Goal: Task Accomplishment & Management: Manage account settings

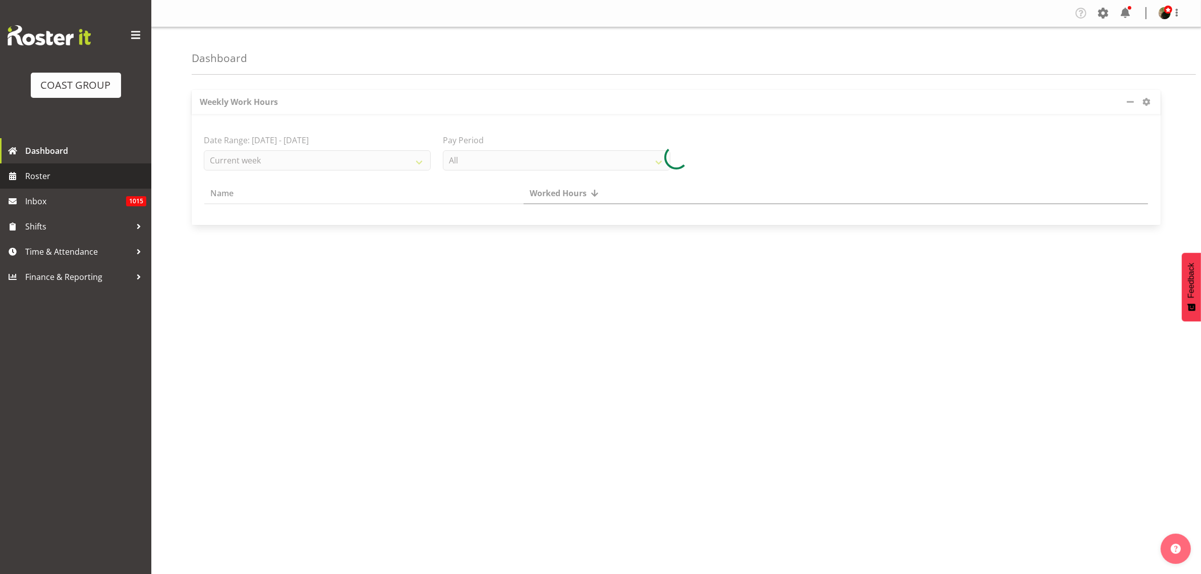
click at [36, 175] on span "Roster" at bounding box center [85, 175] width 121 height 15
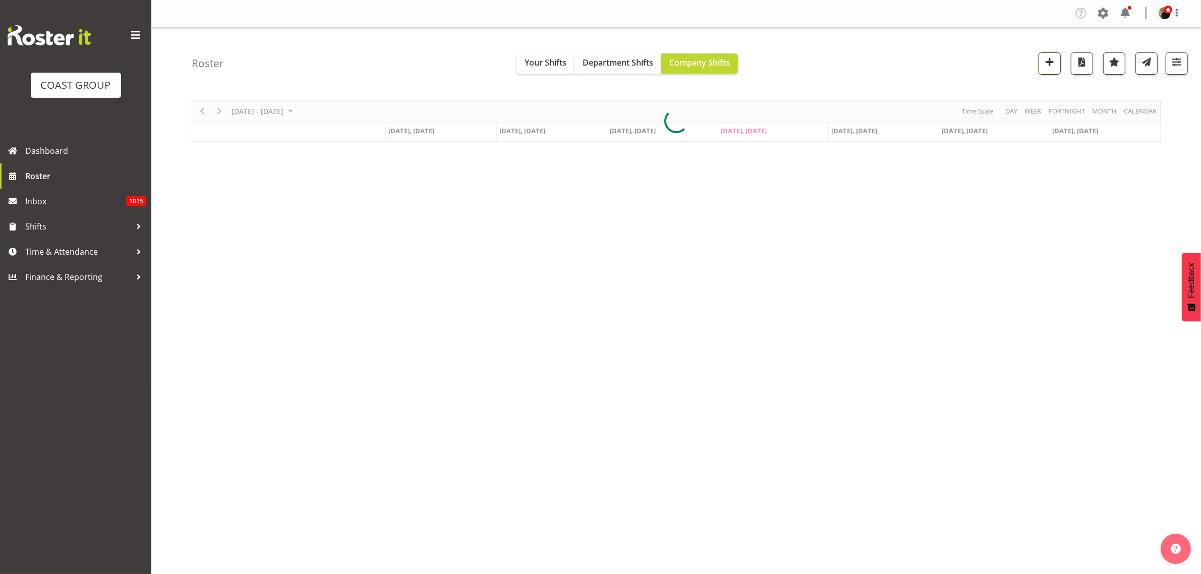
click at [1052, 56] on span "button" at bounding box center [1049, 61] width 13 height 13
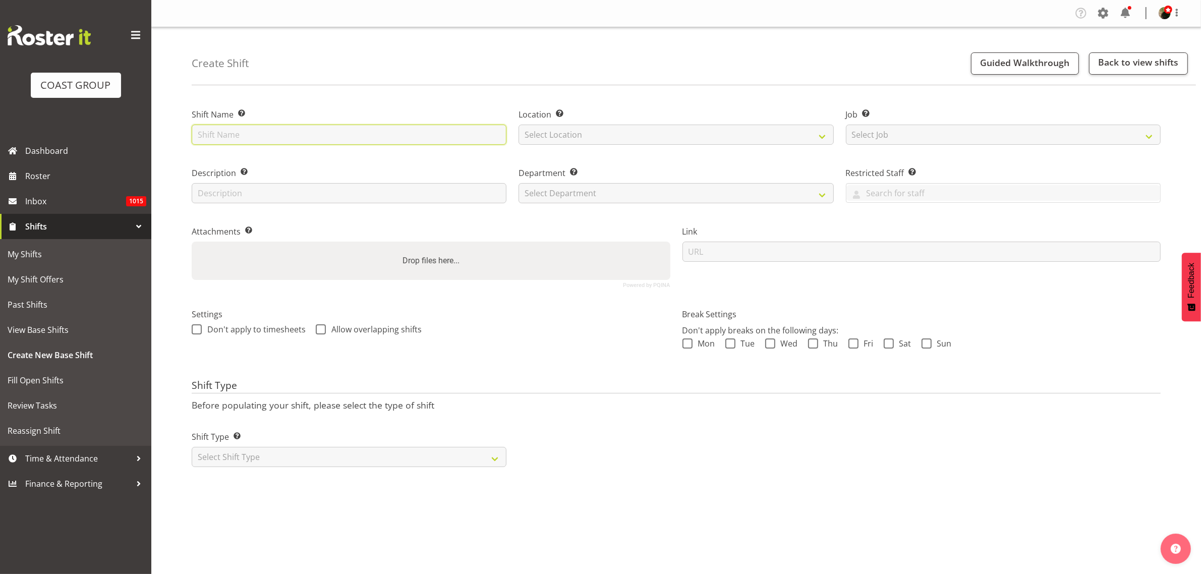
click at [309, 139] on input "text" at bounding box center [349, 135] width 315 height 20
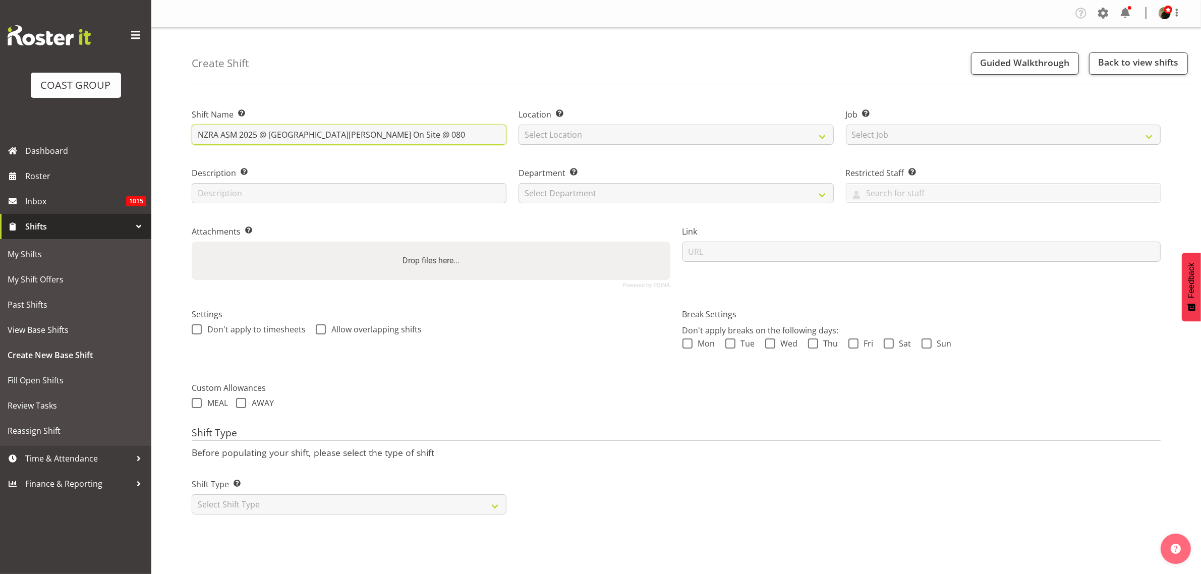
click at [430, 132] on input "NZRA ASM 2025 @ Novotel Hamilton On Site @ 080" at bounding box center [349, 135] width 315 height 20
type input "NZRA ASM 2025 @ Novotel Hamilton On Site @ 1330"
select select "31"
click at [884, 128] on select "Select Job Create new job 1 Carlton Events 1 Carlton Hamilton 1 Carlton Welling…" at bounding box center [1003, 135] width 315 height 20
select select "0"
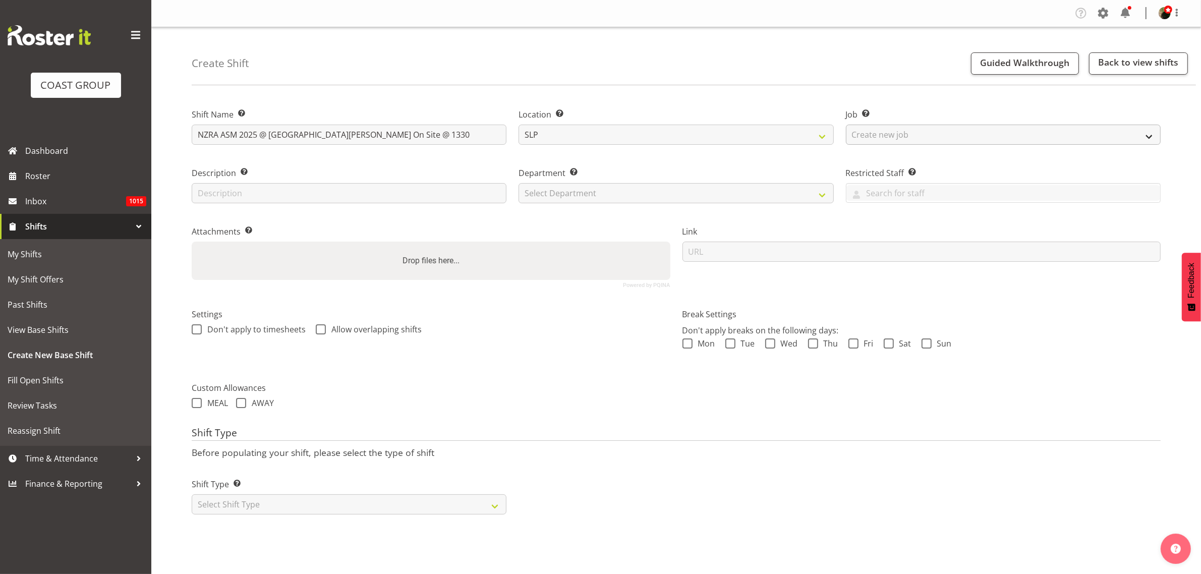
click at [846, 125] on select "Select Job Create new job 1 Carlton Events 1 Carlton Hamilton 1 Carlton Welling…" at bounding box center [1003, 135] width 315 height 20
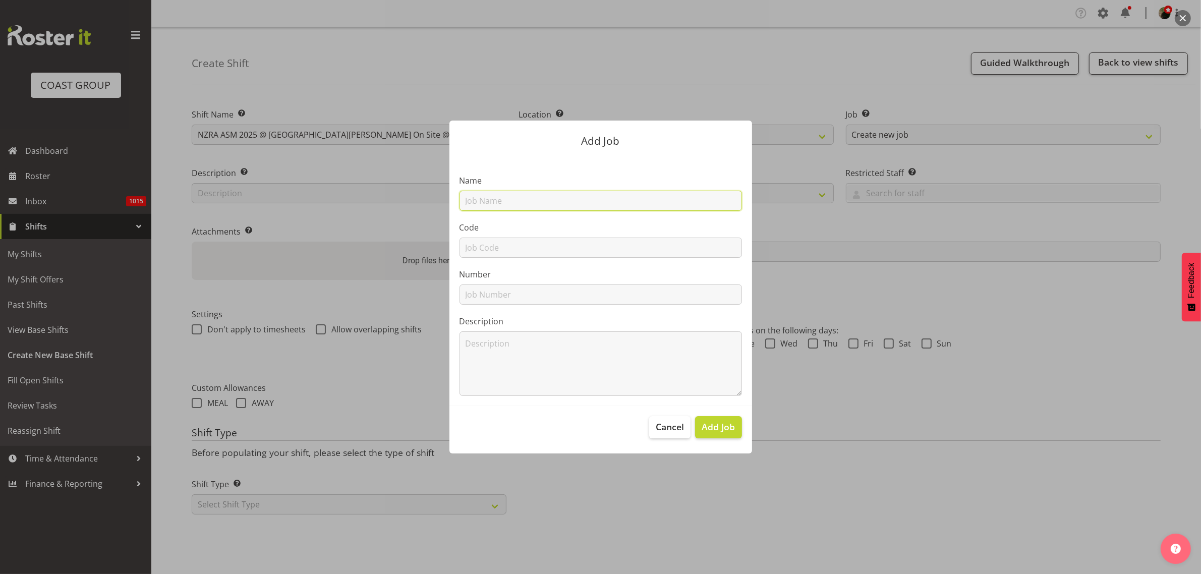
click at [633, 195] on input "text" at bounding box center [600, 201] width 282 height 20
type input "T250926-4 NZRA ASM 2025"
type input "T250926-4"
click at [719, 434] on button "Add Job" at bounding box center [718, 427] width 46 height 22
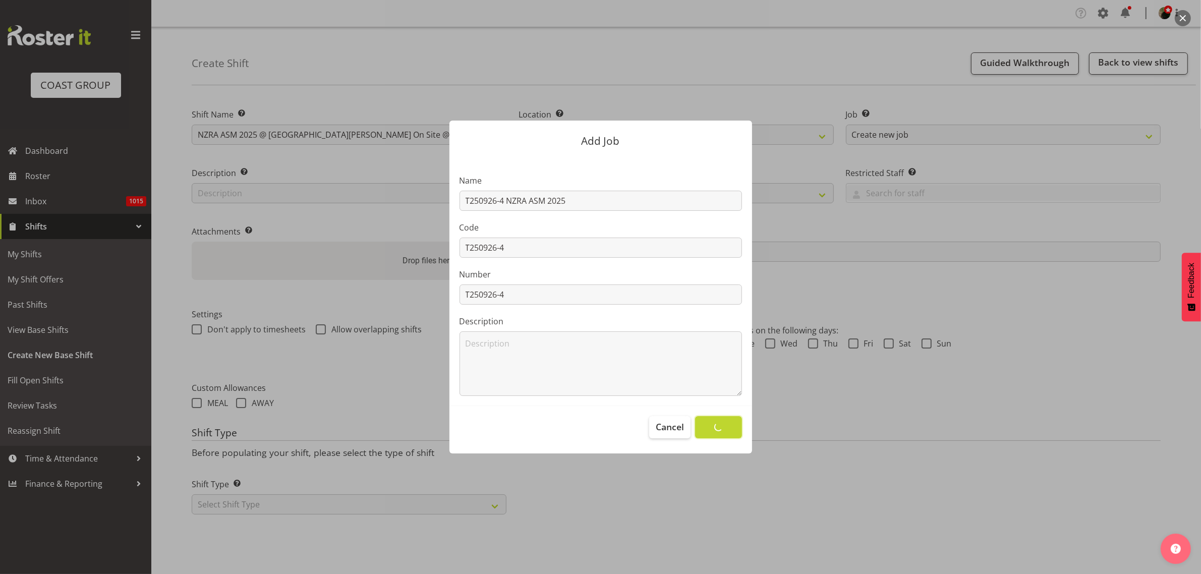
select select
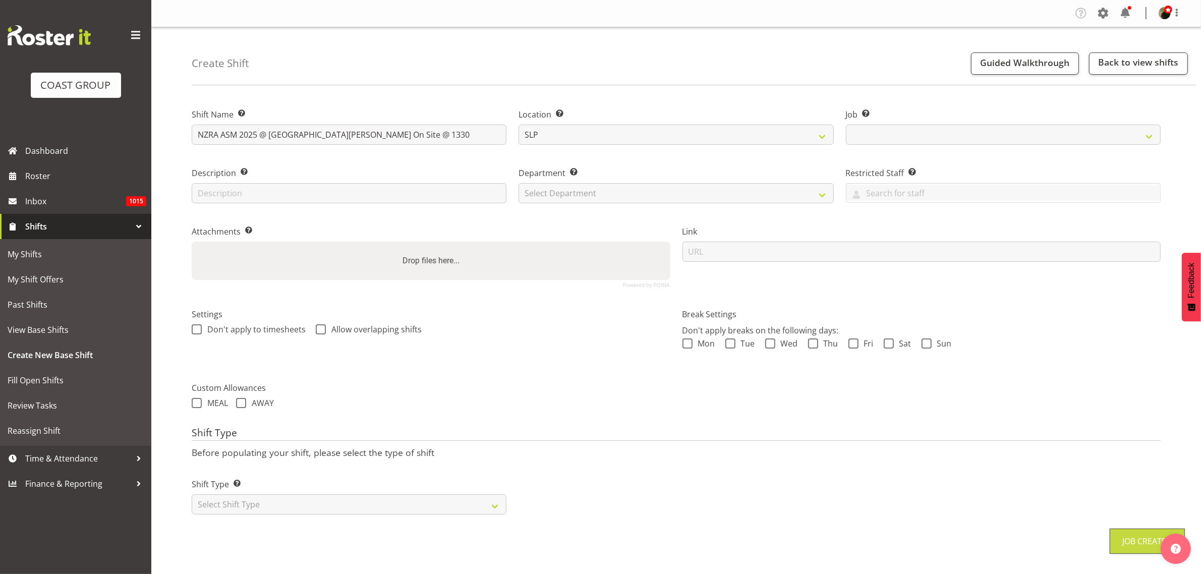
select select "10718"
click at [736, 260] on input "url" at bounding box center [921, 252] width 479 height 20
paste input "https://drive.google.com/drive/folders/14hqS9eb5xyA9-Q7PgOU-FrmWiMJkEcA9"
type input "https://drive.google.com/drive/folders/14hqS9eb5xyA9-Q7PgOU-FrmWiMJkEcA9"
click at [581, 192] on select "Select Department CARLTON EVENTS Carlton Hamilton Carlton Wellington DW AKL DW …" at bounding box center [675, 193] width 315 height 20
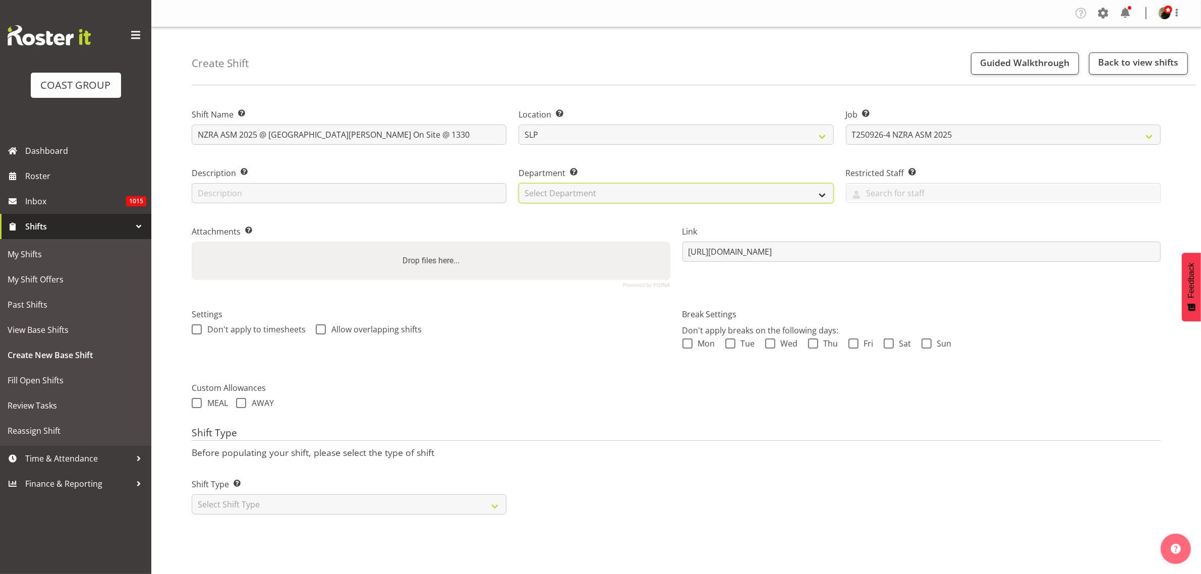
select select "23"
click at [518, 183] on select "Select Department CARLTON EVENTS Carlton Hamilton Carlton Wellington DW AKL DW …" at bounding box center [675, 193] width 315 height 20
click at [314, 512] on select "Select Shift Type One Off Shift Recurring Shift Rotating Shift" at bounding box center [349, 504] width 315 height 20
select select "recurring"
click at [192, 495] on select "Select Shift Type One Off Shift Recurring Shift Rotating Shift" at bounding box center [349, 504] width 315 height 20
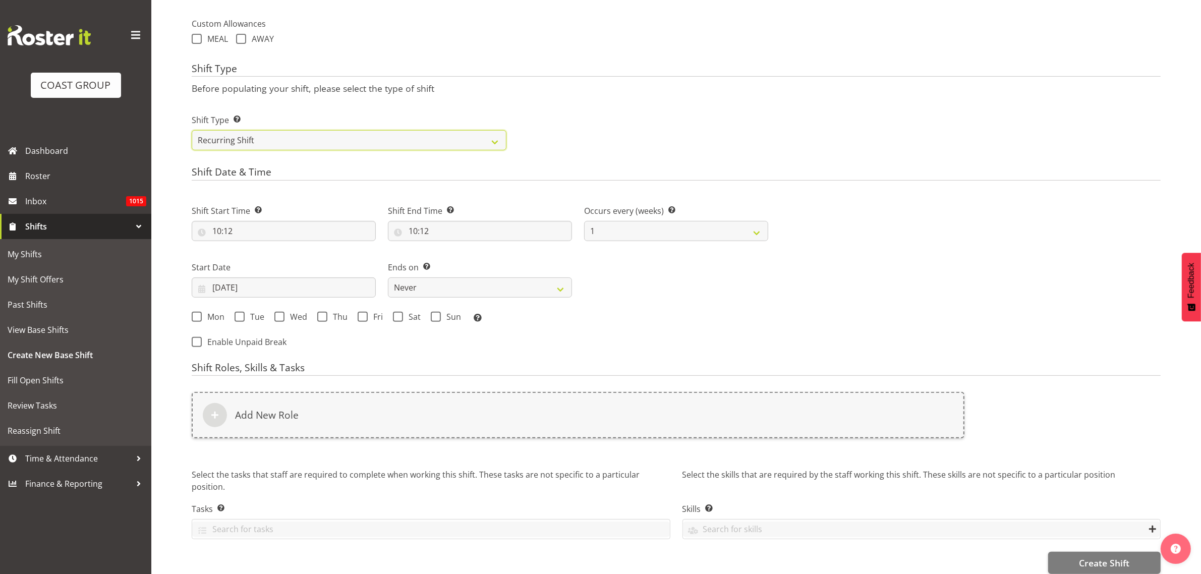
scroll to position [378, 0]
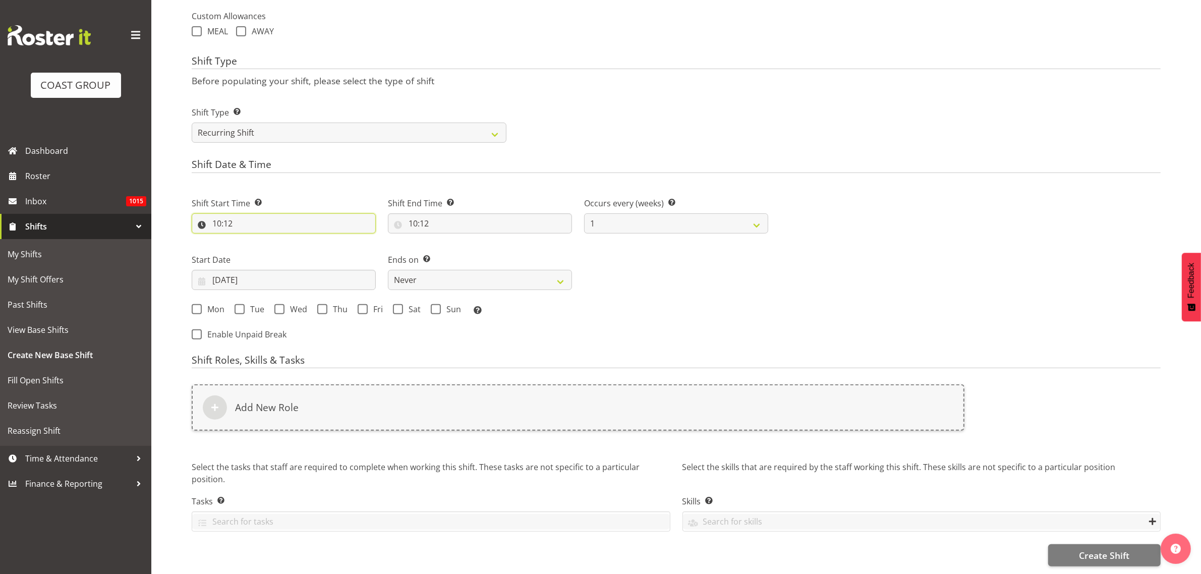
click at [240, 215] on input "10:12" at bounding box center [284, 223] width 184 height 20
click at [284, 245] on select "00 01 02 03 04 05 06 07 08 09 10 11 12 13 14 15 16 17 18 19 20 21 22 23 24 25 2…" at bounding box center [286, 250] width 23 height 20
select select "0"
type input "10:00"
click at [432, 216] on input "10:12" at bounding box center [480, 223] width 184 height 20
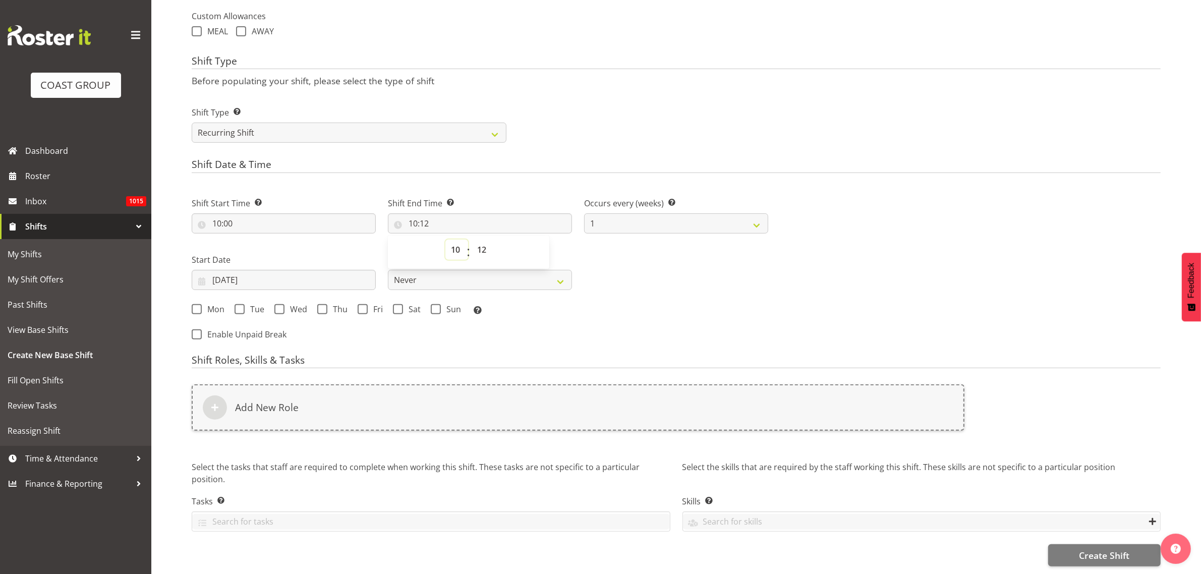
click at [453, 246] on select "00 01 02 03 04 05 06 07 08 09 10 11 12 13 14 15 16 17 18 19 20 21 22 23" at bounding box center [456, 250] width 23 height 20
select select "17"
click at [445, 240] on select "00 01 02 03 04 05 06 07 08 09 10 11 12 13 14 15 16 17 18 19 20 21 22 23" at bounding box center [456, 250] width 23 height 20
type input "17:12"
select select "0"
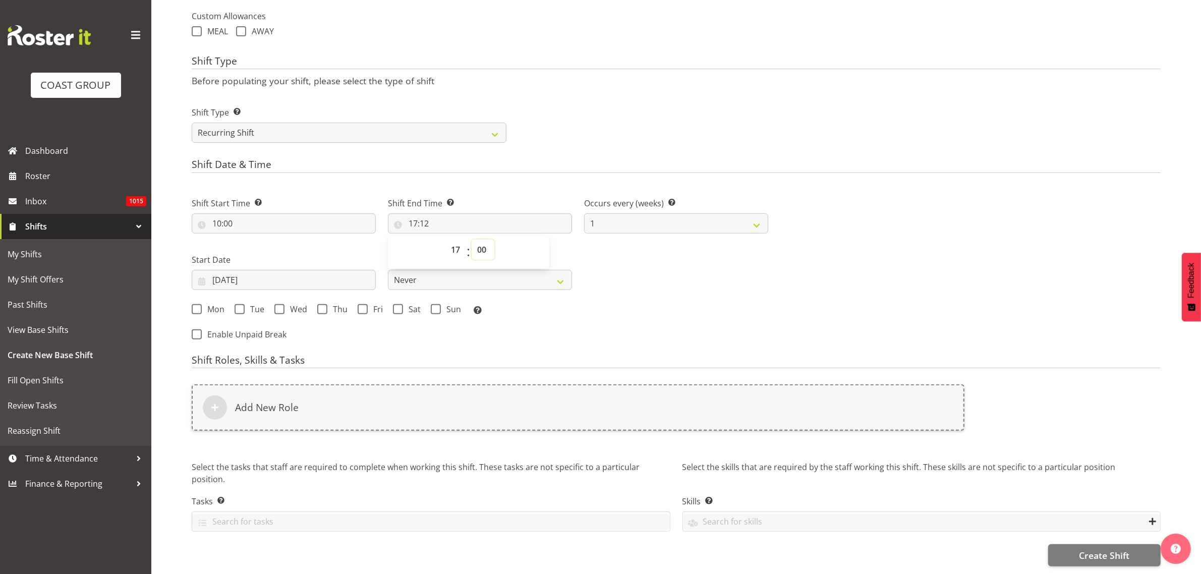
type input "17:00"
click at [422, 275] on select "Never On Date" at bounding box center [480, 280] width 184 height 20
select select "date"
click at [388, 270] on select "Never On Date" at bounding box center [480, 280] width 184 height 20
select select "8"
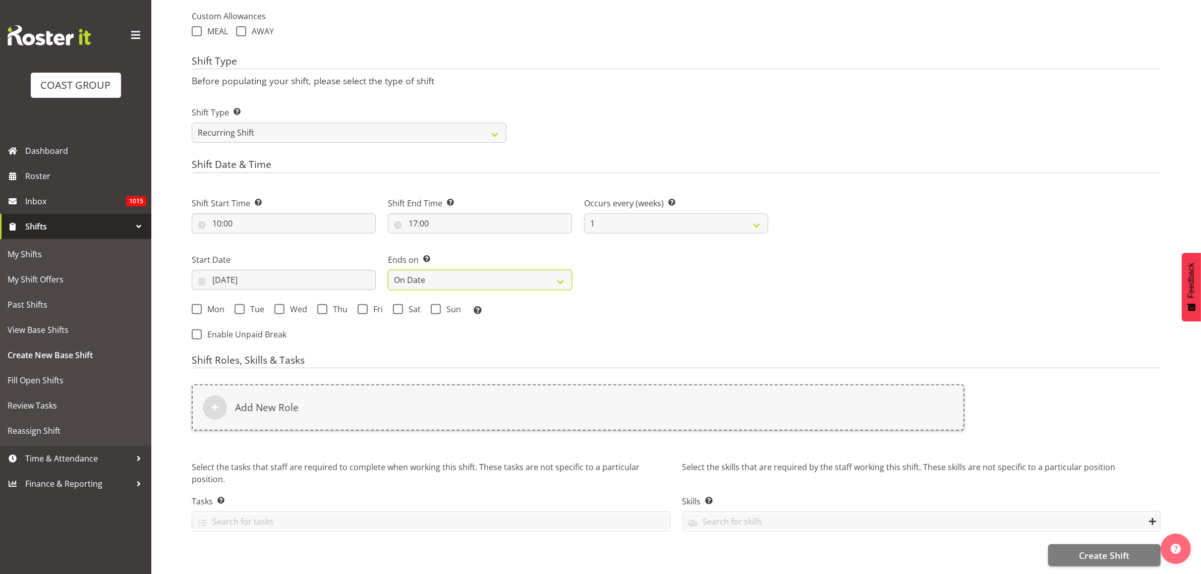
select select "2025"
click at [616, 271] on input "25/09/2025" at bounding box center [676, 280] width 184 height 20
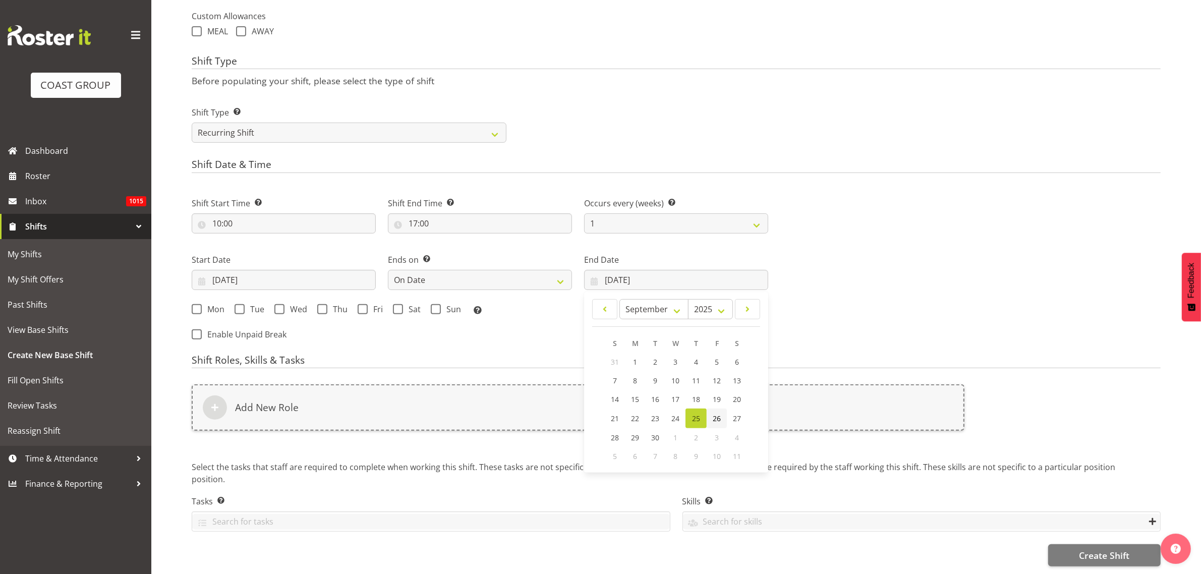
click at [720, 414] on span "26" at bounding box center [717, 419] width 8 height 10
type input "26/09/2025"
click at [200, 304] on span at bounding box center [197, 309] width 10 height 10
click at [198, 306] on input "Mon" at bounding box center [195, 309] width 7 height 7
checkbox input "true"
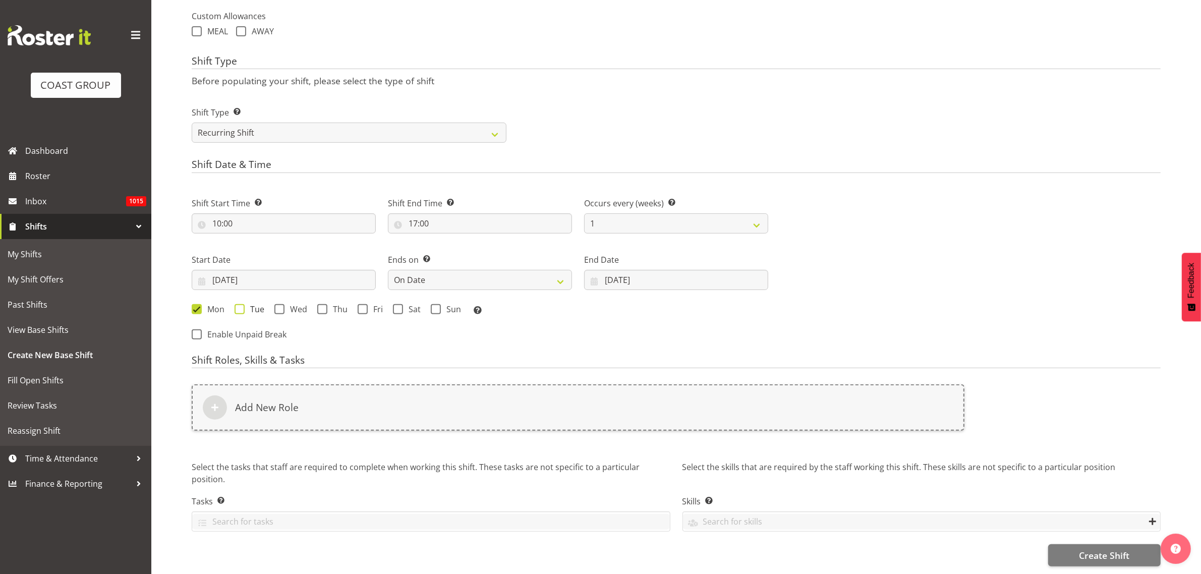
click at [239, 304] on span at bounding box center [240, 309] width 10 height 10
click at [239, 306] on input "Tue" at bounding box center [238, 309] width 7 height 7
checkbox input "true"
click at [279, 306] on span at bounding box center [279, 309] width 10 height 10
click at [279, 306] on input "Wed" at bounding box center [277, 309] width 7 height 7
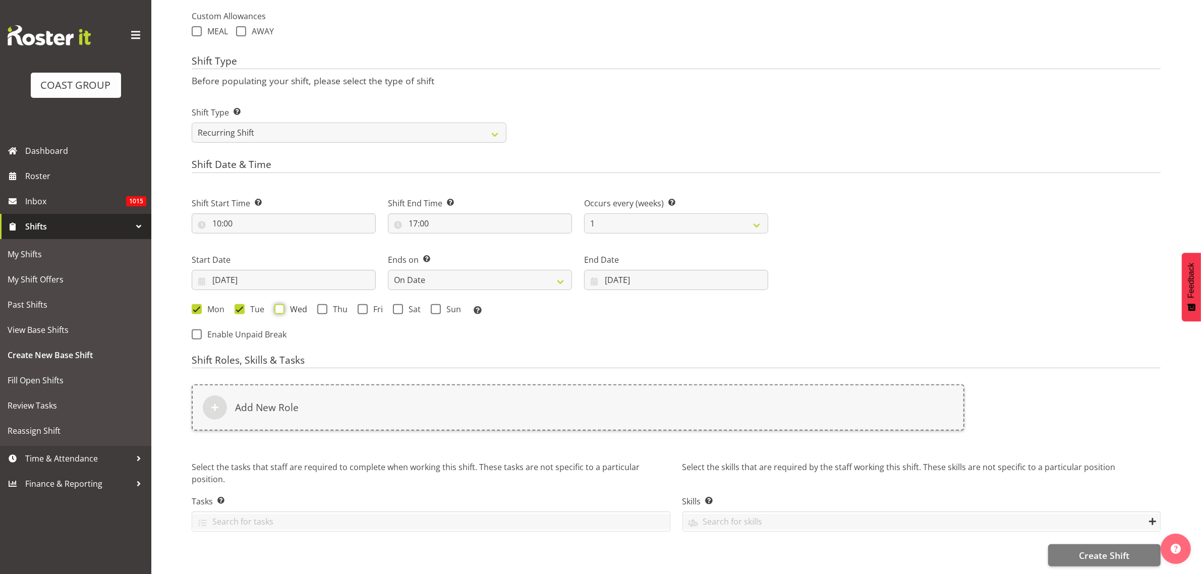
checkbox input "true"
click at [323, 305] on span at bounding box center [322, 309] width 10 height 10
click at [323, 306] on input "Thu" at bounding box center [320, 309] width 7 height 7
checkbox input "true"
click at [363, 307] on span at bounding box center [363, 309] width 10 height 10
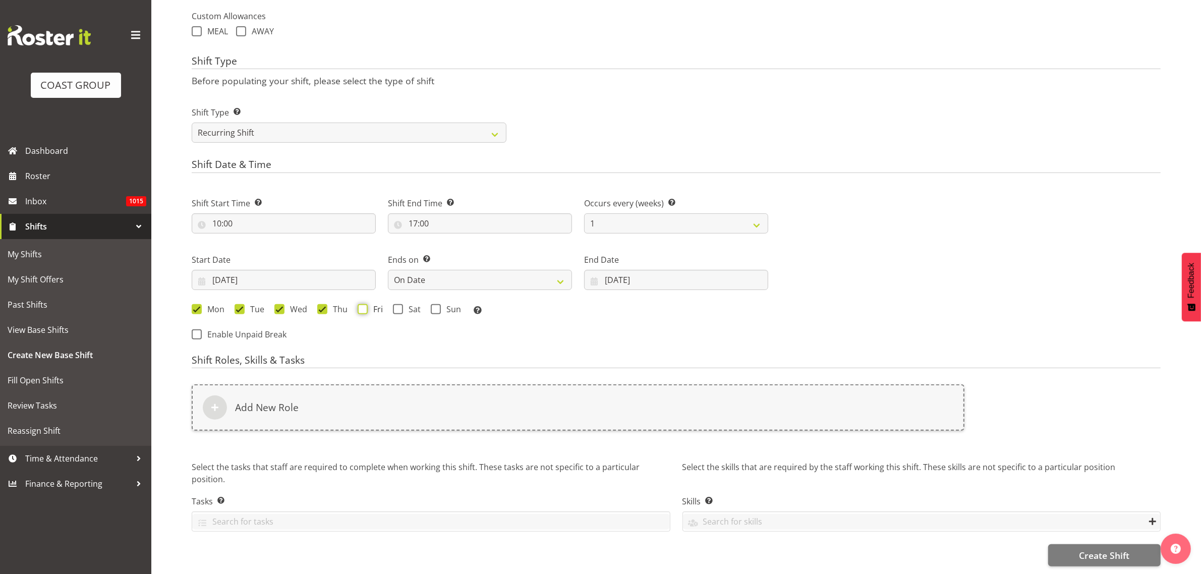
click at [363, 307] on input "Fri" at bounding box center [361, 309] width 7 height 7
checkbox input "true"
drag, startPoint x: 402, startPoint y: 303, endPoint x: 415, endPoint y: 307, distance: 13.6
click at [404, 304] on span "Sat" at bounding box center [412, 309] width 18 height 10
click at [399, 306] on input "Sat" at bounding box center [396, 309] width 7 height 7
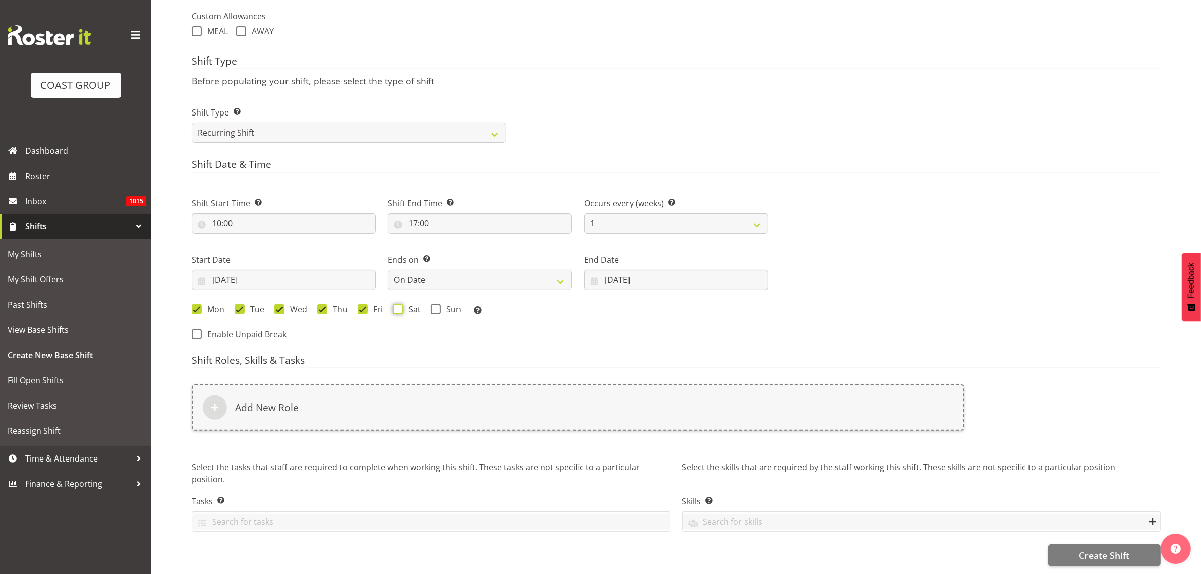
checkbox input "true"
click at [441, 306] on span "Sun" at bounding box center [451, 309] width 20 height 10
click at [437, 306] on input "Sun" at bounding box center [434, 309] width 7 height 7
checkbox input "true"
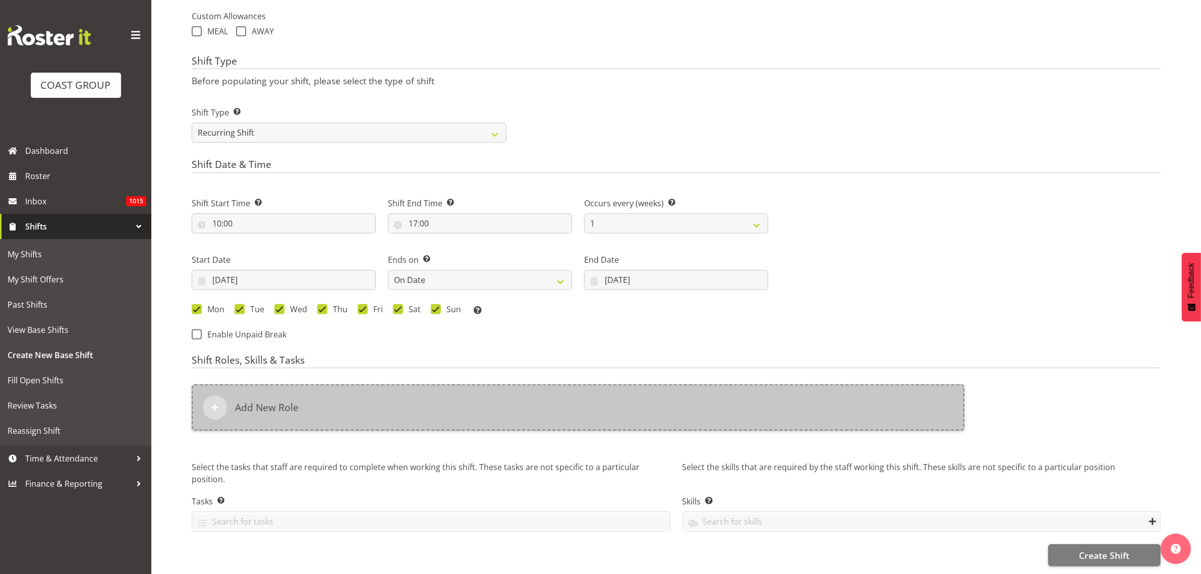
click at [349, 400] on div "Add New Role" at bounding box center [578, 407] width 773 height 46
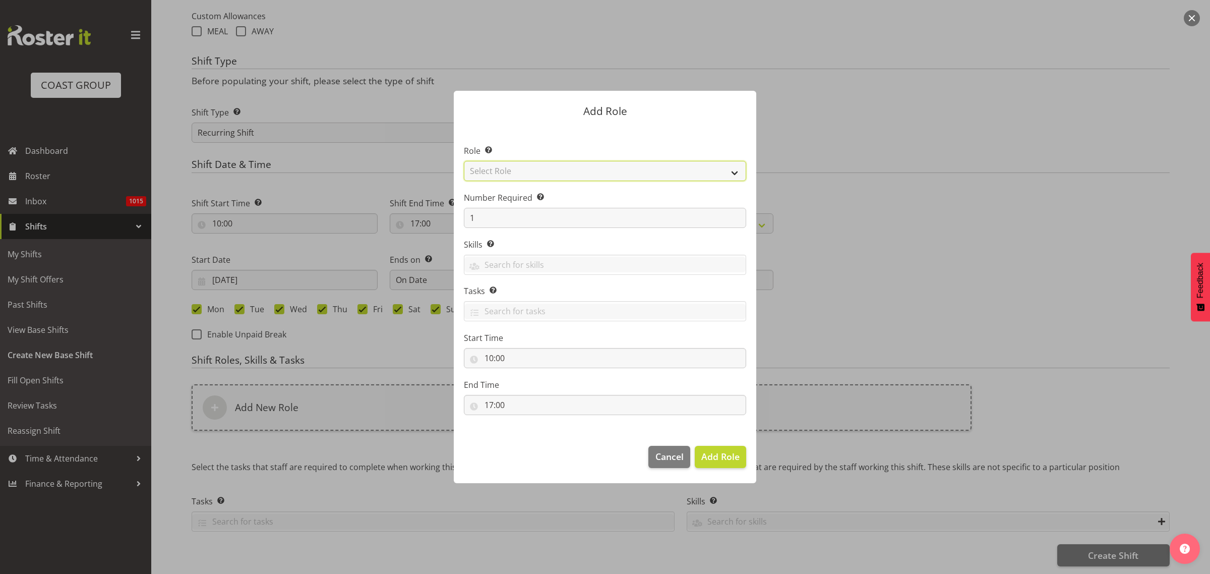
click at [629, 170] on select "Select Role ACCOUNT MANAGER ACCOUNT MANAGER DW ACCOUNTS AKL DIANNA VEHICLES AKL…" at bounding box center [605, 171] width 282 height 20
select select "123"
click at [464, 161] on select "Select Role ACCOUNT MANAGER ACCOUNT MANAGER DW ACCOUNTS AKL DIANNA VEHICLES AKL…" at bounding box center [605, 171] width 282 height 20
click at [734, 459] on span "Add Role" at bounding box center [721, 456] width 38 height 12
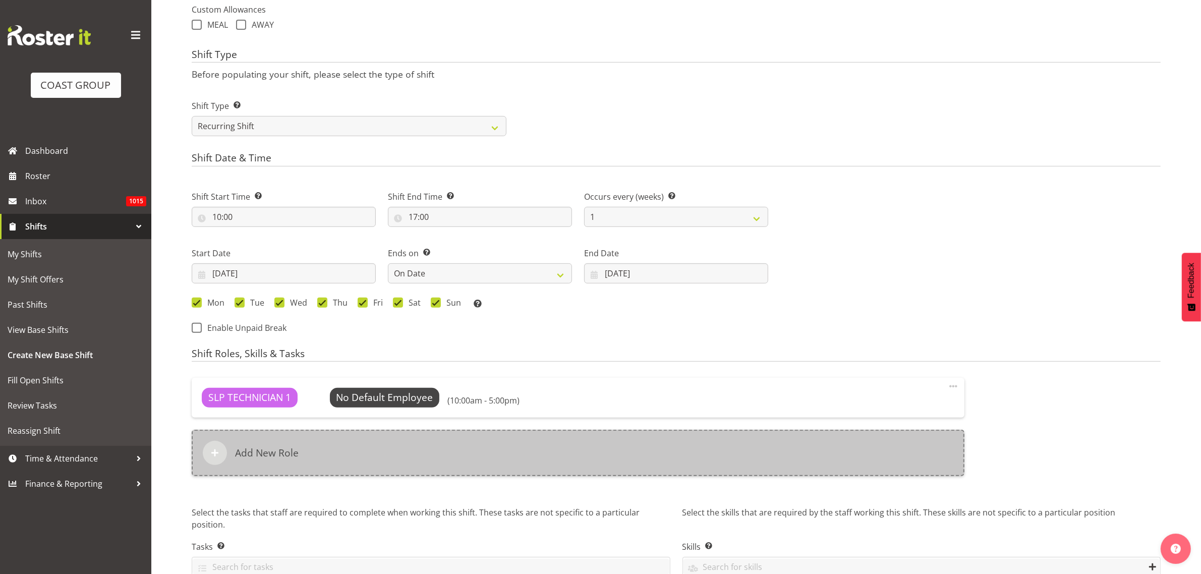
click at [306, 455] on div "Add New Role" at bounding box center [578, 453] width 773 height 46
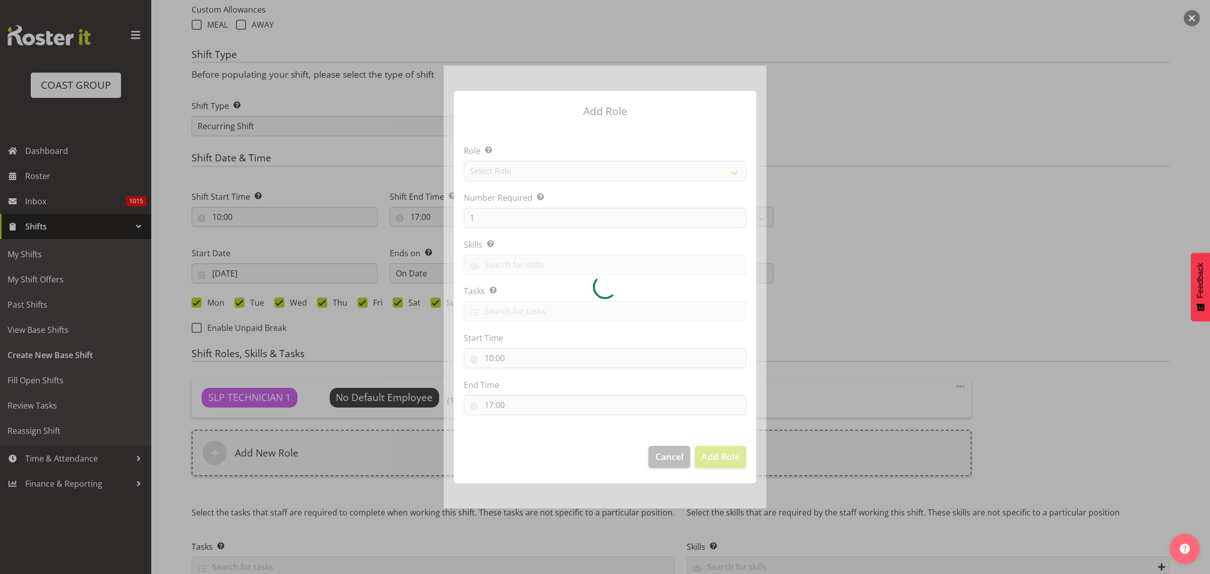
click at [509, 177] on div at bounding box center [605, 287] width 323 height 442
click at [511, 170] on div at bounding box center [605, 287] width 323 height 442
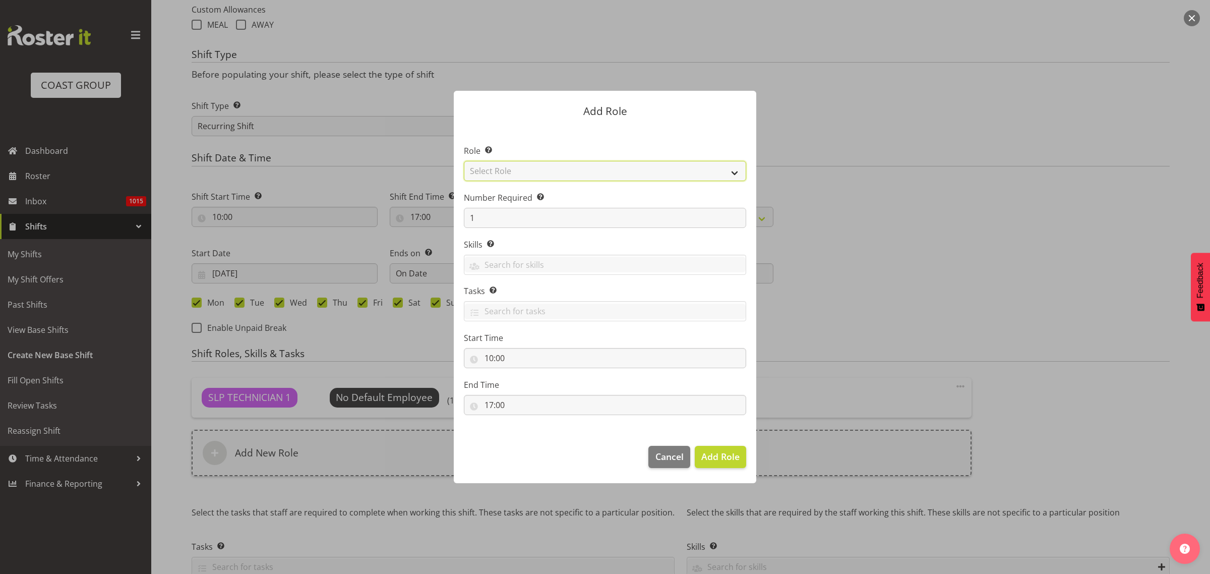
click at [505, 165] on select "Select Role ACCOUNT MANAGER ACCOUNT MANAGER DW ACCOUNTS AKL DIANNA VEHICLES AKL…" at bounding box center [605, 171] width 282 height 20
select select "81"
click at [464, 161] on select "Select Role ACCOUNT MANAGER ACCOUNT MANAGER DW ACCOUNTS AKL DIANNA VEHICLES AKL…" at bounding box center [605, 171] width 282 height 20
click at [715, 465] on button "Add Role" at bounding box center [720, 457] width 51 height 22
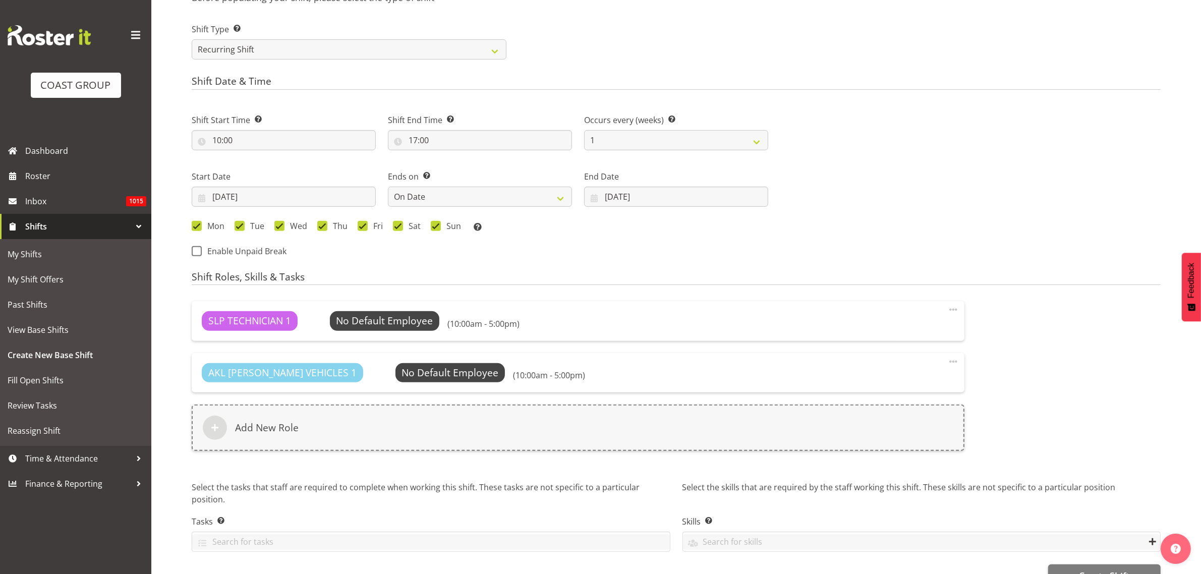
scroll to position [485, 0]
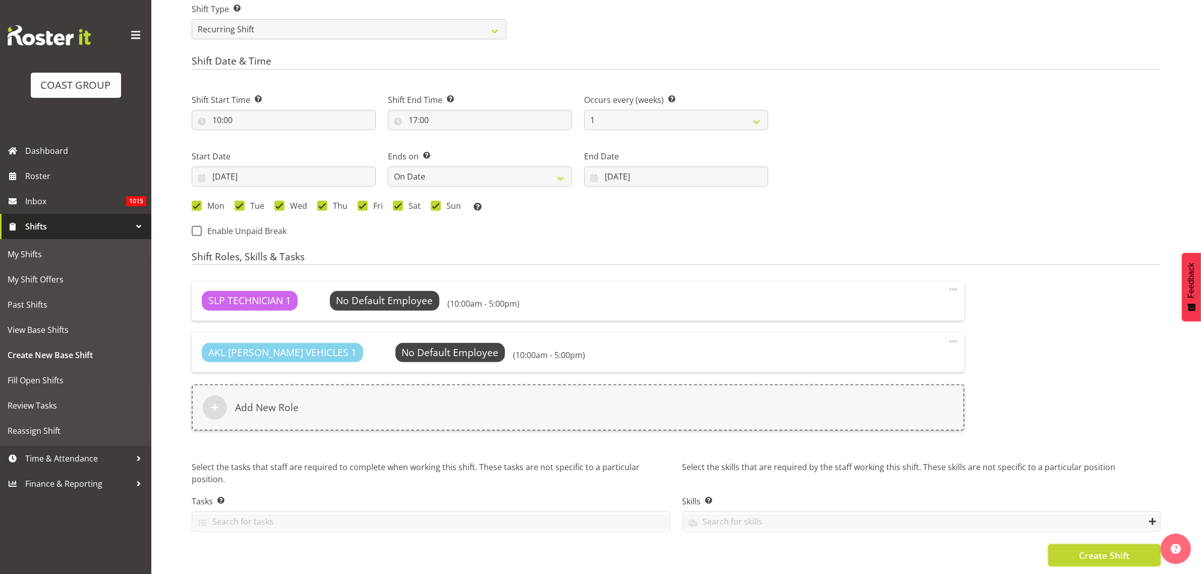
click at [1120, 550] on span "Create Shift" at bounding box center [1104, 555] width 50 height 13
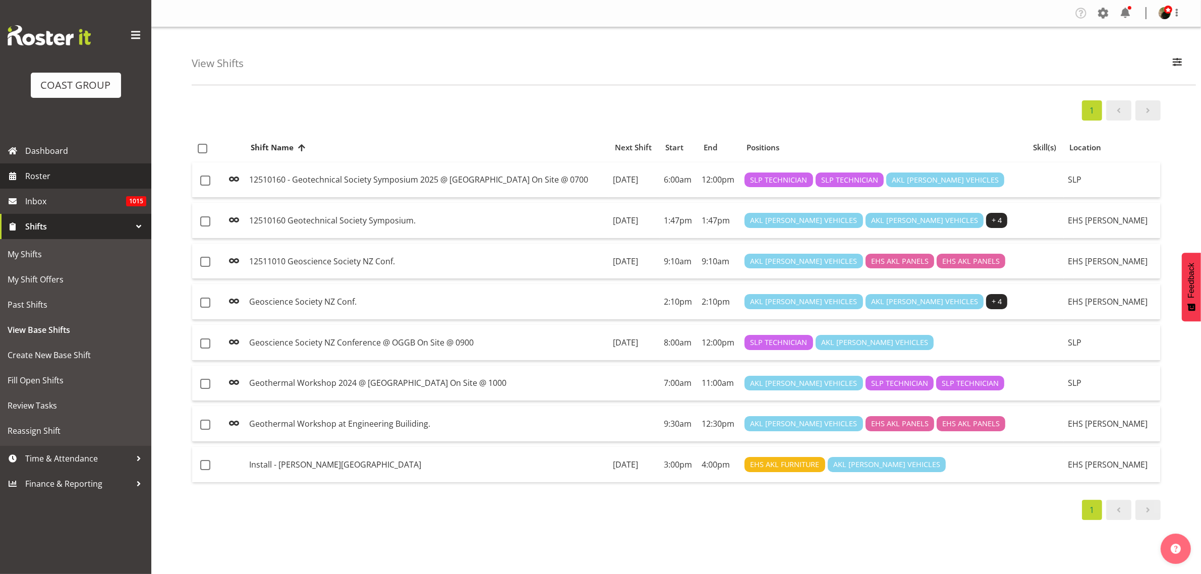
click at [54, 177] on span "Roster" at bounding box center [85, 175] width 121 height 15
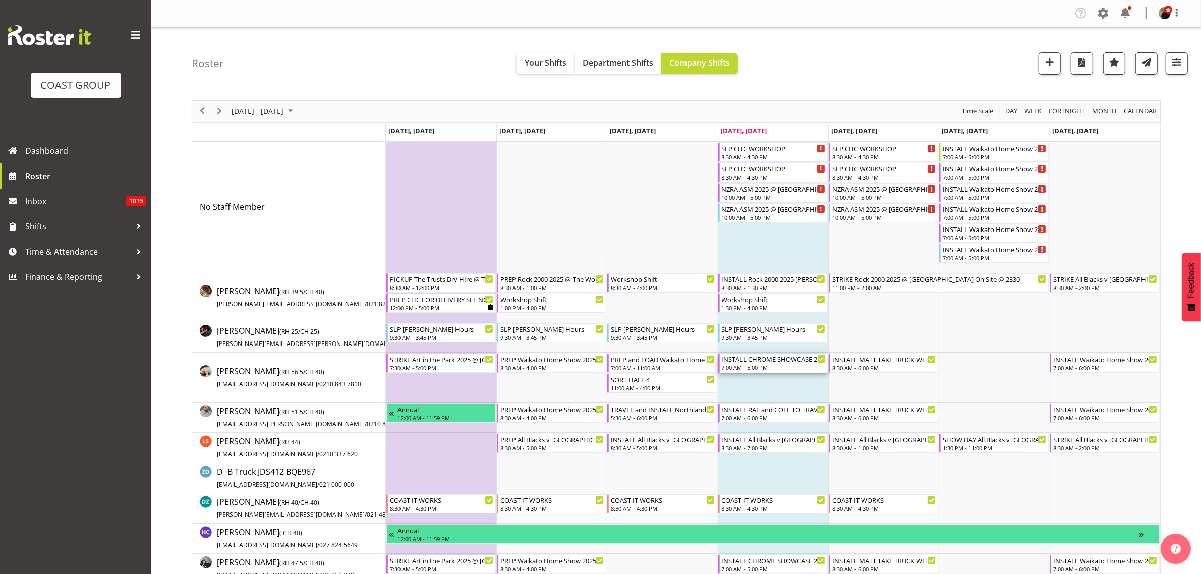
click at [762, 363] on div "INSTALL CHROME SHOWCASE 2025 @ Showgrounds" at bounding box center [774, 359] width 104 height 10
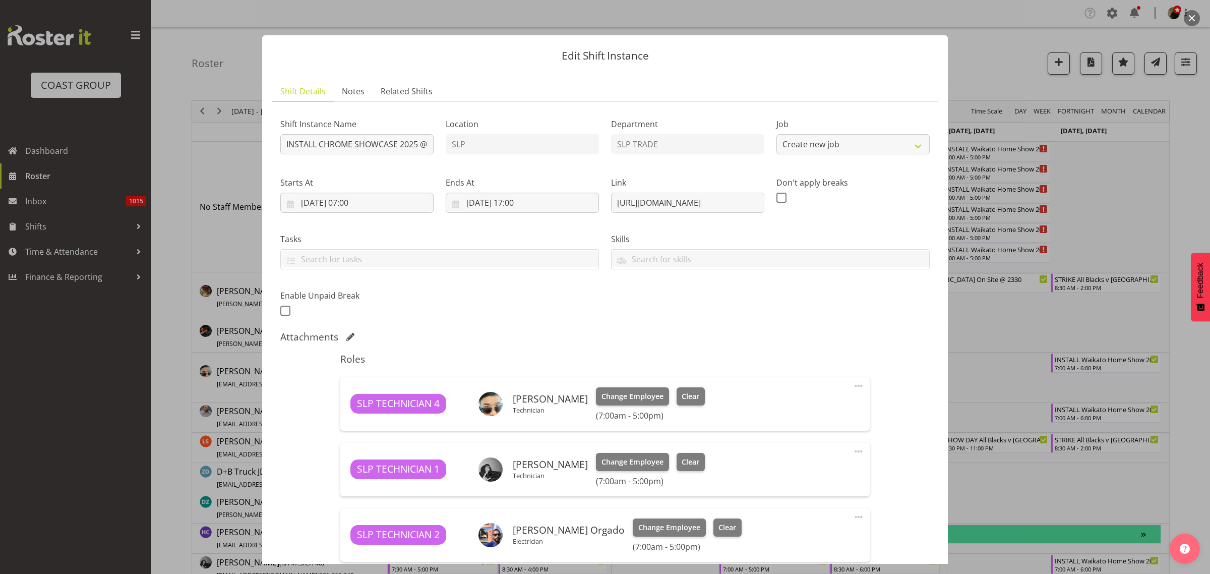
select select "10218"
click at [853, 386] on span at bounding box center [859, 386] width 12 height 12
click at [795, 406] on link "Edit" at bounding box center [816, 408] width 97 height 18
select select "8"
select select "2025"
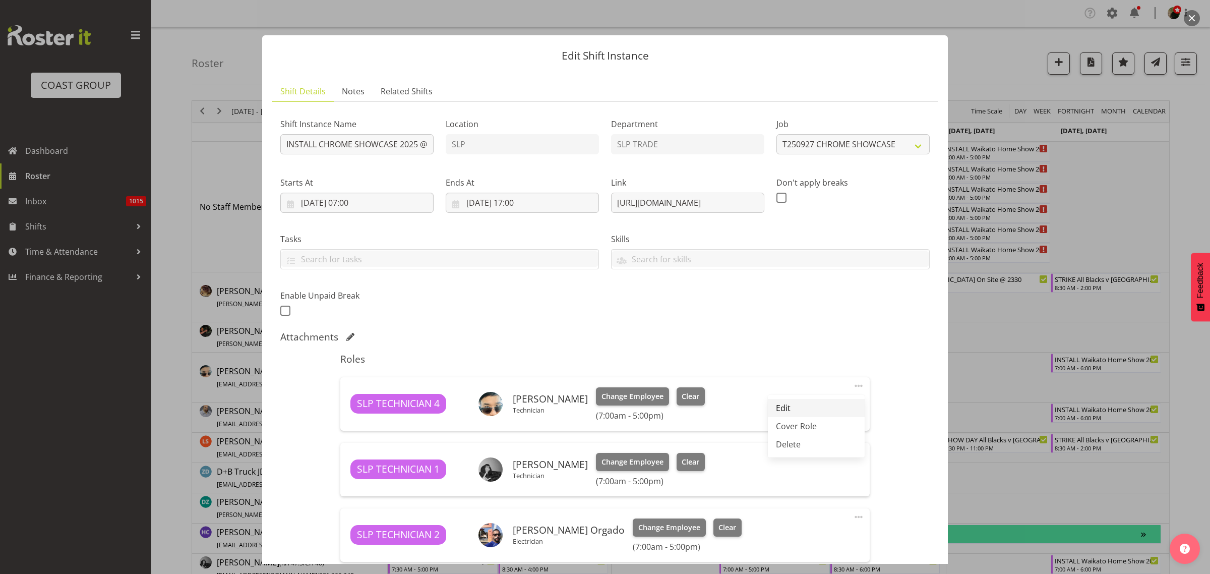
select select "17"
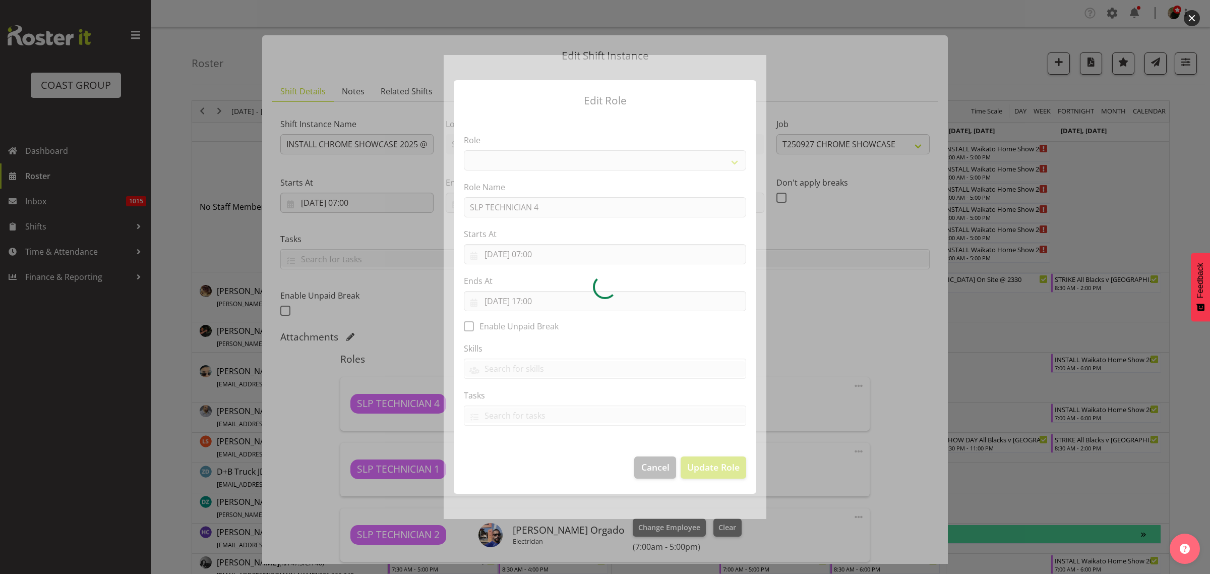
click at [537, 305] on div at bounding box center [605, 287] width 323 height 464
select select "123"
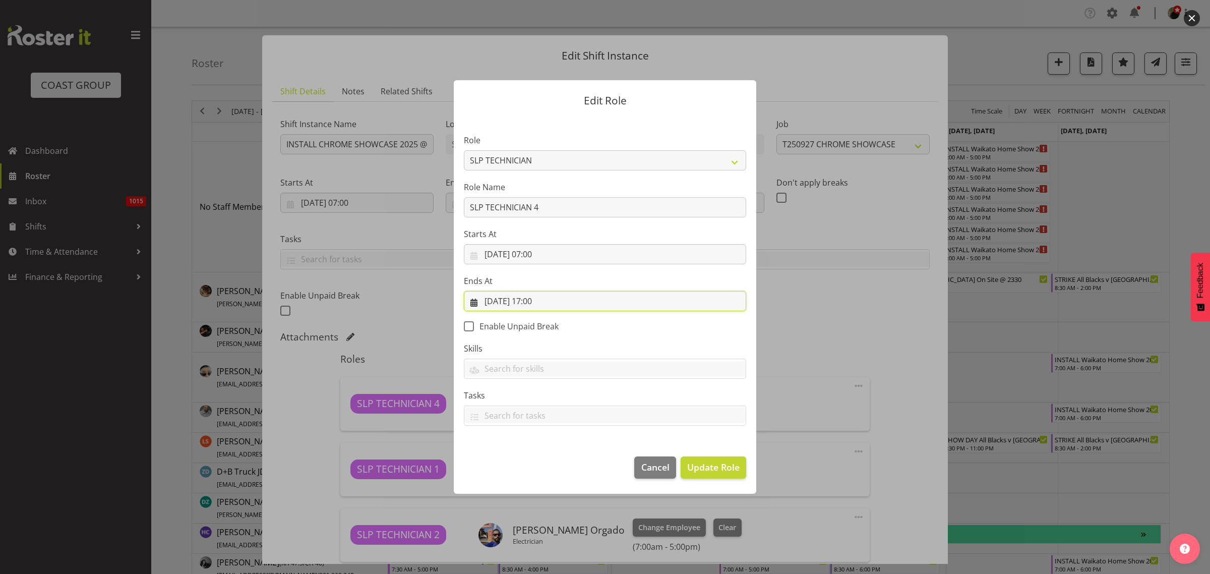
click at [537, 299] on input "25/09/2025, 17:00" at bounding box center [605, 301] width 282 height 20
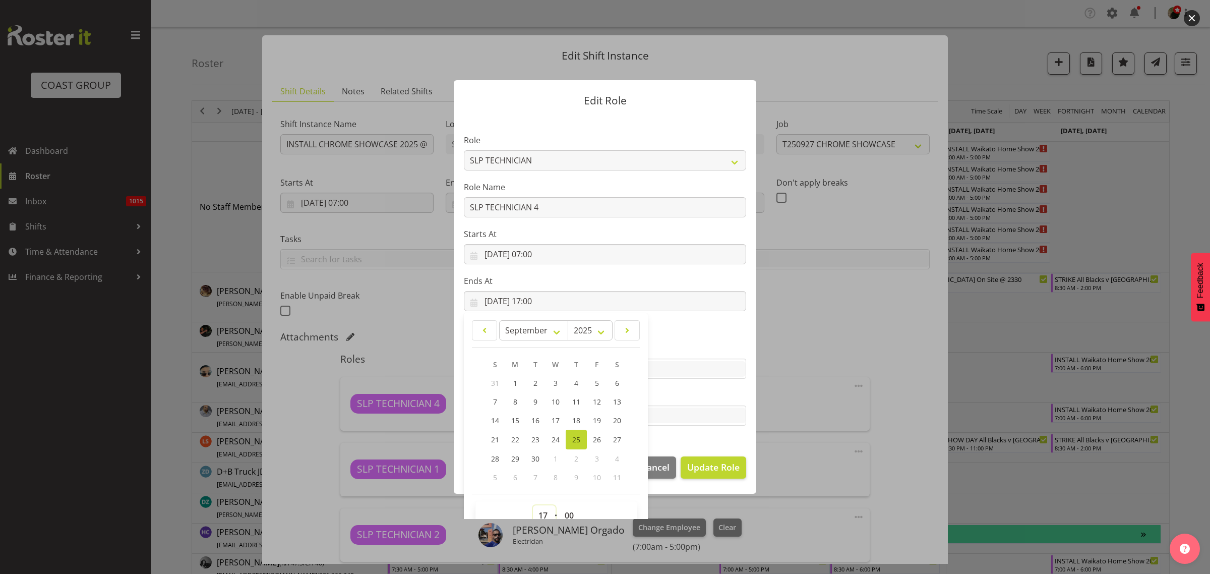
click at [540, 514] on select "00 01 02 03 04 05 06 07 08 09 10 11 12 13 14 15 16 17 18 19 20 21 22 23" at bounding box center [544, 515] width 23 height 20
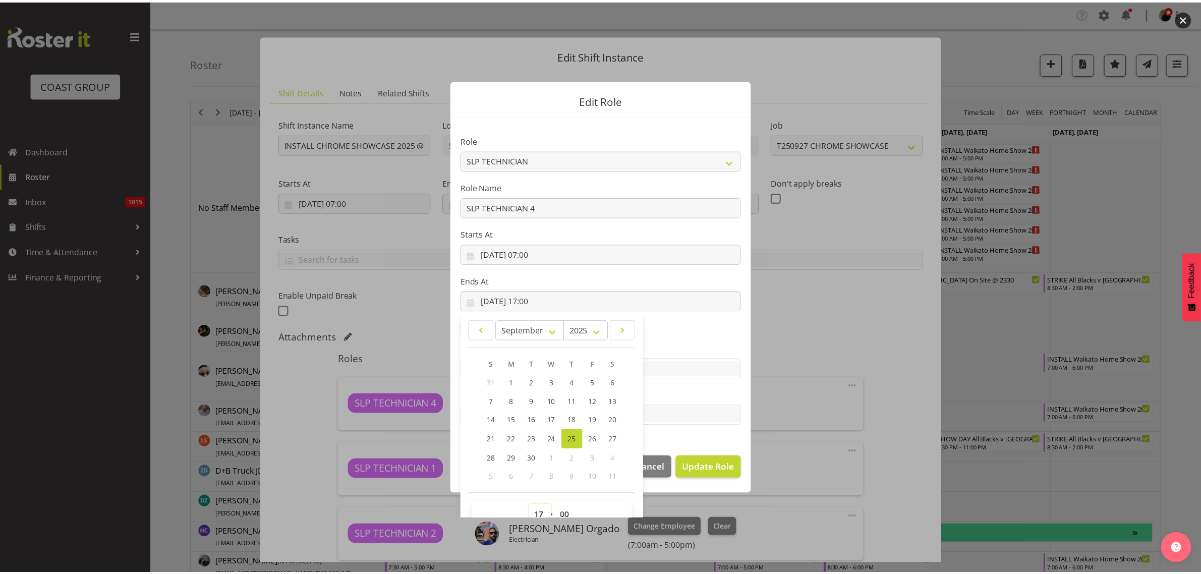
scroll to position [6, 0]
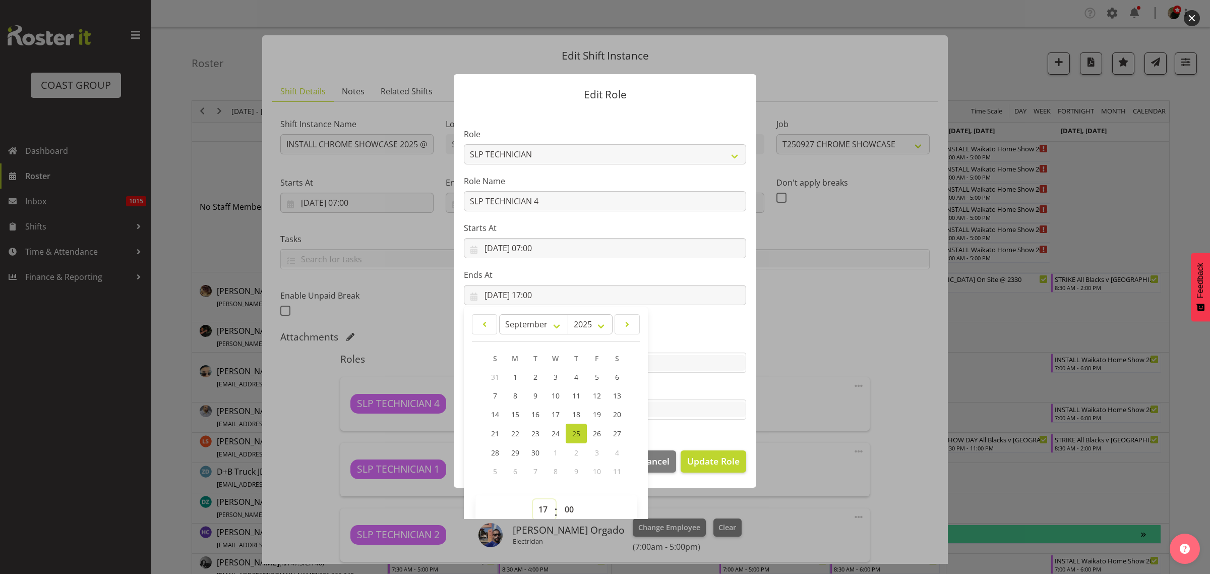
select select "10"
click at [533, 499] on select "00 01 02 03 04 05 06 07 08 09 10 11 12 13 14 15 16 17 18 19 20 21 22 23" at bounding box center [544, 509] width 23 height 20
type input "25/09/2025, 10:00"
click at [715, 462] on span "Update Role" at bounding box center [713, 460] width 52 height 13
select select
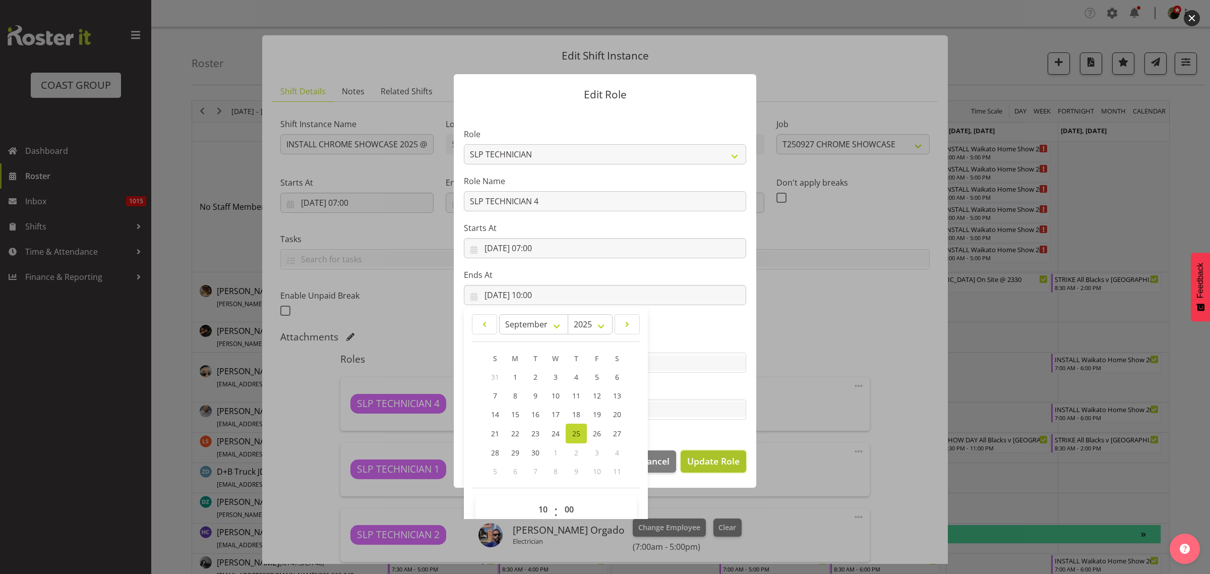
select select
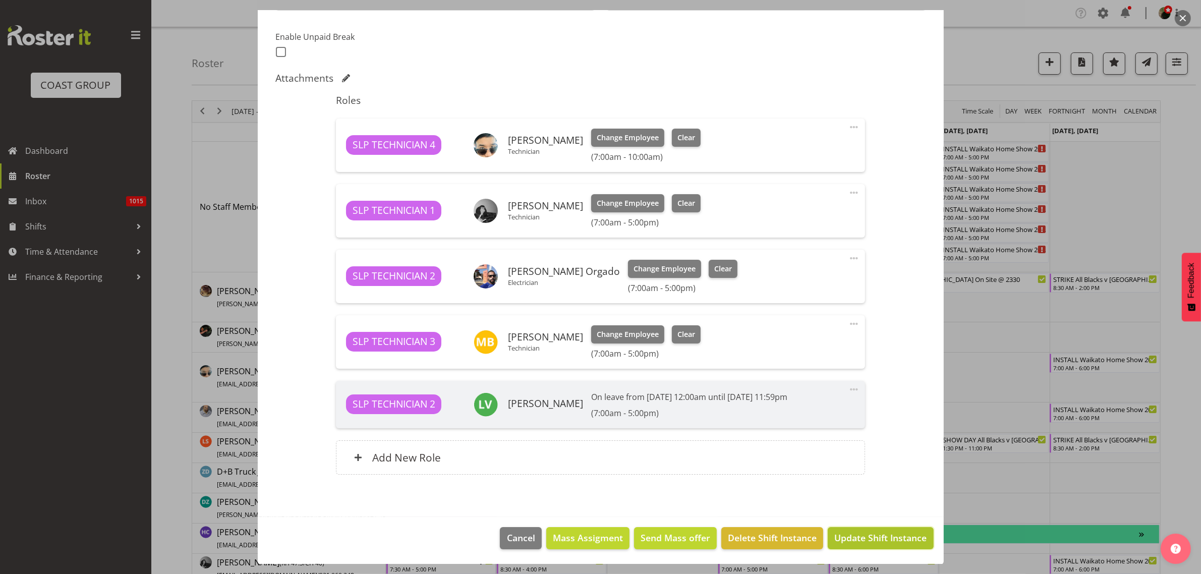
click at [883, 536] on span "Update Shift Instance" at bounding box center [880, 537] width 92 height 13
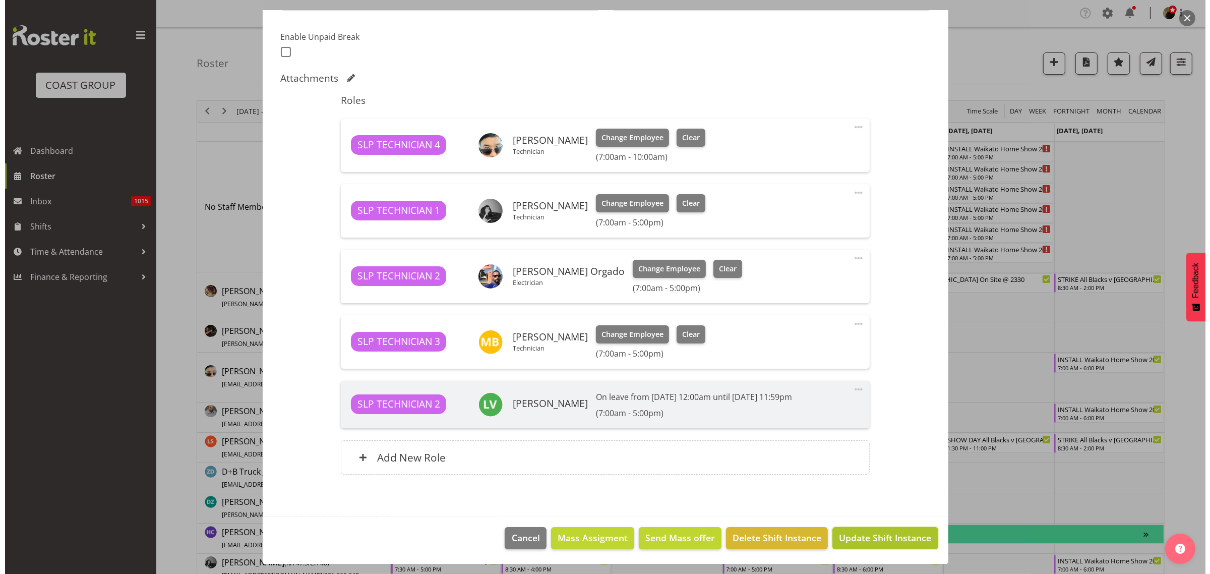
scroll to position [218, 0]
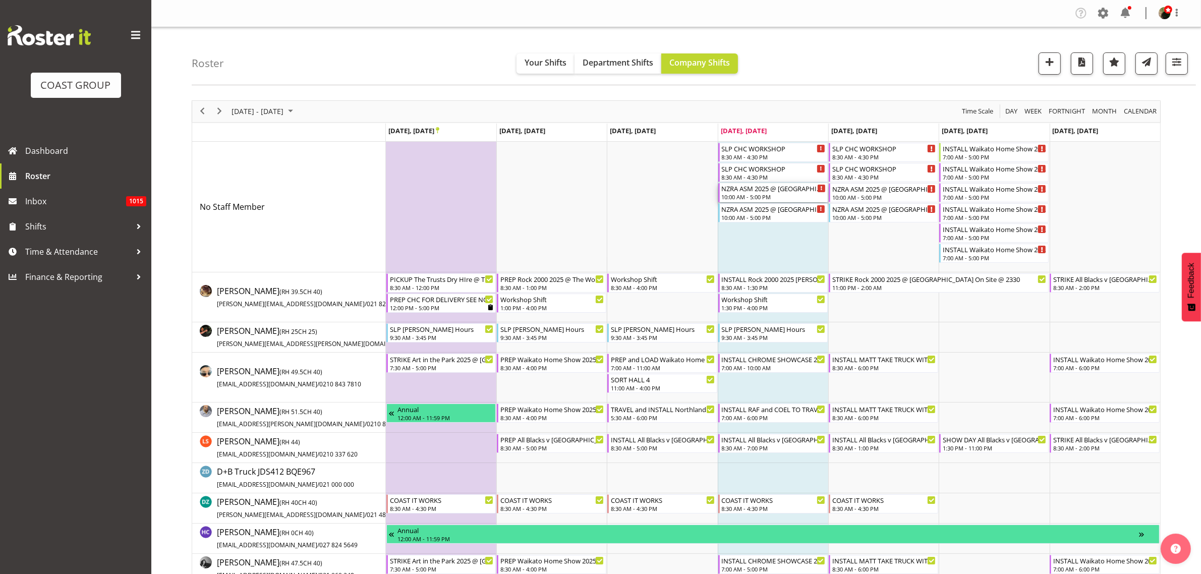
click at [755, 192] on div "NZRA ASM 2025 @ Novotel Hamilton On Site @ 1330" at bounding box center [774, 188] width 104 height 10
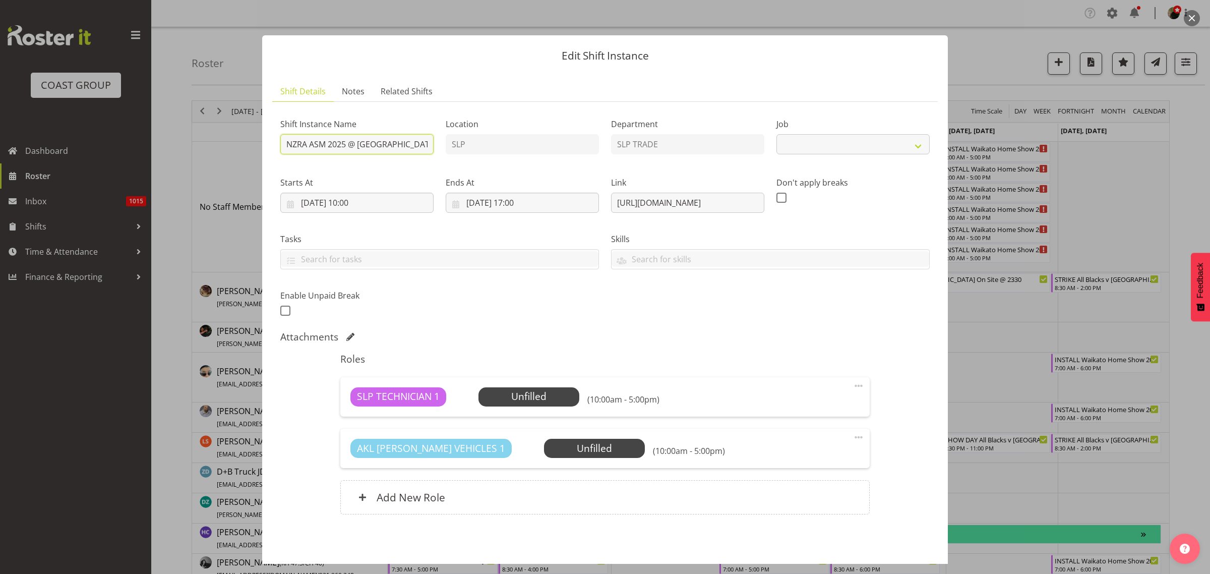
click at [285, 139] on input "NZRA ASM 2025 @ Novotel Hamilton On Site @ 1330" at bounding box center [356, 144] width 153 height 20
select select "10718"
type input "INSTALL NZRA ASM 2025 @ Novotel Hamilton On Site @ 1330"
click at [549, 396] on span "Select Employee" at bounding box center [528, 396] width 75 height 15
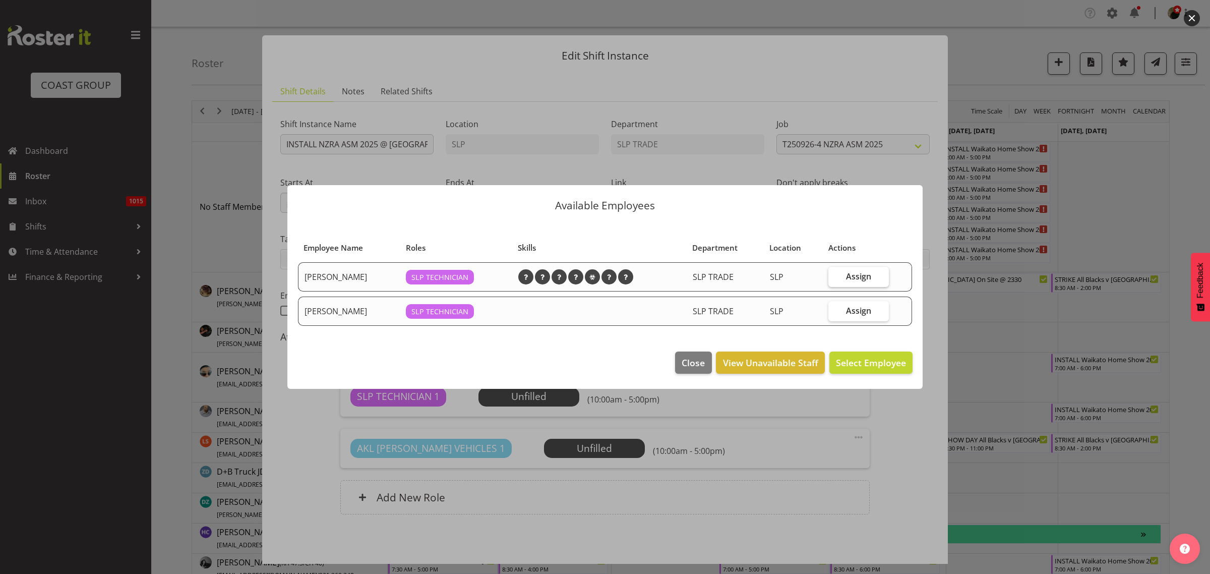
click at [854, 271] on span "Assign" at bounding box center [858, 276] width 25 height 10
click at [835, 273] on input "Assign" at bounding box center [832, 276] width 7 height 7
checkbox input "true"
click at [848, 368] on span "Assign Aof Anujarawat" at bounding box center [857, 363] width 97 height 12
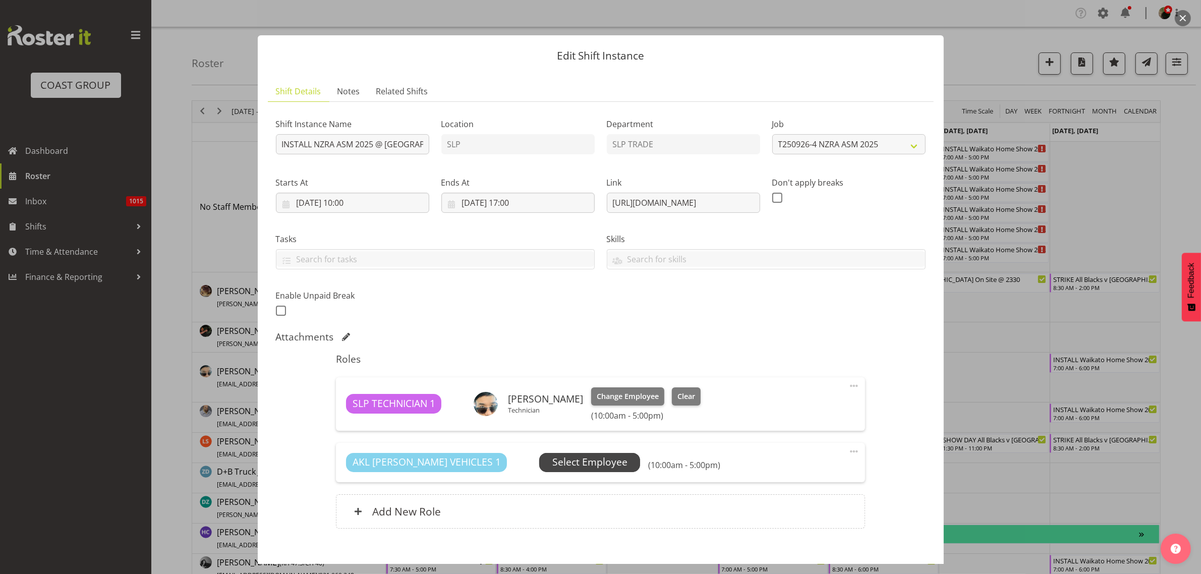
click at [552, 459] on span "Select Employee" at bounding box center [589, 462] width 75 height 15
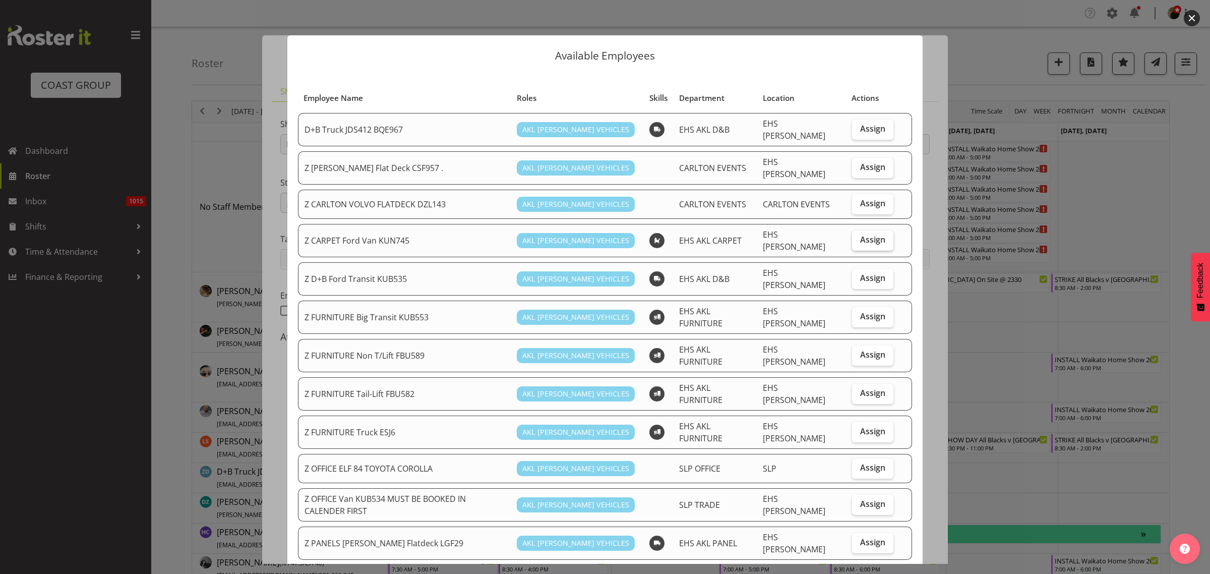
click at [860, 235] on span "Assign" at bounding box center [872, 240] width 25 height 10
click at [859, 237] on input "Assign" at bounding box center [855, 240] width 7 height 7
checkbox input "true"
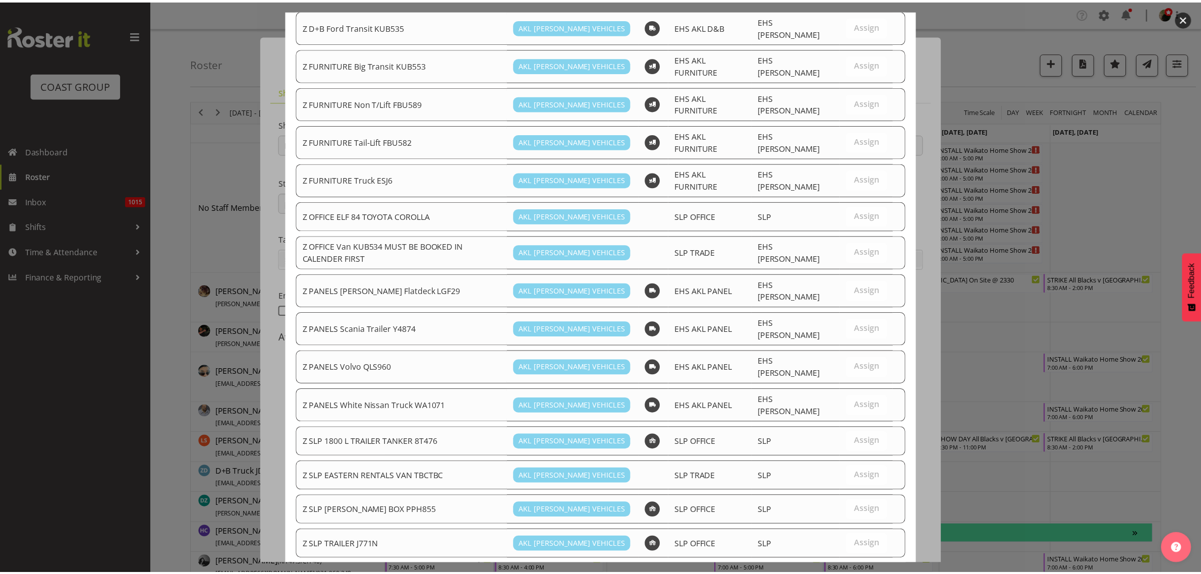
scroll to position [367, 0]
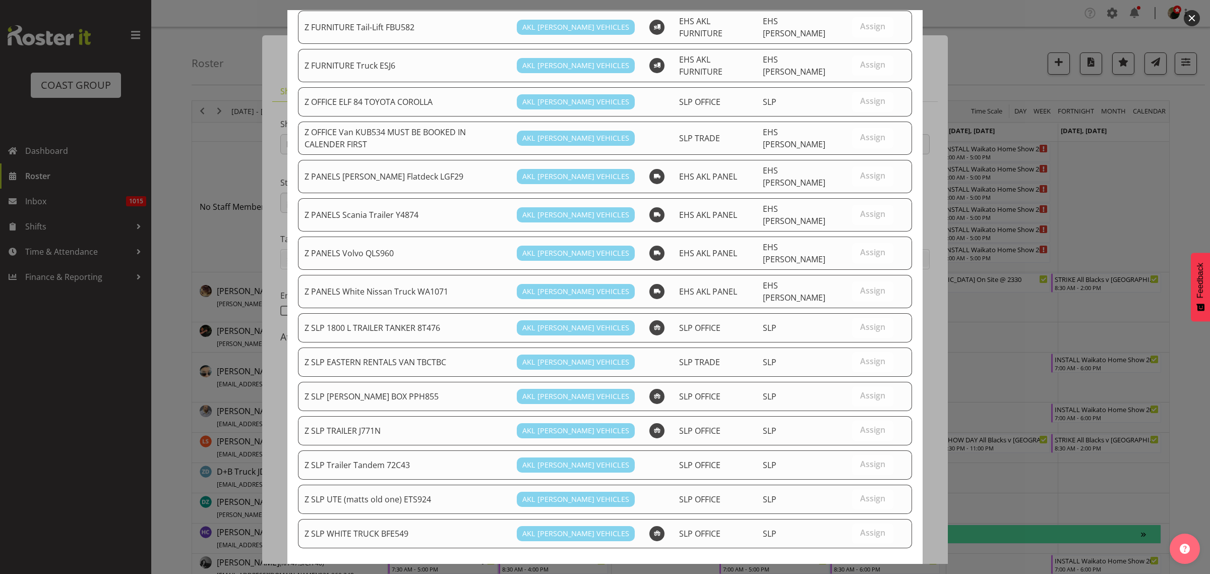
click at [835, 573] on button "Assign Z CARPET Ford Van KUN745" at bounding box center [832, 585] width 162 height 22
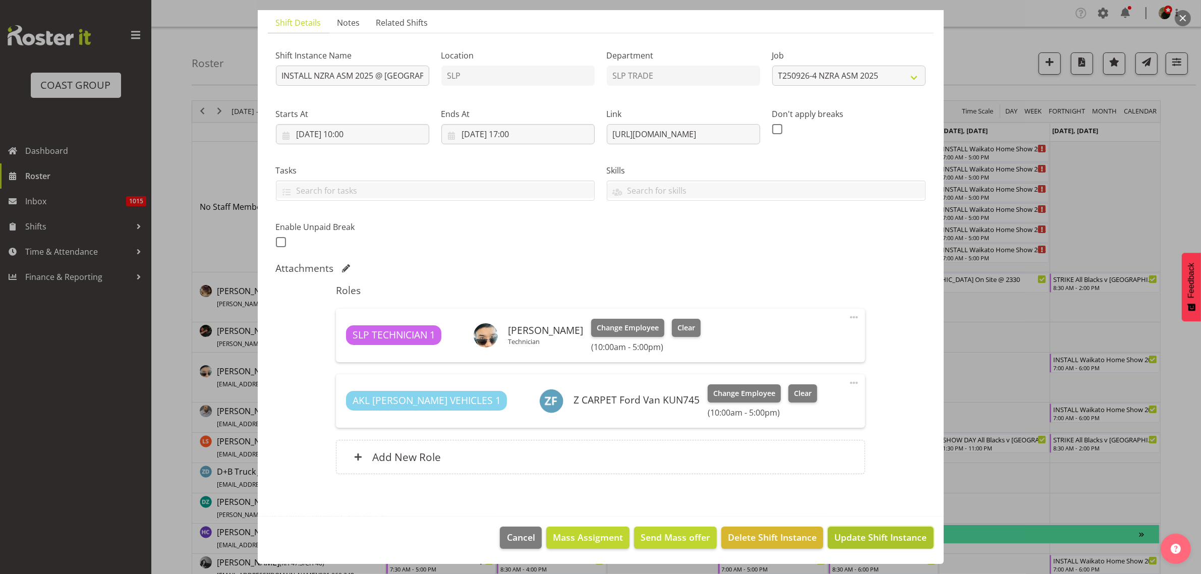
click at [855, 532] on span "Update Shift Instance" at bounding box center [880, 537] width 92 height 13
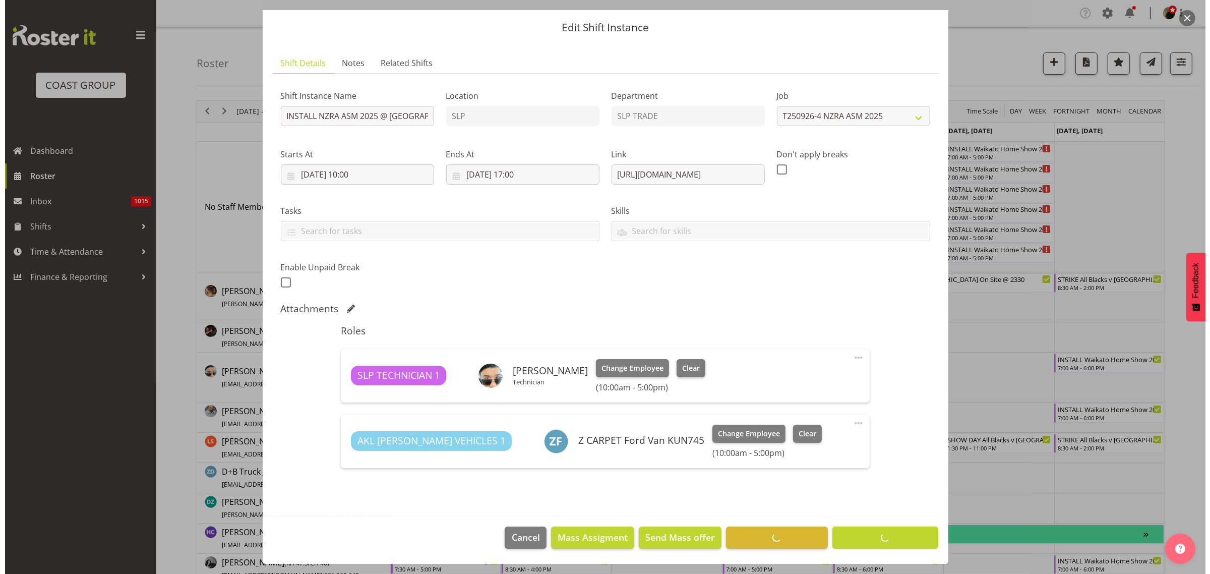
scroll to position [28, 0]
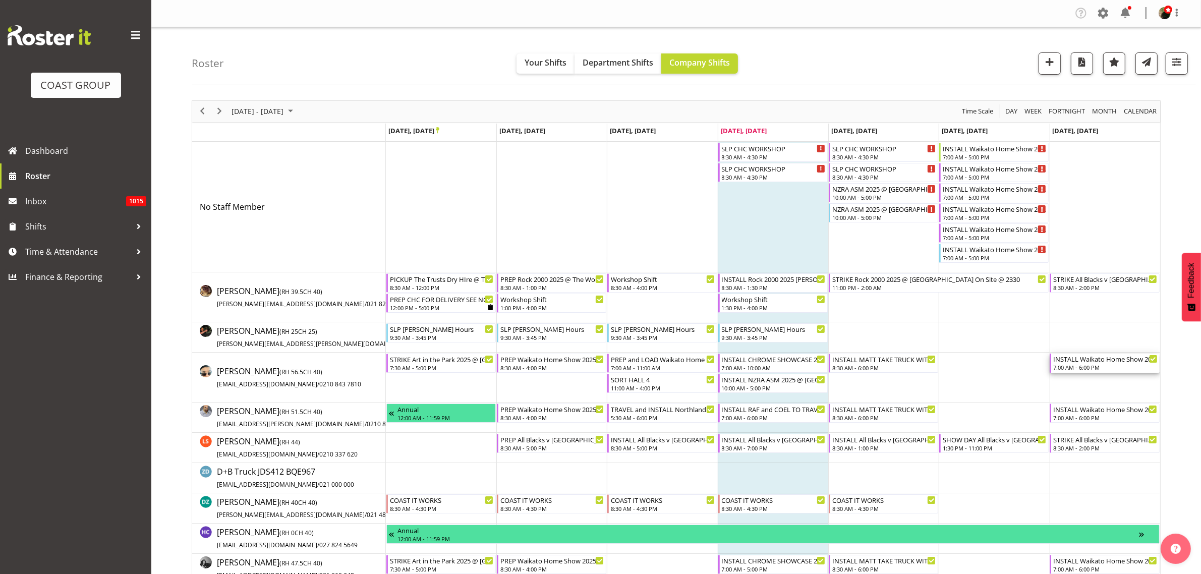
click at [1098, 366] on div "7:00 AM - 6:00 PM" at bounding box center [1105, 367] width 104 height 8
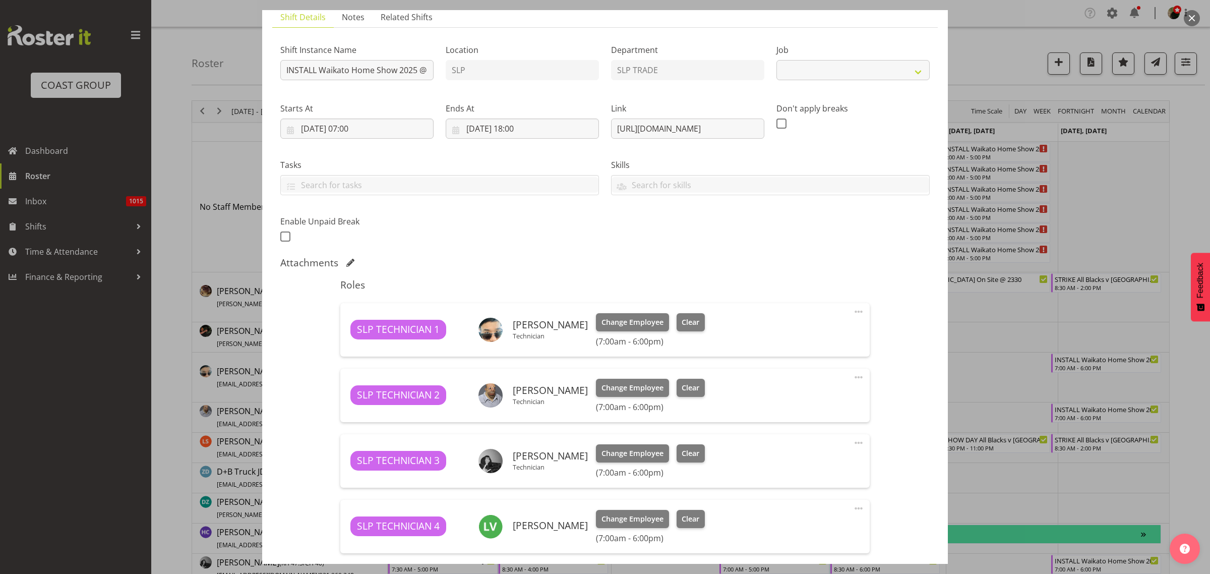
select select "9156"
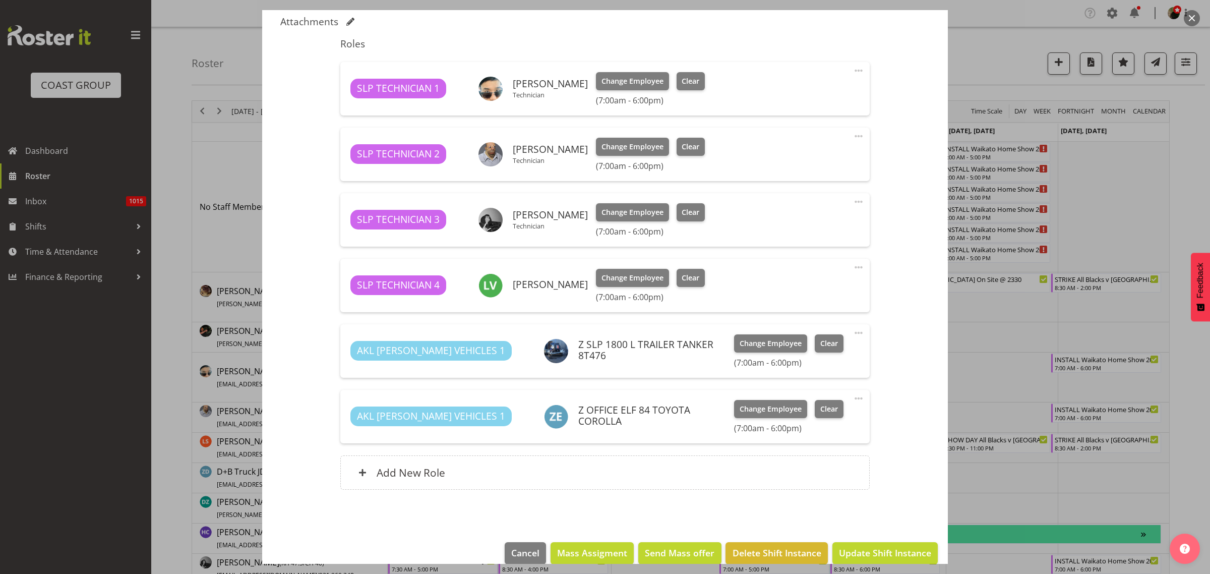
scroll to position [331, 0]
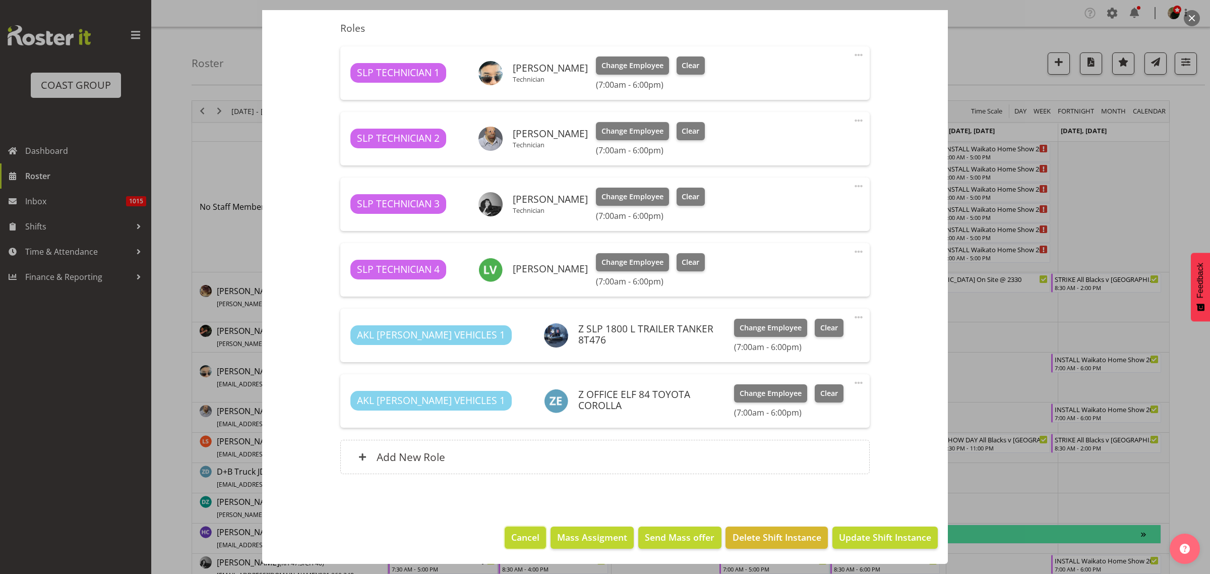
click at [511, 536] on span "Cancel" at bounding box center [525, 537] width 28 height 13
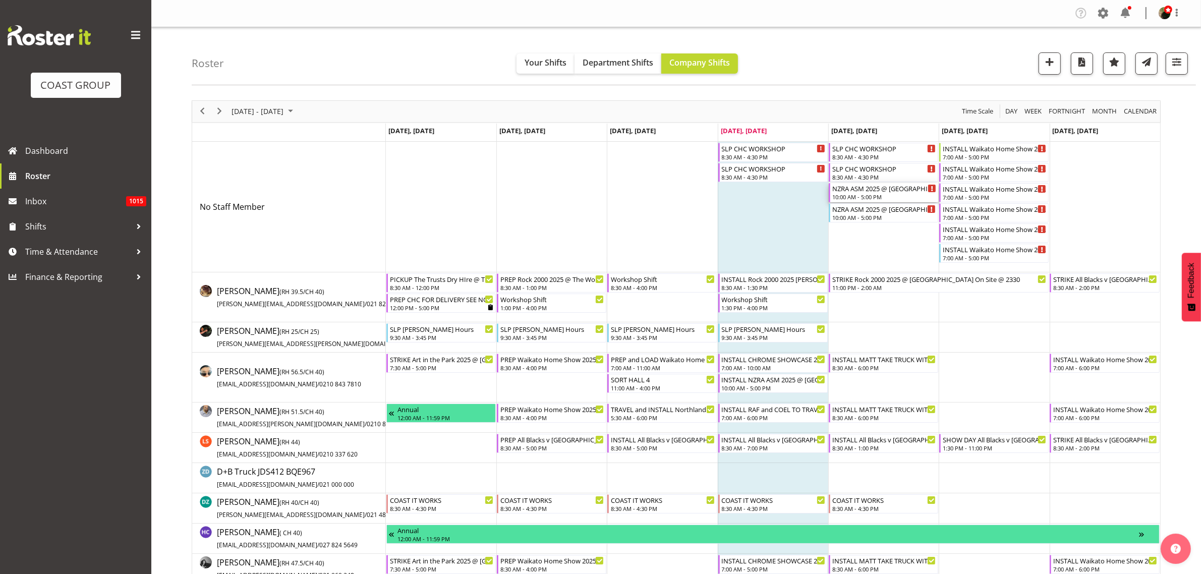
click at [868, 191] on div "NZRA ASM 2025 @ Novotel Hamilton On Site @ 1330" at bounding box center [884, 188] width 104 height 10
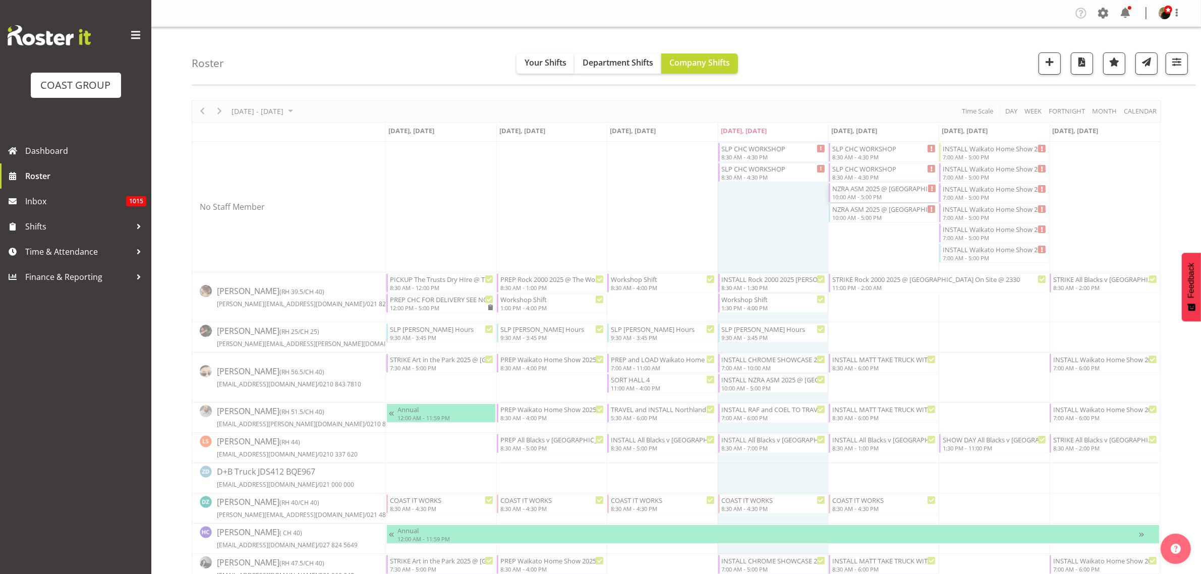
select select
select select "8"
select select "2025"
select select "17"
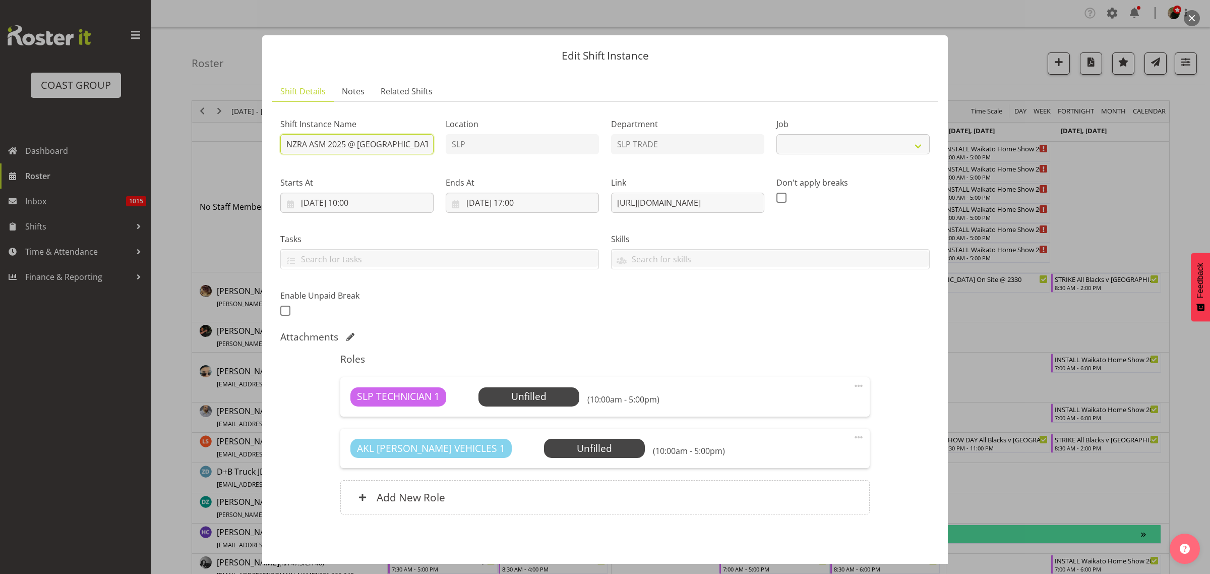
click at [286, 144] on input "NZRA ASM 2025 @ Novotel Hamilton On Site @ 1330" at bounding box center [356, 144] width 153 height 20
select select "10718"
type input "STRIKE NZRA ASM 2025 @ Novotel Hamilton On Site @ 1330"
click at [365, 207] on input "26/09/2025, 10:00" at bounding box center [356, 203] width 153 height 20
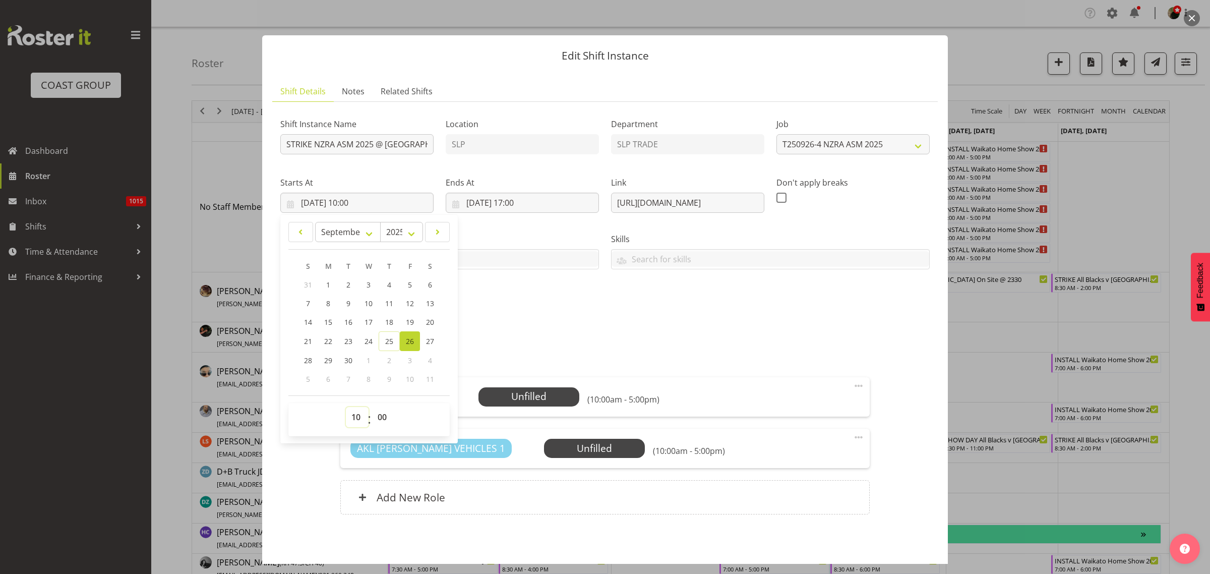
click at [355, 415] on select "00 01 02 03 04 05 06 07 08 09 10 11 12 13 14 15 16 17 18 19 20 21 22 23" at bounding box center [357, 417] width 23 height 20
select select "13"
click at [346, 407] on select "00 01 02 03 04 05 06 07 08 09 10 11 12 13 14 15 16 17 18 19 20 21 22 23" at bounding box center [357, 417] width 23 height 20
type input "26/09/2025, 13:00"
click at [534, 202] on input "26/09/2025, 17:00" at bounding box center [522, 203] width 153 height 20
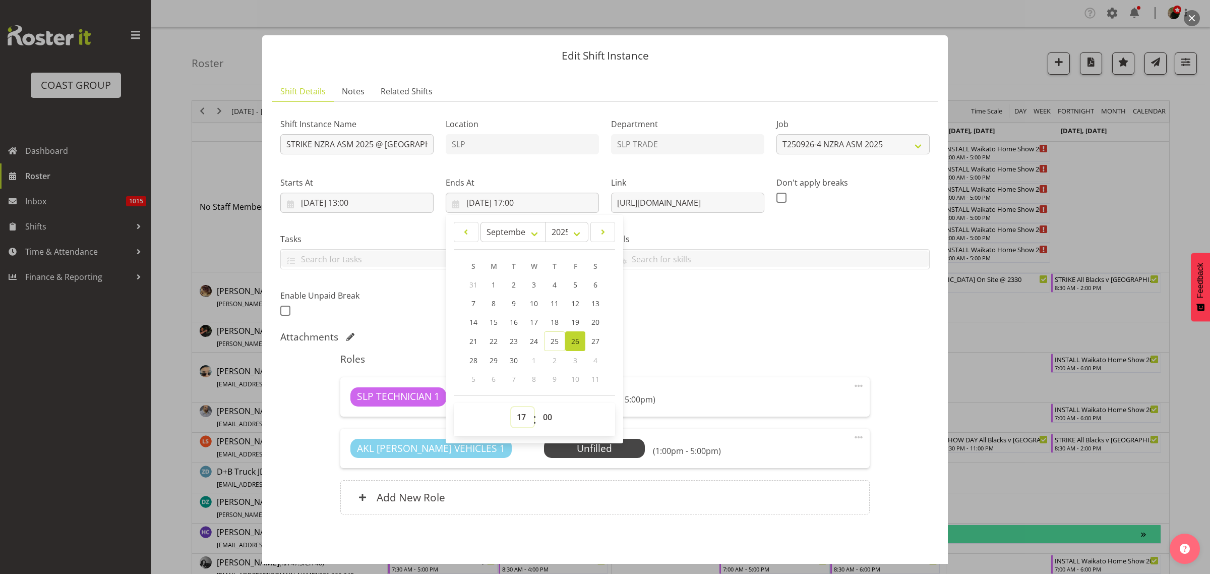
click at [520, 412] on select "00 01 02 03 04 05 06 07 08 09 10 11 12 13 14 15 16 17 18 19 20 21 22 23" at bounding box center [522, 417] width 23 height 20
select select "14"
click at [511, 407] on select "00 01 02 03 04 05 06 07 08 09 10 11 12 13 14 15 16 17 18 19 20 21 22 23" at bounding box center [522, 417] width 23 height 20
click at [472, 361] on span "28" at bounding box center [474, 361] width 8 height 10
type input "28/09/2025, 14:00"
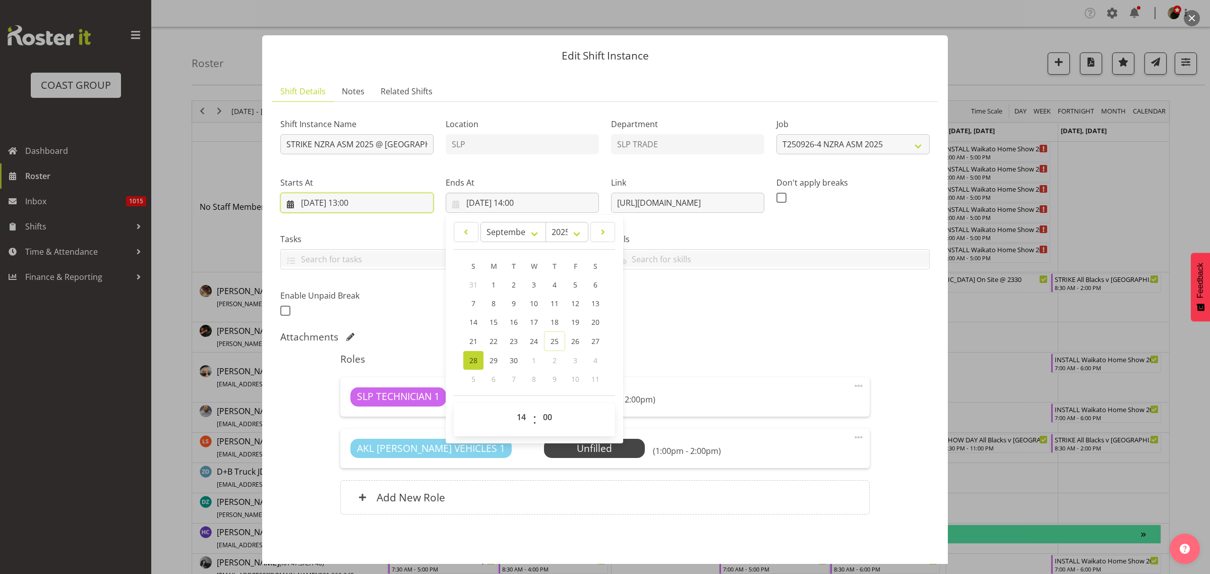
click at [339, 205] on input "26/09/2025, 13:00" at bounding box center [356, 203] width 153 height 20
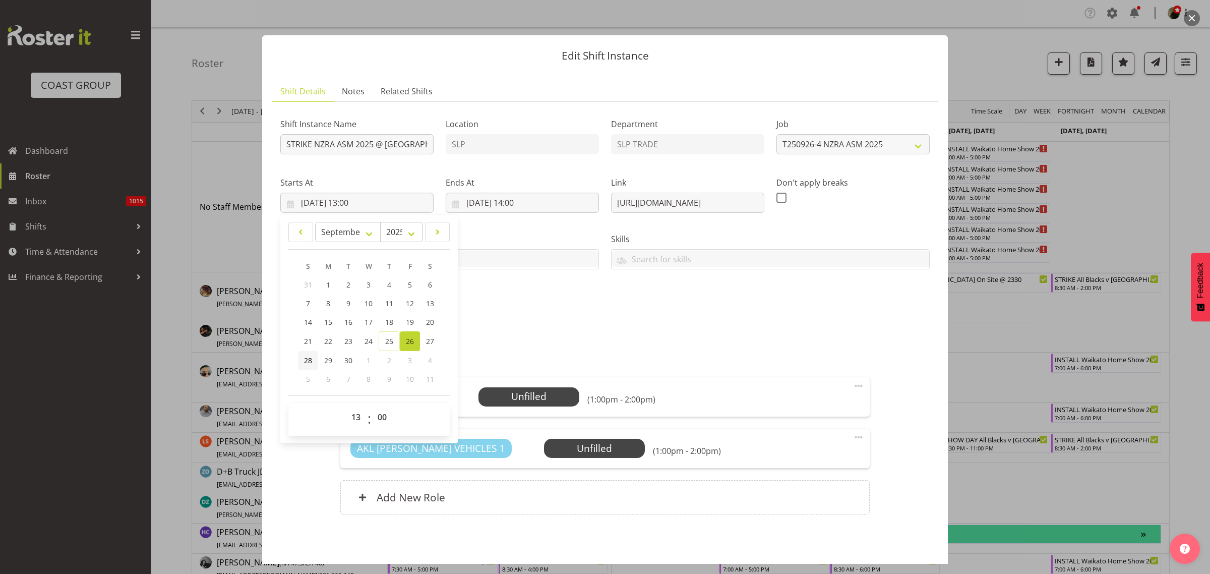
click at [305, 359] on span "28" at bounding box center [308, 361] width 8 height 10
type input "28/09/2025, 13:00"
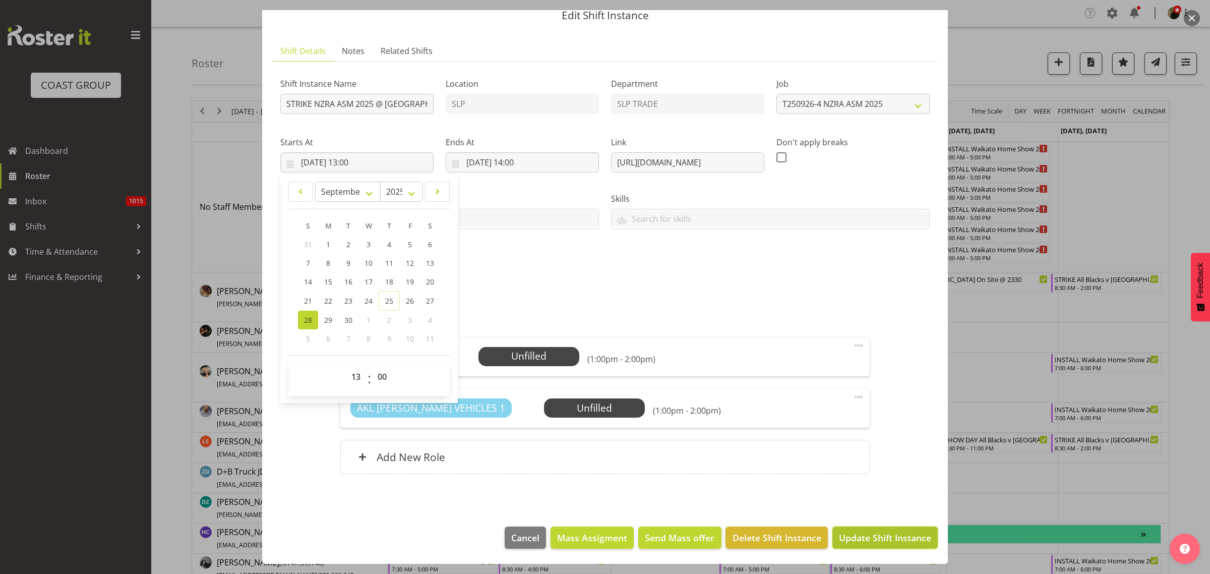
click at [878, 537] on span "Update Shift Instance" at bounding box center [885, 537] width 92 height 13
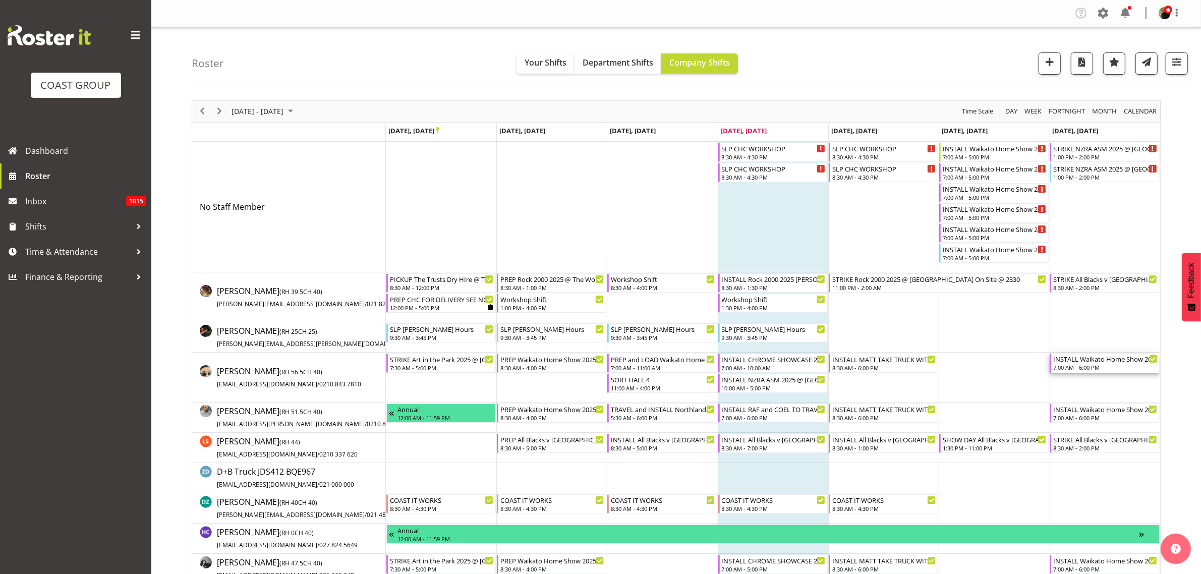
click at [1084, 356] on div "INSTALL Waikato Home Show 2025 @ Claudelands 0800" at bounding box center [1105, 359] width 104 height 10
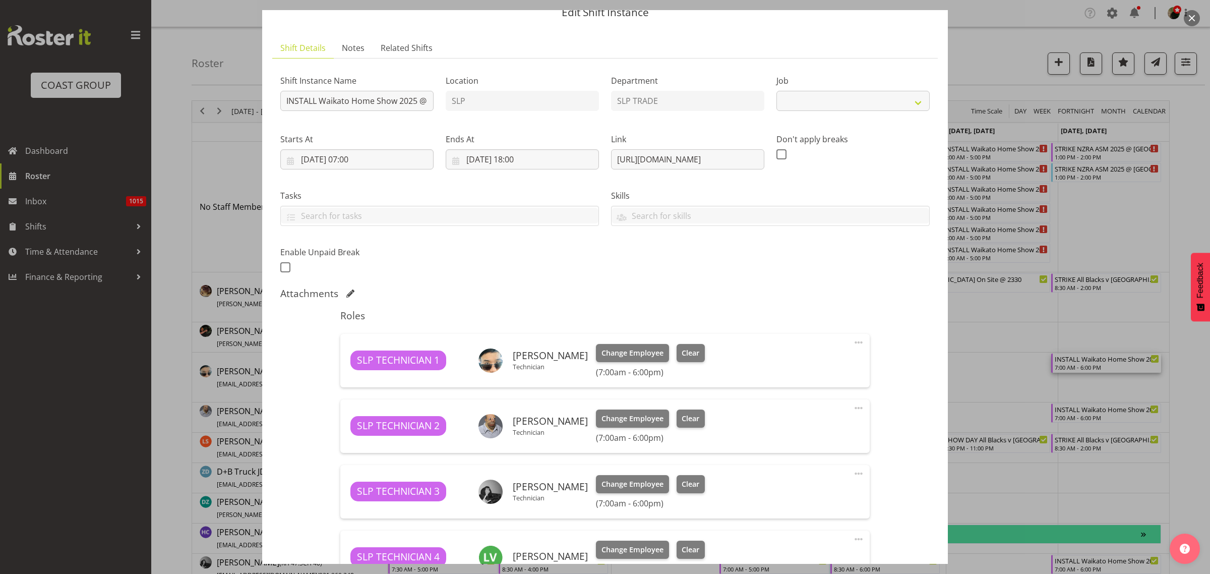
scroll to position [63, 0]
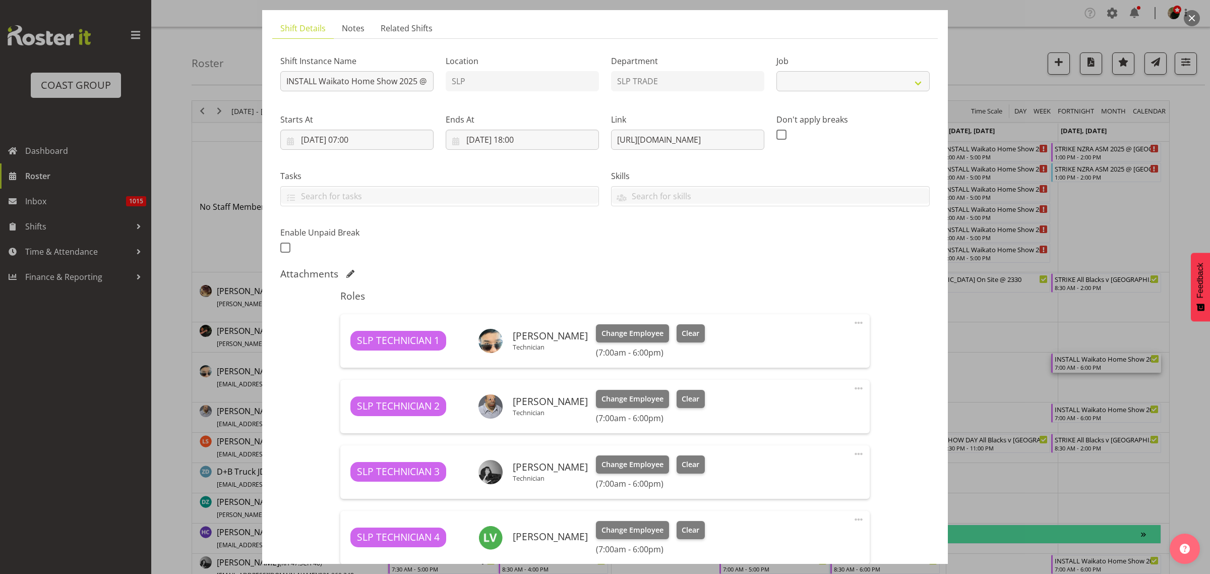
select select "9156"
click at [853, 324] on span at bounding box center [859, 323] width 12 height 12
click at [796, 344] on link "Edit" at bounding box center [816, 345] width 97 height 18
select select "8"
select select "2025"
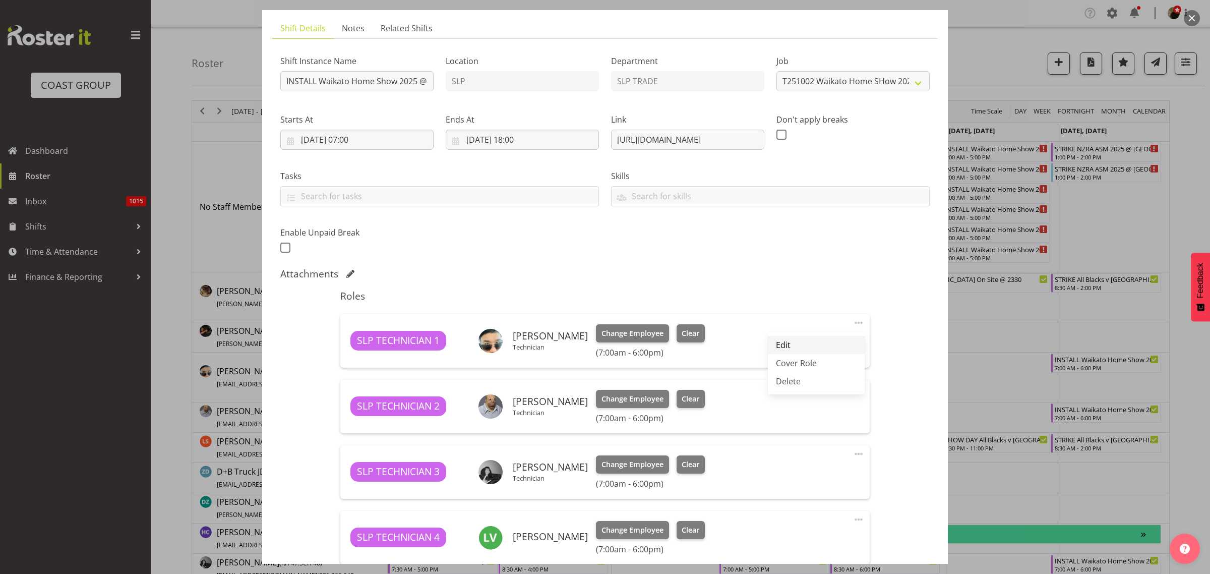
select select "18"
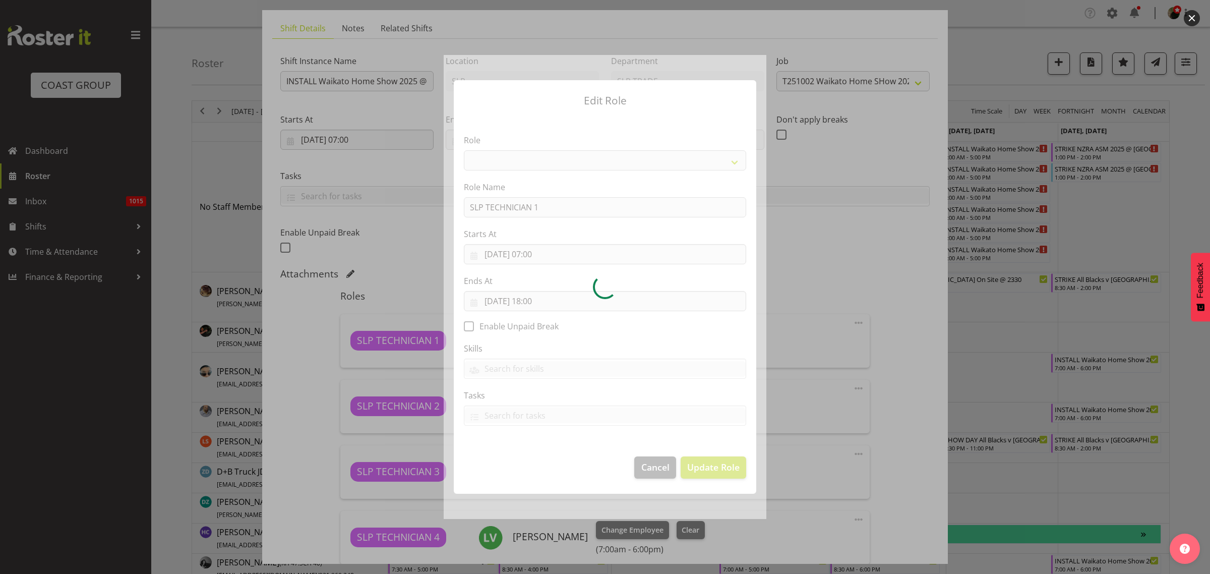
select select "123"
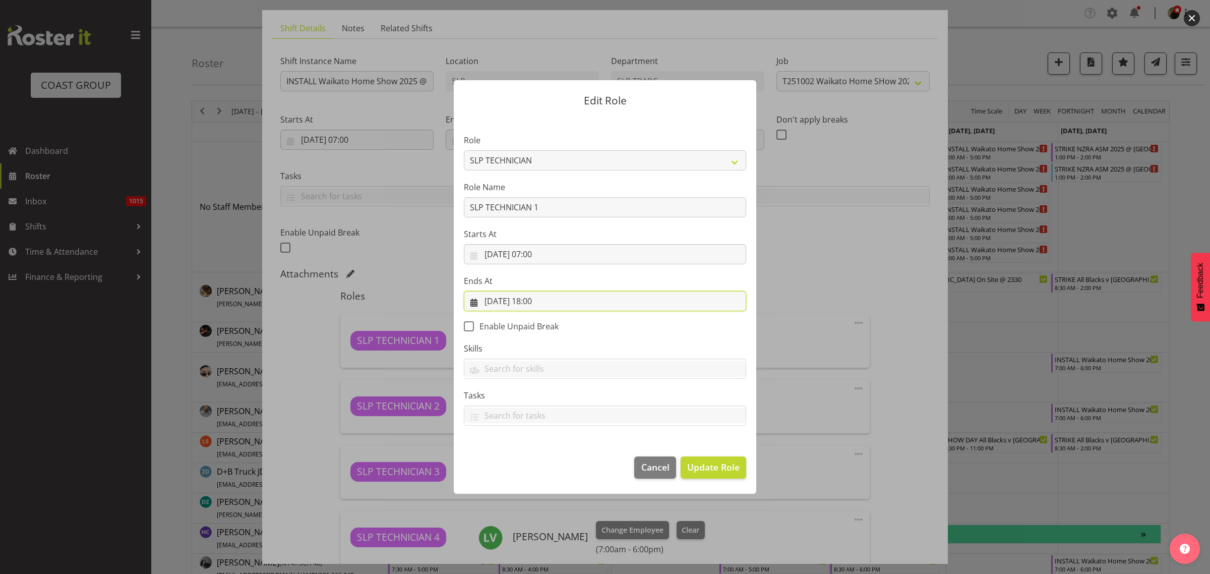
click at [554, 300] on input "28/09/2025, 18:00" at bounding box center [605, 301] width 282 height 20
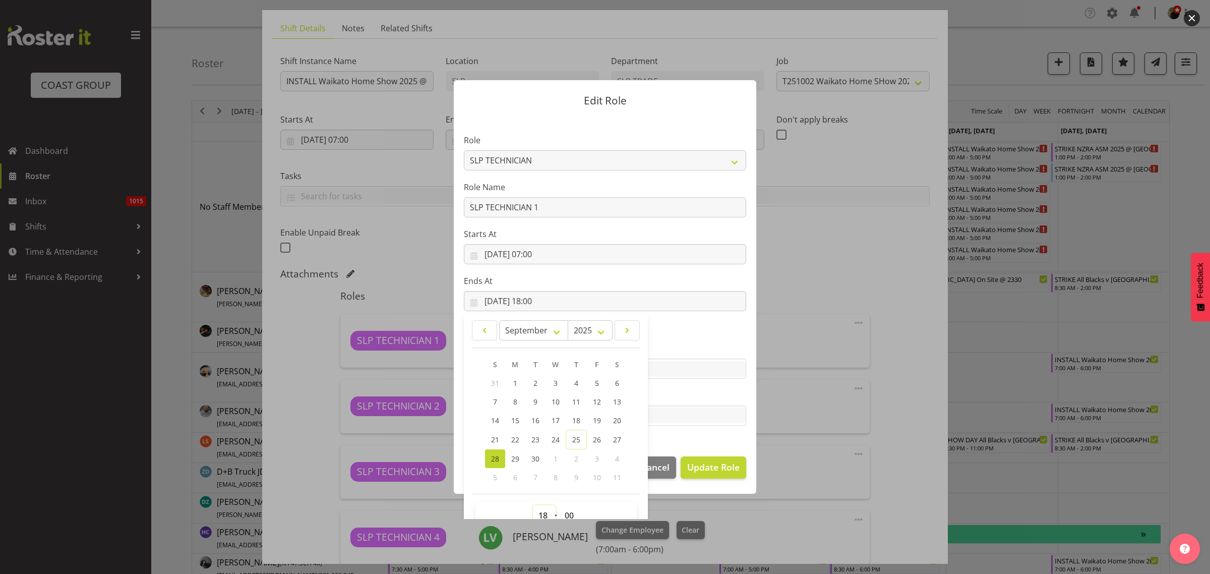
click at [541, 513] on select "00 01 02 03 04 05 06 07 08 09 10 11 12 13 14 15 16 17 18 19 20 21 22 23" at bounding box center [544, 515] width 23 height 20
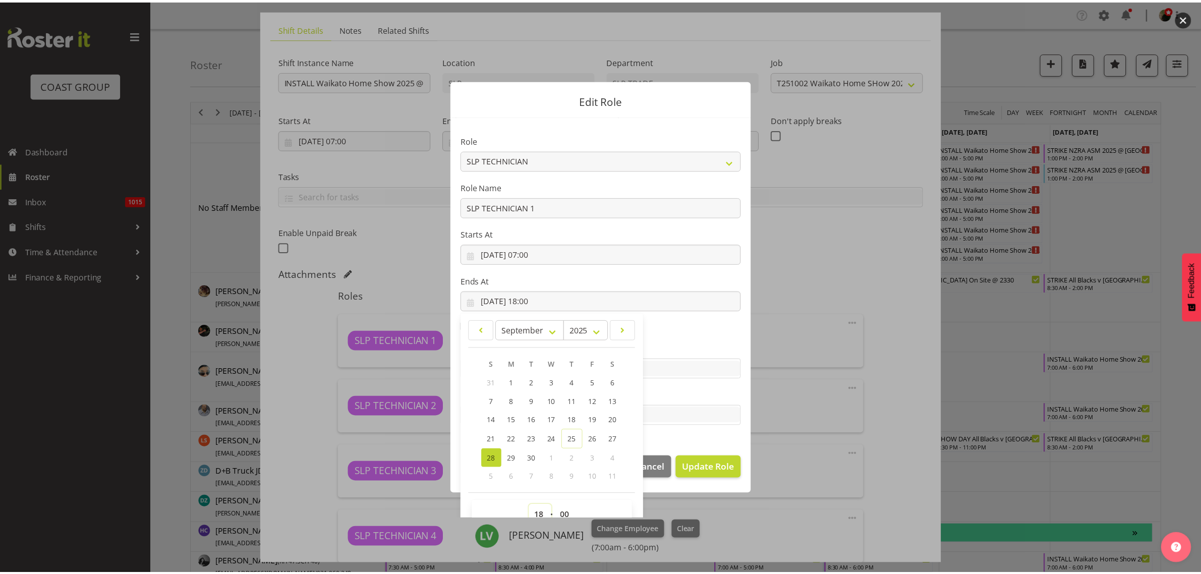
scroll to position [6, 0]
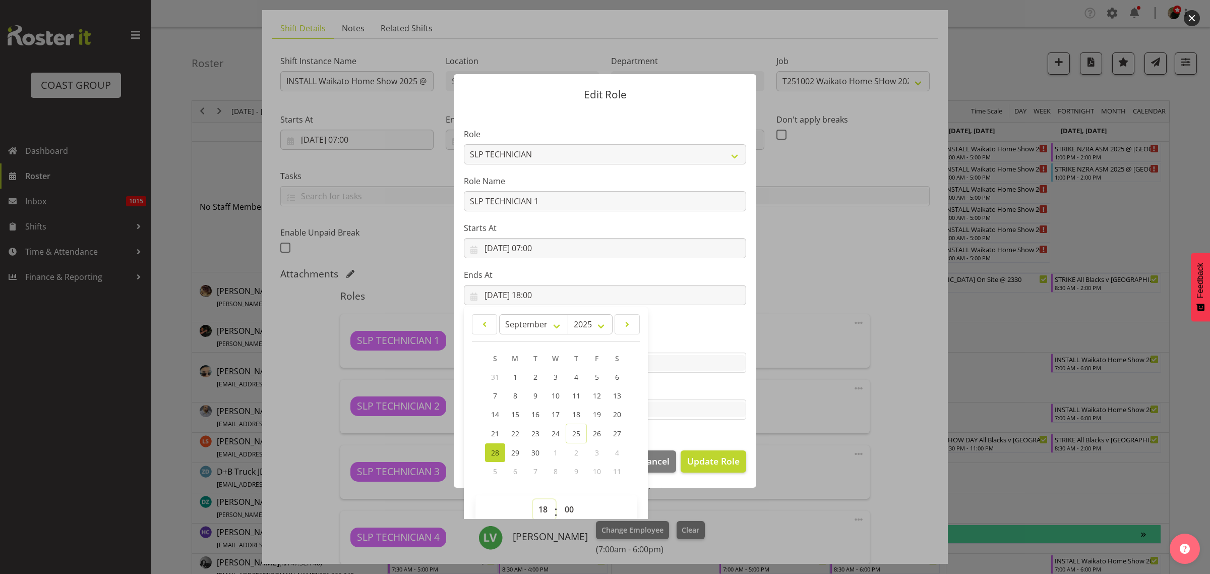
select select "13"
click at [533, 499] on select "00 01 02 03 04 05 06 07 08 09 10 11 12 13 14 15 16 17 18 19 20 21 22 23" at bounding box center [544, 509] width 23 height 20
type input "28/09/2025, 13:00"
click at [717, 459] on span "Update Role" at bounding box center [713, 460] width 52 height 13
select select
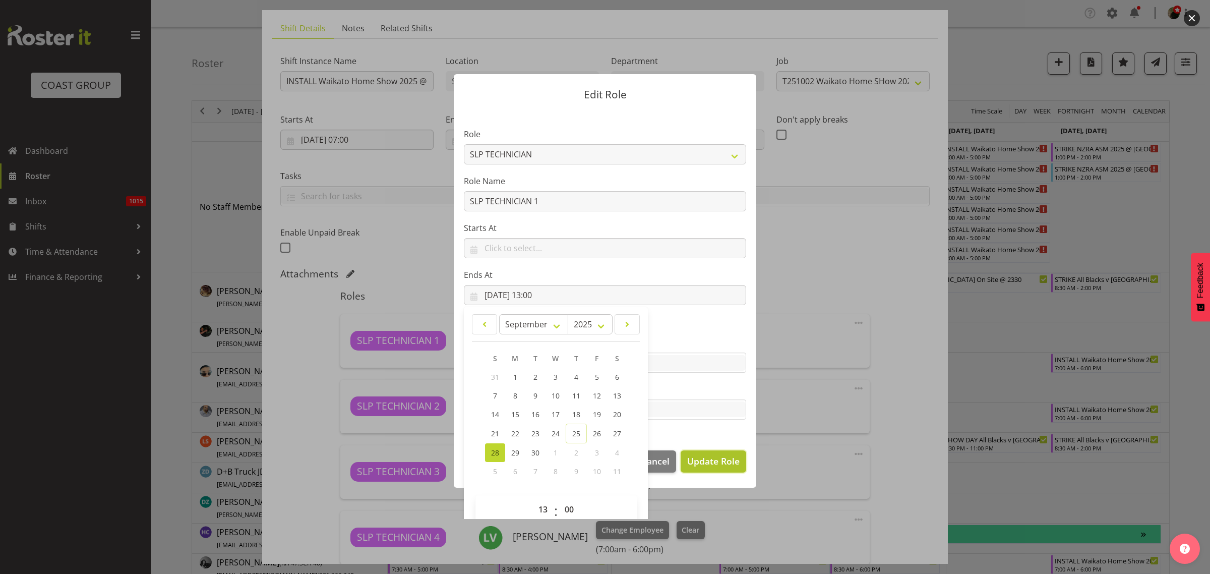
select select
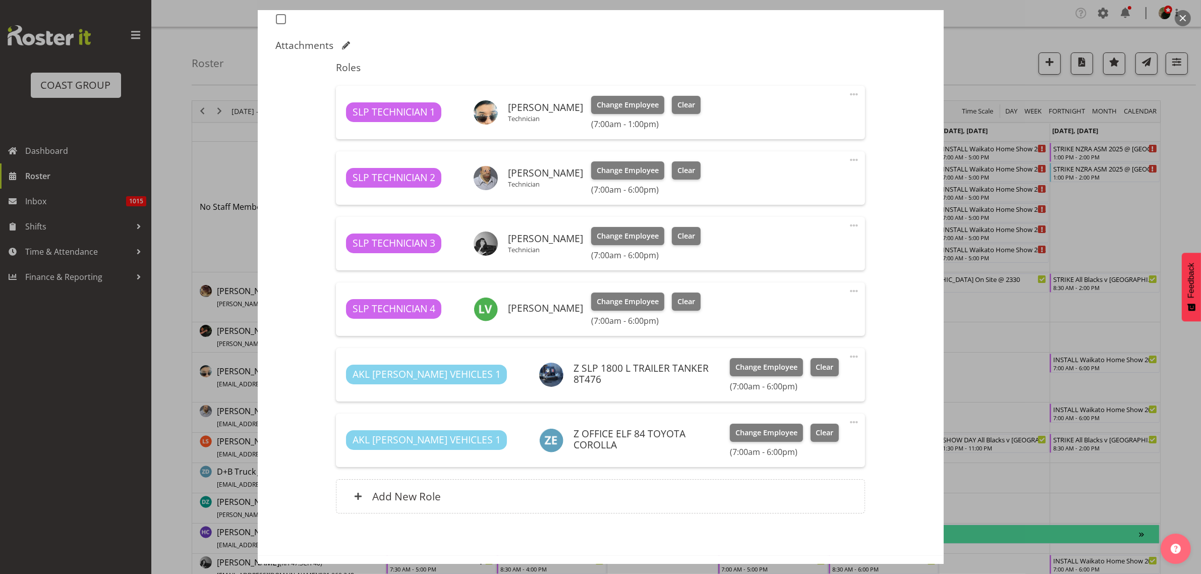
scroll to position [331, 0]
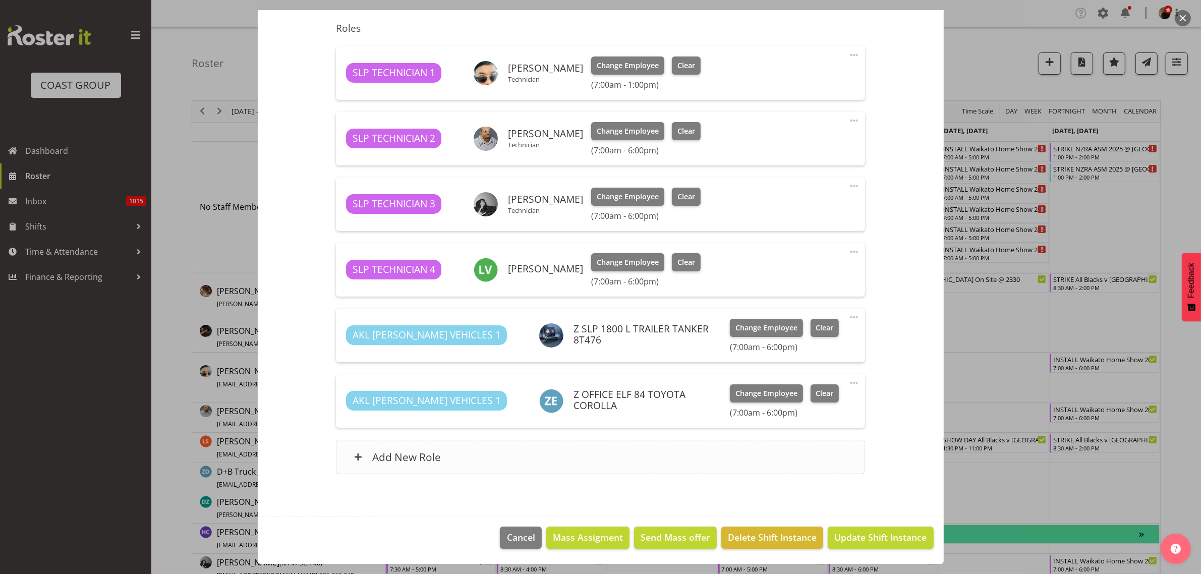
click at [456, 459] on div "Add New Role" at bounding box center [600, 457] width 529 height 34
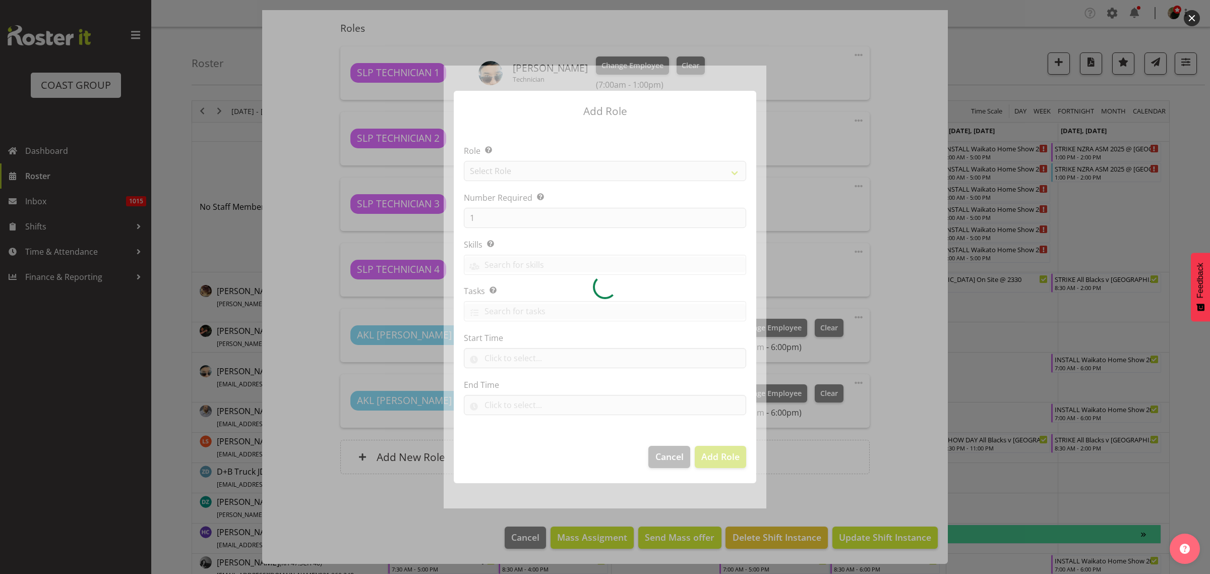
click at [508, 172] on div at bounding box center [605, 287] width 323 height 442
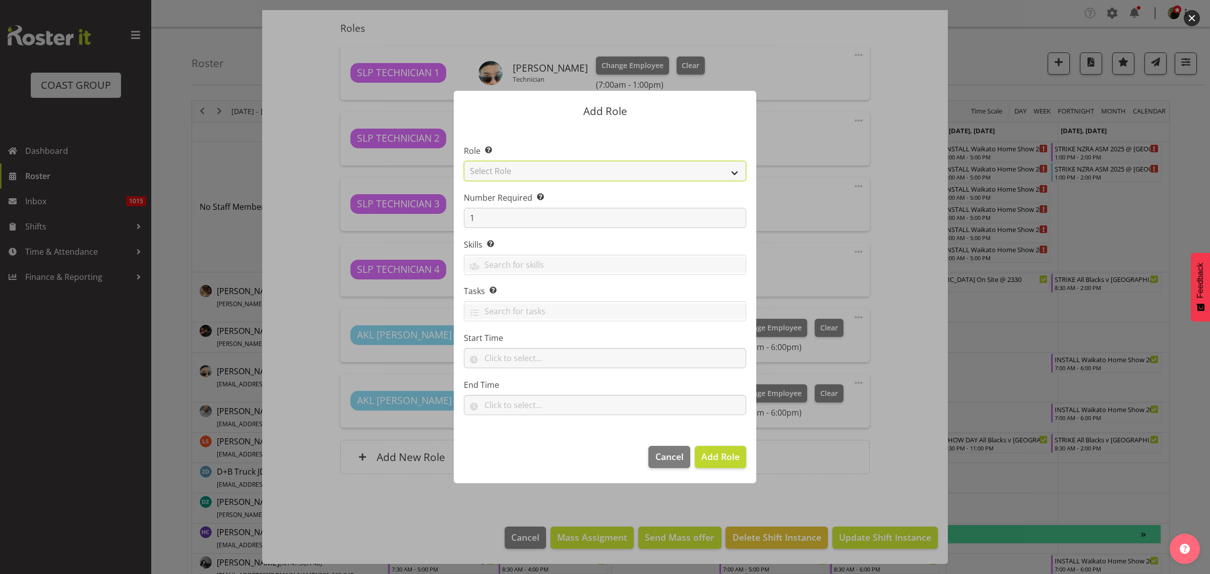
click at [516, 172] on select "Select Role ACCOUNT MANAGER ACCOUNT MANAGER DW ACCOUNTS [PERSON_NAME] VEHICLES …" at bounding box center [605, 171] width 282 height 20
select select "123"
click at [464, 161] on select "Select Role ACCOUNT MANAGER ACCOUNT MANAGER DW ACCOUNTS [PERSON_NAME] VEHICLES …" at bounding box center [605, 171] width 282 height 20
click at [511, 365] on input "text" at bounding box center [605, 358] width 282 height 20
click at [533, 389] on select "00 00 01 02 03 04 05 06 07 08 09 10 11 12 13 14 15 16 17 18 19 20 21 22 23" at bounding box center [533, 384] width 23 height 20
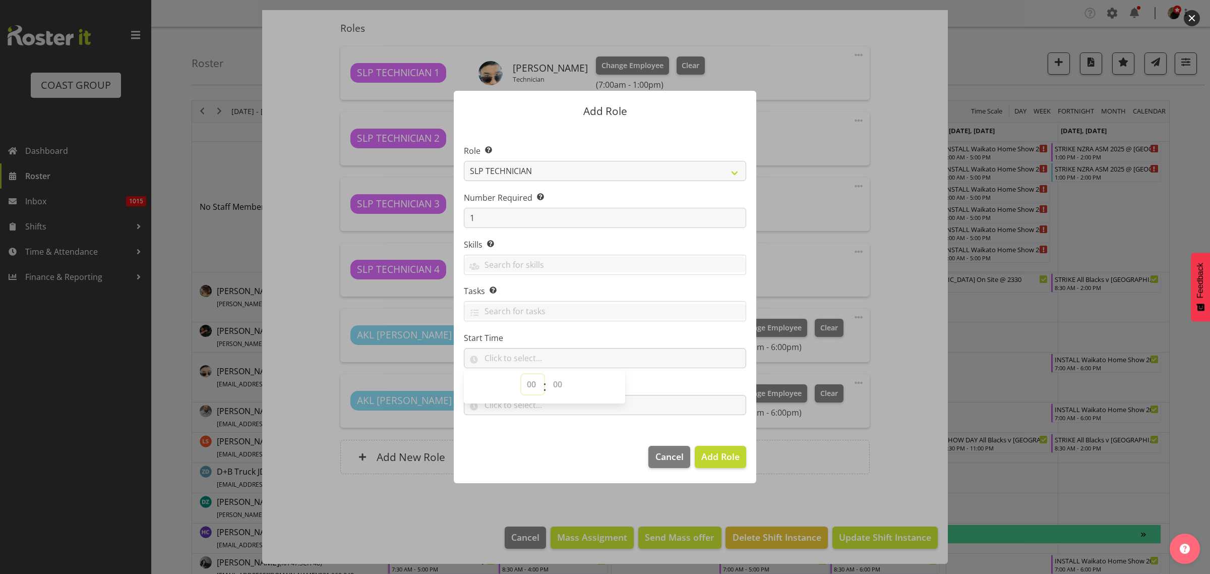
select select "14"
click at [522, 374] on select "00 00 01 02 03 04 05 06 07 08 09 10 11 12 13 14 15 16 17 18 19 20 21 22 23" at bounding box center [533, 384] width 23 height 20
select select "0"
type input "14:00"
click at [634, 404] on input "text" at bounding box center [605, 405] width 282 height 20
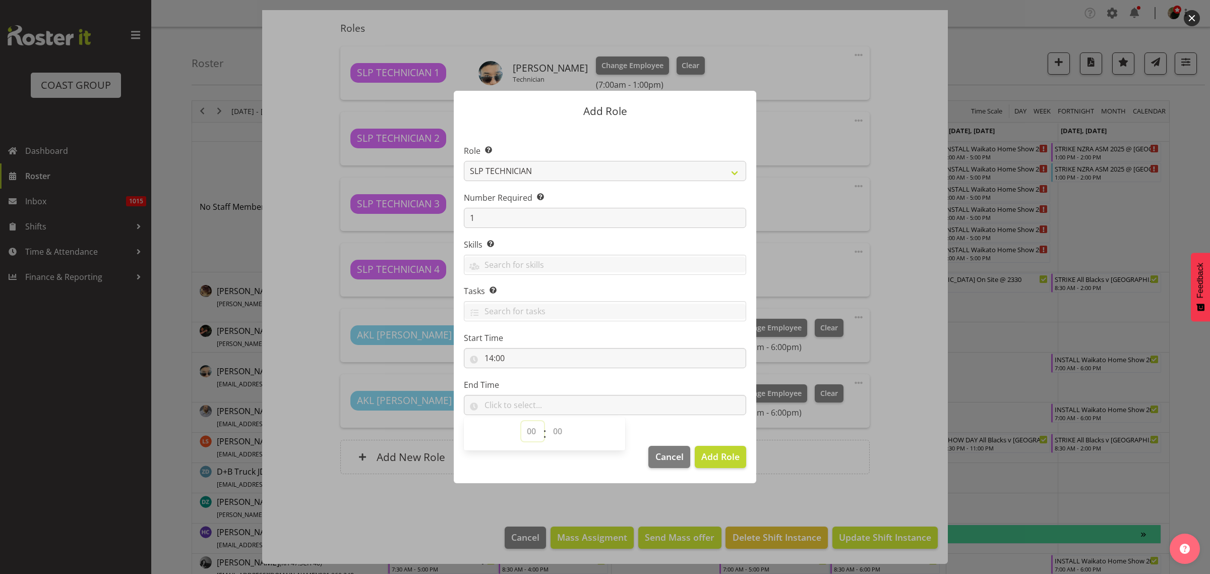
click at [528, 437] on select "00 00 01 02 03 04 05 06 07 08 09 10 11 12 13 14 15 16 17 18 19 20 21 22 23" at bounding box center [533, 431] width 23 height 20
select select "18"
click at [522, 421] on select "00 00 01 02 03 04 05 06 07 08 09 10 11 12 13 14 15 16 17 18 19 20 21 22 23" at bounding box center [533, 431] width 23 height 20
select select "0"
type input "18:00"
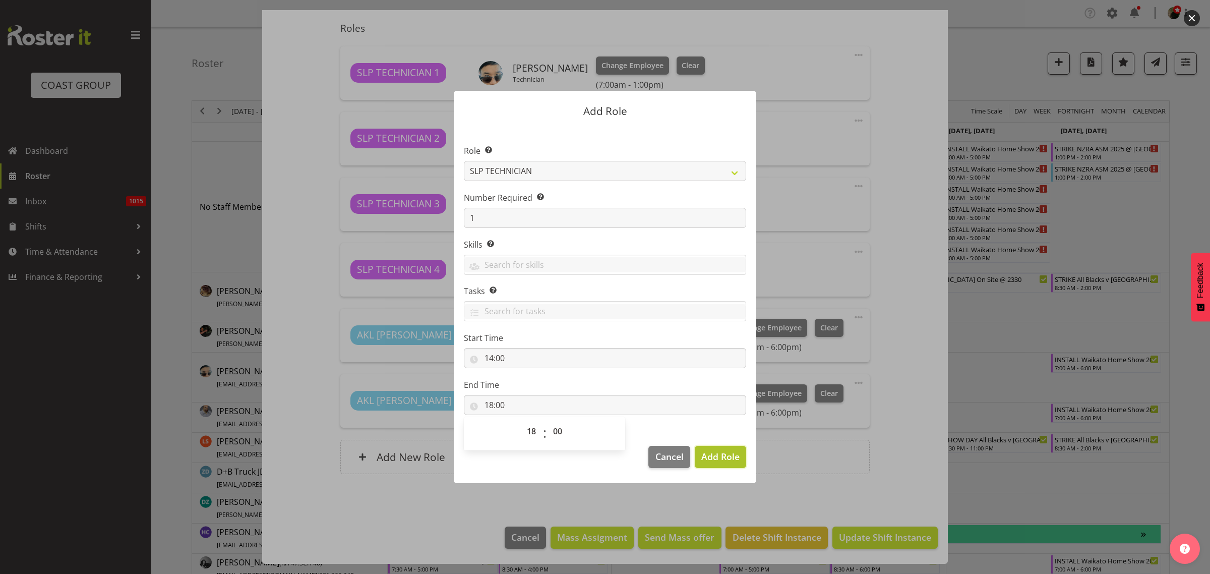
click at [724, 461] on span "Add Role" at bounding box center [721, 456] width 38 height 12
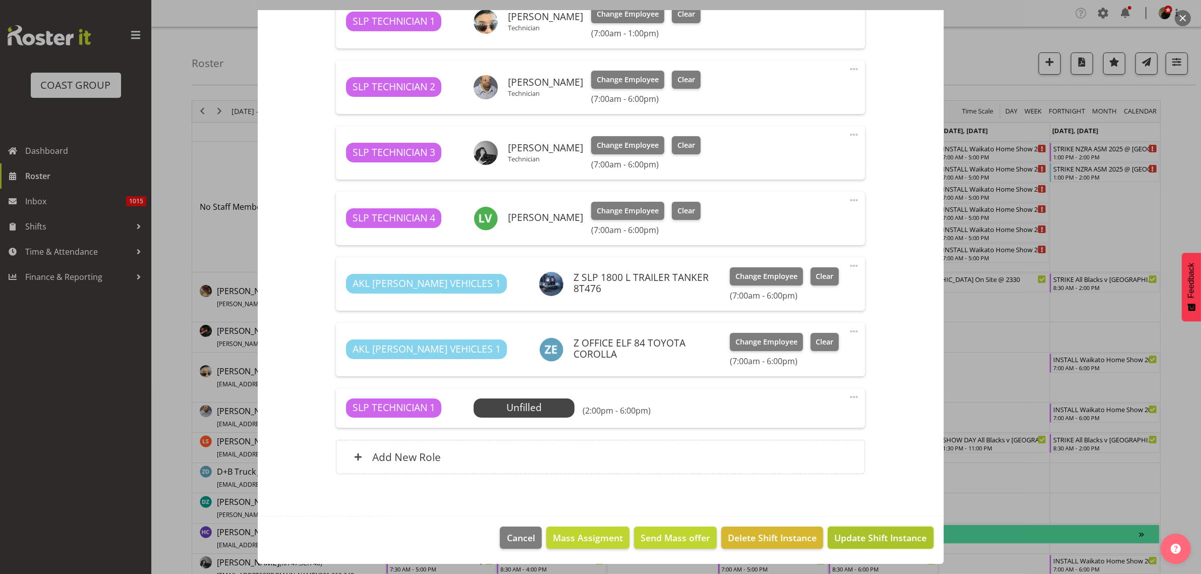
click at [883, 532] on span "Update Shift Instance" at bounding box center [880, 537] width 92 height 13
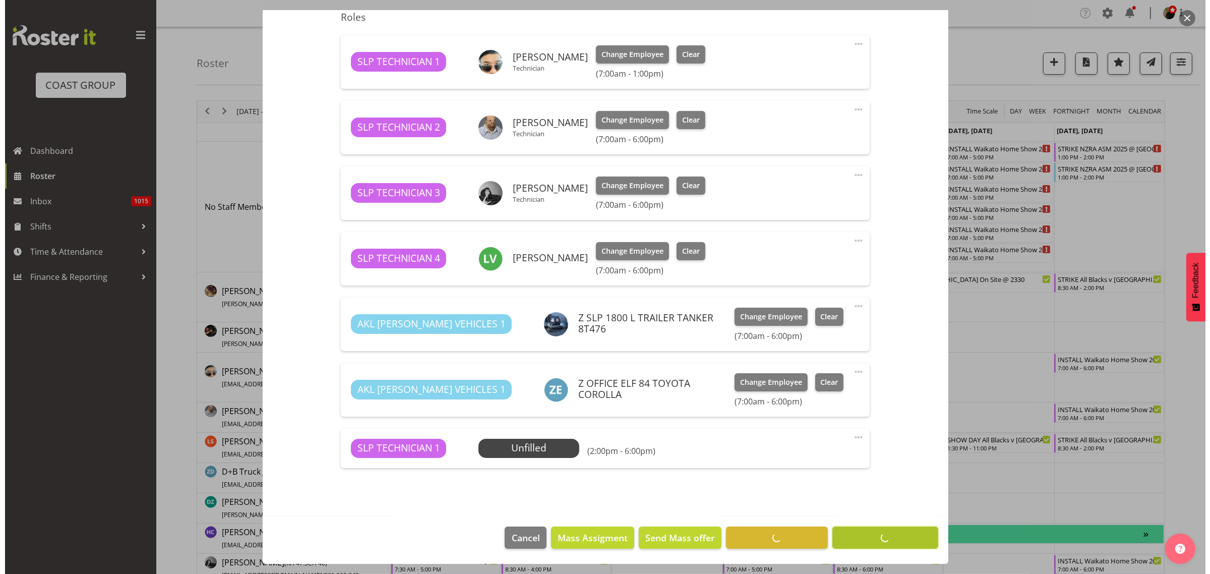
scroll to position [342, 0]
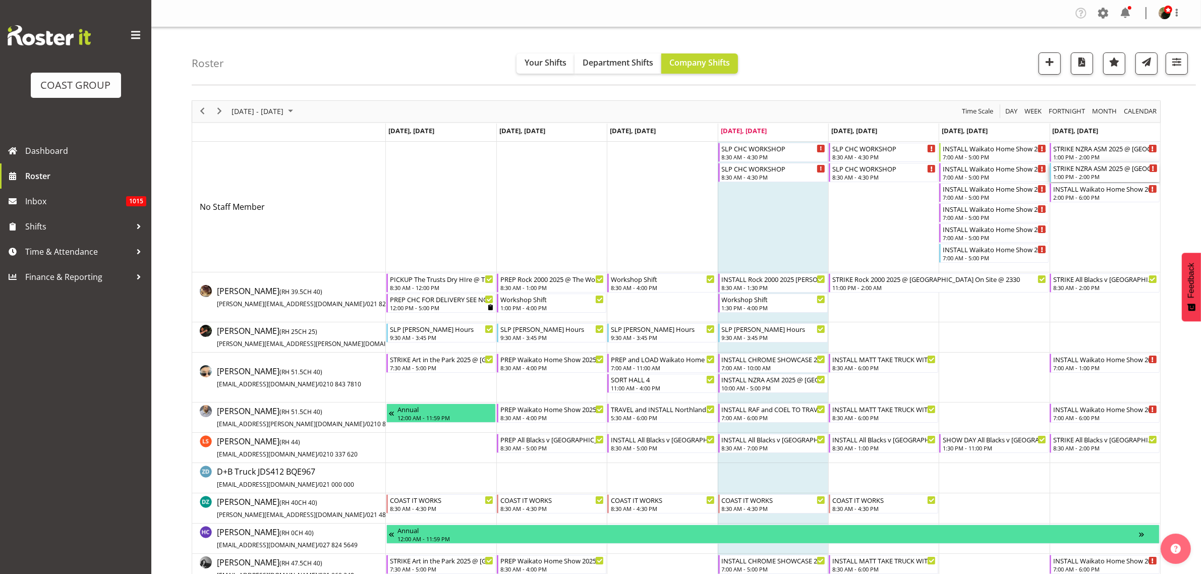
click at [1092, 169] on div "STRIKE NZRA ASM 2025 @ Novotel Hamilton On Site @ 1330" at bounding box center [1105, 168] width 104 height 10
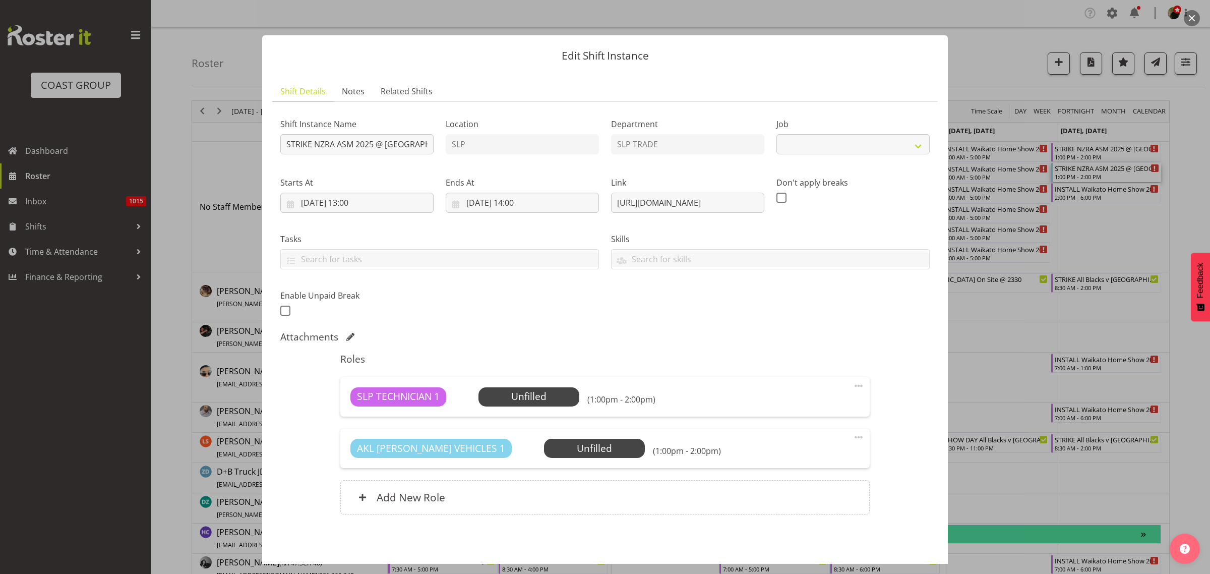
click at [853, 437] on span at bounding box center [859, 437] width 12 height 12
select select "10718"
click at [797, 495] on link "Delete" at bounding box center [816, 496] width 97 height 18
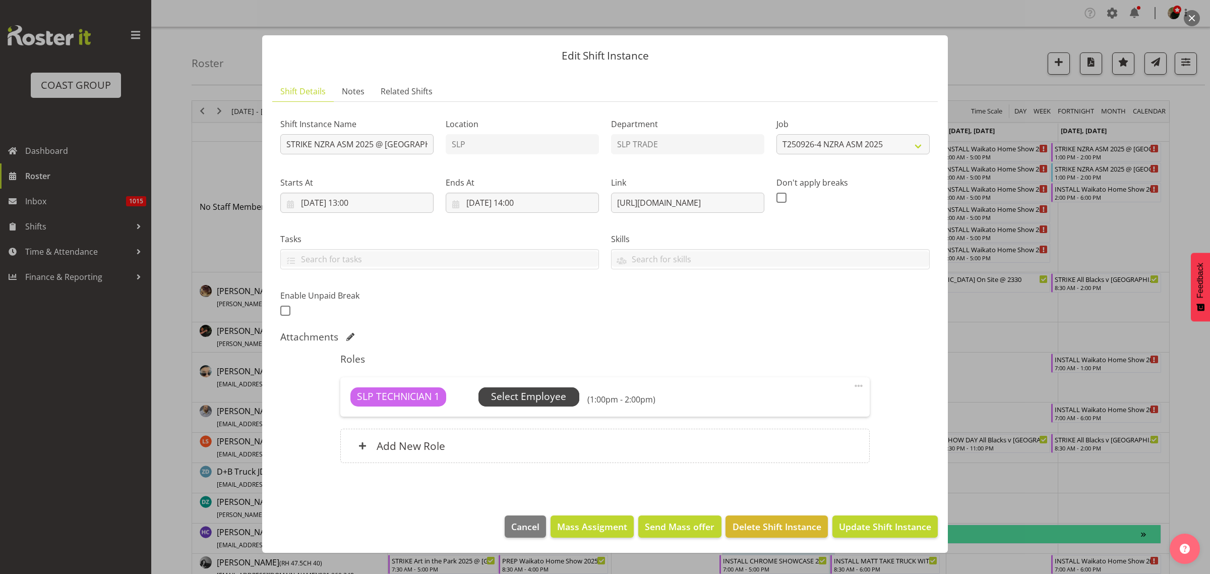
click at [550, 399] on span "Select Employee" at bounding box center [528, 396] width 75 height 15
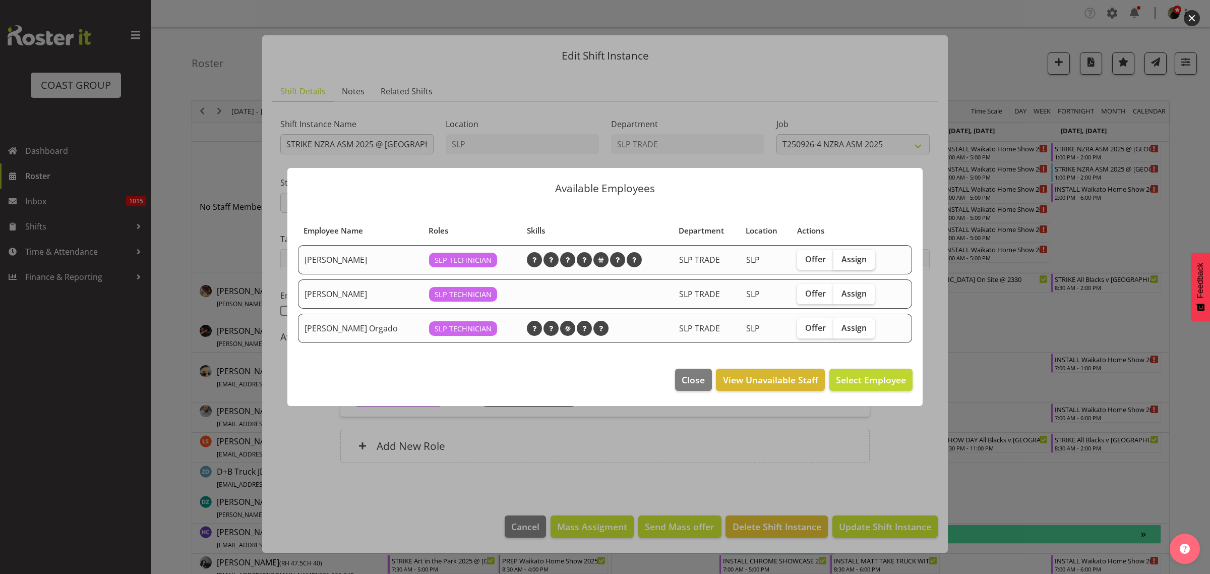
click at [848, 260] on span "Assign" at bounding box center [854, 259] width 25 height 10
click at [840, 260] on input "Assign" at bounding box center [837, 259] width 7 height 7
checkbox input "true"
click at [853, 381] on span "Assign Aof Anujarawat" at bounding box center [857, 380] width 97 height 12
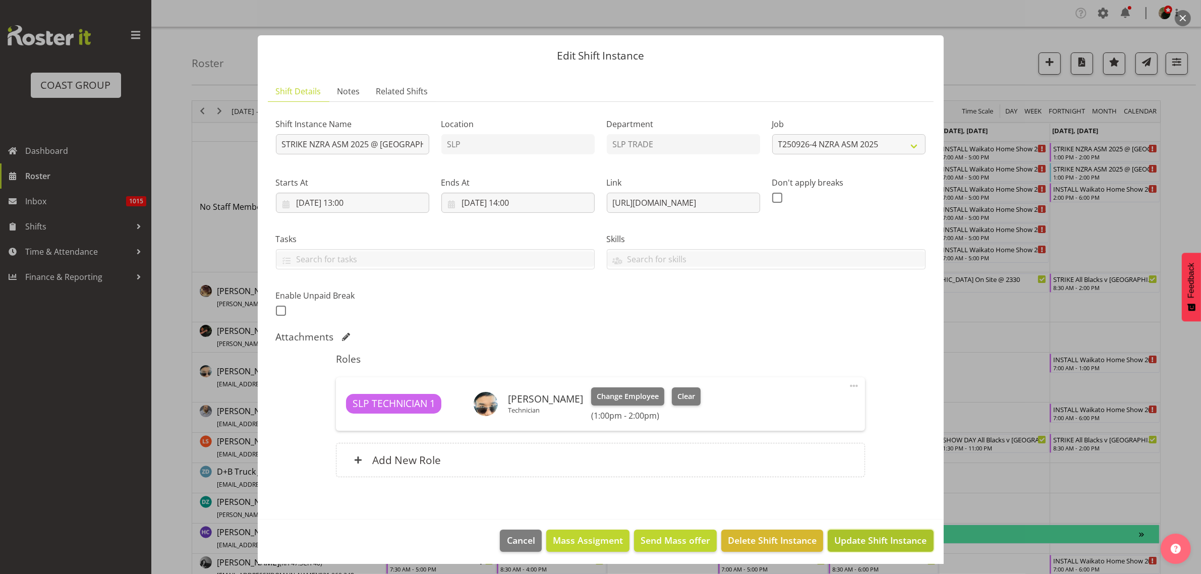
click at [867, 540] on span "Update Shift Instance" at bounding box center [880, 540] width 92 height 13
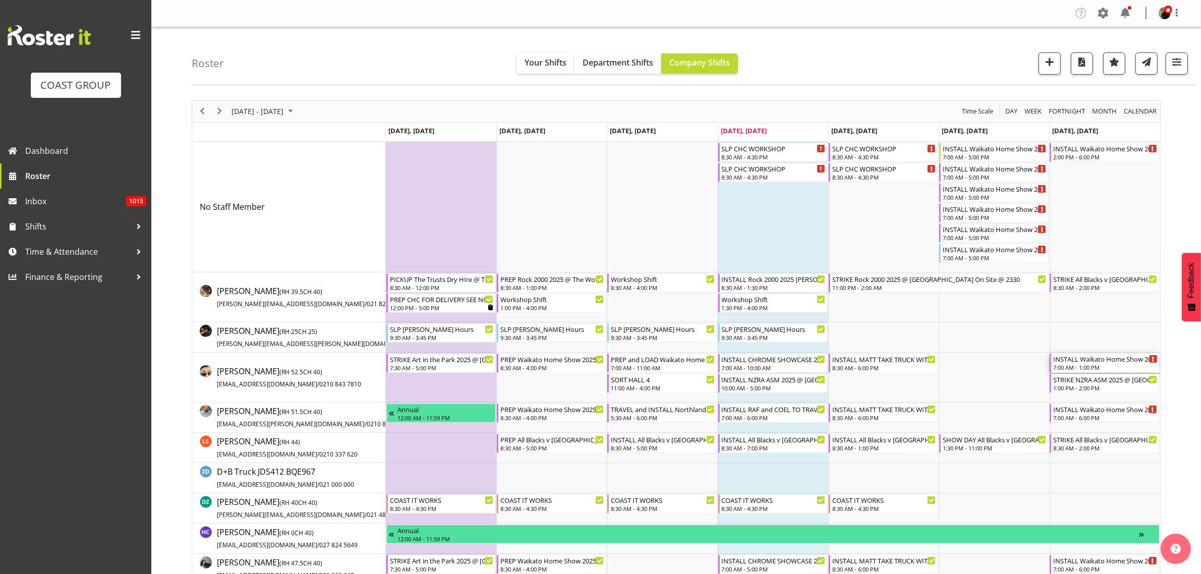
click at [1073, 366] on div "7:00 AM - 1:00 PM" at bounding box center [1105, 367] width 104 height 8
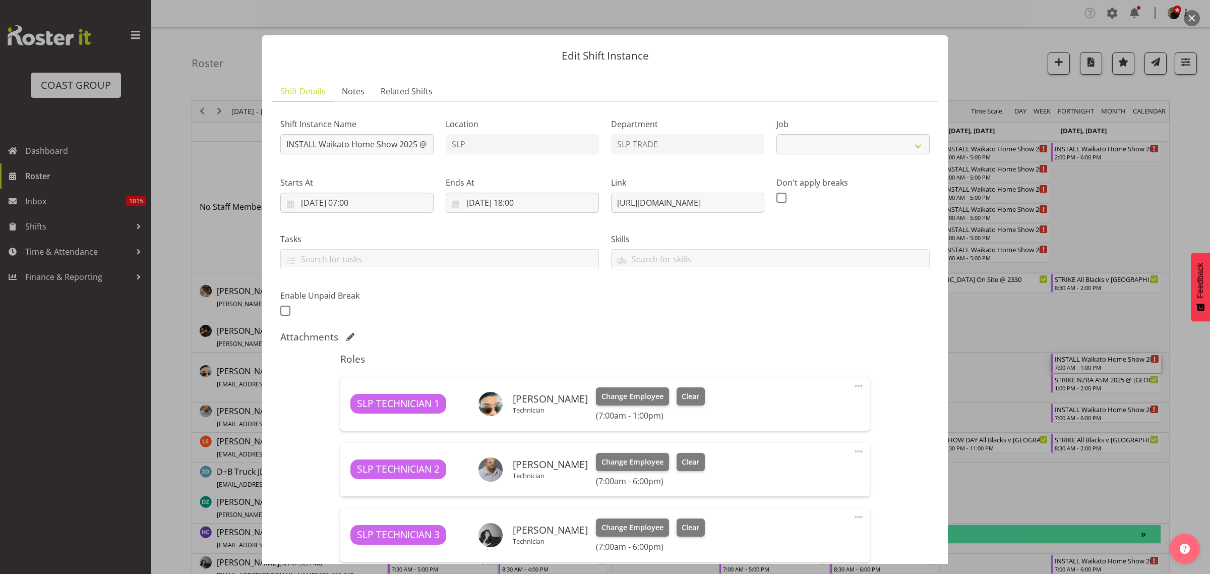
select select "9156"
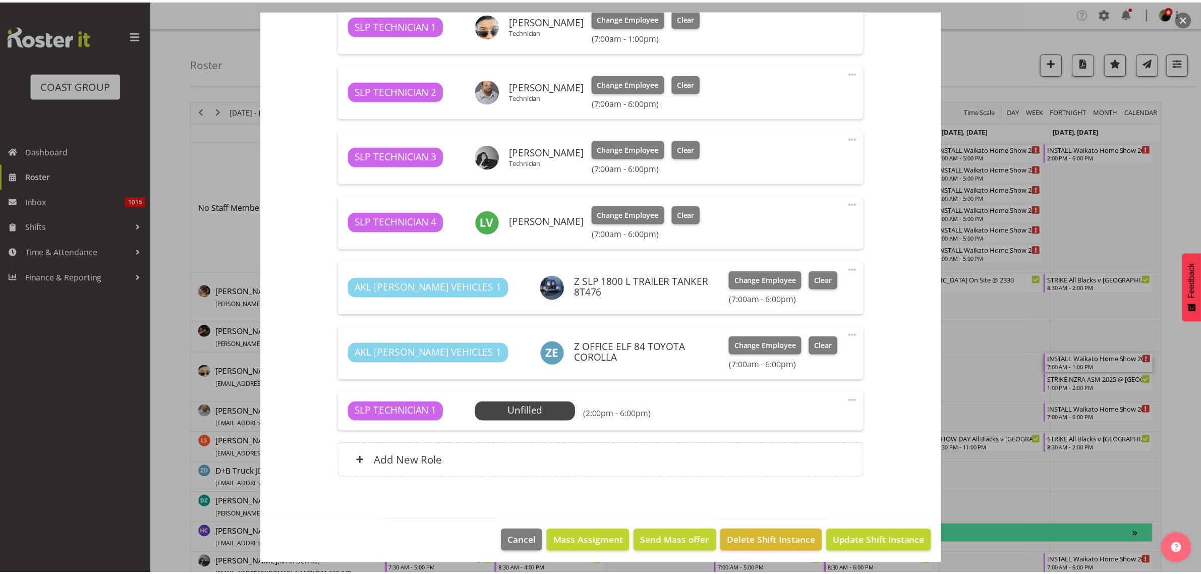
scroll to position [382, 0]
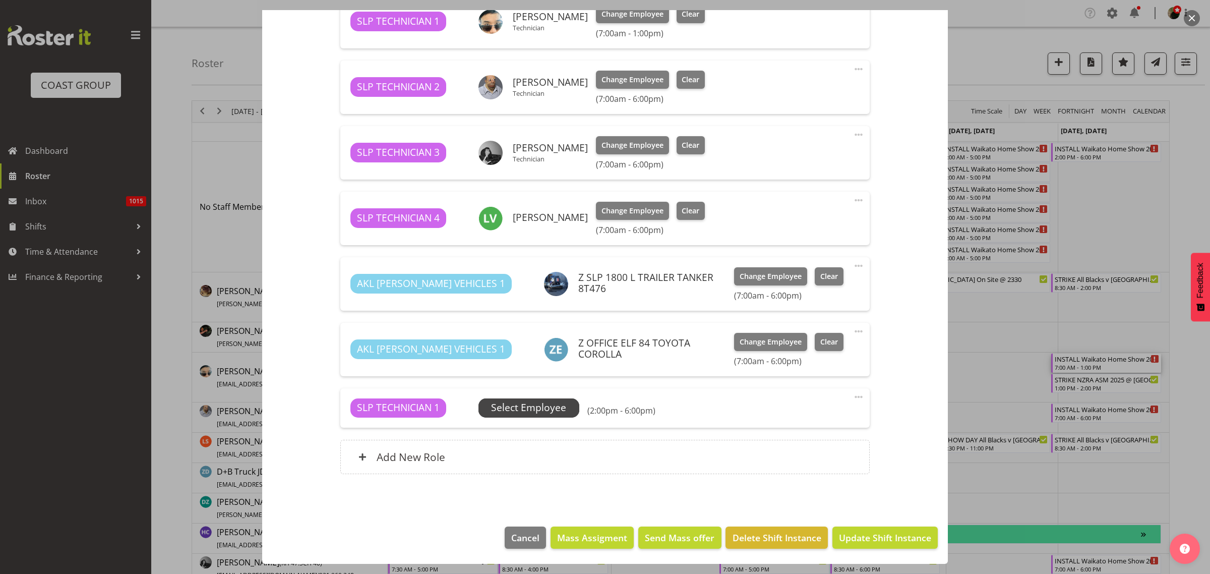
click at [514, 401] on span "Select Employee" at bounding box center [528, 407] width 75 height 15
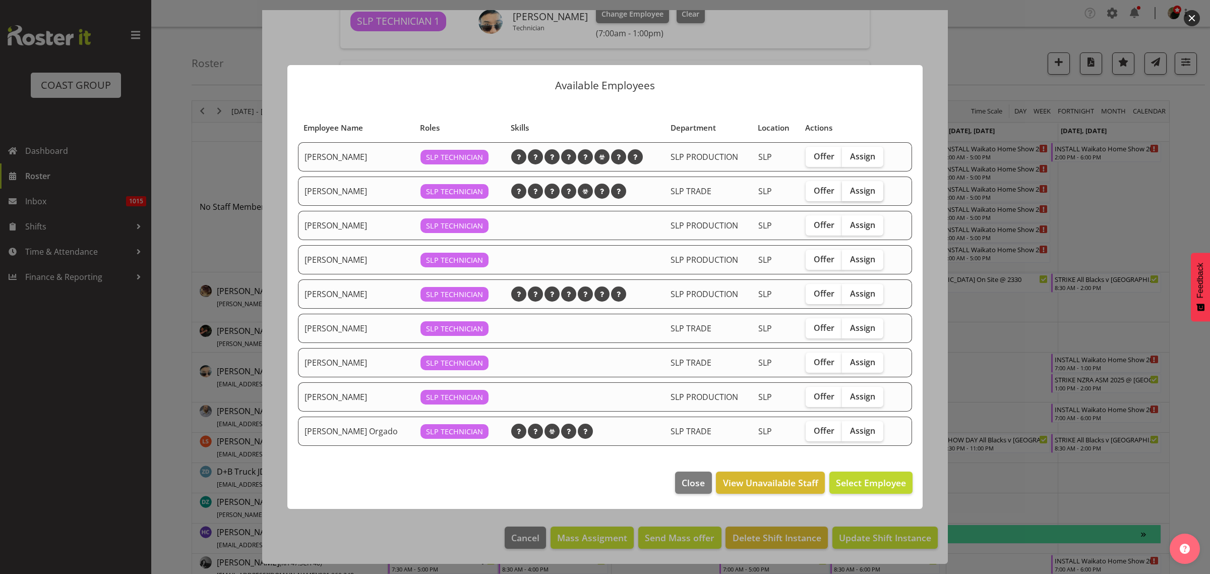
click at [876, 187] on label "Assign" at bounding box center [862, 191] width 41 height 20
click at [849, 187] on input "Assign" at bounding box center [845, 190] width 7 height 7
checkbox input "true"
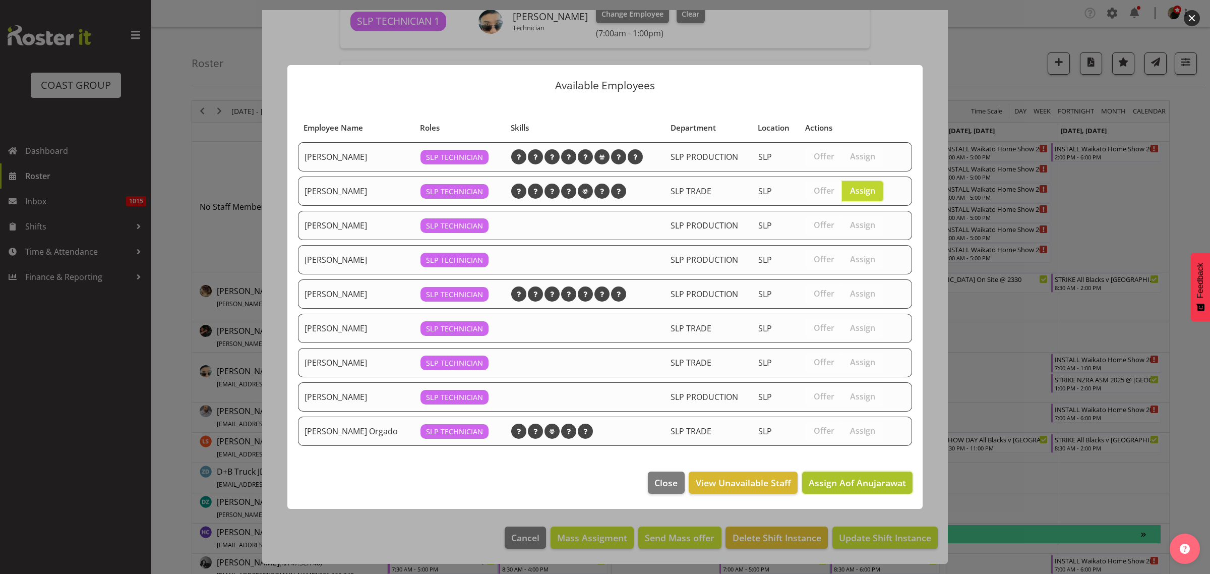
click at [846, 487] on span "Assign Aof Anujarawat" at bounding box center [857, 483] width 97 height 12
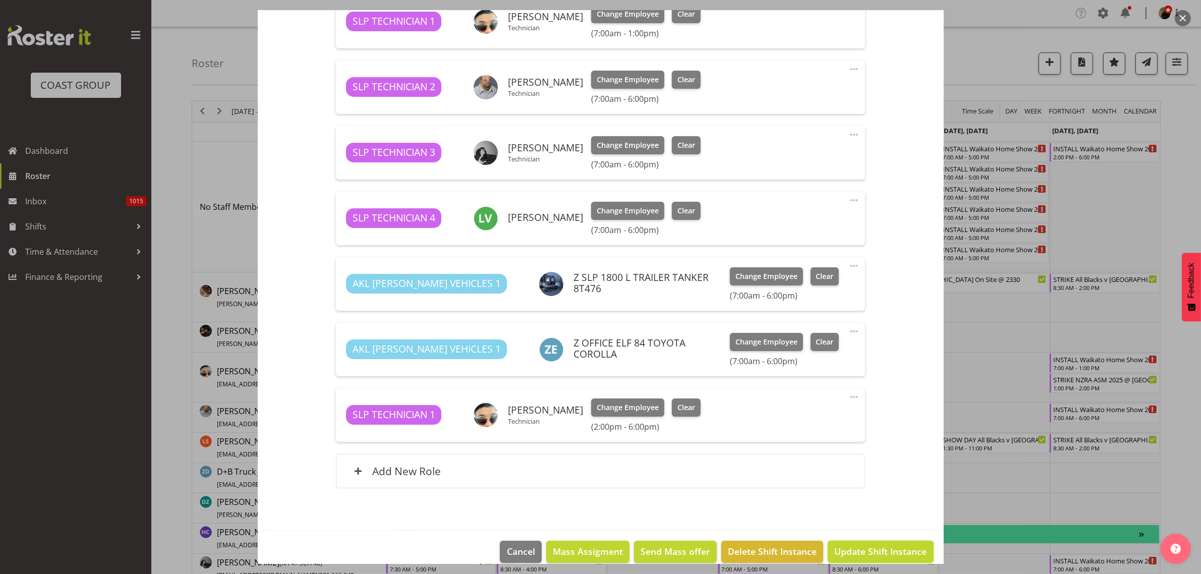
click at [881, 550] on span "Update Shift Instance" at bounding box center [880, 551] width 92 height 13
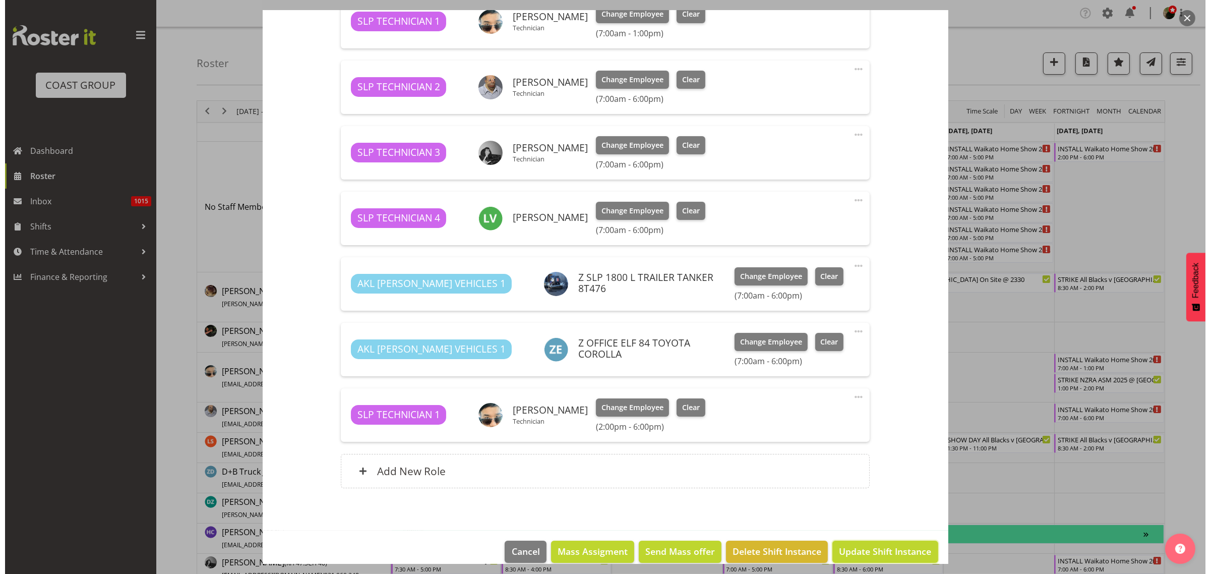
scroll to position [356, 0]
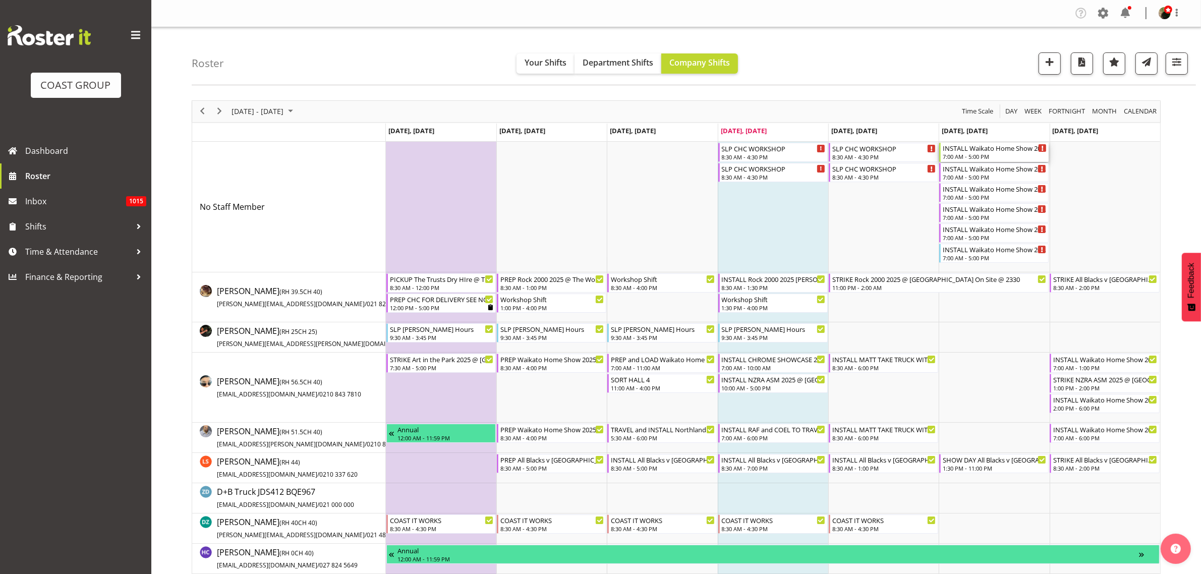
click at [971, 153] on div "INSTALL Waikato Home Show 2025 @ Claudelands ONSITE 0800 7:00 AM - 5:00 PM" at bounding box center [995, 152] width 104 height 19
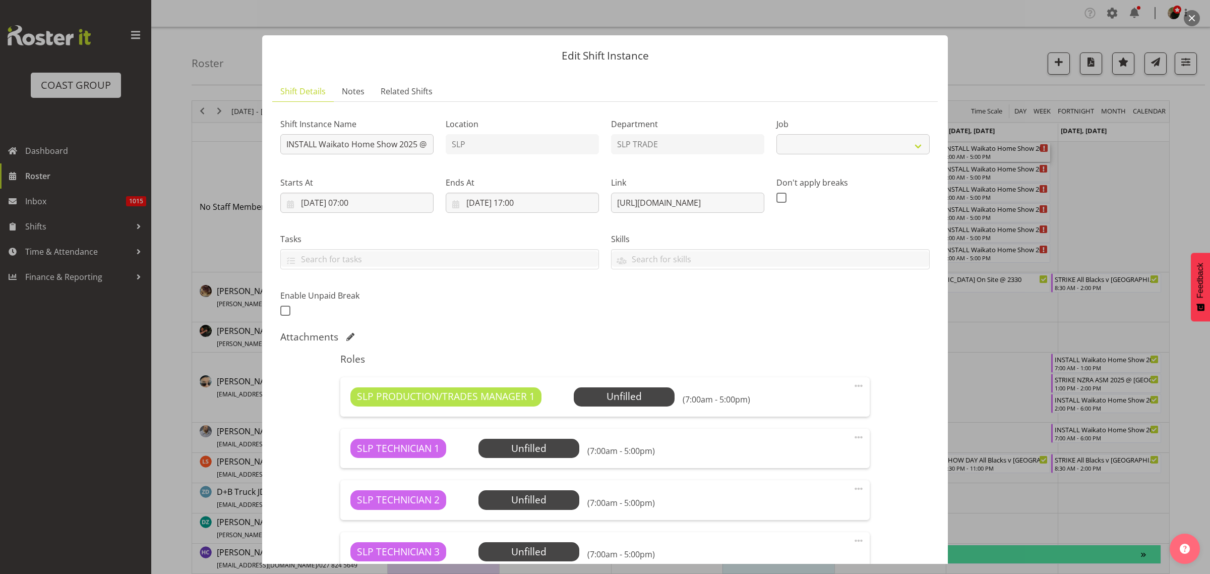
select select "9156"
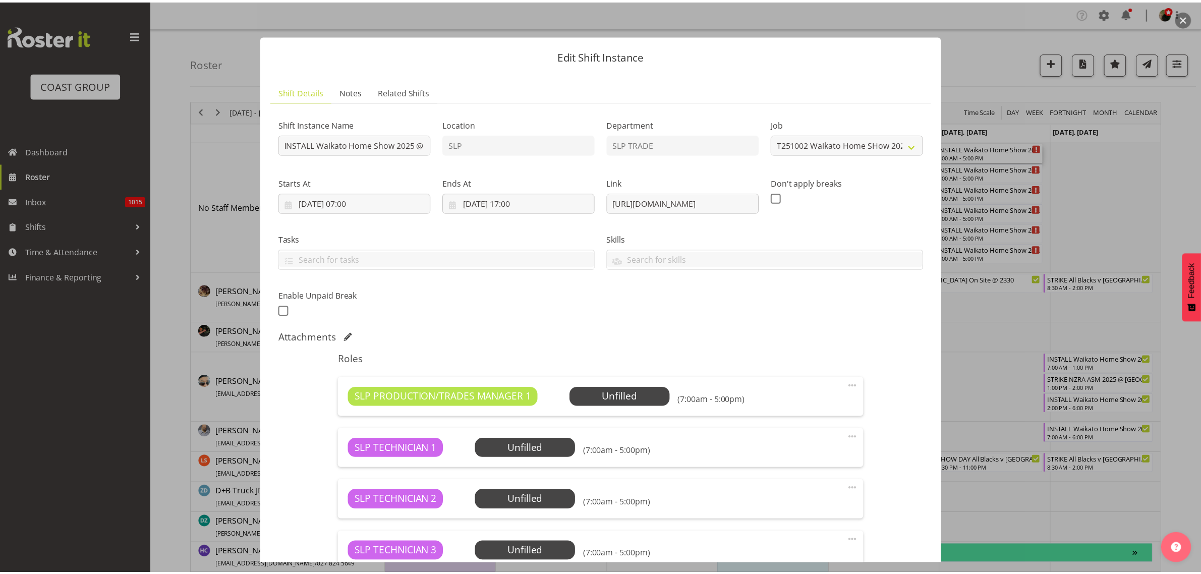
scroll to position [313, 0]
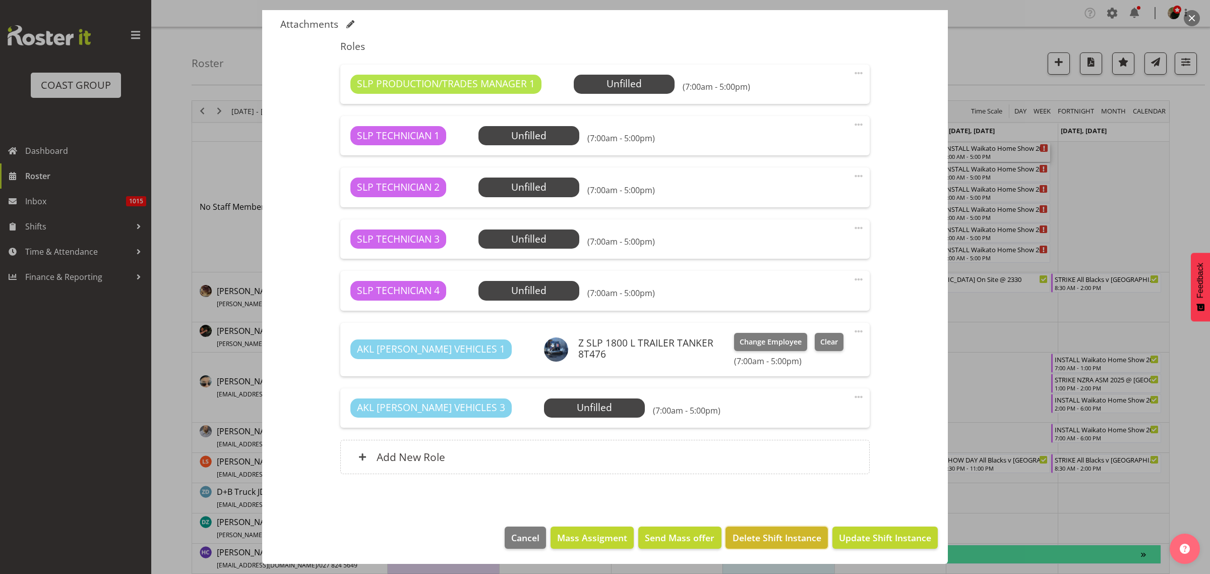
click at [747, 538] on span "Delete Shift Instance" at bounding box center [777, 537] width 89 height 13
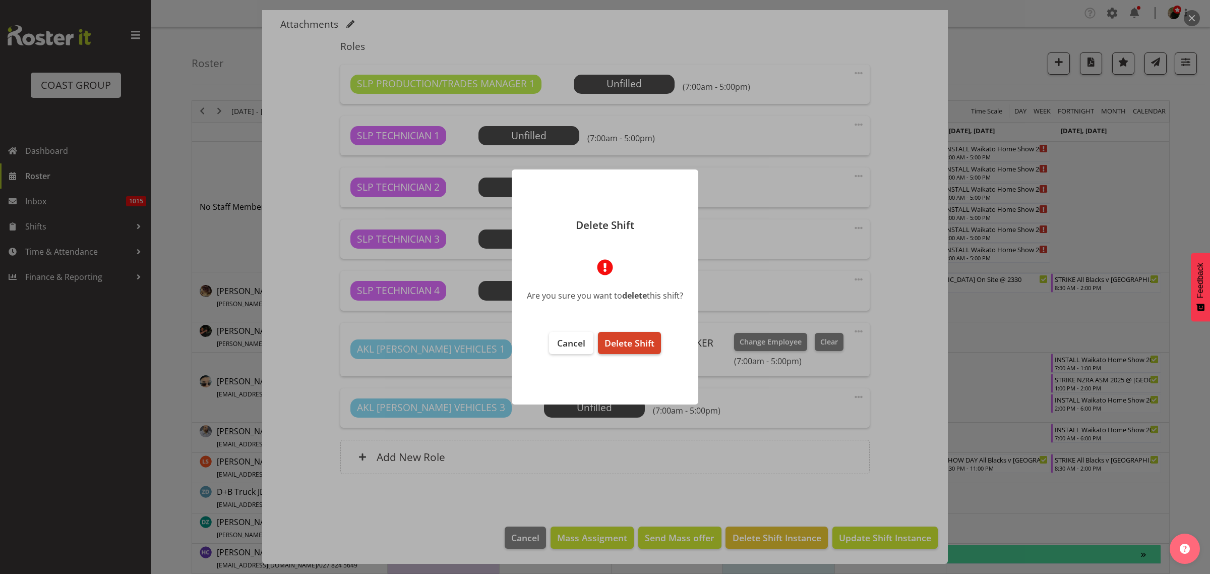
click at [630, 346] on span "Delete Shift" at bounding box center [630, 343] width 50 height 12
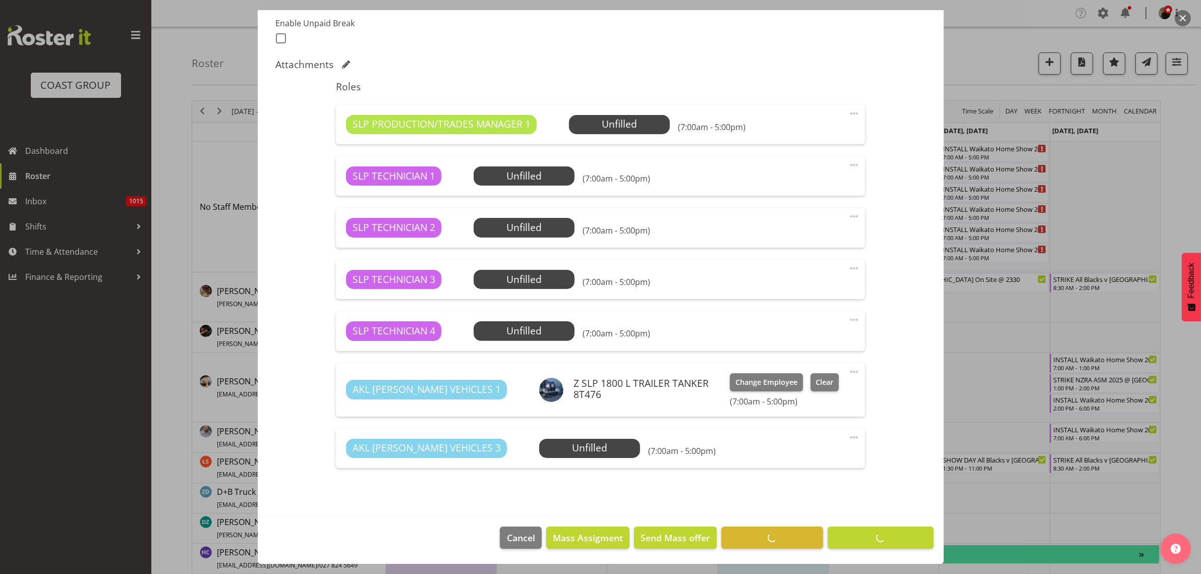
scroll to position [272, 0]
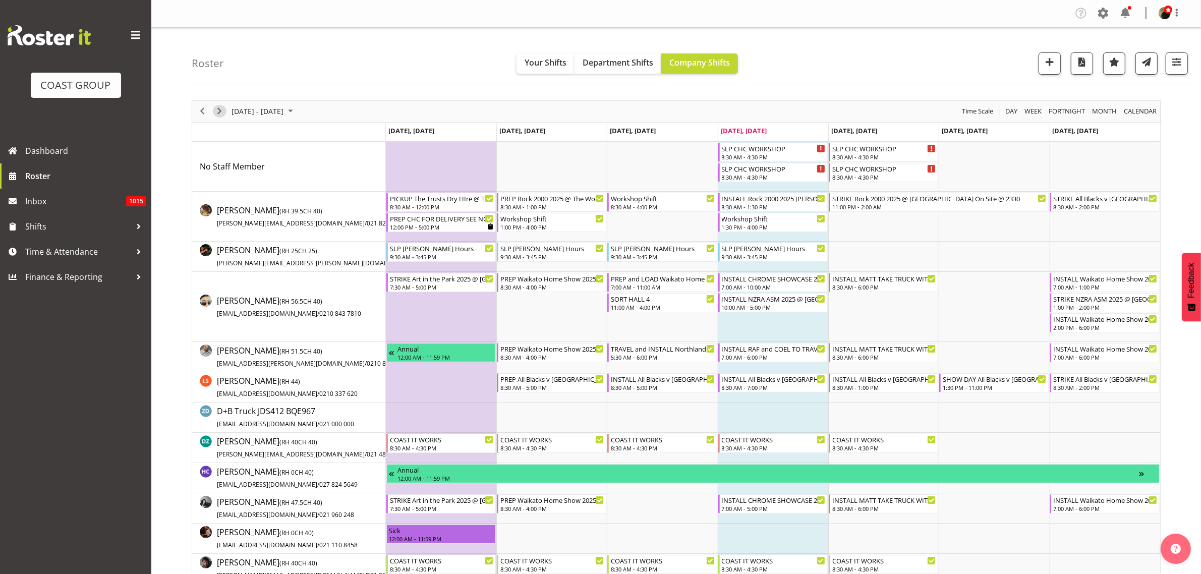
drag, startPoint x: 221, startPoint y: 109, endPoint x: 54, endPoint y: 134, distance: 168.8
click at [221, 109] on span "Next" at bounding box center [219, 111] width 12 height 13
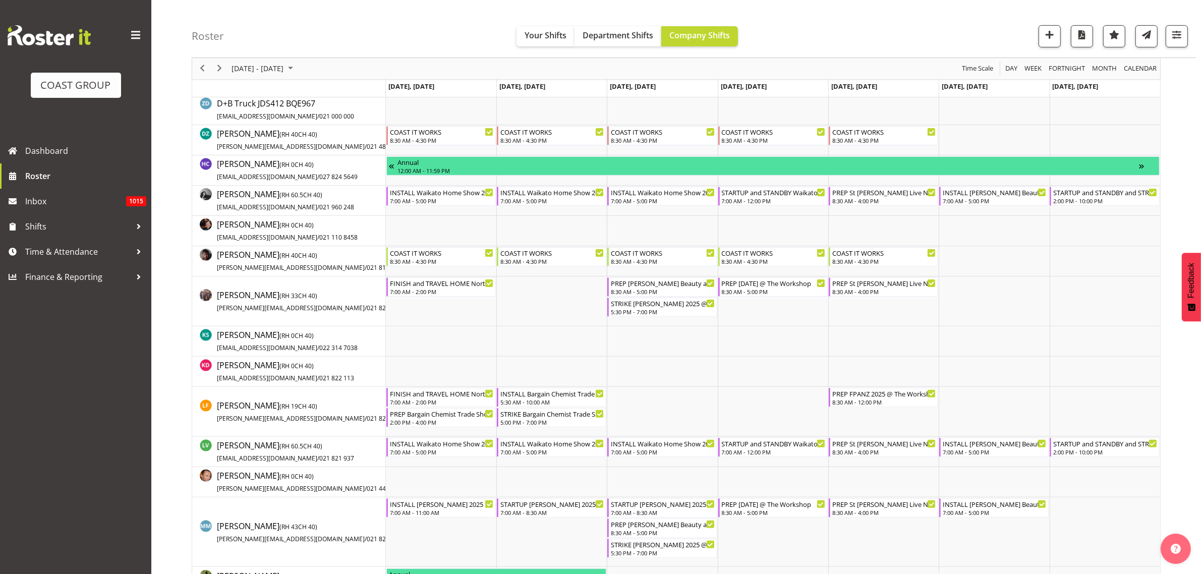
scroll to position [315, 0]
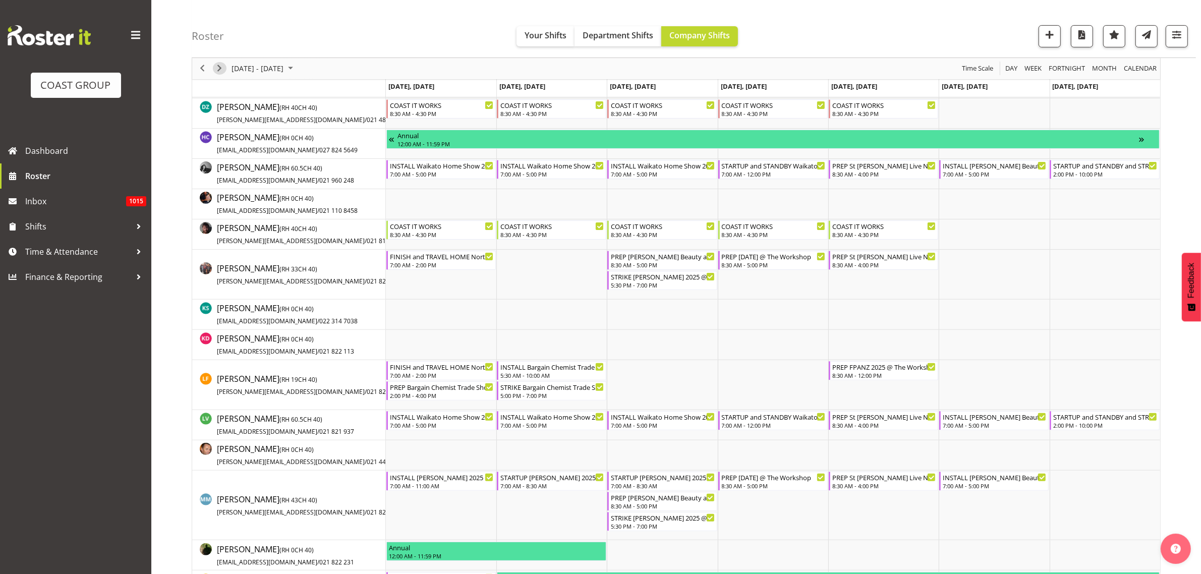
click at [218, 70] on span "Next" at bounding box center [219, 69] width 12 height 13
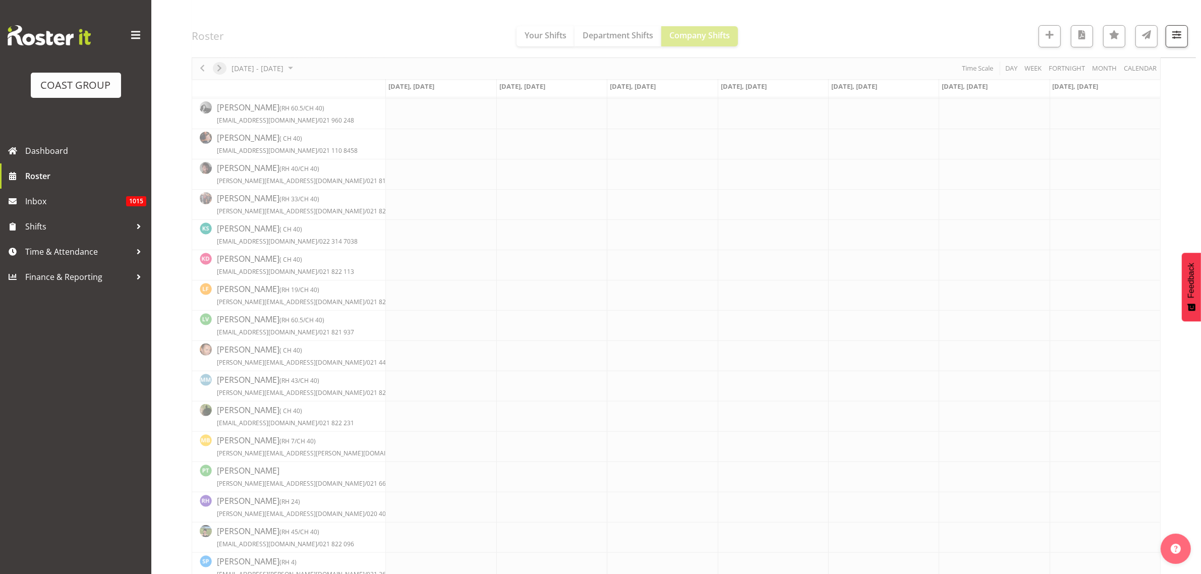
scroll to position [0, 0]
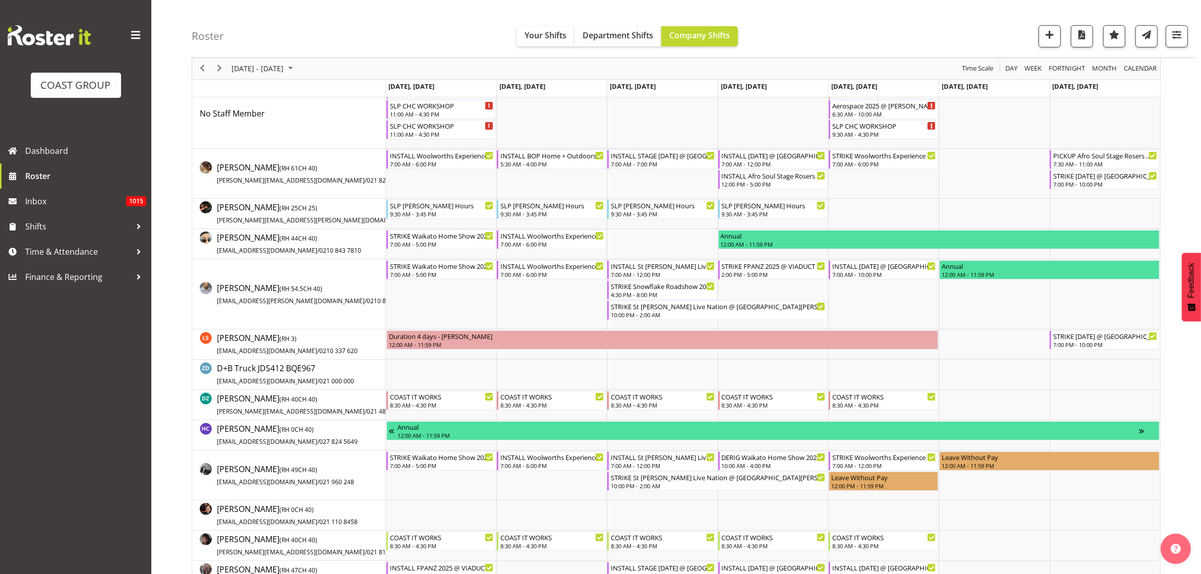
scroll to position [189, 0]
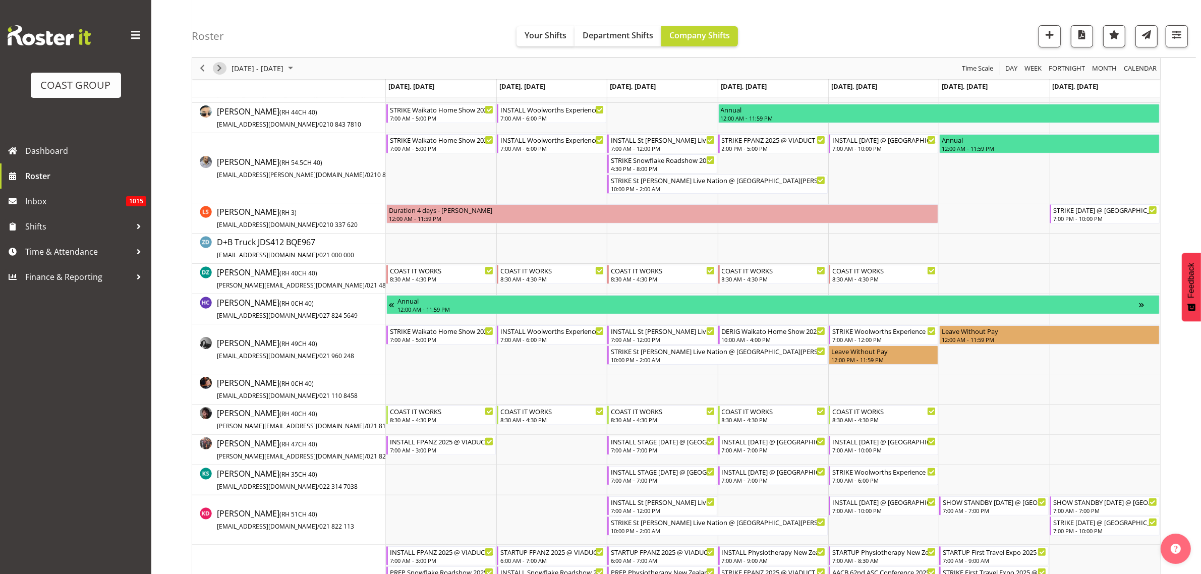
click at [220, 69] on span "Next" at bounding box center [219, 69] width 12 height 13
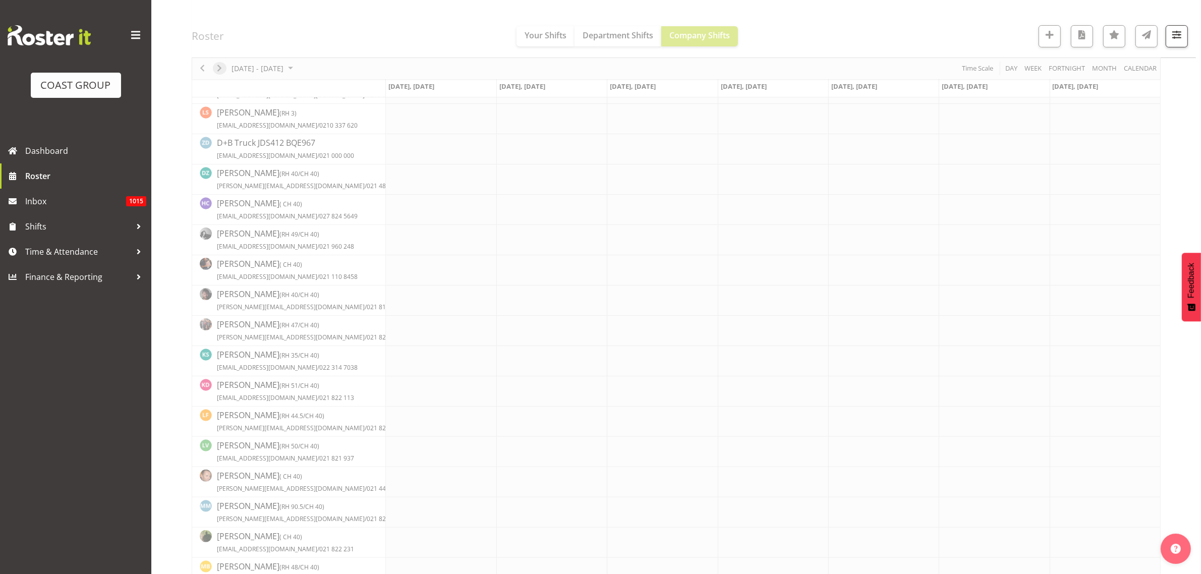
scroll to position [0, 0]
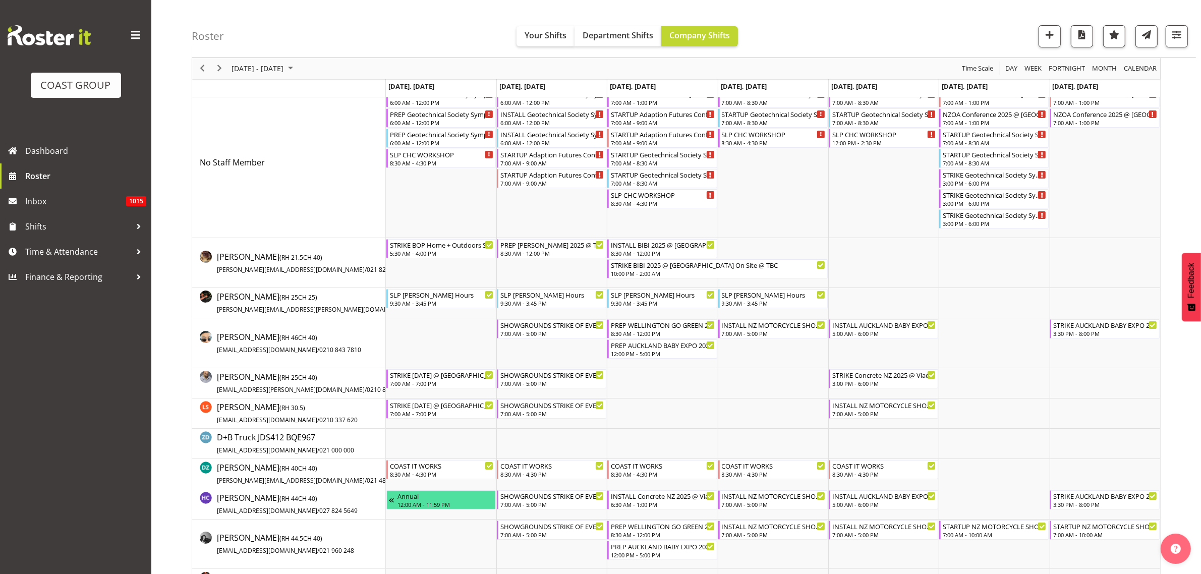
scroll to position [126, 0]
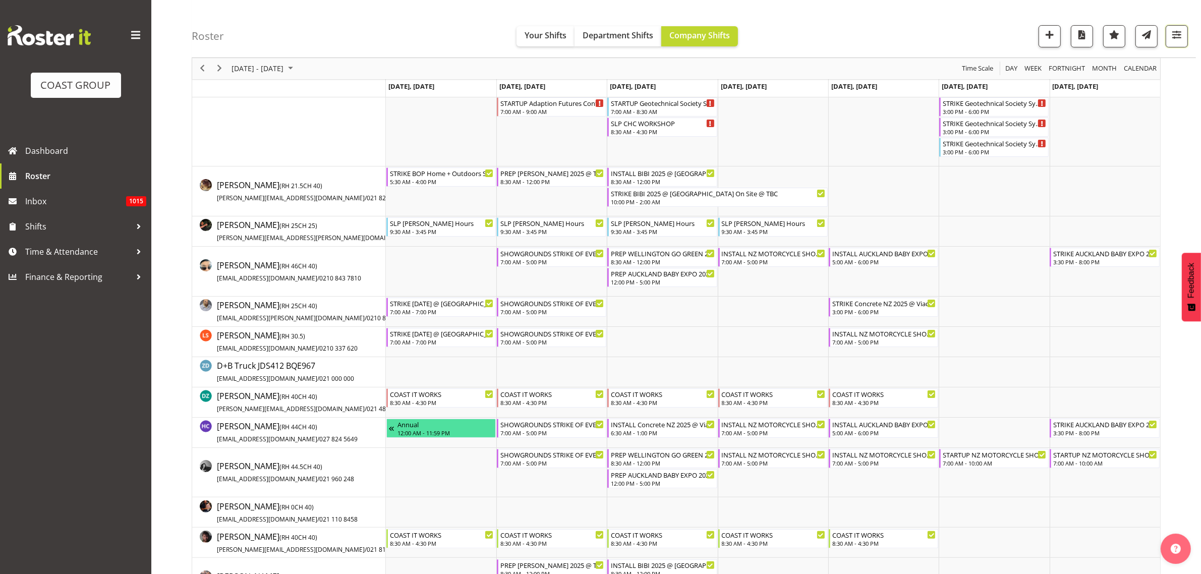
click at [1181, 29] on span "button" at bounding box center [1176, 34] width 13 height 13
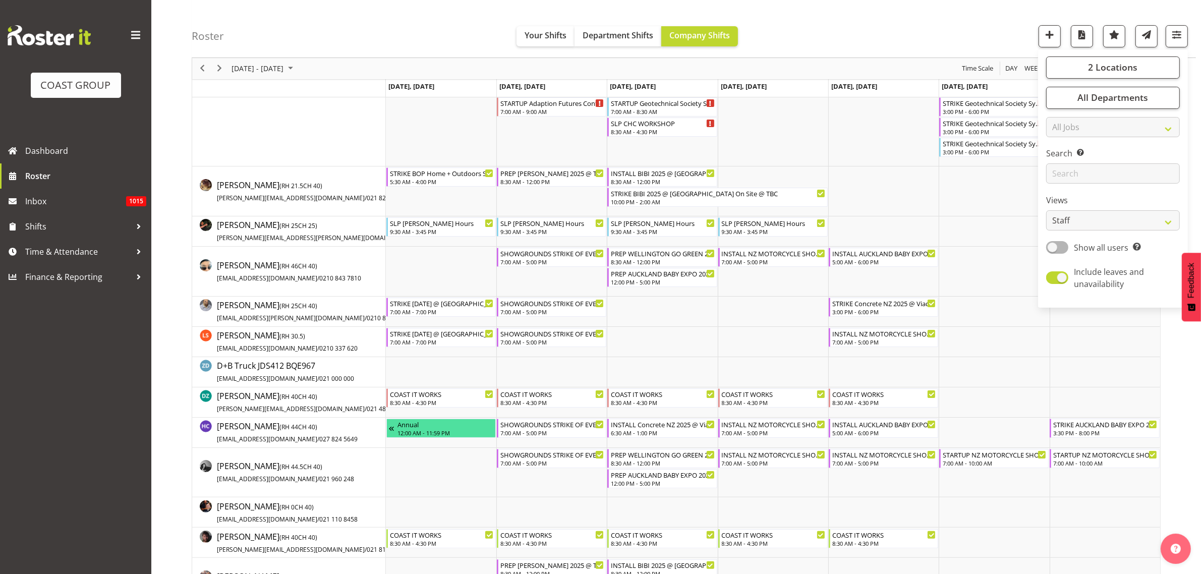
click at [1126, 14] on div "Roster Your Shifts Department Shifts Company Shifts 2 Locations Clear CARLTON E…" at bounding box center [694, 29] width 1004 height 58
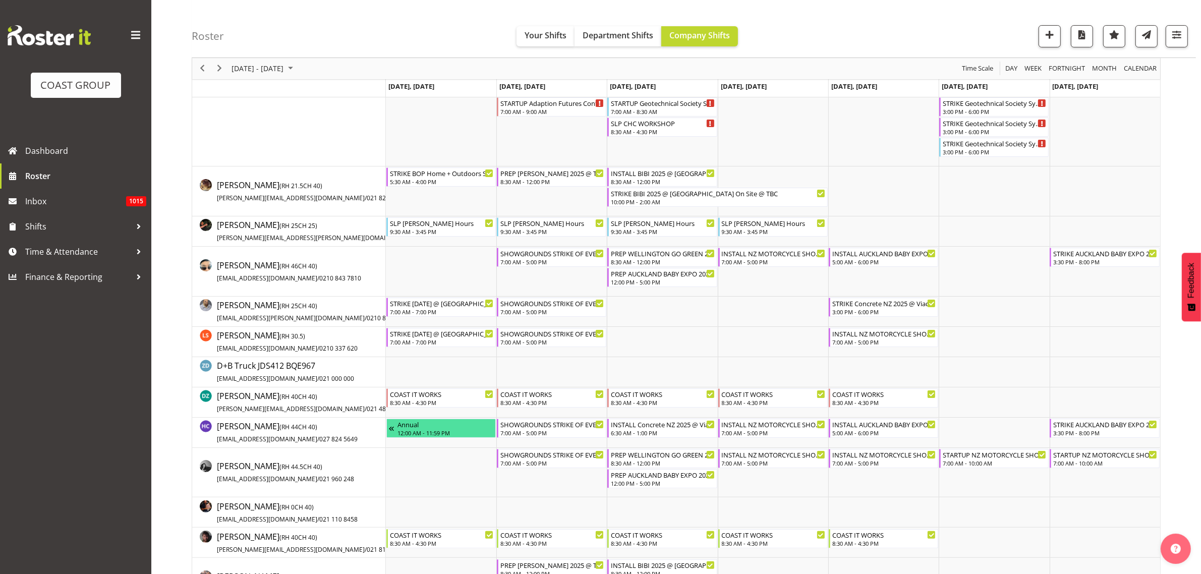
scroll to position [0, 0]
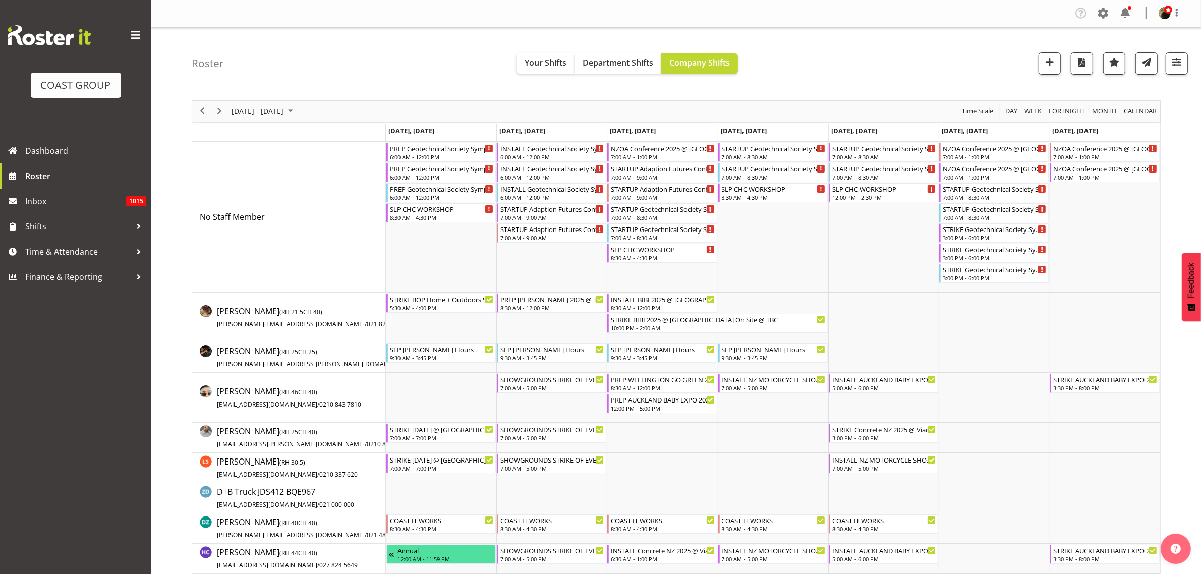
click at [1103, 12] on span at bounding box center [1103, 13] width 16 height 16
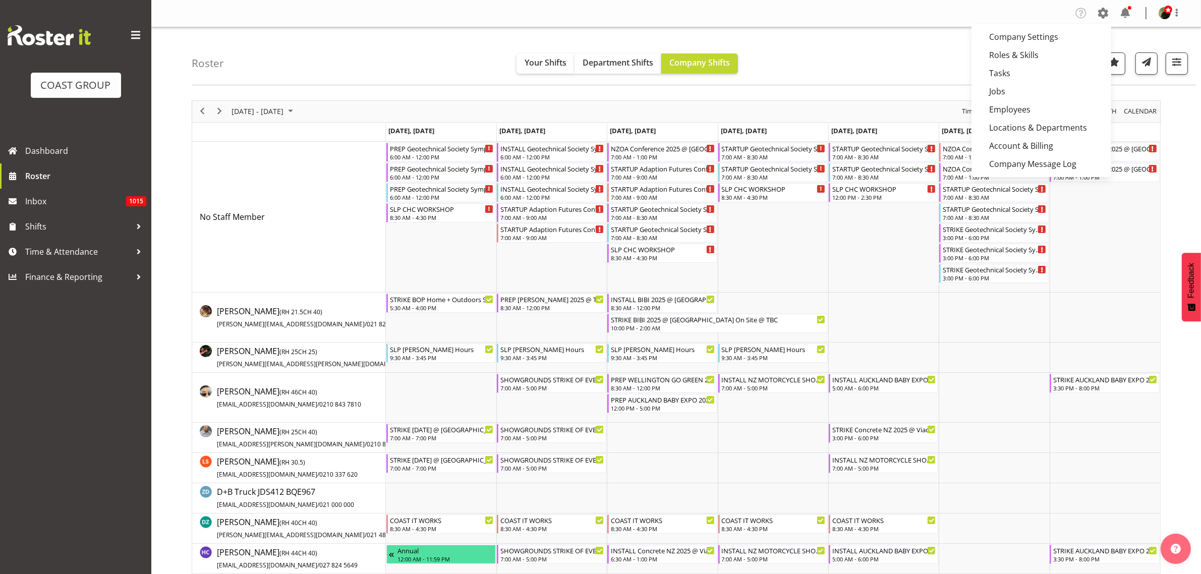
click at [1011, 84] on link "Jobs" at bounding box center [1041, 91] width 140 height 18
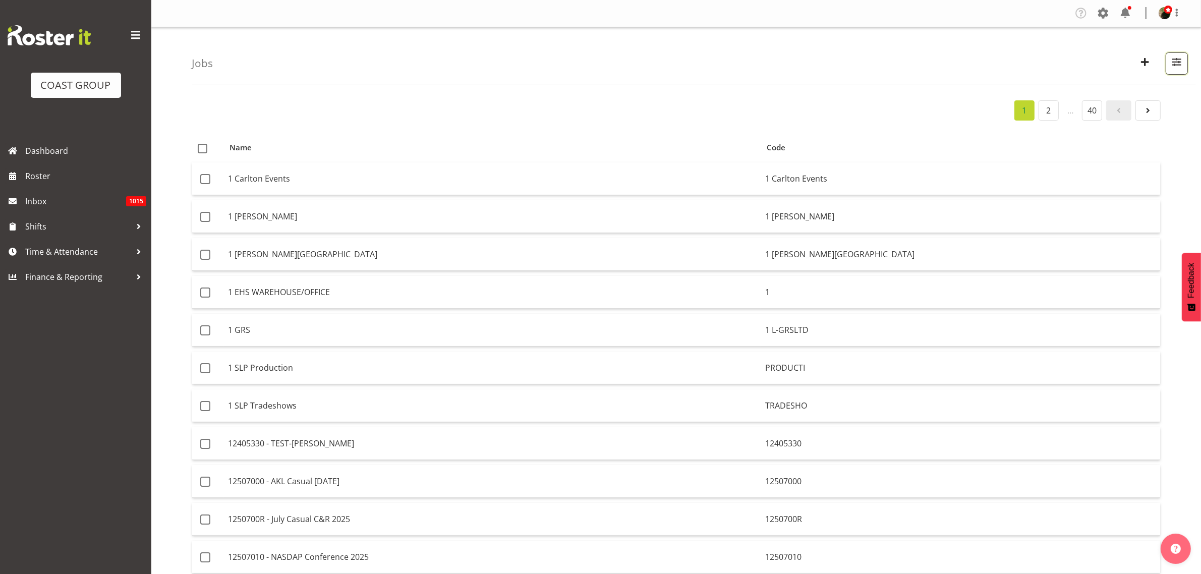
click at [1186, 63] on button "button" at bounding box center [1177, 63] width 22 height 22
click at [1130, 112] on input "text" at bounding box center [1112, 110] width 135 height 20
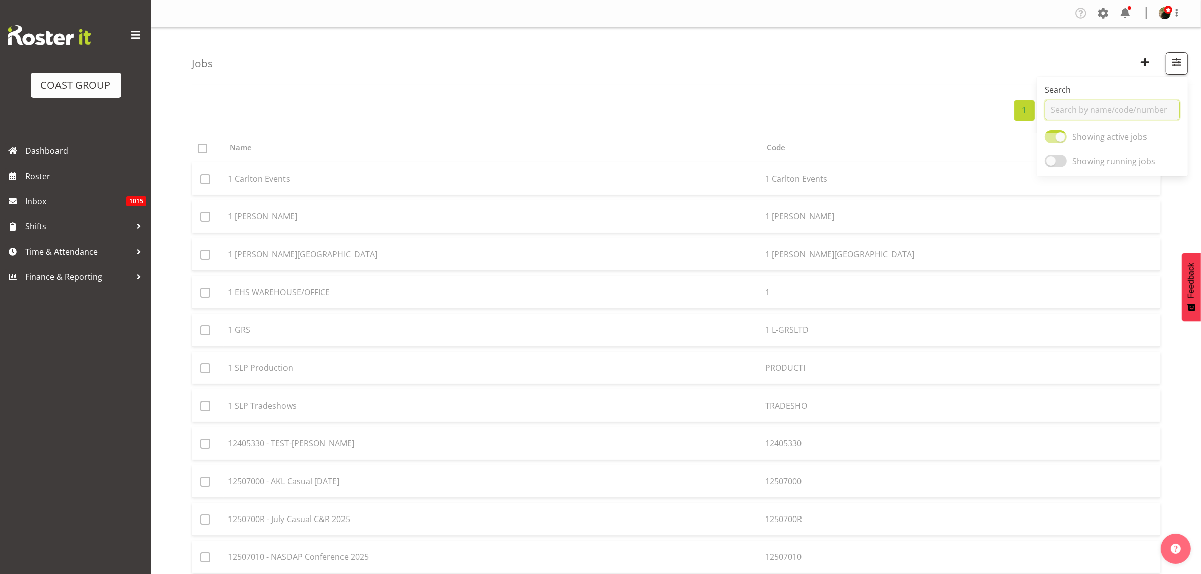
click at [1130, 112] on input "text" at bounding box center [1112, 110] width 135 height 20
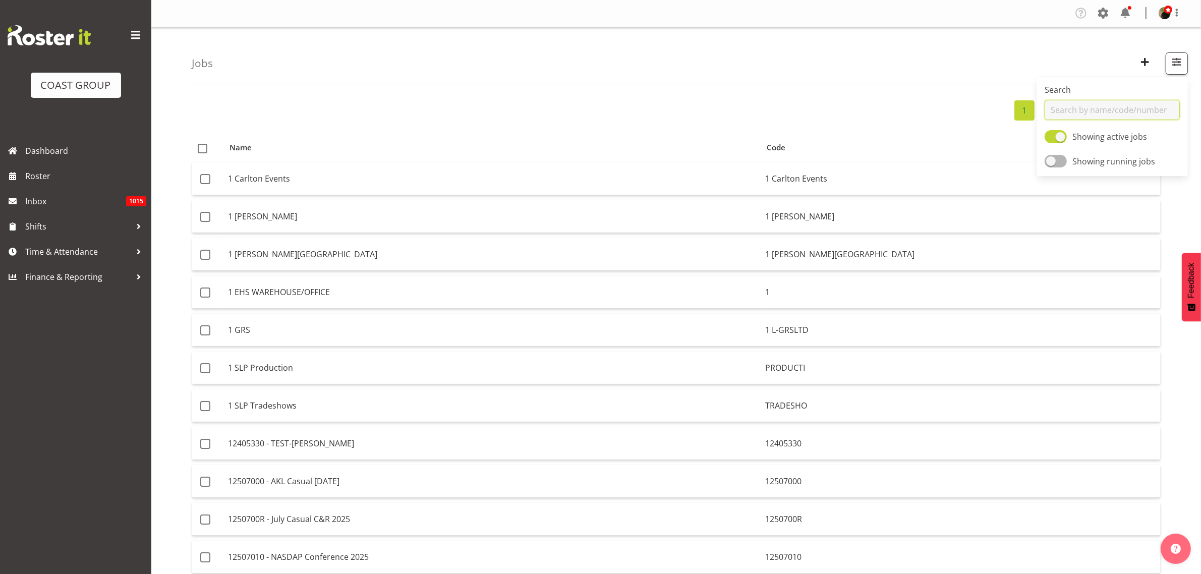
drag, startPoint x: 1068, startPoint y: 106, endPoint x: 990, endPoint y: 97, distance: 79.3
click at [1179, 59] on span "button" at bounding box center [1176, 61] width 13 height 13
click at [1108, 109] on input "text" at bounding box center [1112, 110] width 135 height 20
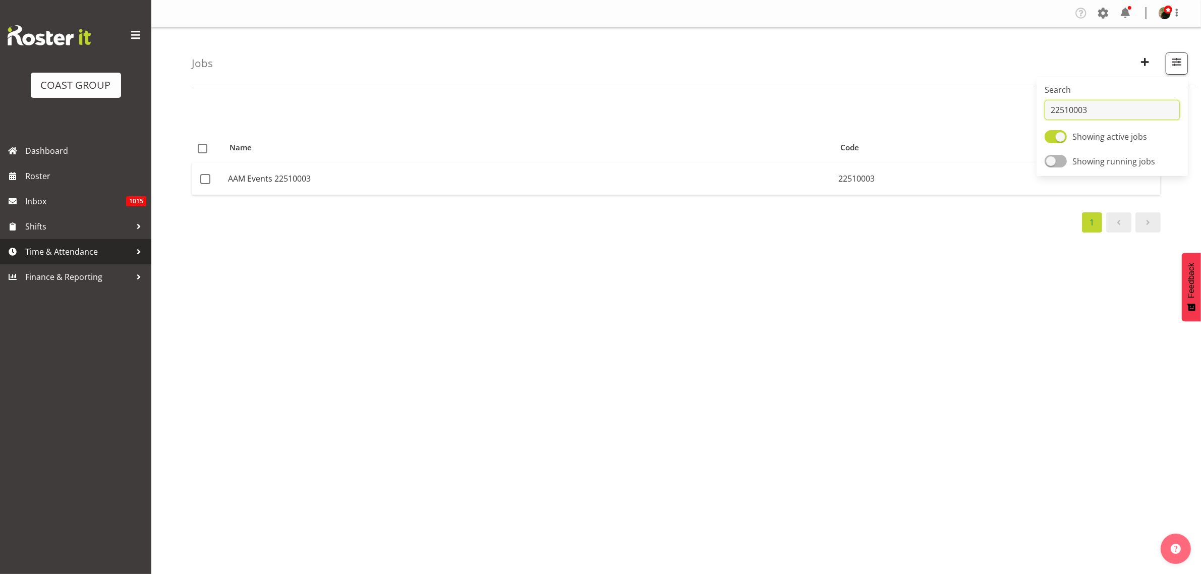
type input "22510003"
click at [48, 248] on span "Time & Attendance" at bounding box center [78, 251] width 106 height 15
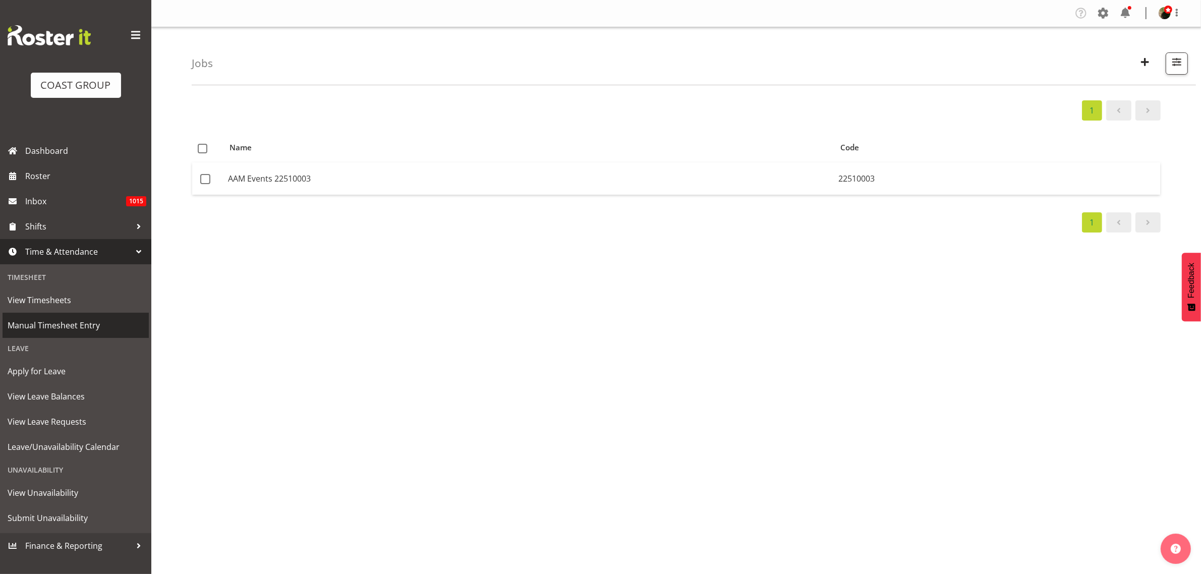
click at [56, 330] on span "Manual Timesheet Entry" at bounding box center [76, 325] width 136 height 15
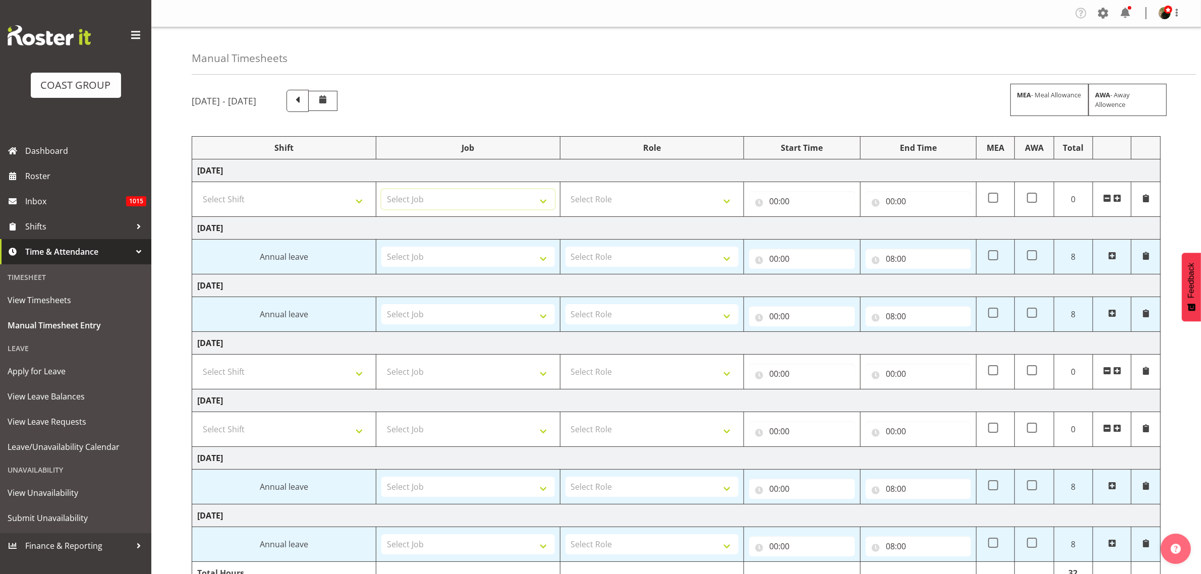
click at [428, 202] on select "Select Job 1 Carlton Events 1 [PERSON_NAME][GEOGRAPHIC_DATA] 1 [PERSON_NAME][GE…" at bounding box center [467, 199] width 173 height 20
click at [430, 198] on select "Select Job 1 Carlton Events 1 Carlton Hamilton 1 Carlton Wellington 1 EHS WAREH…" at bounding box center [467, 199] width 173 height 20
select select "10552"
click at [543, 199] on select "1 Carlton Events 1 Carlton Hamilton 1 Carlton Wellington 1 EHS WAREHOUSE/OFFICE…" at bounding box center [467, 199] width 173 height 20
click at [1110, 5] on span at bounding box center [1103, 13] width 16 height 16
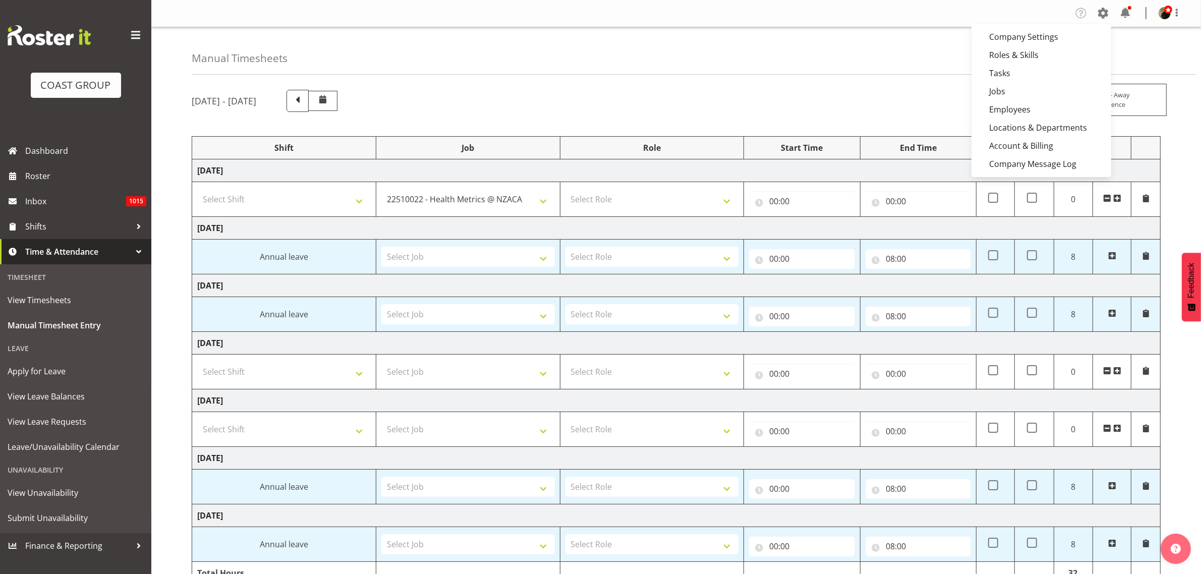
click at [1027, 96] on link "Jobs" at bounding box center [1041, 91] width 140 height 18
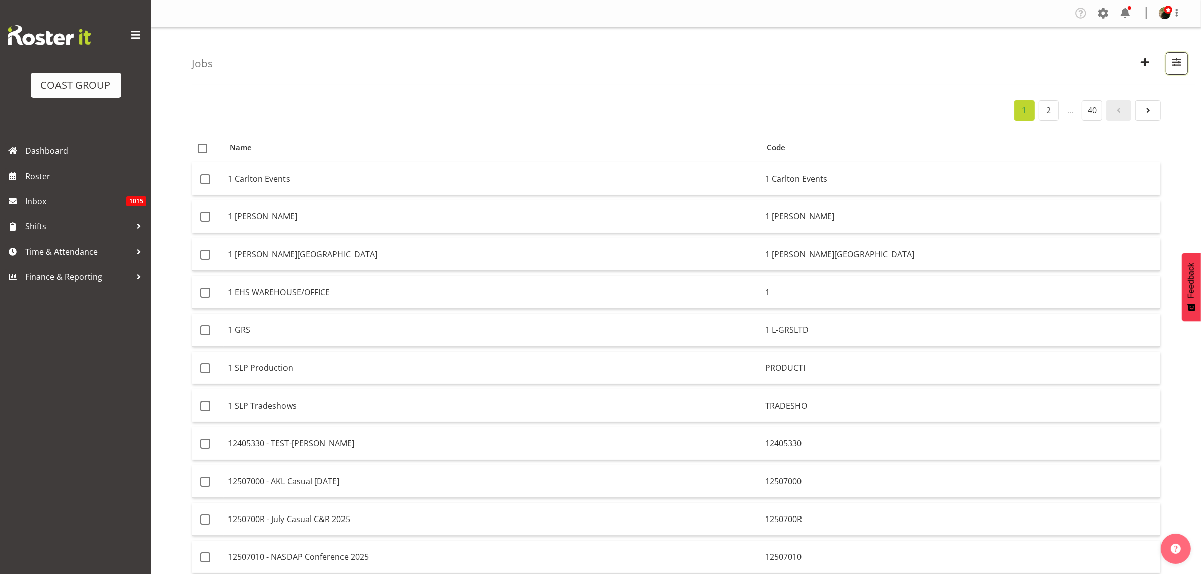
click at [1178, 63] on span "button" at bounding box center [1176, 61] width 13 height 13
click at [1085, 111] on input "text" at bounding box center [1112, 110] width 135 height 20
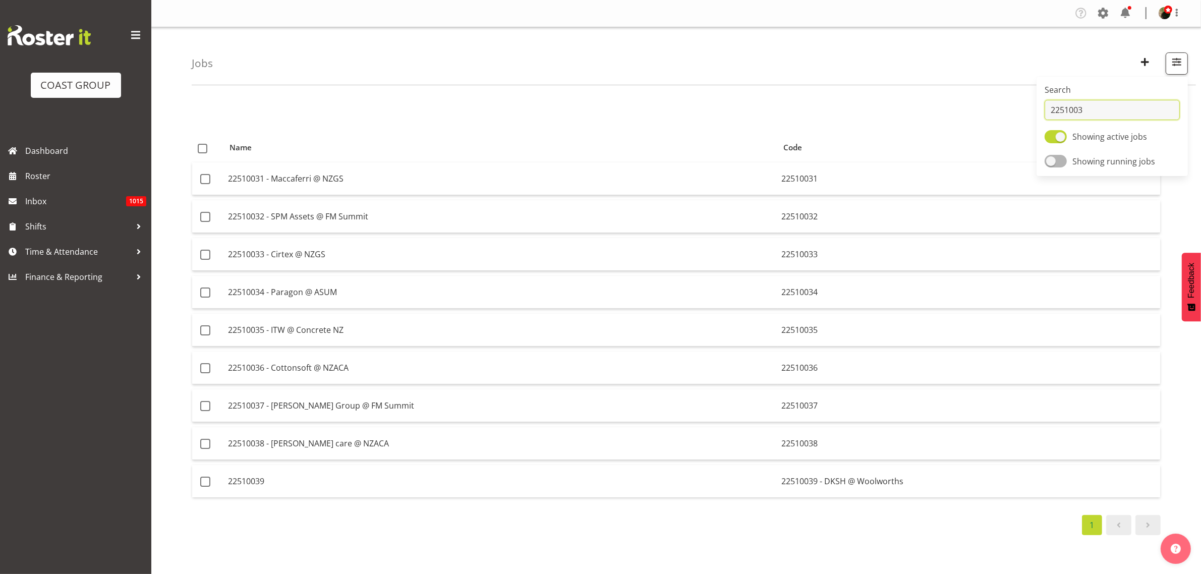
click at [1080, 112] on input "2251003" at bounding box center [1112, 110] width 135 height 20
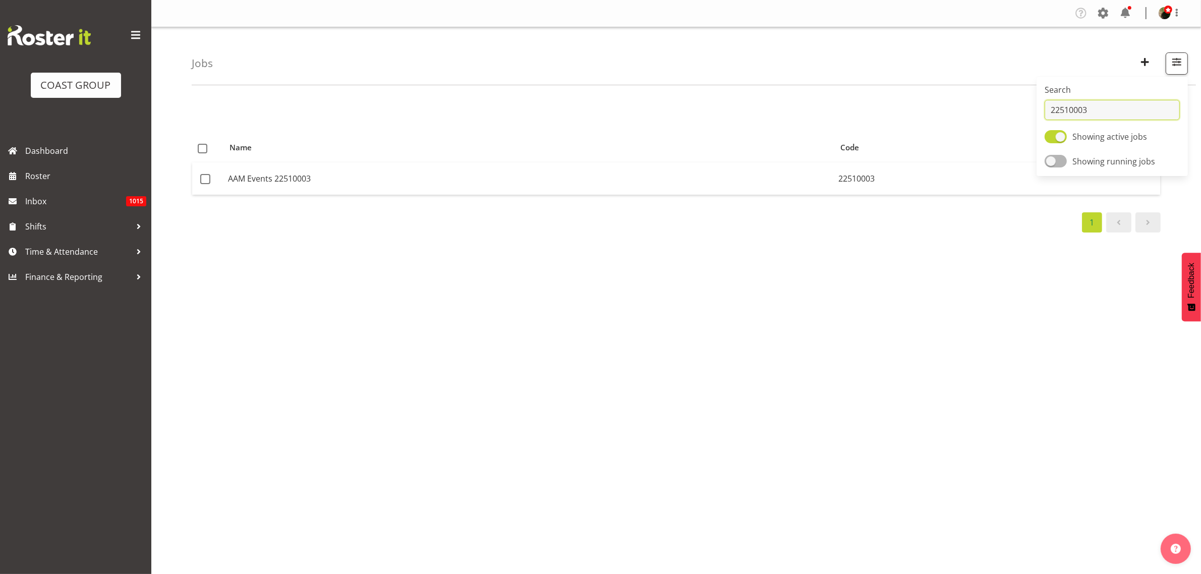
type input "22510003"
click at [401, 182] on td "AAM Events 22510003" at bounding box center [529, 178] width 610 height 32
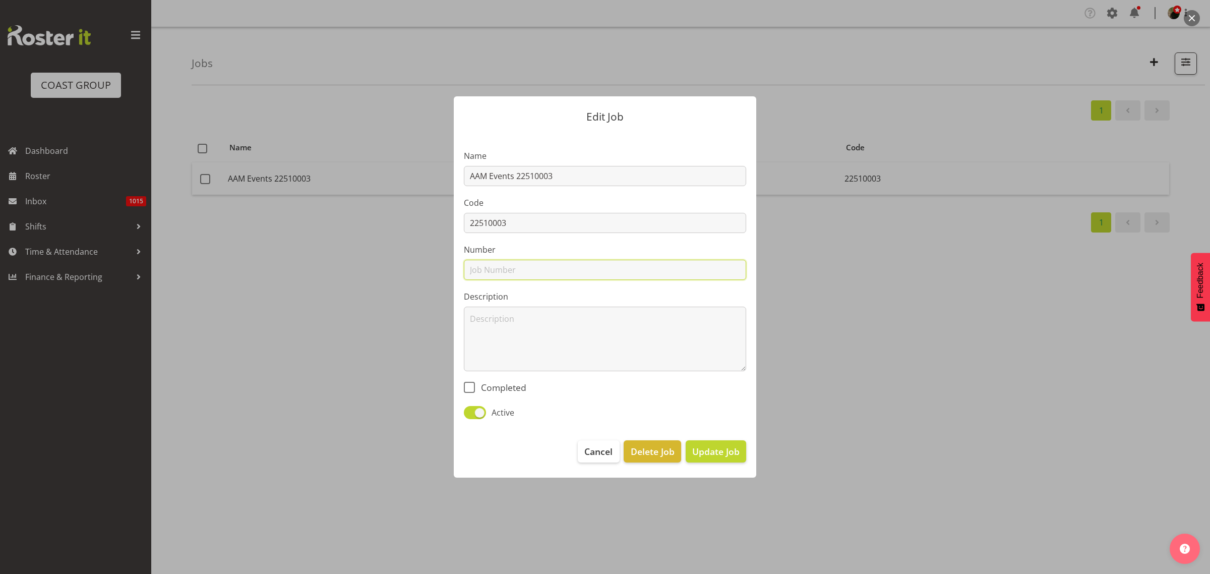
click at [517, 266] on input "text" at bounding box center [605, 270] width 282 height 20
type input "22510003"
click at [727, 454] on span "Update Job" at bounding box center [715, 451] width 47 height 13
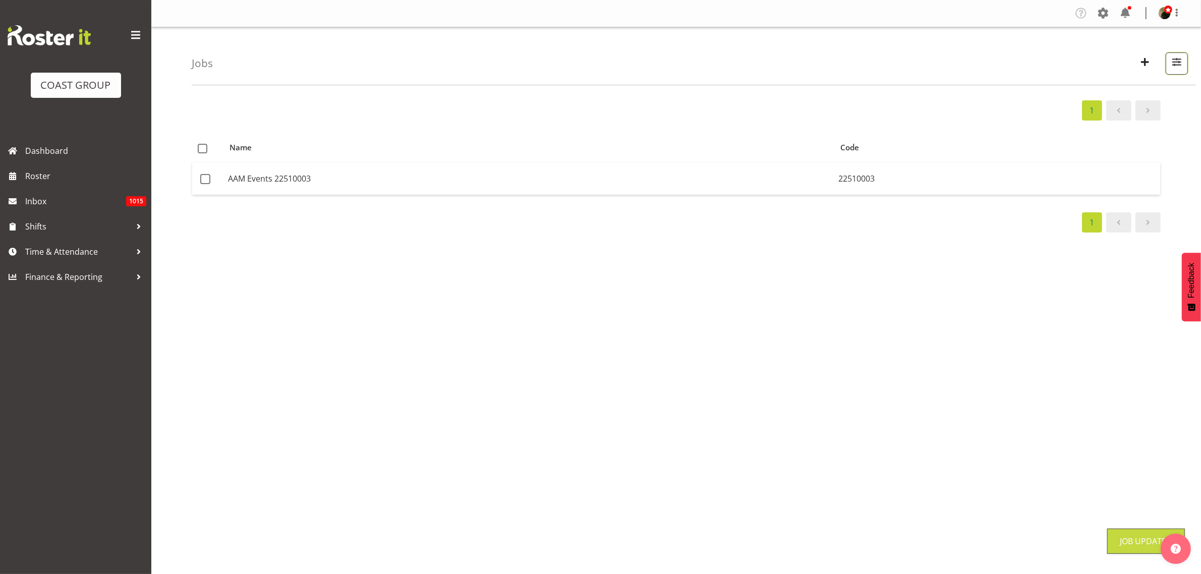
click at [1178, 69] on span "button" at bounding box center [1176, 61] width 13 height 13
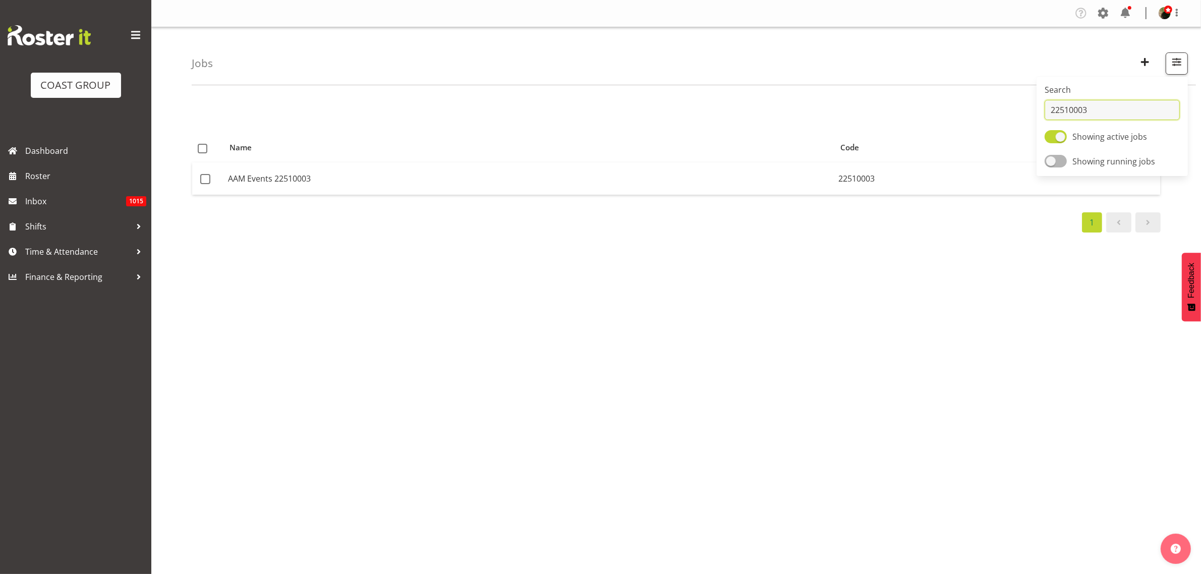
click at [1110, 111] on input "22510003" at bounding box center [1112, 110] width 135 height 20
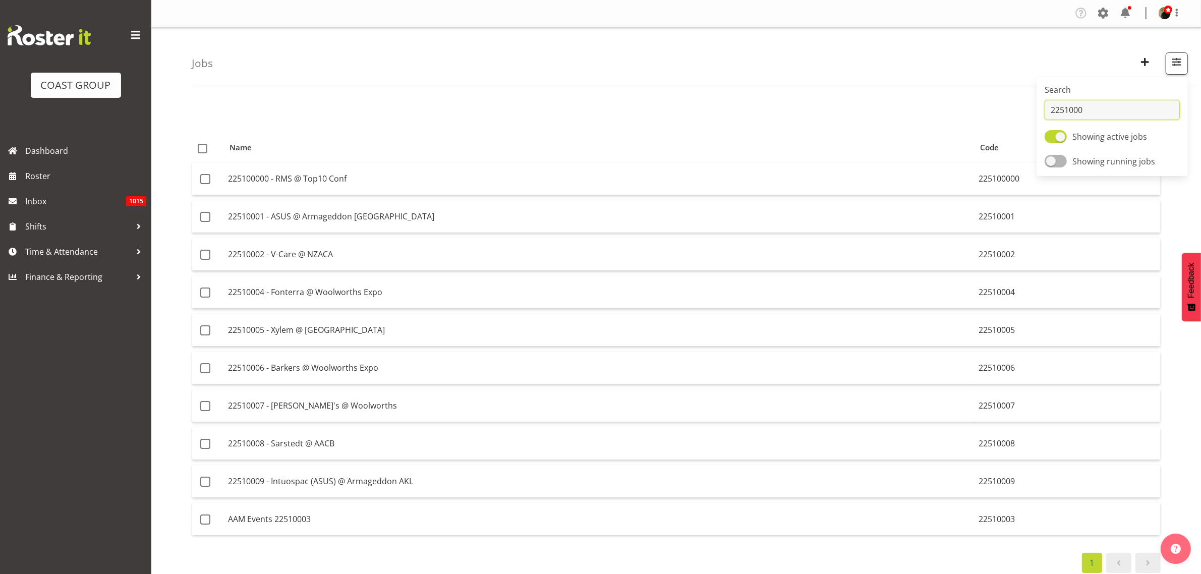
type input "2251000"
click at [298, 183] on td "225100000 - RMS @ Top10 Conf" at bounding box center [599, 178] width 750 height 33
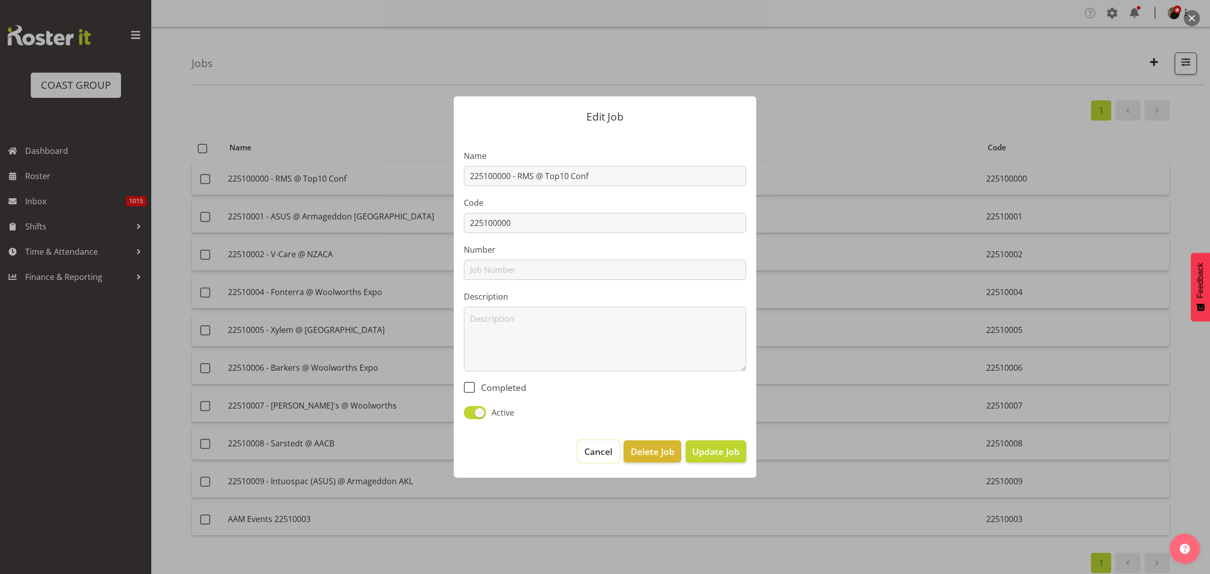
click at [598, 453] on span "Cancel" at bounding box center [599, 451] width 28 height 13
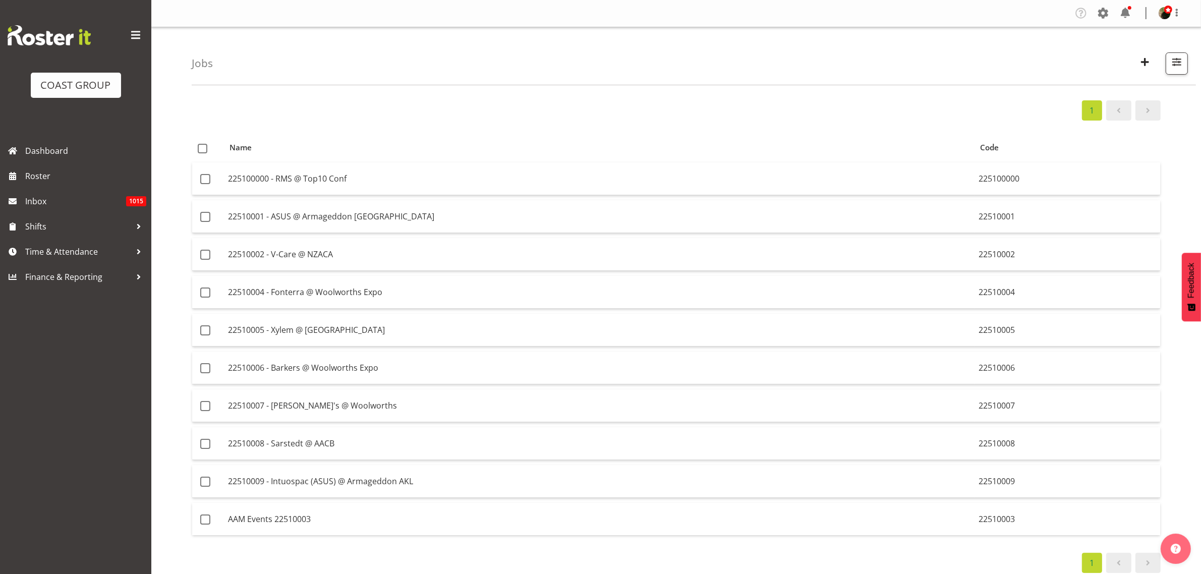
click at [248, 517] on td "AAM Events 22510003" at bounding box center [599, 519] width 750 height 32
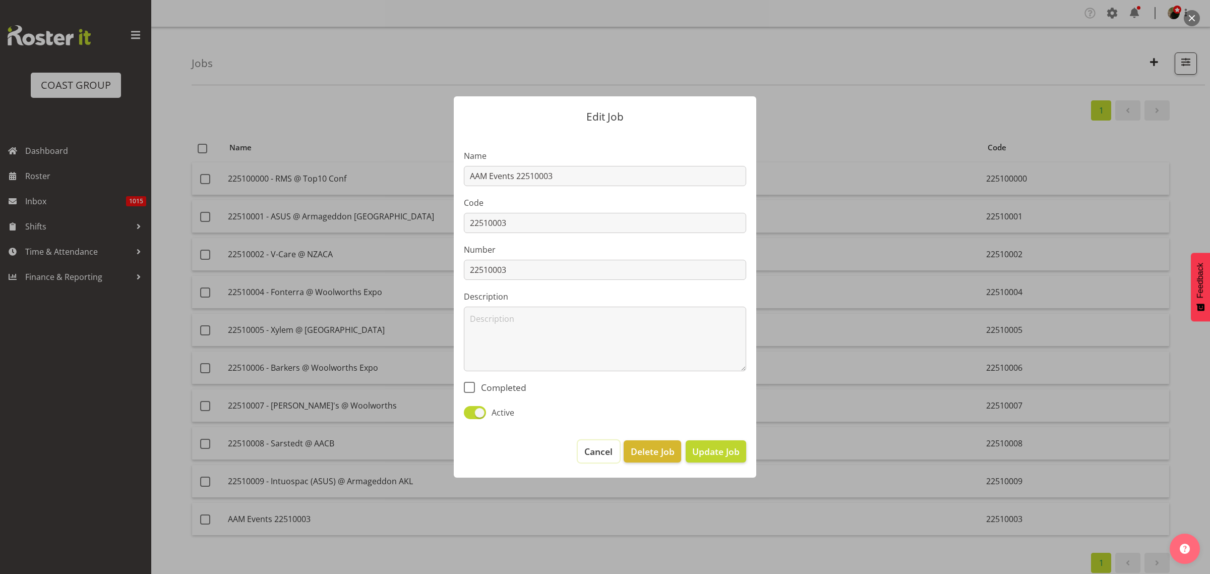
click at [596, 457] on span "Cancel" at bounding box center [599, 451] width 28 height 13
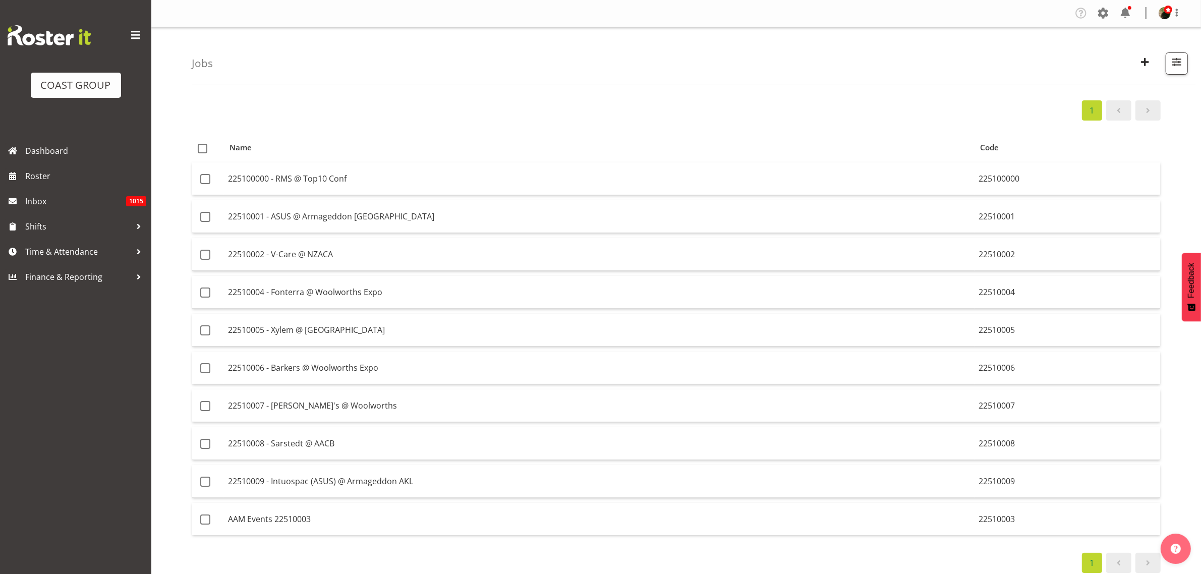
click at [296, 523] on td "AAM Events 22510003" at bounding box center [599, 519] width 750 height 32
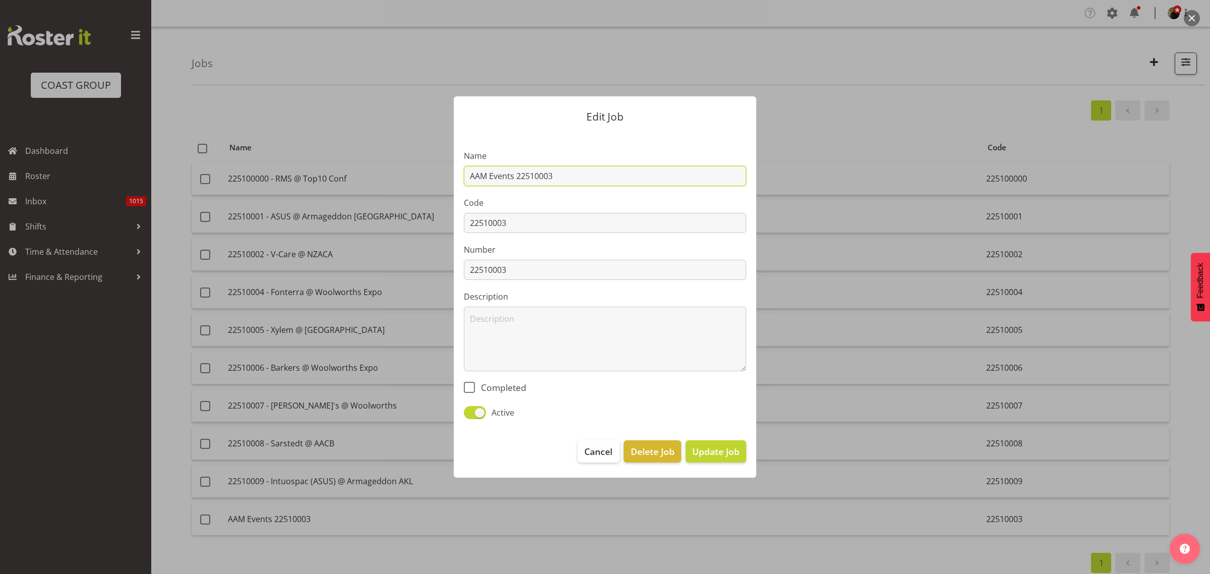
click at [466, 174] on input "AAM Events 22510003" at bounding box center [605, 176] width 282 height 20
drag, startPoint x: 621, startPoint y: 185, endPoint x: 557, endPoint y: 180, distance: 63.8
click at [557, 180] on input "22510003 - AAM Events 22510003" at bounding box center [605, 176] width 282 height 20
type input "22510003 - AAM Events"
click at [725, 440] on footer "Cancel Delete Job Update Job" at bounding box center [605, 453] width 303 height 47
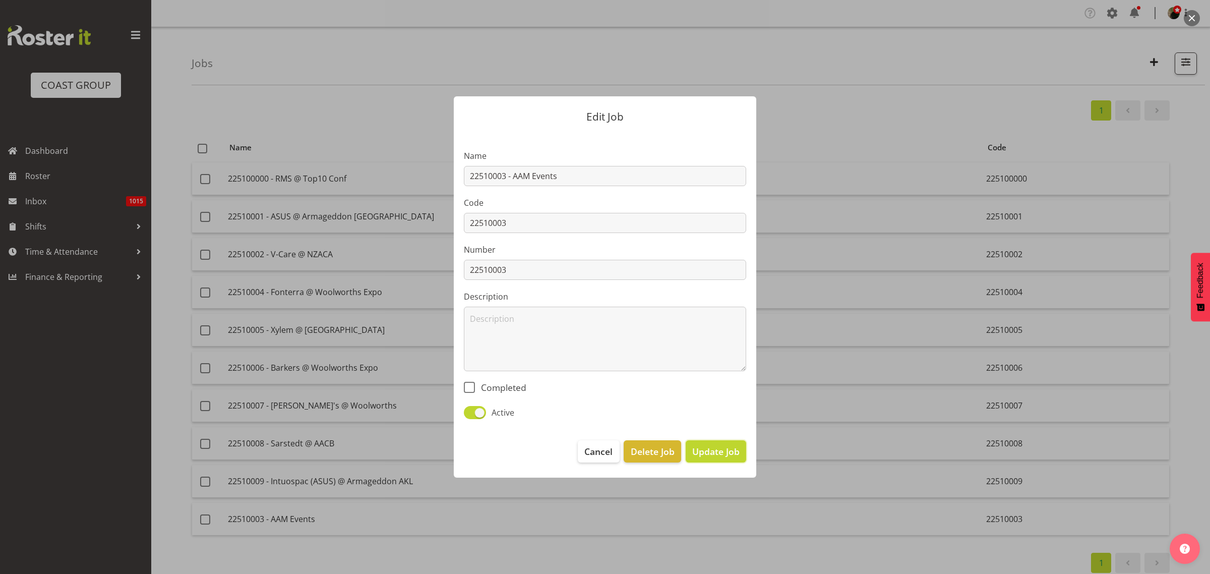
click at [719, 447] on span "Update Job" at bounding box center [715, 451] width 47 height 13
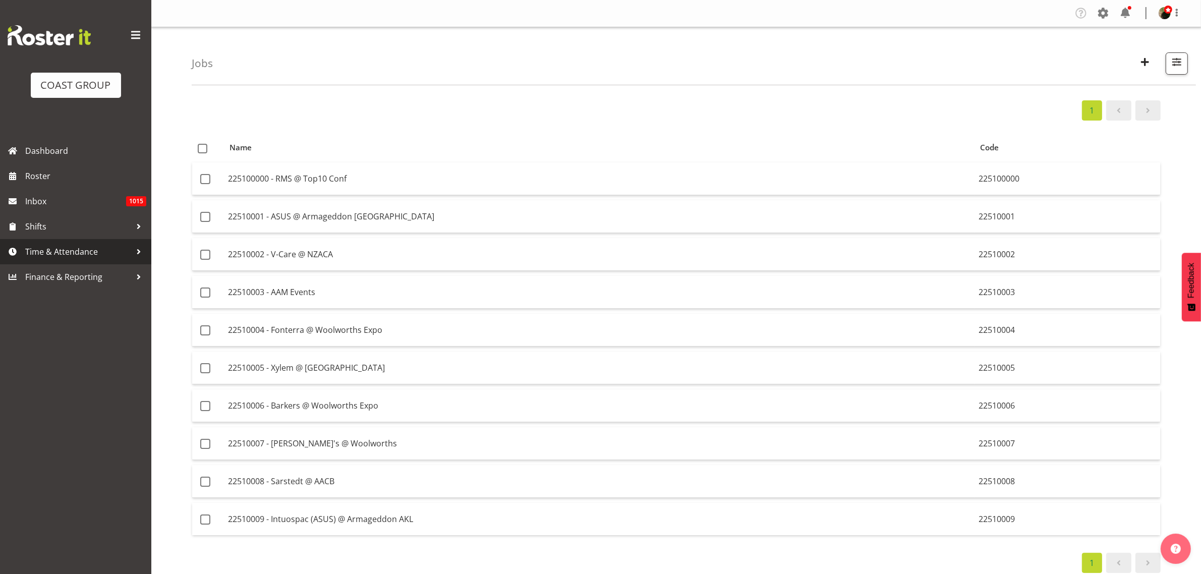
click at [61, 253] on span "Time & Attendance" at bounding box center [78, 251] width 106 height 15
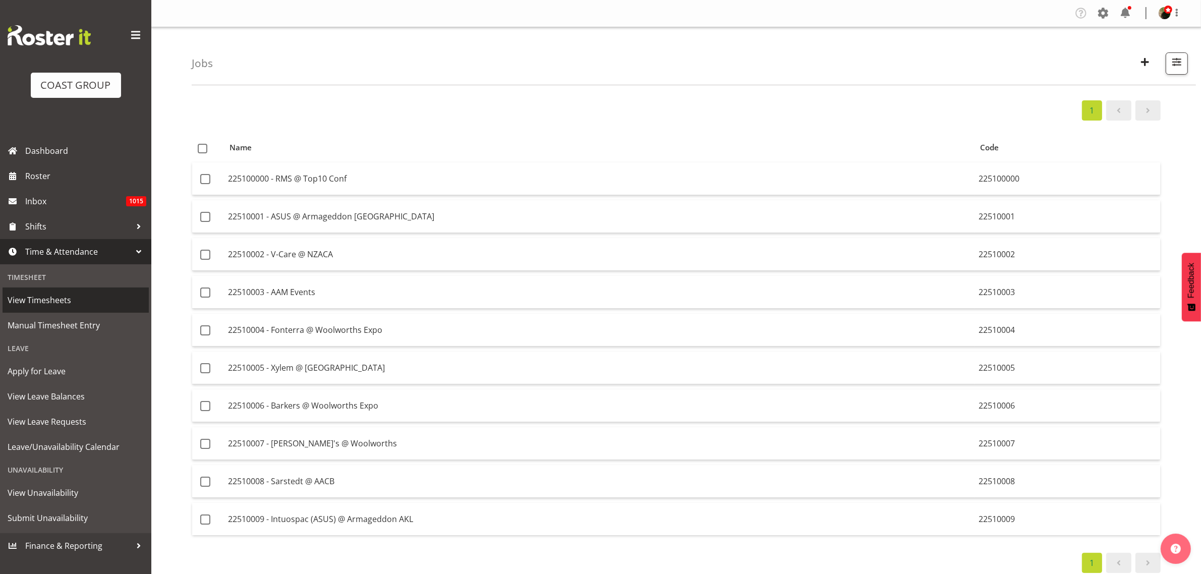
click at [69, 295] on span "View Timesheets" at bounding box center [76, 300] width 136 height 15
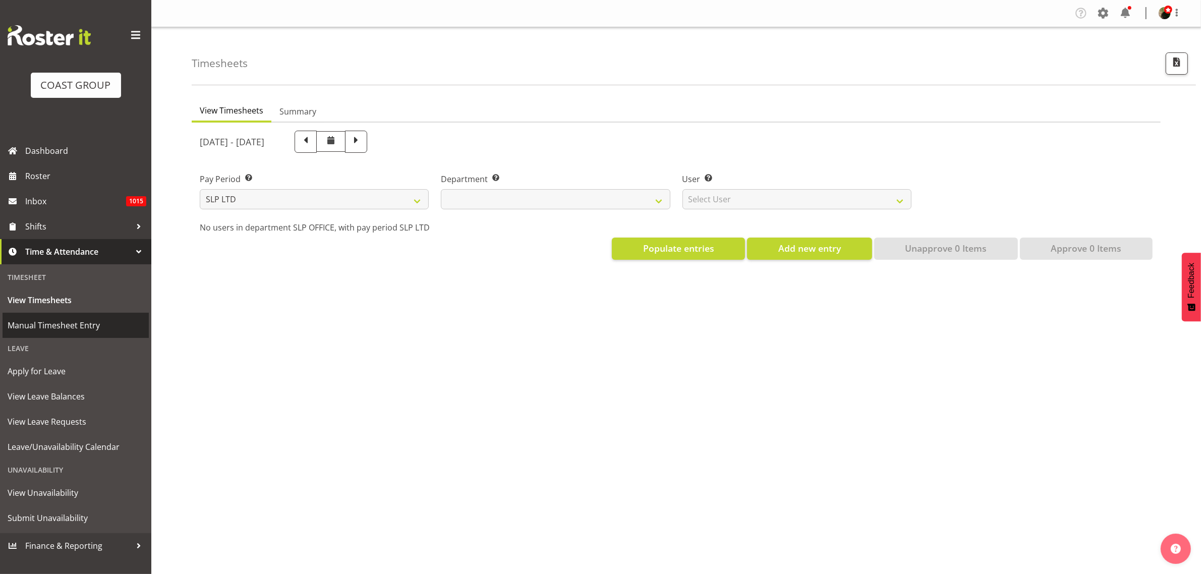
select select
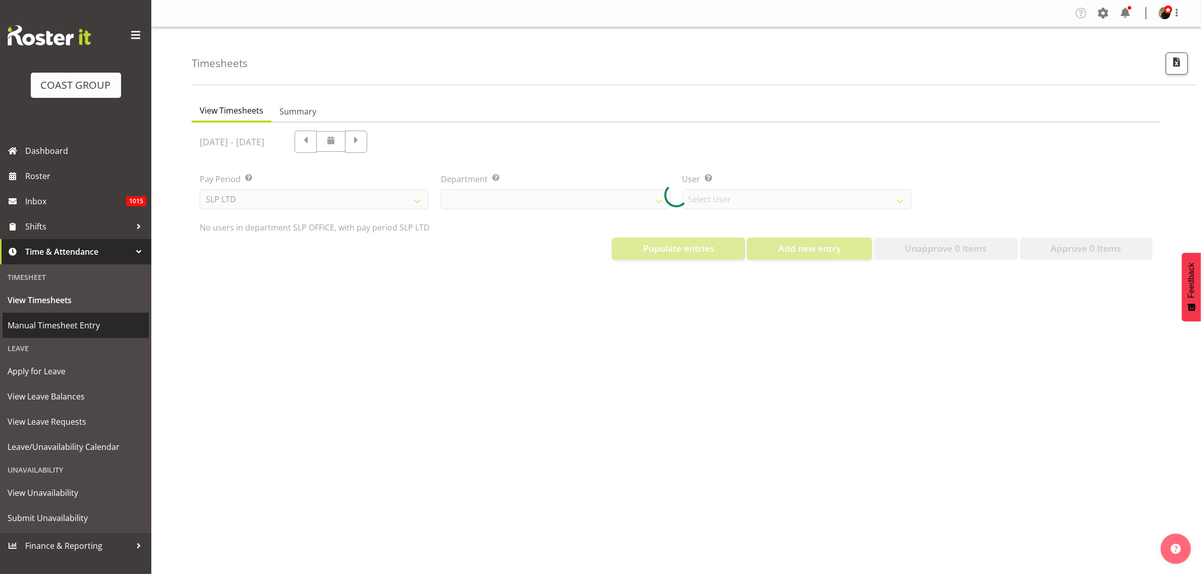
click at [67, 328] on span "Manual Timesheet Entry" at bounding box center [76, 325] width 136 height 15
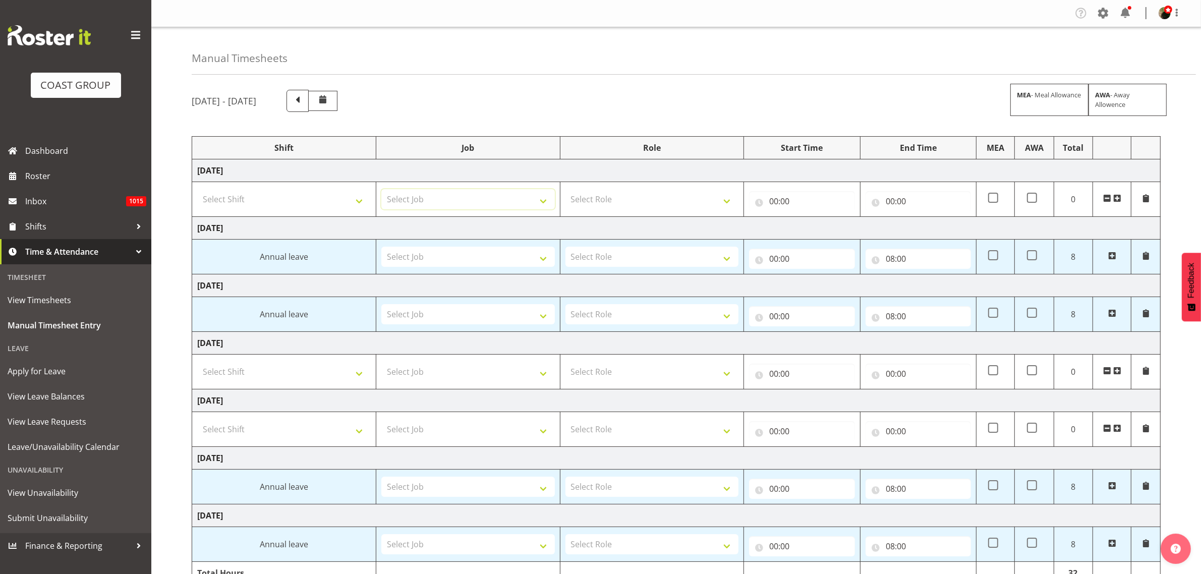
click at [460, 200] on select "Select Job 1 Carlton Events 1 [PERSON_NAME][GEOGRAPHIC_DATA] 1 [PERSON_NAME][GE…" at bounding box center [467, 199] width 173 height 20
select select "10121"
click at [602, 44] on div "Manual Timesheets" at bounding box center [694, 50] width 1004 height 47
click at [46, 175] on span "Roster" at bounding box center [85, 175] width 121 height 15
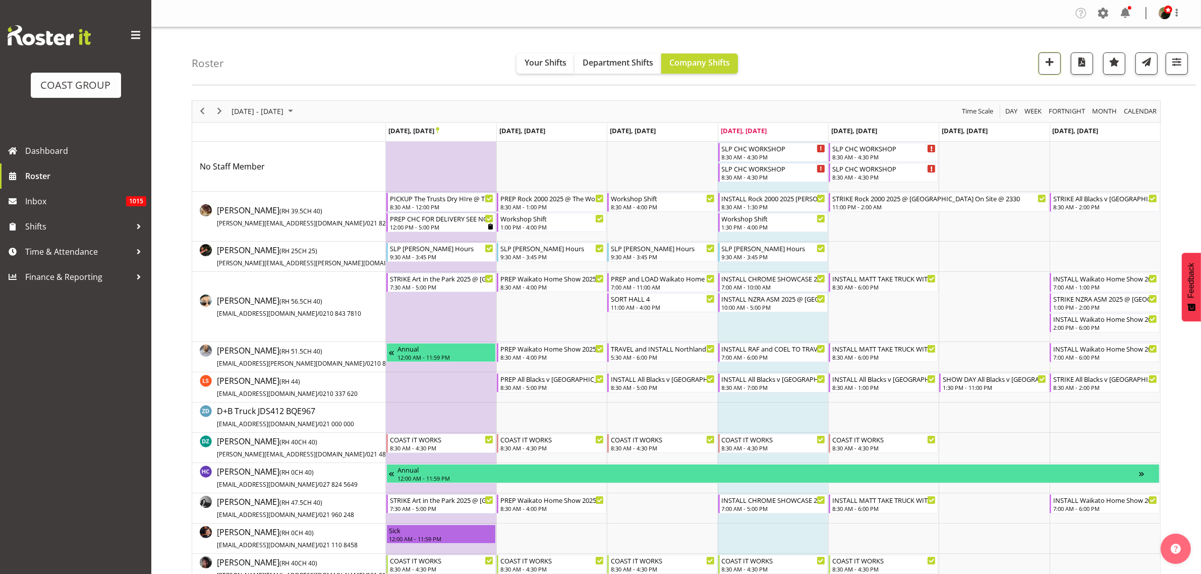
click at [1050, 62] on span "button" at bounding box center [1049, 61] width 13 height 13
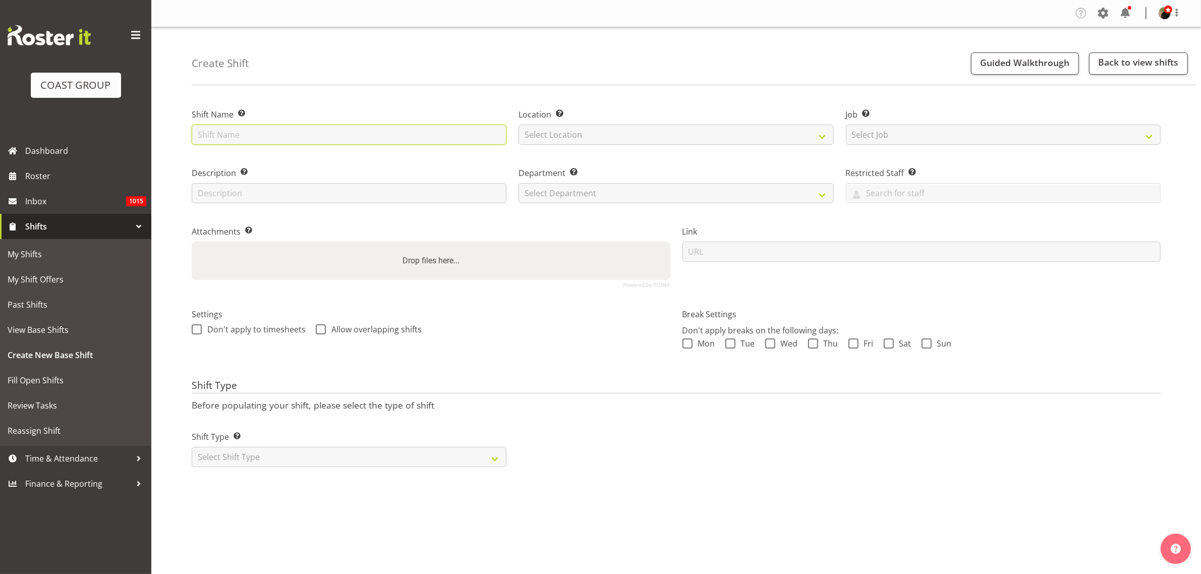
click at [326, 139] on input "text" at bounding box center [349, 135] width 315 height 20
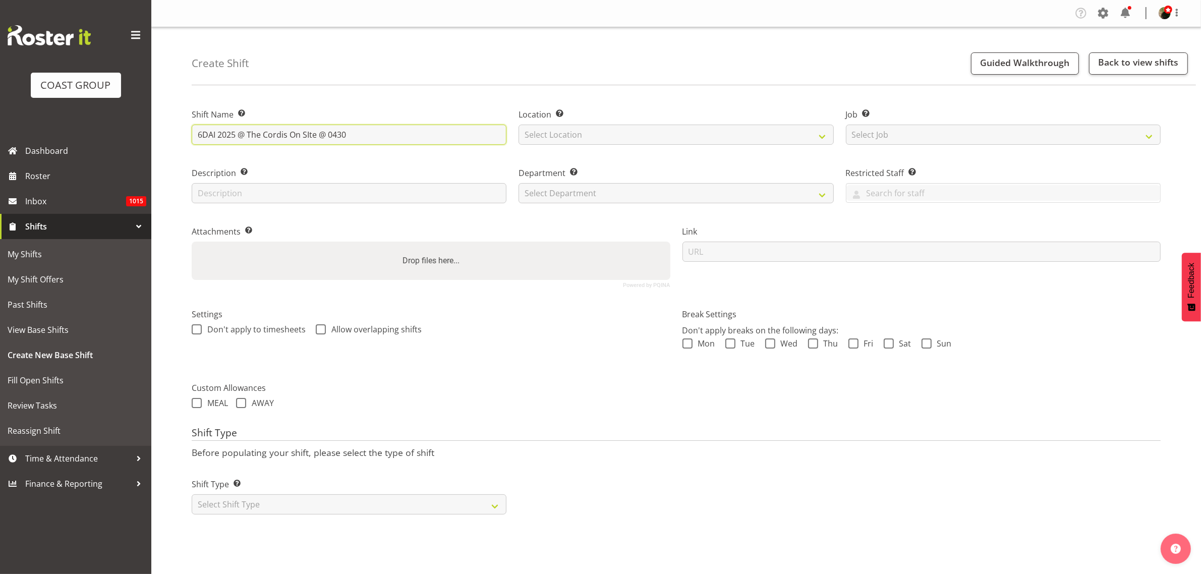
type input "6DAI 2025 @ The Cordis On SIte @ 0430"
select select "31"
click at [936, 135] on select "Select Job Create new job 1 Carlton Events 1 [PERSON_NAME][GEOGRAPHIC_DATA] 1 […" at bounding box center [1003, 135] width 315 height 20
select select "0"
click at [846, 125] on select "Select Job Create new job 1 Carlton Events 1 [PERSON_NAME][GEOGRAPHIC_DATA] 1 […" at bounding box center [1003, 135] width 315 height 20
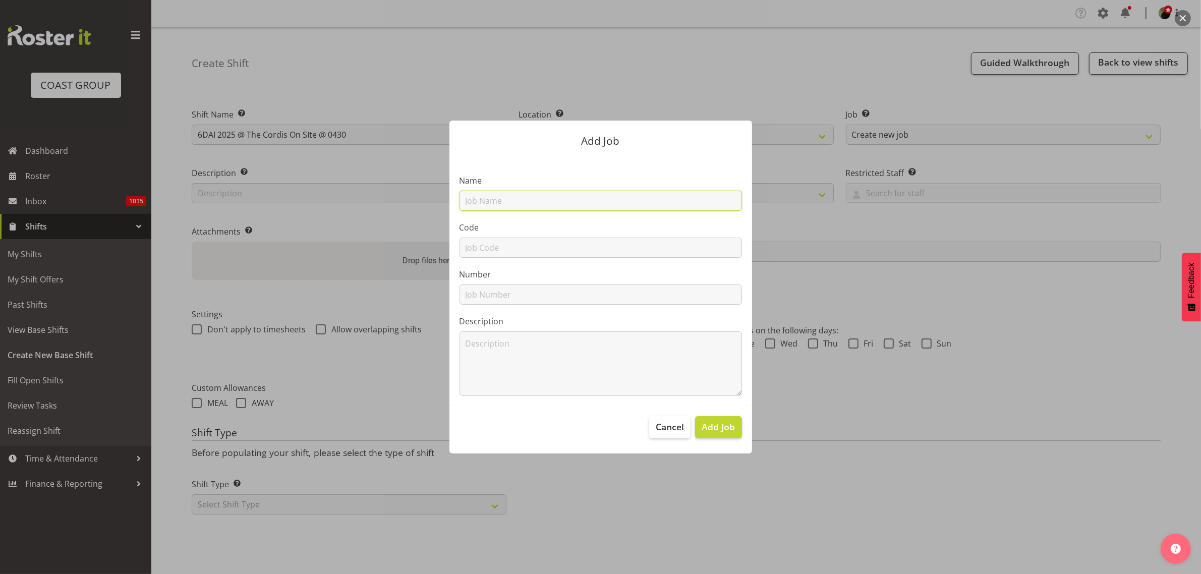
click at [521, 201] on input "text" at bounding box center [600, 201] width 282 height 20
type input "T251021 6DAI 2025"
type input "T251021"
click at [712, 430] on span "Add Job" at bounding box center [718, 426] width 33 height 13
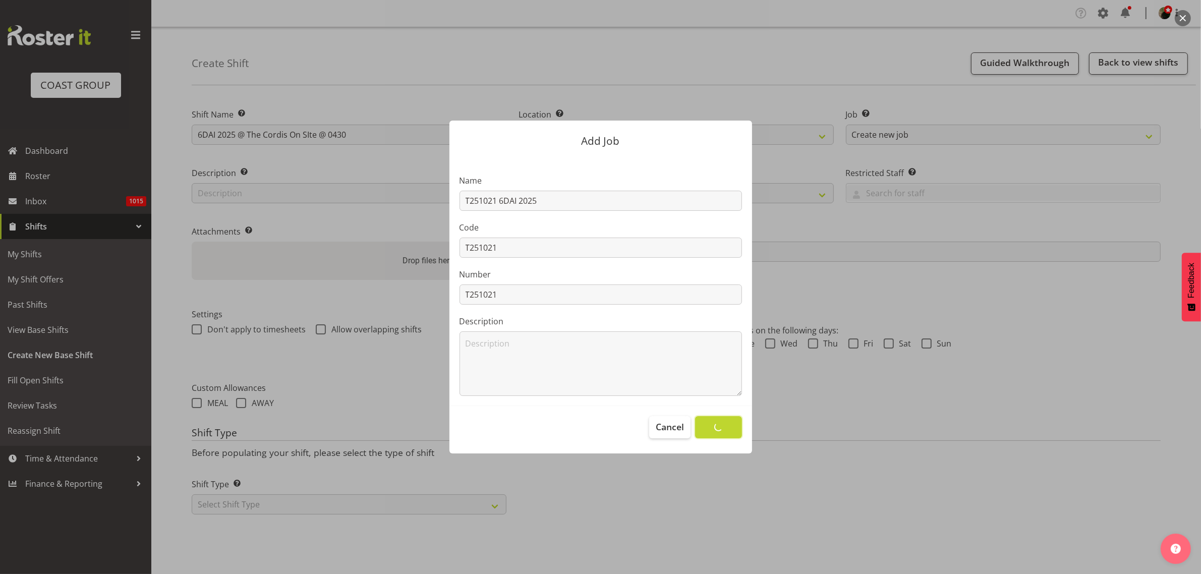
select select
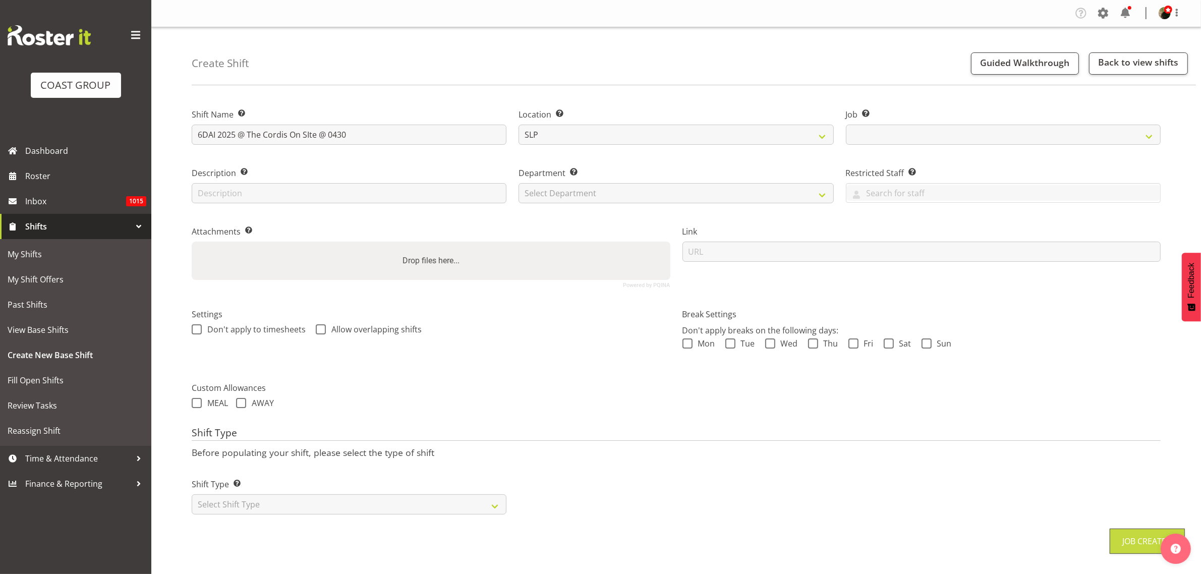
select select "10719"
drag, startPoint x: 603, startPoint y: 194, endPoint x: 598, endPoint y: 199, distance: 7.1
click at [602, 194] on select "Select Department CARLTON EVENTS [PERSON_NAME][GEOGRAPHIC_DATA] [GEOGRAPHIC_DAT…" at bounding box center [675, 193] width 315 height 20
select select "23"
click at [518, 183] on select "Select Department CARLTON EVENTS [PERSON_NAME][GEOGRAPHIC_DATA] [GEOGRAPHIC_DAT…" at bounding box center [675, 193] width 315 height 20
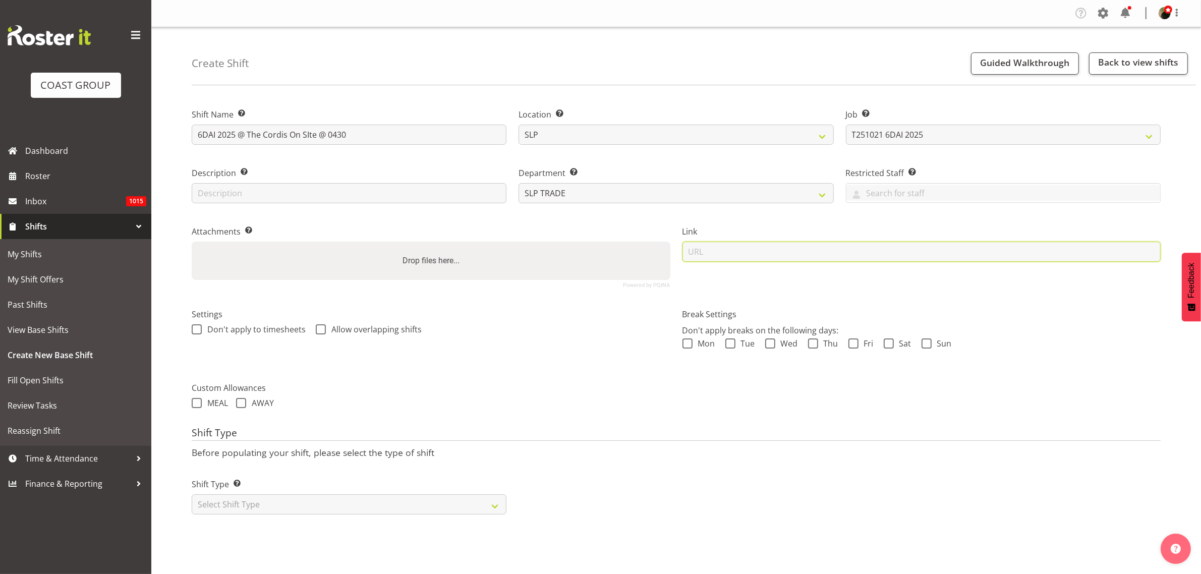
click at [953, 255] on input "url" at bounding box center [921, 252] width 479 height 20
paste input "https://drive.google.com/drive/folders/1q17d01z49t6amgfBjL_2NRqlQCObCJBG"
type input "https://drive.google.com/drive/folders/1q17d01z49t6amgfBjL_2NRqlQCObCJBG"
click at [309, 506] on select "Select Shift Type One Off Shift Recurring Shift Rotating Shift" at bounding box center [349, 504] width 315 height 20
select select "recurring"
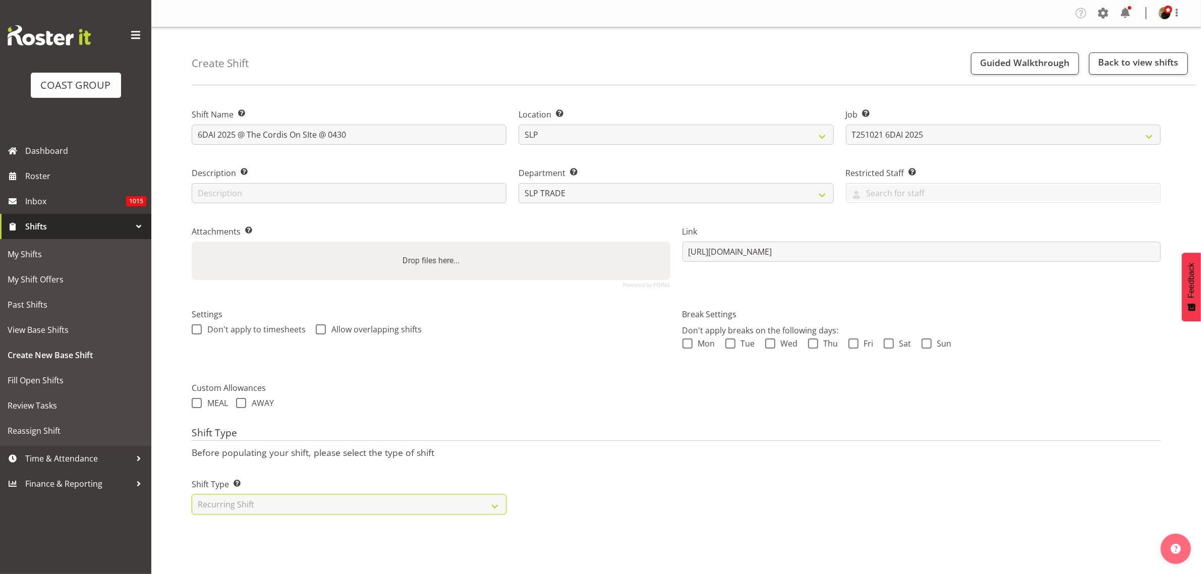
click at [192, 495] on select "Select Shift Type One Off Shift Recurring Shift Rotating Shift" at bounding box center [349, 504] width 315 height 20
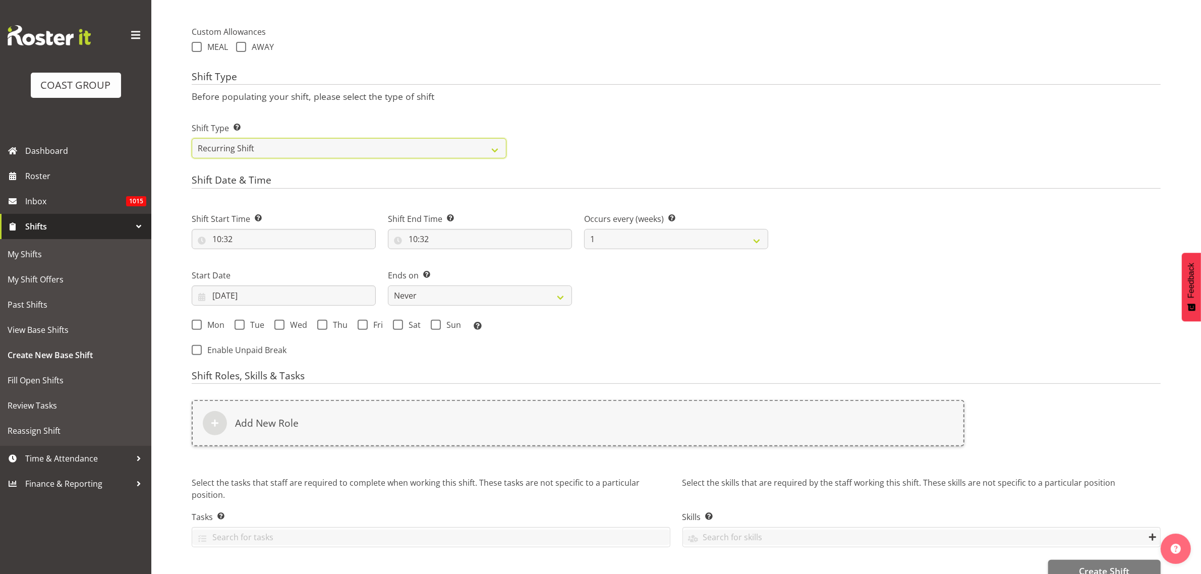
scroll to position [378, 0]
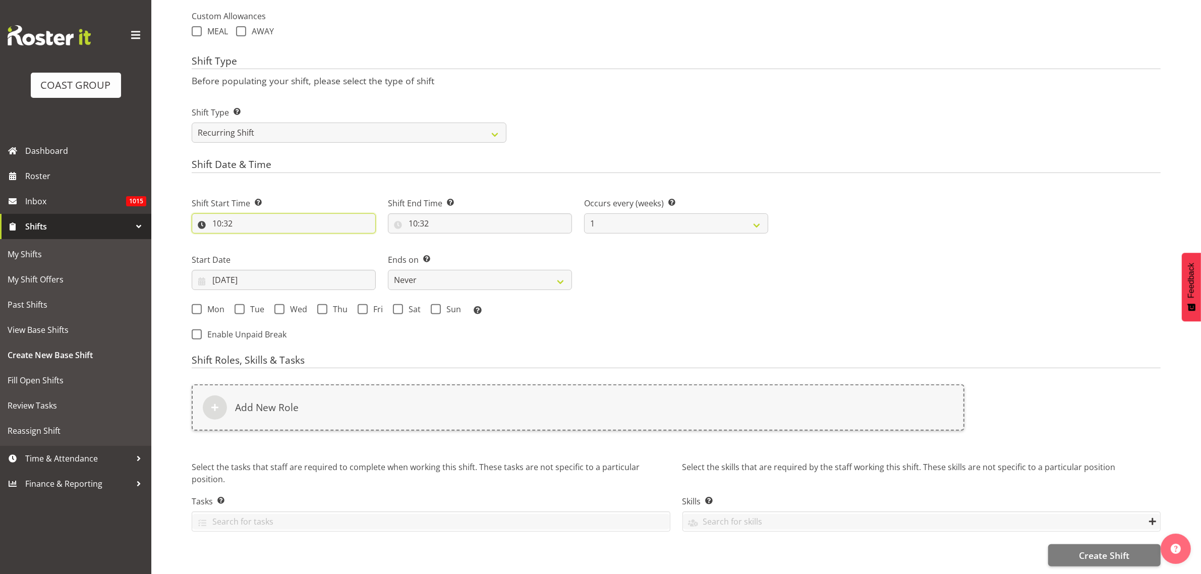
click at [249, 220] on input "10:32" at bounding box center [284, 223] width 184 height 20
select select "0"
type input "00:32"
select select "4"
type input "04:32"
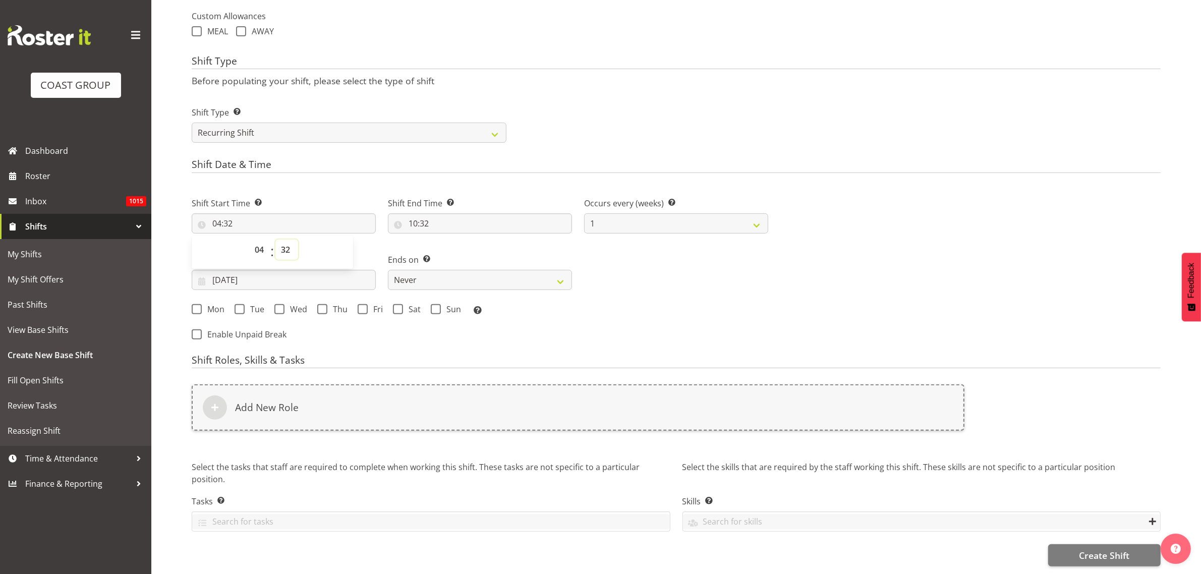
select select "0"
type input "04:00"
click at [411, 217] on input "10:32" at bounding box center [480, 223] width 184 height 20
select select "0"
type input "00:32"
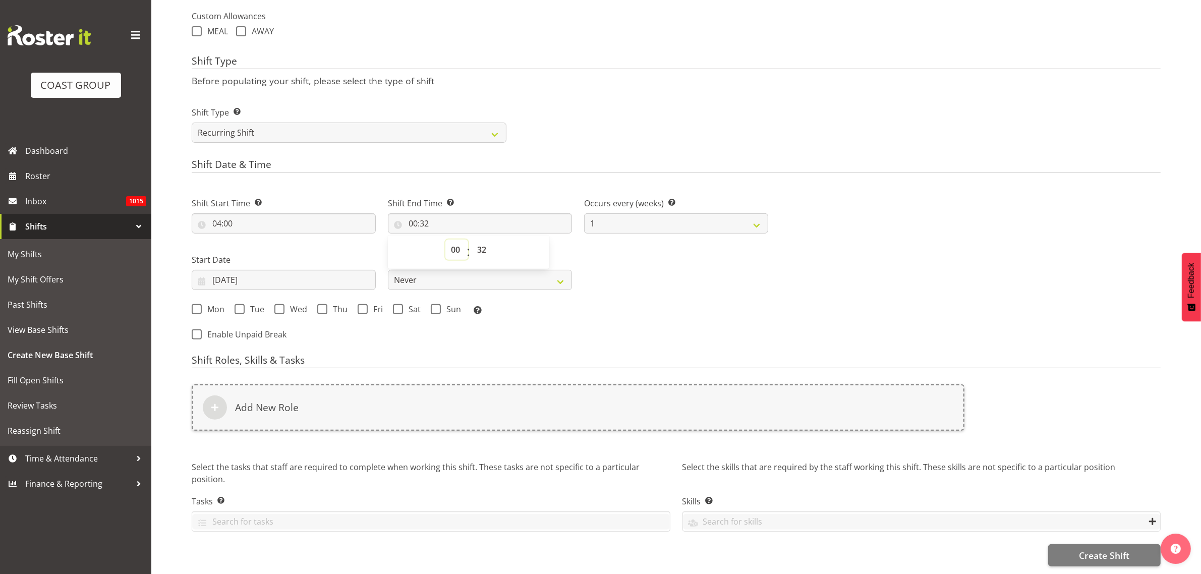
select select "7"
type input "07:32"
select select "0"
type input "07:00"
click at [455, 243] on select "00 01 02 03 04 05 06 07 08 09 10 11 12 13 14 15 16 17 18 19 20 21 22 23" at bounding box center [456, 250] width 23 height 20
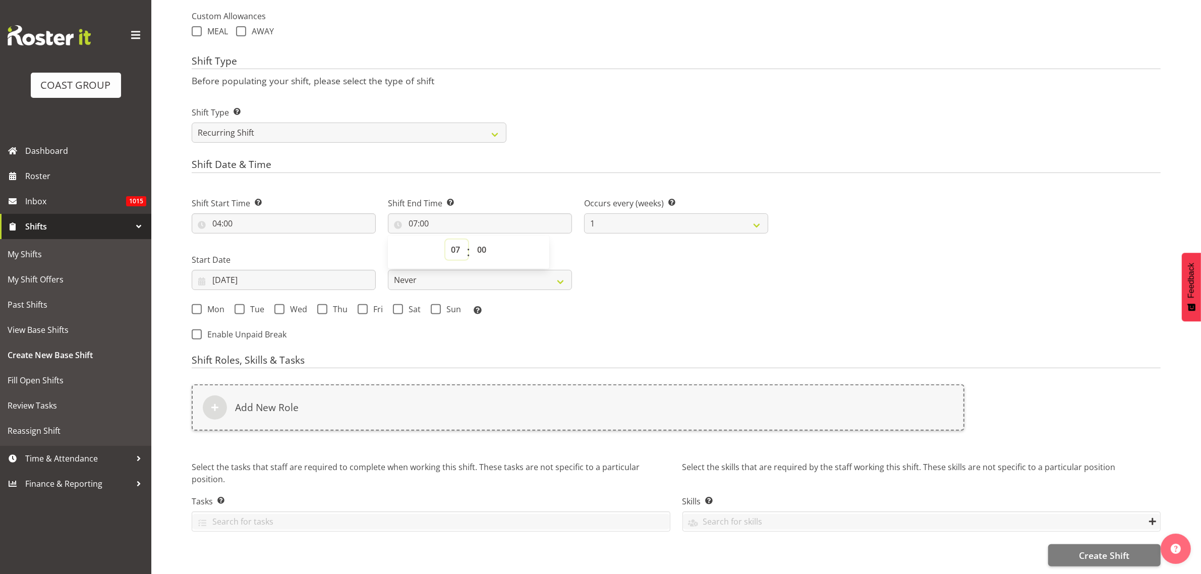
select select "8"
click at [445, 240] on select "00 01 02 03 04 05 06 07 08 09 10 11 12 13 14 15 16 17 18 19 20 21 22 23" at bounding box center [456, 250] width 23 height 20
type input "08:00"
click at [203, 304] on span "Mon" at bounding box center [213, 309] width 23 height 10
click at [198, 306] on input "Mon" at bounding box center [195, 309] width 7 height 7
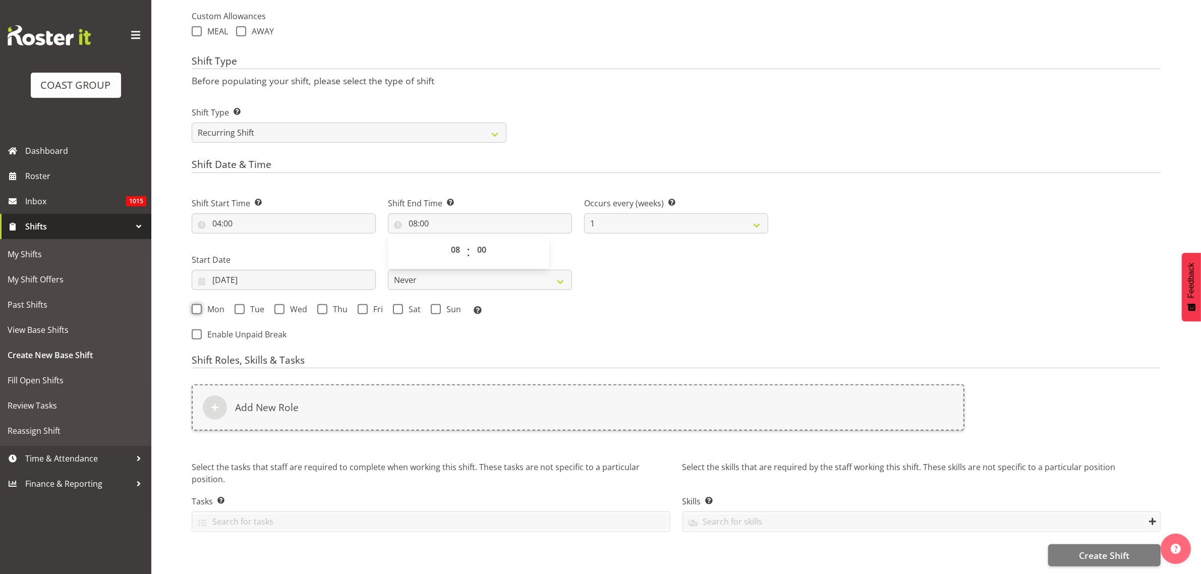
checkbox input "true"
click at [249, 304] on span "Tue" at bounding box center [255, 309] width 20 height 10
click at [241, 306] on input "Tue" at bounding box center [238, 309] width 7 height 7
checkbox input "true"
click at [281, 304] on span at bounding box center [279, 309] width 10 height 10
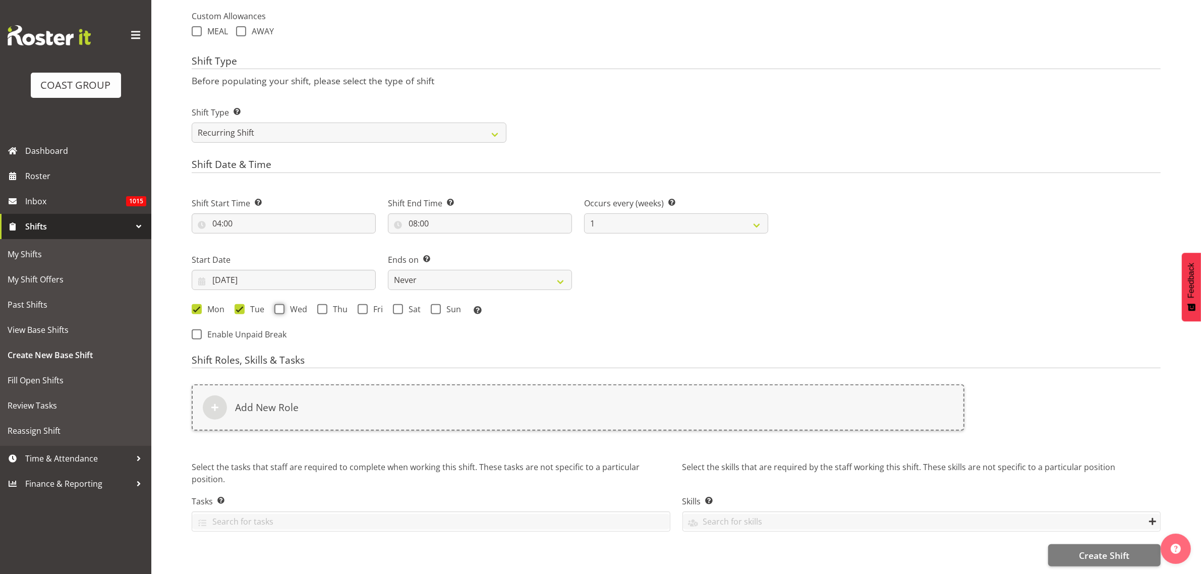
click at [281, 306] on input "Wed" at bounding box center [277, 309] width 7 height 7
checkbox input "true"
click at [331, 304] on span "Thu" at bounding box center [337, 309] width 20 height 10
click at [324, 306] on input "Thu" at bounding box center [320, 309] width 7 height 7
checkbox input "true"
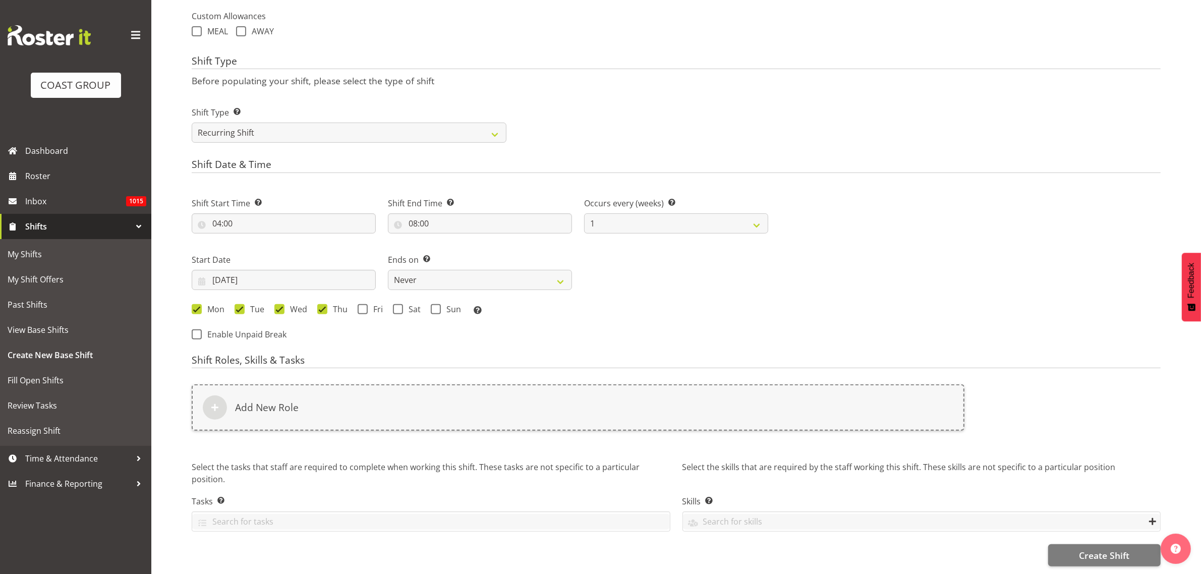
click at [364, 304] on span at bounding box center [363, 309] width 10 height 10
click at [364, 306] on input "Fri" at bounding box center [361, 309] width 7 height 7
checkbox input "true"
click at [399, 304] on span at bounding box center [398, 309] width 10 height 10
click at [399, 306] on input "Sat" at bounding box center [396, 309] width 7 height 7
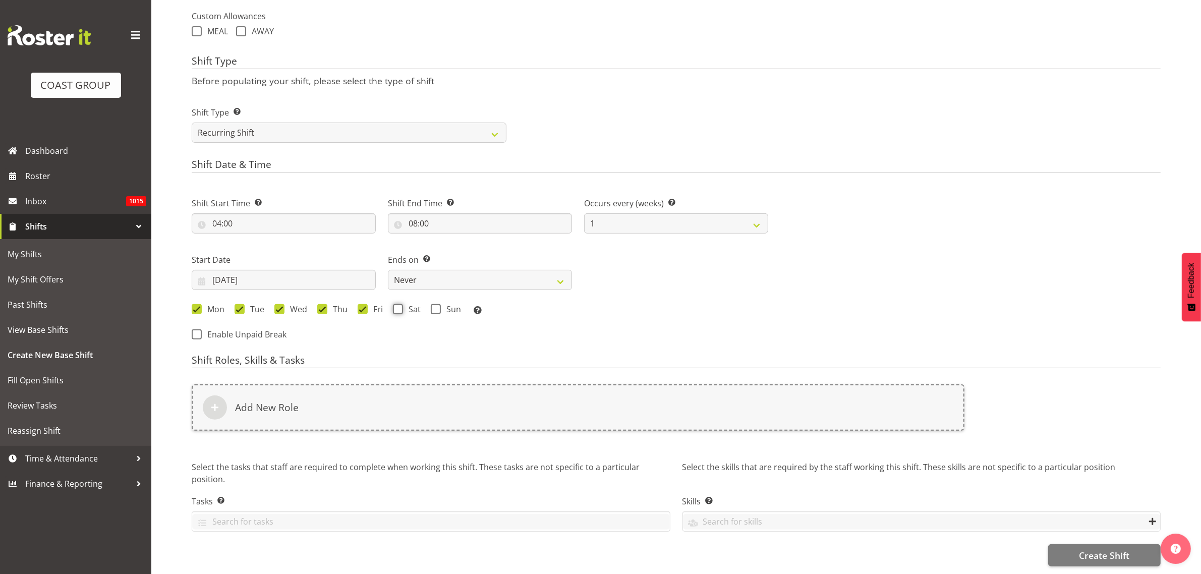
checkbox input "true"
click at [440, 296] on div "Mon Tue Wed Thu Fri Sat Sun Select the days of the week you wish to create this…" at bounding box center [480, 309] width 589 height 27
click at [434, 307] on span at bounding box center [436, 309] width 10 height 10
click at [434, 307] on input "Sun" at bounding box center [434, 309] width 7 height 7
checkbox input "true"
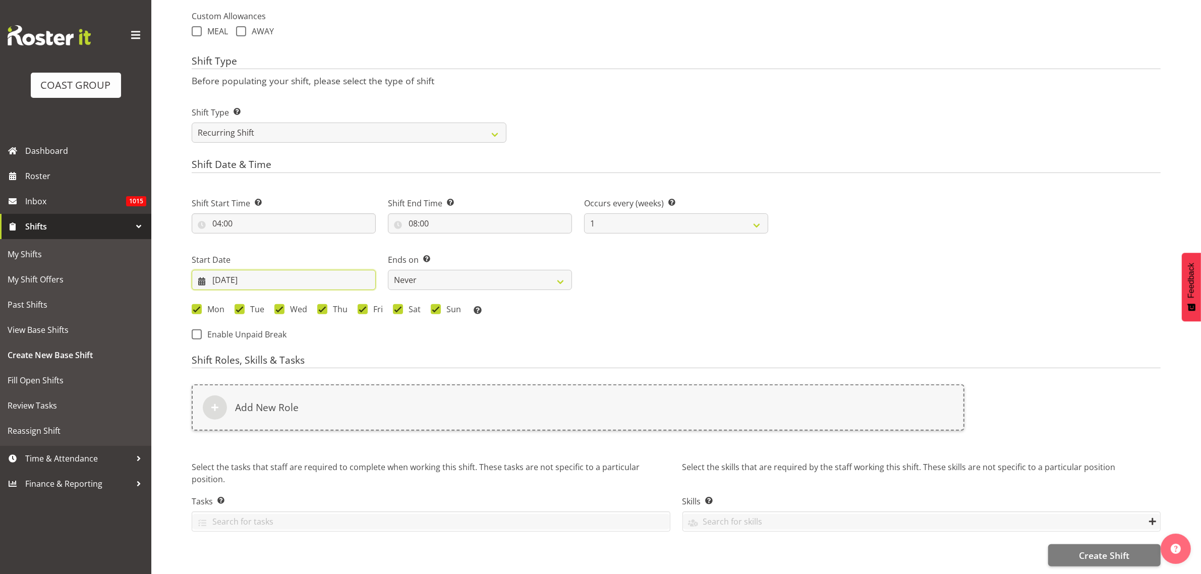
click at [246, 273] on input "25/09/2025" at bounding box center [284, 280] width 184 height 20
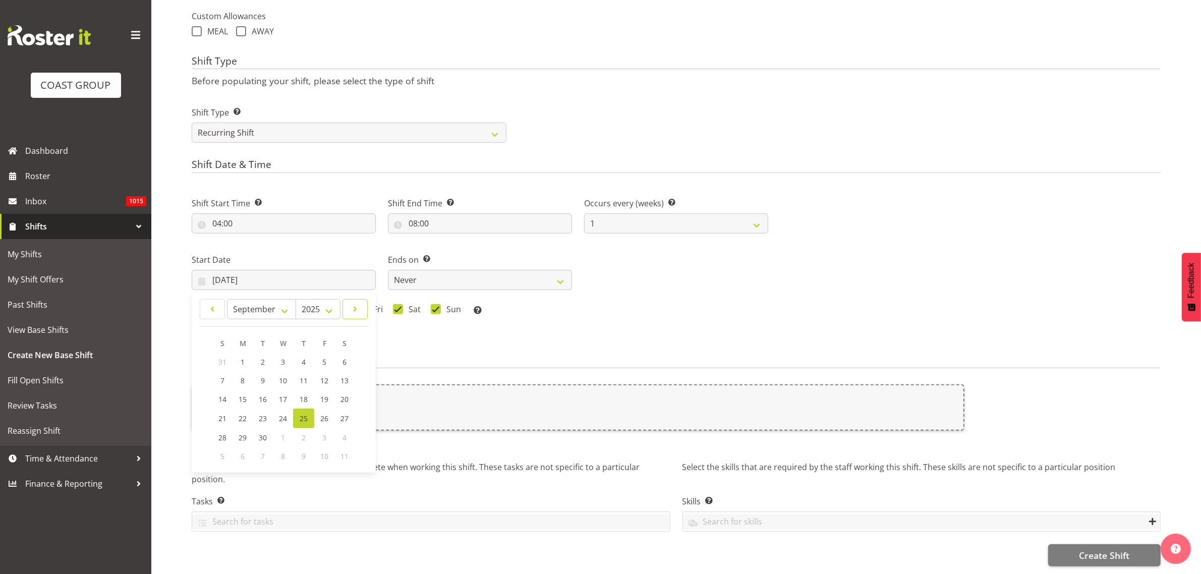
click at [359, 303] on span at bounding box center [355, 309] width 12 height 12
select select "9"
click at [223, 413] on span "19" at bounding box center [223, 418] width 8 height 10
type input "19/10/2025"
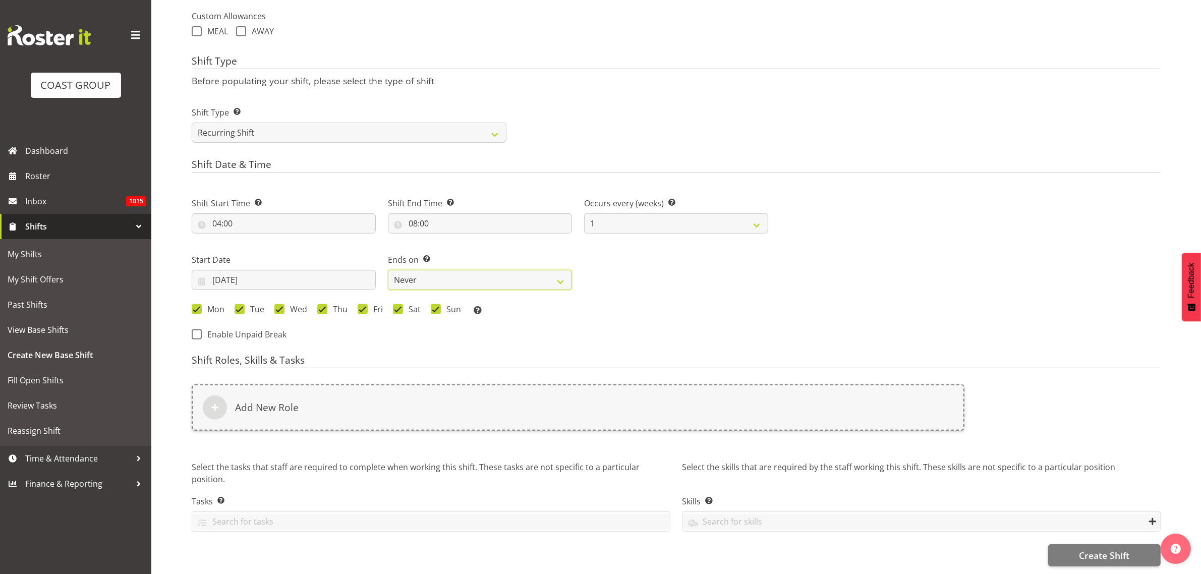
click at [413, 275] on select "Never On Date" at bounding box center [480, 280] width 184 height 20
select select "date"
click at [388, 270] on select "Never On Date" at bounding box center [480, 280] width 184 height 20
click at [609, 273] on input "25/09/2025" at bounding box center [676, 280] width 184 height 20
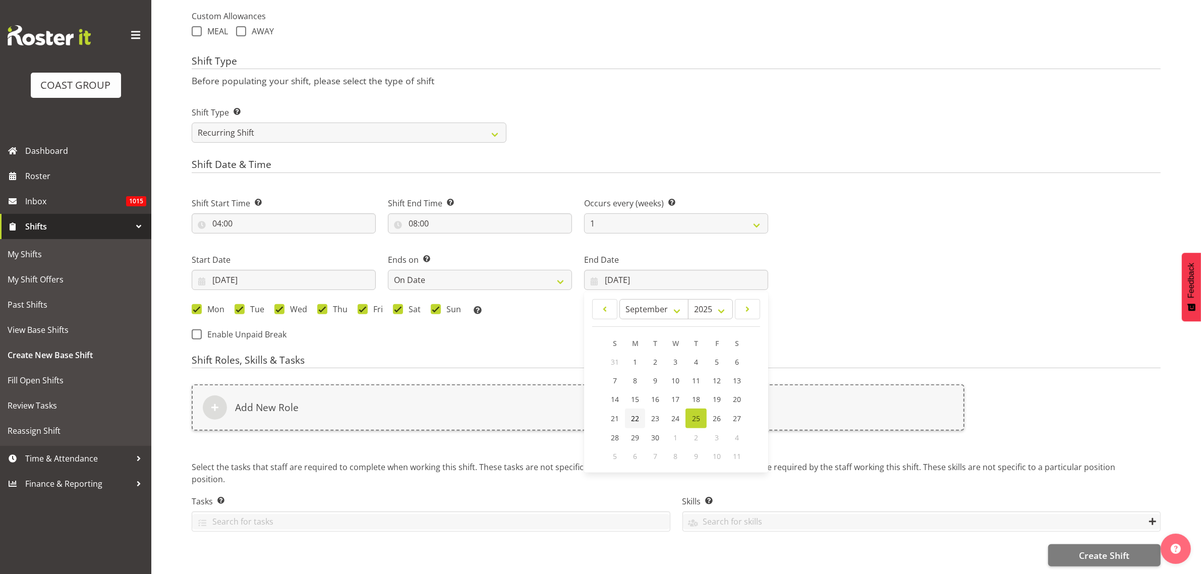
click at [635, 414] on span "22" at bounding box center [635, 419] width 8 height 10
type input "22/09/2025"
click at [657, 275] on input "22/09/2025" at bounding box center [676, 280] width 184 height 20
click at [749, 306] on span at bounding box center [747, 309] width 12 height 12
select select "9"
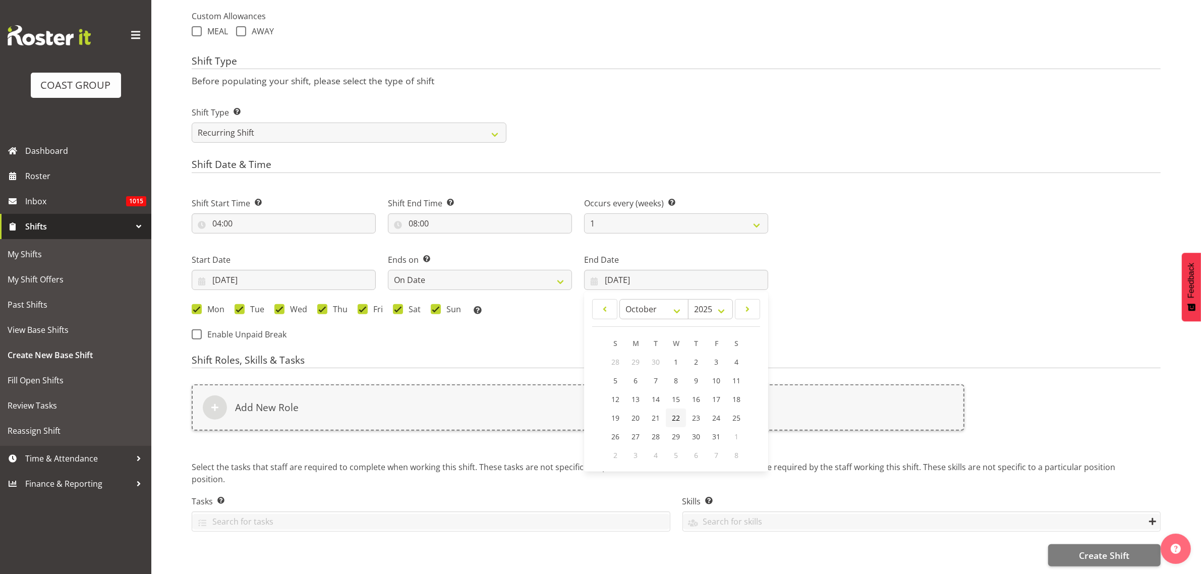
click at [674, 413] on span "22" at bounding box center [676, 418] width 8 height 10
type input "22/10/2025"
click at [273, 403] on h6 "Add New Role" at bounding box center [267, 407] width 64 height 12
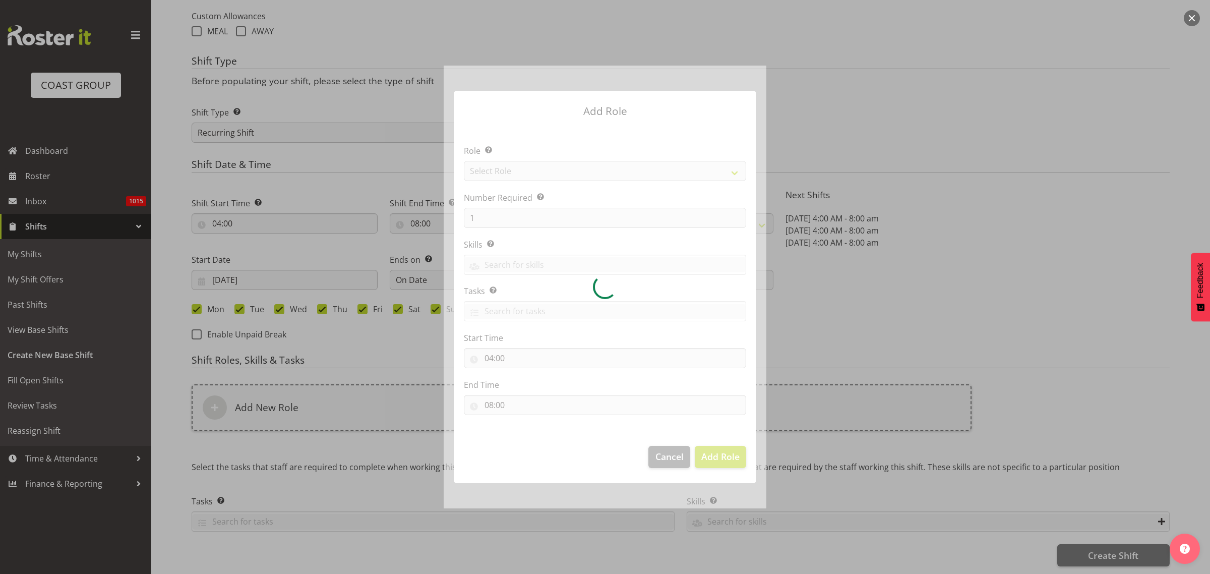
click at [546, 182] on div at bounding box center [605, 287] width 323 height 442
click at [545, 176] on div at bounding box center [605, 287] width 323 height 442
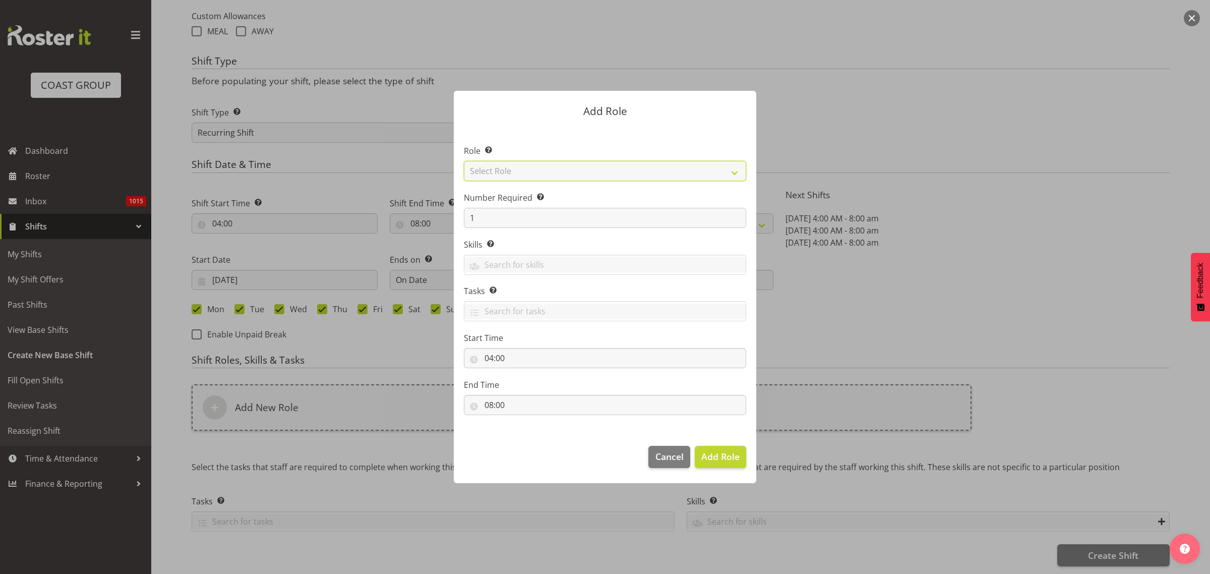
click at [563, 172] on select "Select Role ACCOUNT MANAGER ACCOUNT MANAGER DW ACCOUNTS AKL DIANNA VEHICLES AKL…" at bounding box center [605, 171] width 282 height 20
select select "81"
click at [464, 161] on select "Select Role ACCOUNT MANAGER ACCOUNT MANAGER DW ACCOUNTS AKL DIANNA VEHICLES AKL…" at bounding box center [605, 171] width 282 height 20
click at [718, 458] on span "Add Role" at bounding box center [721, 456] width 38 height 12
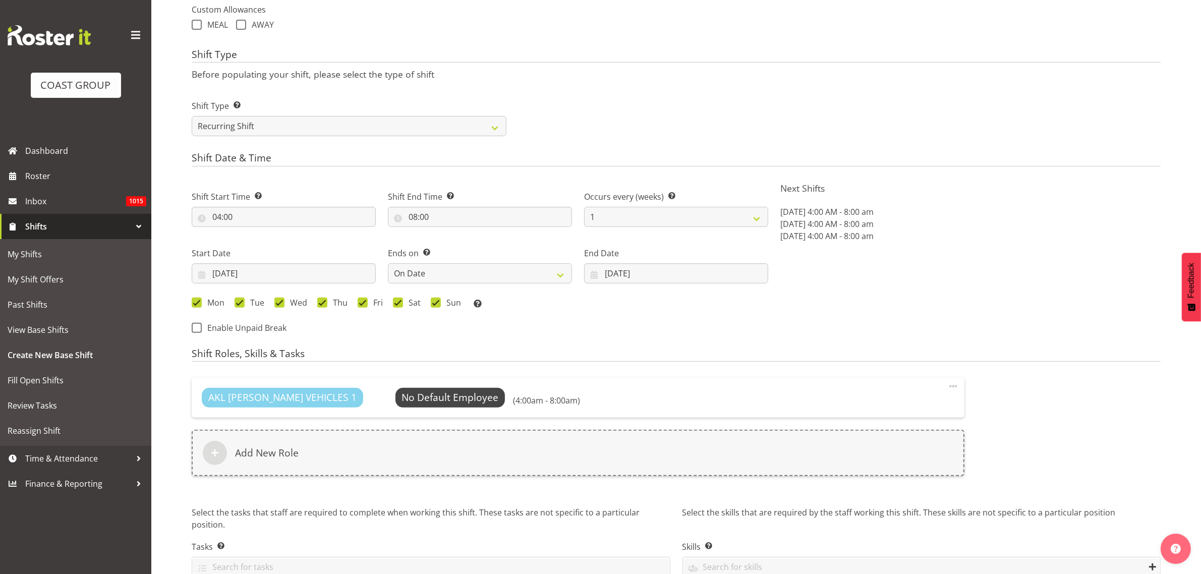
click at [337, 451] on div "Add New Role" at bounding box center [578, 453] width 773 height 46
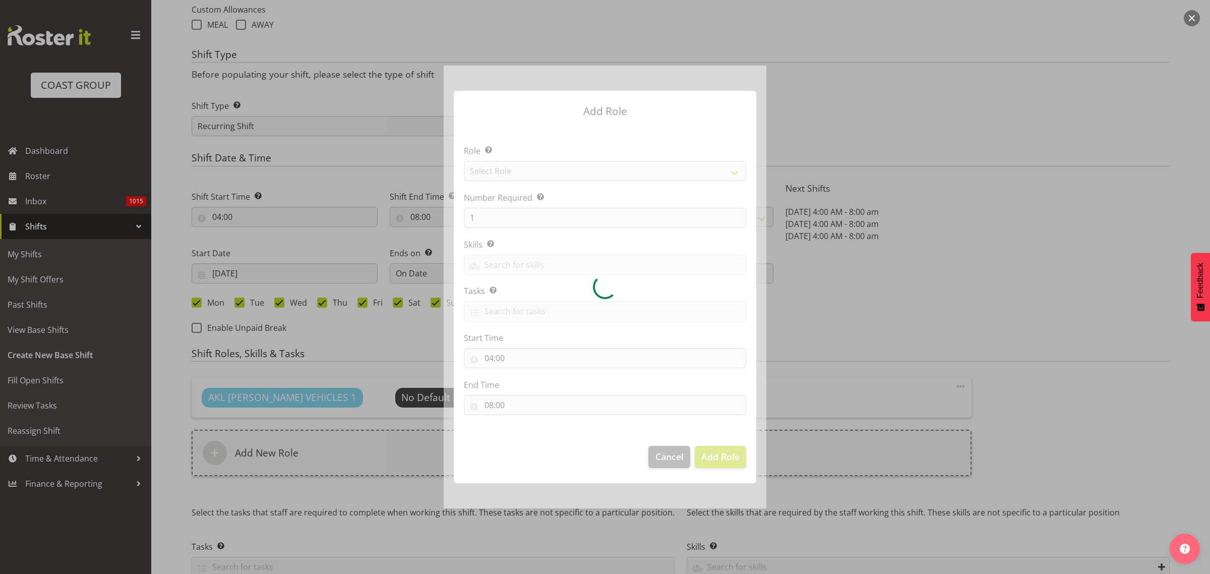
click at [534, 177] on div at bounding box center [605, 287] width 323 height 442
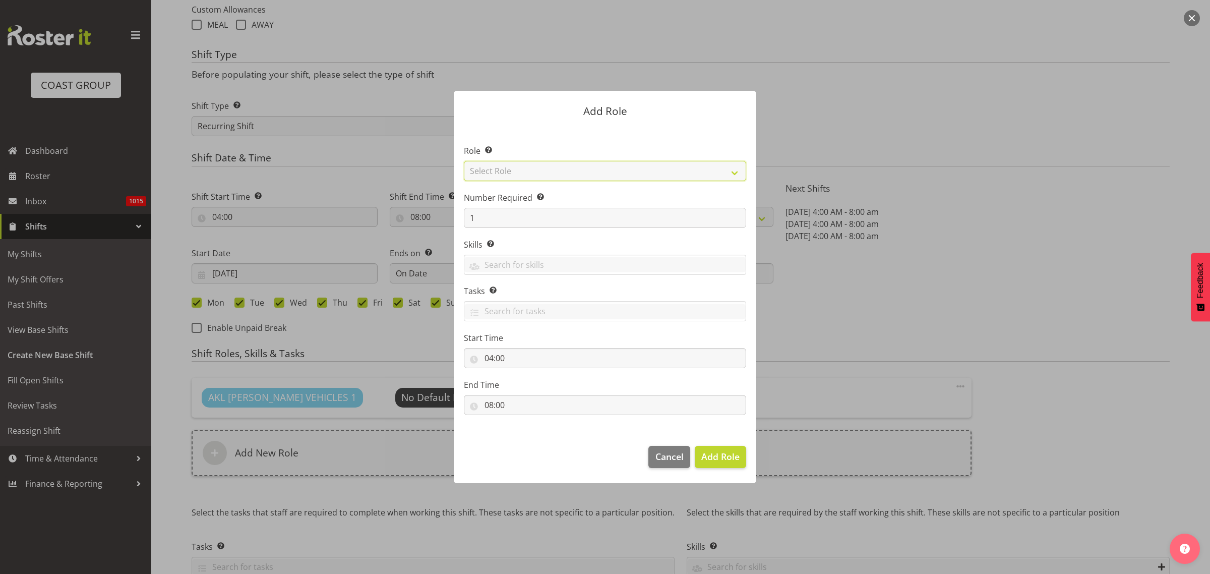
click at [533, 174] on select "Select Role ACCOUNT MANAGER ACCOUNT MANAGER DW ACCOUNTS AKL DIANNA VEHICLES AKL…" at bounding box center [605, 171] width 282 height 20
select select "123"
click at [464, 161] on select "Select Role ACCOUNT MANAGER ACCOUNT MANAGER DW ACCOUNTS AKL DIANNA VEHICLES AKL…" at bounding box center [605, 171] width 282 height 20
drag, startPoint x: 477, startPoint y: 217, endPoint x: 420, endPoint y: 217, distance: 56.5
click at [421, 217] on form "Add Role Role Select the role you wish to add to the shift. ACCOUNT MANAGER ACC…" at bounding box center [605, 287] width 484 height 442
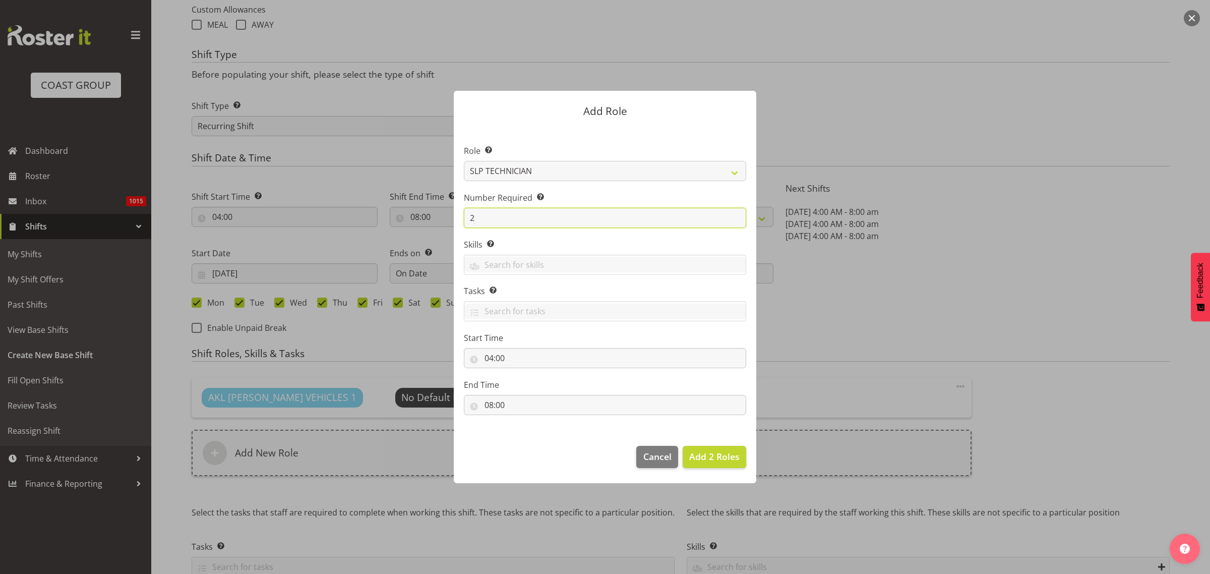
type input "2"
click at [717, 459] on span "Add 2 Roles" at bounding box center [714, 456] width 50 height 12
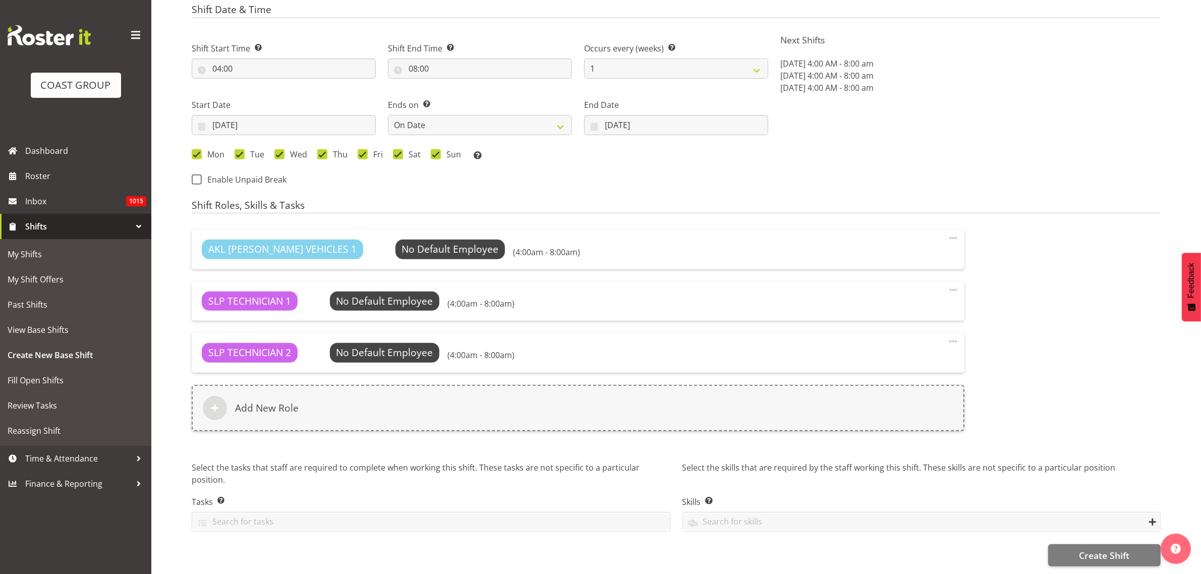
scroll to position [536, 0]
click at [1096, 549] on span "Create Shift" at bounding box center [1104, 555] width 50 height 13
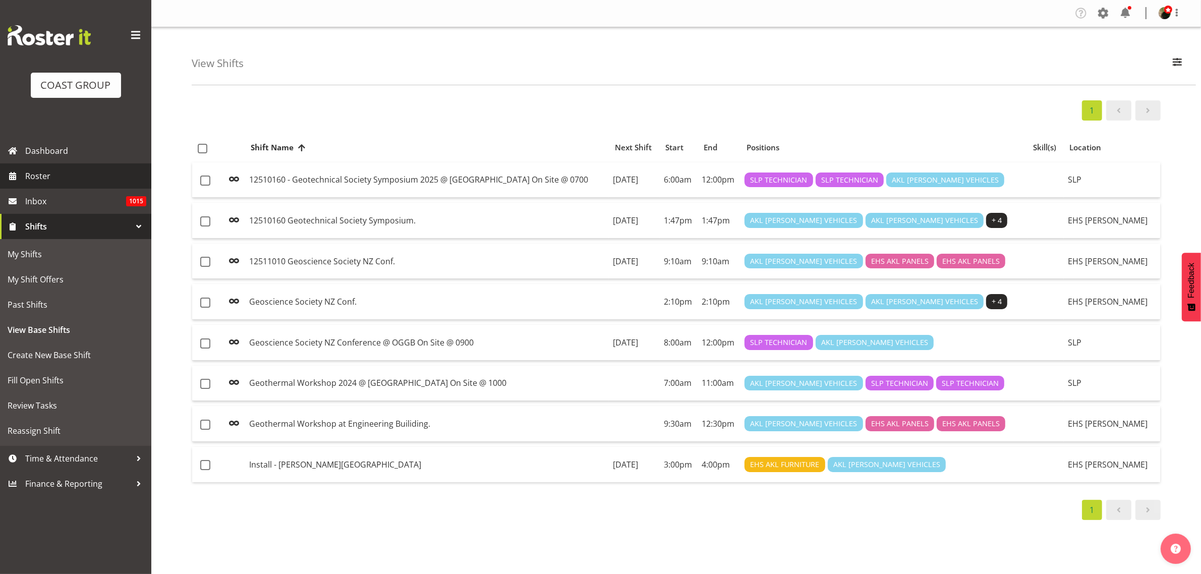
click at [70, 177] on span "Roster" at bounding box center [85, 175] width 121 height 15
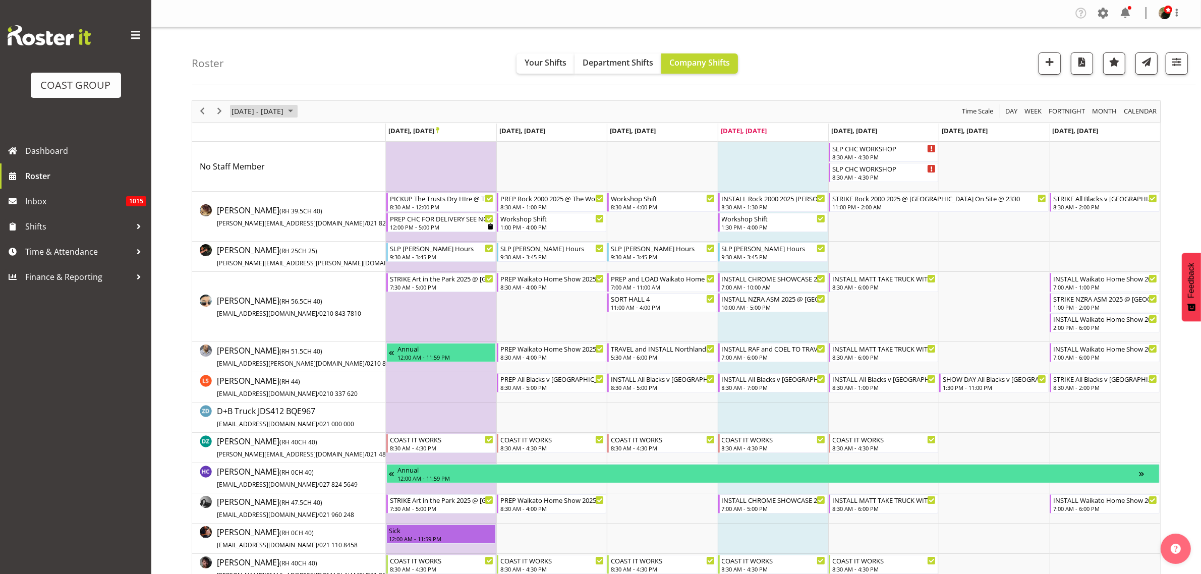
click at [282, 111] on span "[DATE] - [DATE]" at bounding box center [257, 111] width 54 height 13
click at [342, 134] on span "next month" at bounding box center [338, 137] width 18 height 18
click at [241, 225] on span "20" at bounding box center [242, 222] width 15 height 15
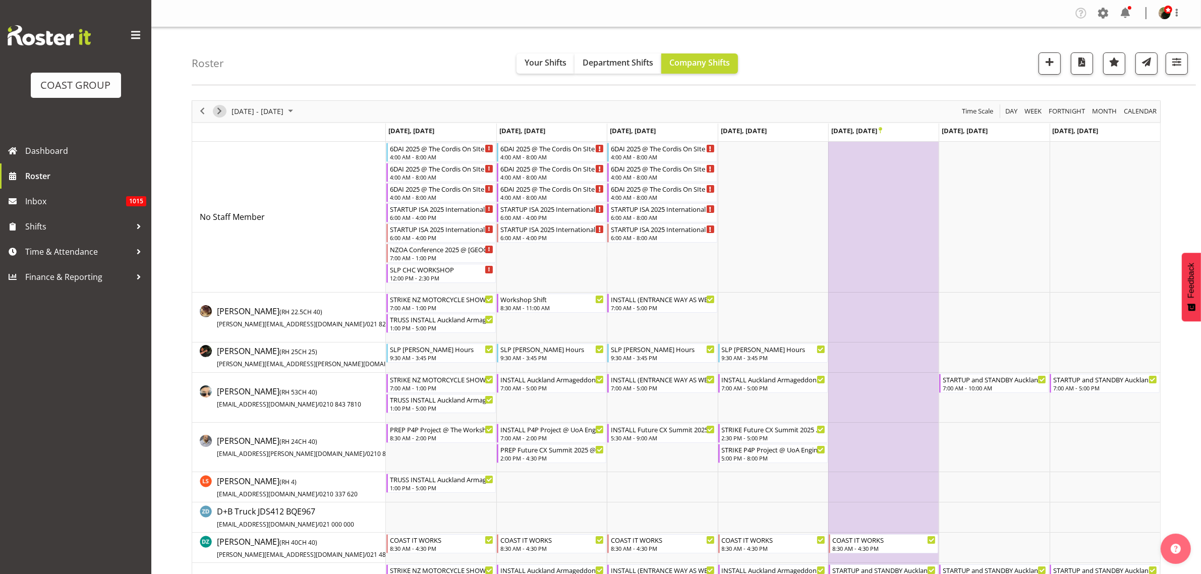
click at [219, 107] on span "Next" at bounding box center [219, 111] width 12 height 13
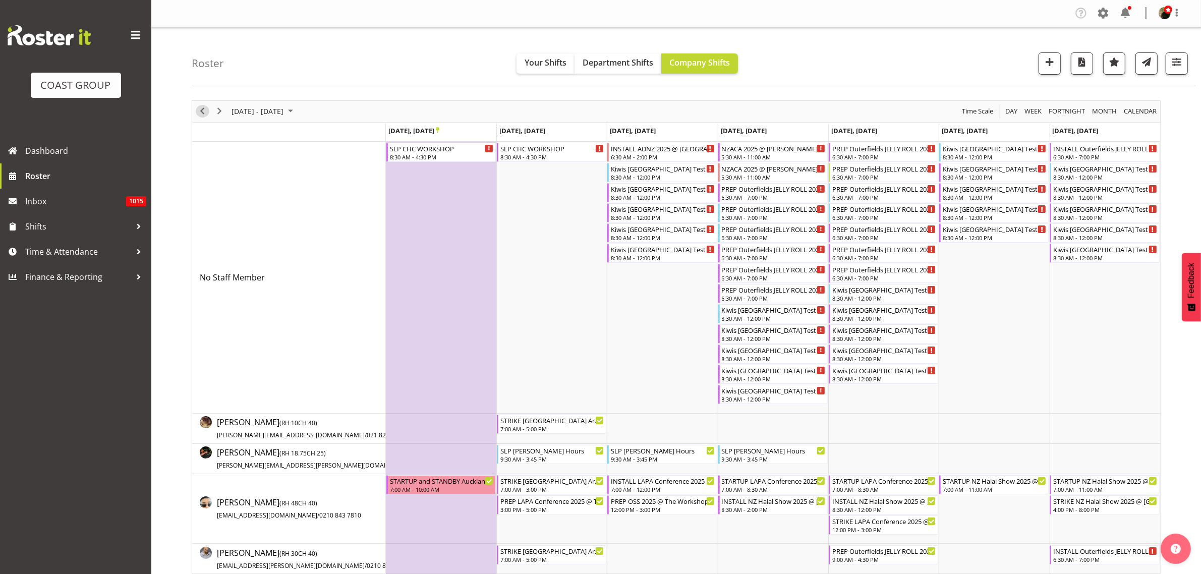
click at [203, 111] on span "Previous" at bounding box center [202, 111] width 12 height 13
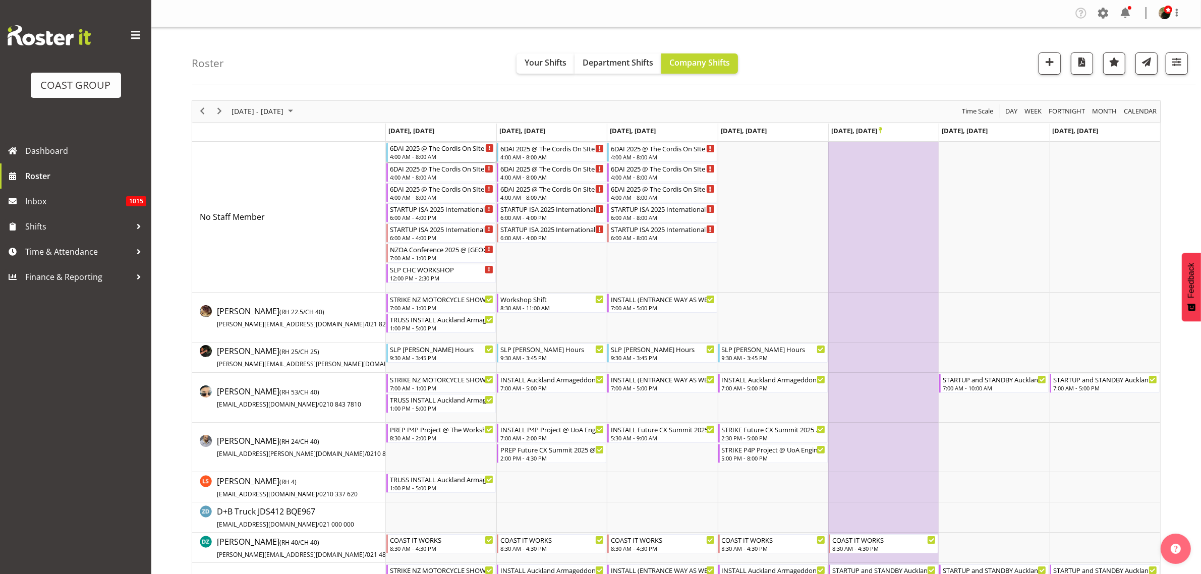
click at [413, 151] on div "6DAI 2025 @ The Cordis On SIte @ 0430" at bounding box center [442, 148] width 104 height 10
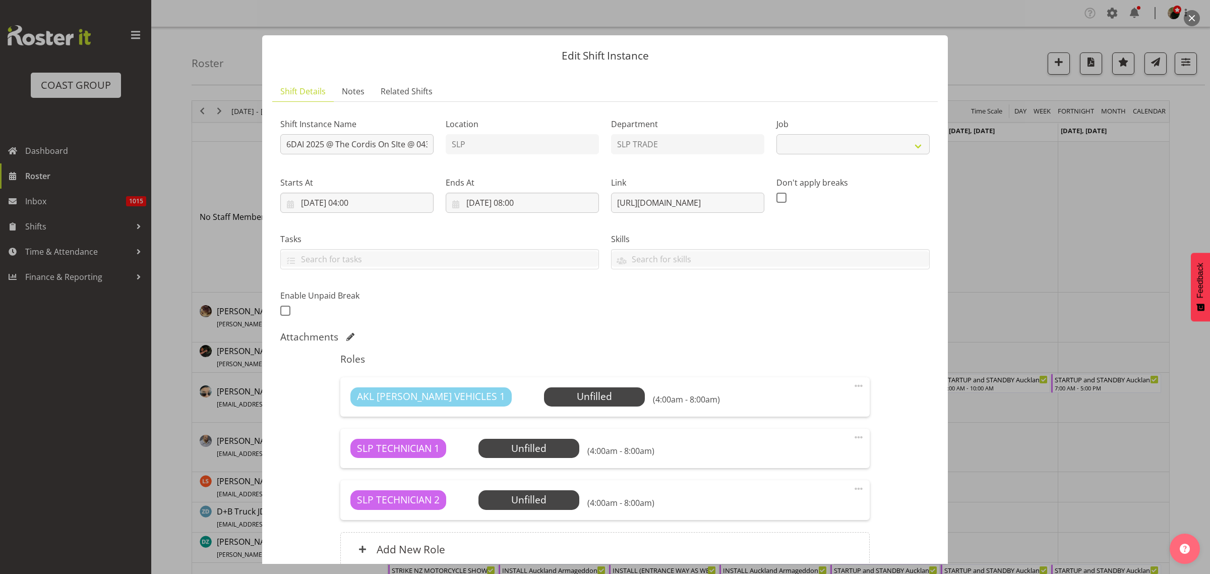
select select "10719"
click at [288, 144] on input "6DAI 2025 @ The Cordis On SIte @ 0430" at bounding box center [356, 144] width 153 height 20
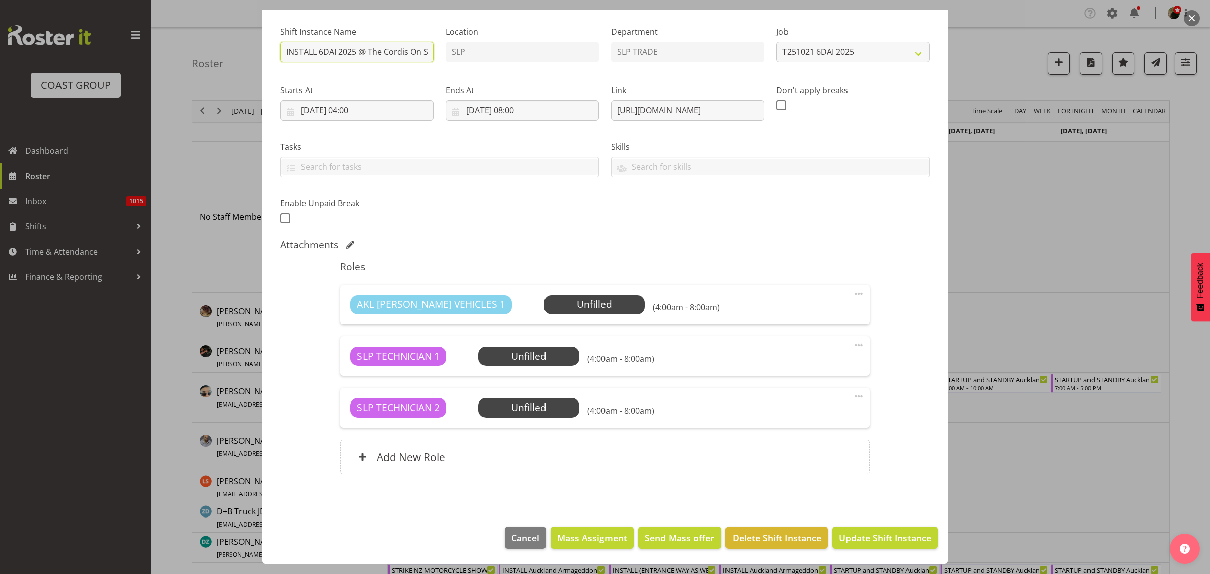
type input "INSTALL 6DAI 2025 @ The Cordis On SIte @ 0430"
click at [873, 537] on span "Update Shift Instance" at bounding box center [885, 537] width 92 height 13
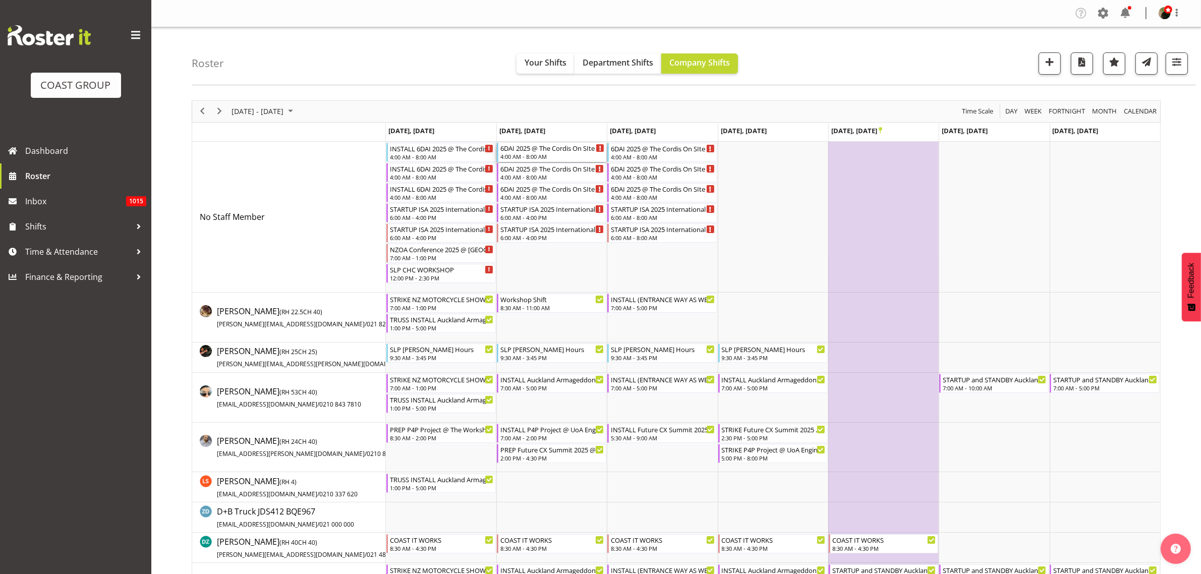
click at [546, 159] on div "4:00 AM - 8:00 AM" at bounding box center [552, 156] width 104 height 8
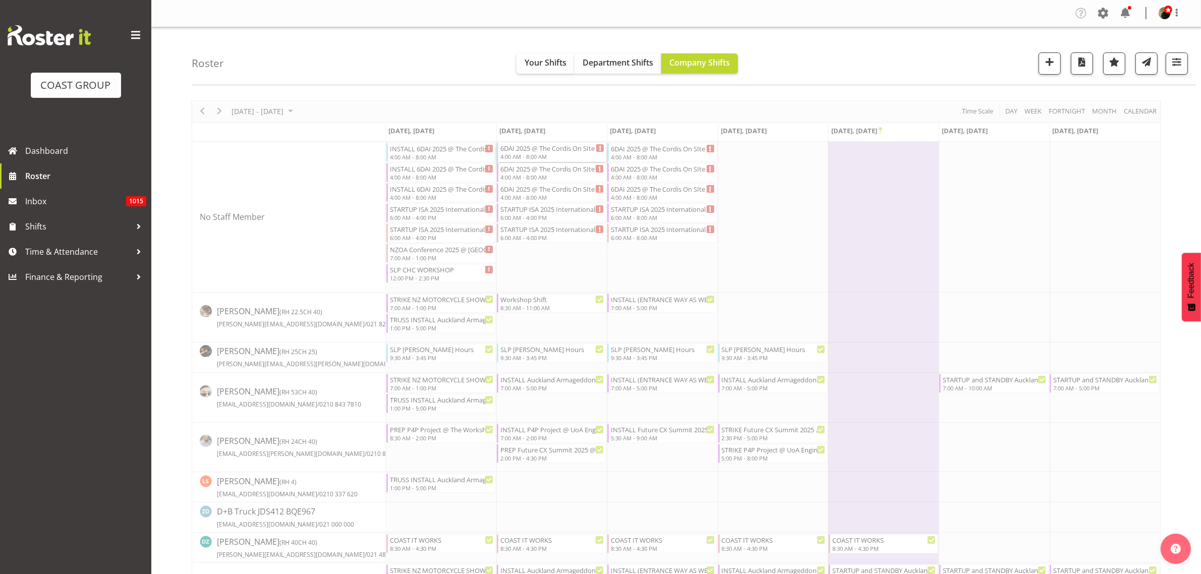
select select
select select "9"
select select "2025"
select select "4"
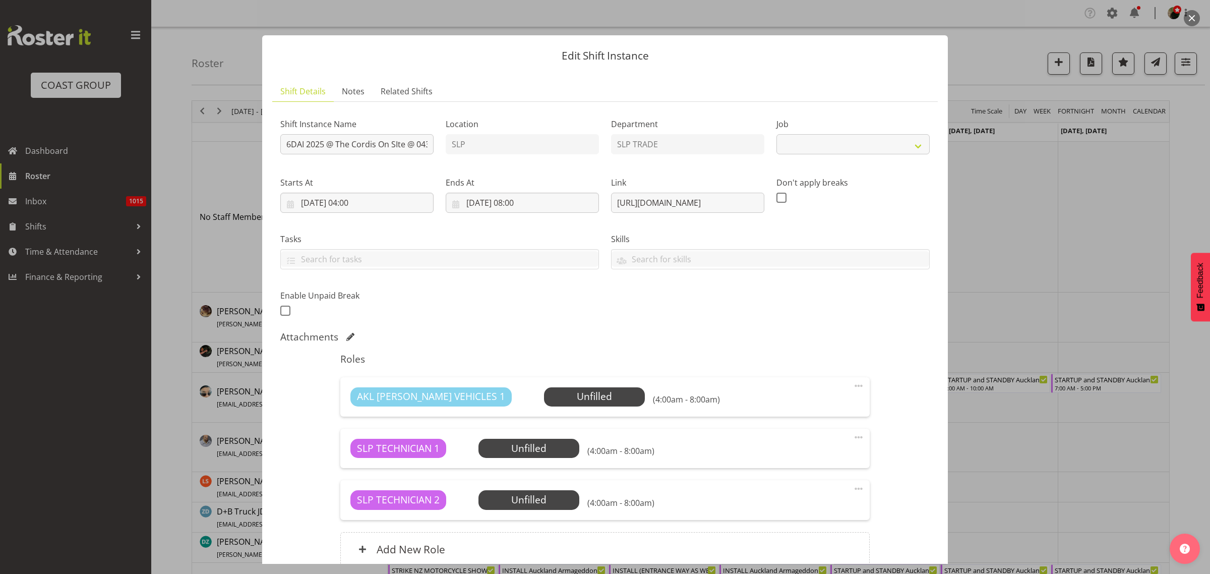
select select "10719"
click at [285, 146] on input "6DAI 2025 @ The Cordis On SIte @ 0430" at bounding box center [356, 144] width 153 height 20
type input "STARTUP 6DAI 2025 @ The Cordis On SIte @ 0430"
click at [366, 207] on input "21/10/2025, 04:00" at bounding box center [356, 203] width 153 height 20
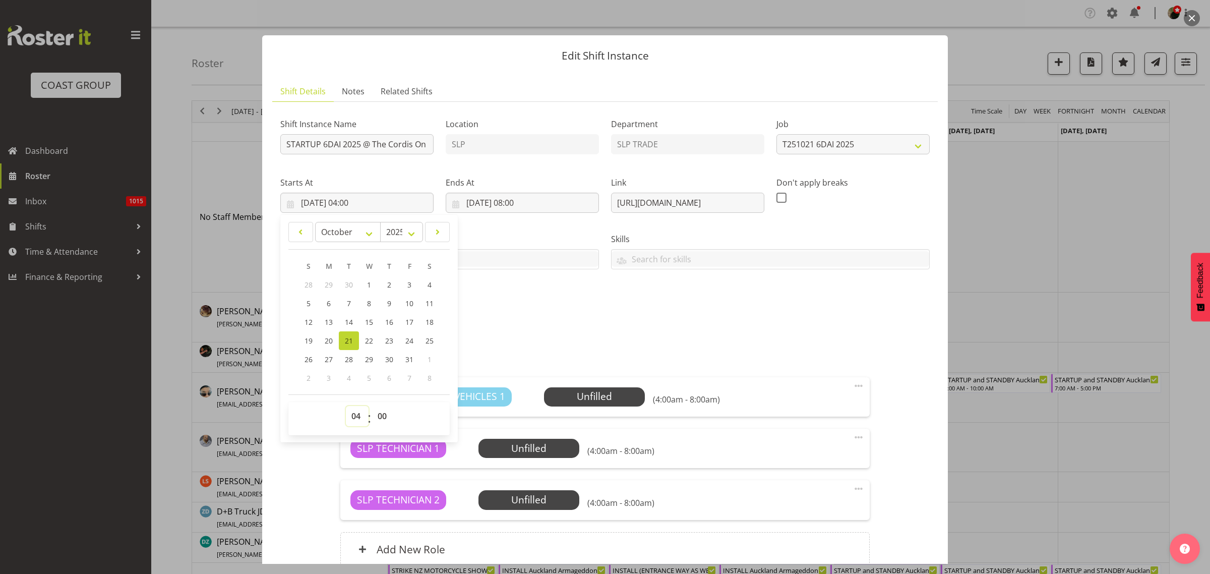
click at [356, 419] on select "00 01 02 03 04 05 06 07 08 09 10 11 12 13 14 15 16 17 18 19 20 21 22 23" at bounding box center [357, 416] width 23 height 20
select select "7"
click at [346, 406] on select "00 01 02 03 04 05 06 07 08 09 10 11 12 13 14 15 16 17 18 19 20 21 22 23" at bounding box center [357, 416] width 23 height 20
type input "21/10/2025, 07:00"
click at [501, 202] on input "21/10/2025, 08:00" at bounding box center [522, 203] width 153 height 20
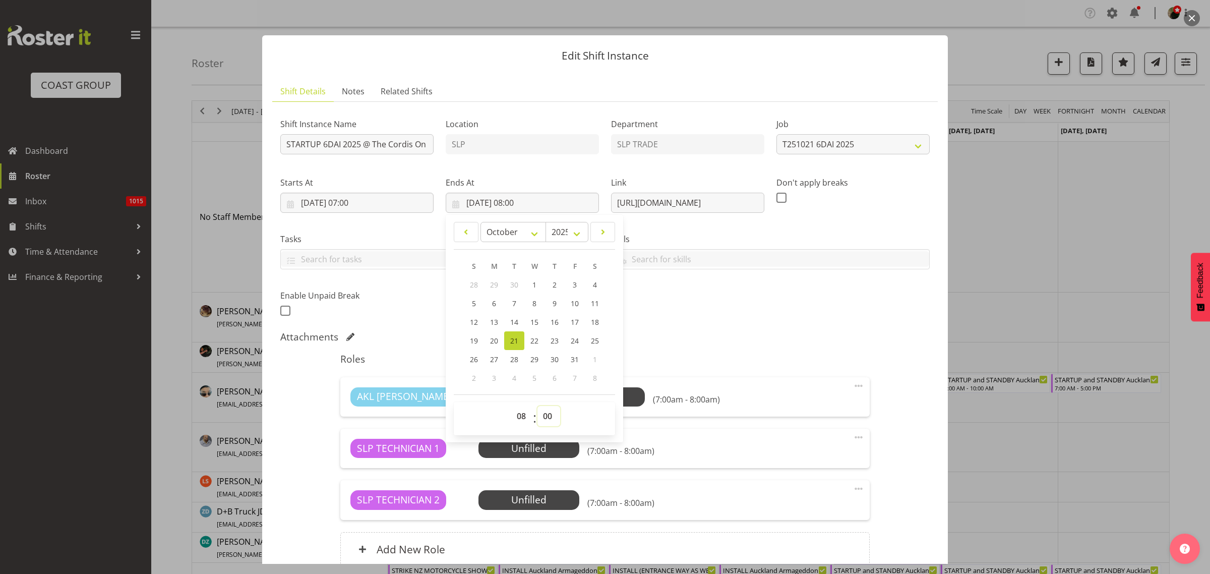
click at [548, 415] on select "00 01 02 03 04 05 06 07 08 09 10 11 12 13 14 15 16 17 18 19 20 21 22 23 24 25 2…" at bounding box center [549, 416] width 23 height 20
select select "30"
click at [538, 406] on select "00 01 02 03 04 05 06 07 08 09 10 11 12 13 14 15 16 17 18 19 20 21 22 23 24 25 2…" at bounding box center [549, 416] width 23 height 20
type input "21/10/2025, 08:30"
click at [853, 488] on span at bounding box center [859, 489] width 12 height 12
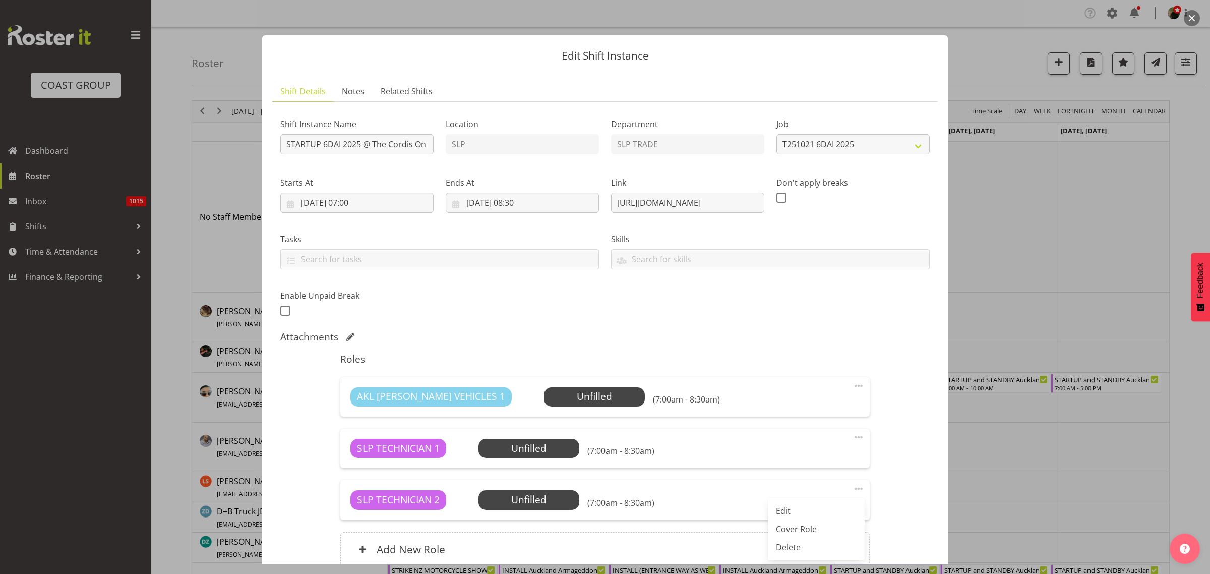
click at [793, 544] on link "Delete" at bounding box center [816, 547] width 97 height 18
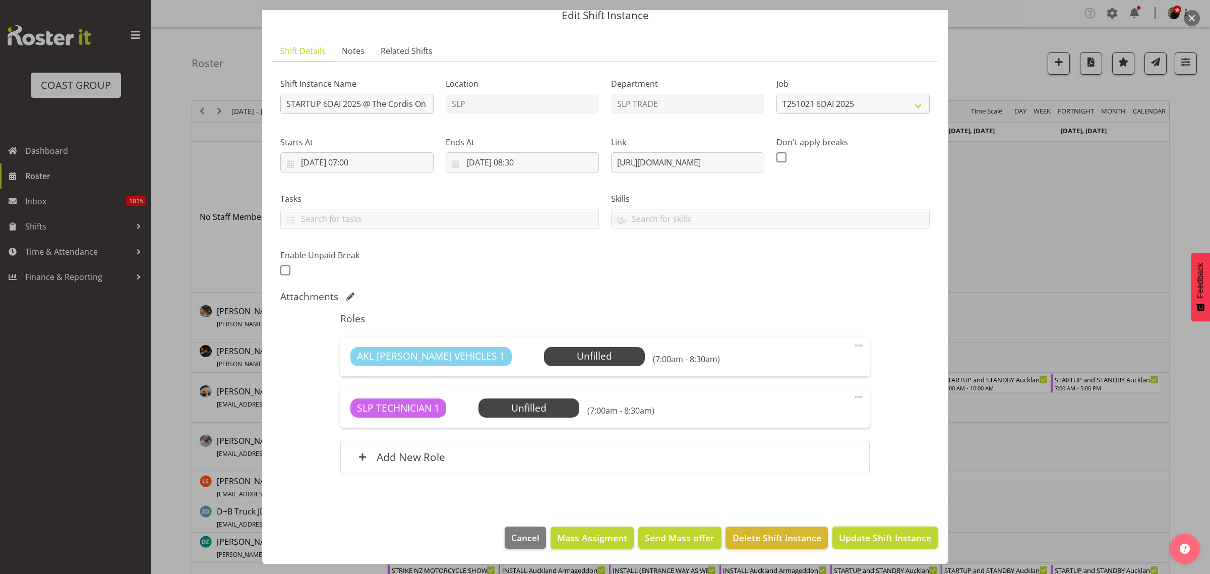
click at [860, 540] on span "Update Shift Instance" at bounding box center [885, 537] width 92 height 13
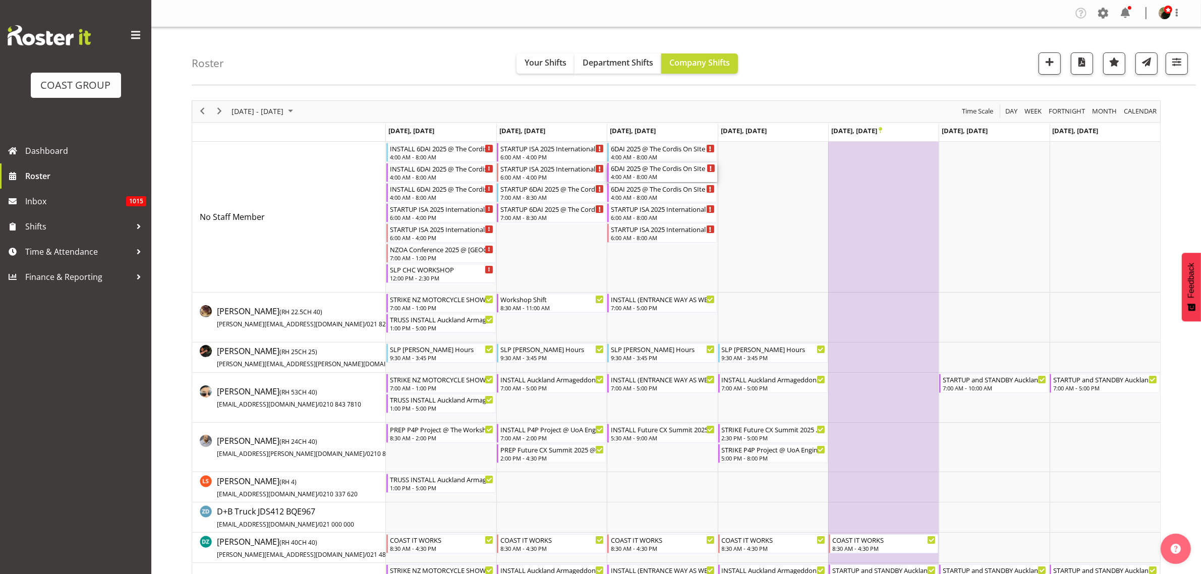
click at [644, 169] on div "6DAI 2025 @ The Cordis On SIte @ 0430" at bounding box center [663, 168] width 104 height 10
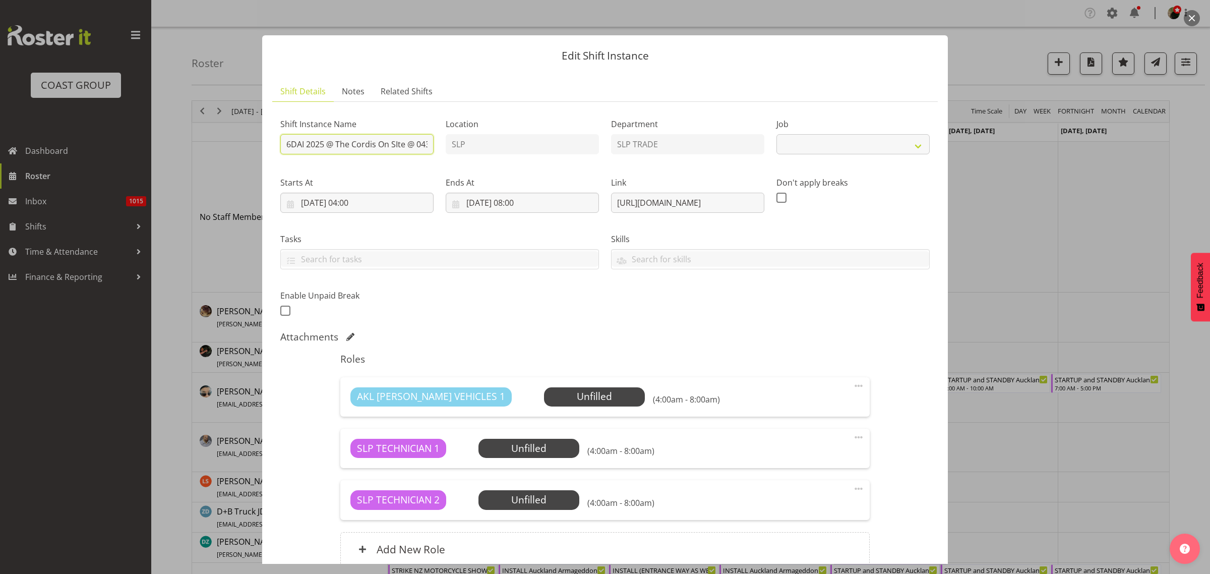
click at [283, 140] on input "6DAI 2025 @ The Cordis On SIte @ 0430" at bounding box center [356, 144] width 153 height 20
select select "10719"
type input "STRIKE 6DAI 2025 @ The Cordis On SIte @ 1630"
click at [372, 202] on input "22/10/2025, 04:00" at bounding box center [356, 203] width 153 height 20
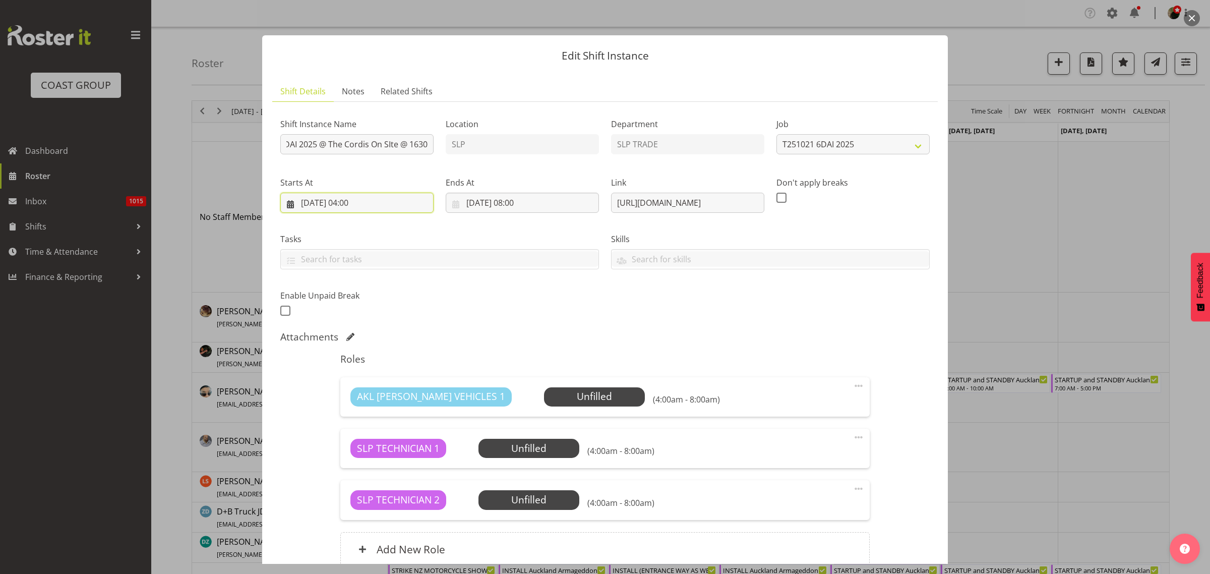
scroll to position [0, 0]
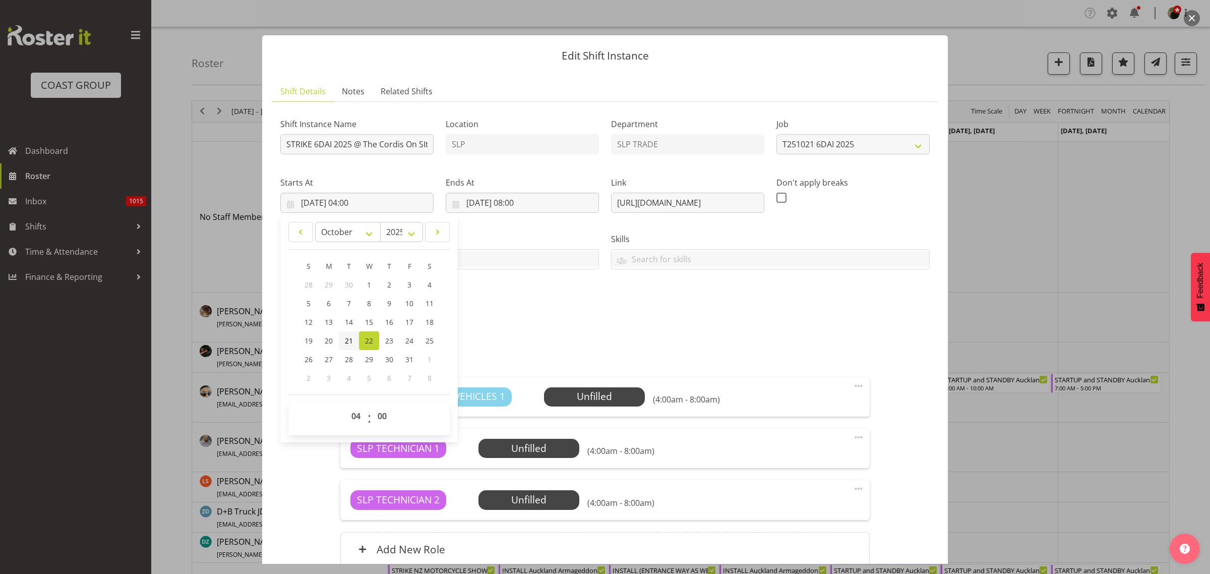
click at [349, 343] on span "21" at bounding box center [349, 341] width 8 height 10
type input "21/10/2025, 04:00"
click at [355, 417] on select "00 01 02 03 04 05 06 07 08 09 10 11 12 13 14 15 16 17 18 19 20 21 22 23" at bounding box center [357, 416] width 23 height 20
select select "16"
click at [346, 406] on select "00 01 02 03 04 05 06 07 08 09 10 11 12 13 14 15 16 17 18 19 20 21 22 23" at bounding box center [357, 416] width 23 height 20
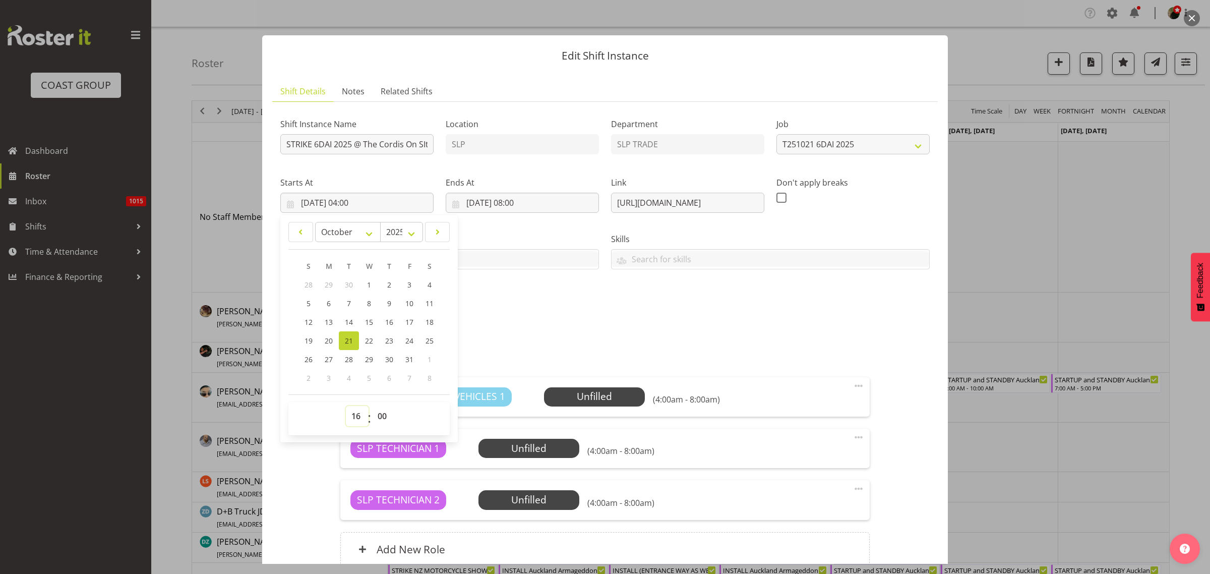
type input "21/10/2025, 16:00"
click at [490, 207] on input "22/10/2025, 08:00" at bounding box center [522, 203] width 153 height 20
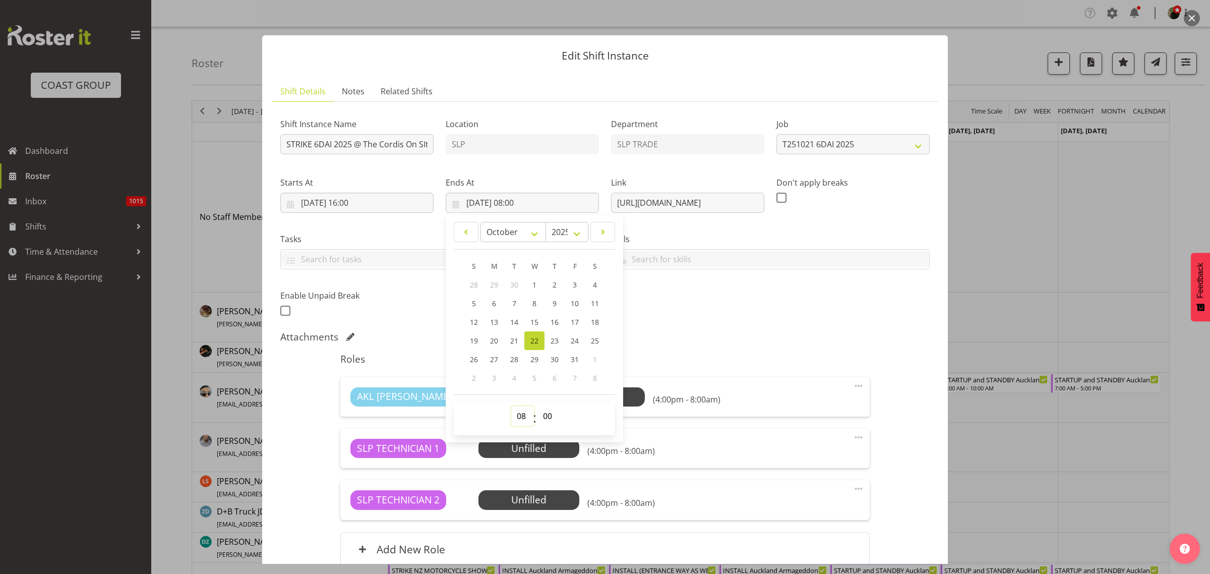
click at [516, 418] on select "00 01 02 03 04 05 06 07 08 09 10 11 12 13 14 15 16 17 18 19 20 21 22 23" at bounding box center [522, 416] width 23 height 20
select select "17"
click at [511, 406] on select "00 01 02 03 04 05 06 07 08 09 10 11 12 13 14 15 16 17 18 19 20 21 22 23" at bounding box center [522, 416] width 23 height 20
drag, startPoint x: 513, startPoint y: 336, endPoint x: 536, endPoint y: 323, distance: 26.0
click at [513, 336] on span "21" at bounding box center [514, 341] width 8 height 10
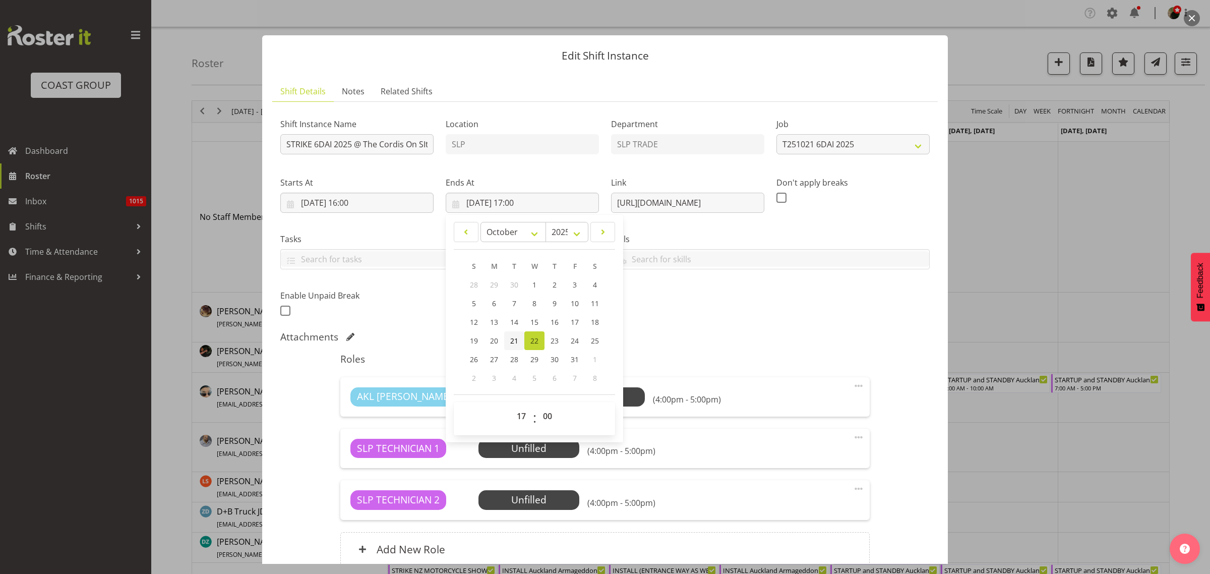
type input "21/10/2025, 17:00"
click at [791, 320] on div "Shift Instance Name STRIKE 6DAI 2025 @ The Cordis On SIte @ 1630 Location SLP D…" at bounding box center [605, 214] width 662 height 221
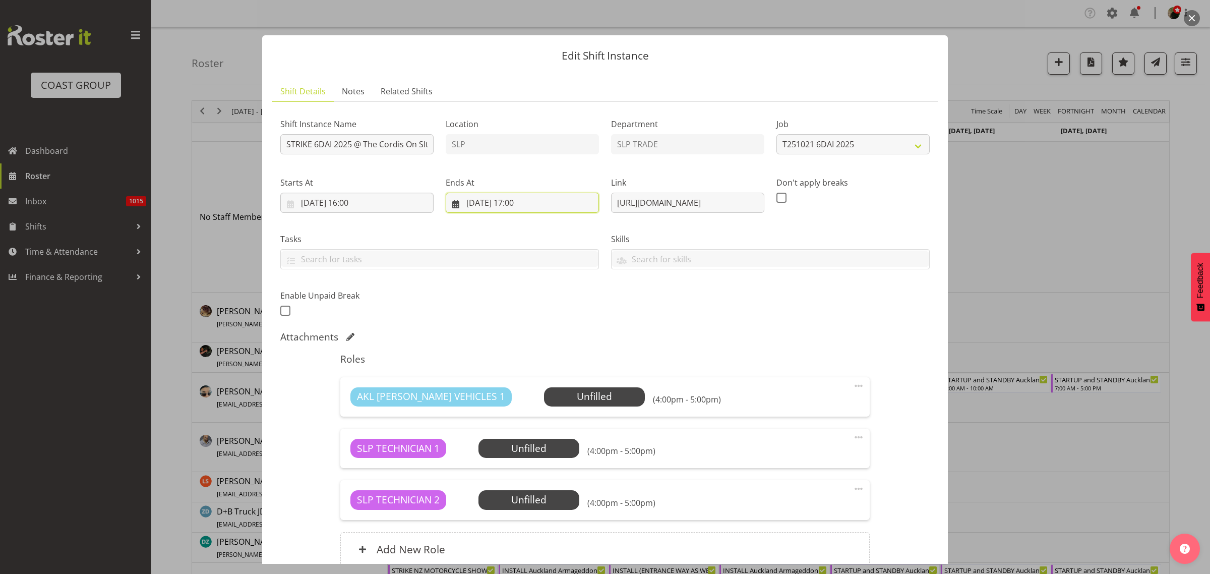
click at [505, 197] on input "21/10/2025, 17:00" at bounding box center [522, 203] width 153 height 20
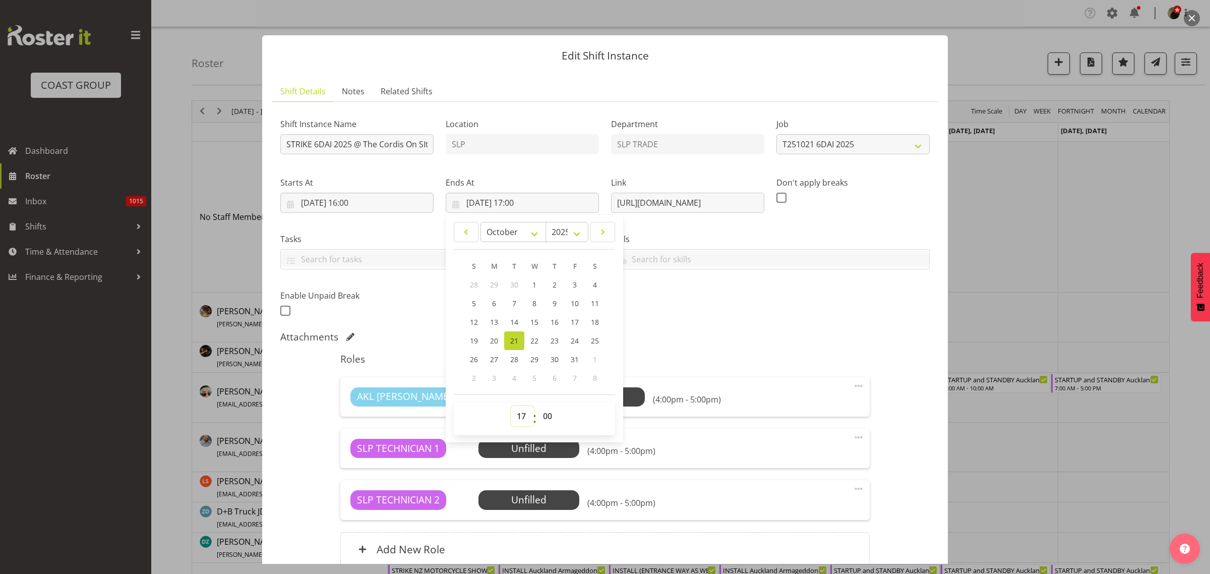
click at [520, 418] on select "00 01 02 03 04 05 06 07 08 09 10 11 12 13 14 15 16 17 18 19 20 21 22 23" at bounding box center [522, 416] width 23 height 20
select select "18"
click at [511, 406] on select "00 01 02 03 04 05 06 07 08 09 10 11 12 13 14 15 16 17 18 19 20 21 22 23" at bounding box center [522, 416] width 23 height 20
type input "21/10/2025, 18:00"
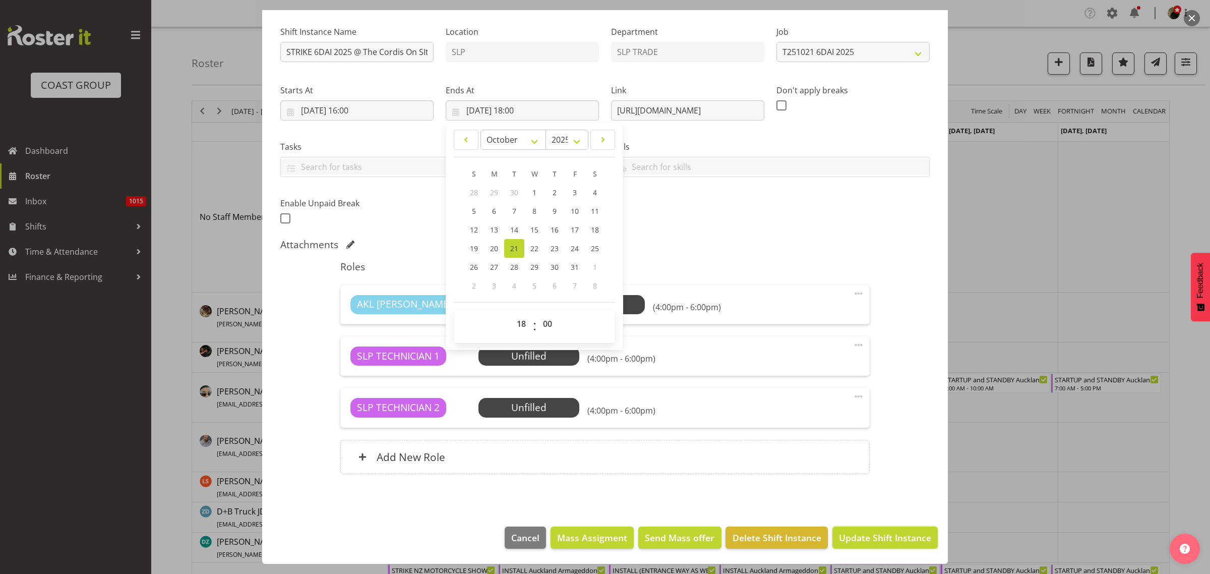
click at [899, 533] on span "Update Shift Instance" at bounding box center [885, 537] width 92 height 13
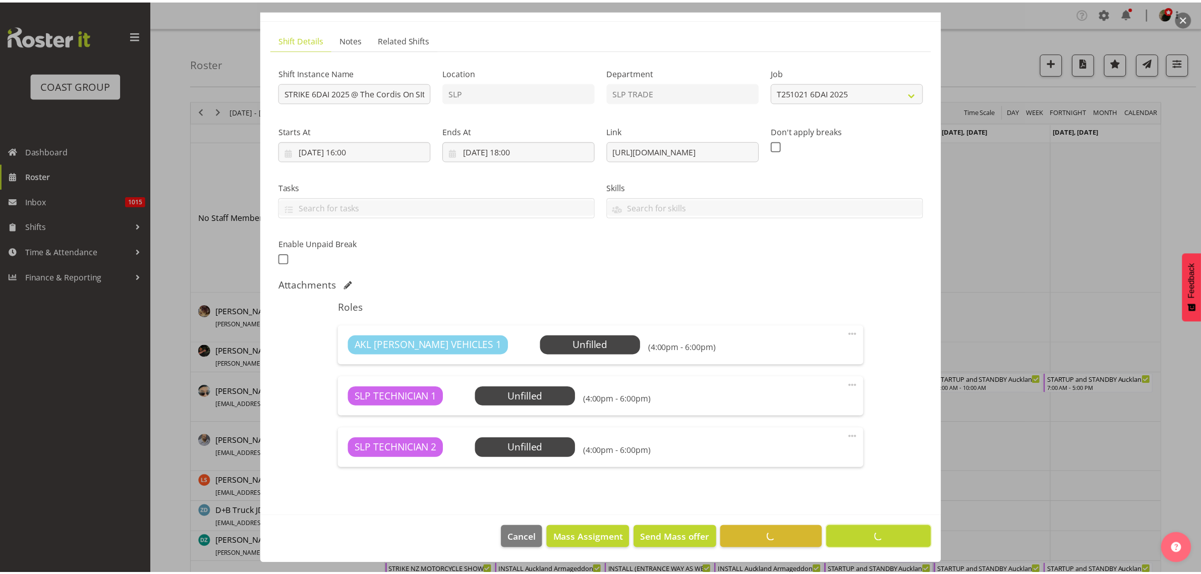
scroll to position [52, 0]
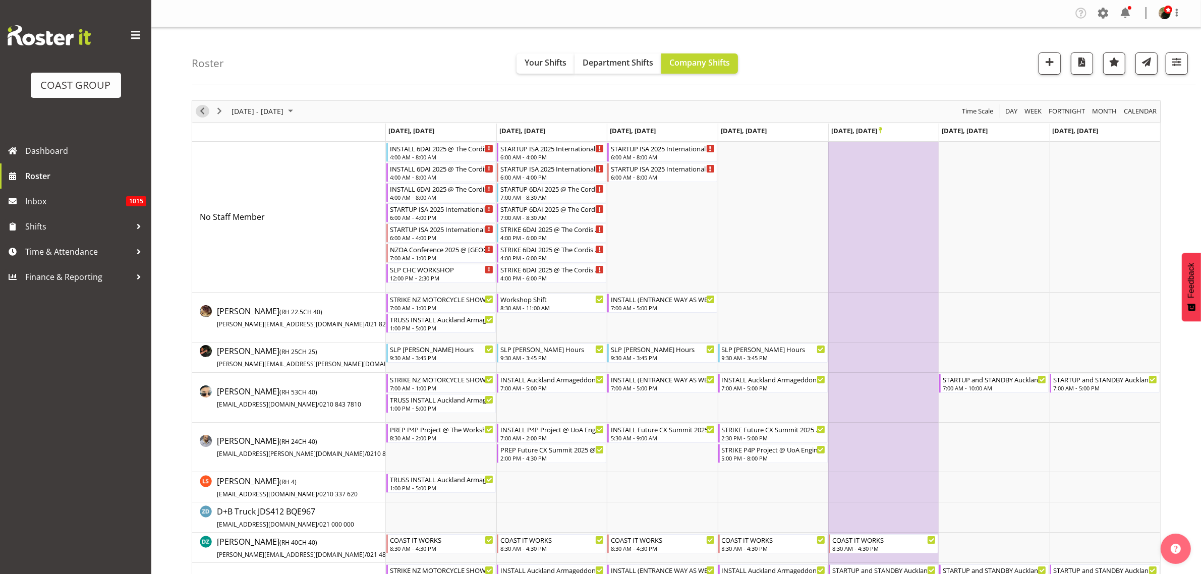
click at [203, 109] on span "Previous" at bounding box center [202, 111] width 12 height 13
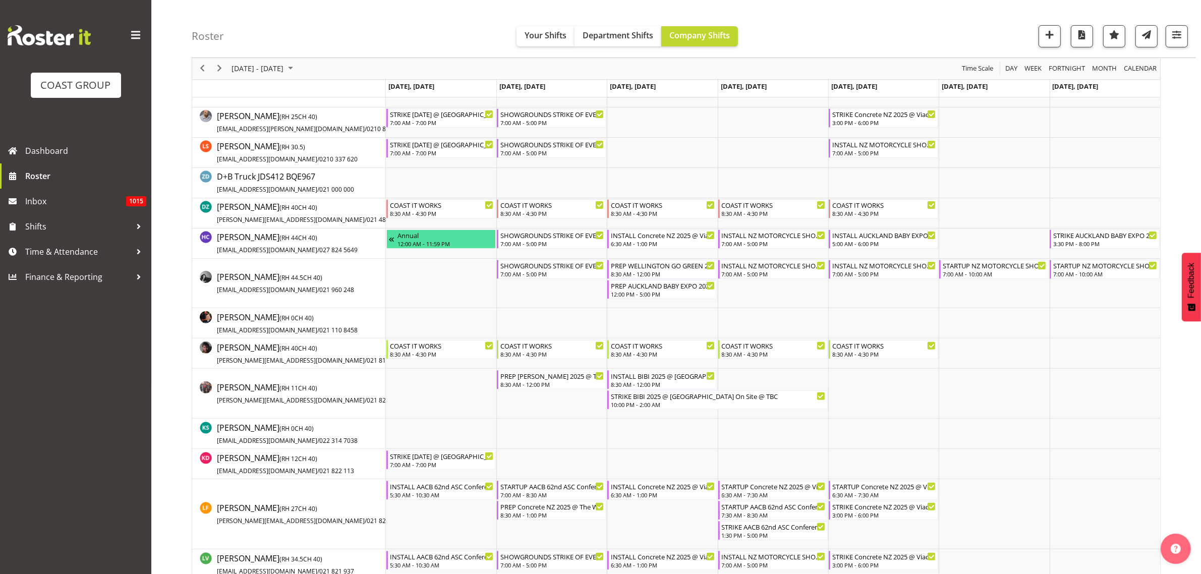
scroll to position [378, 0]
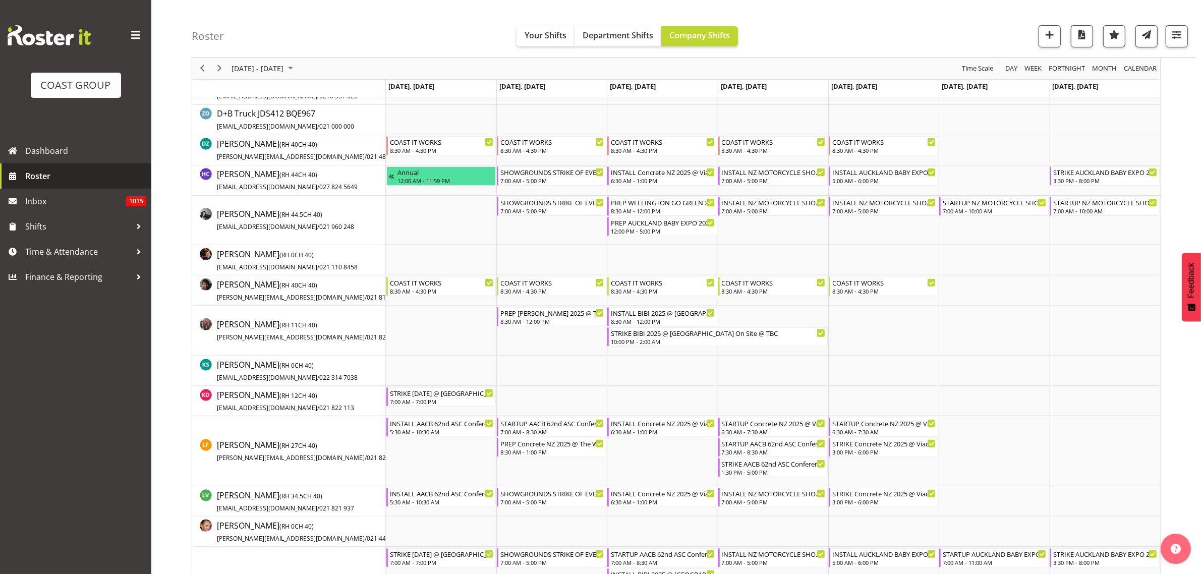
click at [24, 173] on link "Roster" at bounding box center [75, 175] width 151 height 25
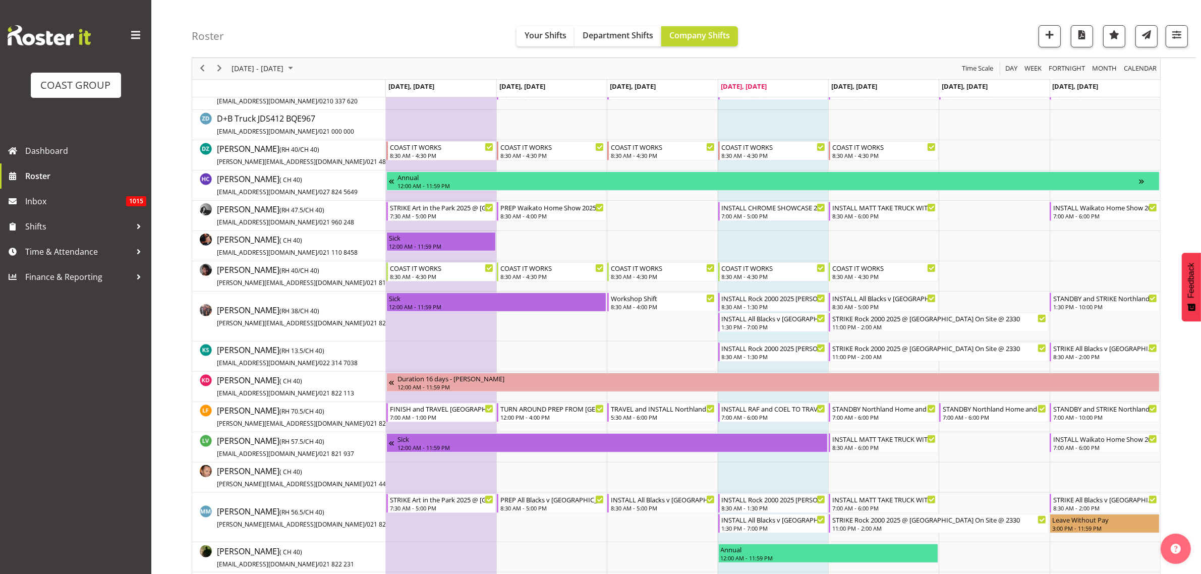
scroll to position [315, 0]
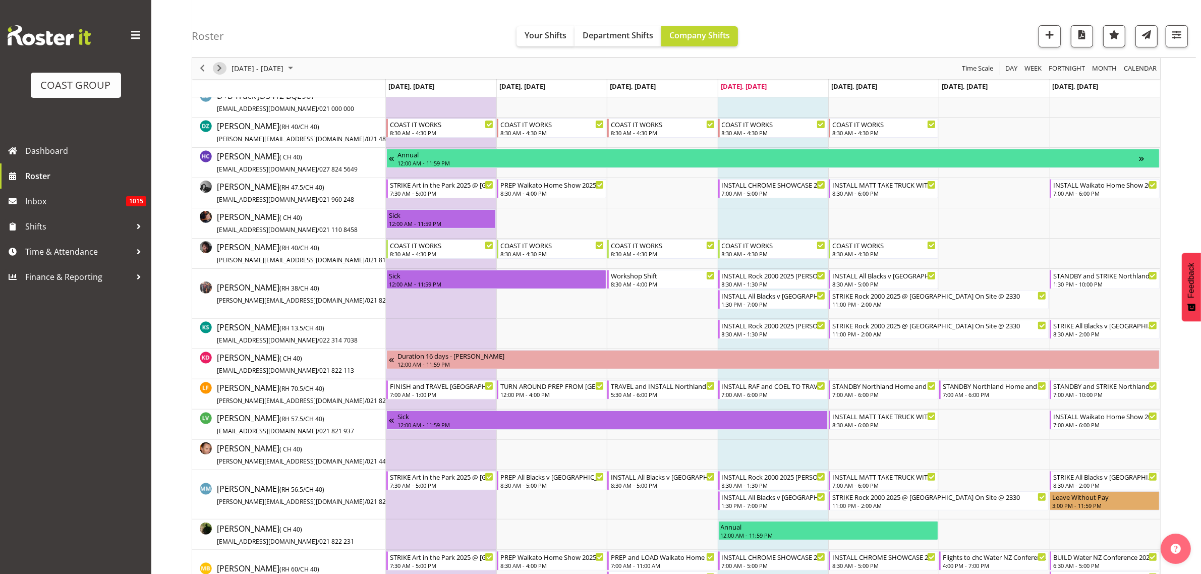
click at [217, 67] on span "Next" at bounding box center [219, 69] width 12 height 13
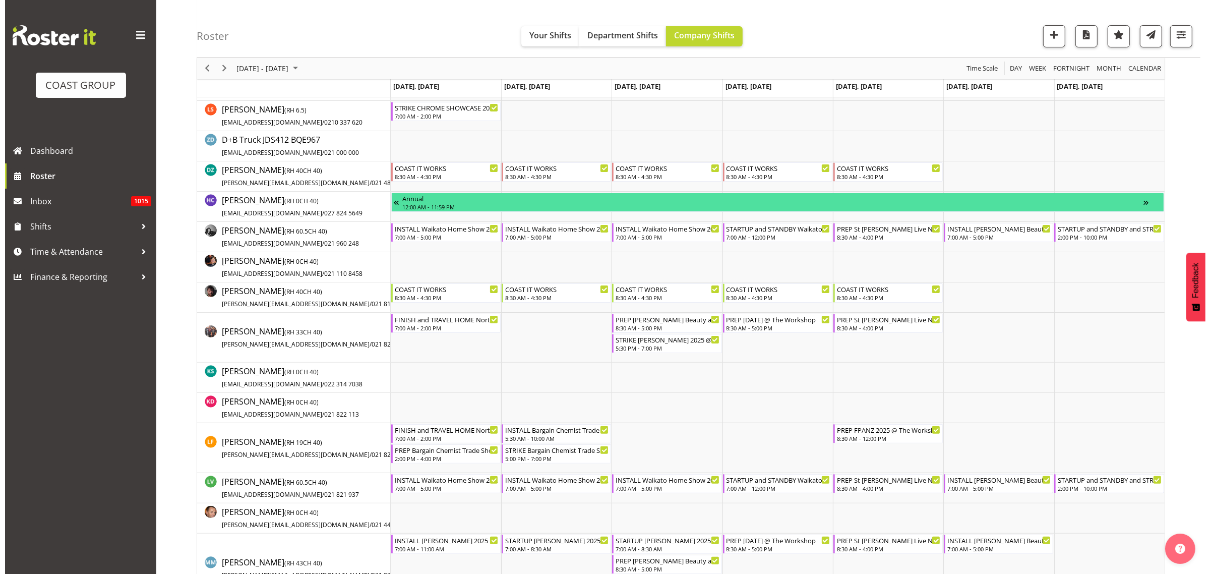
scroll to position [378, 0]
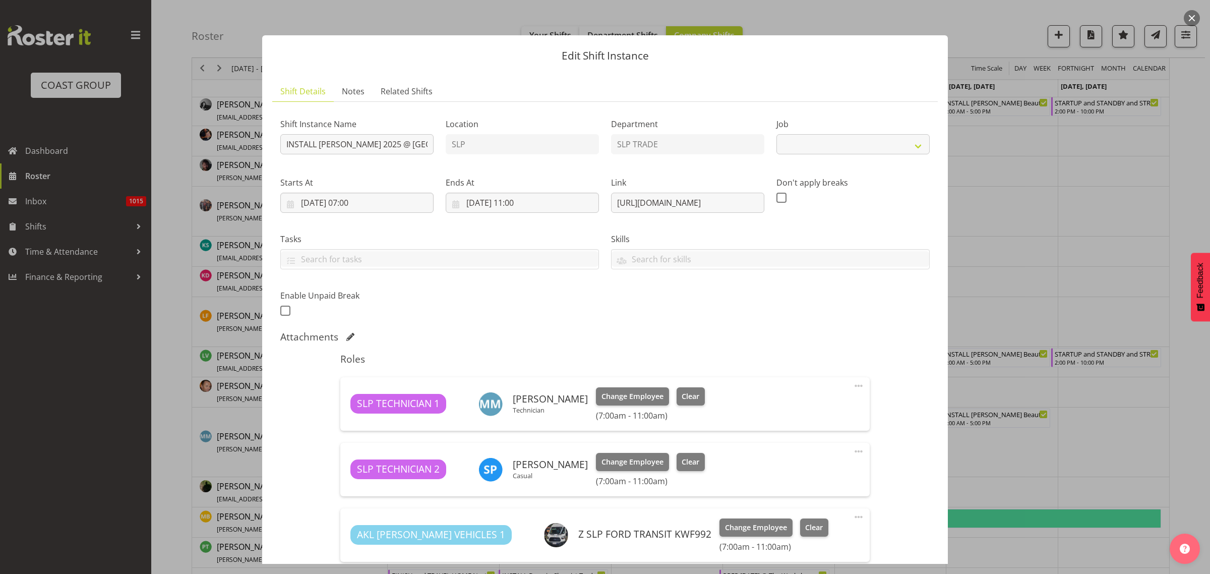
select select "10164"
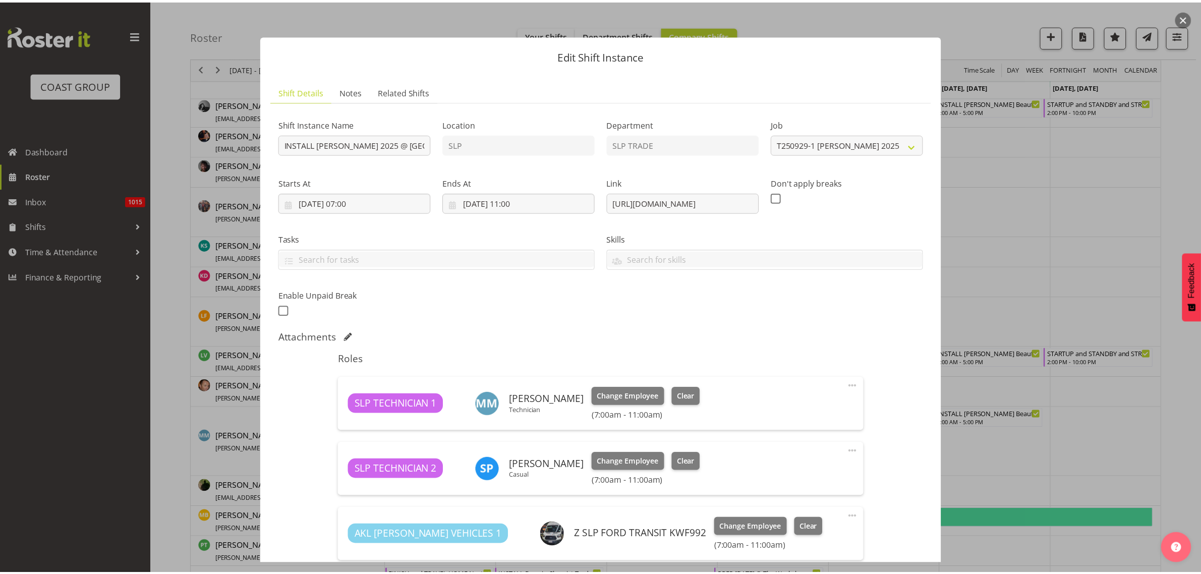
scroll to position [134, 0]
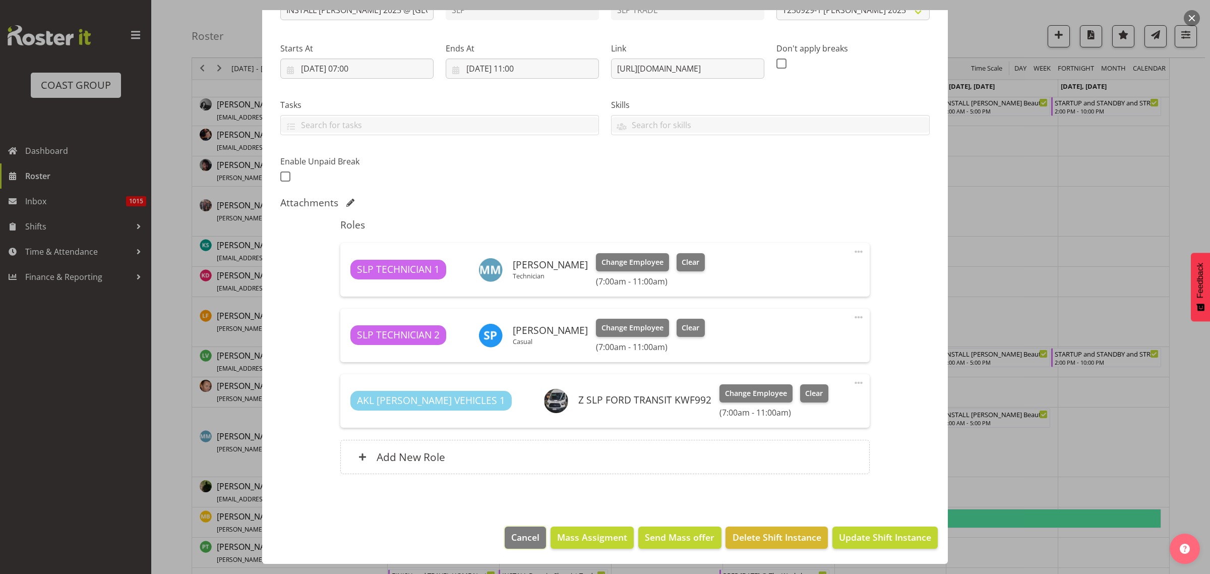
click at [515, 541] on span "Cancel" at bounding box center [525, 537] width 28 height 13
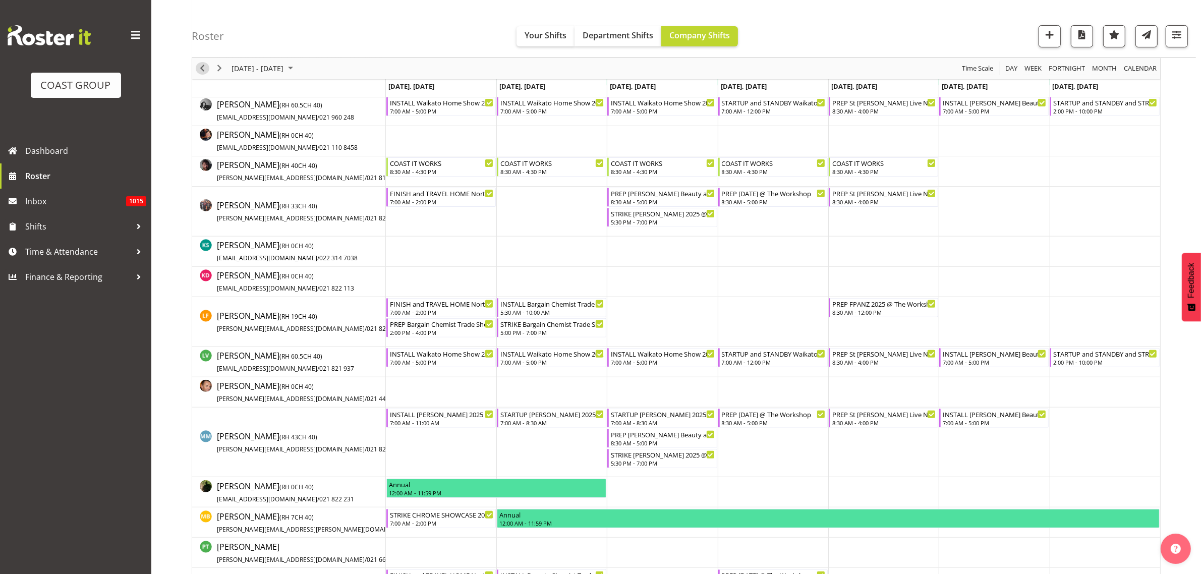
drag, startPoint x: 203, startPoint y: 66, endPoint x: 197, endPoint y: 70, distance: 6.9
click at [202, 66] on span "Previous" at bounding box center [202, 69] width 12 height 13
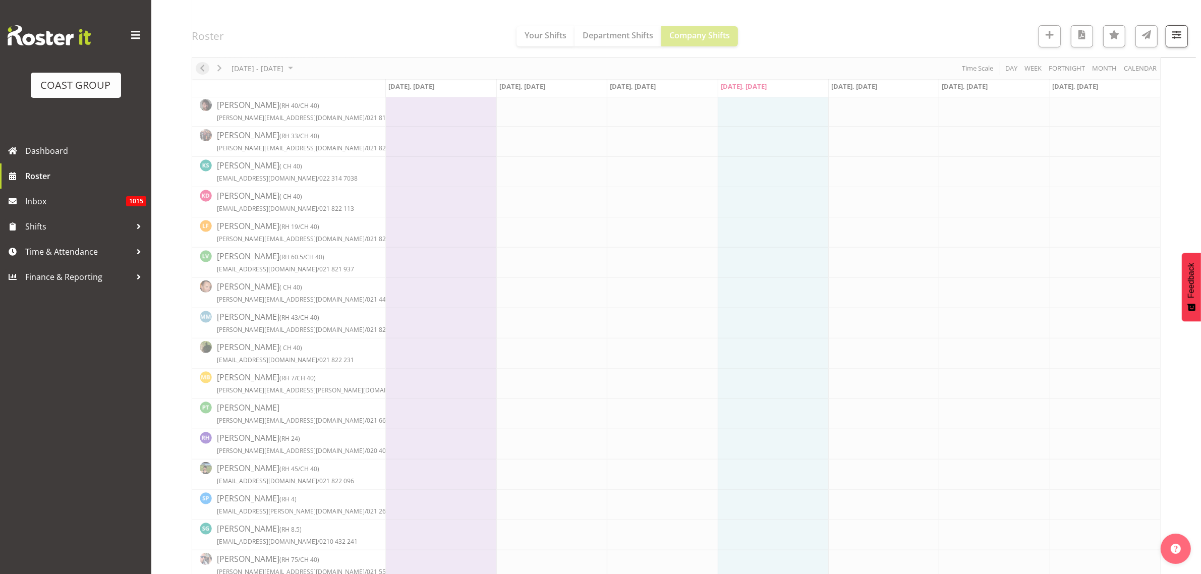
scroll to position [0, 0]
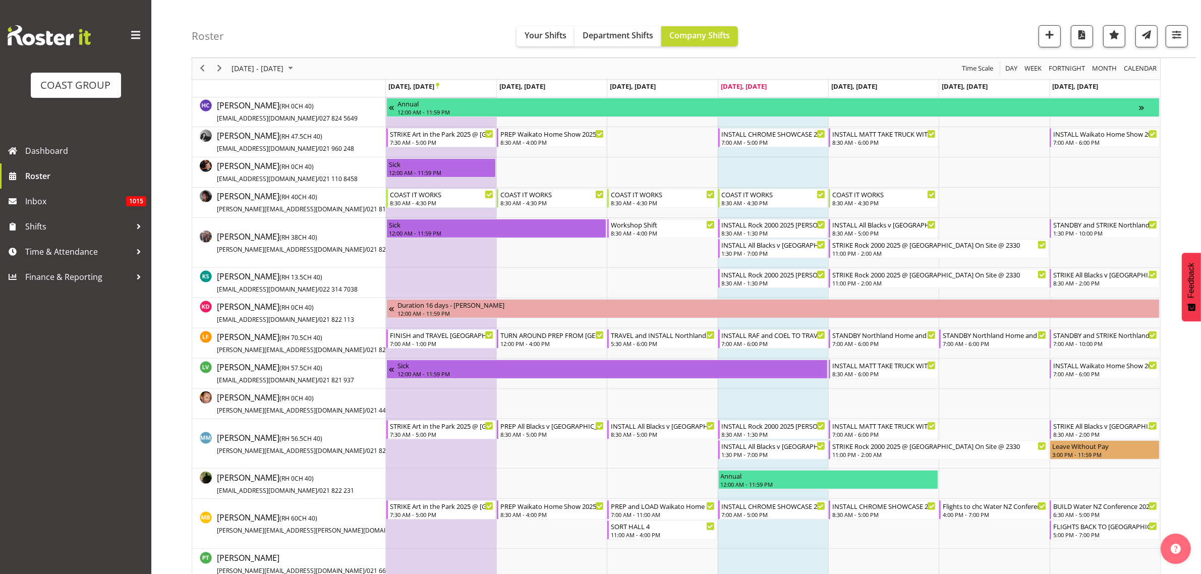
scroll to position [504, 0]
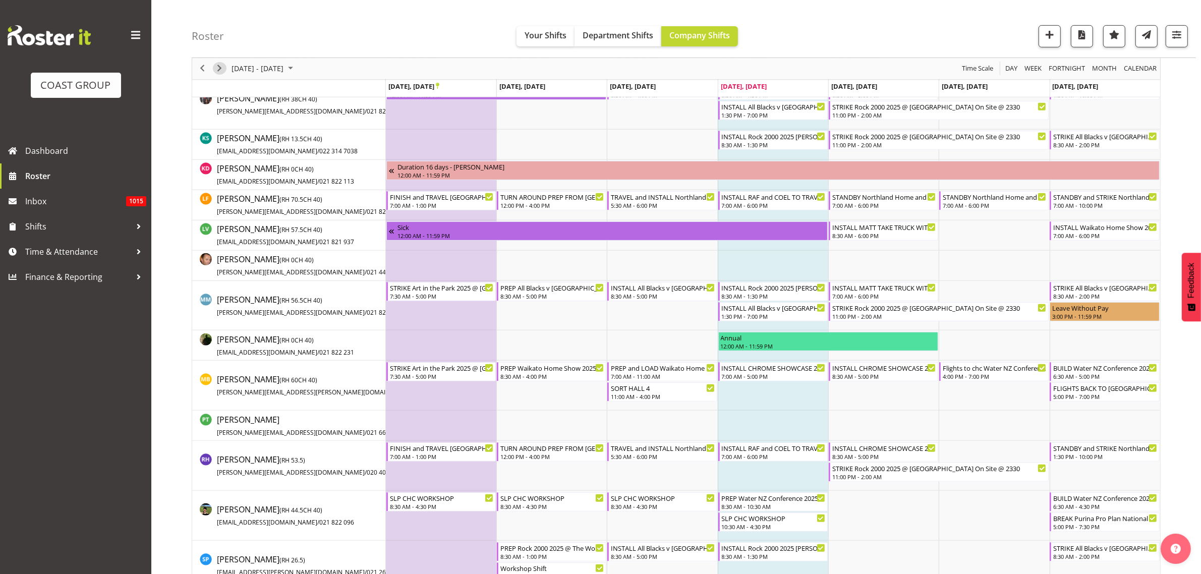
click at [218, 66] on span "Next" at bounding box center [219, 69] width 12 height 13
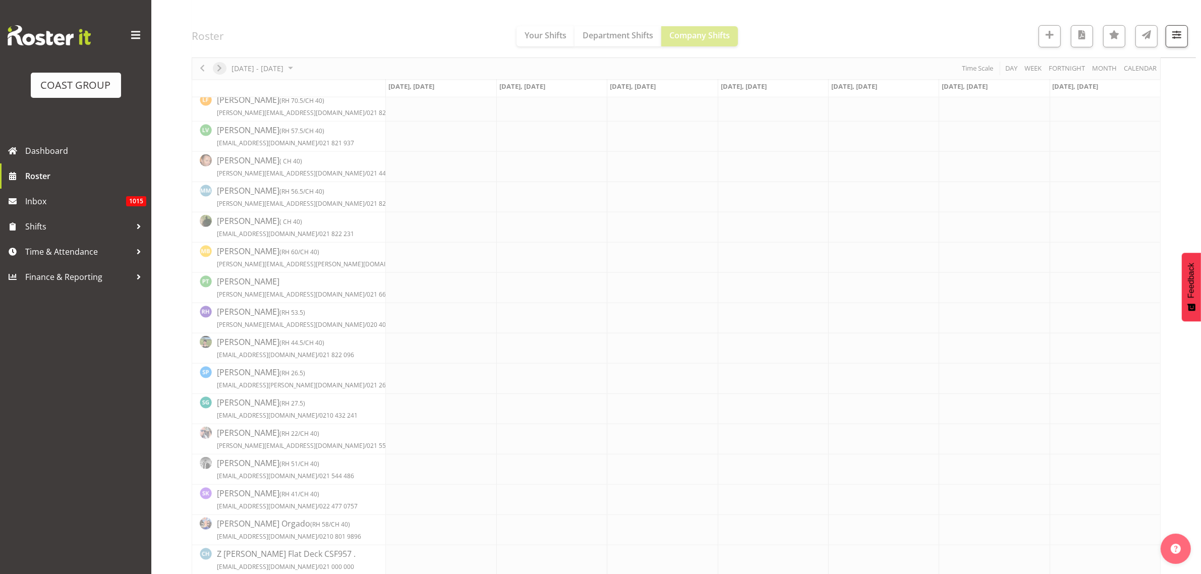
scroll to position [0, 0]
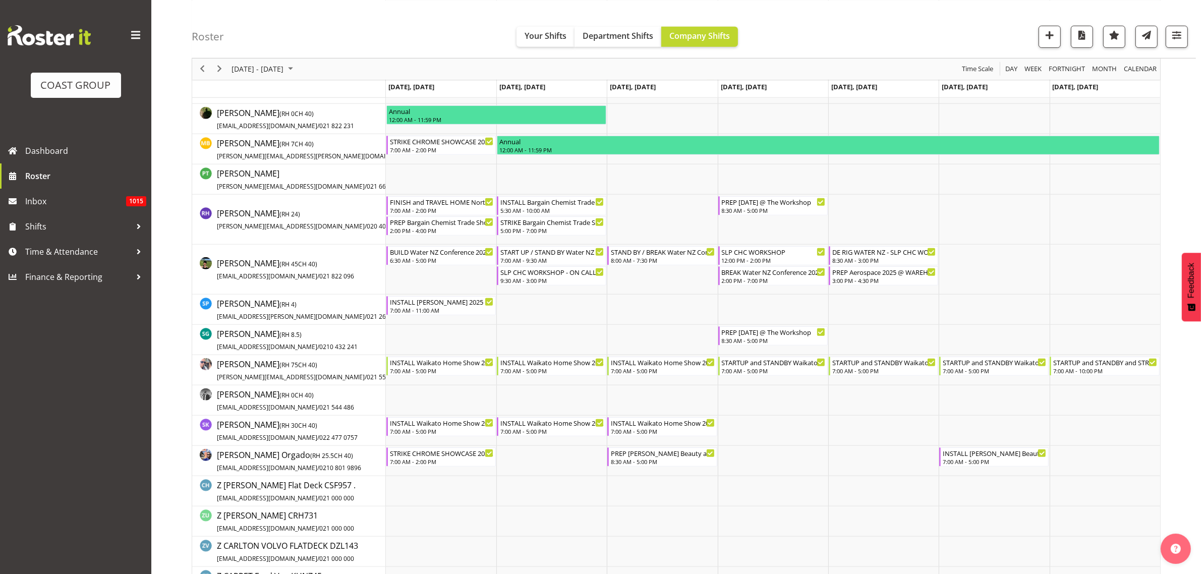
scroll to position [757, 0]
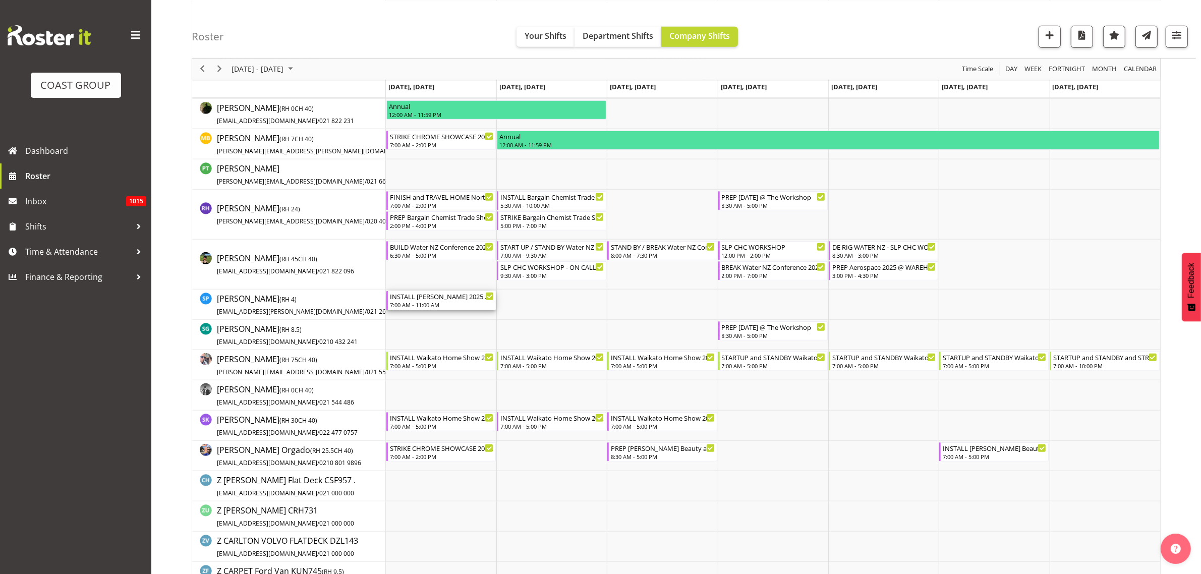
click at [419, 301] on div "INSTALL Harvey Norman 2025 @ Cordis Hotel on site @ 0800 7:00 AM - 11:00 AM" at bounding box center [442, 300] width 104 height 19
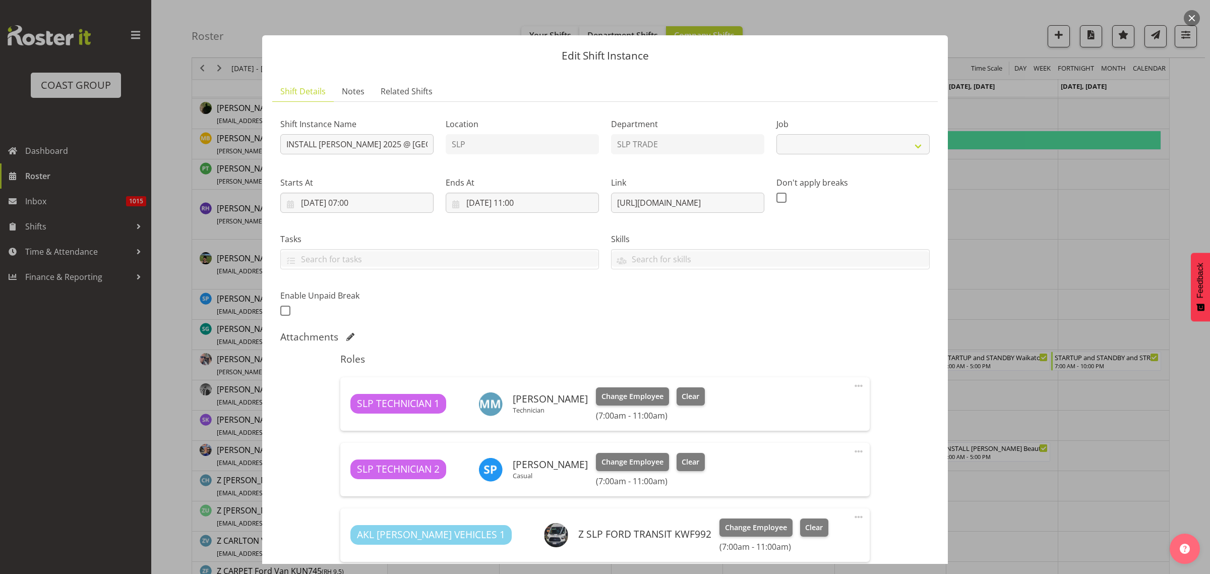
select select
click at [412, 86] on span "Related Shifts" at bounding box center [407, 91] width 52 height 12
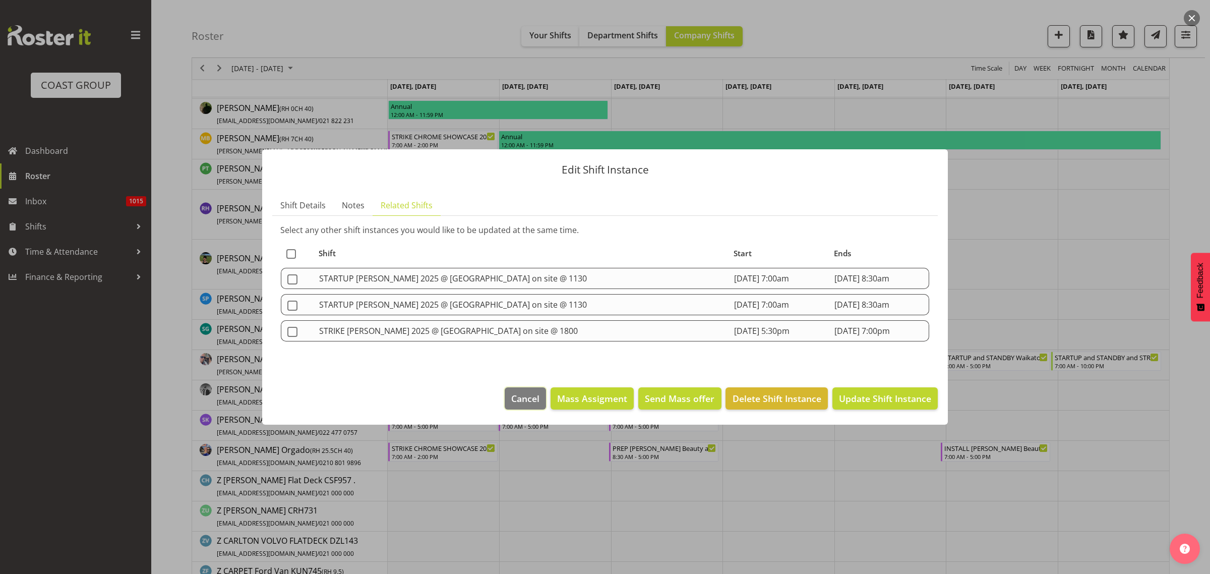
click at [523, 392] on span "Cancel" at bounding box center [525, 398] width 28 height 13
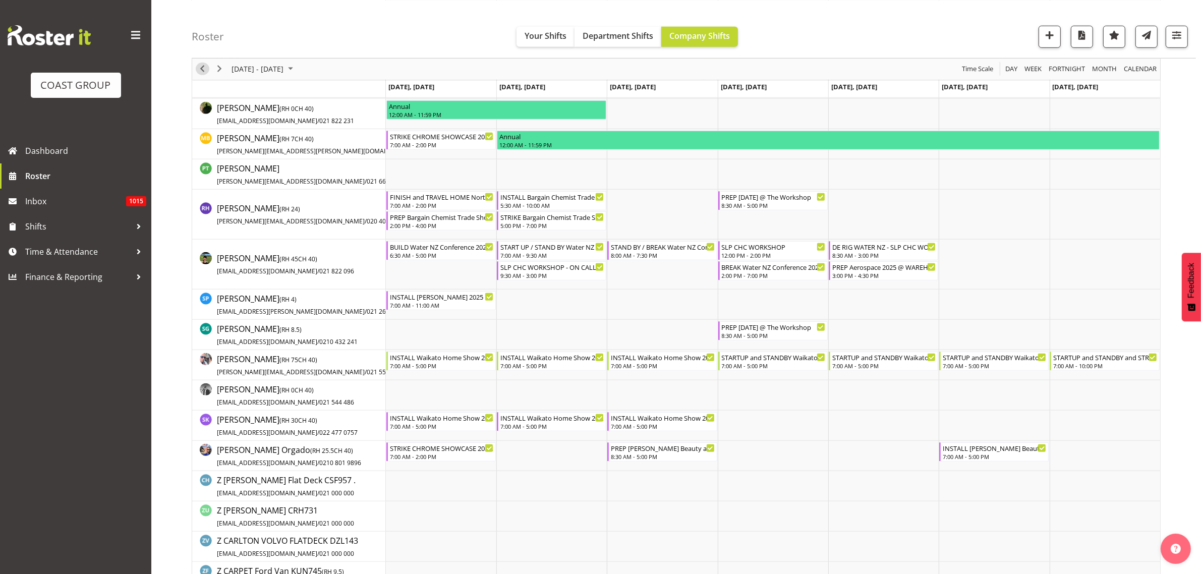
click at [200, 66] on span "Previous" at bounding box center [202, 69] width 12 height 13
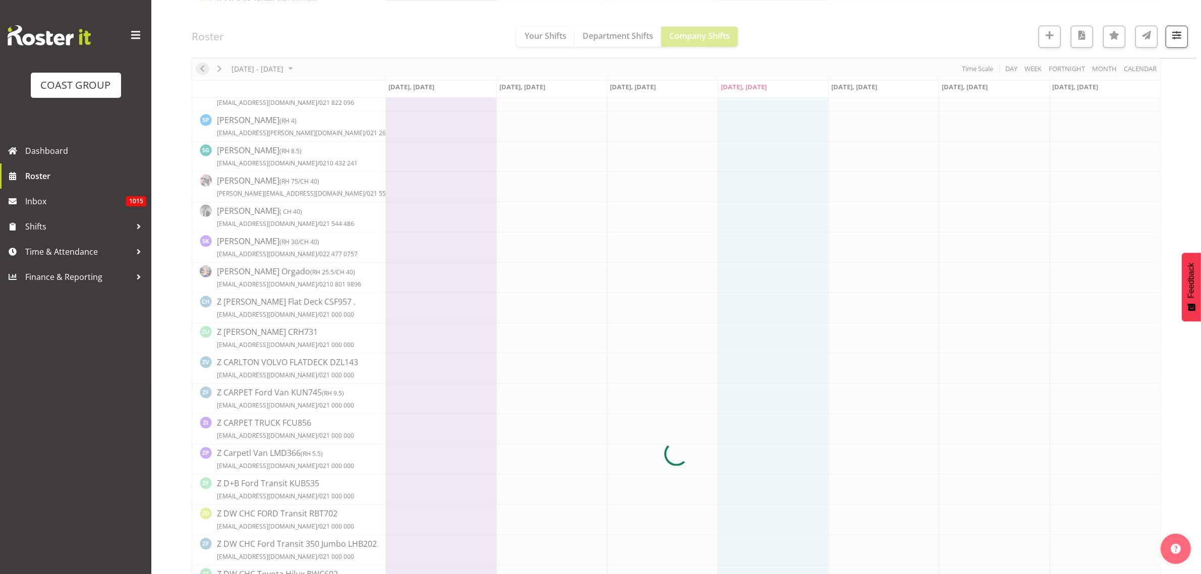
scroll to position [0, 0]
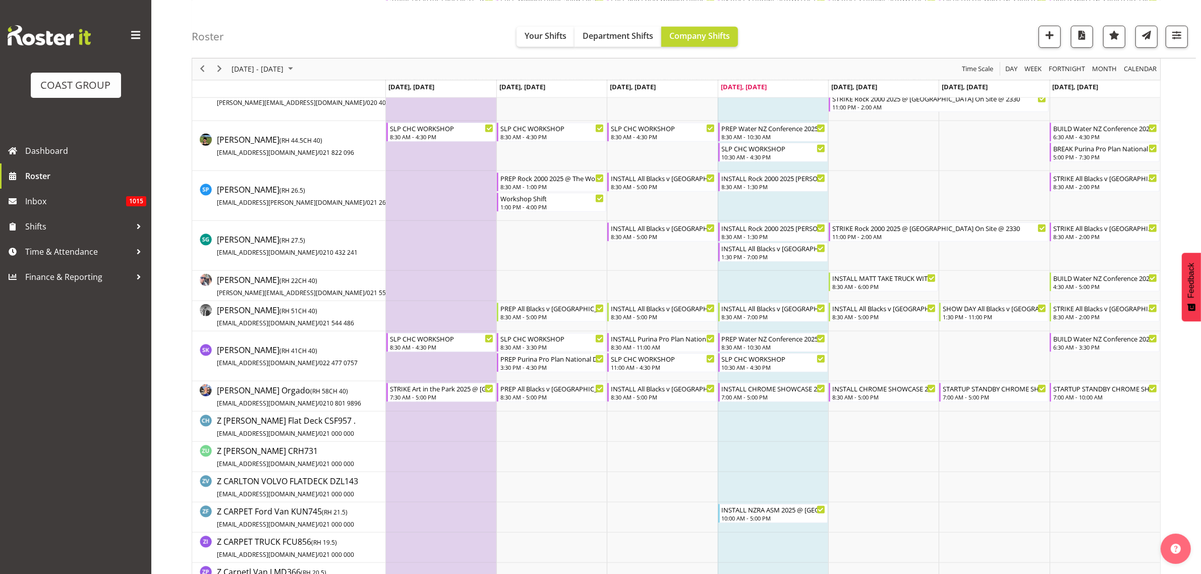
scroll to position [883, 0]
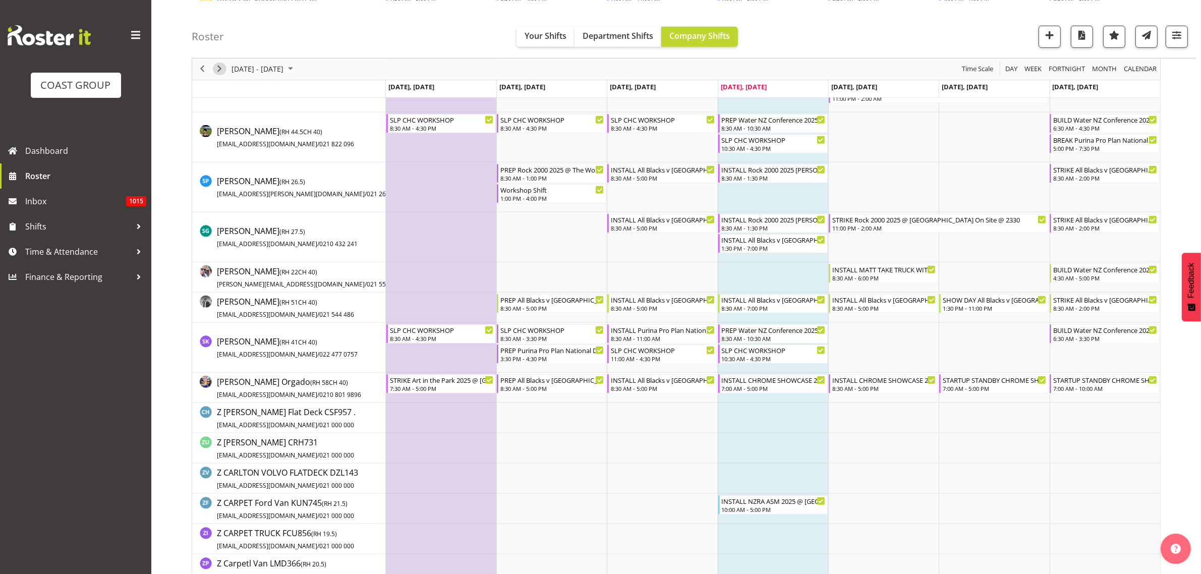
click at [217, 67] on span "Next" at bounding box center [219, 69] width 12 height 13
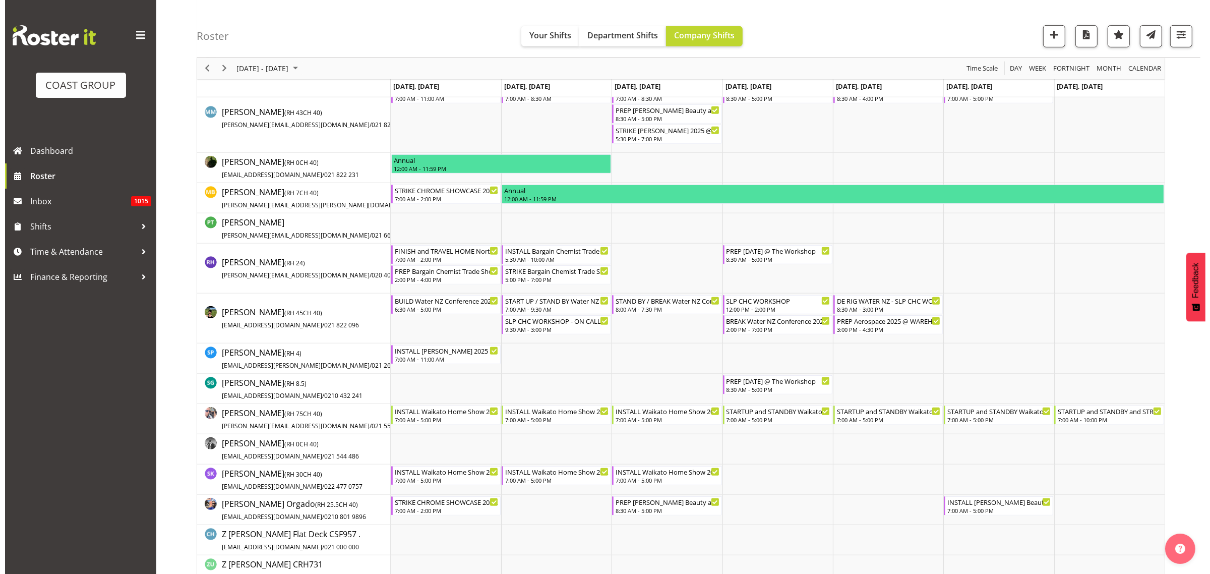
scroll to position [753, 0]
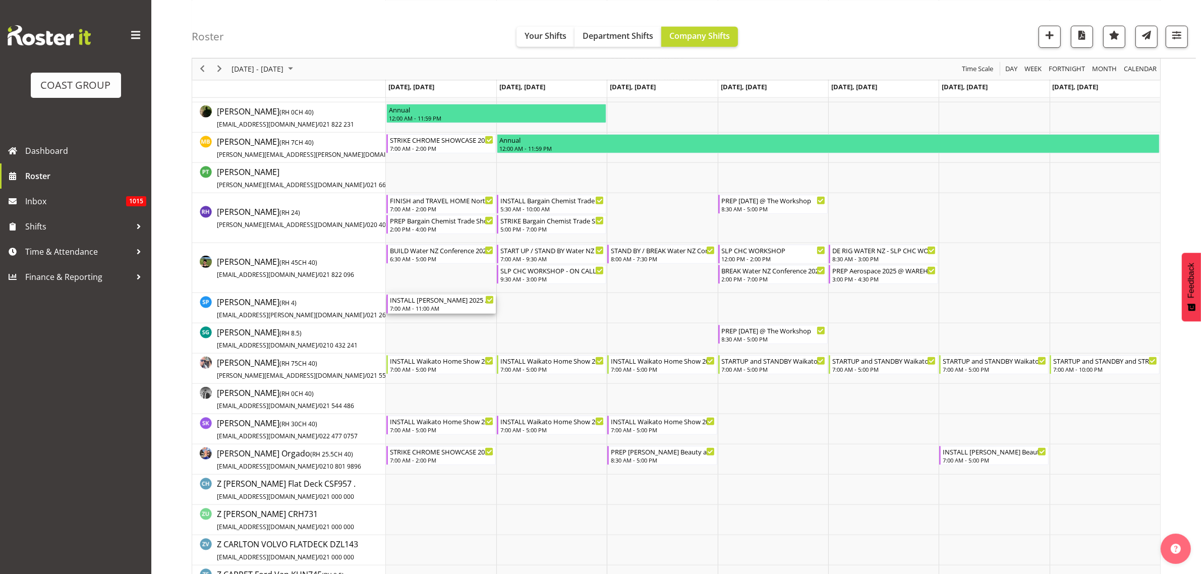
click at [434, 310] on div "7:00 AM - 11:00 AM" at bounding box center [442, 308] width 104 height 8
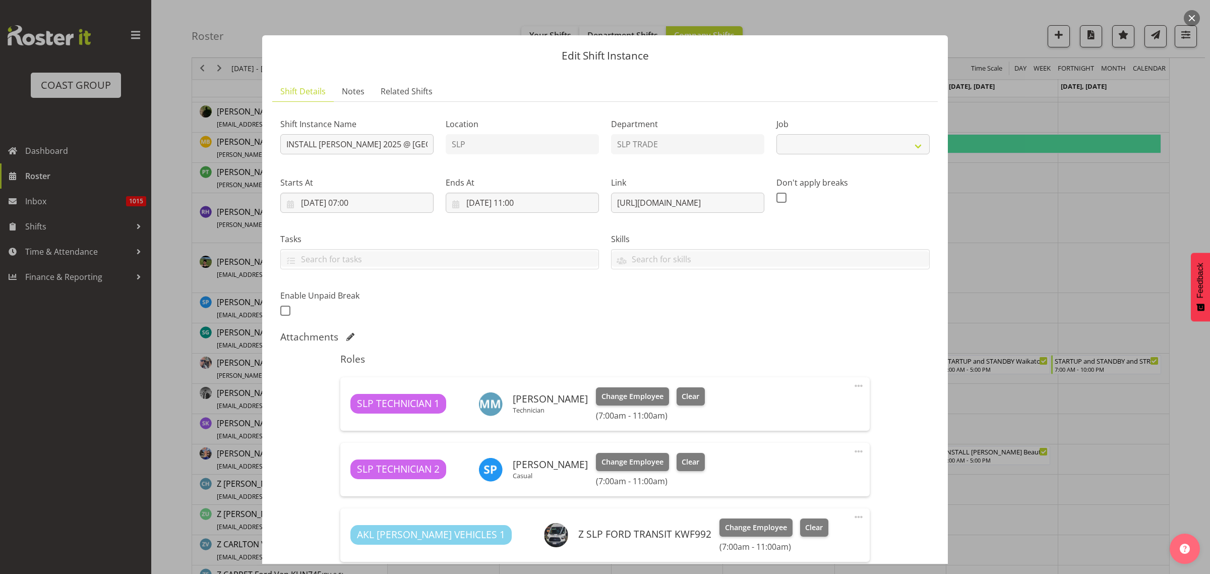
select select "10164"
drag, startPoint x: 611, startPoint y: 201, endPoint x: 934, endPoint y: 188, distance: 323.6
click at [934, 188] on section "Shift Details Notes Related Shifts Shift Instance Name INSTALL Harvey Norman 20…" at bounding box center [605, 361] width 686 height 580
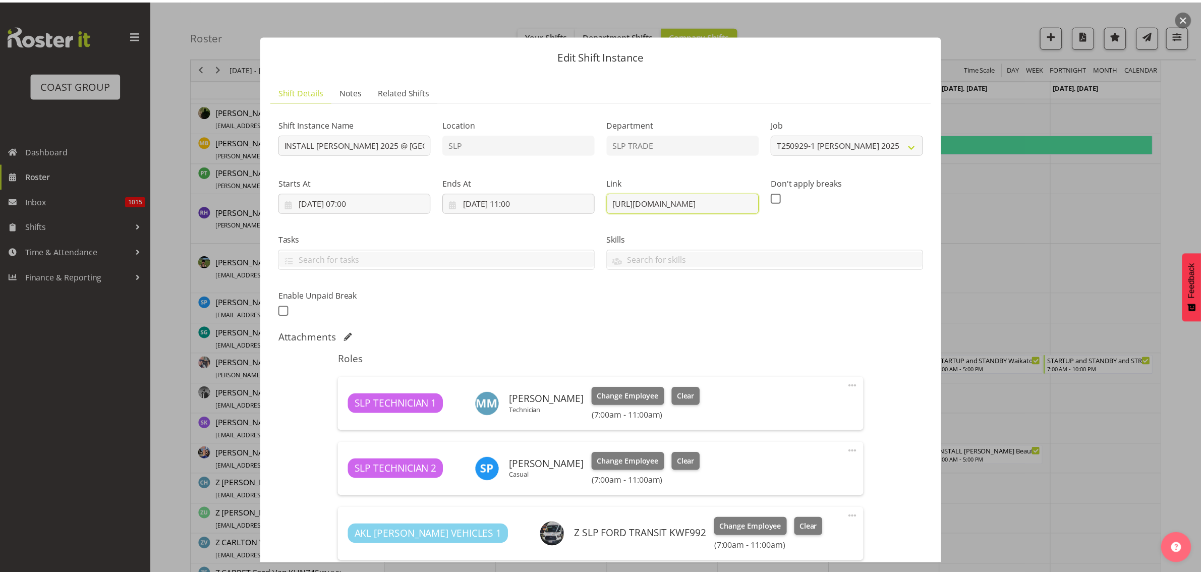
scroll to position [0, 0]
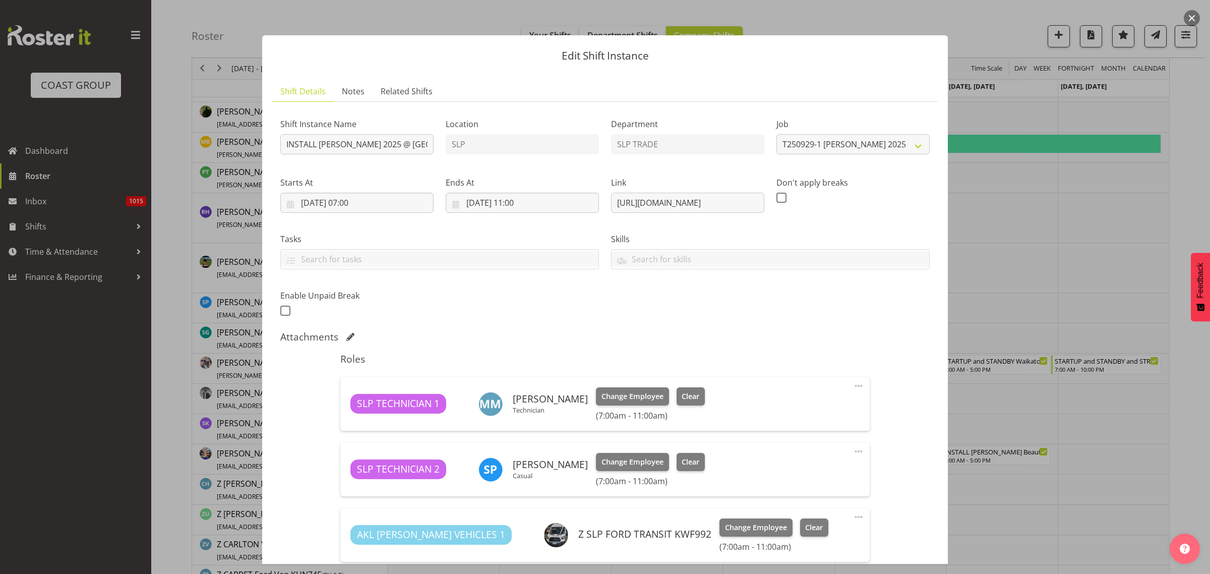
click at [1195, 14] on button "button" at bounding box center [1192, 18] width 16 height 16
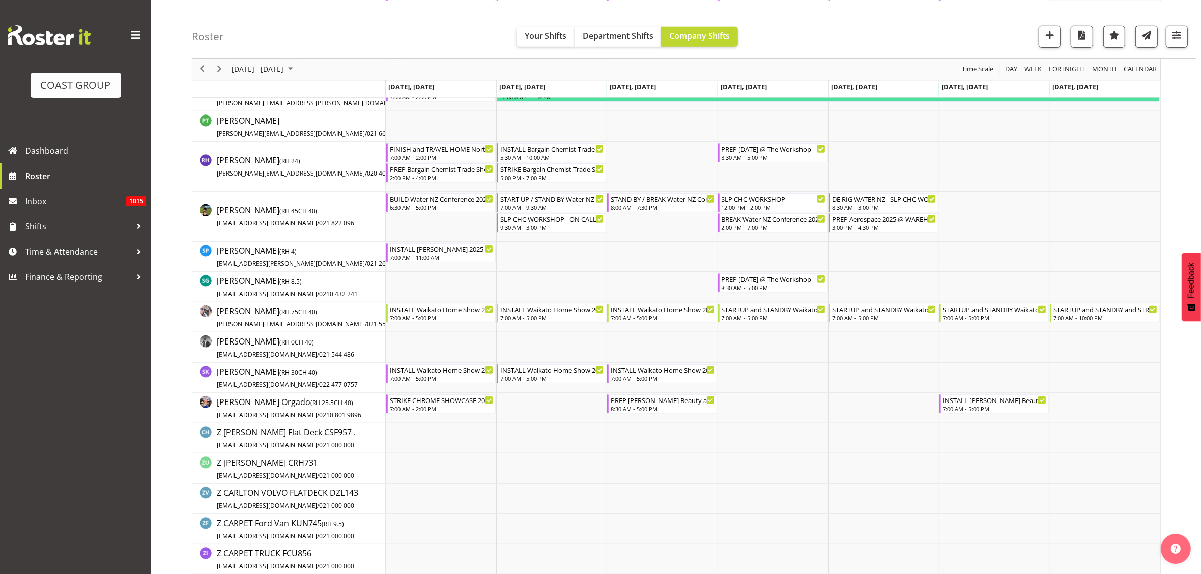
scroll to position [816, 0]
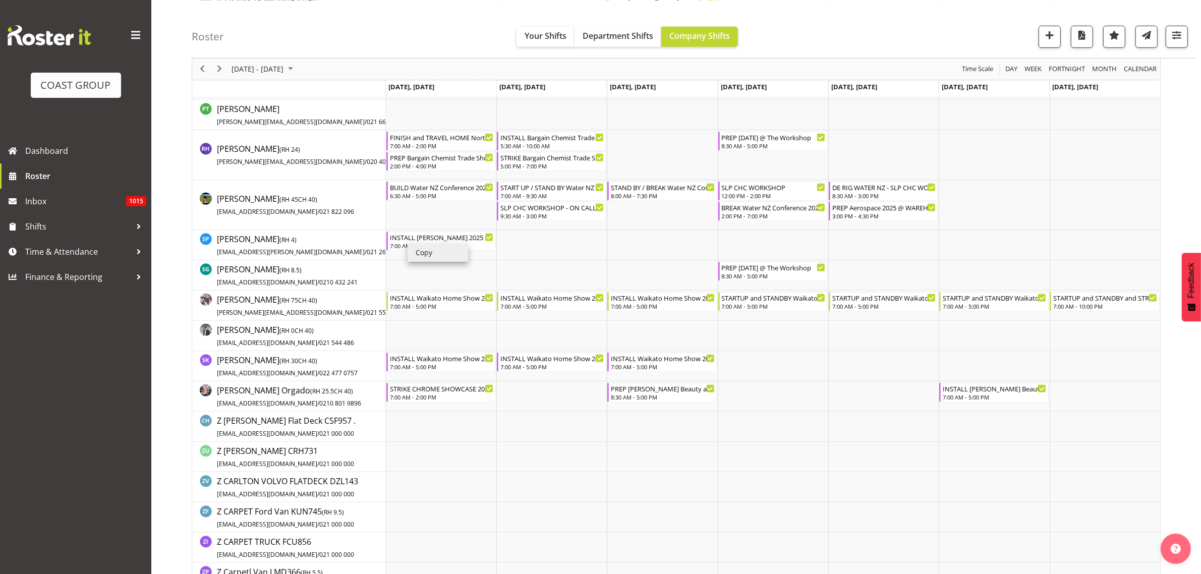
click at [429, 254] on li "Copy" at bounding box center [438, 253] width 61 height 18
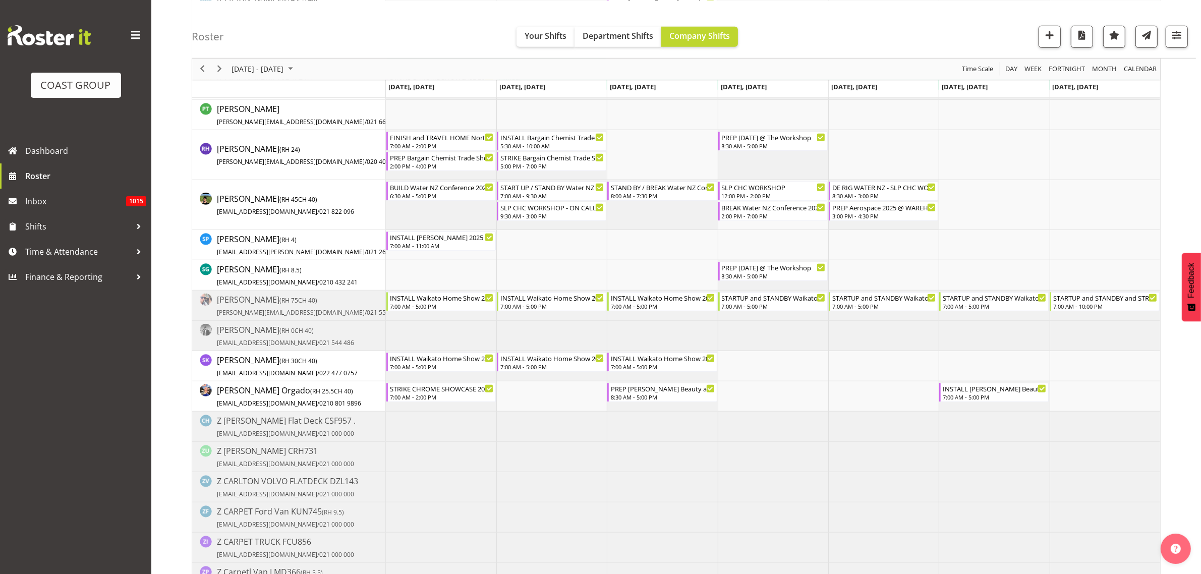
scroll to position [955, 0]
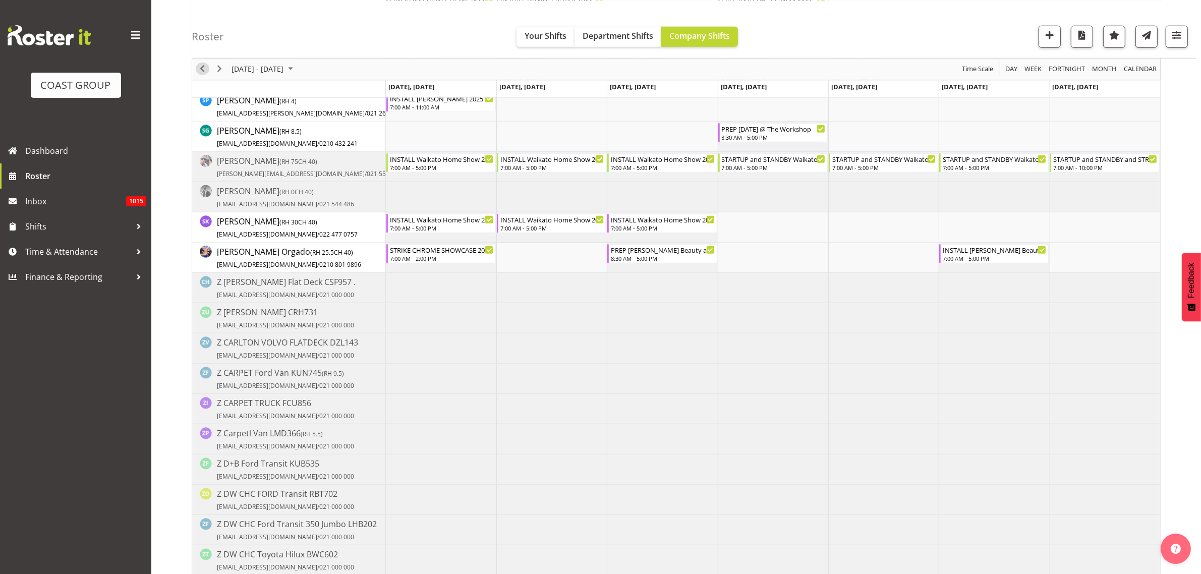
click at [202, 63] on span "Previous" at bounding box center [202, 69] width 12 height 13
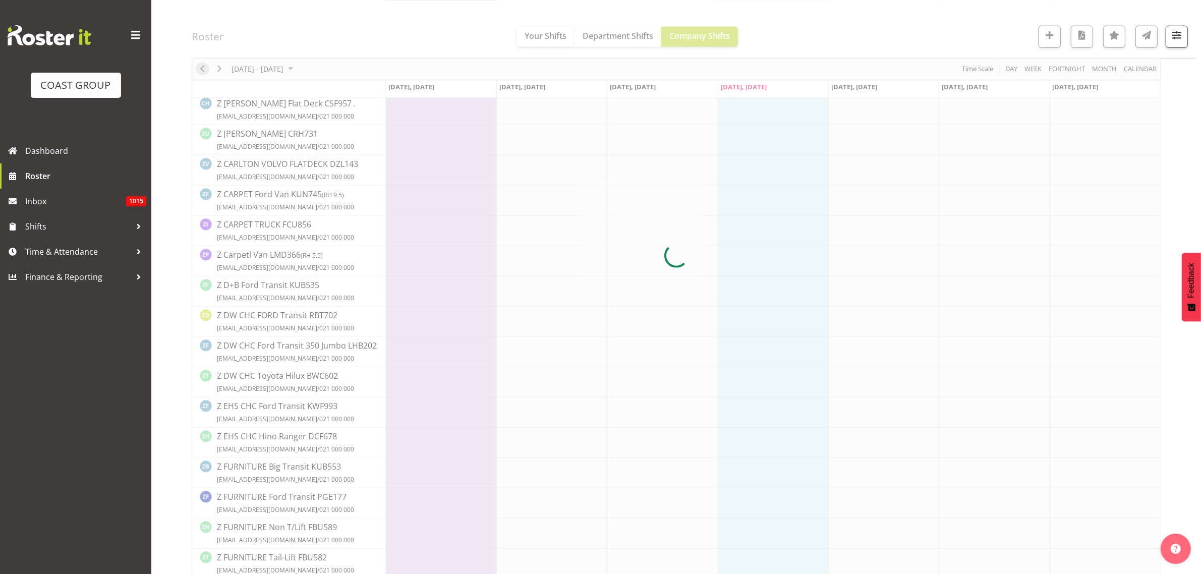
scroll to position [0, 0]
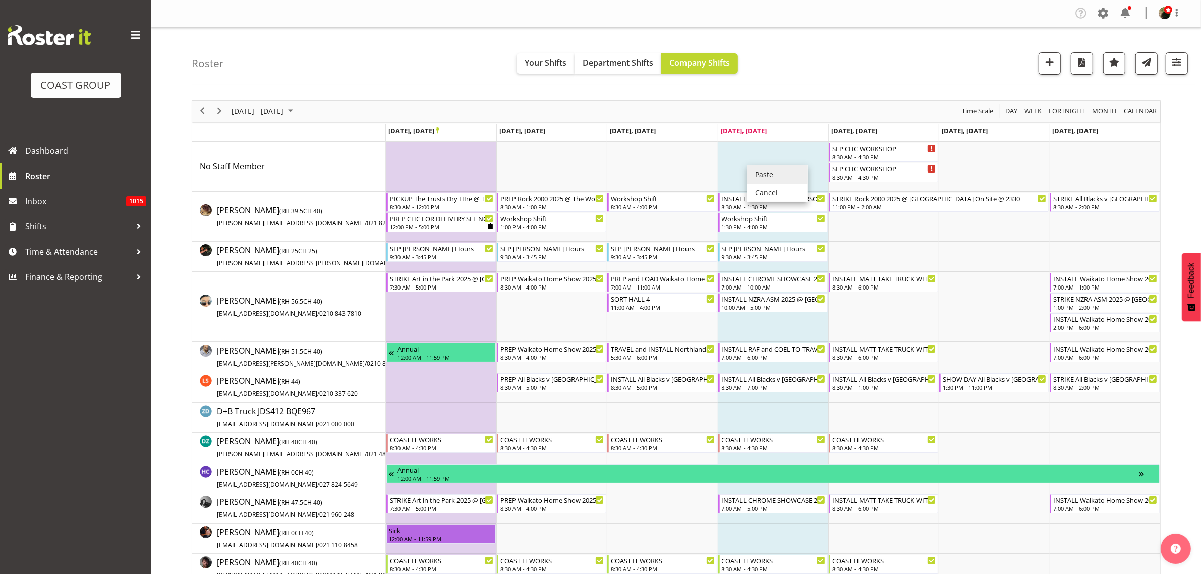
click at [783, 174] on li "Paste" at bounding box center [777, 174] width 61 height 18
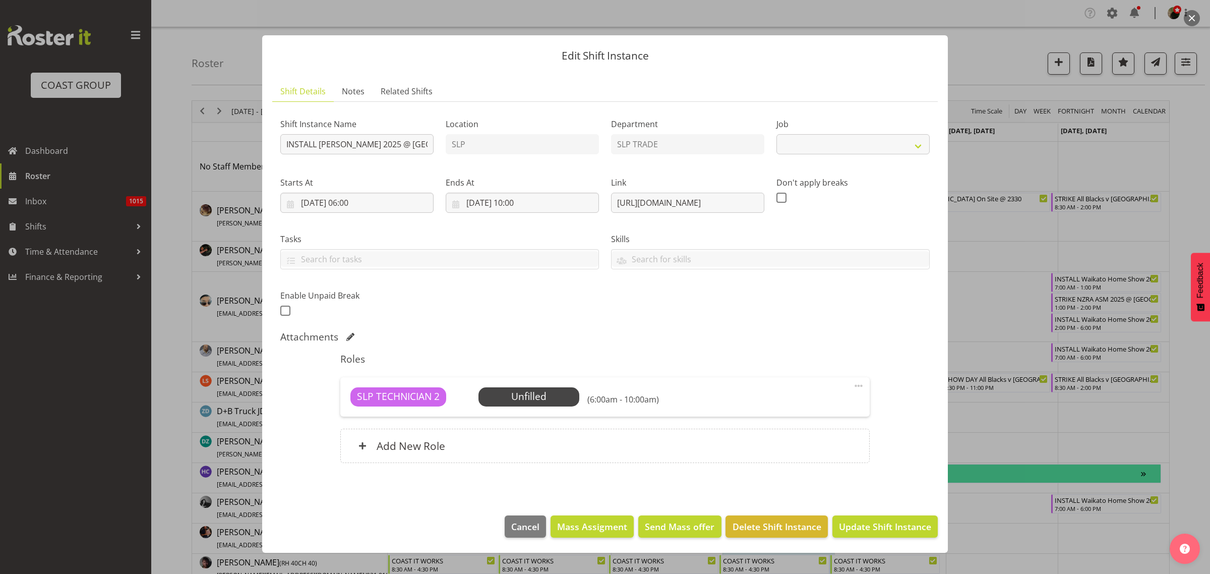
select select "10164"
drag, startPoint x: 317, startPoint y: 145, endPoint x: 188, endPoint y: 139, distance: 129.3
click at [190, 140] on div "Edit Shift Instance Shift Details Notes Related Shifts Shift Instance Name INST…" at bounding box center [605, 287] width 1210 height 574
type input "PREP Harvey Norman 2025 @ The Workshop"
click at [334, 203] on input "25/09/2025, 06:00" at bounding box center [356, 203] width 153 height 20
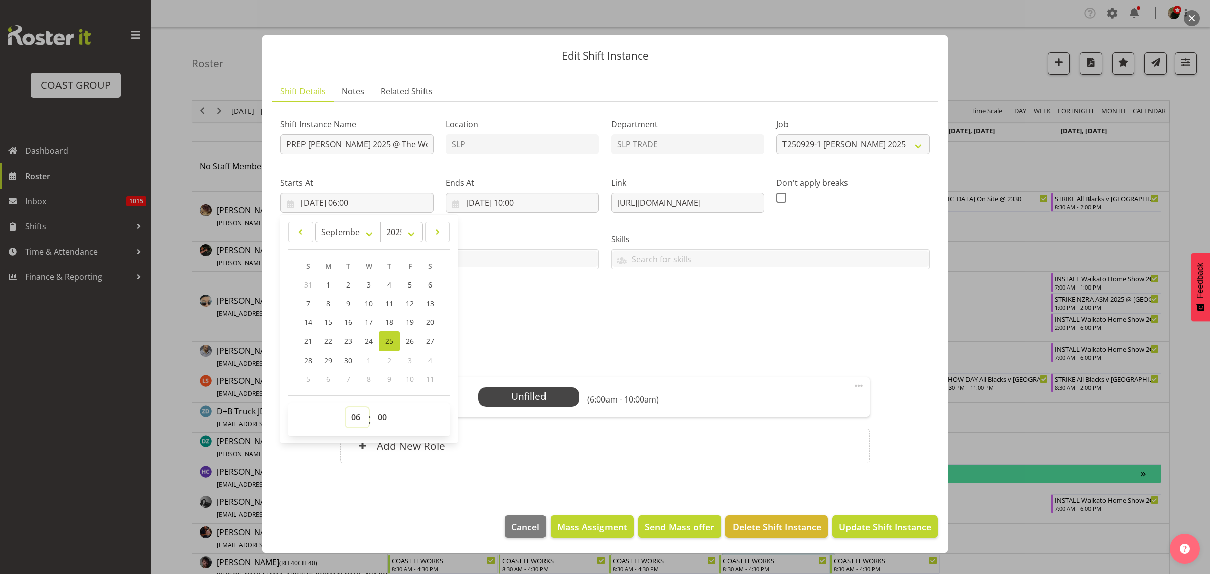
click at [356, 417] on select "00 01 02 03 04 05 06 07 08 09 10 11 12 13 14 15 16 17 18 19 20 21 22 23" at bounding box center [357, 417] width 23 height 20
select select "19"
click at [346, 407] on select "00 01 02 03 04 05 06 07 08 09 10 11 12 13 14 15 16 17 18 19 20 21 22 23" at bounding box center [357, 417] width 23 height 20
type input "25/09/2025, 19:00"
click at [517, 208] on input "25/09/2025, 10:00" at bounding box center [522, 203] width 153 height 20
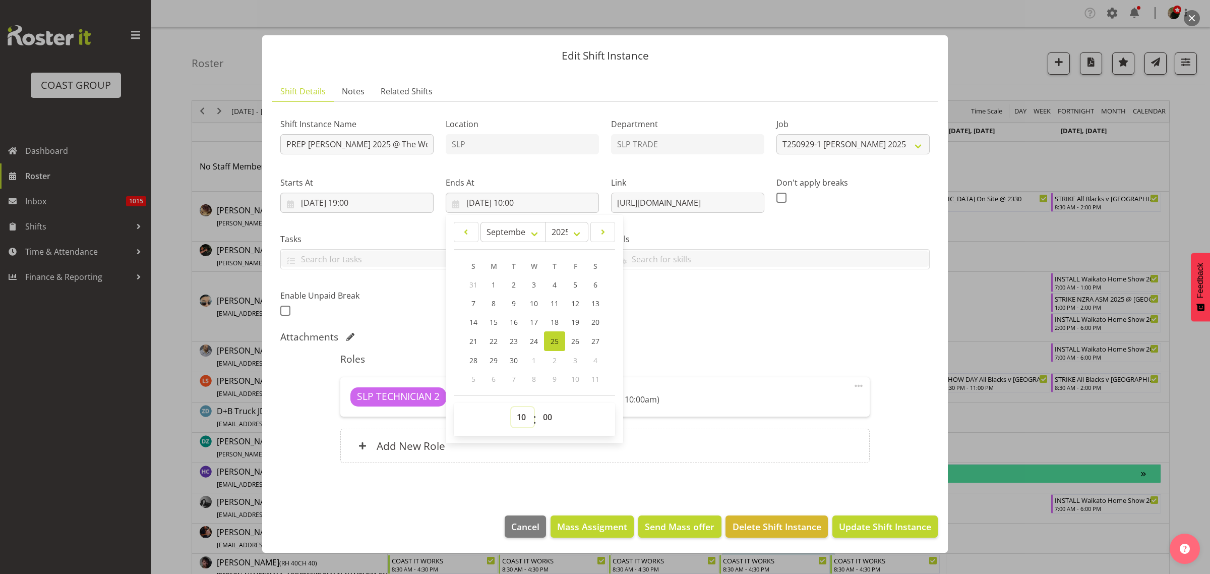
click at [520, 417] on select "00 01 02 03 04 05 06 07 08 09 10 11 12 13 14 15 16 17 18 19 20 21 22 23" at bounding box center [522, 417] width 23 height 20
select select "20"
click at [511, 407] on select "00 01 02 03 04 05 06 07 08 09 10 11 12 13 14 15 16 17 18 19 20 21 22 23" at bounding box center [522, 417] width 23 height 20
type input "25/09/2025, 20:00"
click at [879, 521] on span "Update Shift Instance" at bounding box center [885, 526] width 92 height 13
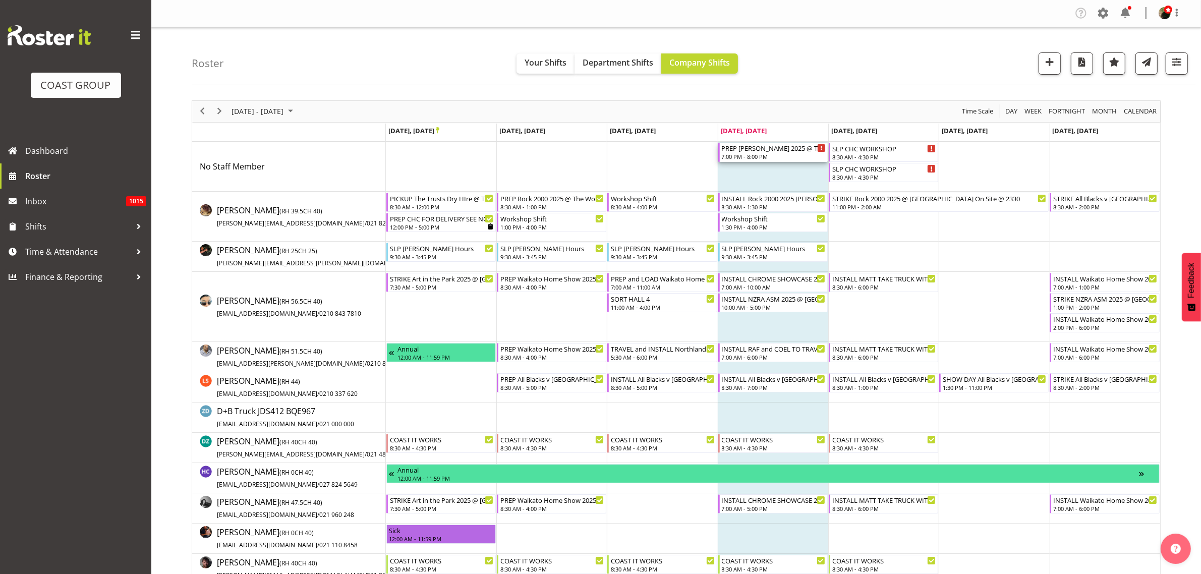
click at [745, 152] on div "PREP Harvey Norman 2025 @ The Workshop" at bounding box center [774, 148] width 104 height 10
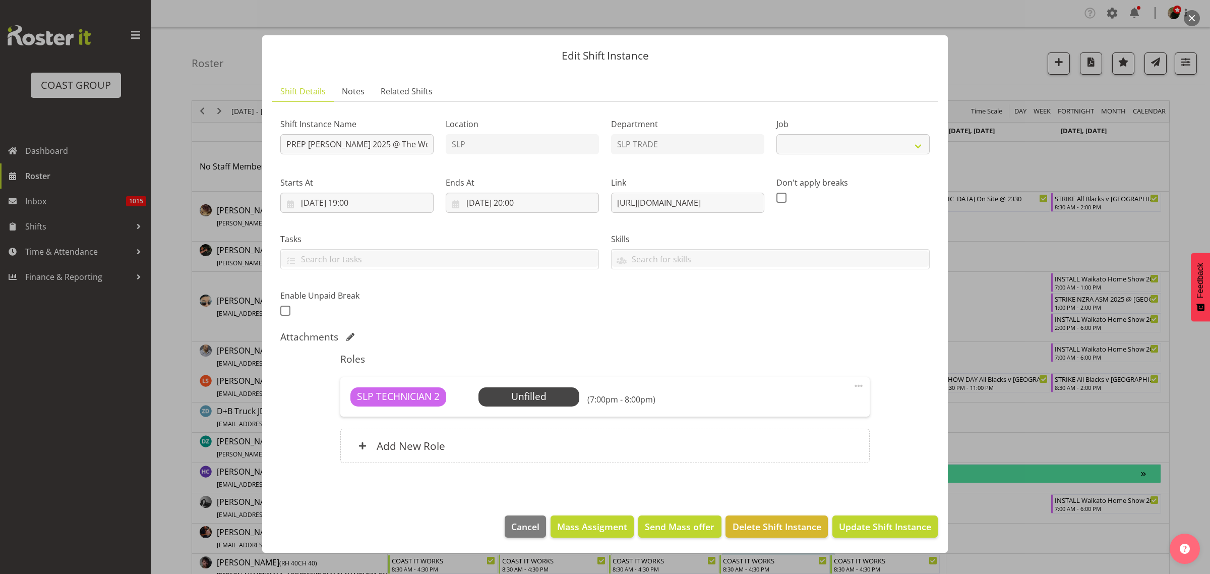
select select "10164"
click at [523, 530] on span "Cancel" at bounding box center [525, 526] width 28 height 13
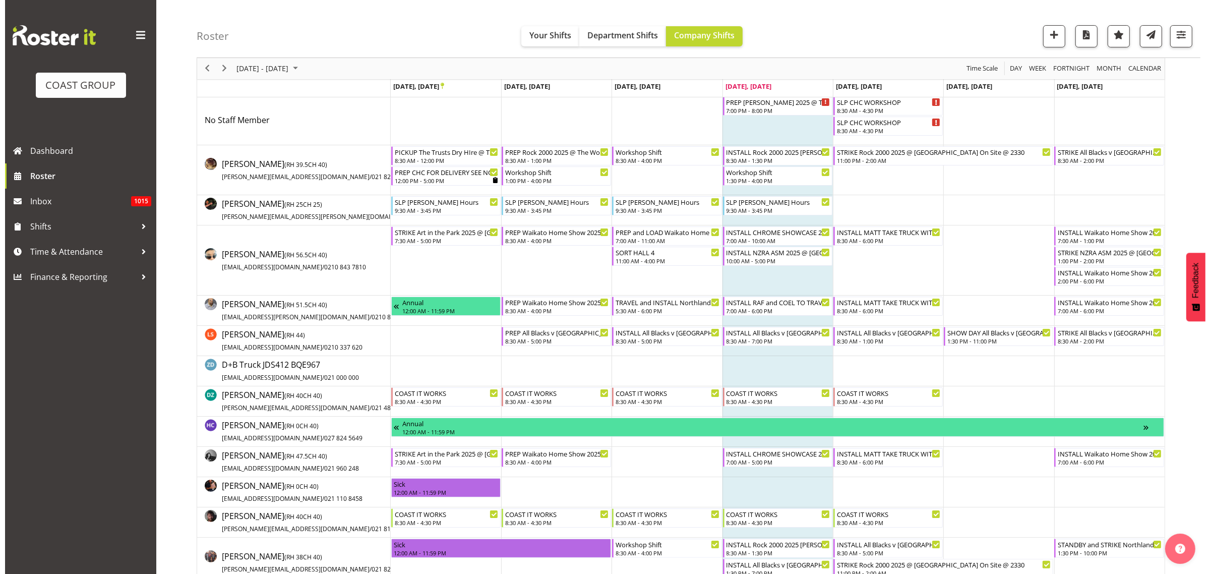
scroll to position [63, 0]
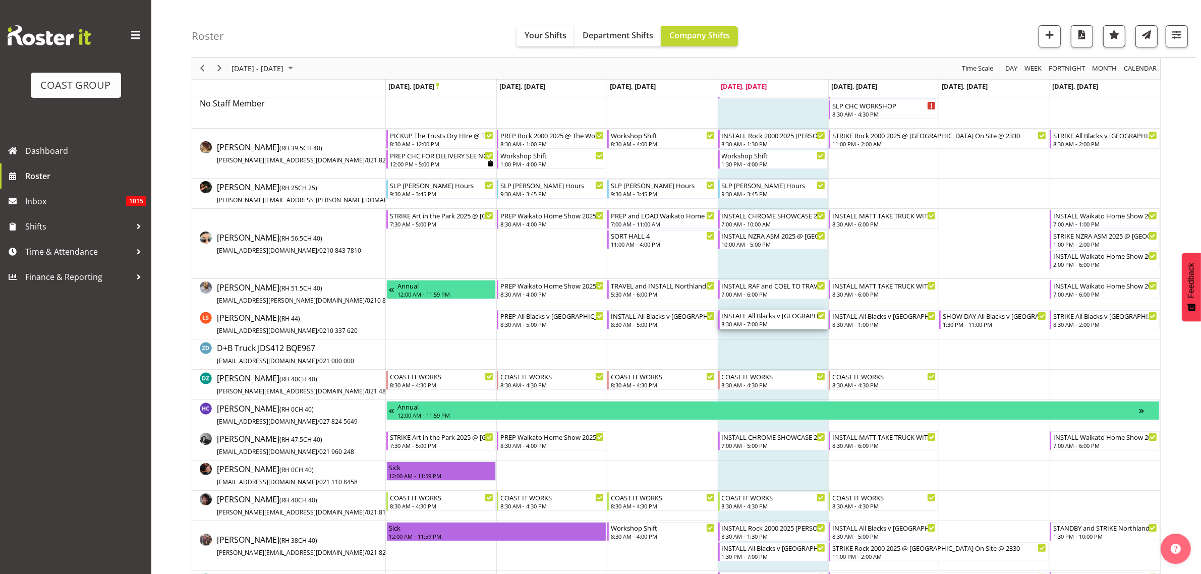
click at [758, 321] on div "8:30 AM - 7:00 PM" at bounding box center [774, 324] width 104 height 8
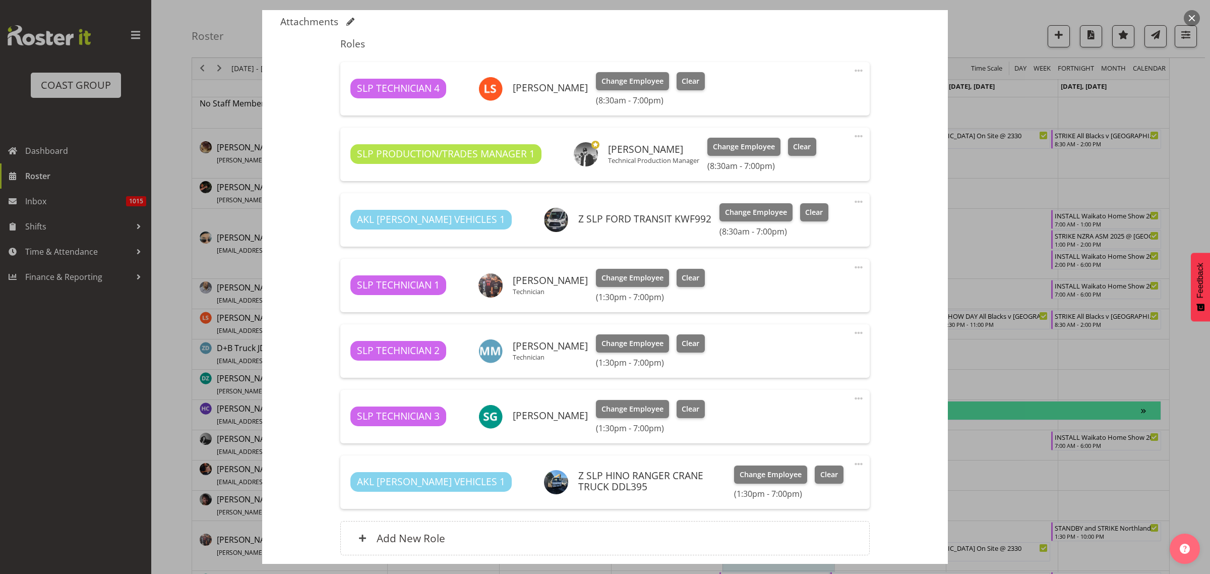
select select "10198"
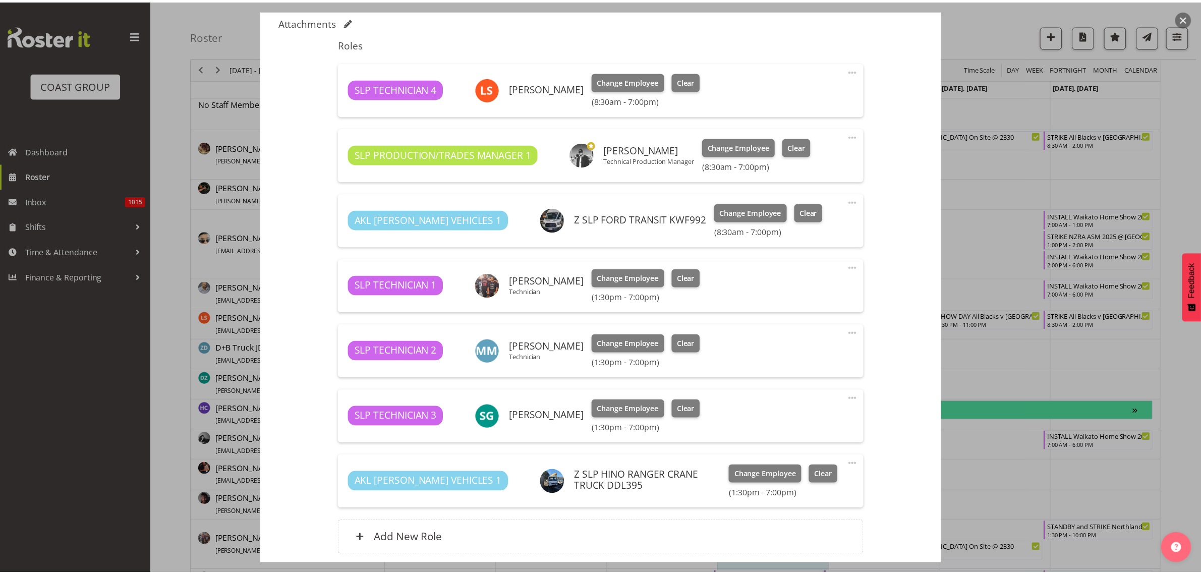
scroll to position [396, 0]
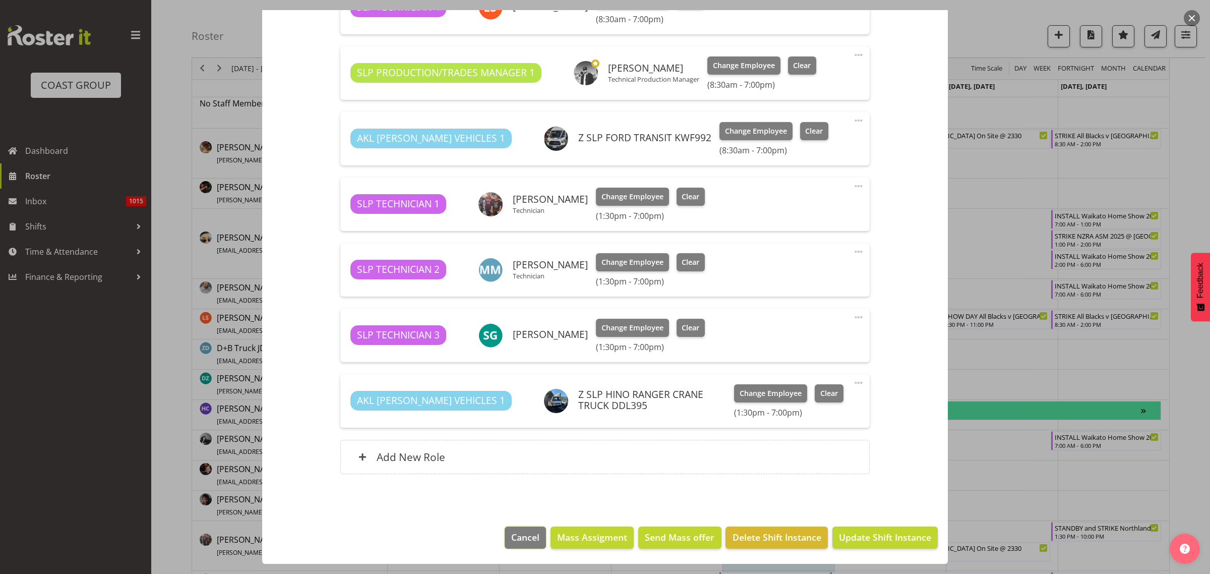
click at [511, 544] on span "Cancel" at bounding box center [525, 537] width 28 height 13
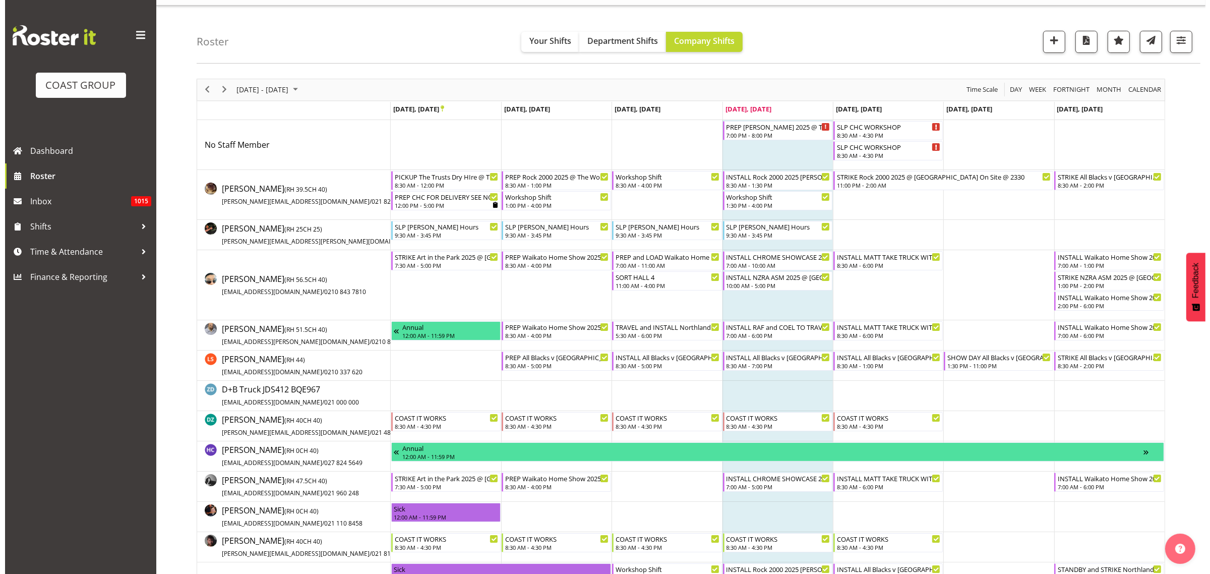
scroll to position [0, 0]
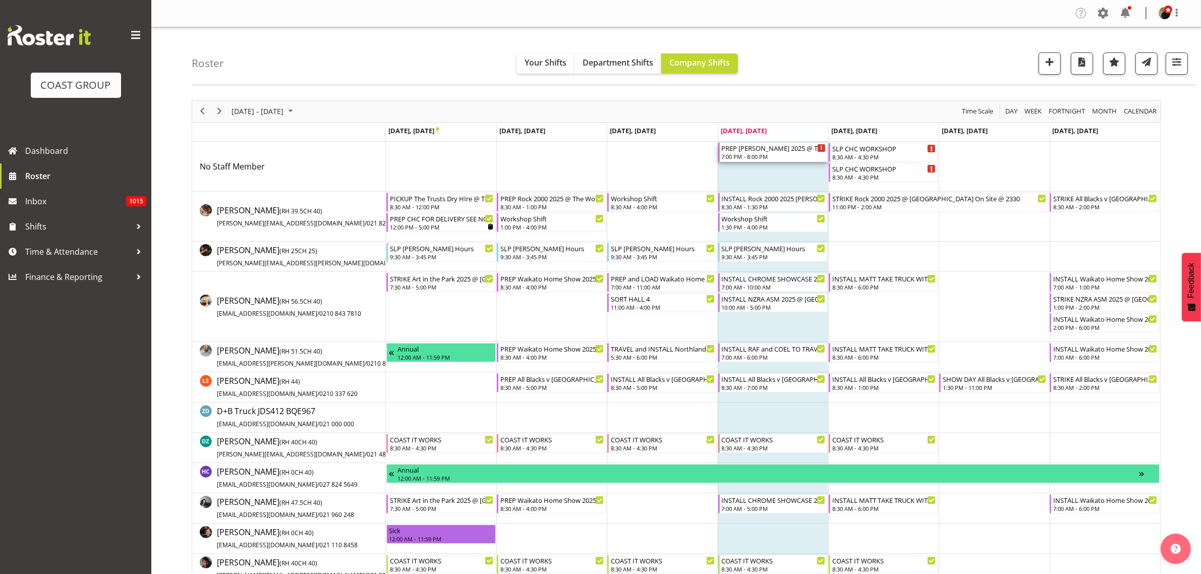
click at [749, 158] on div "7:00 PM - 8:00 PM" at bounding box center [774, 156] width 104 height 8
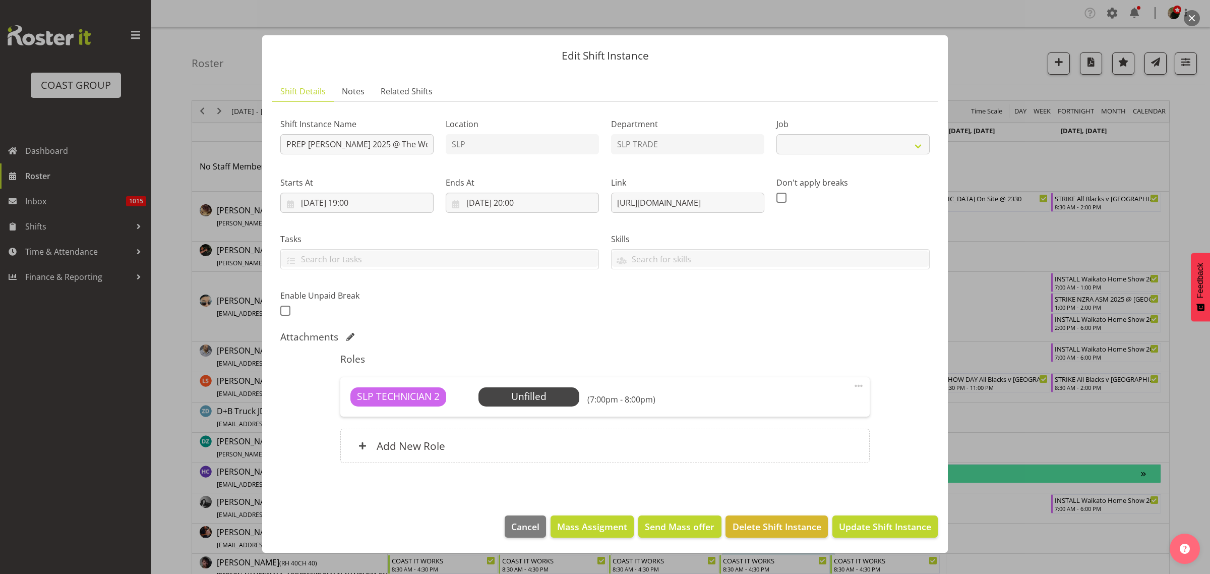
select select "10164"
click at [422, 450] on h6 "Add New Role" at bounding box center [411, 445] width 69 height 13
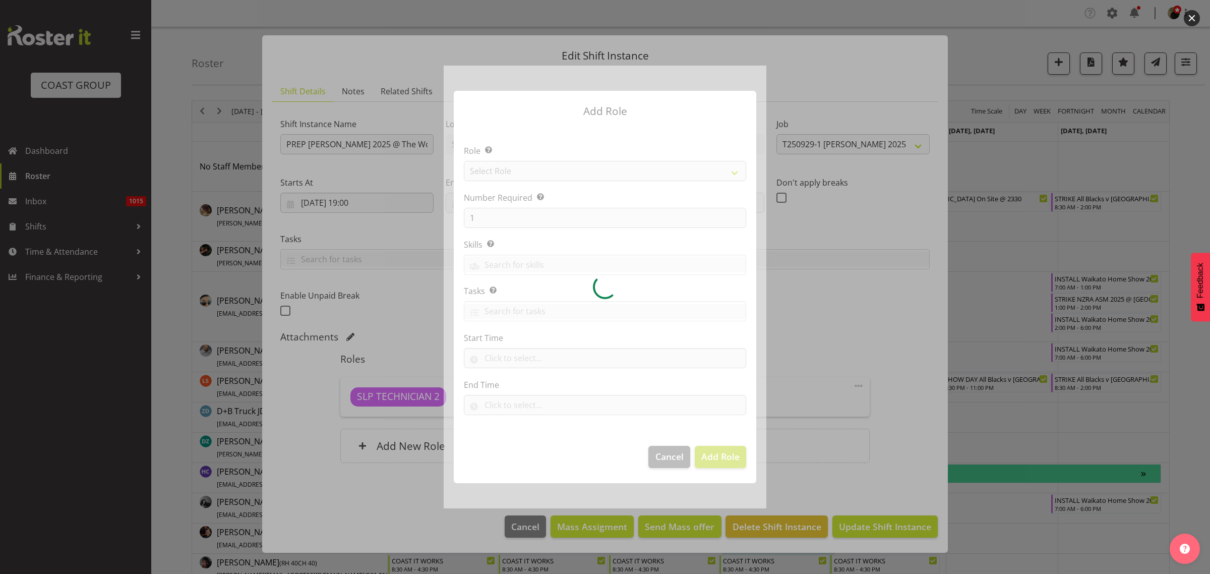
click at [508, 171] on div at bounding box center [605, 287] width 323 height 442
click at [508, 172] on div at bounding box center [605, 287] width 323 height 442
click at [508, 172] on section "Role Select the role you wish to add to the shift. Select Role ACCOUNT MANAGER …" at bounding box center [605, 281] width 303 height 309
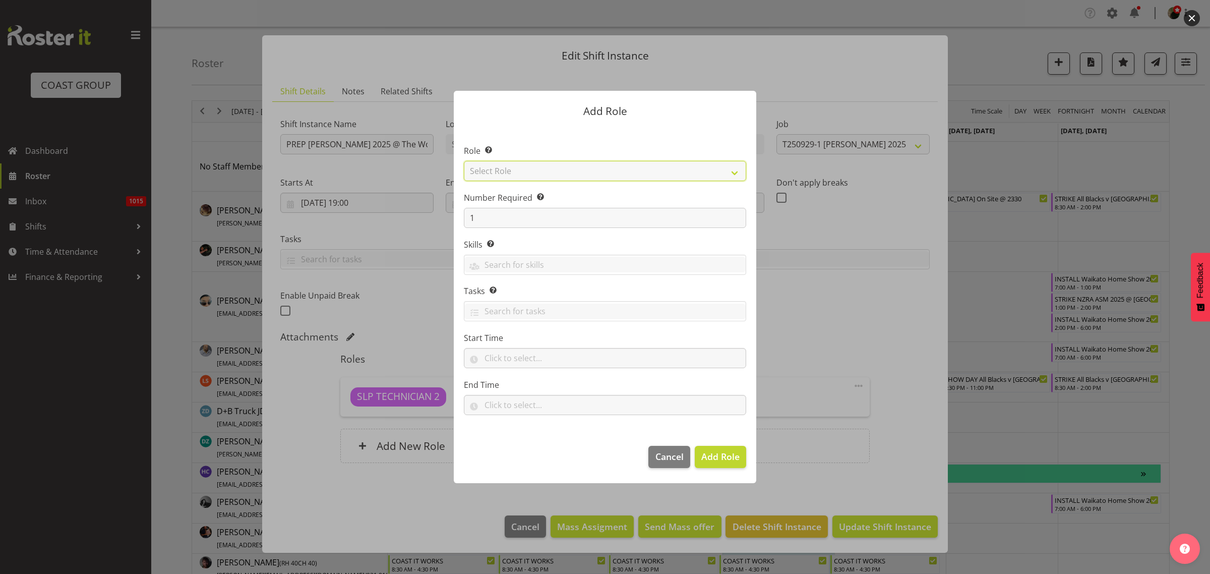
click at [508, 173] on select "Select Role ACCOUNT MANAGER ACCOUNT MANAGER DW ACCOUNTS [PERSON_NAME] VEHICLES …" at bounding box center [605, 171] width 282 height 20
select select "123"
click at [464, 161] on select "Select Role ACCOUNT MANAGER ACCOUNT MANAGER DW ACCOUNTS [PERSON_NAME] VEHICLES …" at bounding box center [605, 171] width 282 height 20
click at [713, 459] on span "Add Role" at bounding box center [721, 456] width 38 height 12
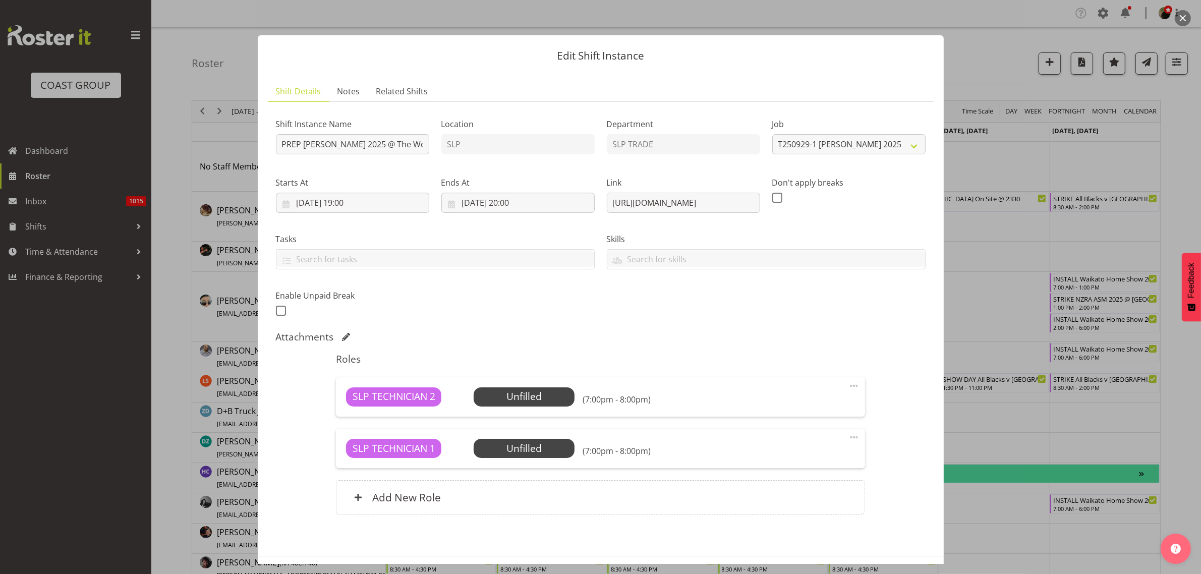
click at [0, 0] on span "Select Employee" at bounding box center [0, 0] width 0 height 0
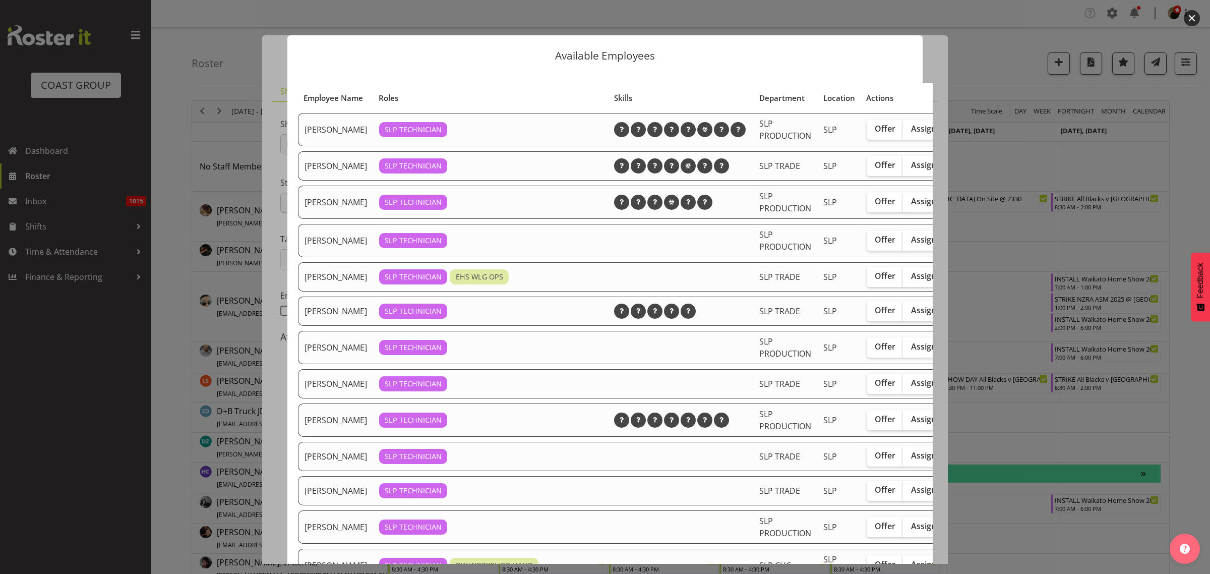
click at [911, 424] on span "Assign" at bounding box center [923, 419] width 25 height 10
click at [909, 423] on input "Assign" at bounding box center [906, 419] width 7 height 7
checkbox input "true"
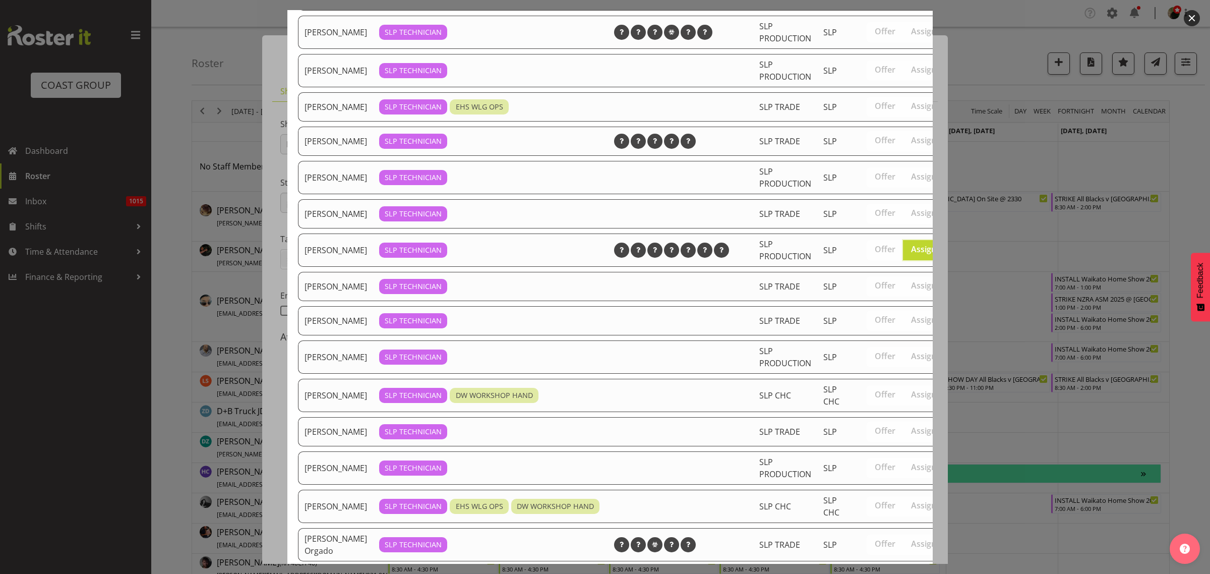
scroll to position [283, 0]
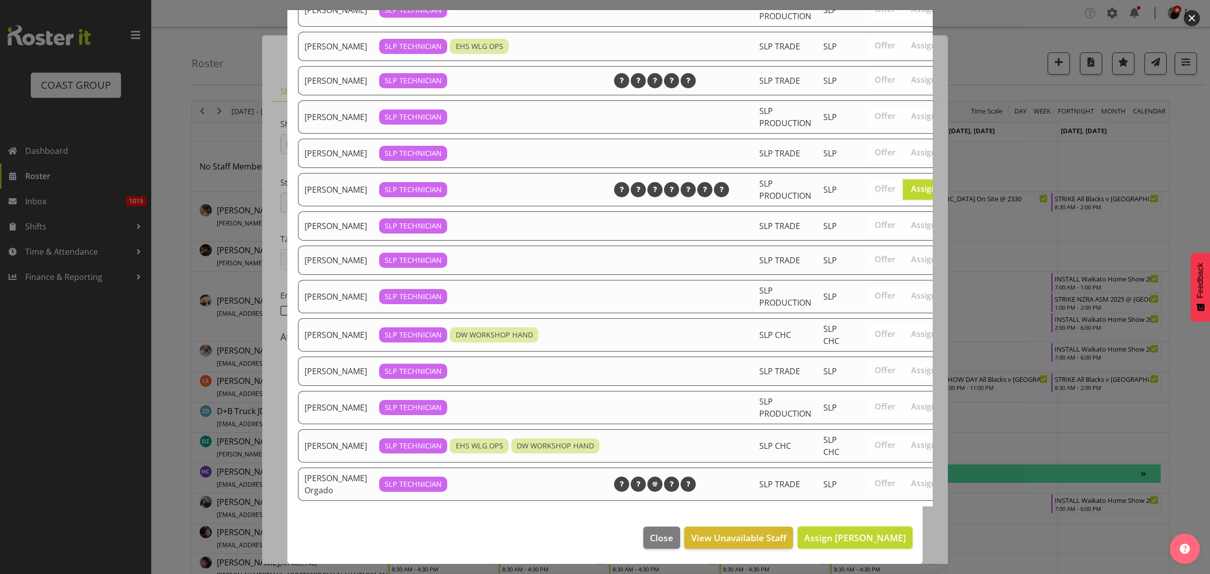
click at [828, 532] on span "Assign Matt McFarlane" at bounding box center [855, 538] width 102 height 12
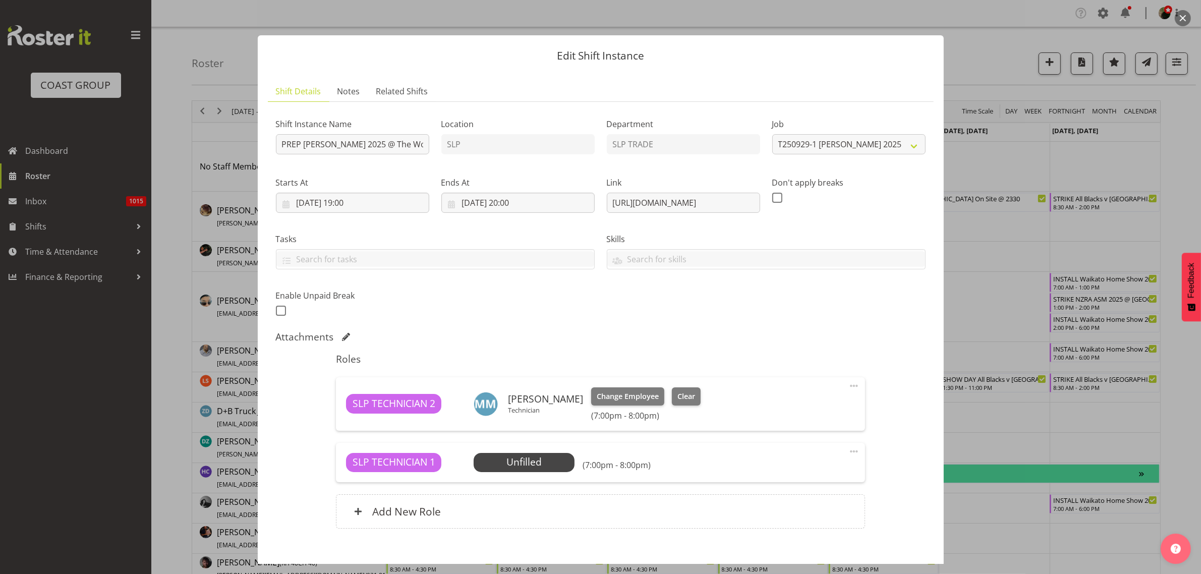
click at [0, 0] on span "Select Employee" at bounding box center [0, 0] width 0 height 0
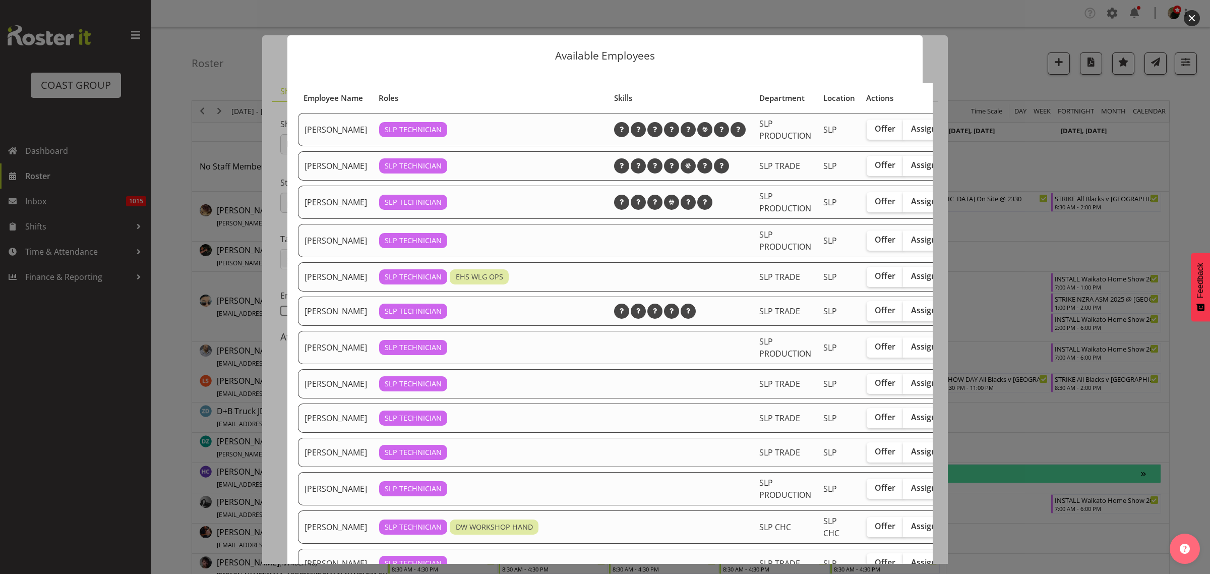
click at [911, 315] on span "Assign" at bounding box center [923, 310] width 25 height 10
click at [910, 314] on input "Assign" at bounding box center [906, 310] width 7 height 7
checkbox input "true"
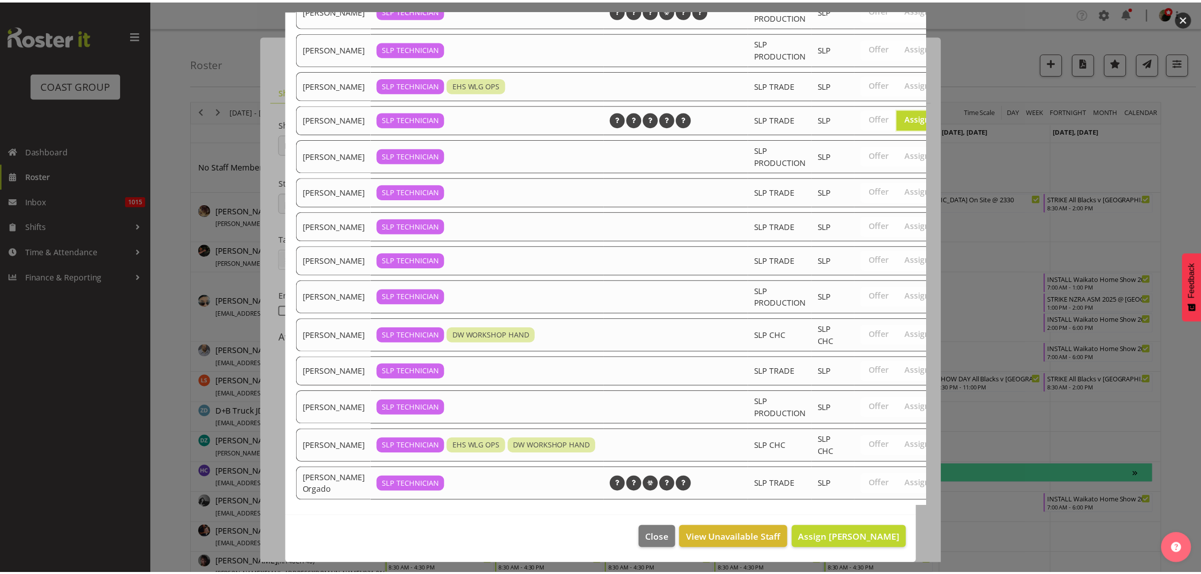
scroll to position [245, 0]
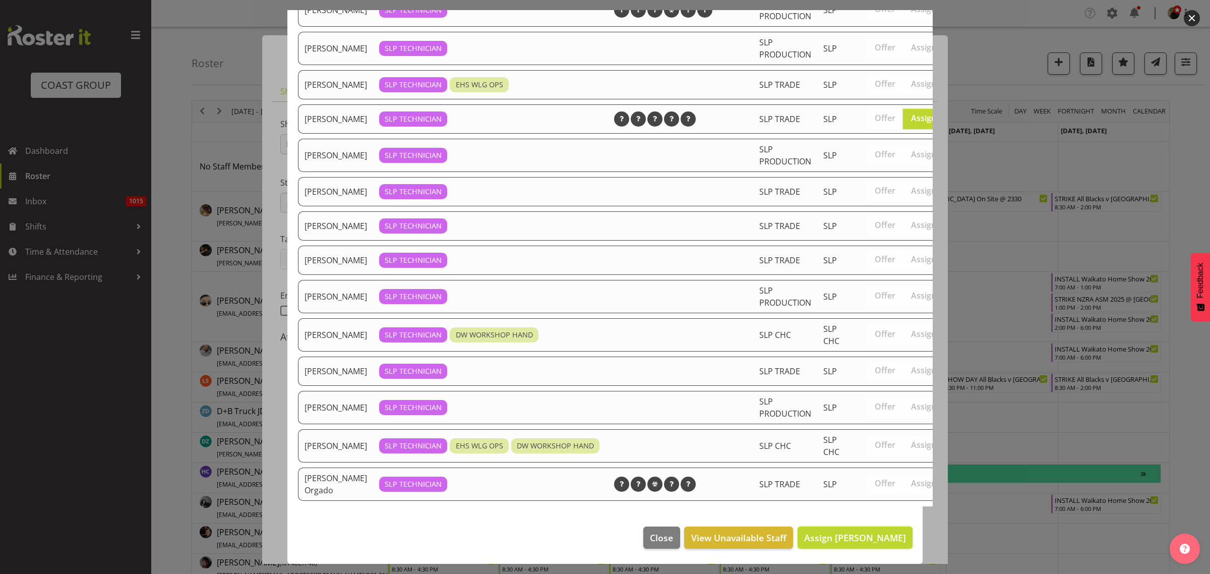
click at [859, 527] on button "Assign Jesse Hawira" at bounding box center [855, 538] width 115 height 22
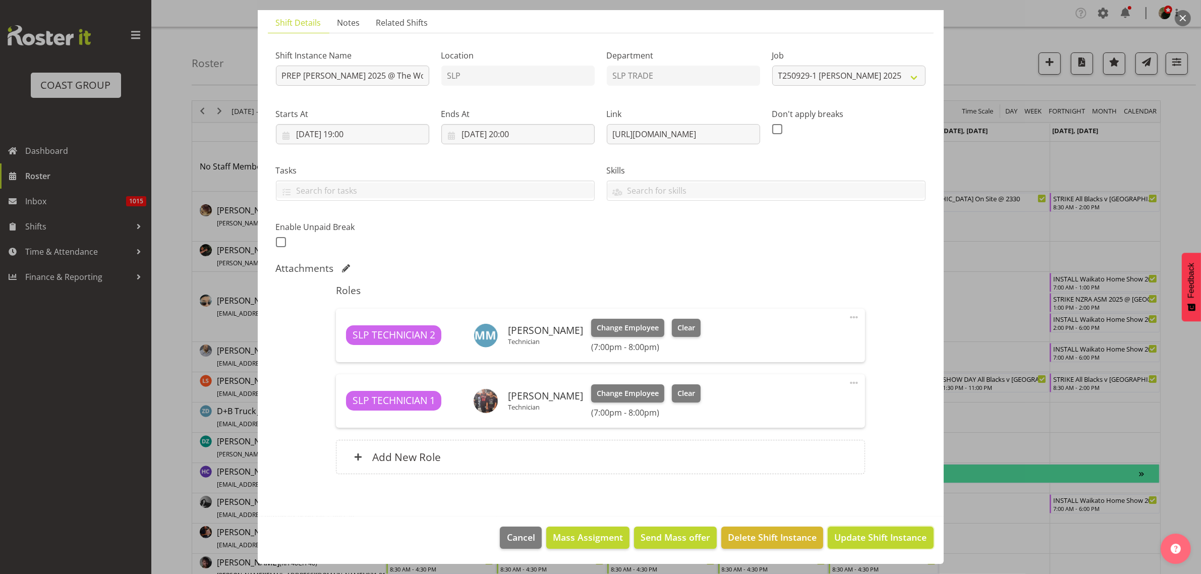
click at [871, 535] on span "Update Shift Instance" at bounding box center [880, 537] width 92 height 13
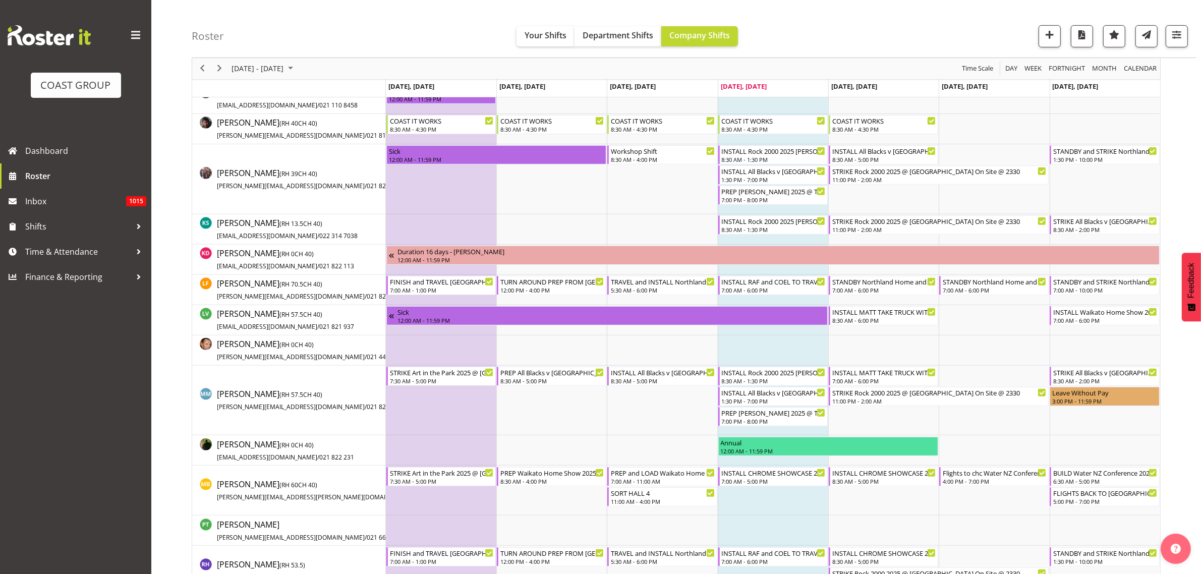
scroll to position [441, 0]
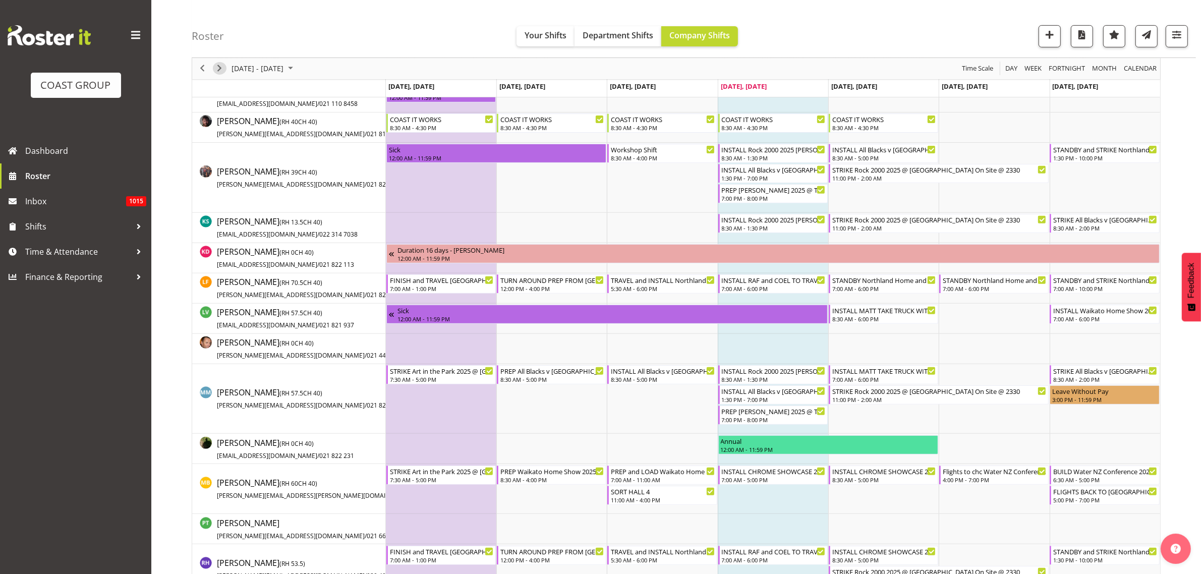
click at [218, 66] on span "Next" at bounding box center [219, 69] width 12 height 13
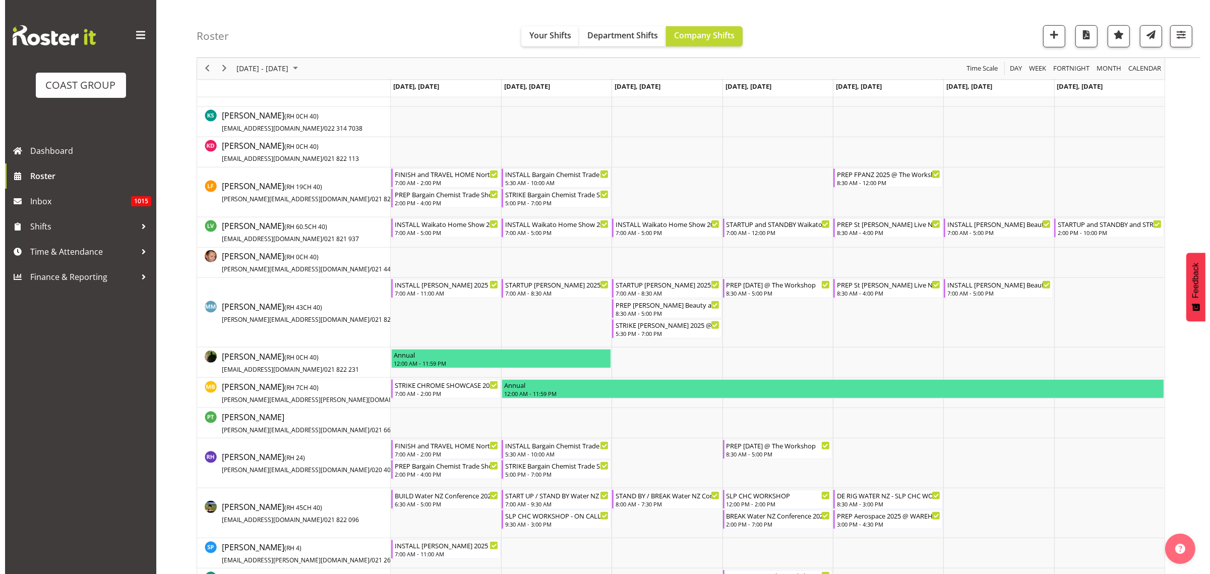
scroll to position [567, 0]
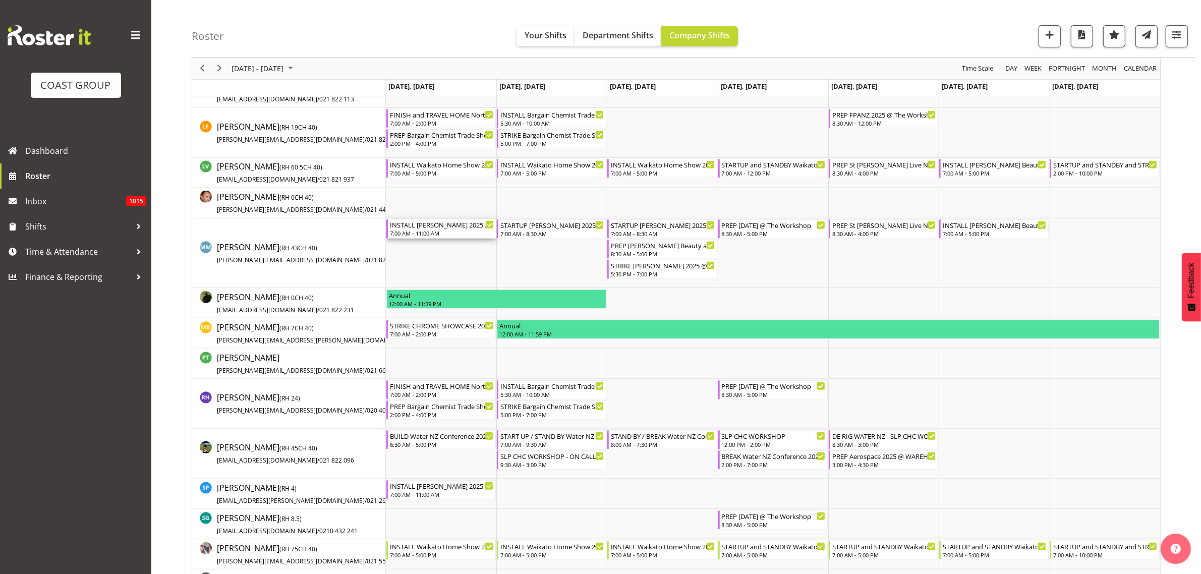
click at [427, 232] on div "7:00 AM - 11:00 AM" at bounding box center [442, 233] width 104 height 8
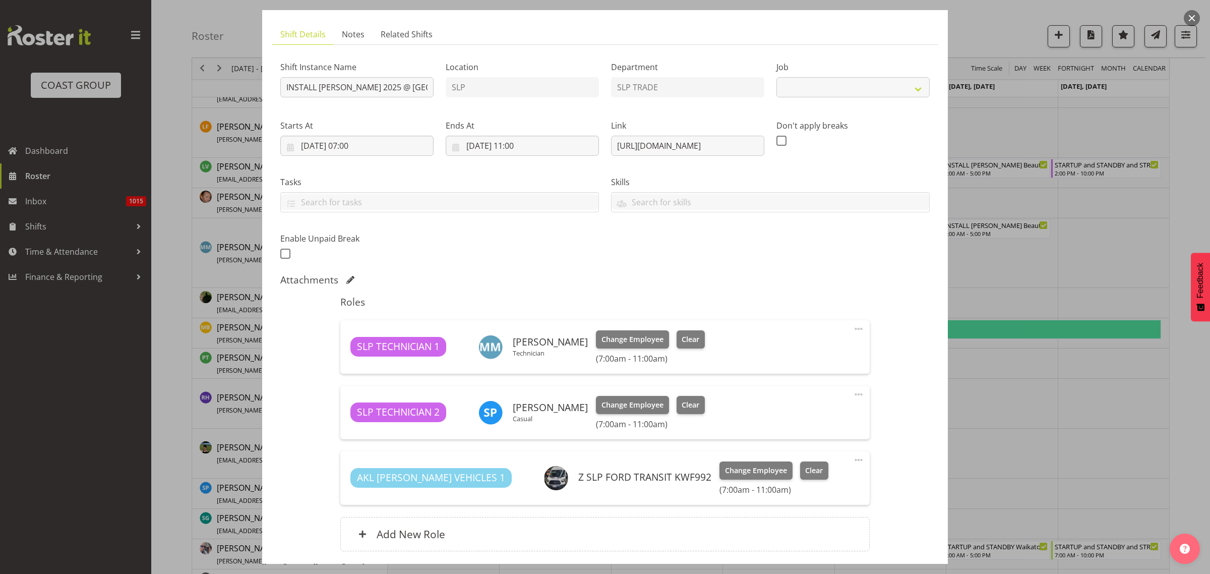
select select "10164"
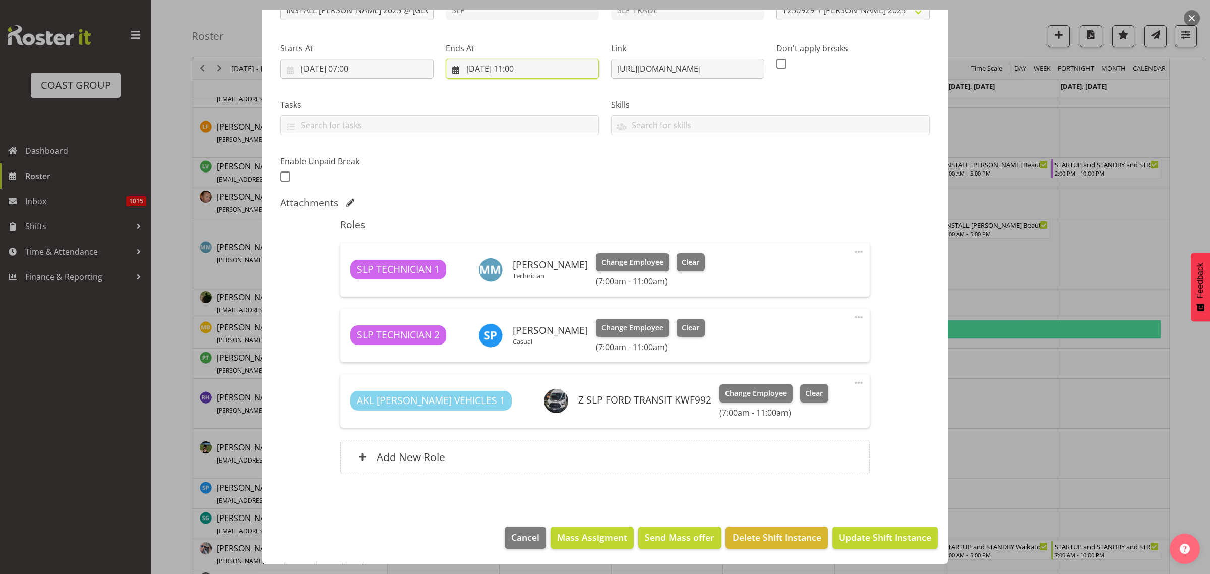
click at [513, 64] on input "29/09/2025, 11:00" at bounding box center [522, 69] width 153 height 20
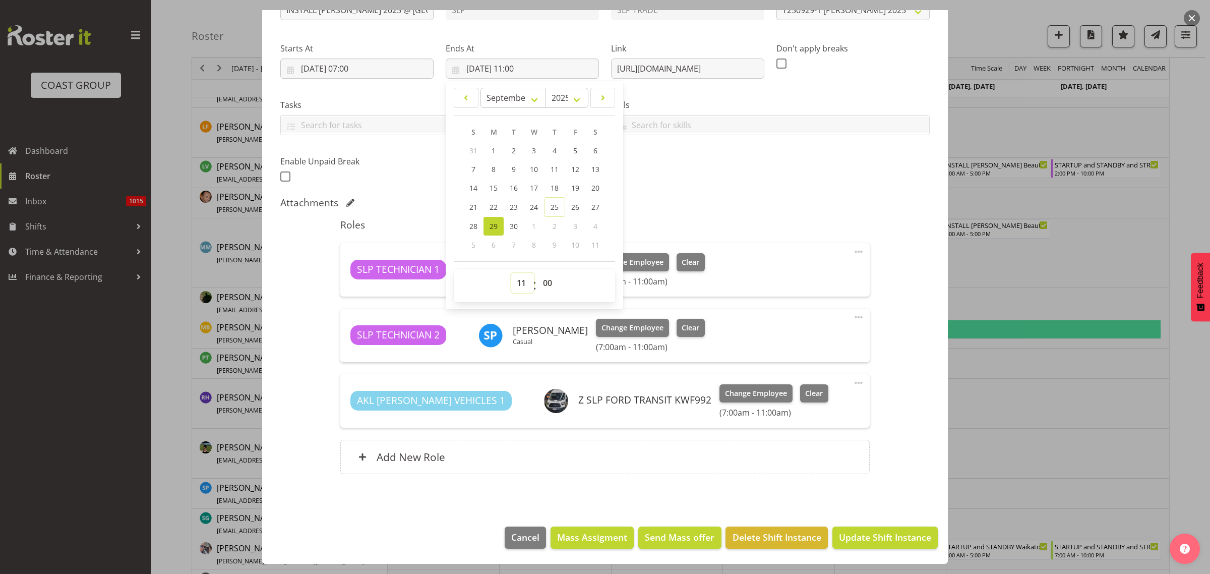
click at [521, 278] on select "00 01 02 03 04 05 06 07 08 09 10 11 12 13 14 15 16 17 18 19 20 21 22 23" at bounding box center [522, 283] width 23 height 20
select select "13"
click at [511, 273] on select "00 01 02 03 04 05 06 07 08 09 10 11 12 13 14 15 16 17 18 19 20 21 22 23" at bounding box center [522, 283] width 23 height 20
type input "[DATE] 13:00"
click at [880, 541] on span "Update Shift Instance" at bounding box center [885, 537] width 92 height 13
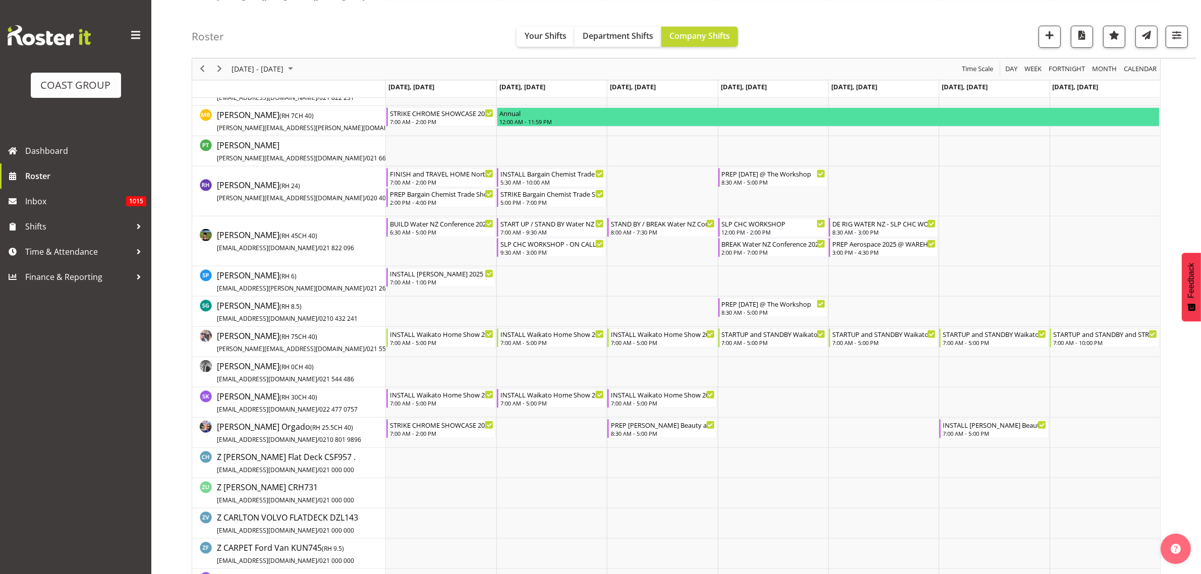
scroll to position [757, 0]
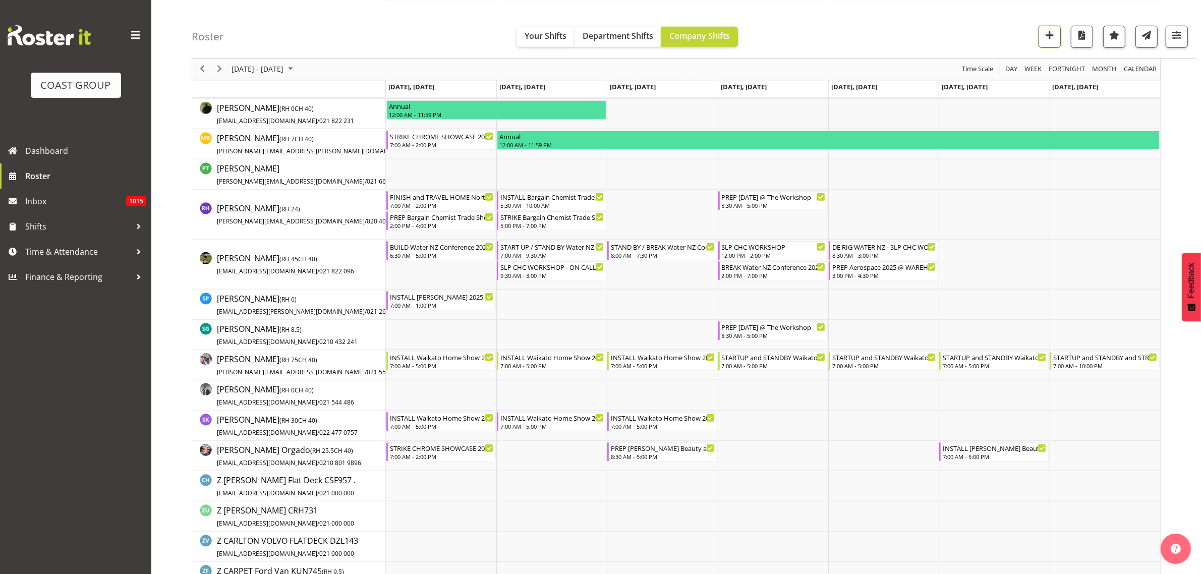
click at [1048, 30] on span "button" at bounding box center [1049, 34] width 13 height 13
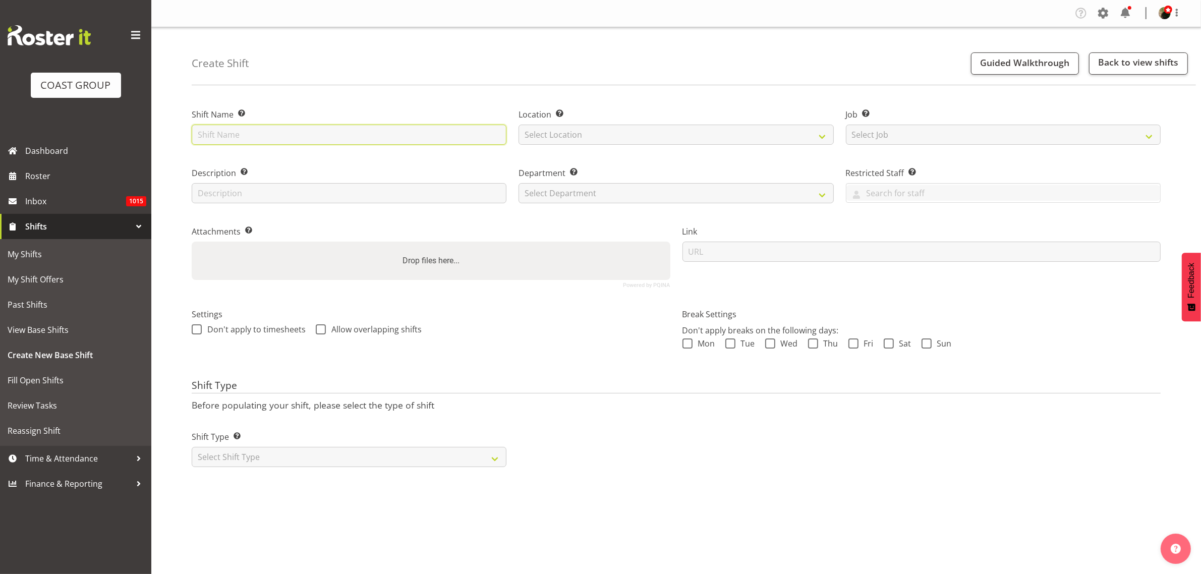
click at [243, 139] on input "text" at bounding box center [349, 135] width 315 height 20
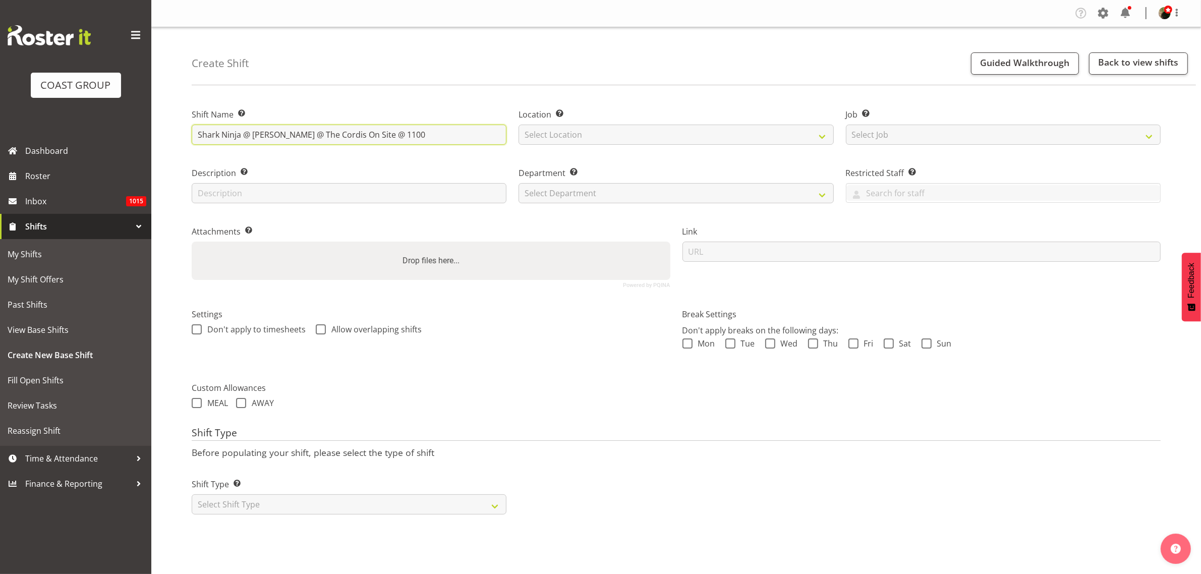
type input "Shark Ninja @ [PERSON_NAME] @ The Cordis On Site @ 1100"
select select "31"
click at [903, 130] on select "Select Job Create new job 1 Carlton Events 1 [PERSON_NAME][GEOGRAPHIC_DATA] 1 […" at bounding box center [1003, 135] width 315 height 20
select select "0"
click at [846, 125] on select "Select Job Create new job 1 Carlton Events 1 [PERSON_NAME][GEOGRAPHIC_DATA] 1 […" at bounding box center [1003, 135] width 315 height 20
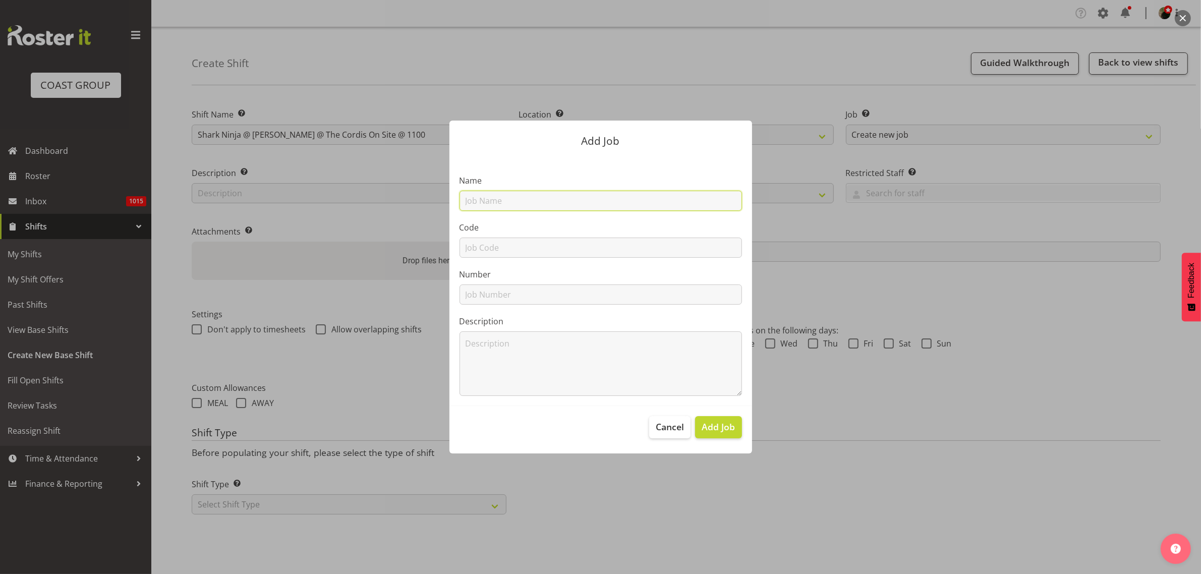
click at [581, 193] on input "text" at bounding box center [600, 201] width 282 height 20
type input "T251001 Shark Nionja"
type input "T251001"
click at [730, 431] on span "Add Job" at bounding box center [718, 426] width 33 height 13
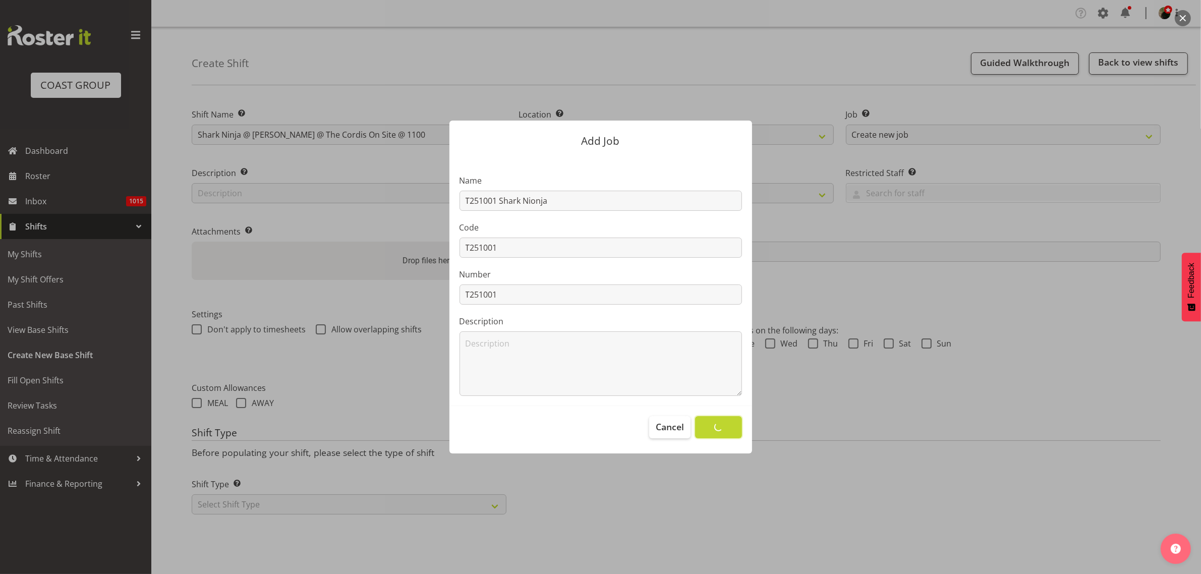
select select
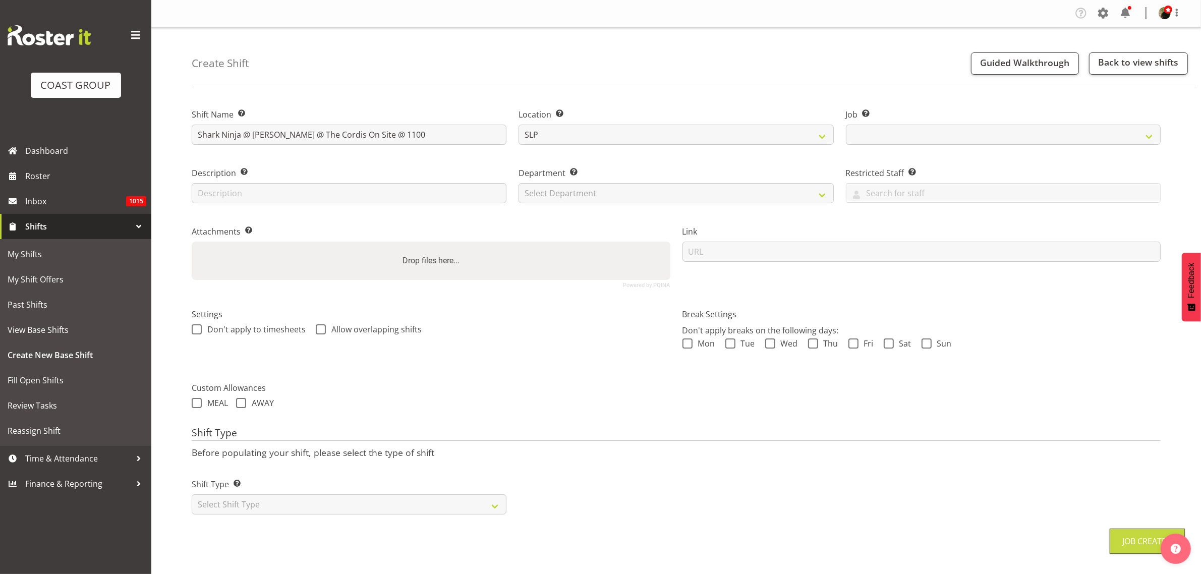
select select "10721"
click at [580, 200] on select "Select Department CARLTON EVENTS [PERSON_NAME][GEOGRAPHIC_DATA] [GEOGRAPHIC_DAT…" at bounding box center [675, 193] width 315 height 20
click at [631, 202] on select "Select Department CARLTON EVENTS [PERSON_NAME][GEOGRAPHIC_DATA] [GEOGRAPHIC_DAT…" at bounding box center [675, 193] width 315 height 20
select select "23"
click at [518, 183] on select "Select Department CARLTON EVENTS [PERSON_NAME][GEOGRAPHIC_DATA] [GEOGRAPHIC_DAT…" at bounding box center [675, 193] width 315 height 20
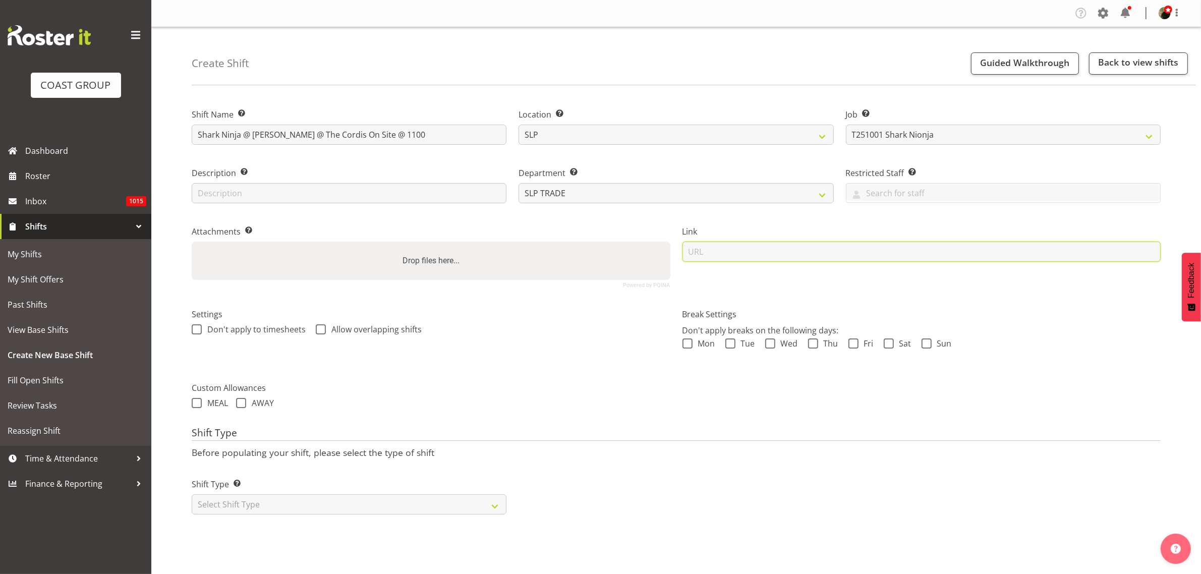
click at [762, 254] on input "url" at bounding box center [921, 252] width 479 height 20
paste input "[URL][DOMAIN_NAME]"
type input "[URL][DOMAIN_NAME]"
click at [273, 510] on select "Select Shift Type One Off Shift Recurring Shift Rotating Shift" at bounding box center [349, 504] width 315 height 20
select select "recurring"
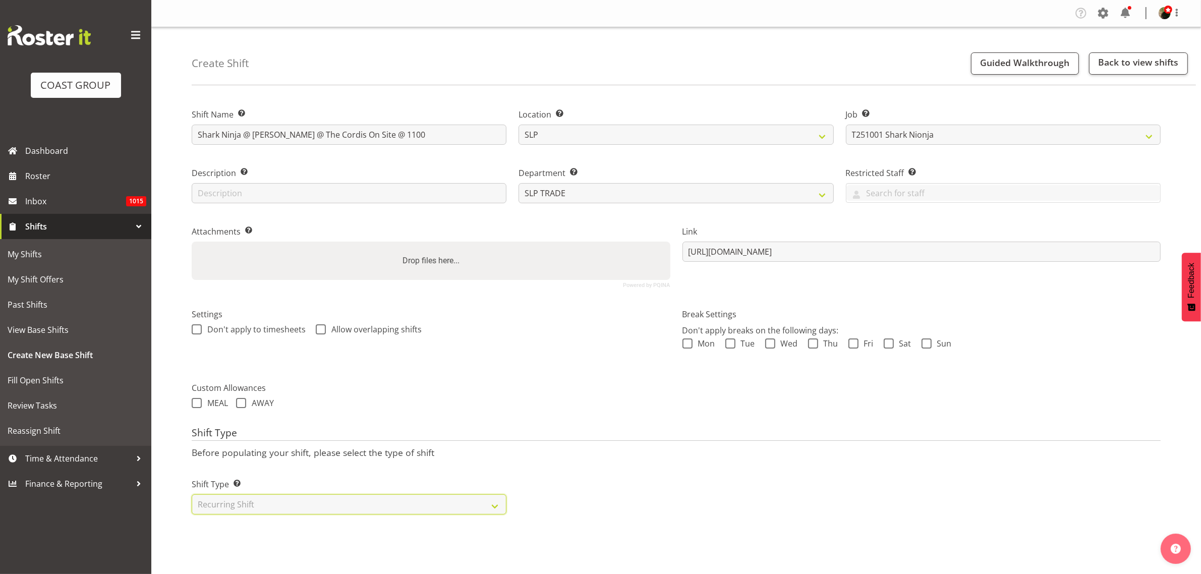
click at [192, 495] on select "Select Shift Type One Off Shift Recurring Shift Rotating Shift" at bounding box center [349, 504] width 315 height 20
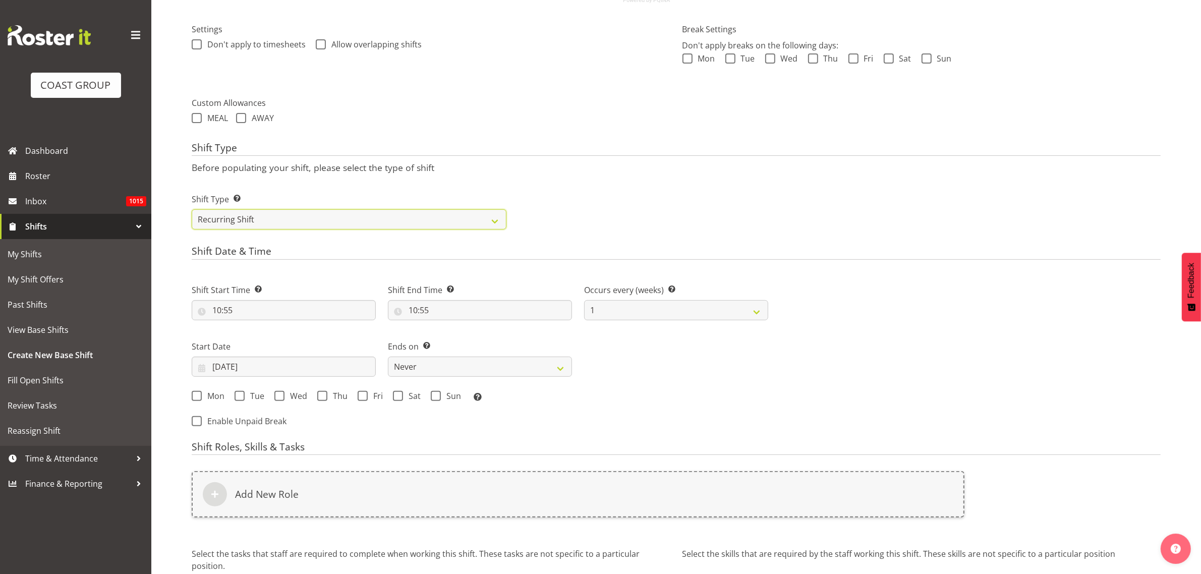
scroll to position [315, 0]
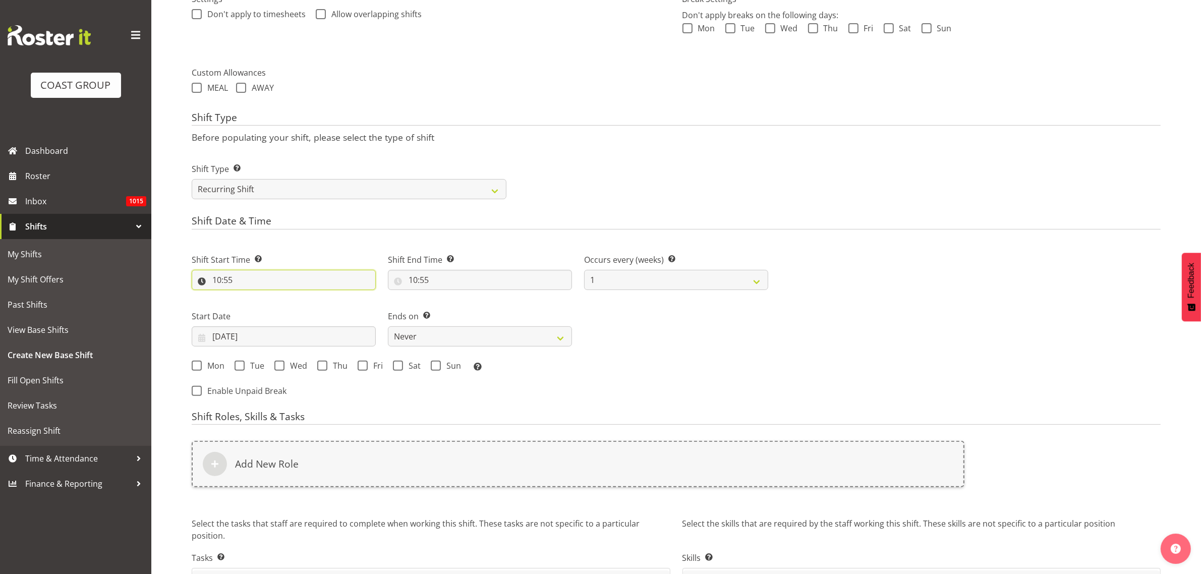
click at [245, 284] on input "10:55" at bounding box center [284, 280] width 184 height 20
select select "11"
type input "11:55"
select select "10"
type input "10:55"
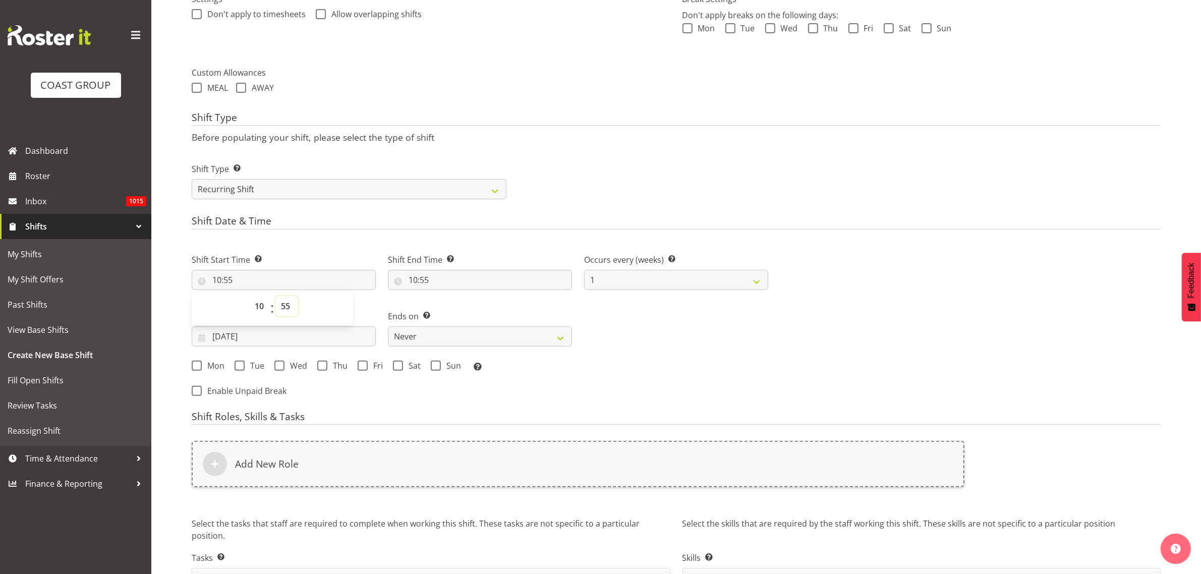
select select "0"
type input "10:00"
click at [447, 281] on input "10:55" at bounding box center [480, 280] width 184 height 20
select select "11"
type input "11:55"
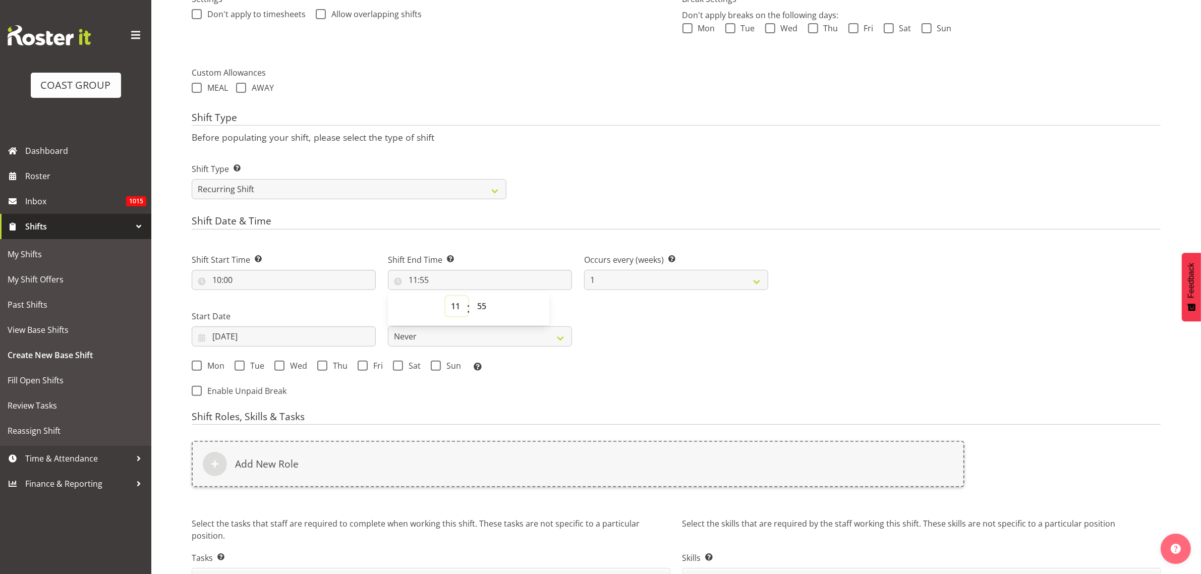
select select "13"
type input "13:55"
select select "0"
type input "13:00"
click at [241, 343] on input "[DATE]" at bounding box center [284, 336] width 184 height 20
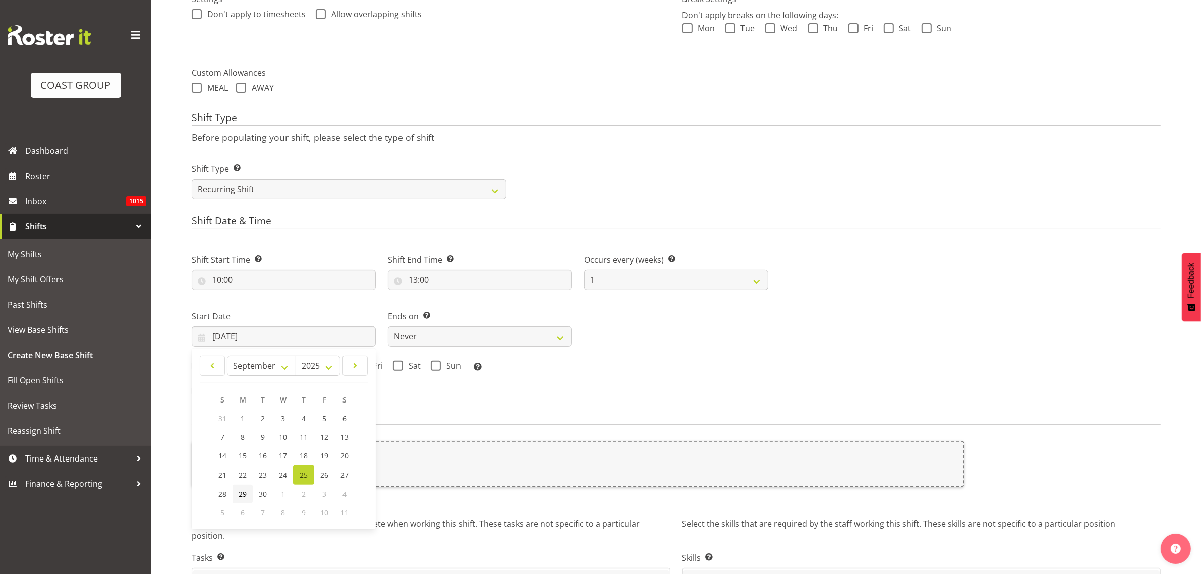
click at [242, 491] on span "29" at bounding box center [243, 494] width 8 height 10
type input "[DATE]"
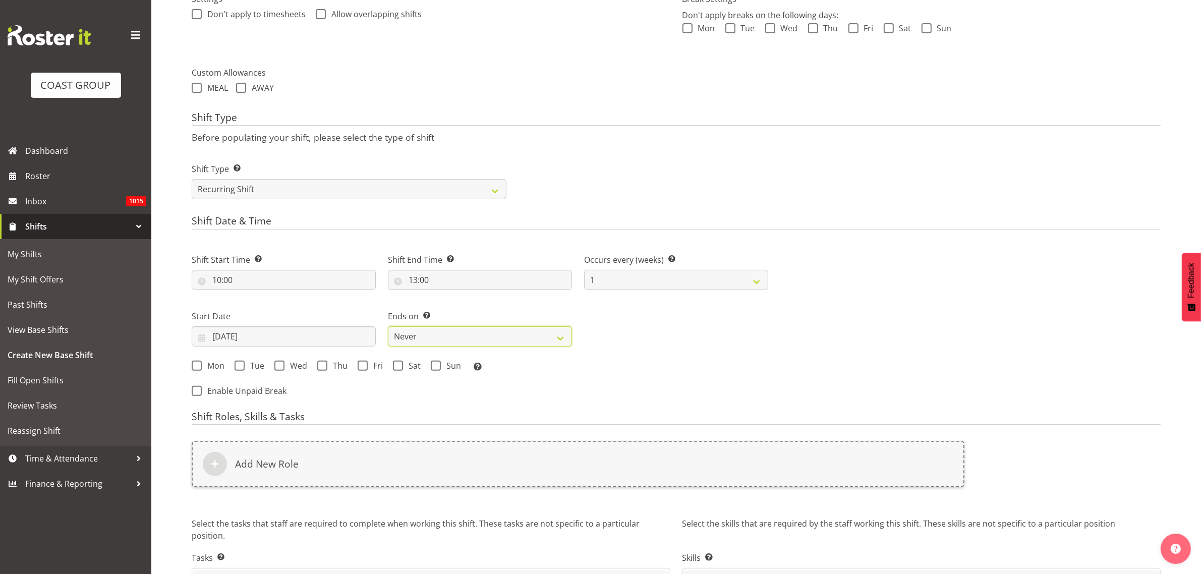
click at [435, 336] on select "Never On Date" at bounding box center [480, 336] width 184 height 20
select select "date"
click at [388, 327] on select "Never On Date" at bounding box center [480, 336] width 184 height 20
select select "8"
select select "2025"
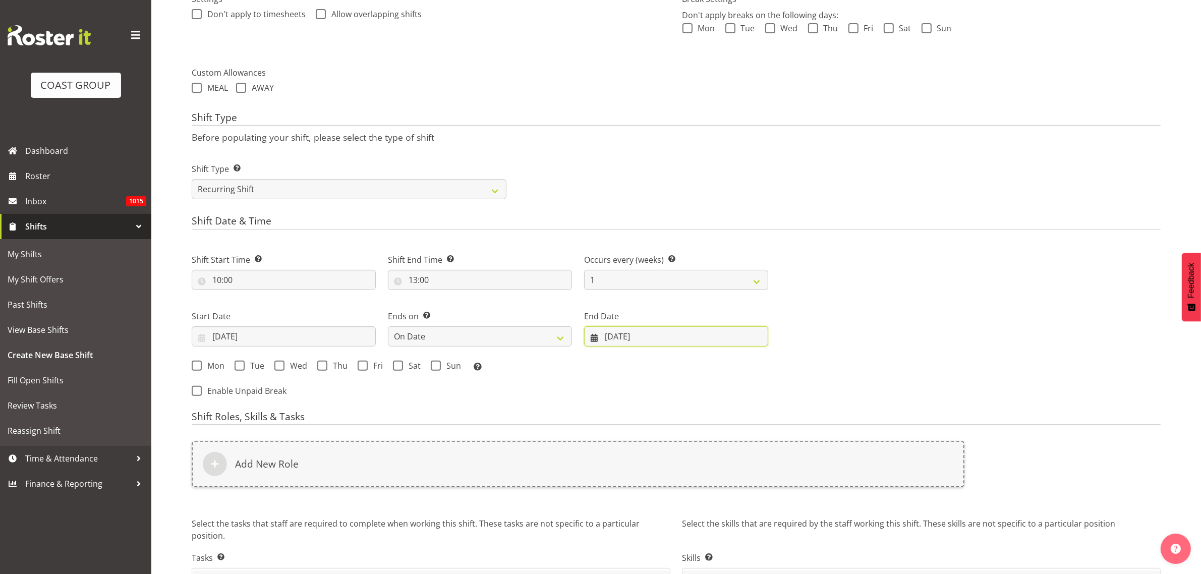
click at [652, 332] on input "[DATE]" at bounding box center [676, 336] width 184 height 20
click at [752, 367] on span at bounding box center [747, 366] width 12 height 12
select select "9"
click at [676, 418] on span "1" at bounding box center [676, 419] width 4 height 10
type input "[DATE]"
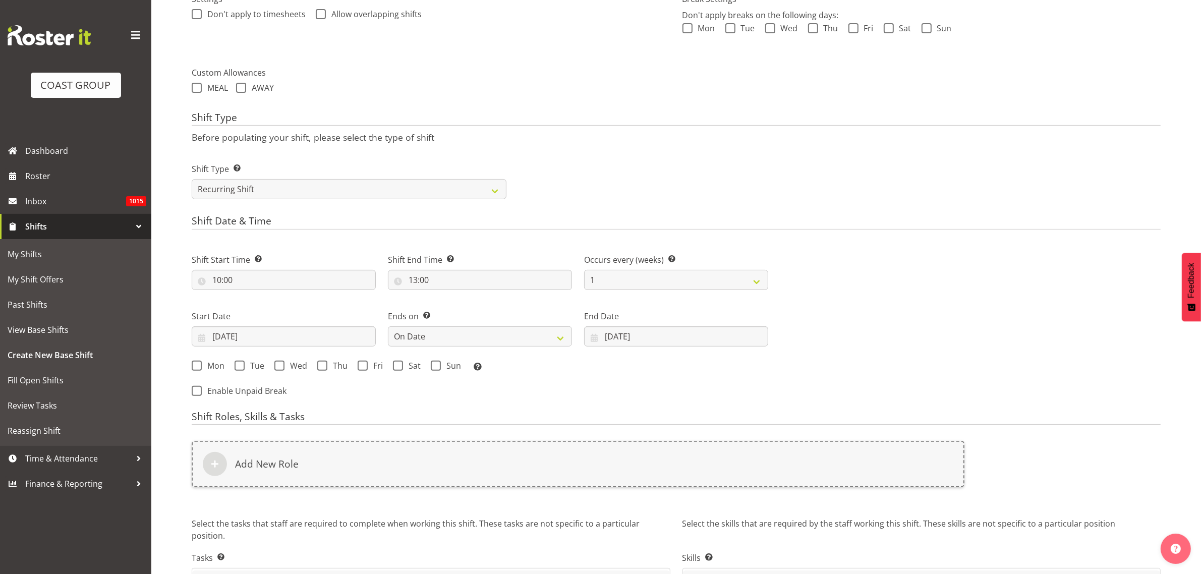
click at [210, 364] on span "Mon" at bounding box center [213, 366] width 23 height 10
click at [198, 364] on input "Mon" at bounding box center [195, 365] width 7 height 7
checkbox input "true"
click at [245, 366] on span "Tue" at bounding box center [255, 366] width 20 height 10
click at [241, 366] on input "Tue" at bounding box center [238, 365] width 7 height 7
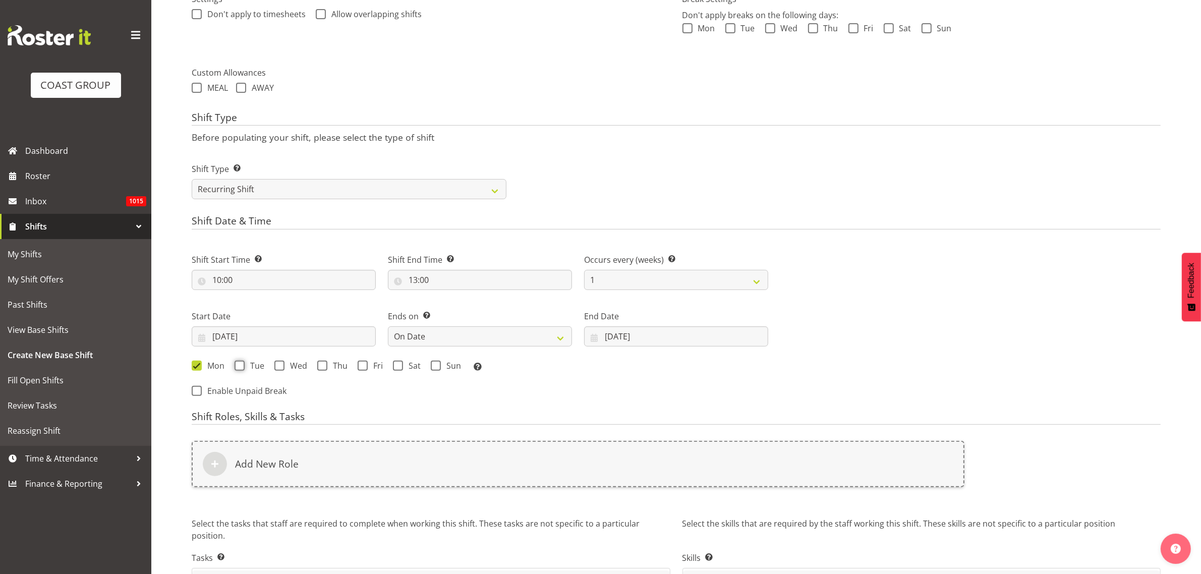
checkbox input "true"
click at [287, 366] on span "Wed" at bounding box center [295, 366] width 23 height 10
click at [281, 366] on input "Wed" at bounding box center [277, 365] width 7 height 7
checkbox input "true"
click at [331, 367] on span "Thu" at bounding box center [337, 366] width 20 height 10
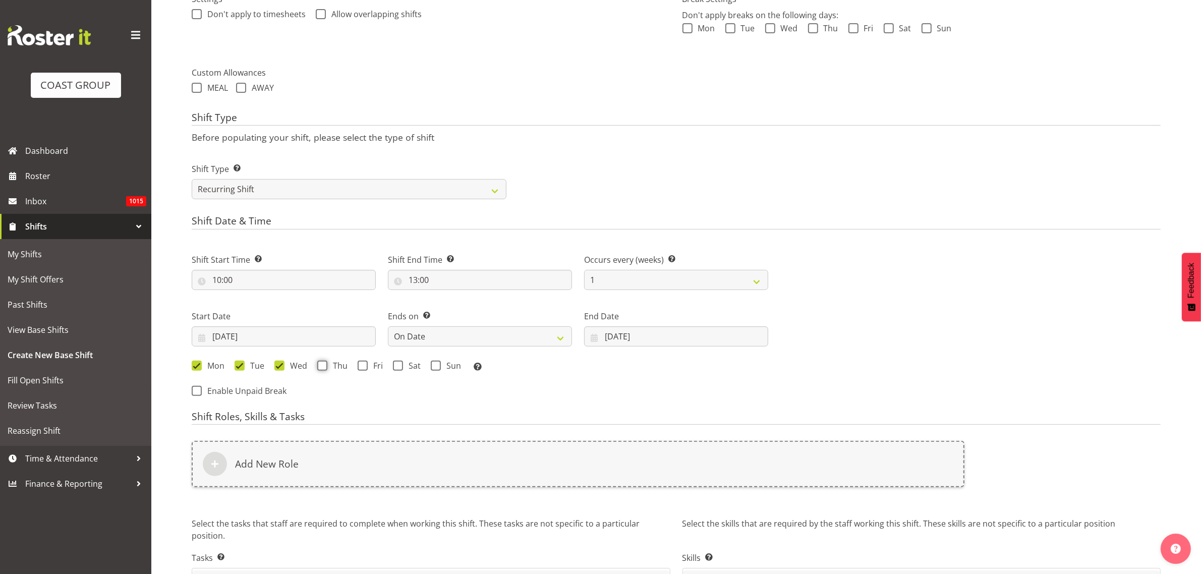
click at [324, 367] on input "Thu" at bounding box center [320, 365] width 7 height 7
checkbox input "true"
click at [368, 366] on span "Fri" at bounding box center [375, 366] width 15 height 10
click at [364, 366] on input "Fri" at bounding box center [361, 365] width 7 height 7
checkbox input "true"
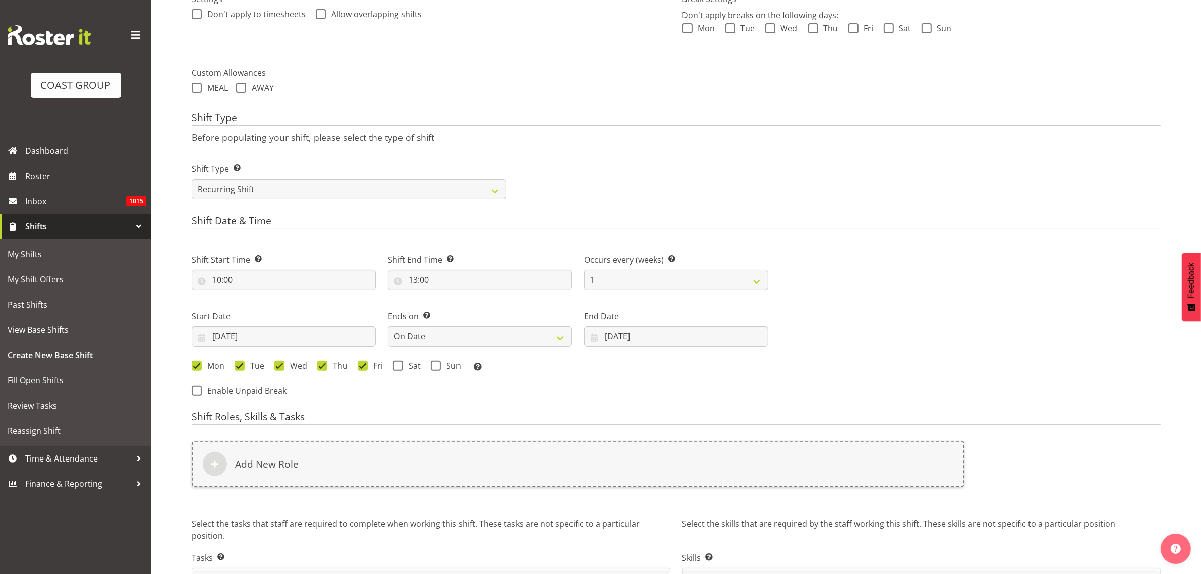
drag, startPoint x: 395, startPoint y: 367, endPoint x: 401, endPoint y: 367, distance: 6.1
click at [396, 367] on span at bounding box center [398, 366] width 10 height 10
click at [396, 367] on input "Sat" at bounding box center [396, 365] width 7 height 7
checkbox input "true"
click at [435, 364] on span at bounding box center [436, 366] width 10 height 10
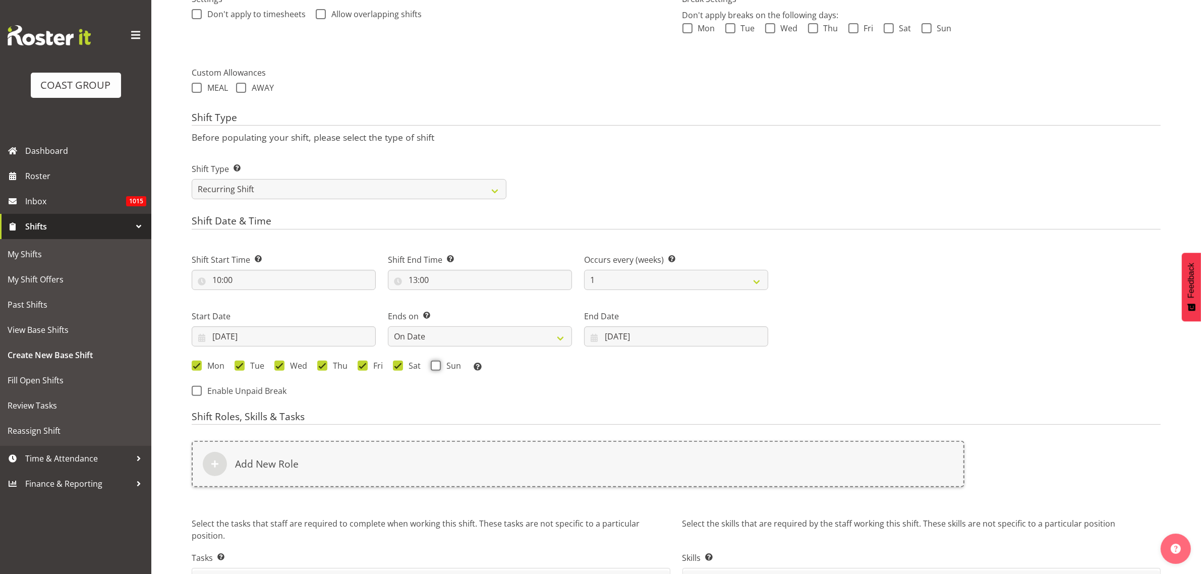
click at [435, 364] on input "Sun" at bounding box center [434, 365] width 7 height 7
checkbox input "true"
click at [324, 465] on div "Add New Role" at bounding box center [578, 464] width 773 height 46
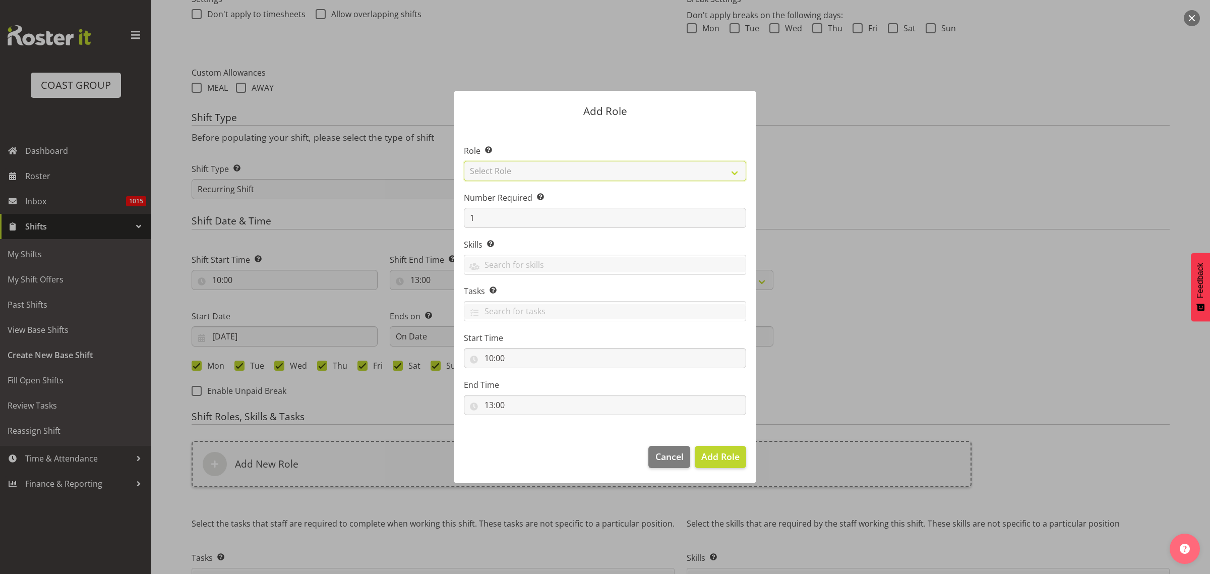
click at [560, 167] on select "Select Role ACCOUNT MANAGER ACCOUNT MANAGER DW ACCOUNTS [PERSON_NAME] VEHICLES …" at bounding box center [605, 171] width 282 height 20
select select "123"
click at [464, 161] on select "Select Role ACCOUNT MANAGER ACCOUNT MANAGER DW ACCOUNTS [PERSON_NAME] VEHICLES …" at bounding box center [605, 171] width 282 height 20
drag, startPoint x: 493, startPoint y: 215, endPoint x: 362, endPoint y: 208, distance: 131.9
click at [366, 208] on form "Add Role Role Select the role you wish to add to the shift. ACCOUNT MANAGER ACC…" at bounding box center [605, 287] width 484 height 442
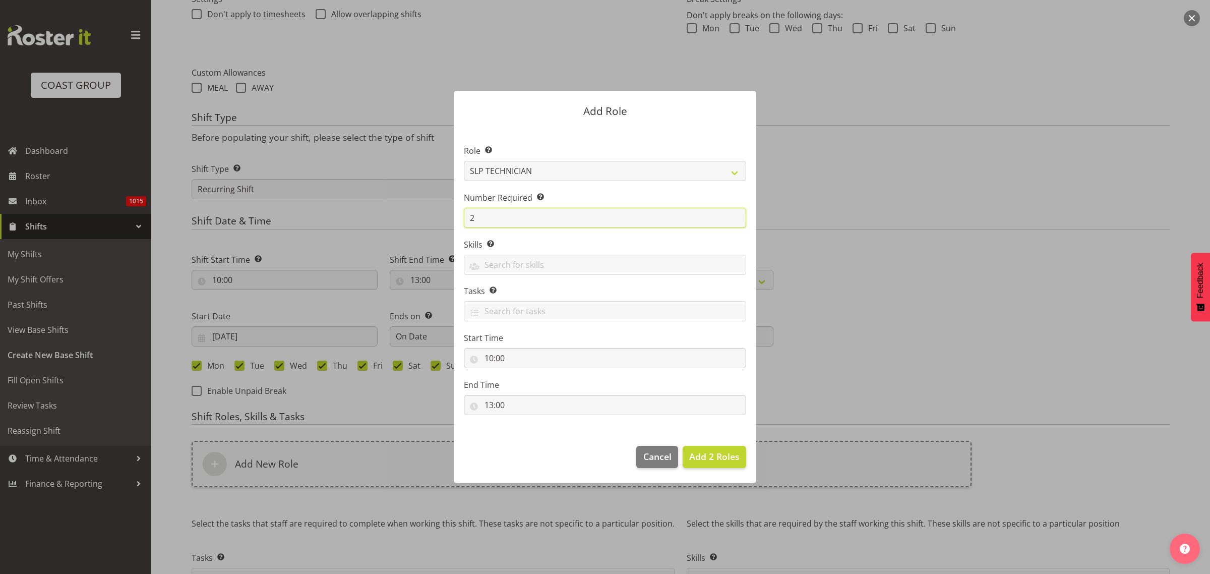
type input "2"
click at [709, 458] on span "Add 2 Roles" at bounding box center [714, 456] width 50 height 12
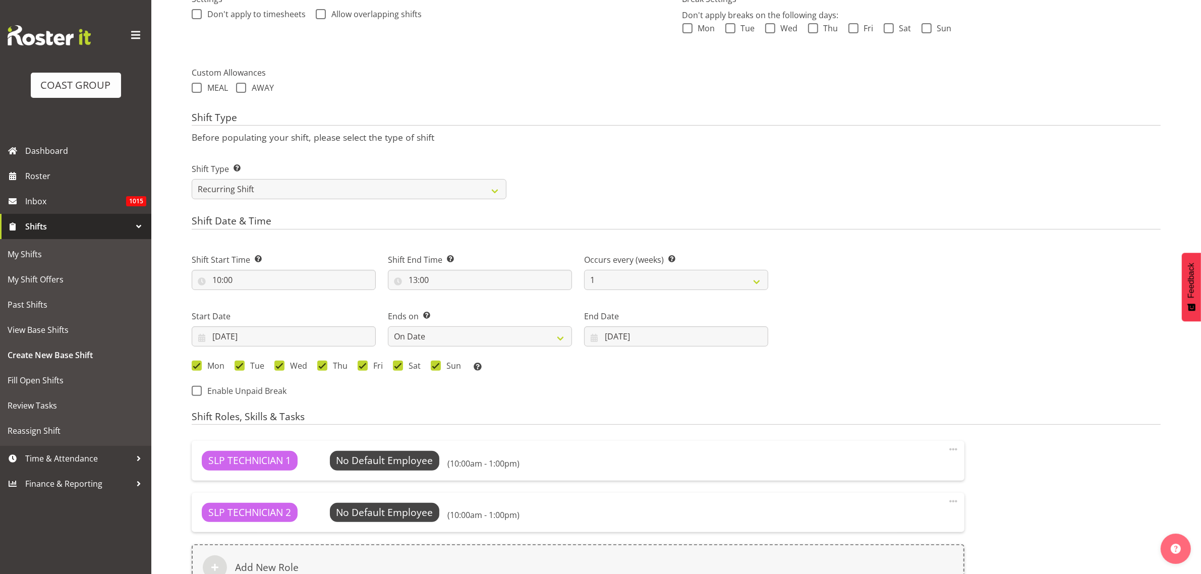
click at [285, 559] on div "Add New Role" at bounding box center [578, 567] width 773 height 46
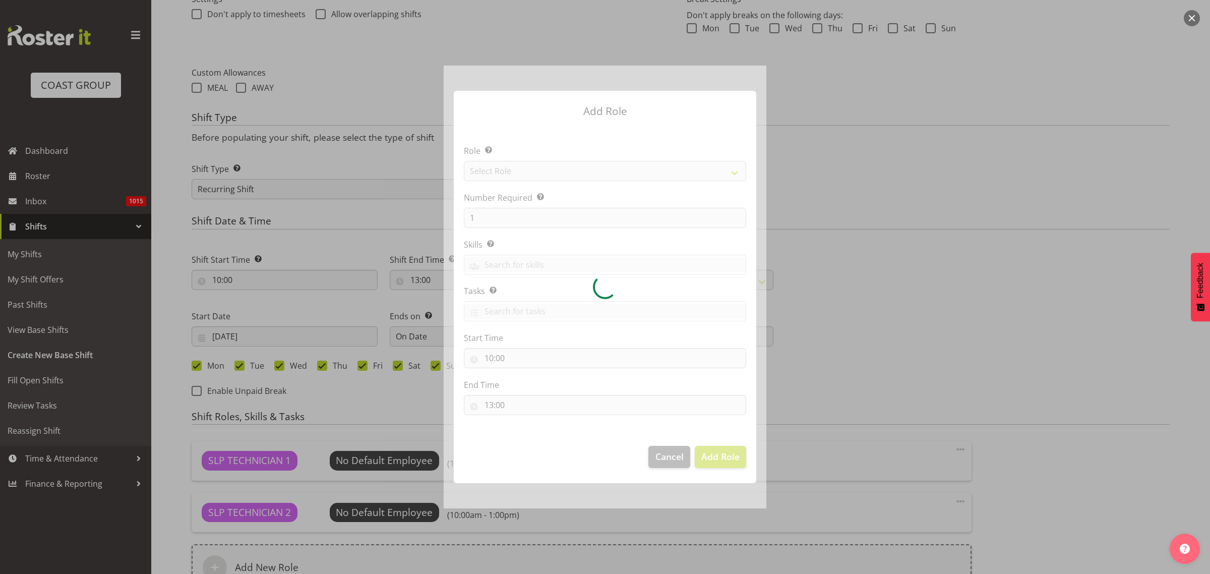
click at [544, 169] on div at bounding box center [605, 287] width 323 height 442
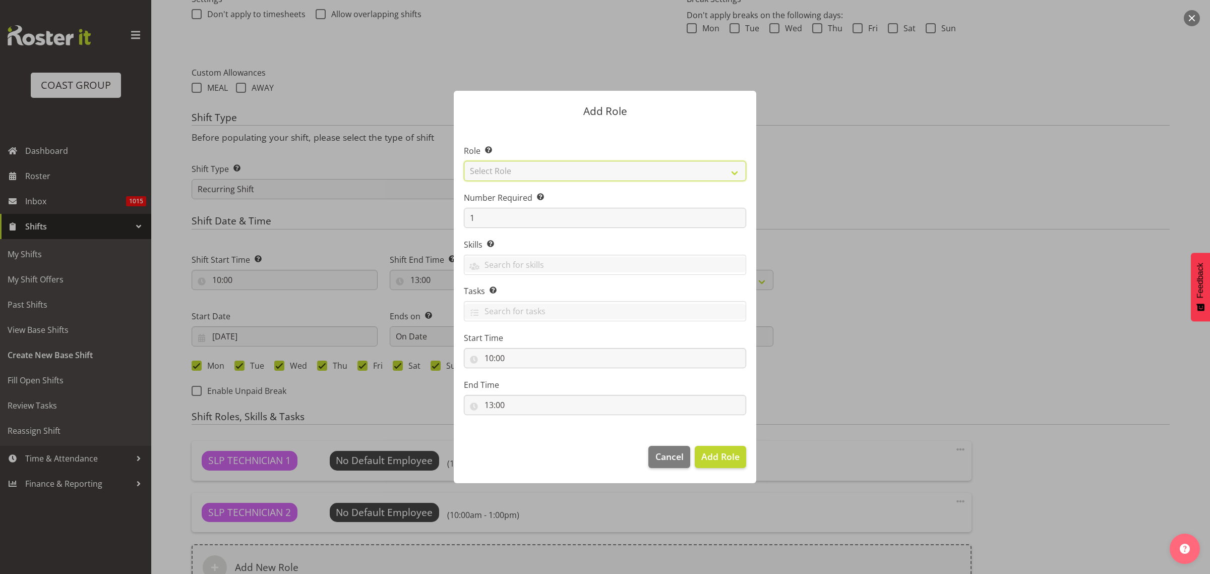
click at [535, 165] on select "Select Role ACCOUNT MANAGER ACCOUNT MANAGER DW ACCOUNTS [PERSON_NAME] VEHICLES …" at bounding box center [605, 171] width 282 height 20
select select "81"
click at [464, 161] on select "Select Role ACCOUNT MANAGER ACCOUNT MANAGER DW ACCOUNTS [PERSON_NAME] VEHICLES …" at bounding box center [605, 171] width 282 height 20
click at [735, 458] on span "Add Role" at bounding box center [721, 456] width 38 height 12
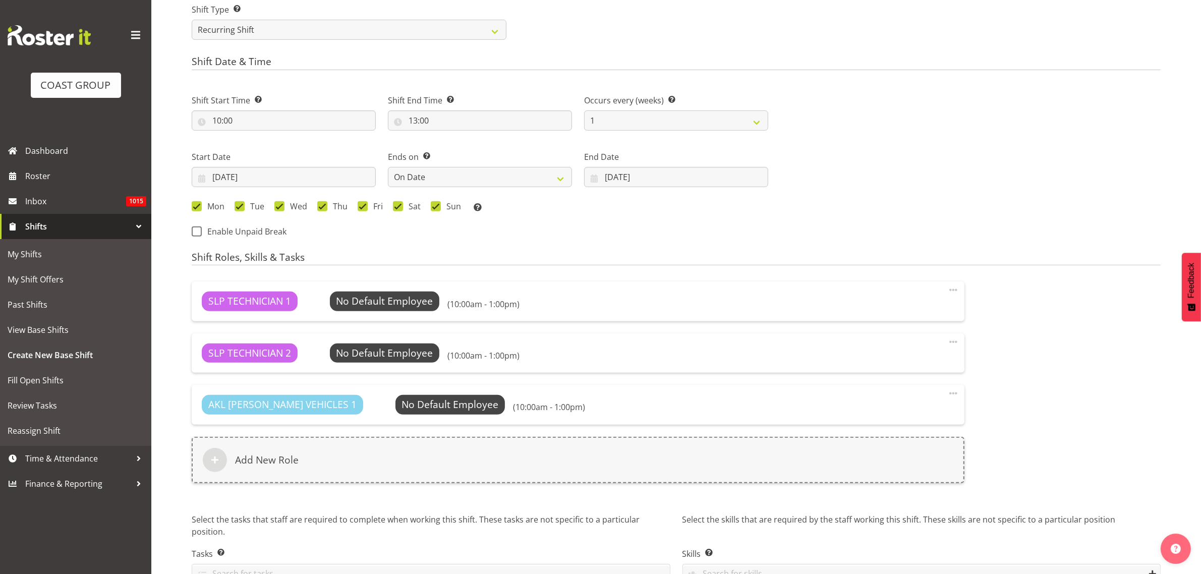
scroll to position [536, 0]
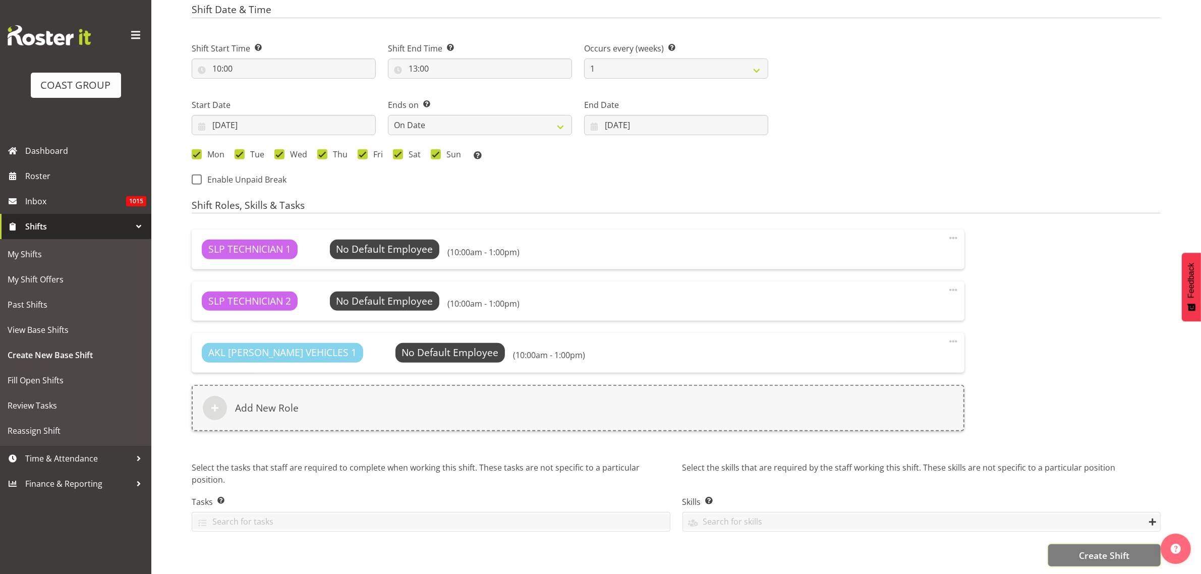
click at [1079, 549] on span "Create Shift" at bounding box center [1104, 555] width 50 height 13
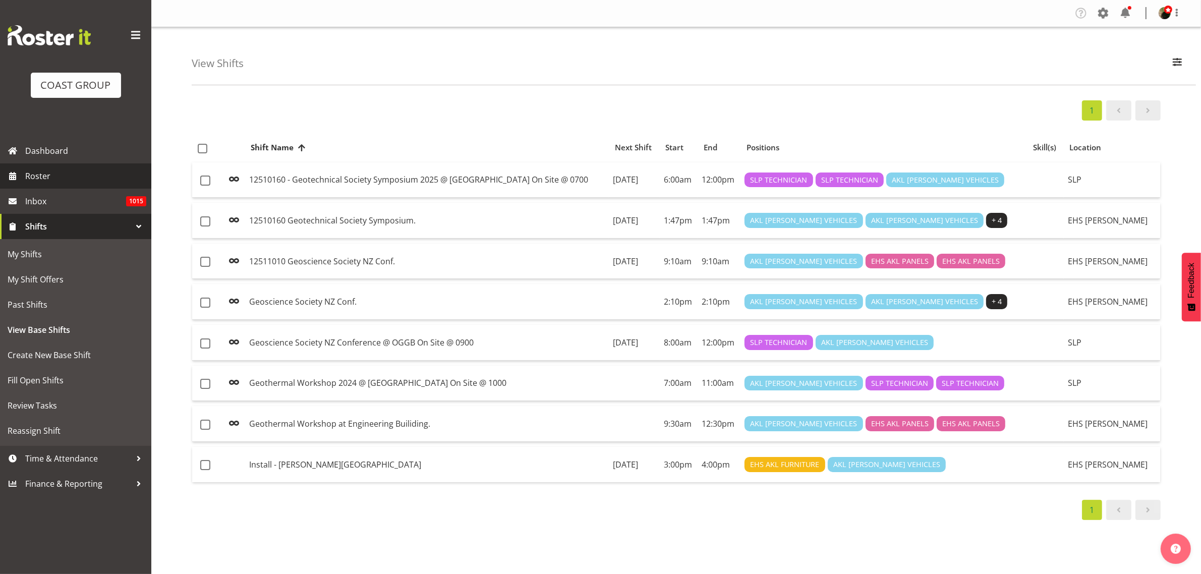
click at [46, 177] on span "Roster" at bounding box center [85, 175] width 121 height 15
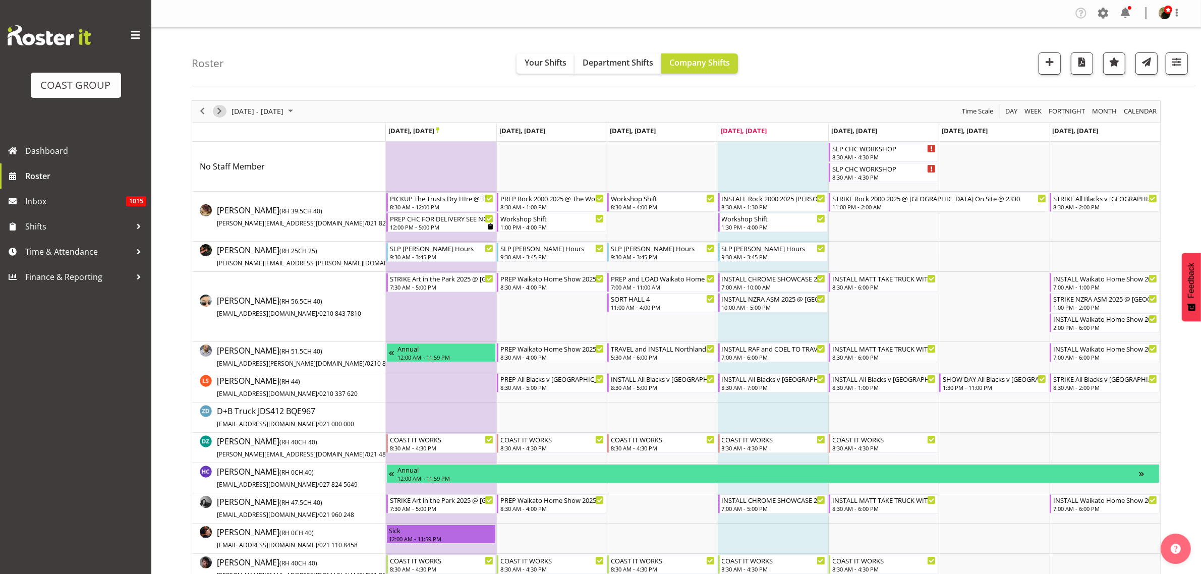
click at [220, 111] on span "Next" at bounding box center [219, 111] width 12 height 13
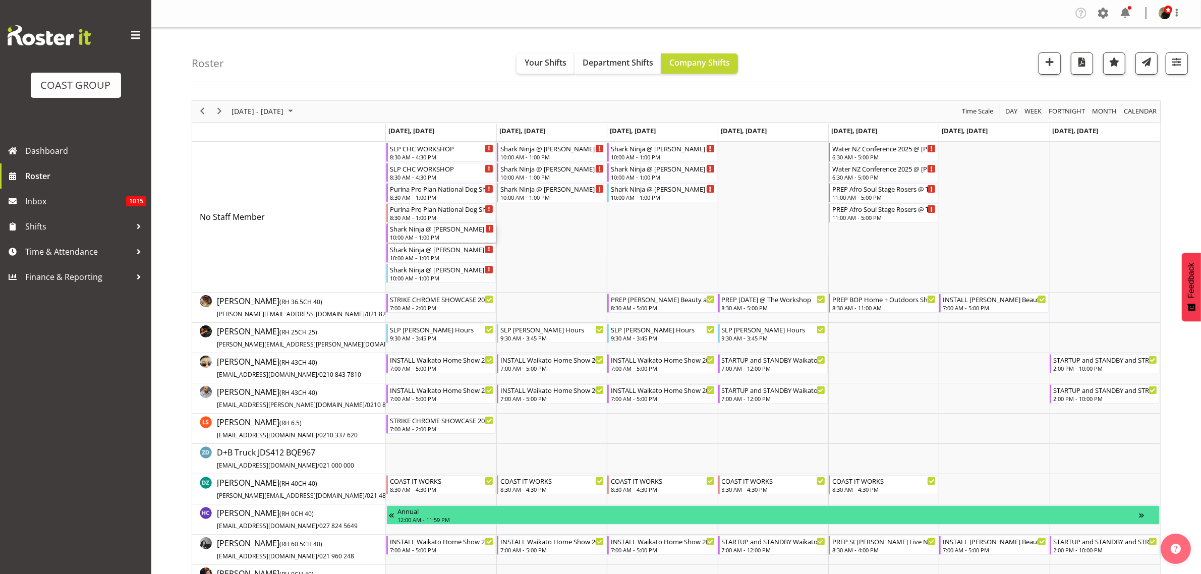
click at [412, 237] on div "10:00 AM - 1:00 PM" at bounding box center [442, 237] width 104 height 8
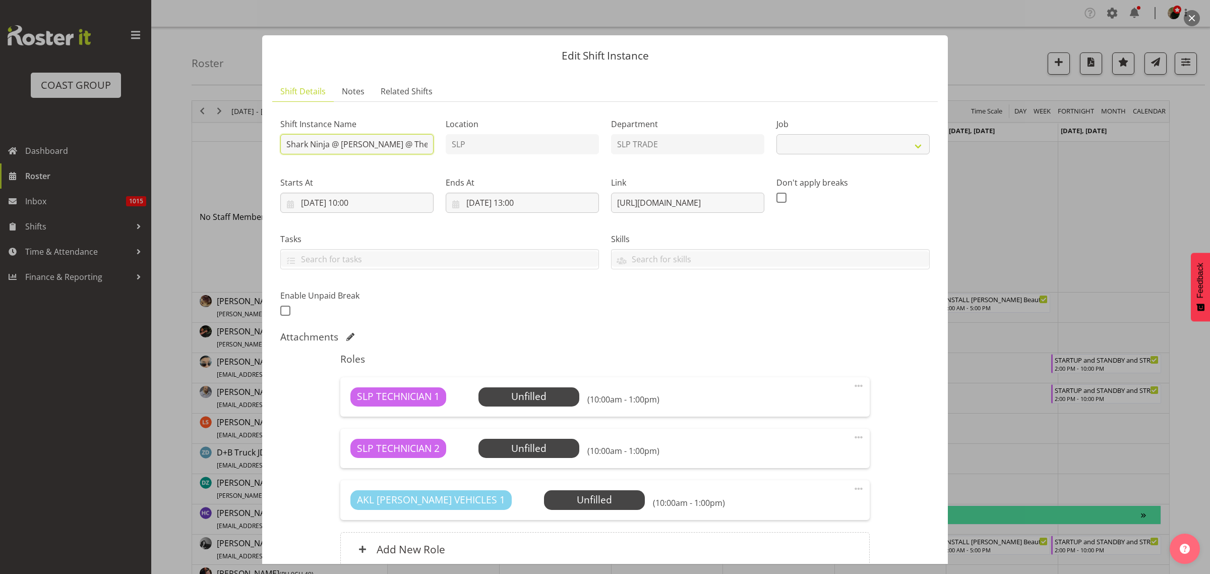
click at [286, 141] on input "Shark Ninja @ Harvey Norman @ The Cordis On Site @ 1100" at bounding box center [356, 144] width 153 height 20
select select "10721"
type input "PREP Shark Ninja @ Harvey Norman @ The Workshop"
click at [350, 207] on input "29/09/2025, 10:00" at bounding box center [356, 203] width 153 height 20
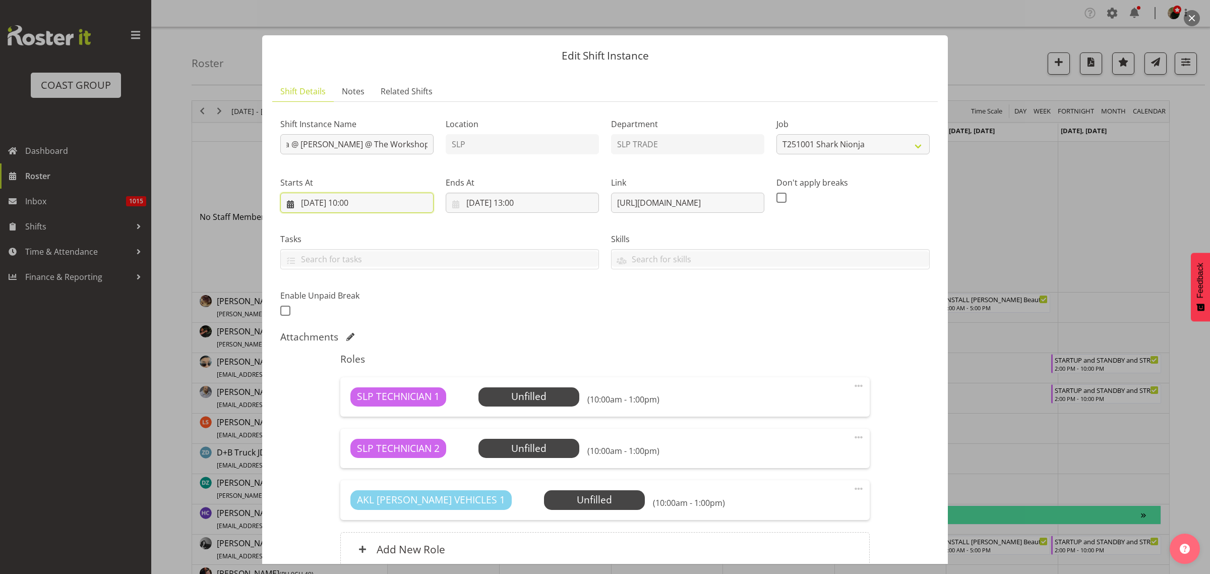
scroll to position [0, 0]
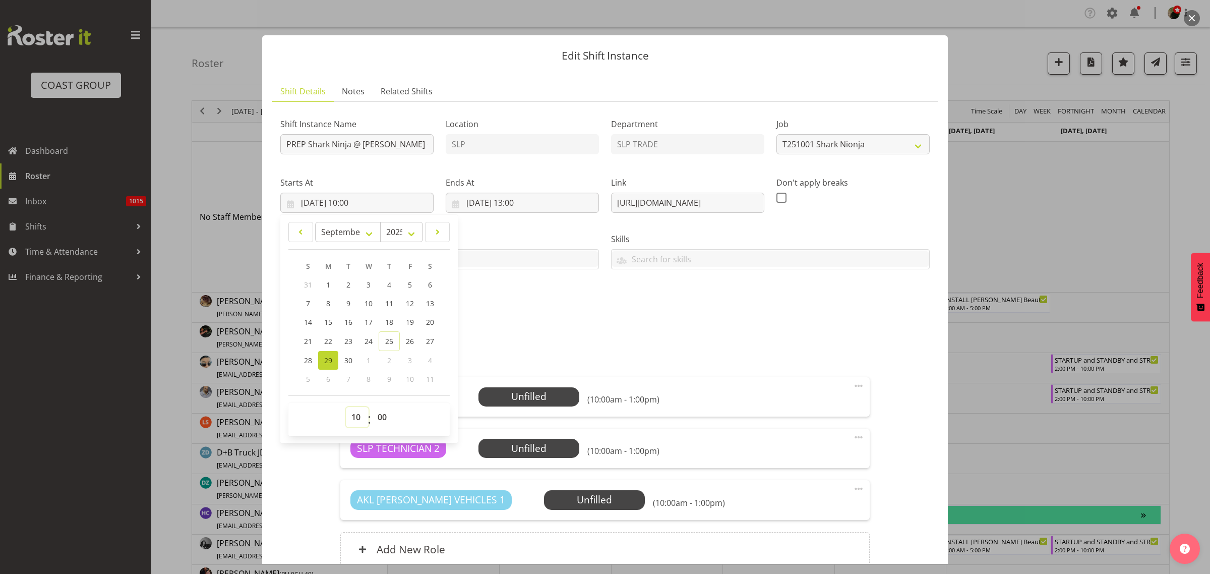
click at [356, 415] on select "00 01 02 03 04 05 06 07 08 09 10 11 12 13 14 15 16 17 18 19 20 21 22 23" at bounding box center [357, 417] width 23 height 20
select select "13"
click at [346, 407] on select "00 01 02 03 04 05 06 07 08 09 10 11 12 13 14 15 16 17 18 19 20 21 22 23" at bounding box center [357, 417] width 23 height 20
type input "29/09/2025, 13:00"
click at [537, 205] on input "29/09/2025, 13:00" at bounding box center [522, 203] width 153 height 20
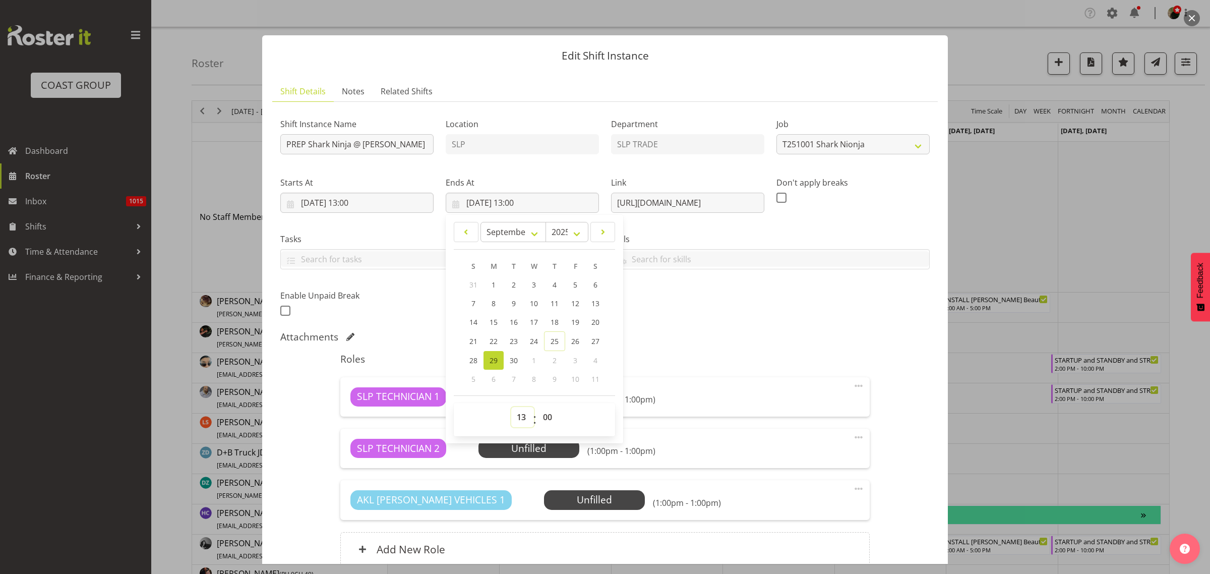
click at [519, 417] on select "00 01 02 03 04 05 06 07 08 09 10 11 12 13 14 15 16 17 18 19 20 21 22 23" at bounding box center [522, 417] width 23 height 20
select select "15"
click at [511, 407] on select "00 01 02 03 04 05 06 07 08 09 10 11 12 13 14 15 16 17 18 19 20 21 22 23" at bounding box center [522, 417] width 23 height 20
type input "29/09/2025, 15:00"
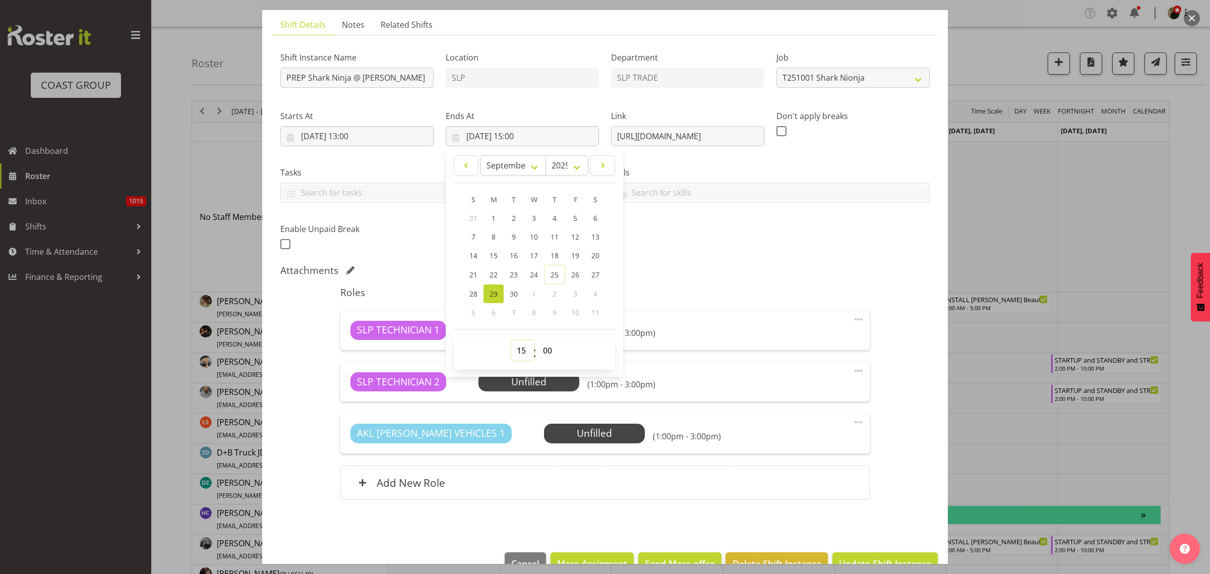
scroll to position [92, 0]
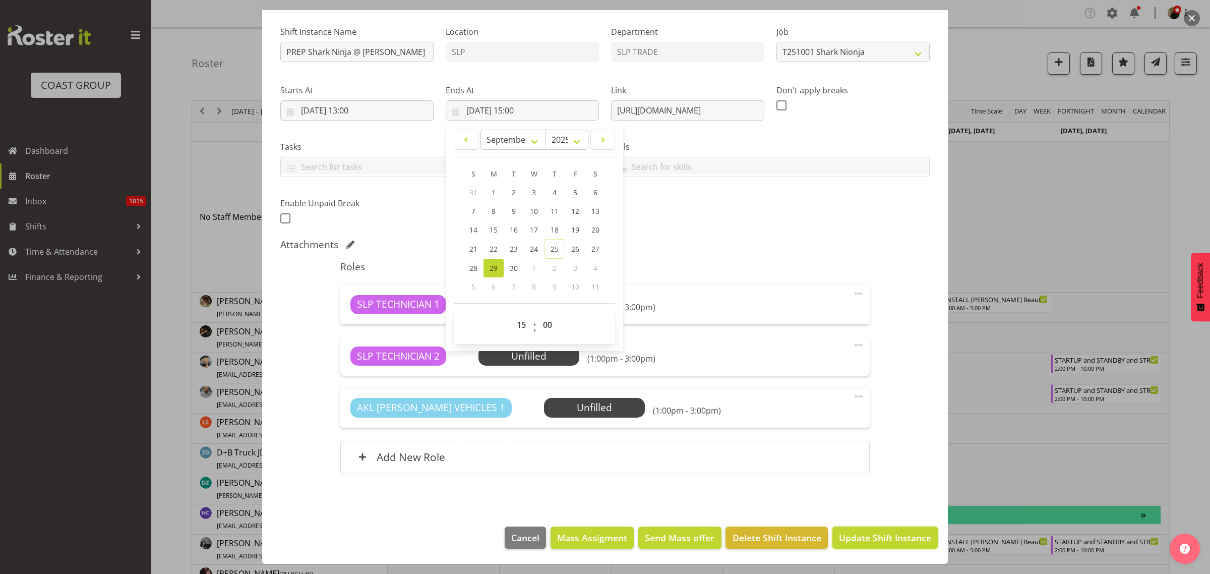
click at [878, 536] on span "Update Shift Instance" at bounding box center [885, 537] width 92 height 13
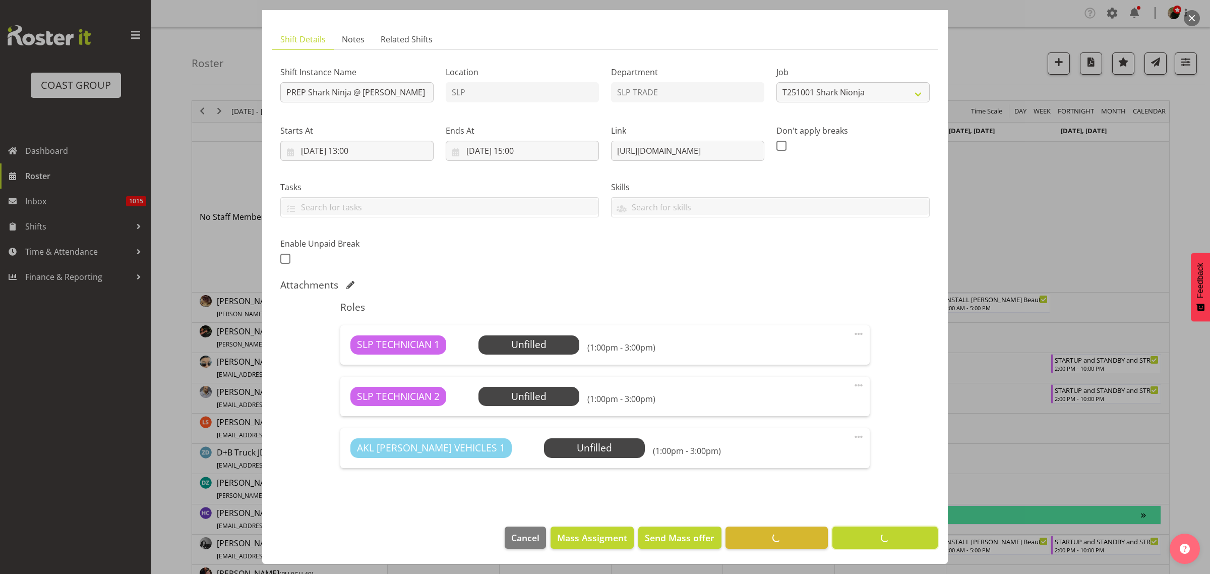
scroll to position [52, 0]
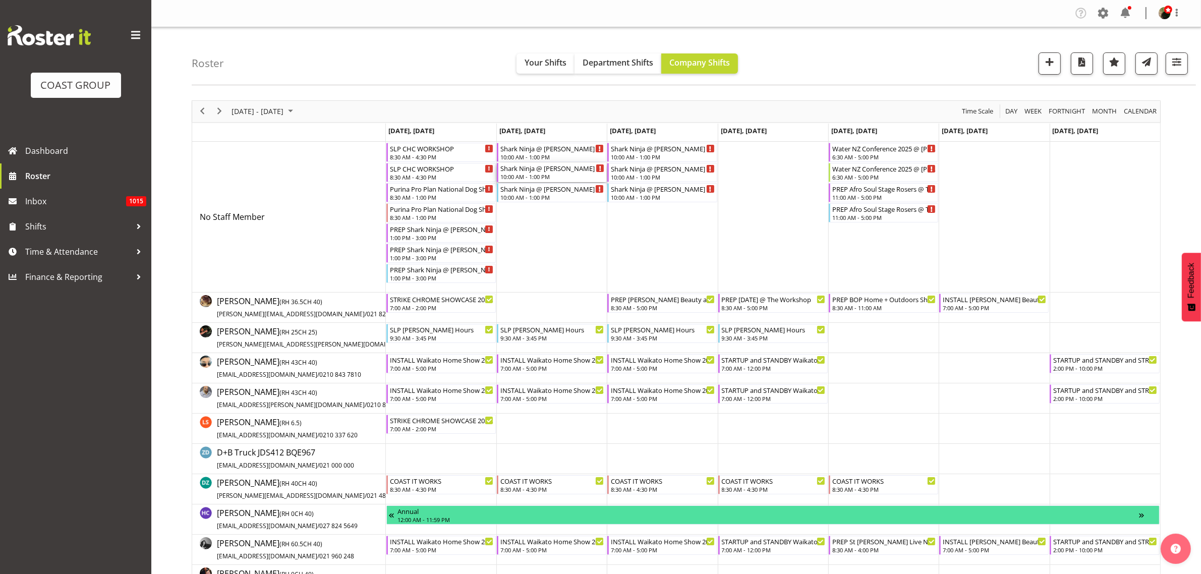
click at [546, 169] on div "Shark Ninja @ Harvey Norman @ The Cordis On Site @ 1100" at bounding box center [552, 168] width 104 height 10
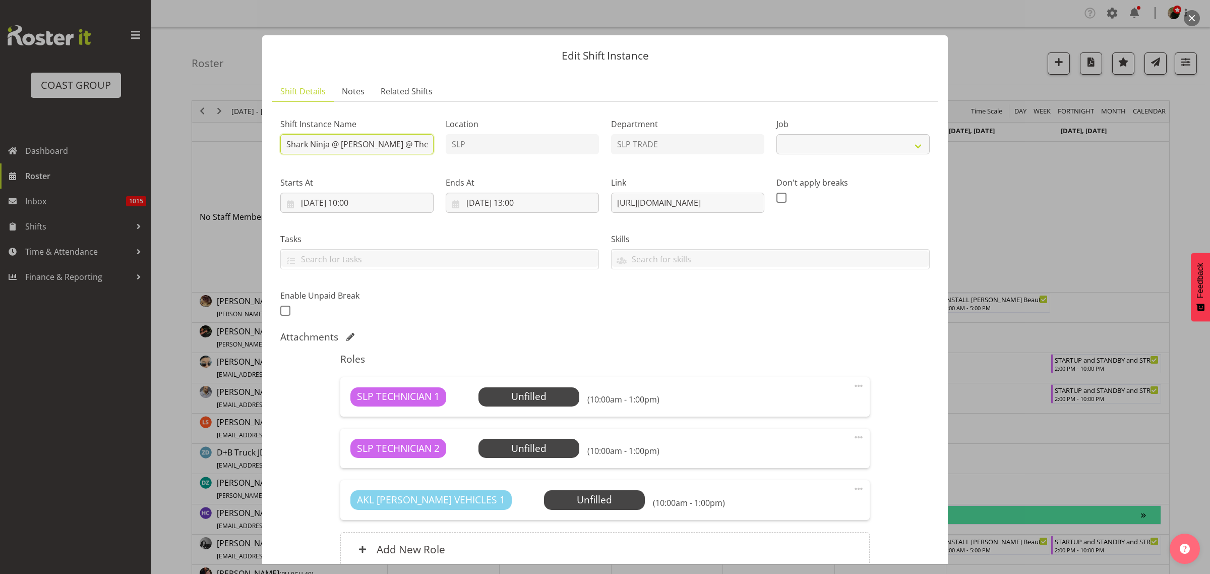
click at [285, 146] on input "Shark Ninja @ Harvey Norman @ The Cordis On Site @ 1100" at bounding box center [356, 144] width 153 height 20
select select "10721"
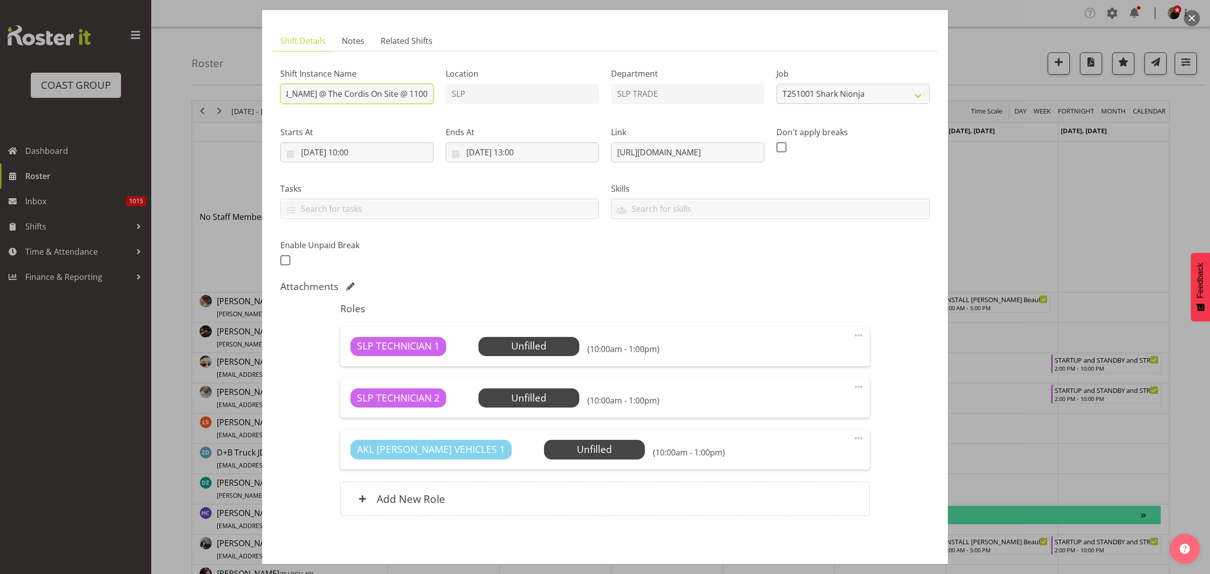
scroll to position [92, 0]
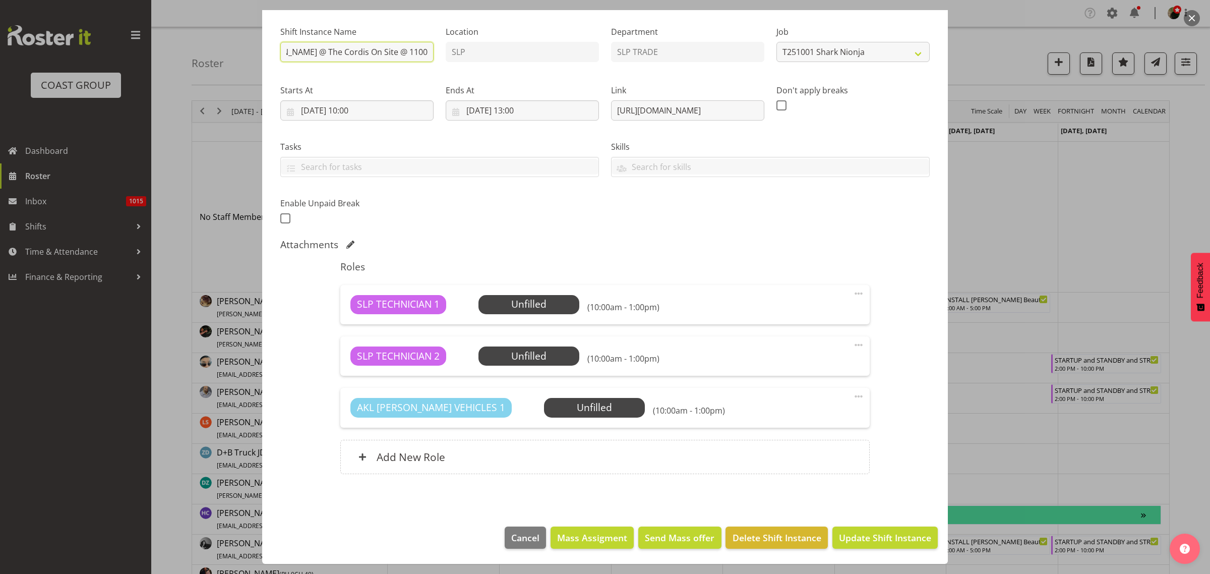
type input "INSTALL Shark Ninja @ Harvey Norman @ The Cordis On Site @ 1100"
click at [874, 539] on span "Update Shift Instance" at bounding box center [885, 537] width 92 height 13
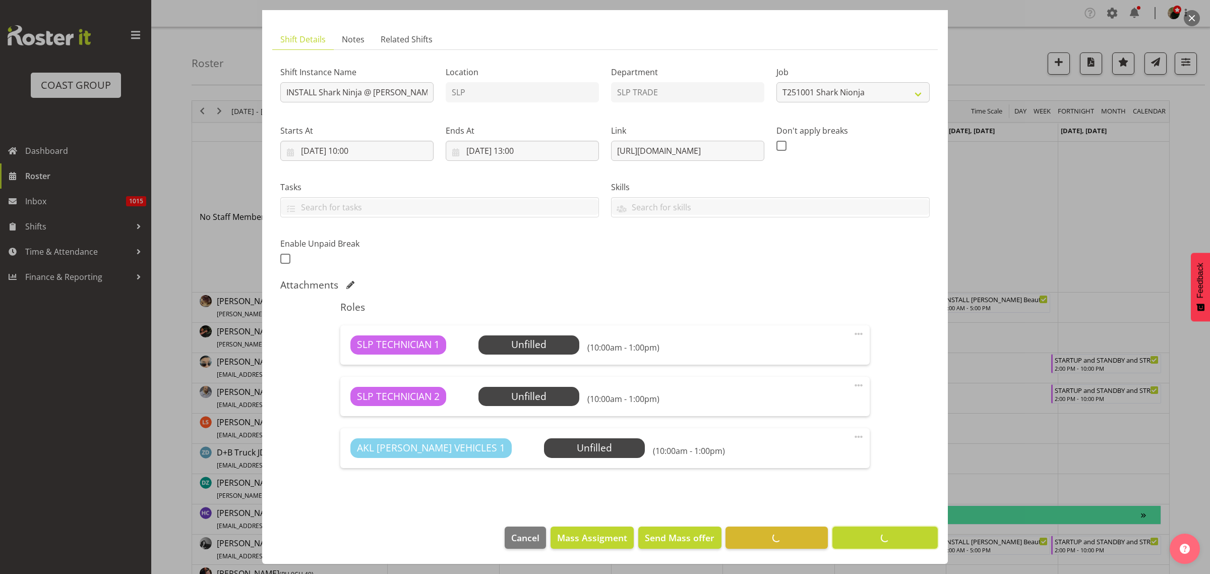
scroll to position [52, 0]
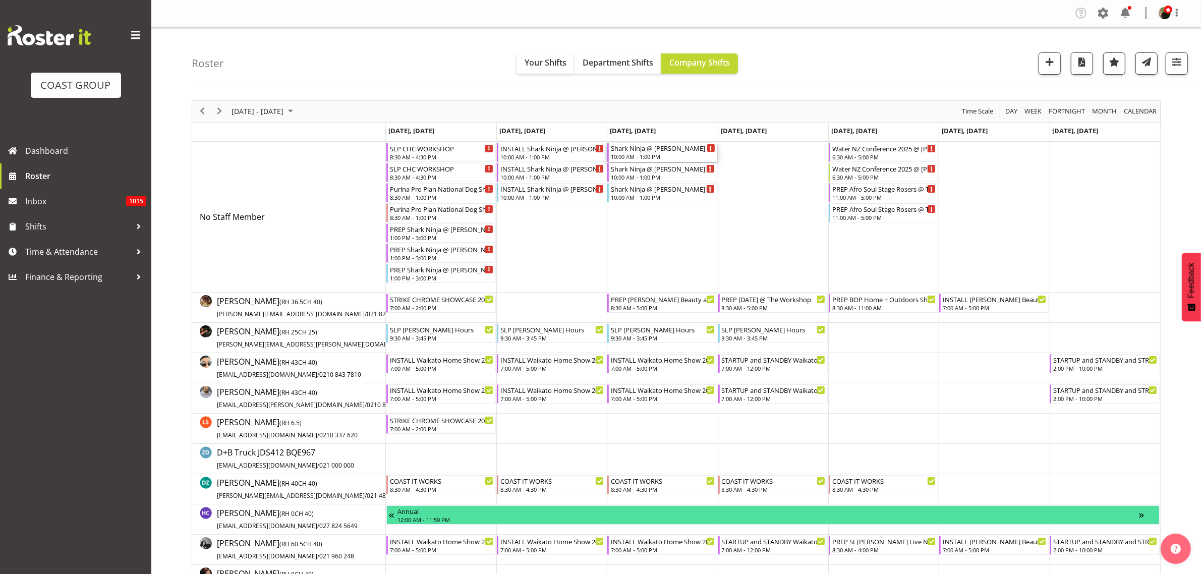
click at [650, 147] on div "Shark Ninja @ Harvey Norman @ The Cordis On Site @ 1100" at bounding box center [663, 148] width 104 height 10
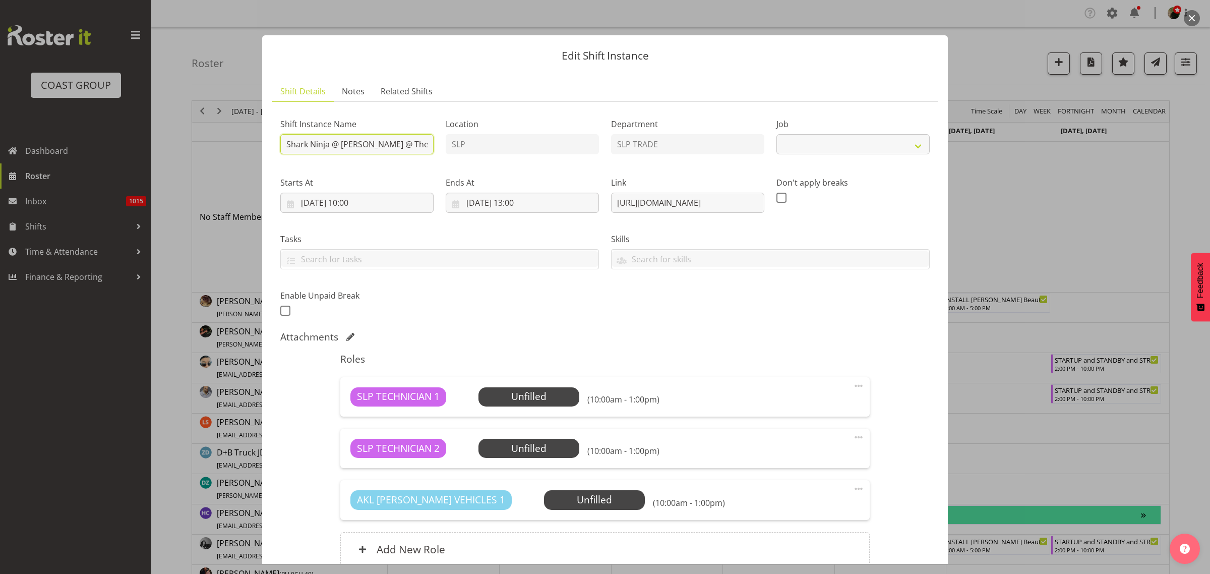
click at [285, 143] on input "Shark Ninja @ Harvey Norman @ The Cordis On Site @ 1100" at bounding box center [356, 144] width 153 height 20
select select "10721"
type input "STRIKE Shark Ninja @ Harvey Norman @ The Cordis On Site @ 1730"
click at [381, 203] on input "01/10/2025, 10:00" at bounding box center [356, 203] width 153 height 20
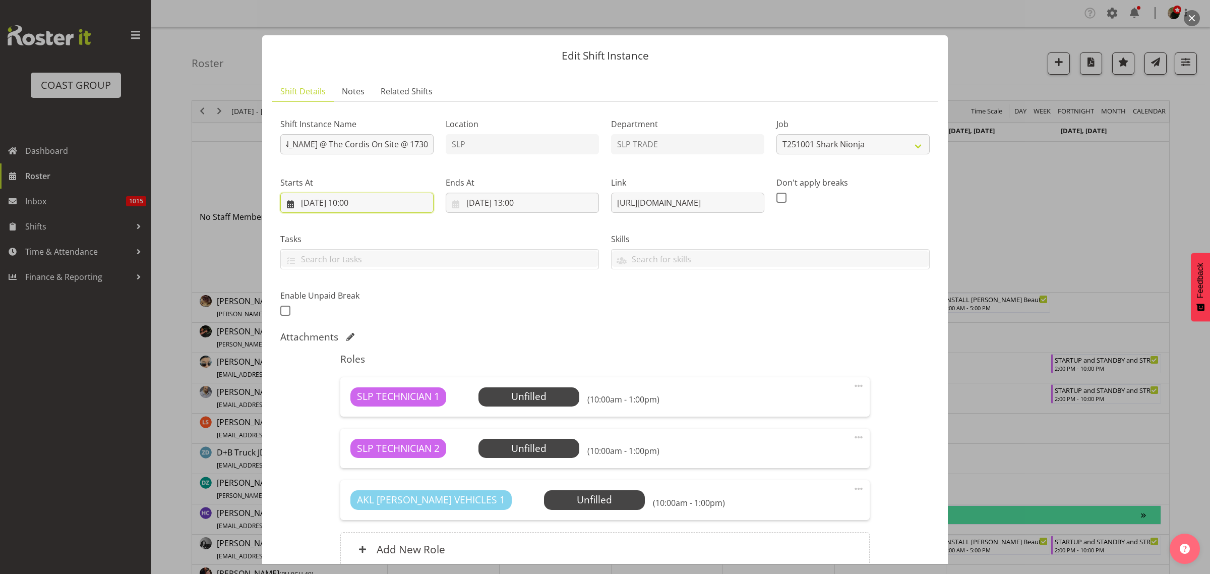
scroll to position [0, 0]
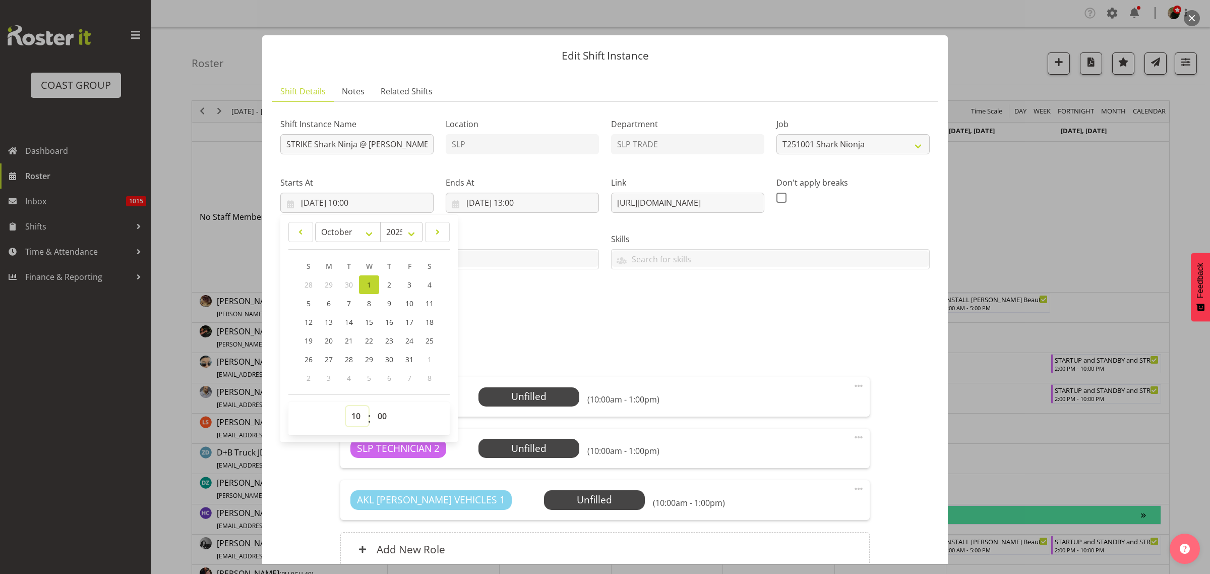
click at [354, 417] on select "00 01 02 03 04 05 06 07 08 09 10 11 12 13 14 15 16 17 18 19 20 21 22 23" at bounding box center [357, 416] width 23 height 20
select select "17"
click at [346, 406] on select "00 01 02 03 04 05 06 07 08 09 10 11 12 13 14 15 16 17 18 19 20 21 22 23" at bounding box center [357, 416] width 23 height 20
type input "01/10/2025, 17:00"
click at [502, 199] on input "01/10/2025, 13:00" at bounding box center [522, 203] width 153 height 20
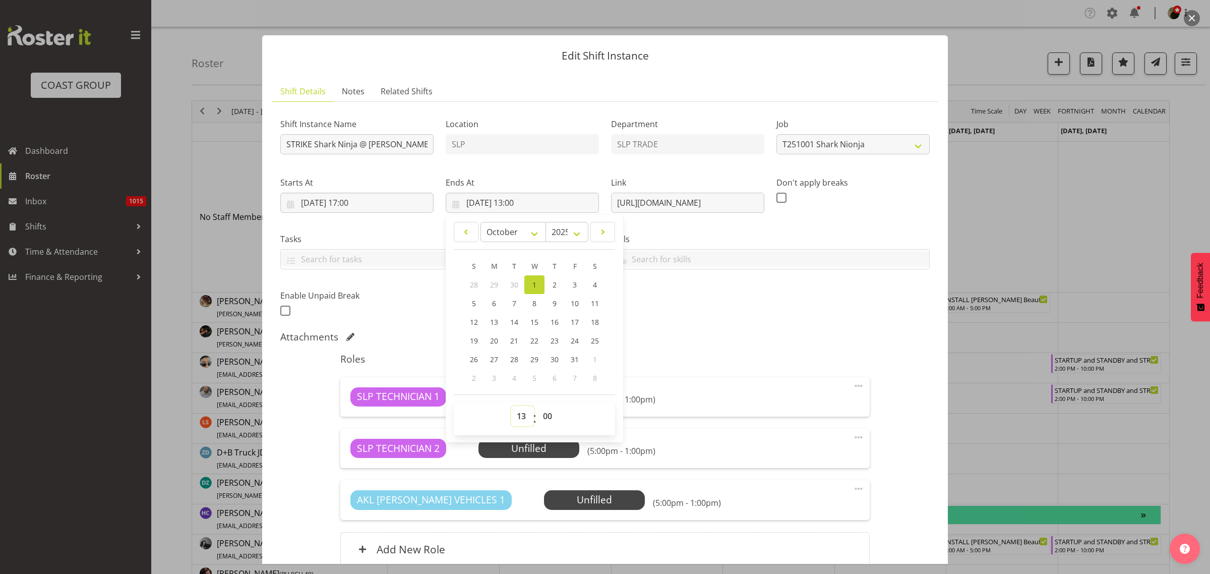
click at [520, 414] on select "00 01 02 03 04 05 06 07 08 09 10 11 12 13 14 15 16 17 18 19 20 21 22 23" at bounding box center [522, 416] width 23 height 20
select select "18"
click at [511, 406] on select "00 01 02 03 04 05 06 07 08 09 10 11 12 13 14 15 16 17 18 19 20 21 22 23" at bounding box center [522, 416] width 23 height 20
type input "01/10/2025, 18:00"
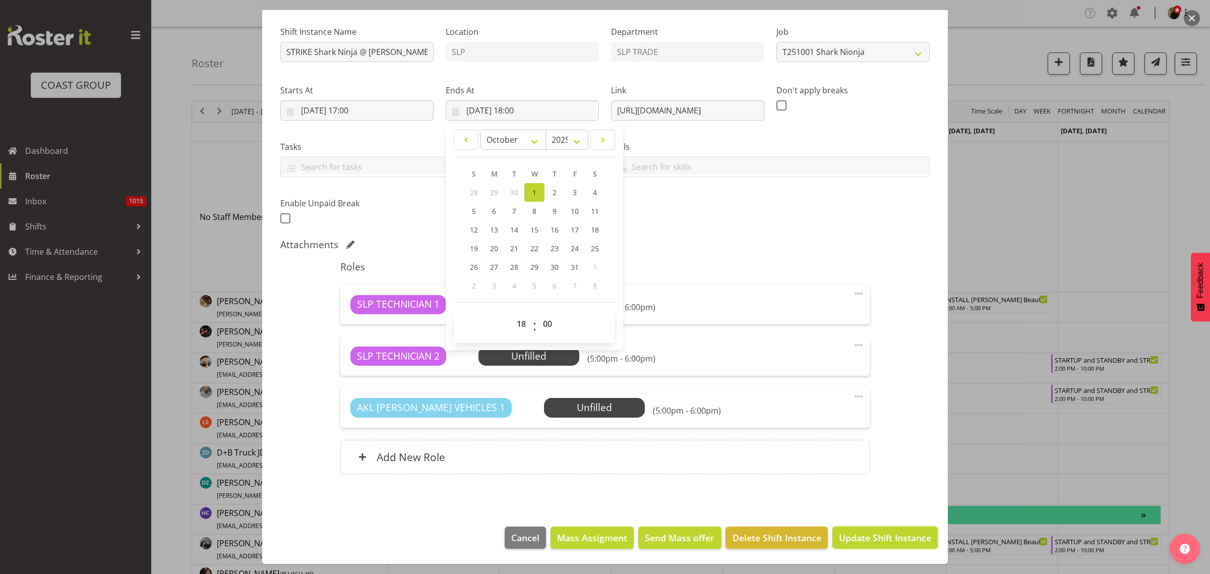
click at [876, 538] on span "Update Shift Instance" at bounding box center [885, 537] width 92 height 13
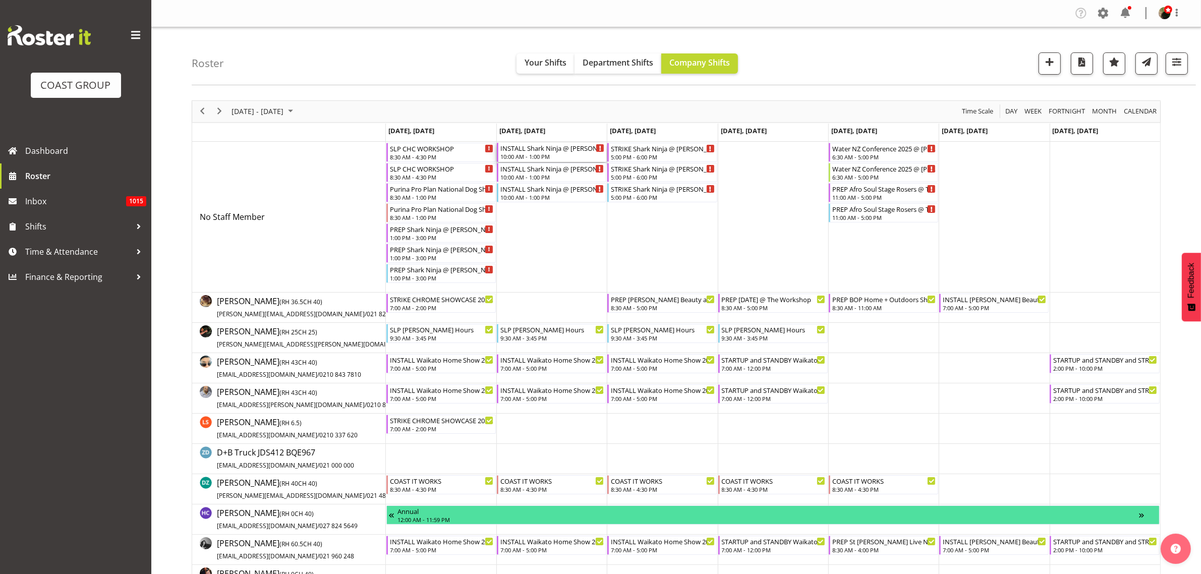
click at [528, 151] on div "INSTALL Shark Ninja @ Harvey Norman @ The Cordis On Site @ 1100" at bounding box center [552, 148] width 104 height 10
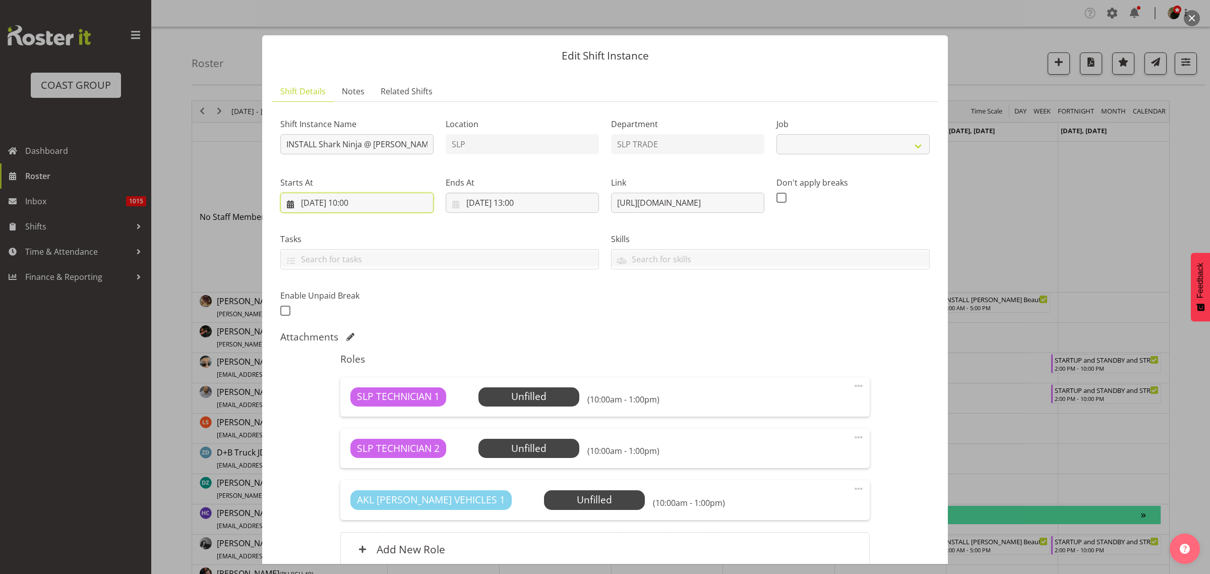
click at [333, 207] on input "30/09/2025, 10:00" at bounding box center [356, 203] width 153 height 20
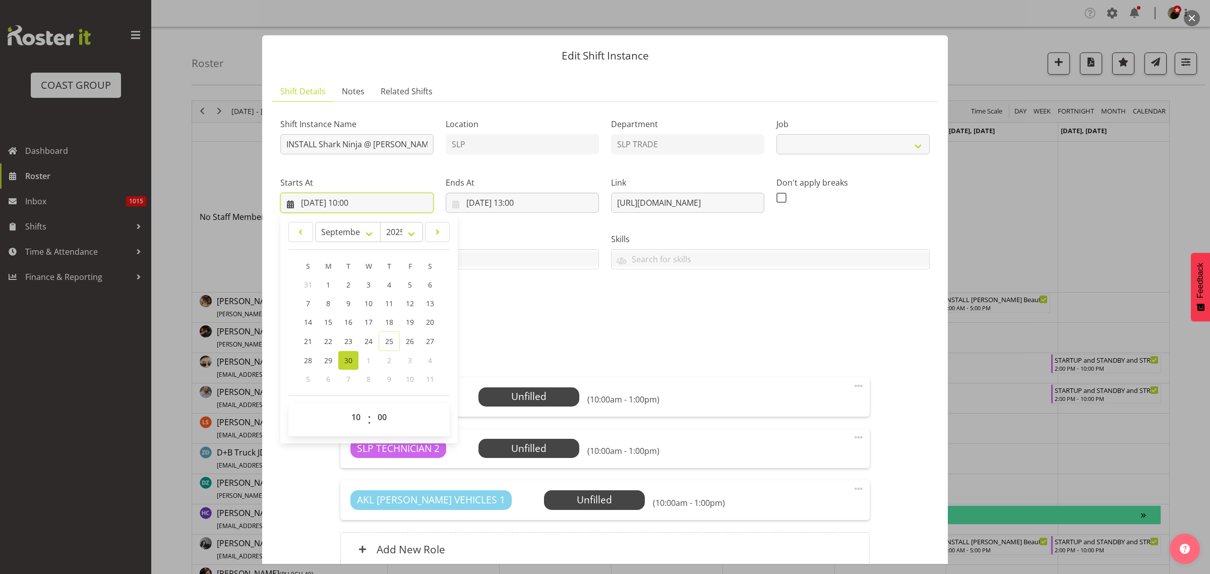
select select "10721"
click at [437, 233] on span at bounding box center [438, 232] width 12 height 12
select select "9"
click at [367, 284] on span "1" at bounding box center [369, 285] width 4 height 10
type input "01/10/2025, 10:00"
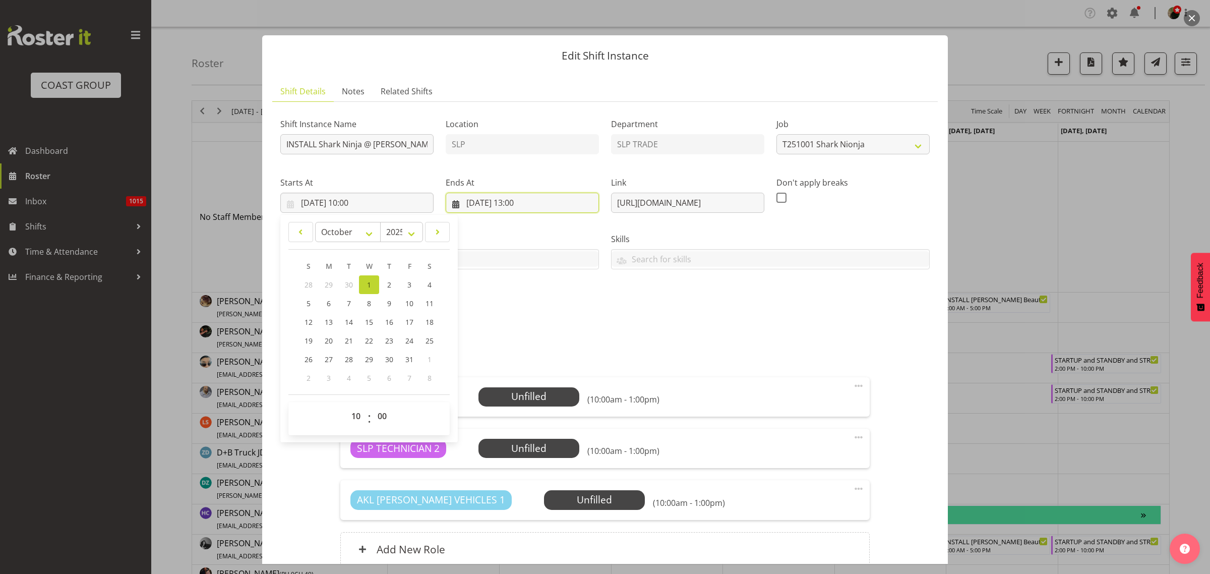
click at [536, 205] on input "30/09/2025, 13:00" at bounding box center [522, 203] width 153 height 20
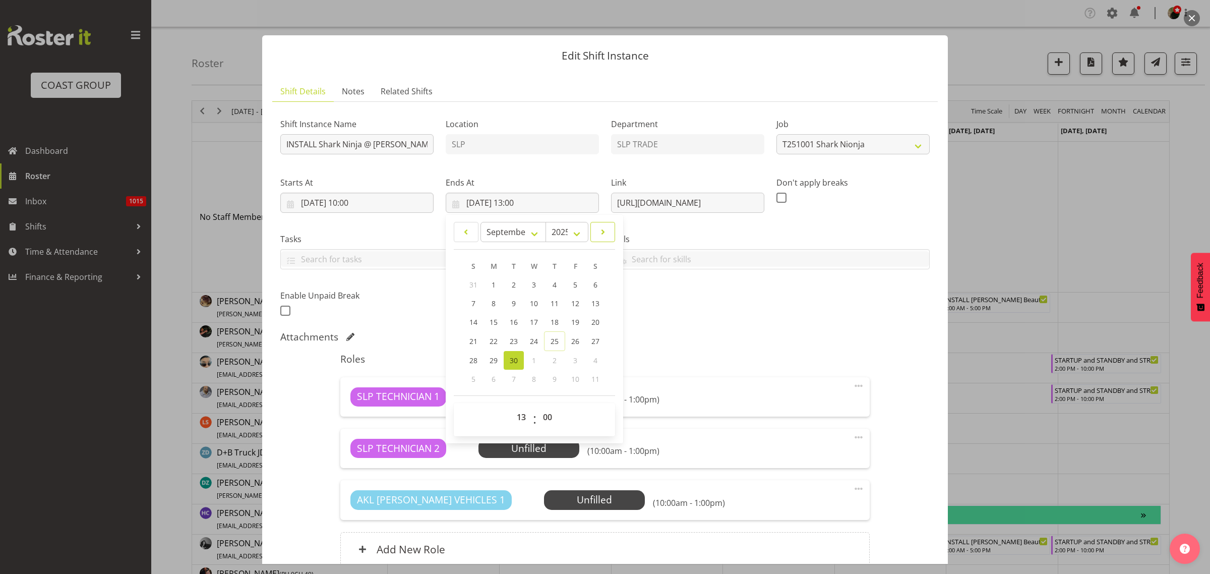
click at [601, 230] on span at bounding box center [603, 232] width 12 height 12
select select "9"
click at [533, 281] on span "1" at bounding box center [535, 285] width 4 height 10
type input "01/10/2025, 13:00"
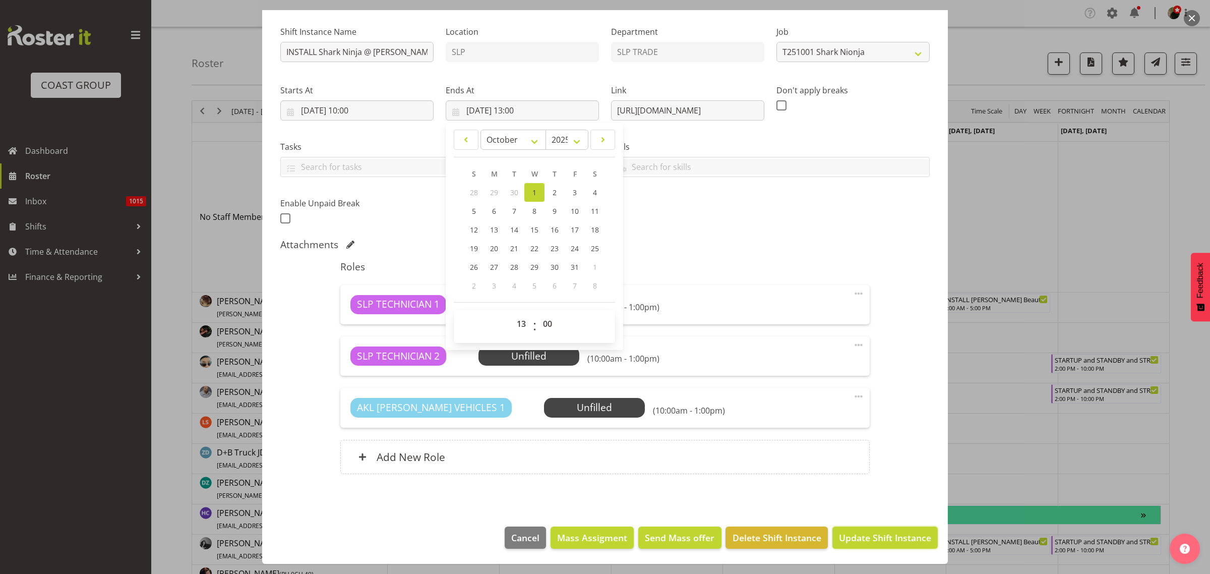
click at [879, 538] on span "Update Shift Instance" at bounding box center [885, 537] width 92 height 13
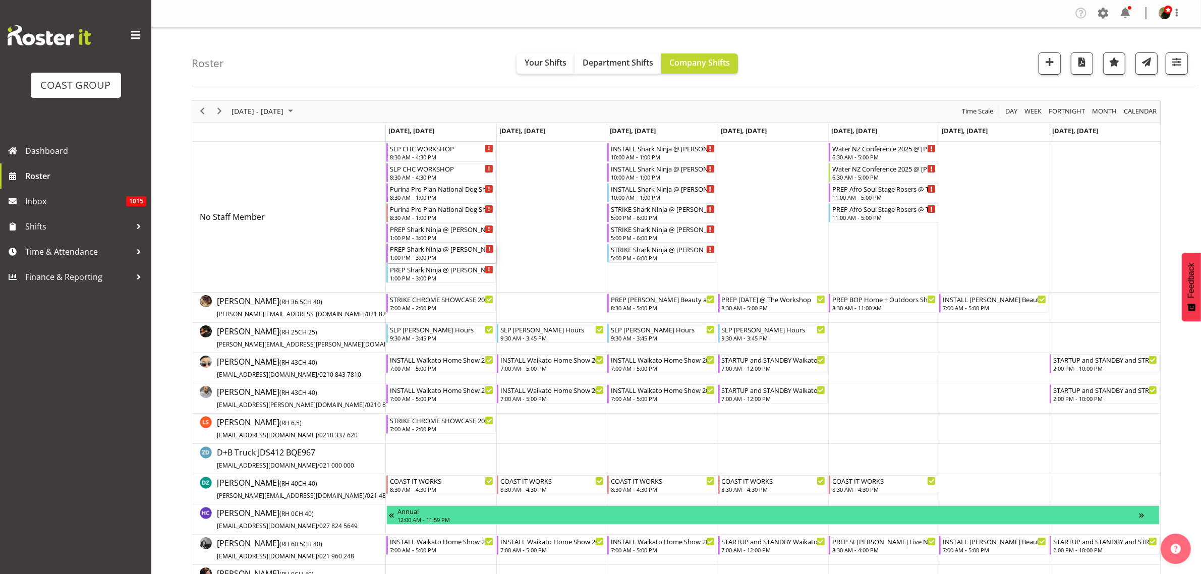
click at [415, 258] on div "1:00 PM - 3:00 PM" at bounding box center [442, 257] width 104 height 8
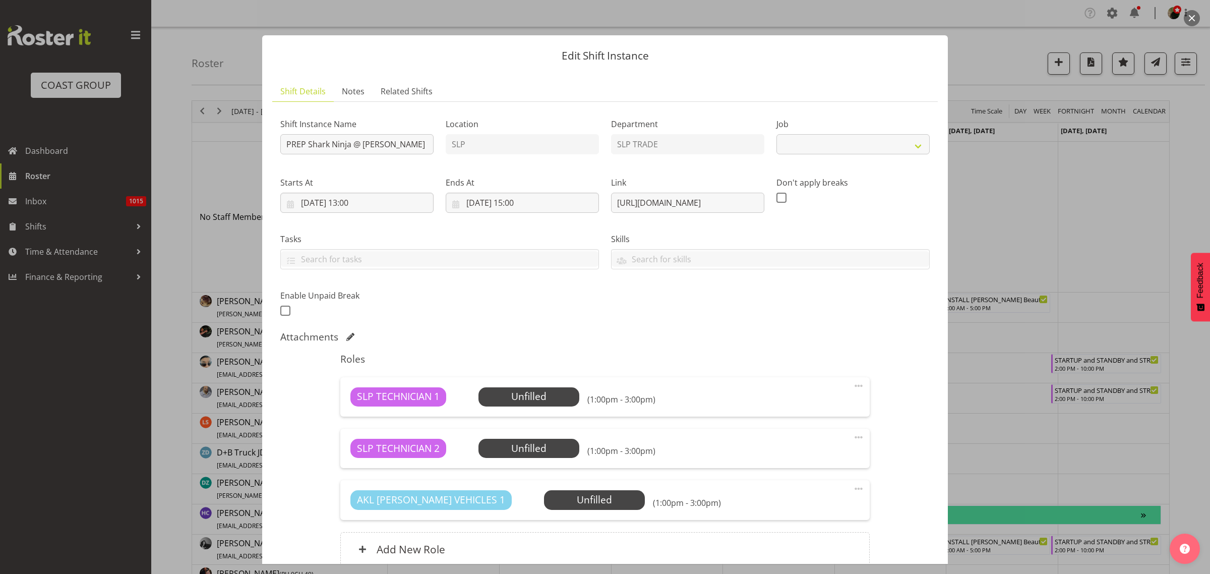
select select "10721"
click at [0, 0] on span "Select Employee" at bounding box center [0, 0] width 0 height 0
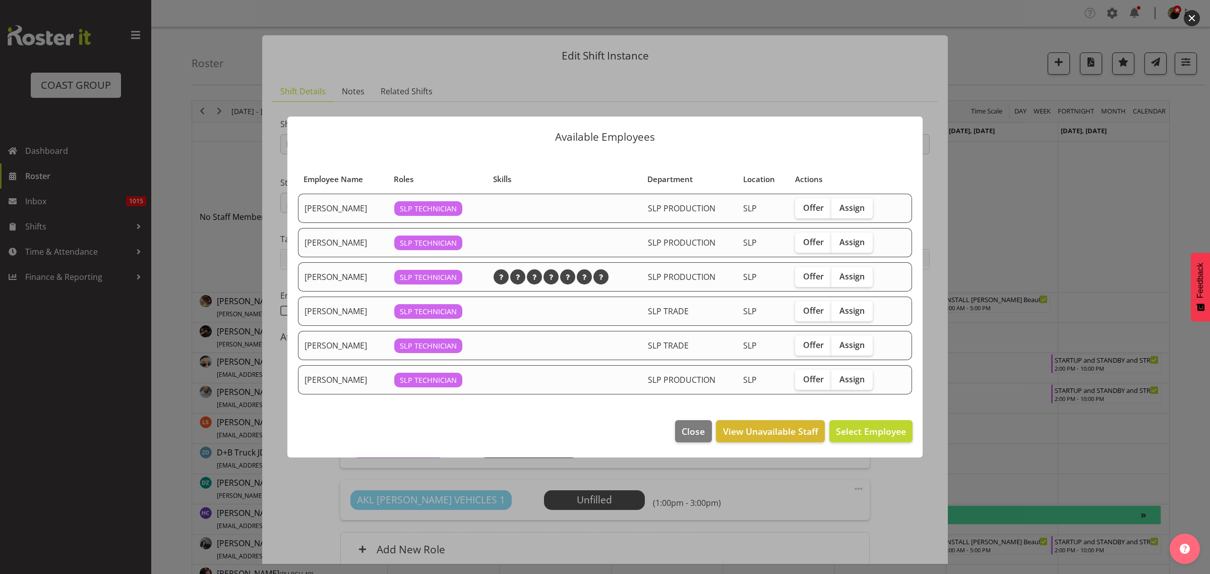
drag, startPoint x: 851, startPoint y: 278, endPoint x: 851, endPoint y: 285, distance: 7.1
click at [850, 277] on span "Assign" at bounding box center [852, 276] width 25 height 10
click at [838, 277] on input "Assign" at bounding box center [835, 276] width 7 height 7
checkbox input "true"
click at [855, 430] on span "Assign Matt McFarlane" at bounding box center [855, 431] width 102 height 12
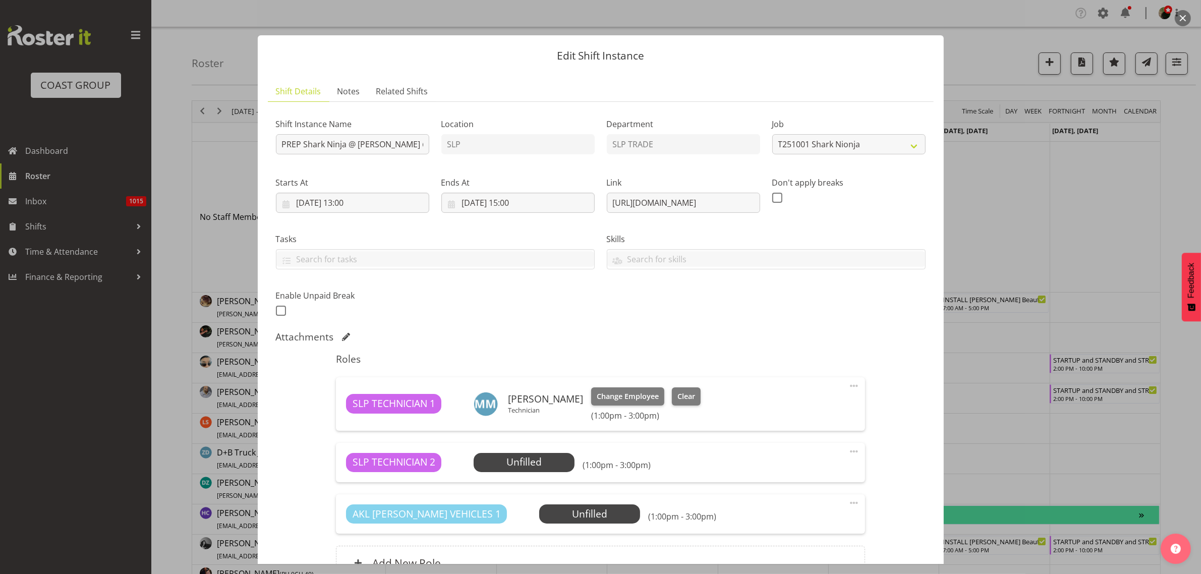
click at [0, 0] on span "Select Employee" at bounding box center [0, 0] width 0 height 0
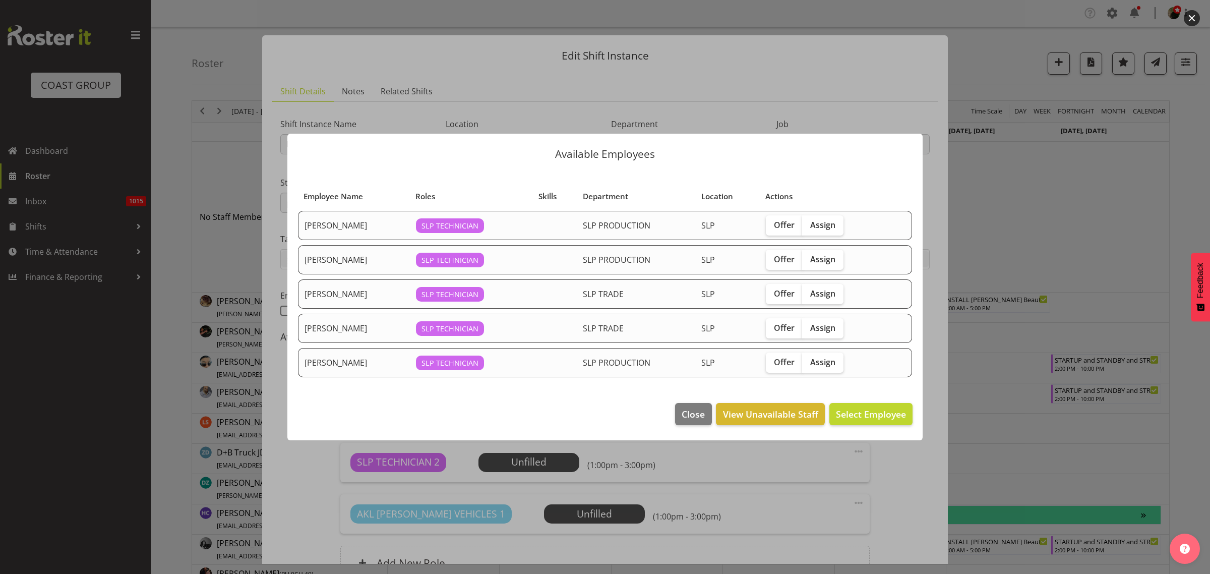
click at [827, 326] on span "Assign" at bounding box center [822, 328] width 25 height 10
click at [809, 326] on input "Assign" at bounding box center [805, 327] width 7 height 7
checkbox input "true"
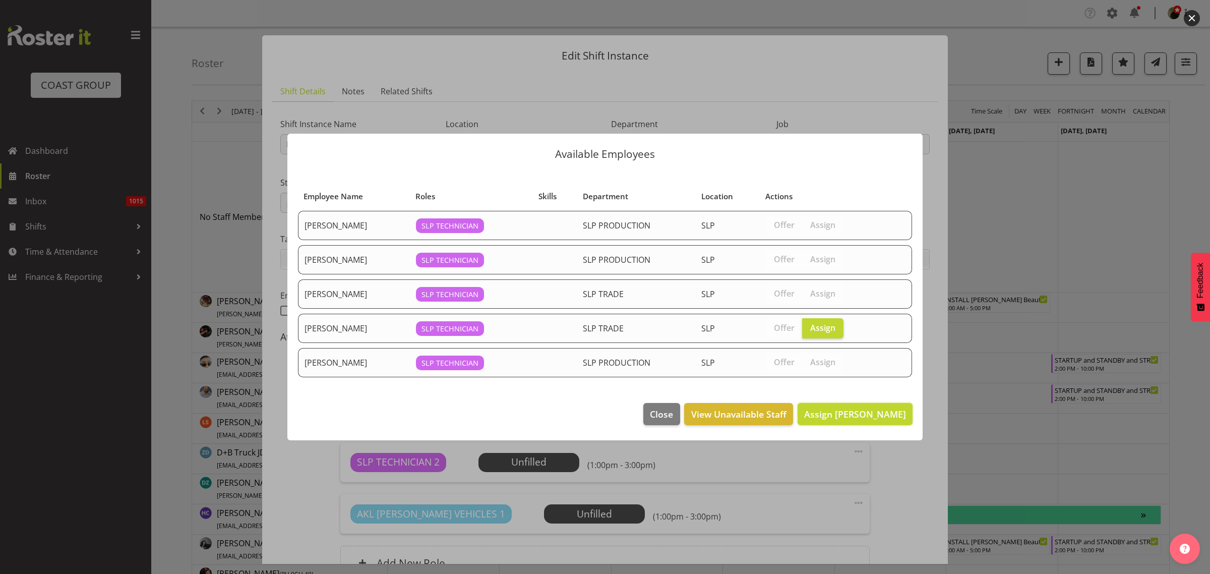
click at [854, 410] on span "Assign Sam Preecharujiroj" at bounding box center [855, 414] width 102 height 12
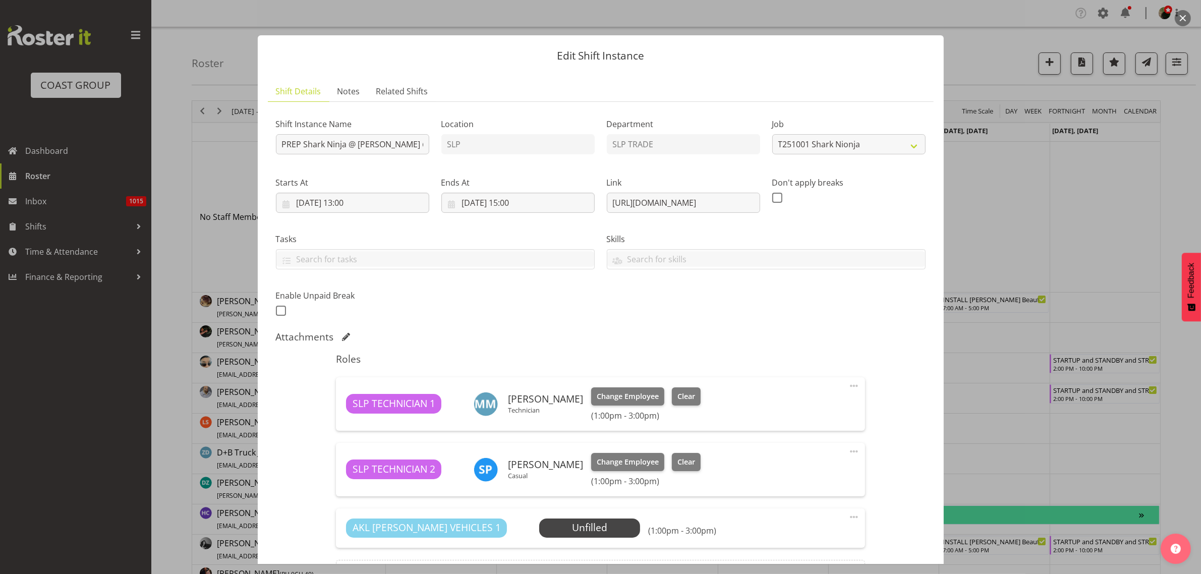
click at [848, 518] on span at bounding box center [854, 517] width 12 height 12
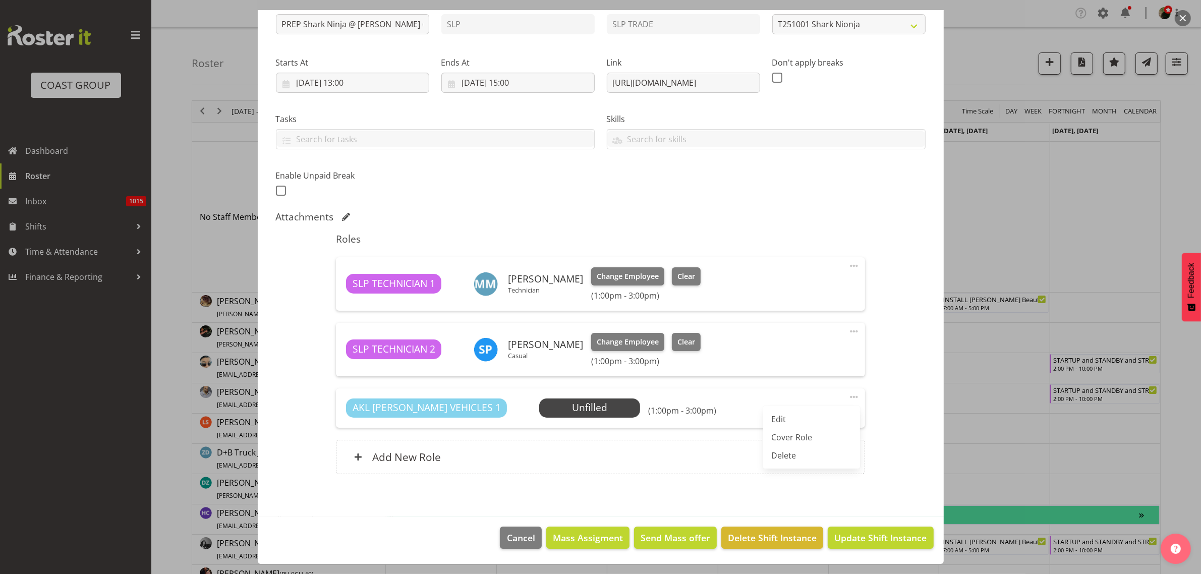
click at [791, 459] on link "Delete" at bounding box center [811, 455] width 97 height 18
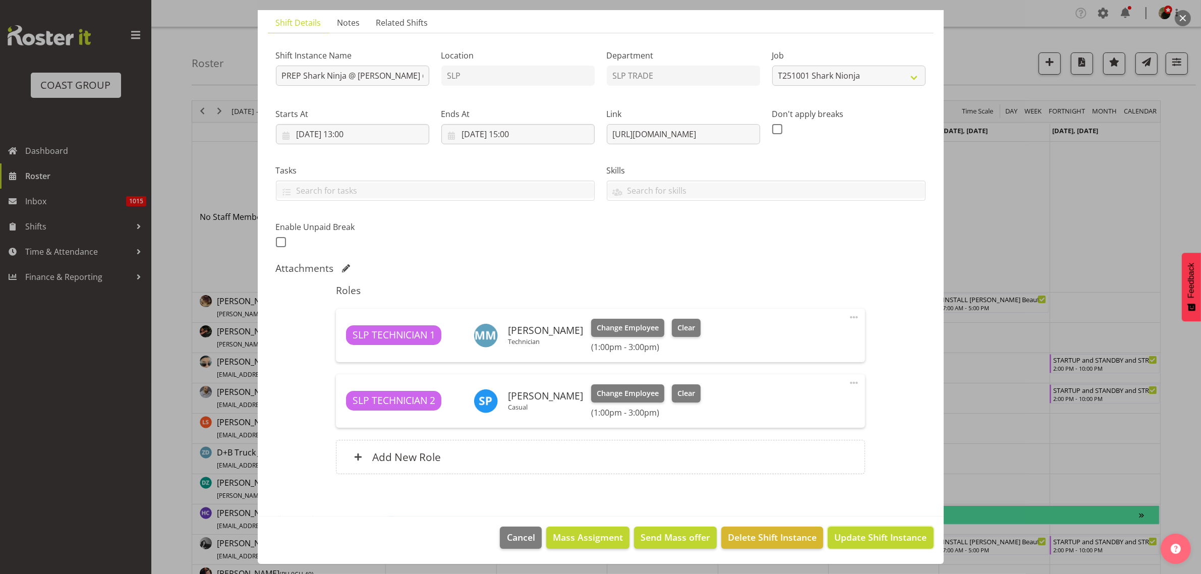
click at [850, 536] on span "Update Shift Instance" at bounding box center [880, 537] width 92 height 13
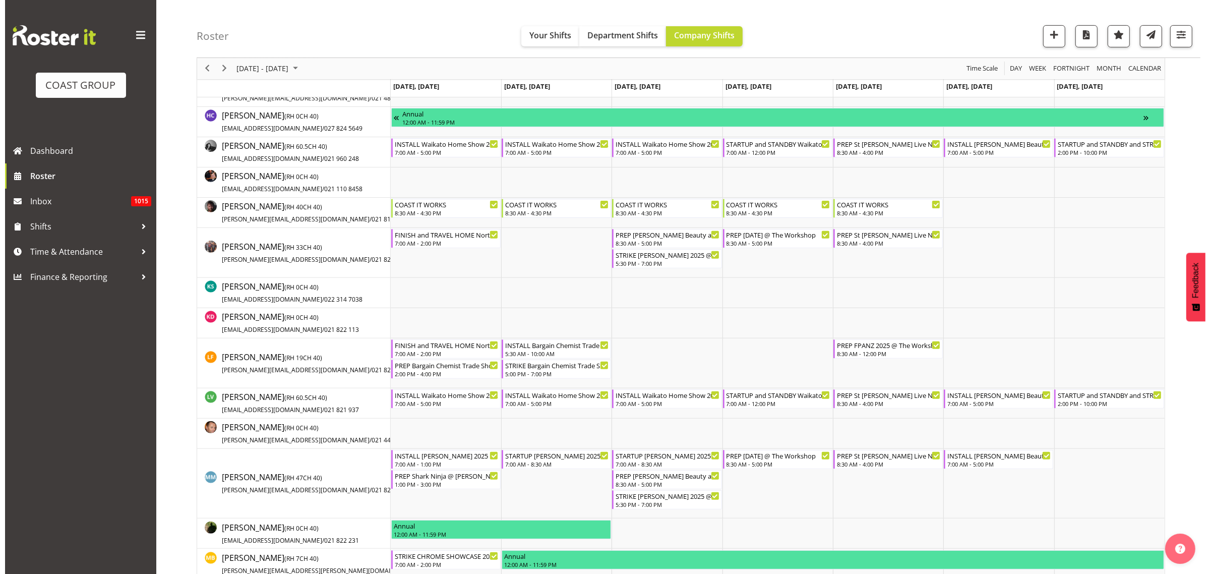
scroll to position [378, 0]
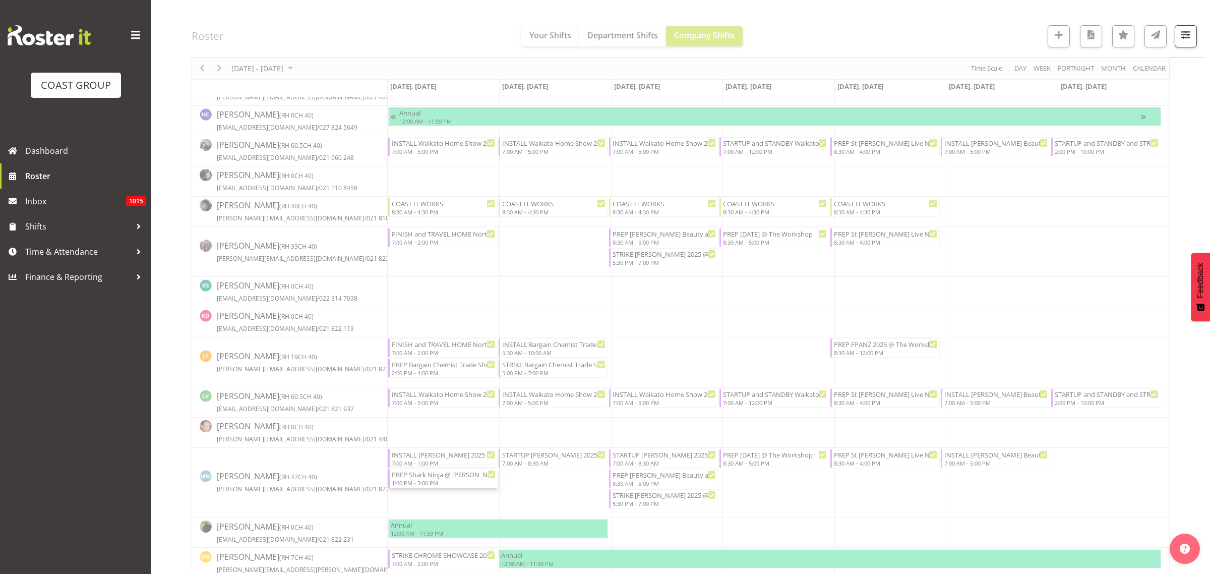
select select
select select "8"
select select "2025"
select select "13"
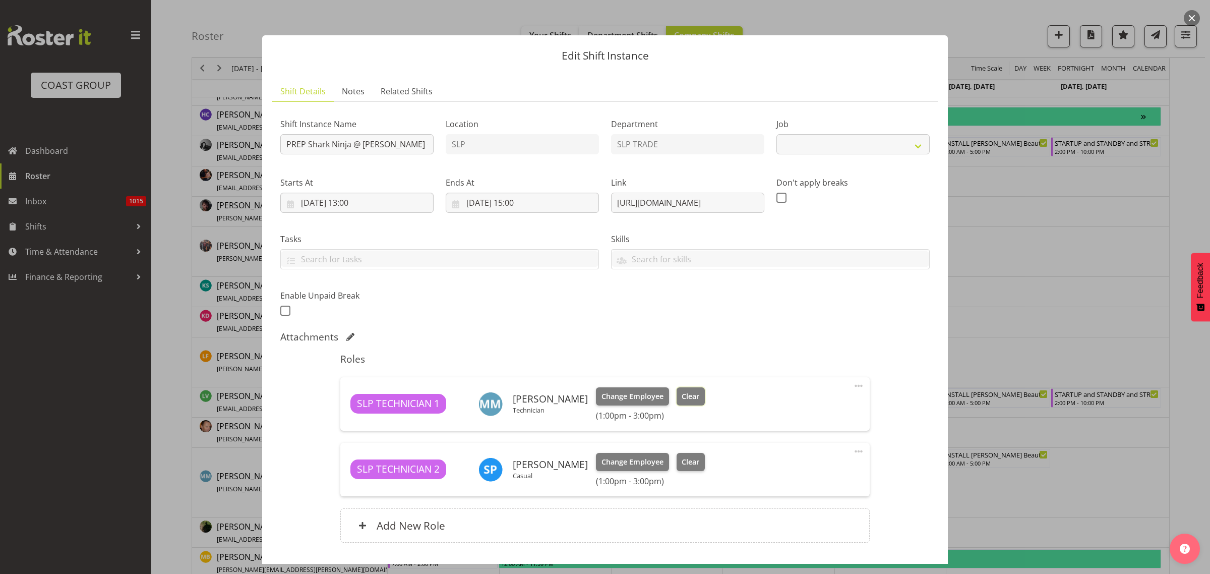
select select "10721"
drag, startPoint x: 692, startPoint y: 394, endPoint x: 684, endPoint y: 399, distance: 9.7
click at [691, 394] on span "Clear" at bounding box center [691, 396] width 18 height 11
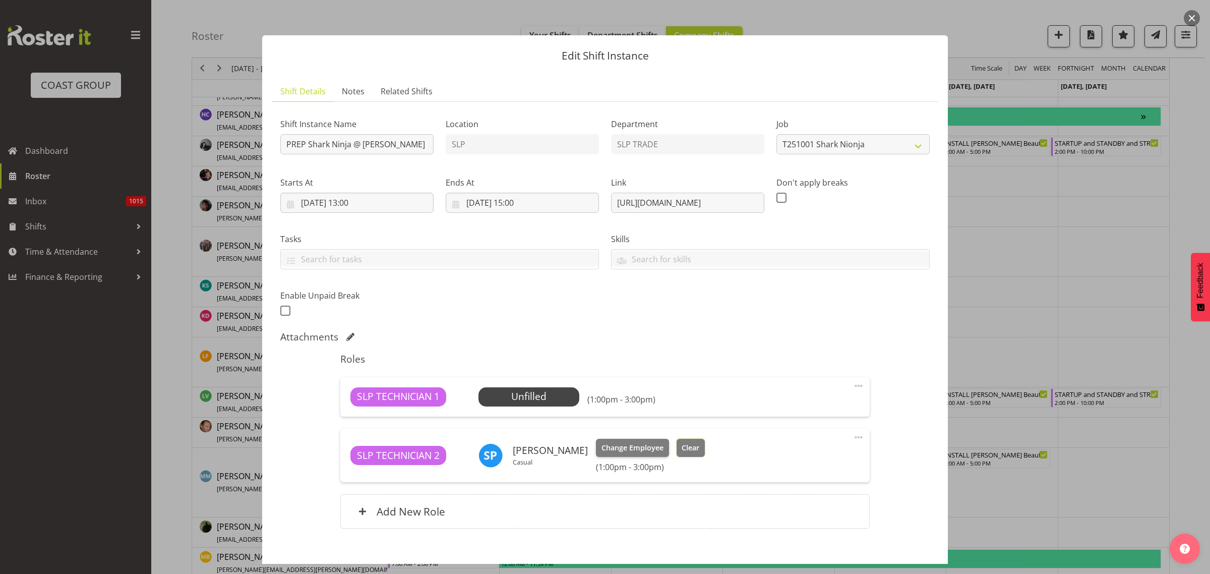
click at [700, 449] on span "Clear" at bounding box center [691, 447] width 18 height 11
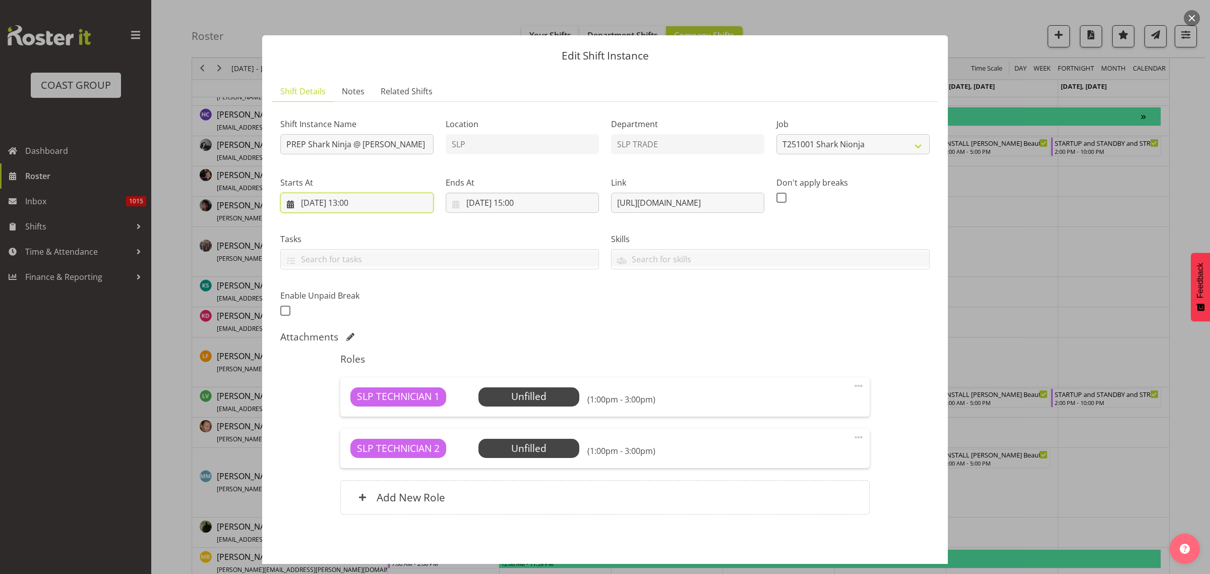
click at [344, 205] on input "29/09/2025, 13:00" at bounding box center [356, 203] width 153 height 20
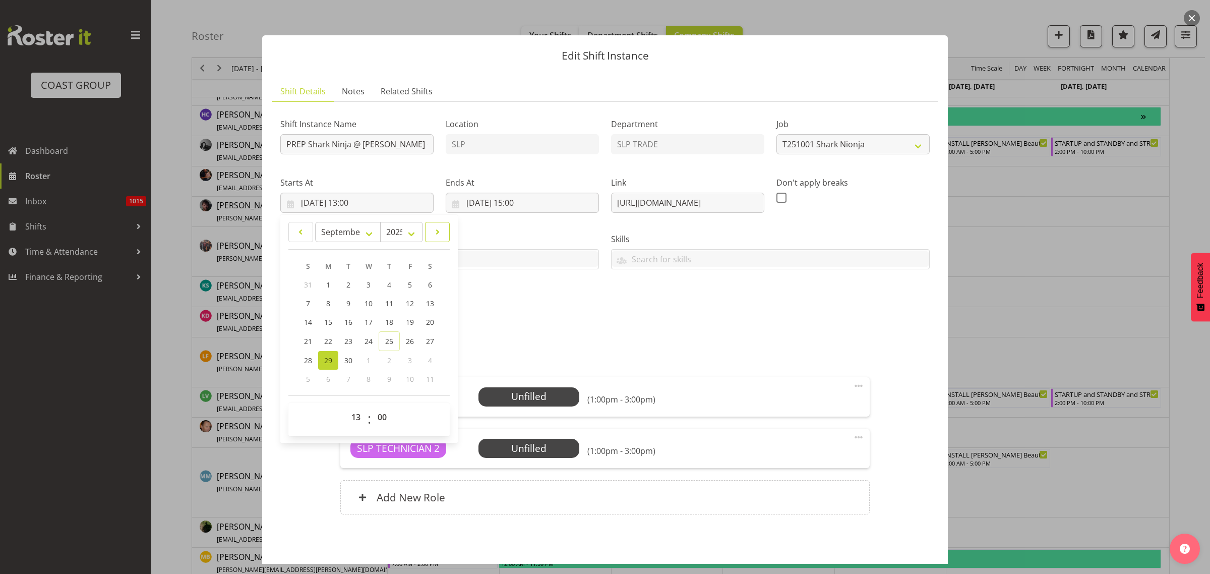
drag, startPoint x: 437, startPoint y: 232, endPoint x: 434, endPoint y: 236, distance: 5.4
click at [437, 231] on span at bounding box center [438, 232] width 12 height 12
select select "9"
click at [372, 281] on link "1" at bounding box center [369, 284] width 20 height 19
type input "01/10/2025, 13:00"
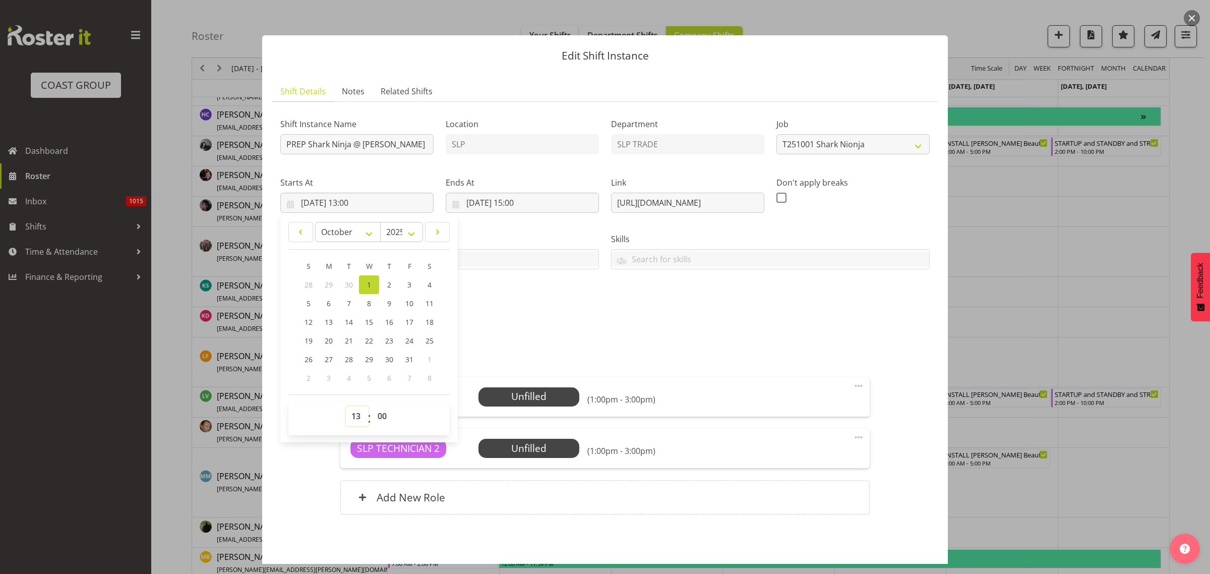
click at [354, 420] on select "00 01 02 03 04 05 06 07 08 09 10 11 12 13 14 15 16 17 18 19 20 21 22 23" at bounding box center [357, 416] width 23 height 20
select select "8"
click at [346, 406] on select "00 01 02 03 04 05 06 07 08 09 10 11 12 13 14 15 16 17 18 19 20 21 22 23" at bounding box center [357, 416] width 23 height 20
type input "01/10/2025, 08:00"
select select "30"
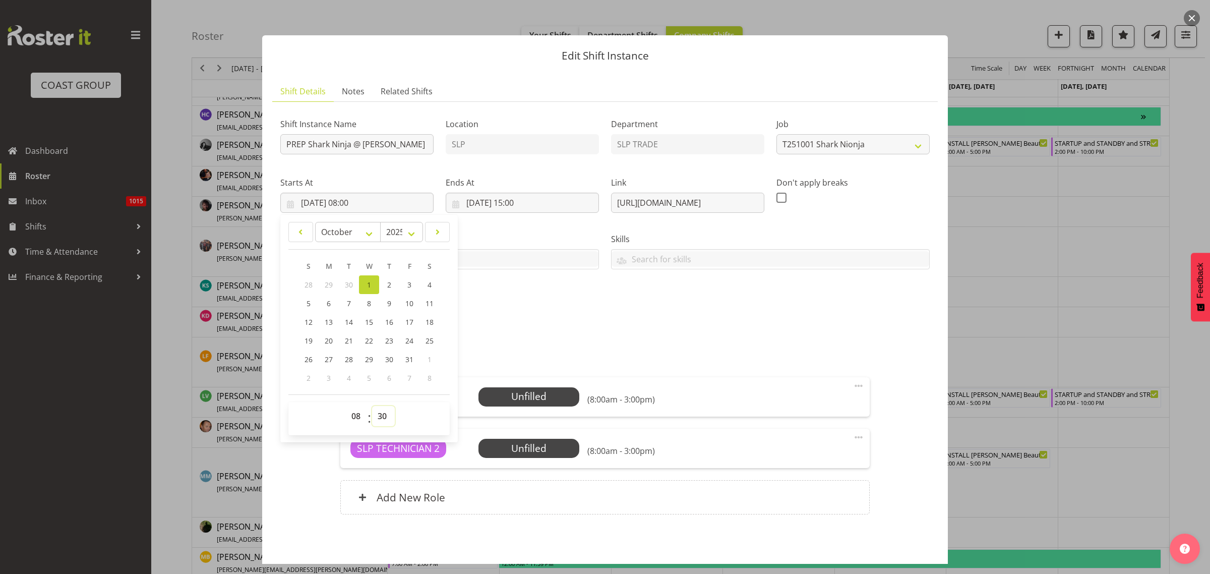
type input "01/10/2025, 08:30"
click at [494, 205] on input "29/09/2025, 15:00" at bounding box center [522, 203] width 153 height 20
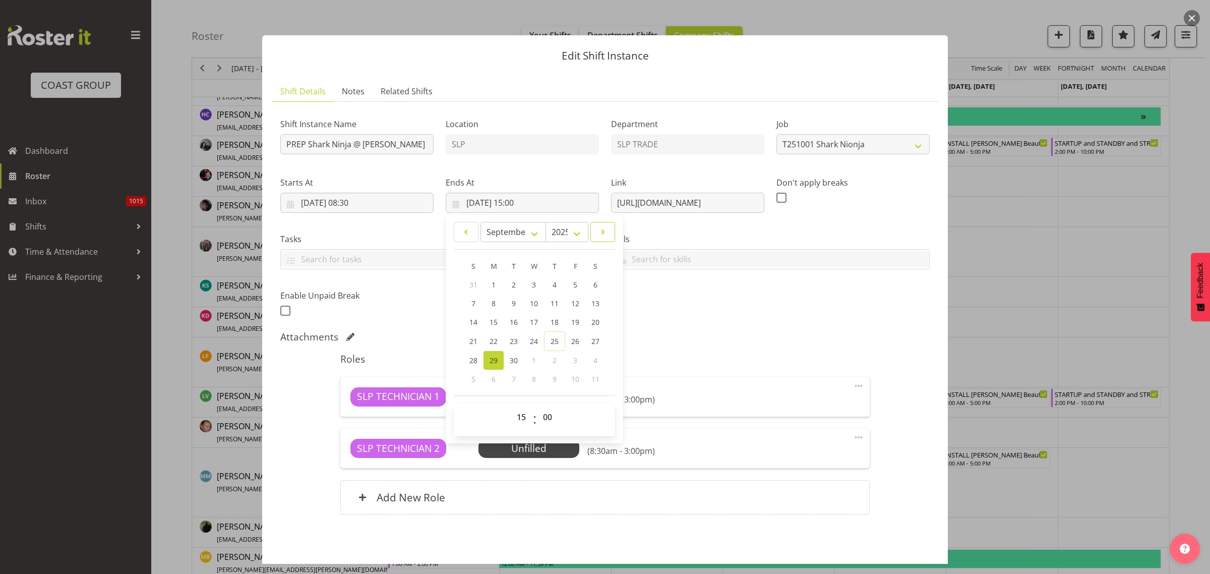
click at [603, 228] on span at bounding box center [603, 232] width 12 height 12
select select "9"
click at [533, 282] on span "1" at bounding box center [535, 285] width 4 height 10
type input "01/10/2025, 15:00"
click at [520, 419] on select "00 01 02 03 04 05 06 07 08 09 10 11 12 13 14 15 16 17 18 19 20 21 22 23" at bounding box center [522, 416] width 23 height 20
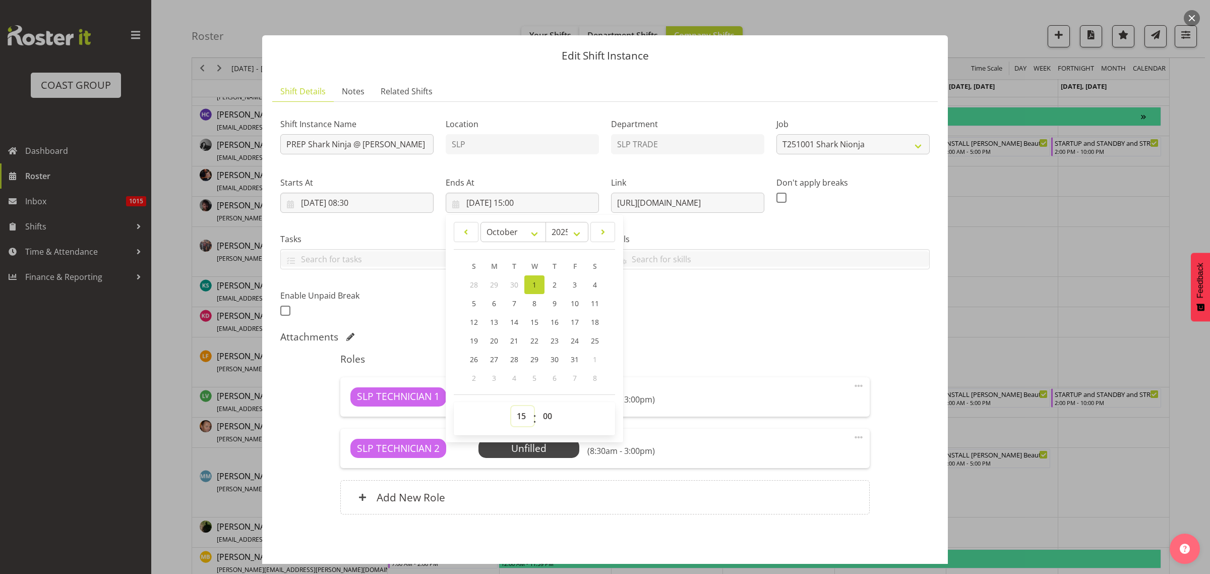
select select "10"
click at [511, 406] on select "00 01 02 03 04 05 06 07 08 09 10 11 12 13 14 15 16 17 18 19 20 21 22 23" at bounding box center [522, 416] width 23 height 20
type input "01/10/2025, 10:00"
click at [352, 143] on input "PREP Shark Ninja @ Harvey Norman @ The Workshop" at bounding box center [356, 144] width 153 height 20
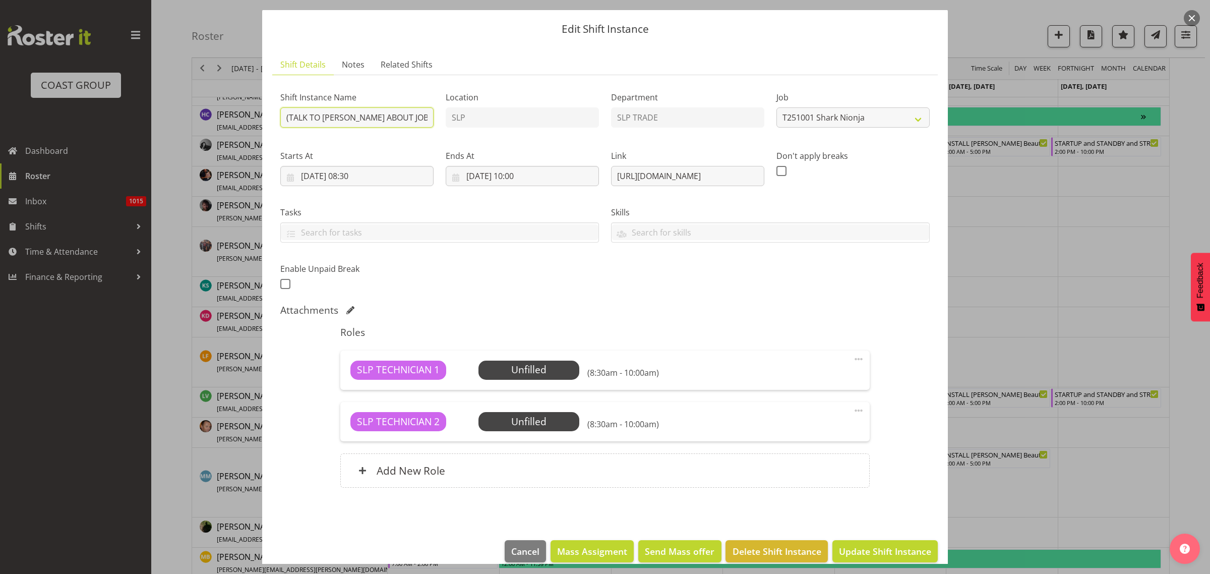
scroll to position [41, 0]
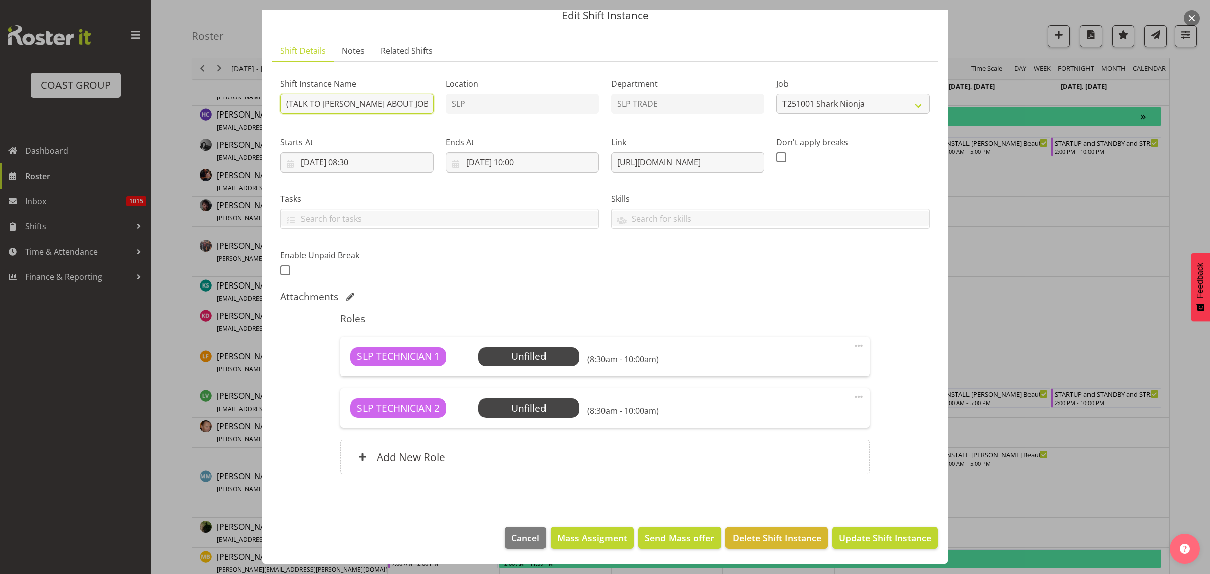
type input "PREP Shark Ninja (TALK TO MATT ABOUT JOB AS WELL) @ Harvey Norman @ The Workshop"
click at [0, 0] on span "Select Employee" at bounding box center [0, 0] width 0 height 0
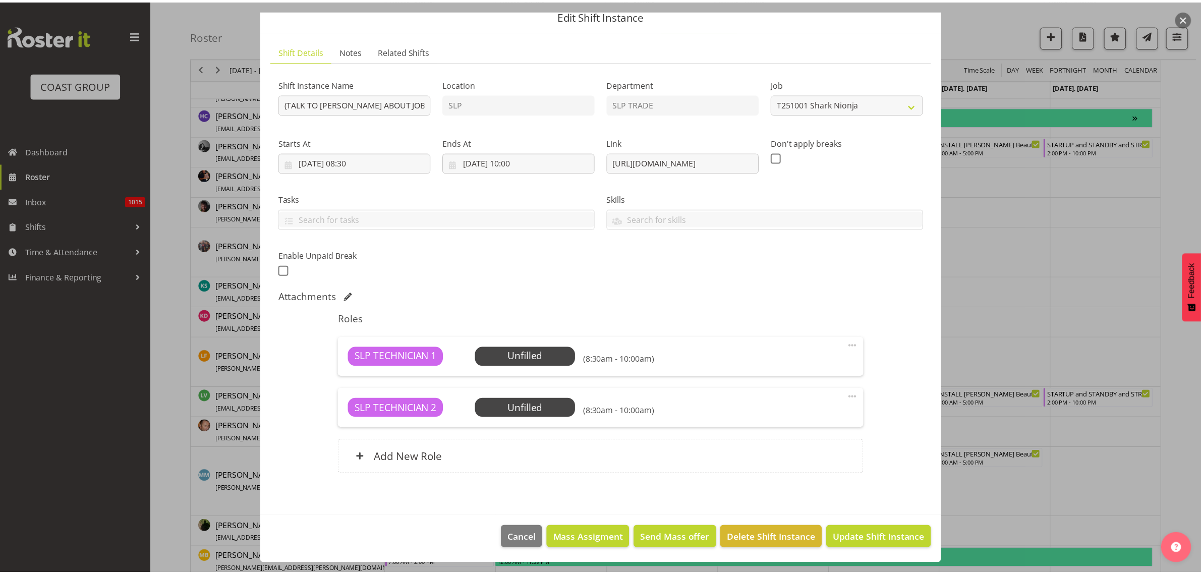
scroll to position [0, 0]
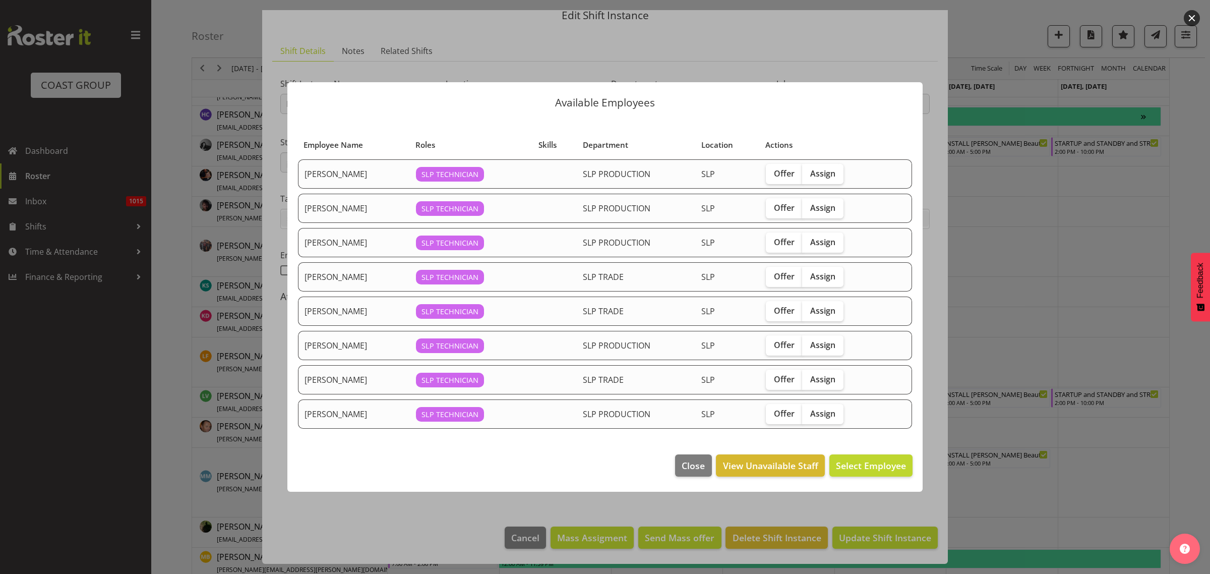
click at [831, 275] on span "Assign" at bounding box center [822, 276] width 25 height 10
click at [809, 275] on input "Assign" at bounding box center [805, 276] width 7 height 7
checkbox input "true"
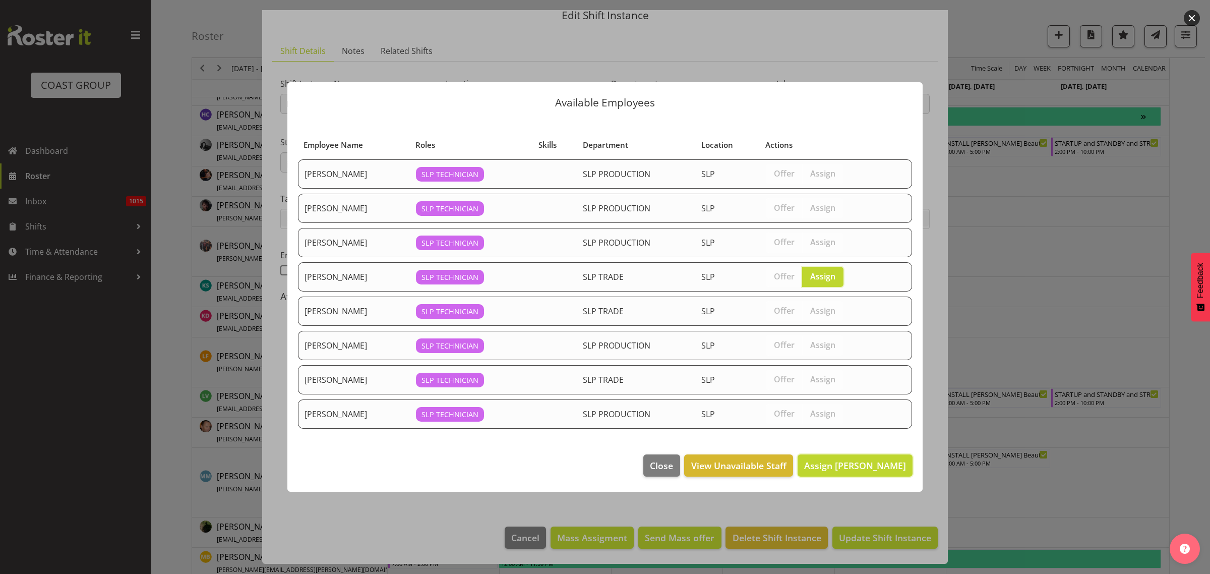
click at [868, 467] on span "Assign Lance Ferguson" at bounding box center [855, 465] width 102 height 12
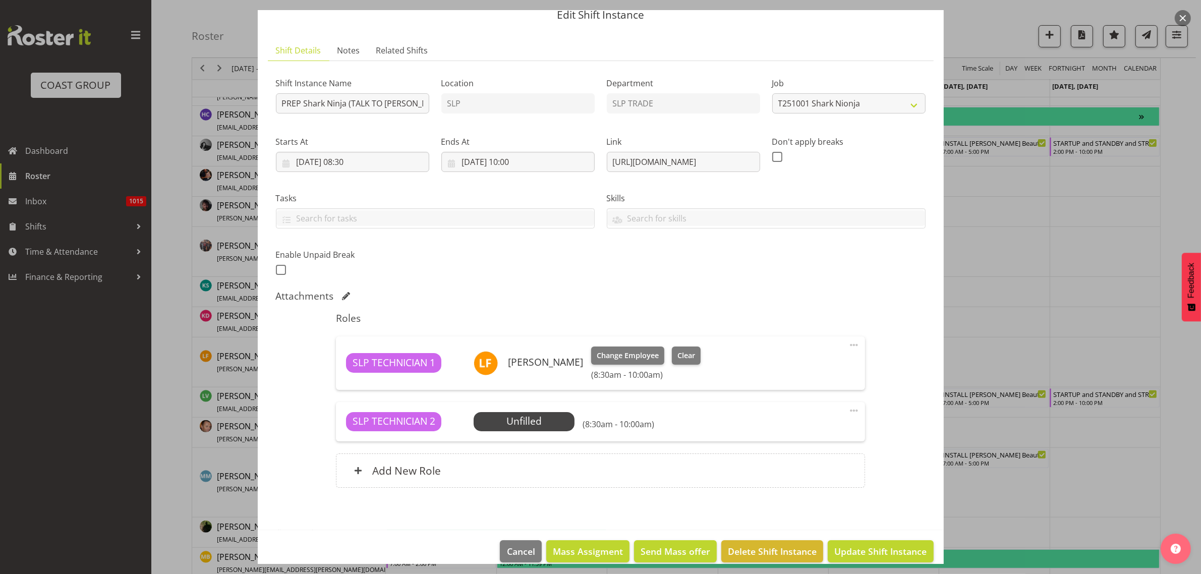
click at [848, 410] on span at bounding box center [854, 410] width 12 height 12
click at [809, 471] on link "Delete" at bounding box center [811, 469] width 97 height 18
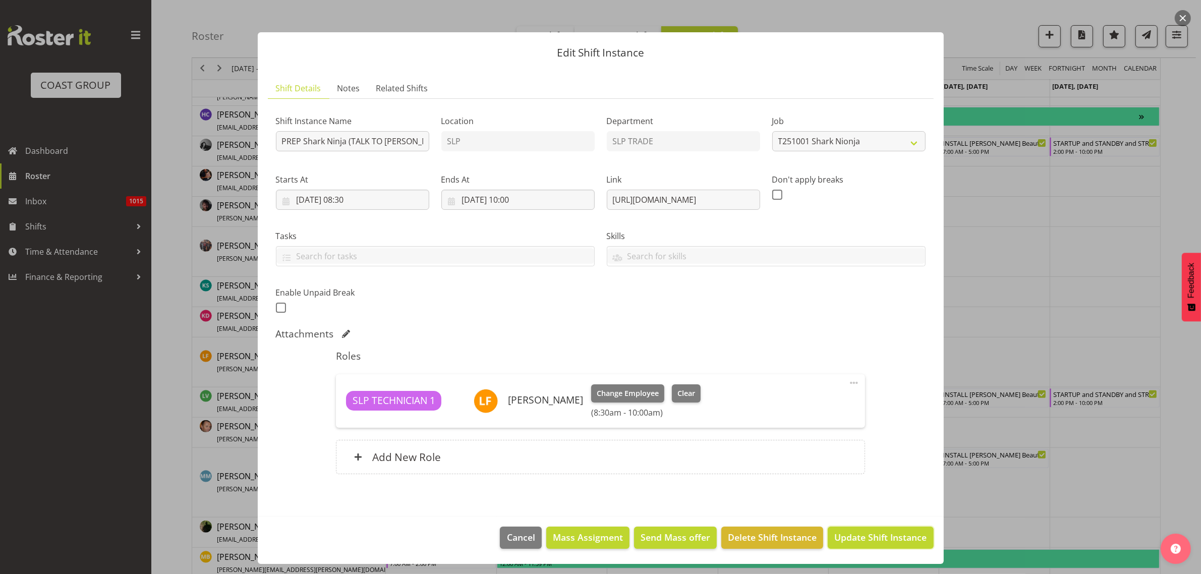
click at [870, 538] on span "Update Shift Instance" at bounding box center [880, 537] width 92 height 13
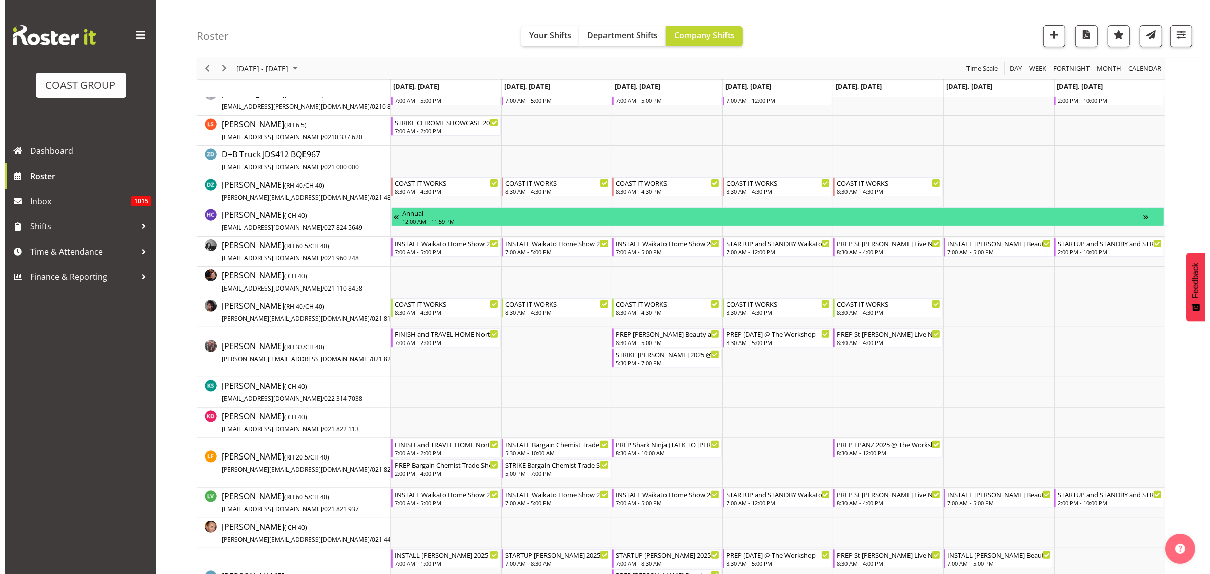
scroll to position [0, 0]
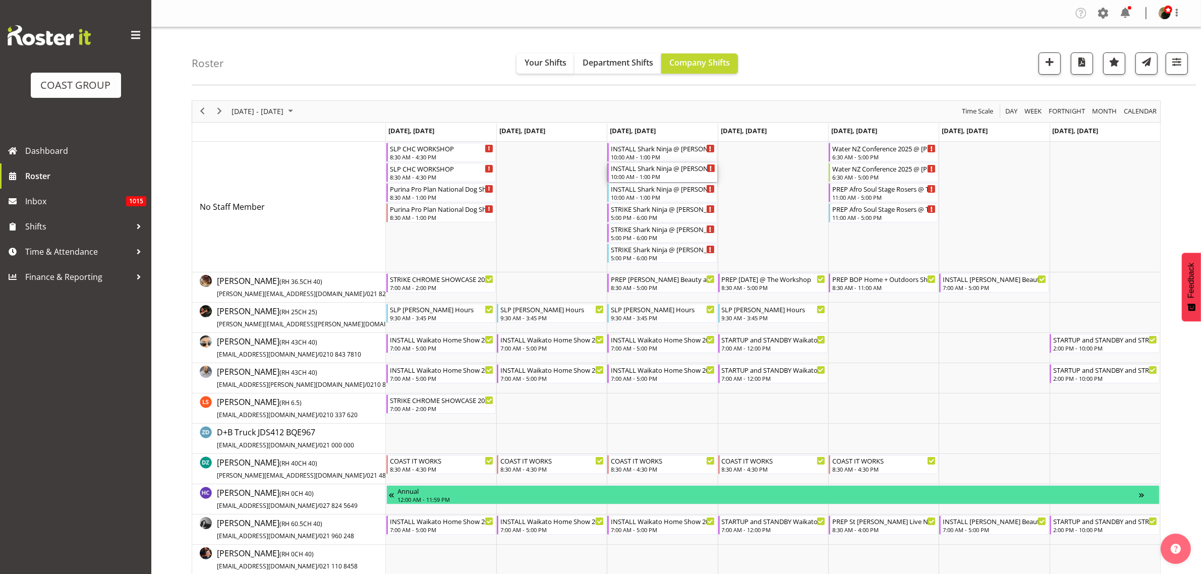
click at [642, 173] on div "INSTALL Shark Ninja @ Harvey Norman @ The Cordis On Site @ 1100 10:00 AM - 1:00…" at bounding box center [663, 172] width 104 height 19
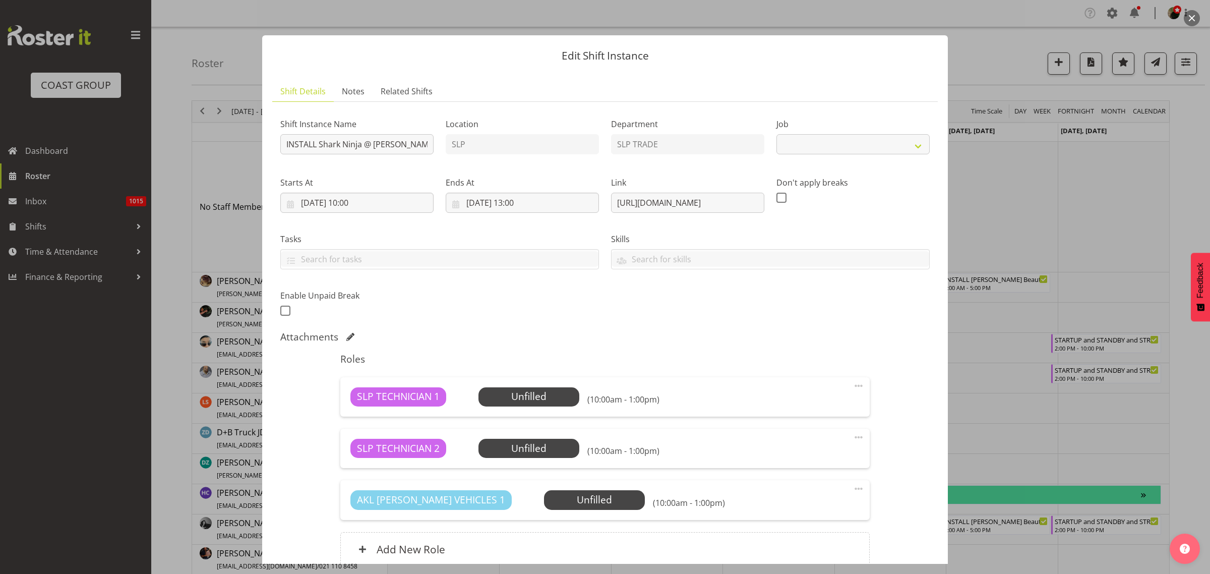
select select "10721"
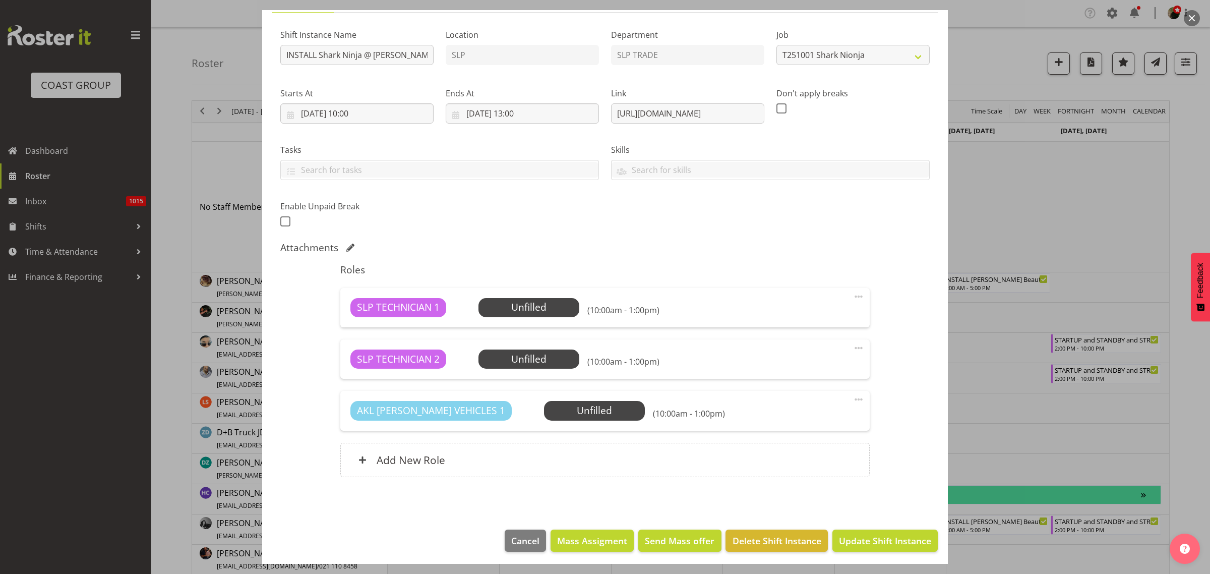
scroll to position [92, 0]
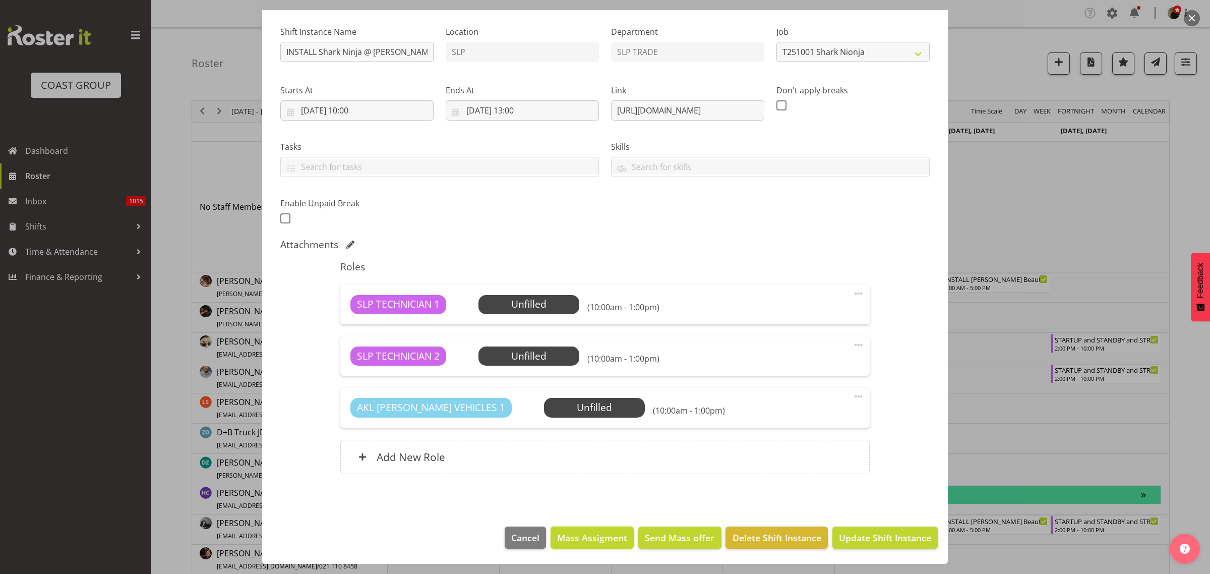
click at [590, 544] on span "Mass Assigment" at bounding box center [592, 537] width 70 height 13
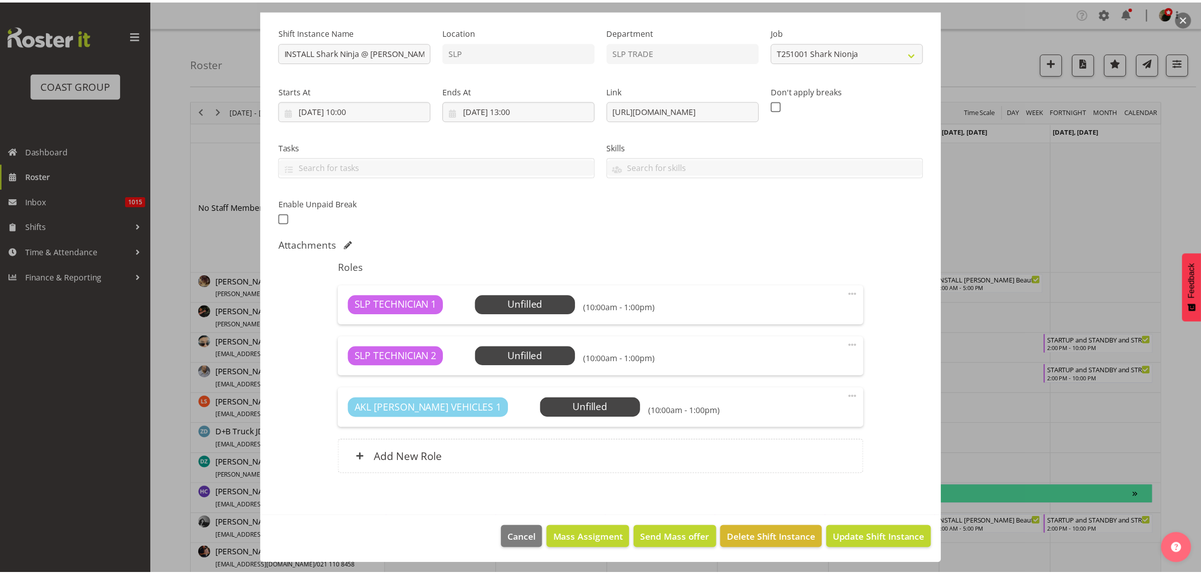
scroll to position [52, 0]
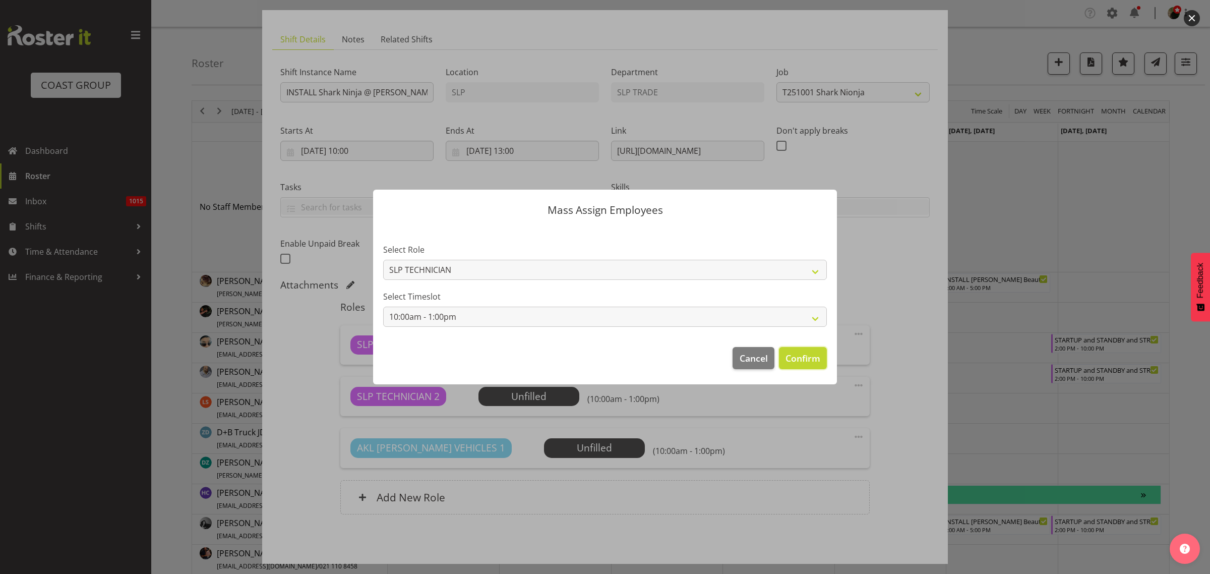
click at [809, 359] on span "Confirm" at bounding box center [803, 358] width 35 height 13
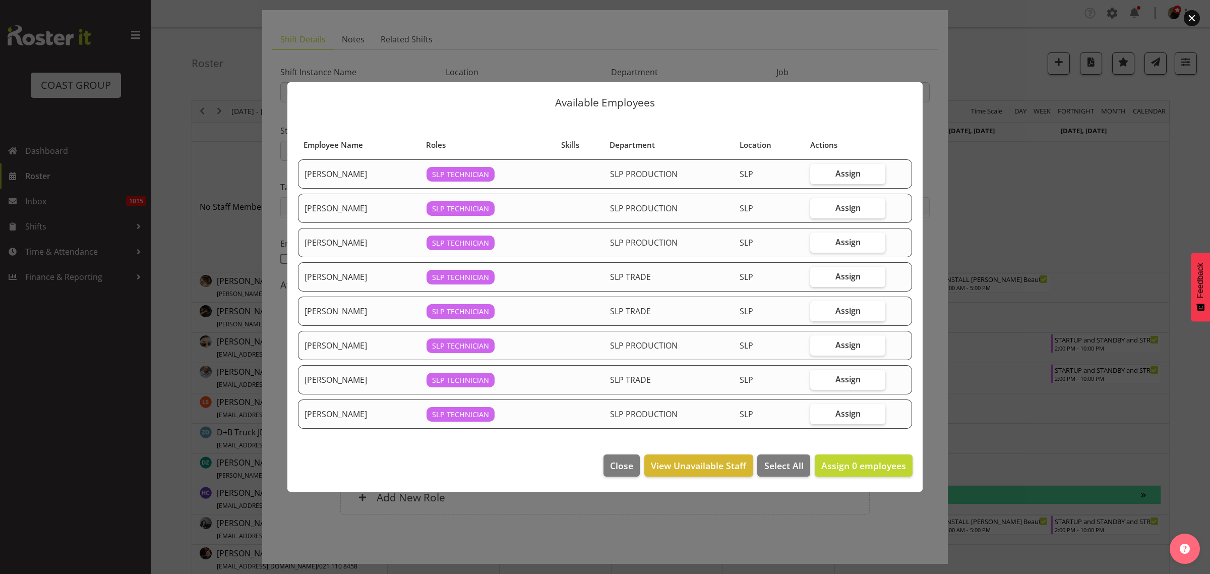
click at [841, 277] on span "Assign" at bounding box center [848, 276] width 25 height 10
click at [817, 277] on input "Assign" at bounding box center [813, 276] width 7 height 7
checkbox input "true"
click at [851, 378] on span "Assign" at bounding box center [848, 379] width 25 height 10
click at [817, 378] on input "Assign" at bounding box center [813, 379] width 7 height 7
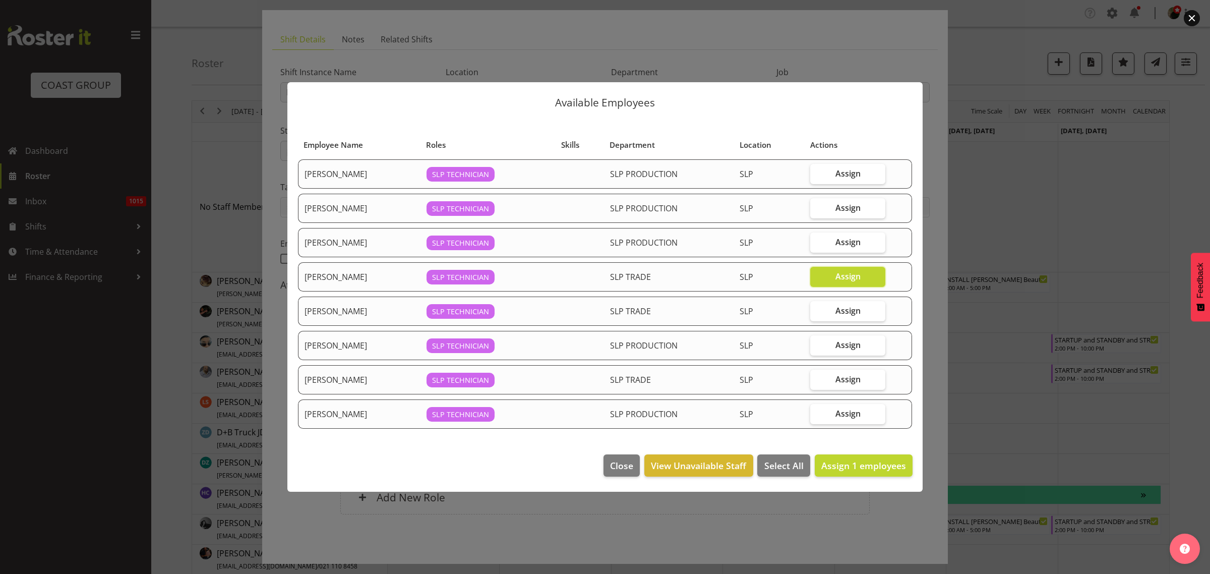
checkbox input "true"
click at [853, 471] on span "Assign 2 employees" at bounding box center [864, 465] width 85 height 12
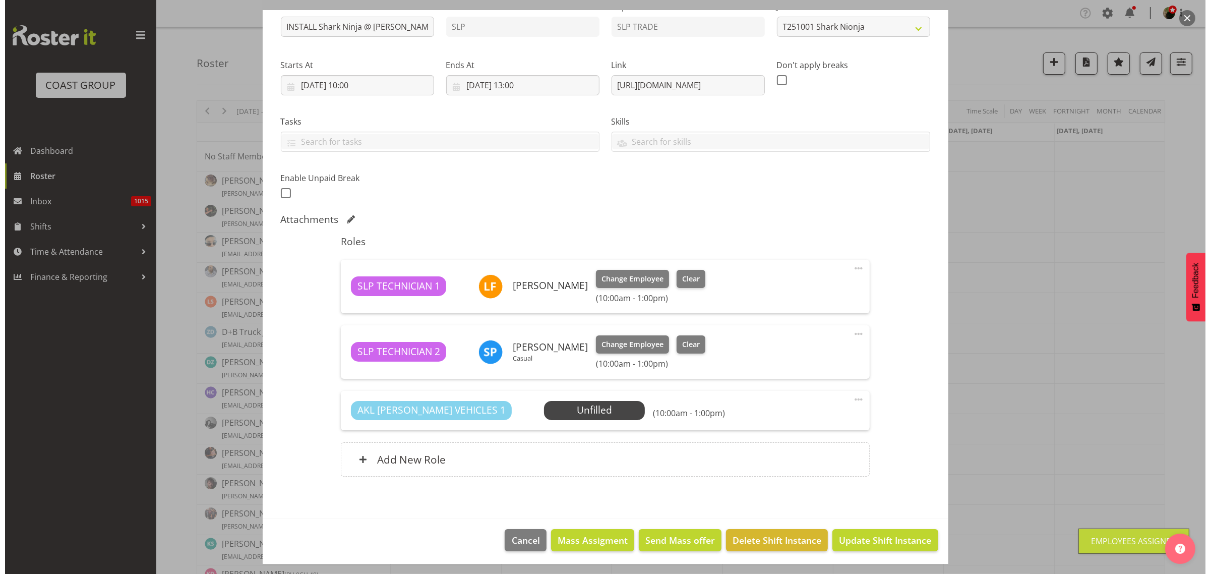
scroll to position [120, 0]
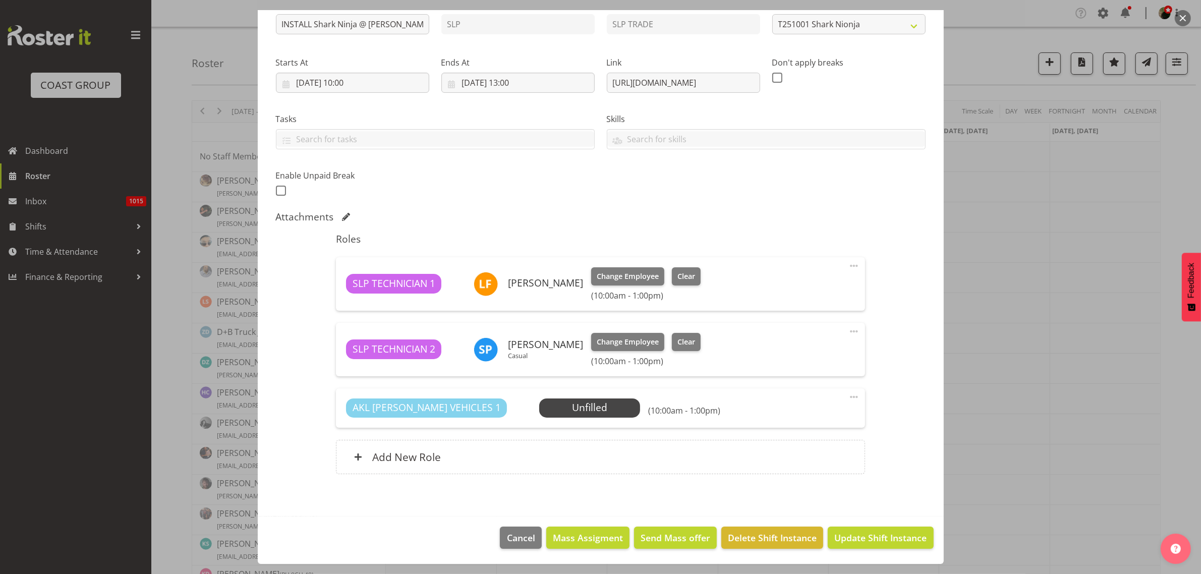
click at [0, 0] on span "Select Employee" at bounding box center [0, 0] width 0 height 0
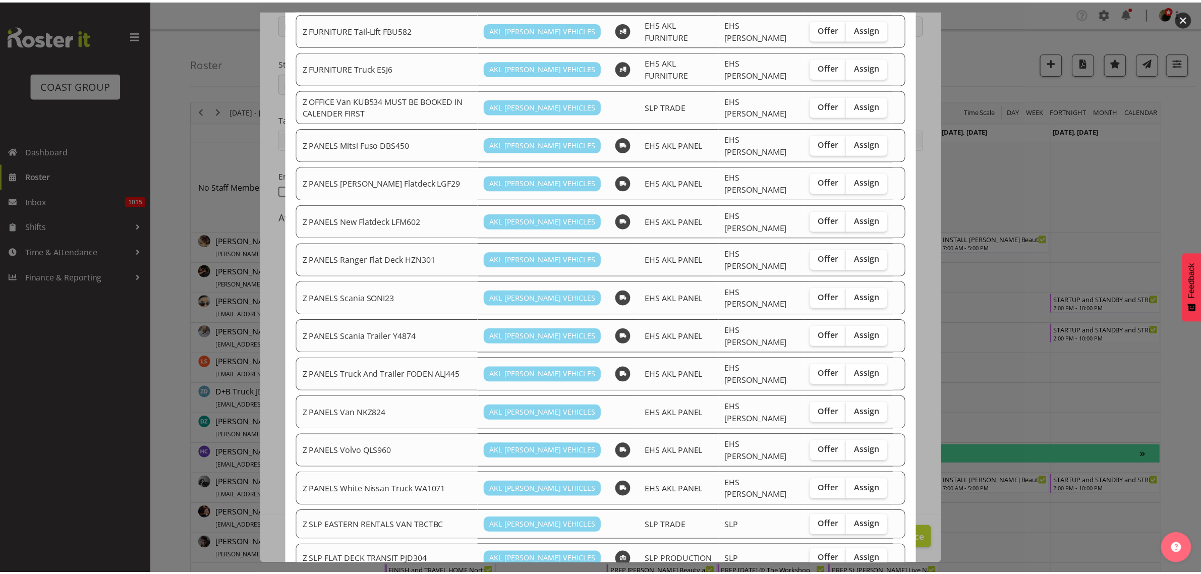
scroll to position [757, 0]
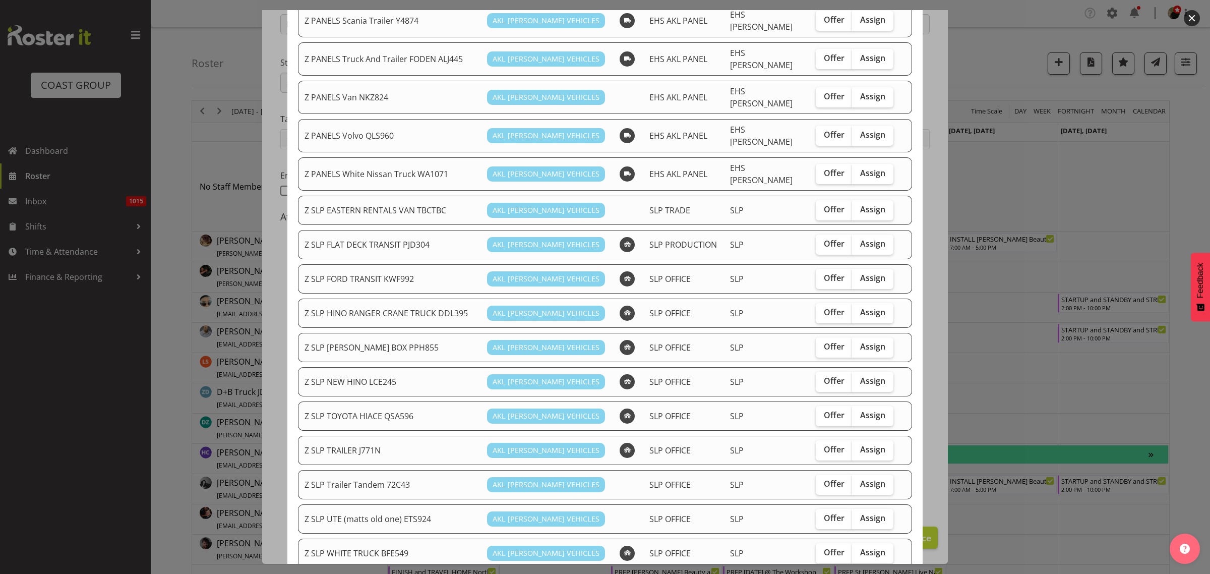
click at [862, 410] on span "Assign" at bounding box center [872, 415] width 25 height 10
click at [859, 412] on input "Assign" at bounding box center [855, 415] width 7 height 7
checkbox input "true"
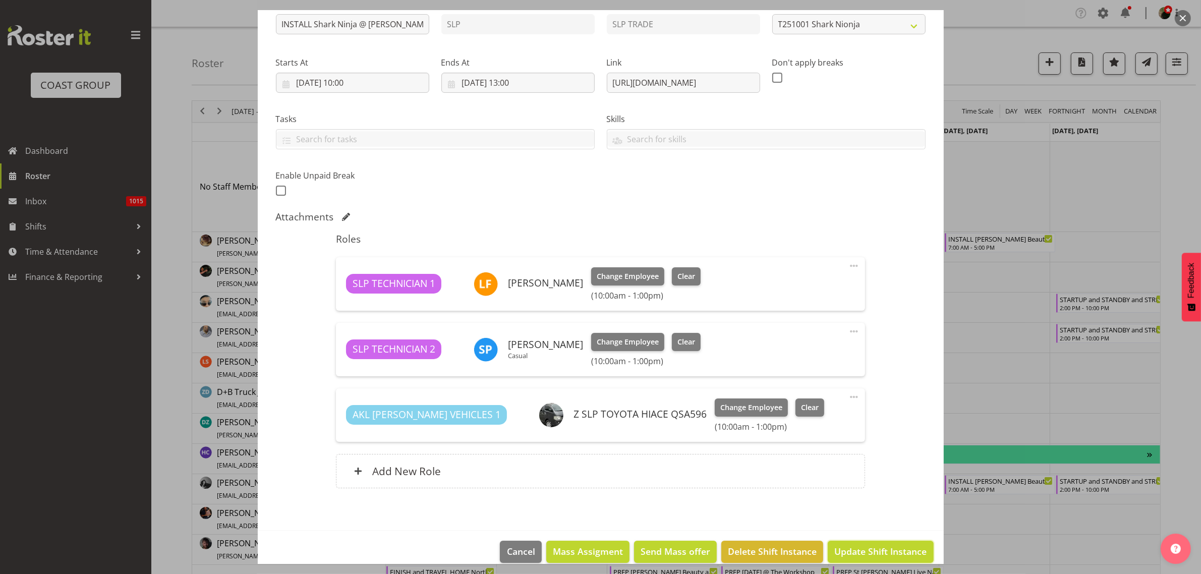
click at [867, 550] on span "Update Shift Instance" at bounding box center [880, 551] width 92 height 13
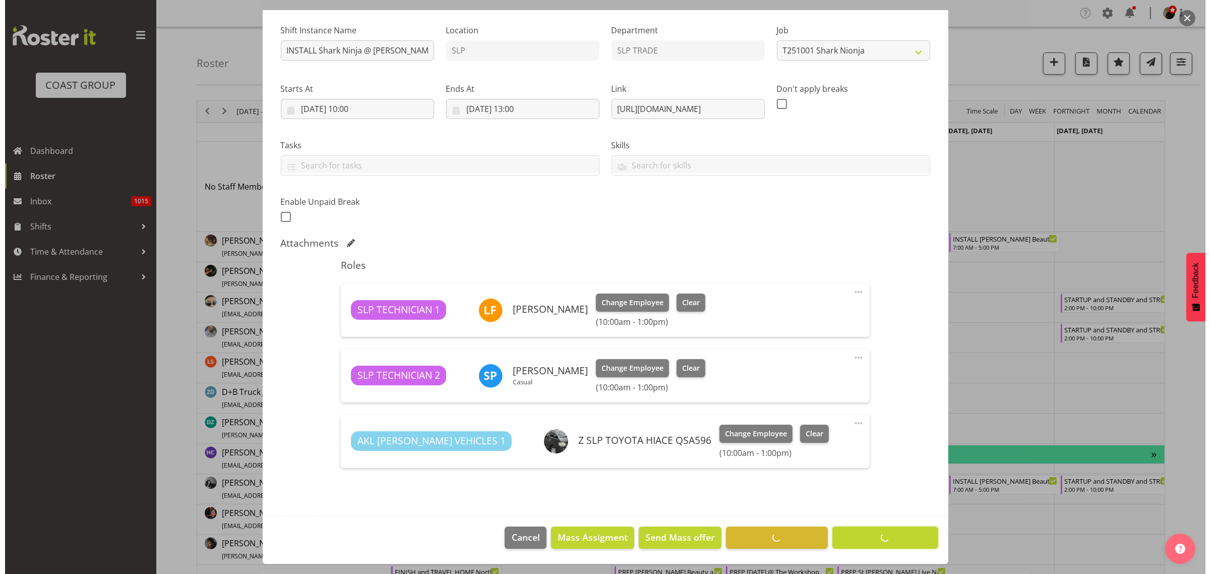
scroll to position [94, 0]
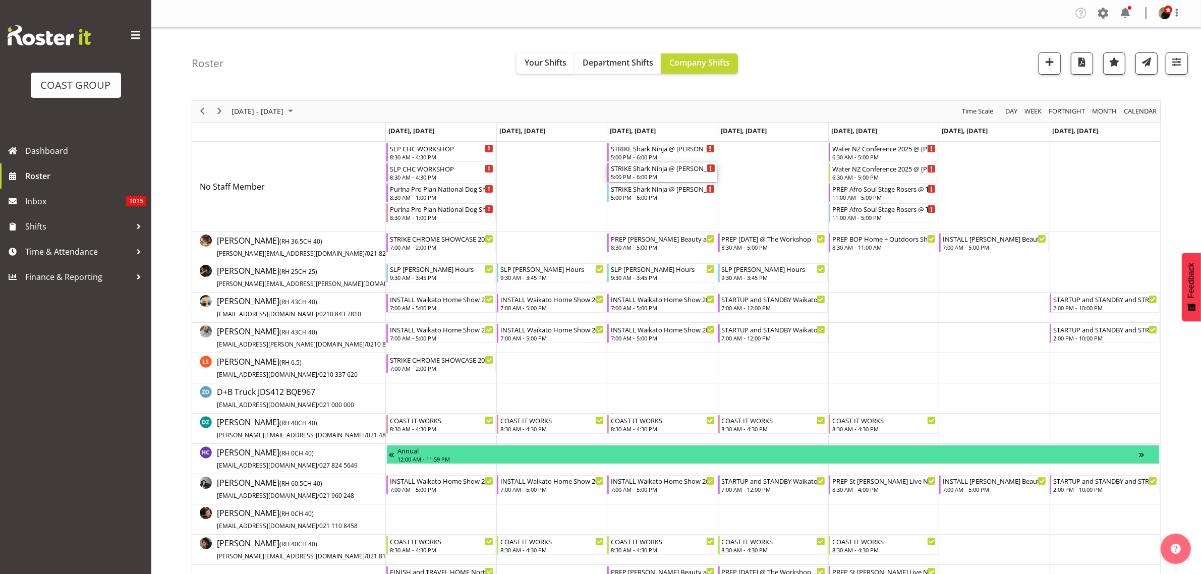
click at [650, 173] on div "STRIKE Shark Ninja @ Harvey Norman @ The Cordis On Site @ 1730 5:00 PM - 6:00 PM" at bounding box center [663, 172] width 104 height 19
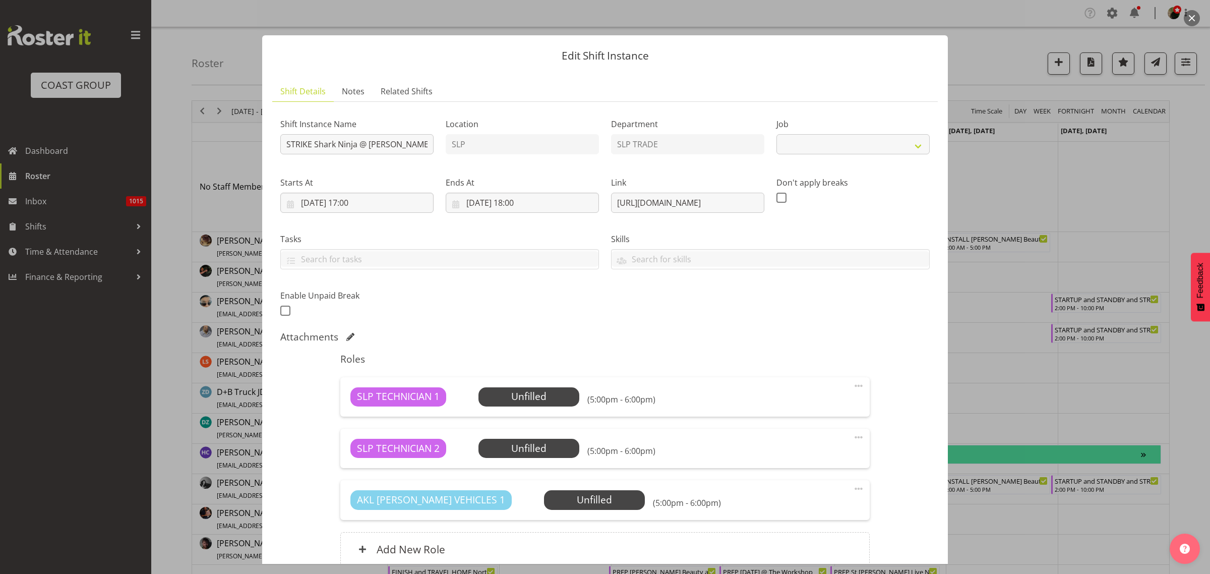
select select "10721"
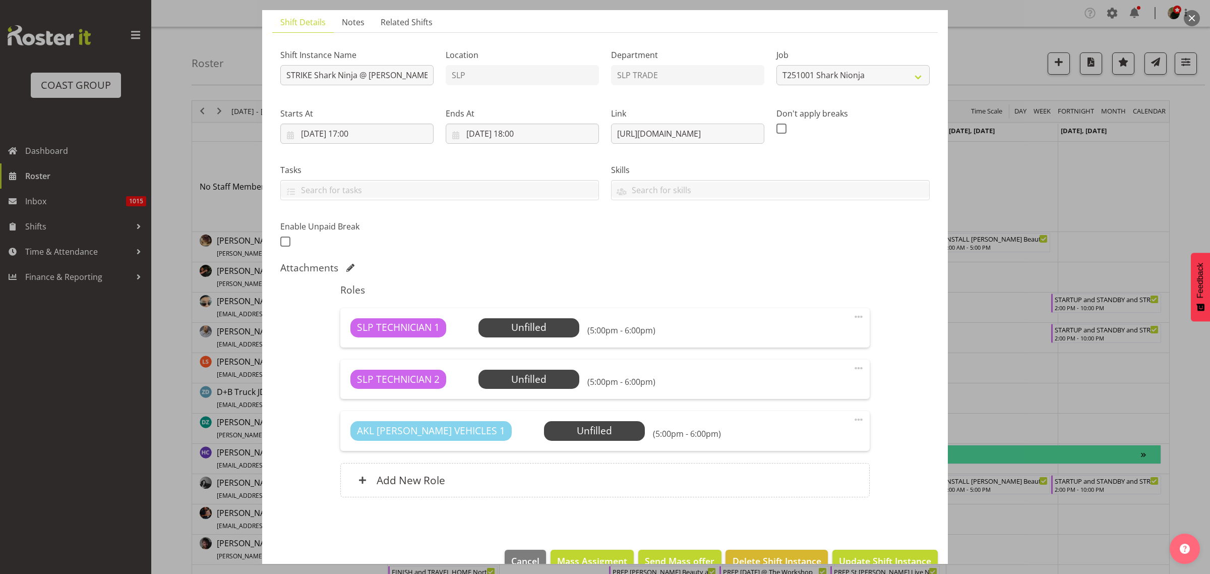
scroll to position [92, 0]
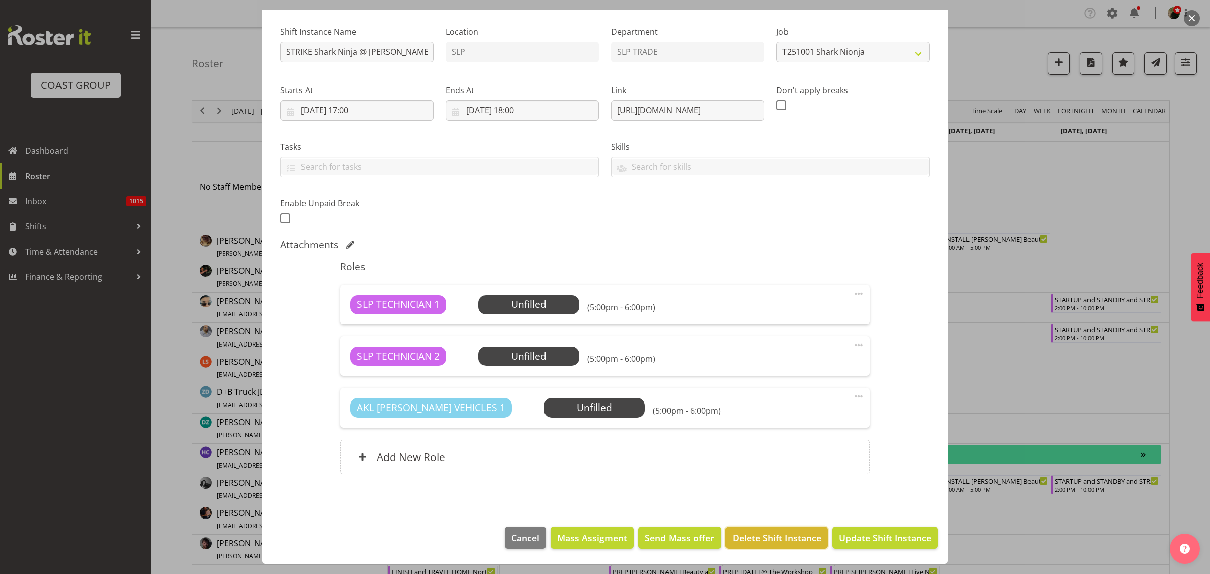
click at [773, 541] on span "Delete Shift Instance" at bounding box center [777, 537] width 89 height 13
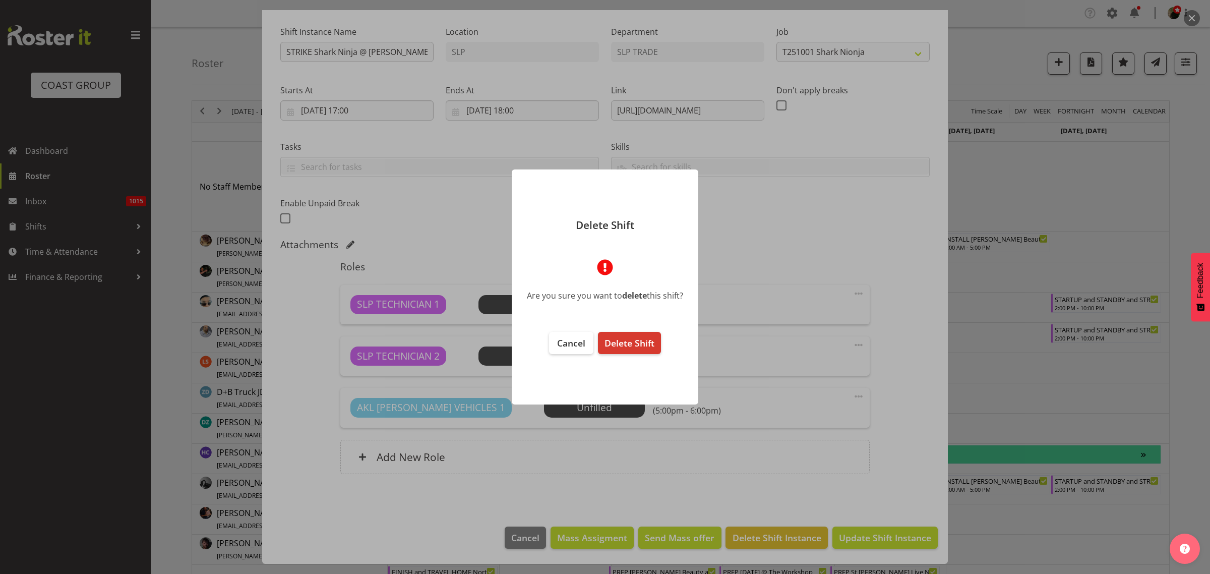
click at [629, 346] on span "Delete Shift" at bounding box center [630, 343] width 50 height 12
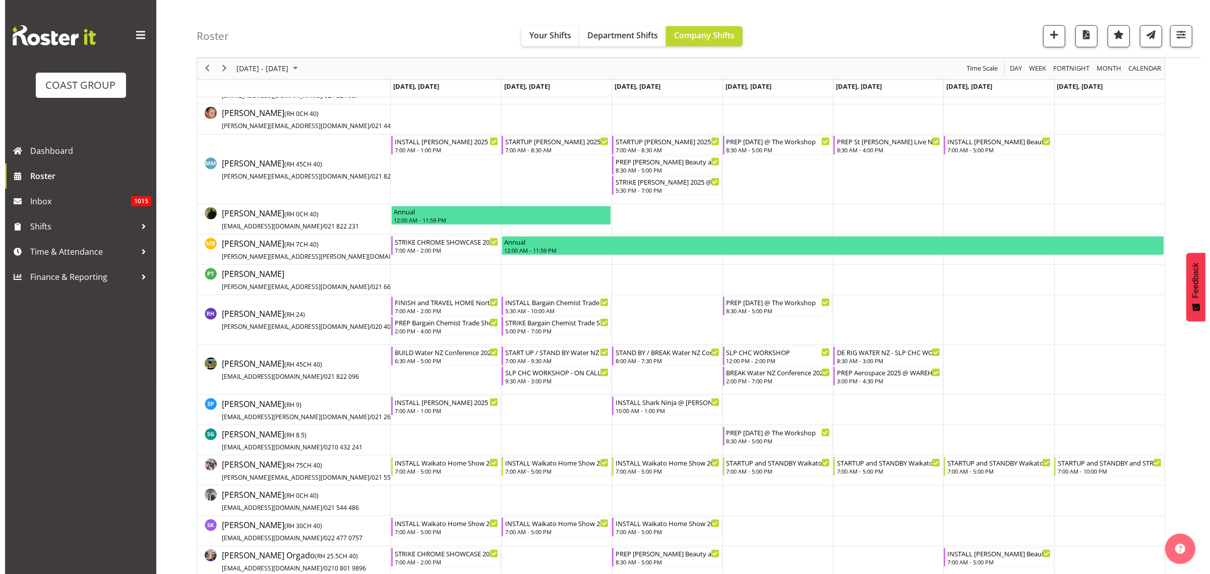
scroll to position [630, 0]
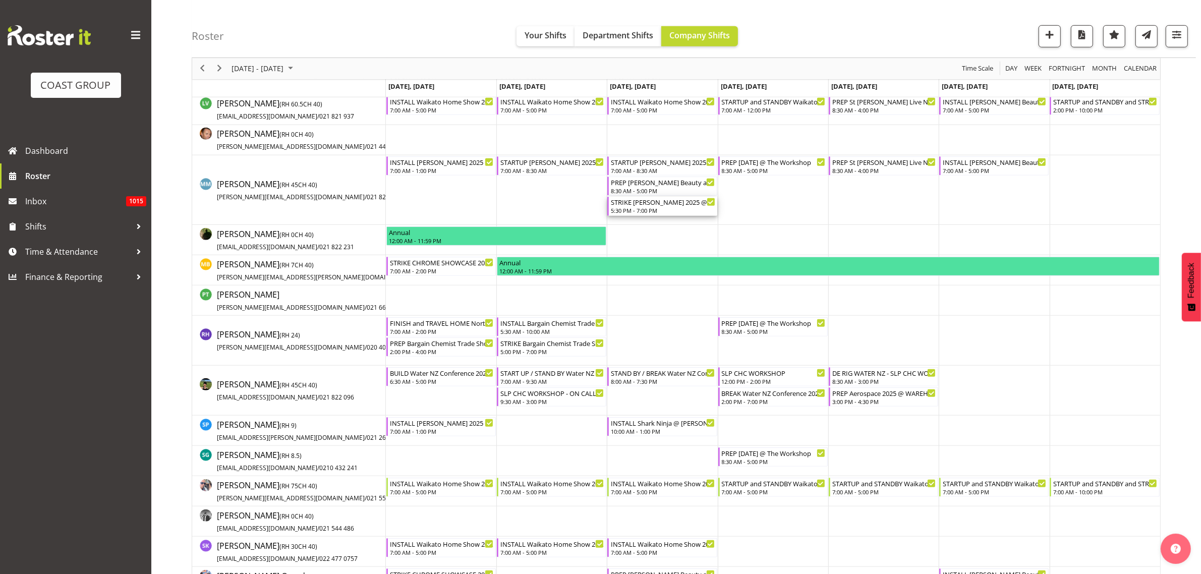
click at [645, 205] on div "STRIKE Harvey Norman 2025 @ Cordis Hotel on site @ 1800" at bounding box center [663, 202] width 104 height 10
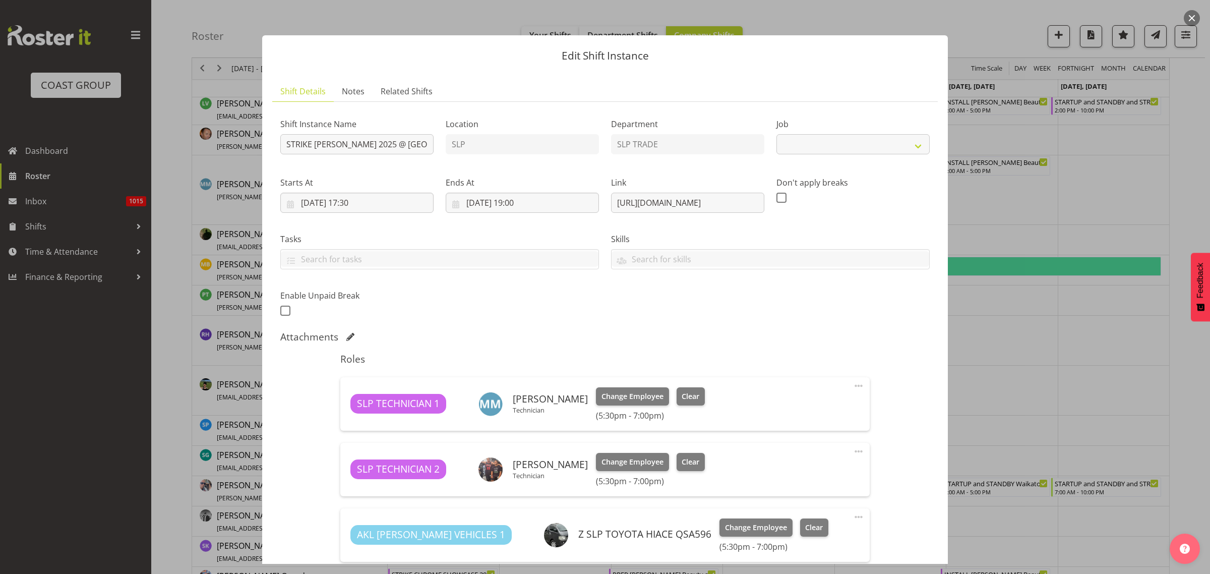
select select "10164"
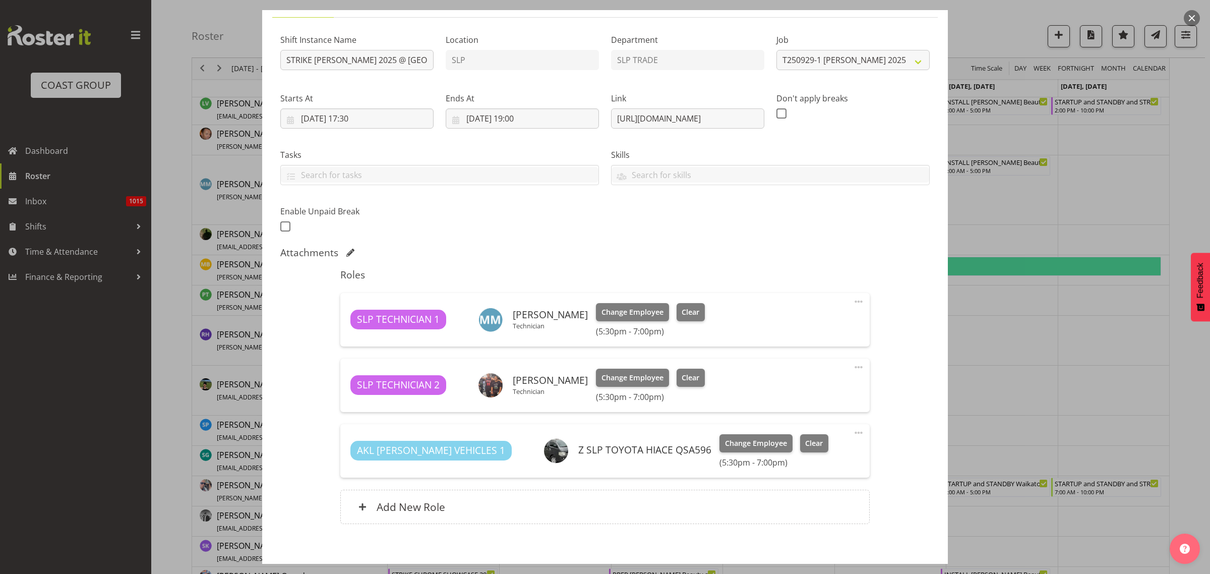
scroll to position [63, 0]
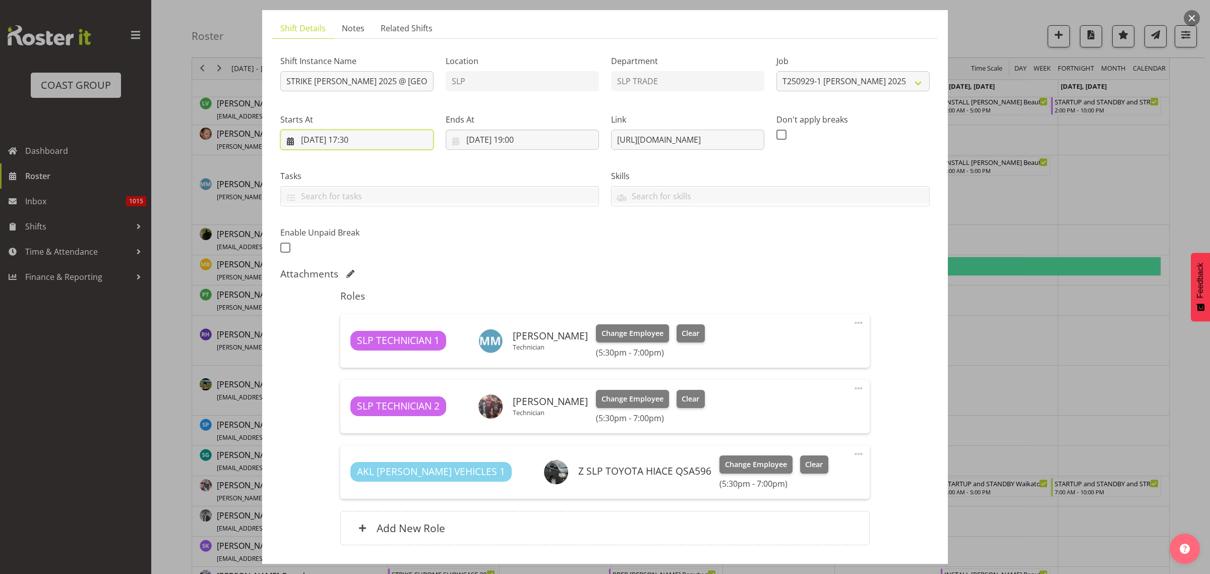
click at [362, 139] on input "01/10/2025, 17:30" at bounding box center [356, 140] width 153 height 20
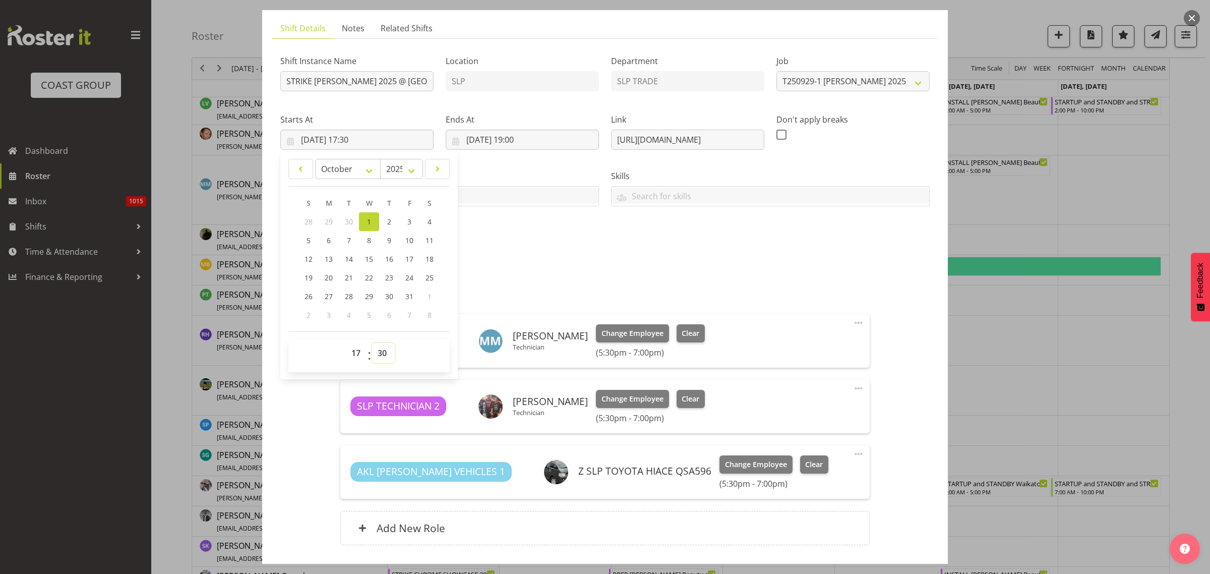
click at [382, 351] on select "00 01 02 03 04 05 06 07 08 09 10 11 12 13 14 15 16 17 18 19 20 21 22 23 24 25 2…" at bounding box center [383, 353] width 23 height 20
select select "0"
click at [372, 343] on select "00 01 02 03 04 05 06 07 08 09 10 11 12 13 14 15 16 17 18 19 20 21 22 23 24 25 2…" at bounding box center [383, 353] width 23 height 20
type input "01/10/2025, 17:00"
click at [629, 402] on span "Change Employee" at bounding box center [633, 398] width 62 height 11
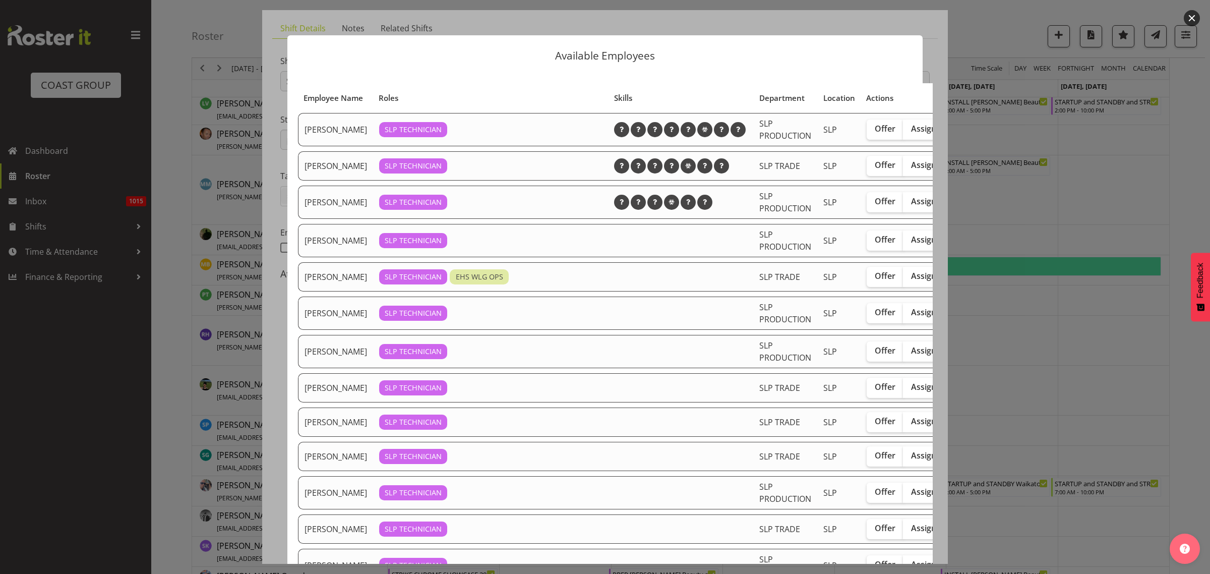
click at [911, 392] on span "Assign" at bounding box center [923, 387] width 25 height 10
click at [906, 390] on input "Assign" at bounding box center [906, 387] width 7 height 7
checkbox input "true"
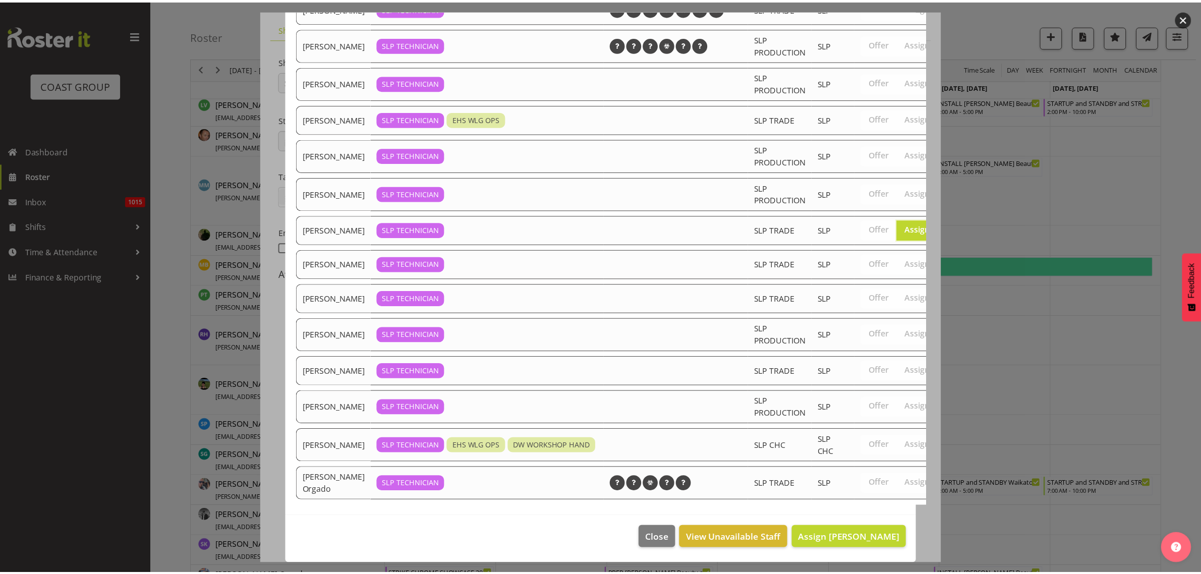
scroll to position [210, 0]
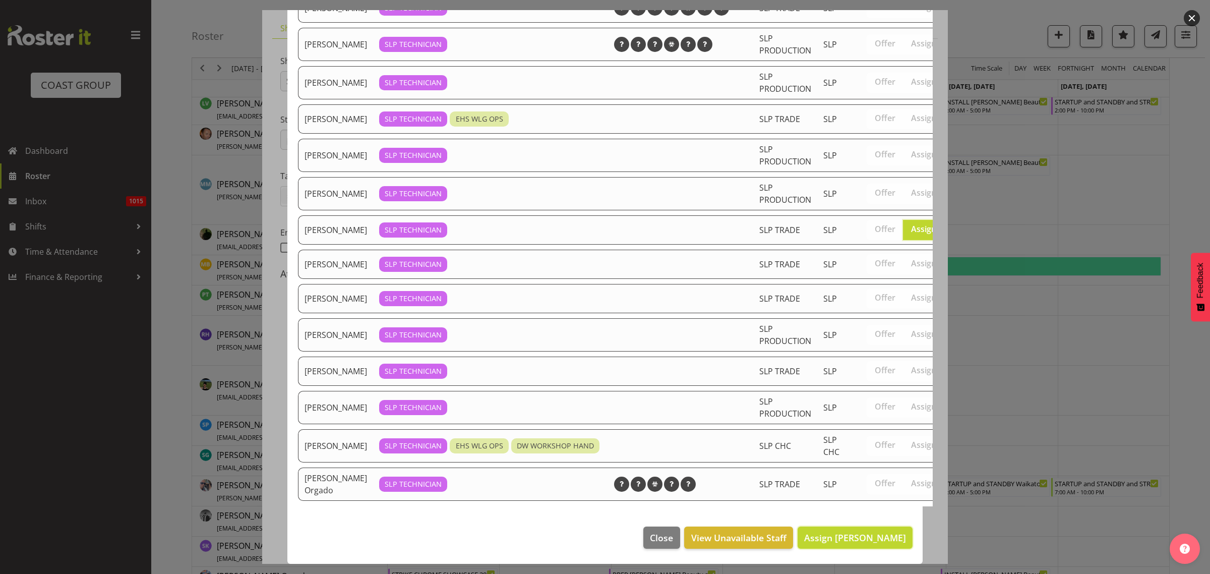
click at [868, 527] on button "Assign Lance Ferguson" at bounding box center [855, 538] width 115 height 22
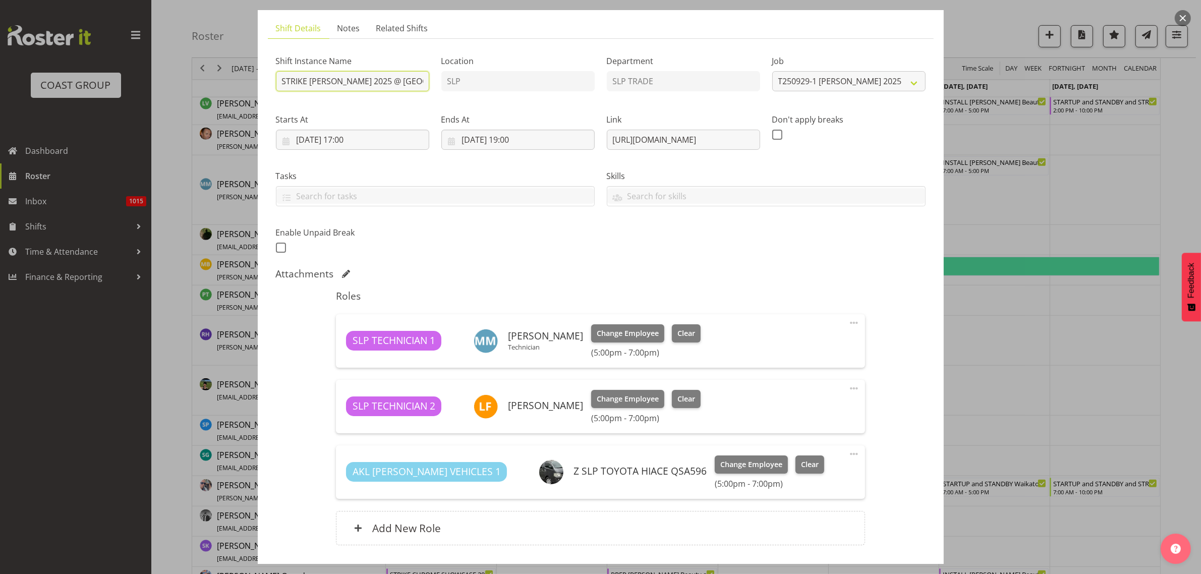
click at [389, 81] on input "STRIKE Harvey Norman 2025 @ Cordis Hotel on site @ 1800" at bounding box center [352, 81] width 153 height 20
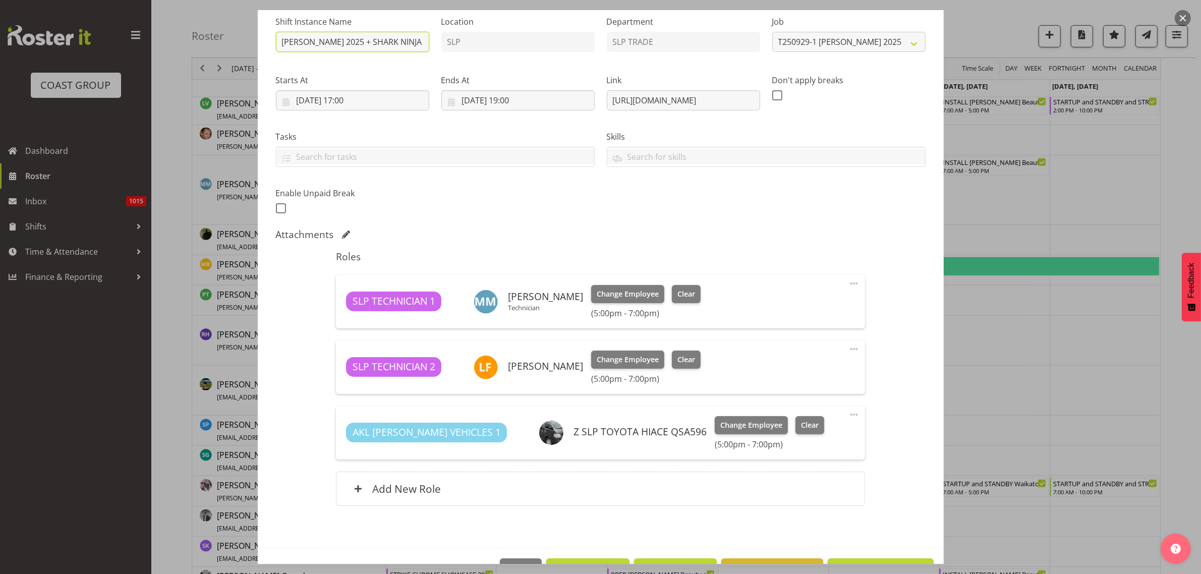
scroll to position [134, 0]
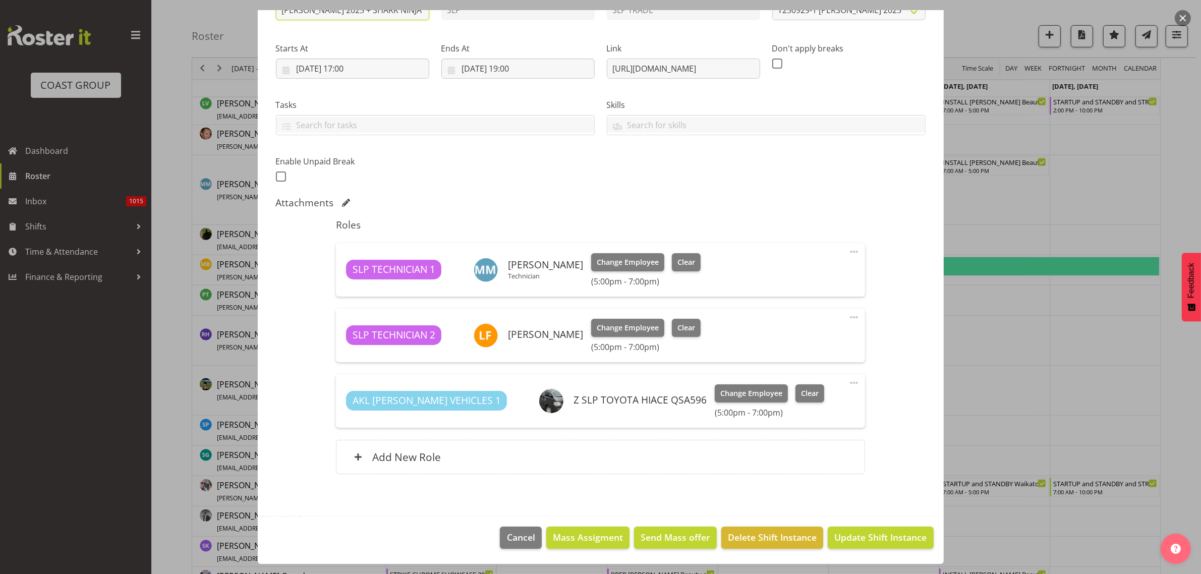
type input "STRIKE Harvey Norman 2025 + SHARK NINJA @ Cordis Hotel on site @ 1800"
click at [849, 539] on span "Update Shift Instance" at bounding box center [880, 537] width 92 height 13
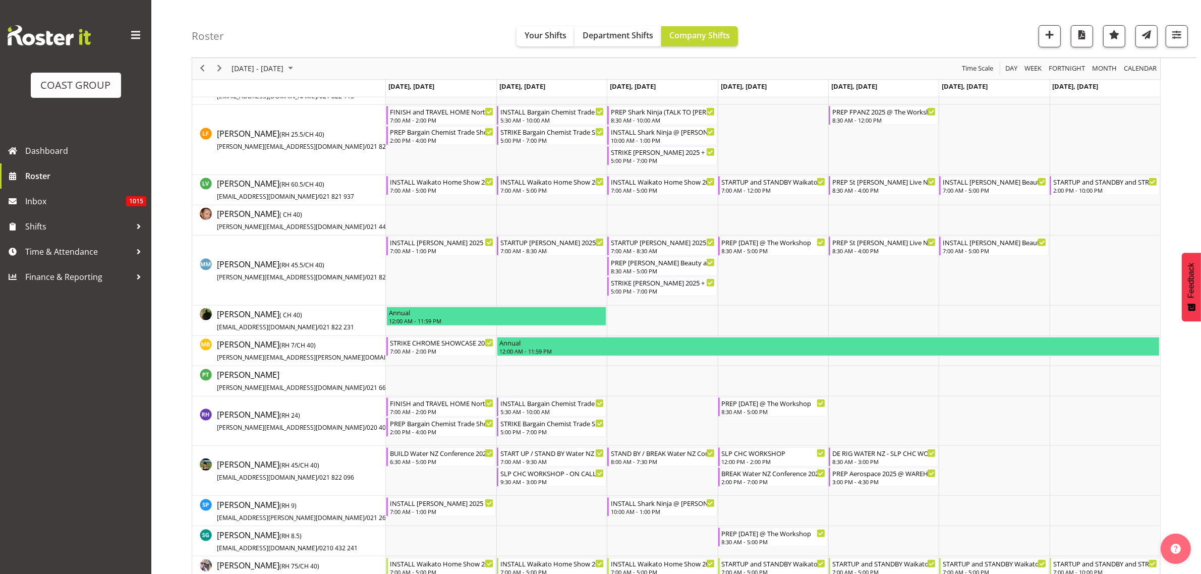
scroll to position [0, 0]
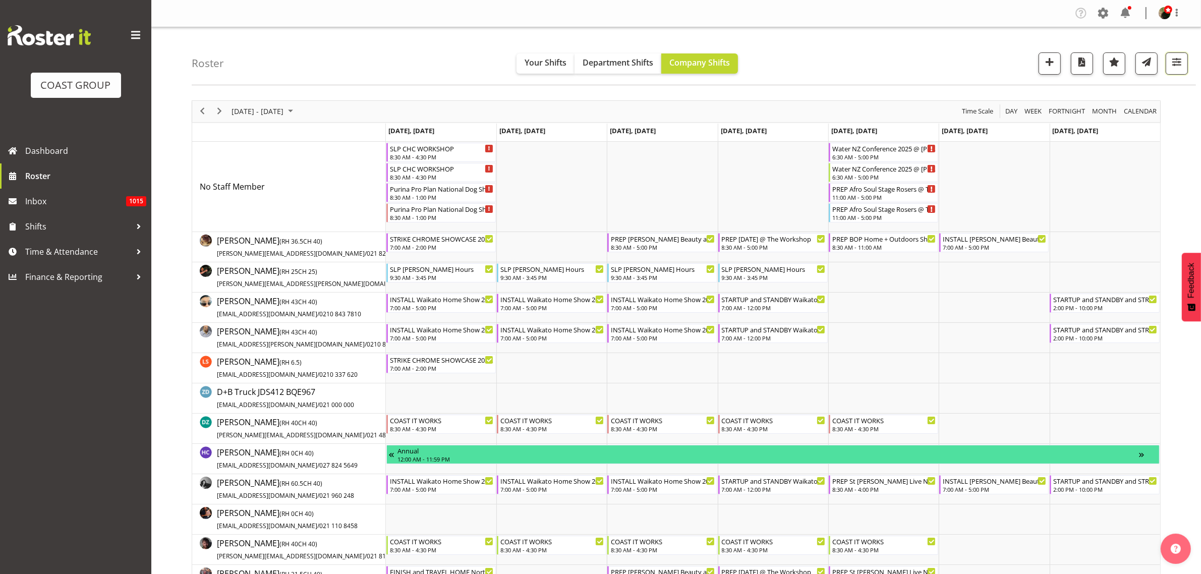
click at [1173, 60] on span "button" at bounding box center [1176, 61] width 13 height 13
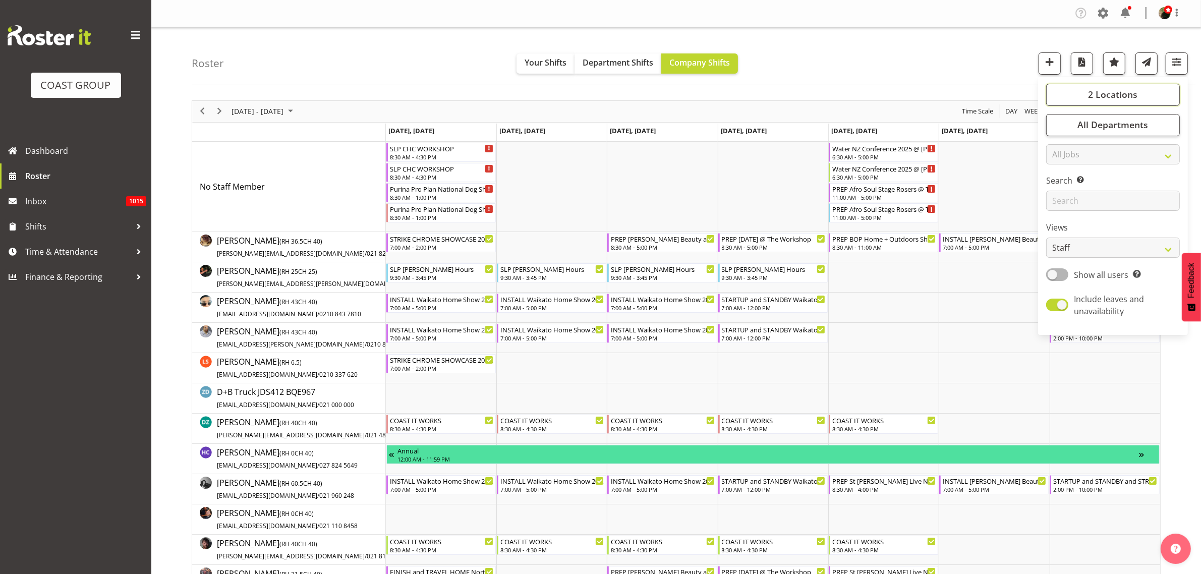
click at [1121, 96] on span "2 Locations" at bounding box center [1112, 94] width 49 height 12
click at [1061, 131] on span at bounding box center [1058, 133] width 8 height 8
click at [1061, 131] on input "SLP CHC" at bounding box center [1057, 132] width 7 height 7
checkbox input "false"
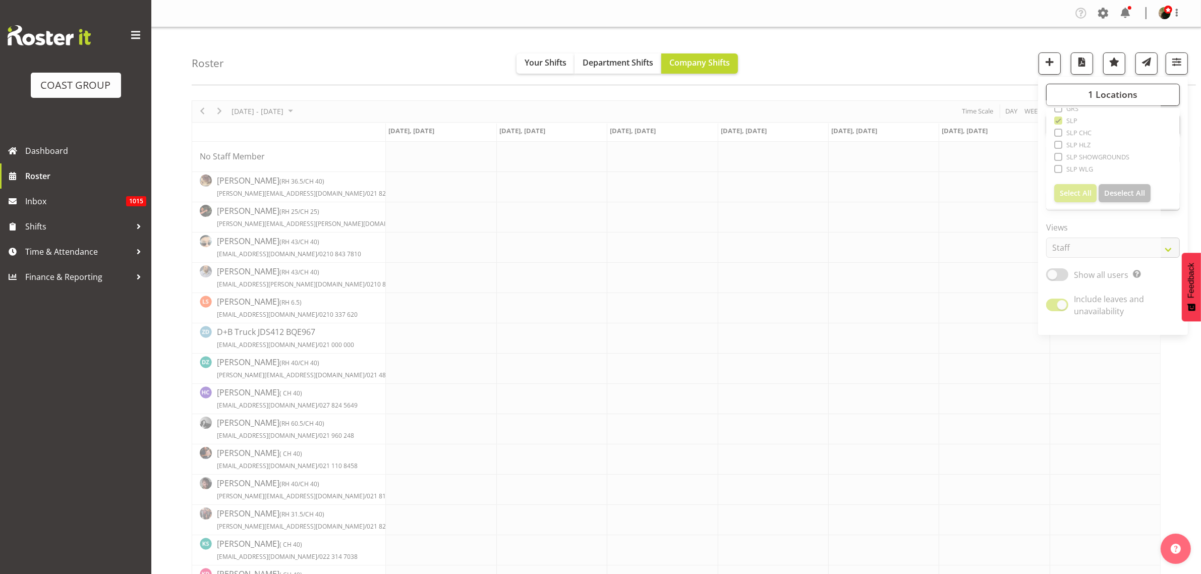
click at [951, 54] on div "Roster Your Shifts Department Shifts Company Shifts 1 Locations Clear CARLTON E…" at bounding box center [694, 56] width 1004 height 58
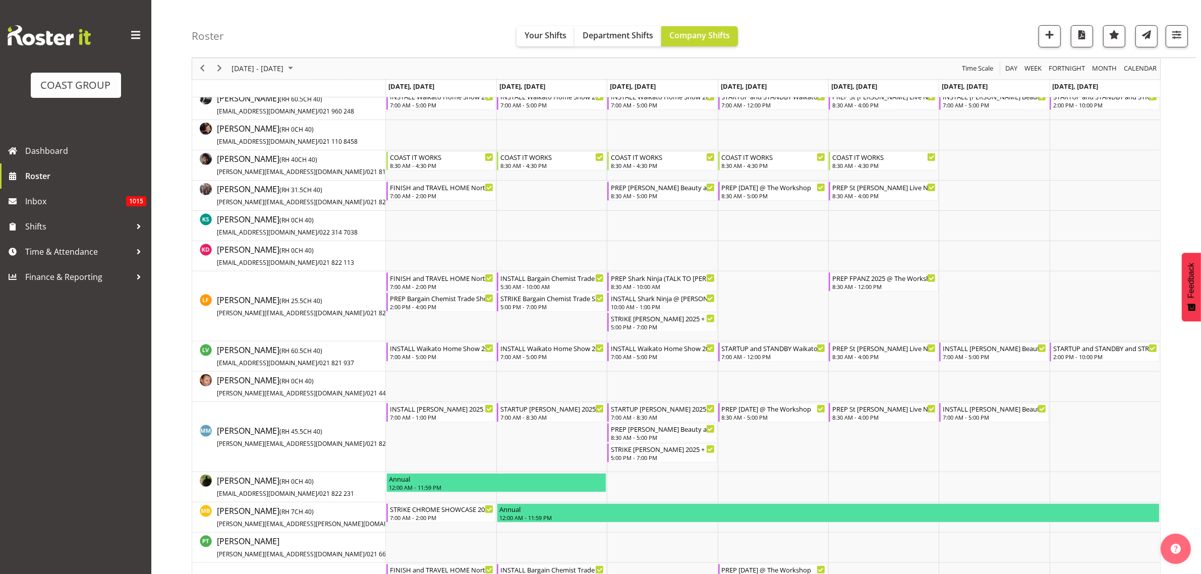
scroll to position [378, 0]
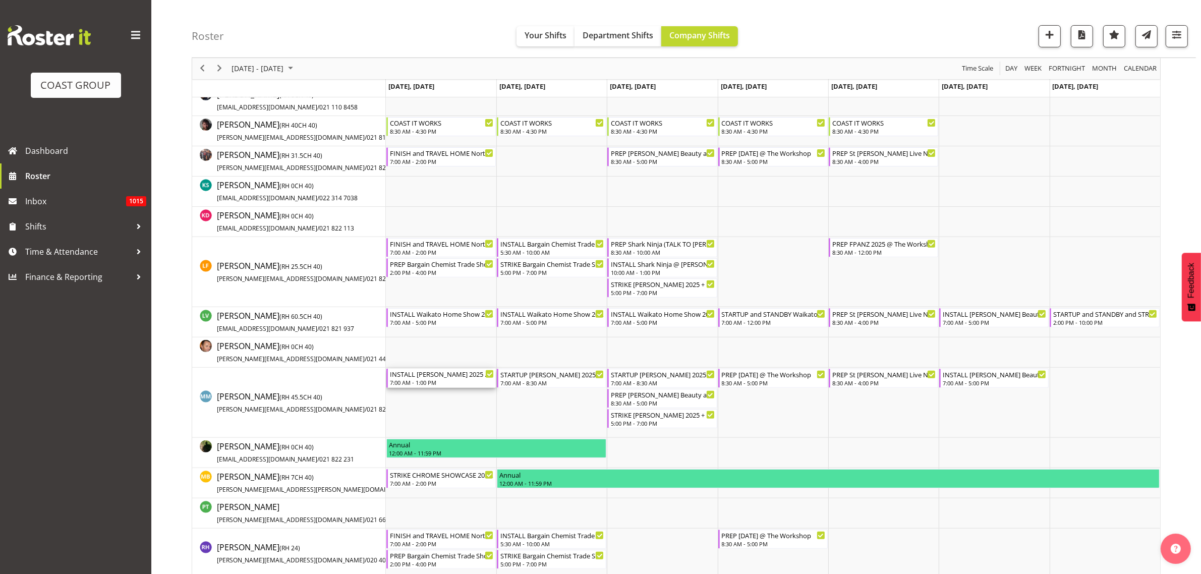
click at [411, 380] on div "7:00 AM - 1:00 PM" at bounding box center [442, 382] width 104 height 8
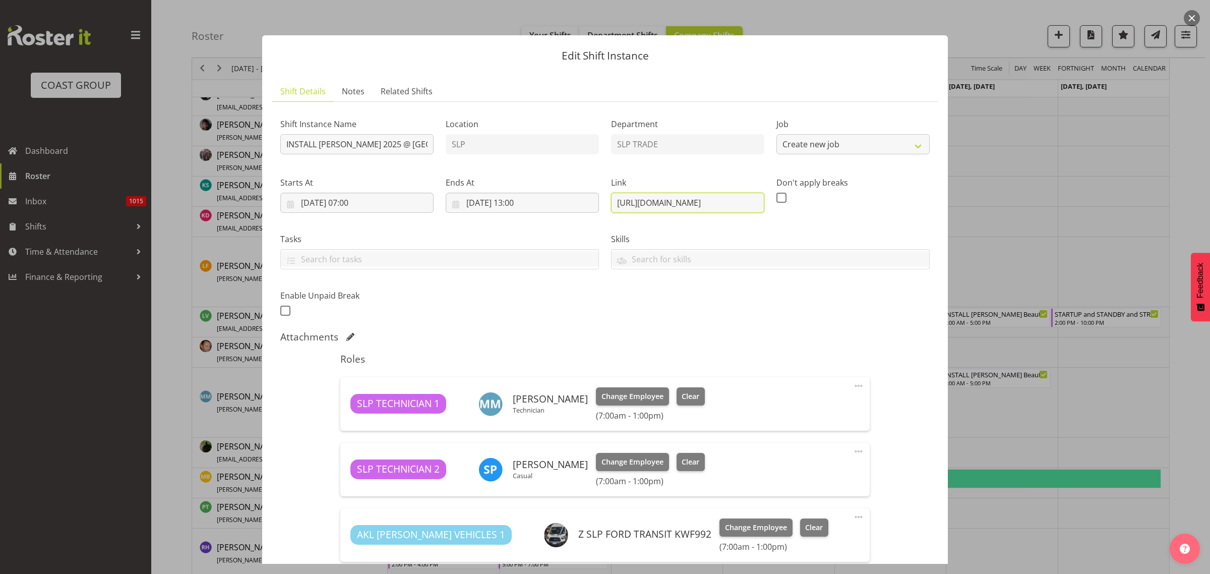
select select "10164"
drag, startPoint x: 830, startPoint y: 193, endPoint x: 942, endPoint y: 191, distance: 112.5
click at [942, 191] on div "Edit Shift Instance Shift Details Notes Related Shifts Shift Instance Name INST…" at bounding box center [605, 287] width 706 height 554
click at [1195, 16] on button "button" at bounding box center [1192, 18] width 16 height 16
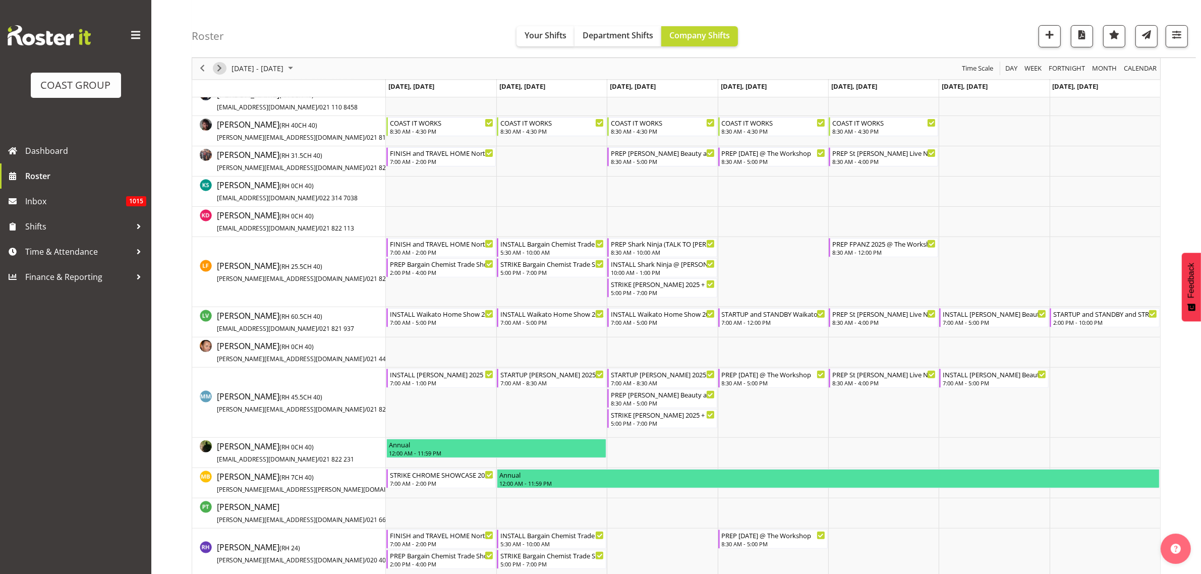
click at [215, 69] on span "Next" at bounding box center [219, 69] width 12 height 13
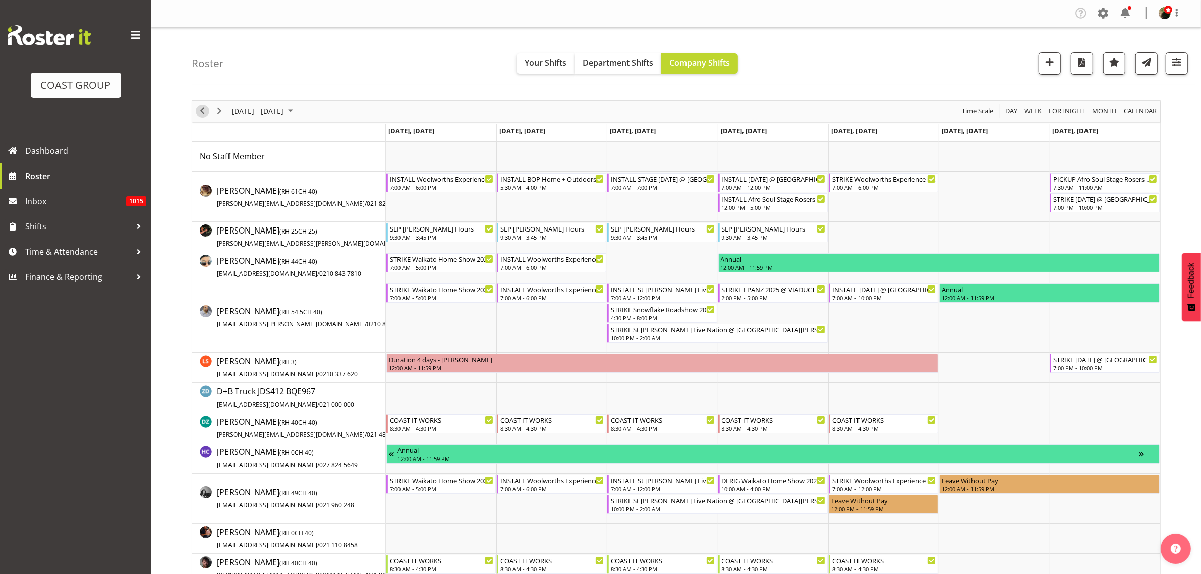
click at [205, 112] on span "Previous" at bounding box center [202, 111] width 12 height 13
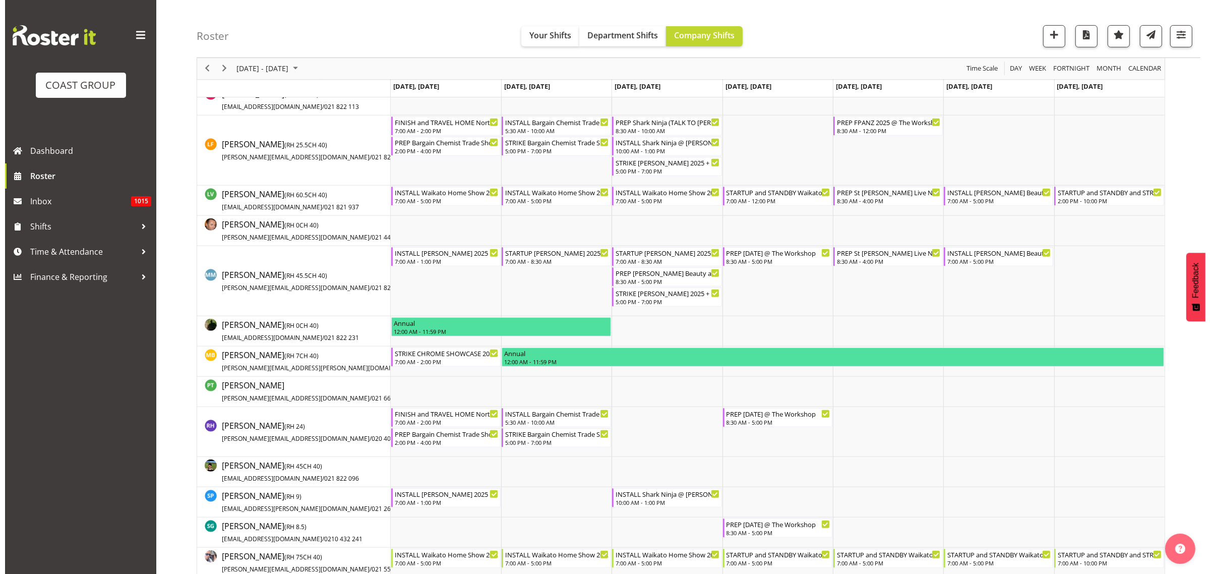
scroll to position [504, 0]
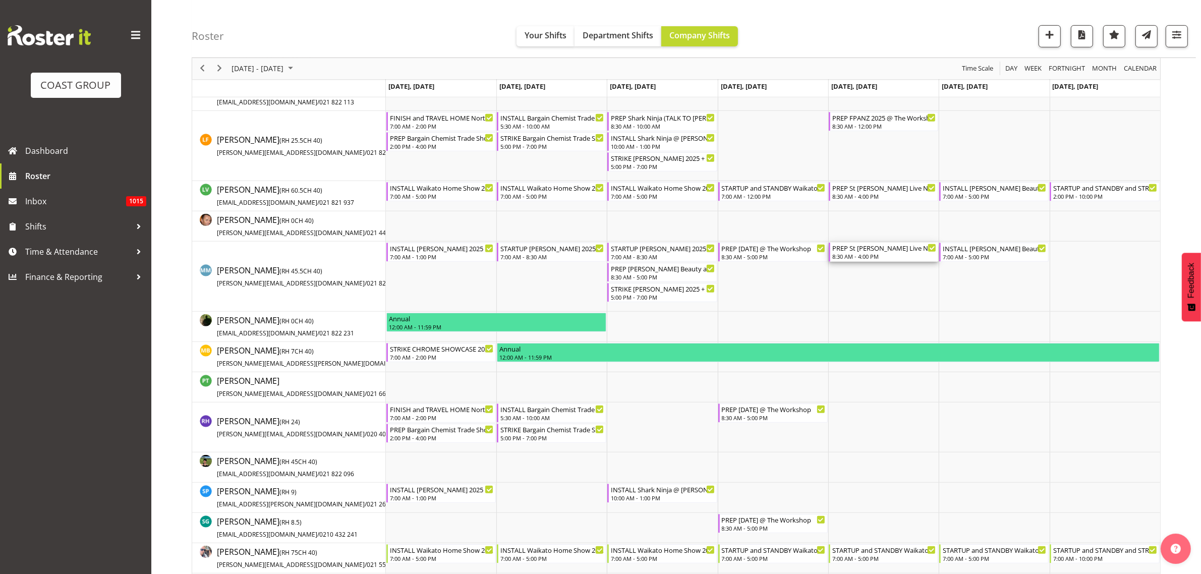
click at [870, 255] on div "8:30 AM - 4:00 PM" at bounding box center [884, 256] width 104 height 8
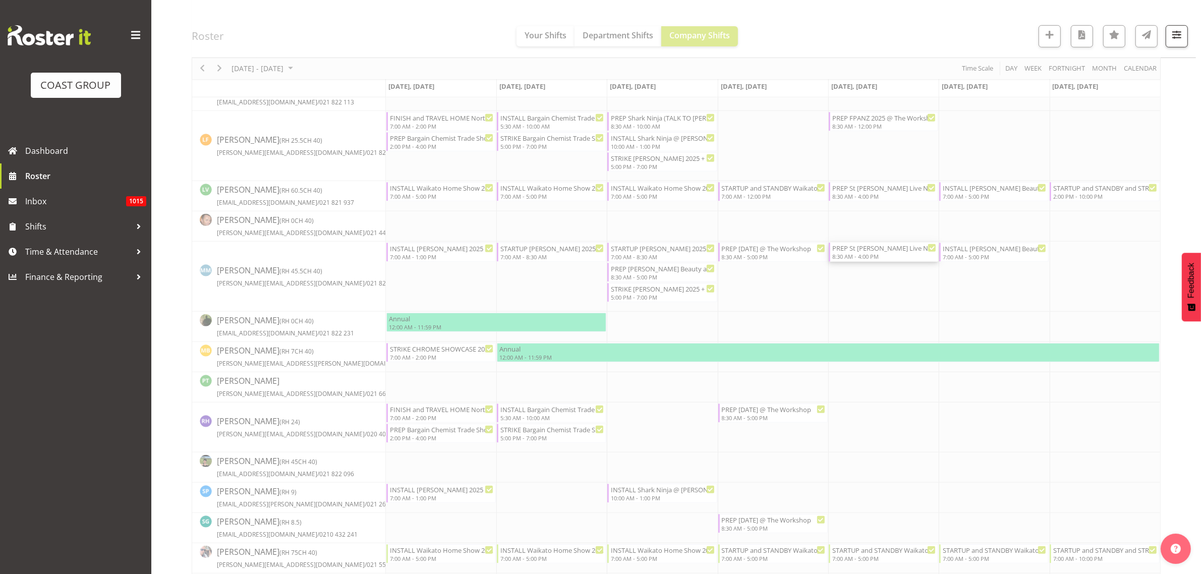
select select
select select "9"
select select "2025"
select select "8"
select select "30"
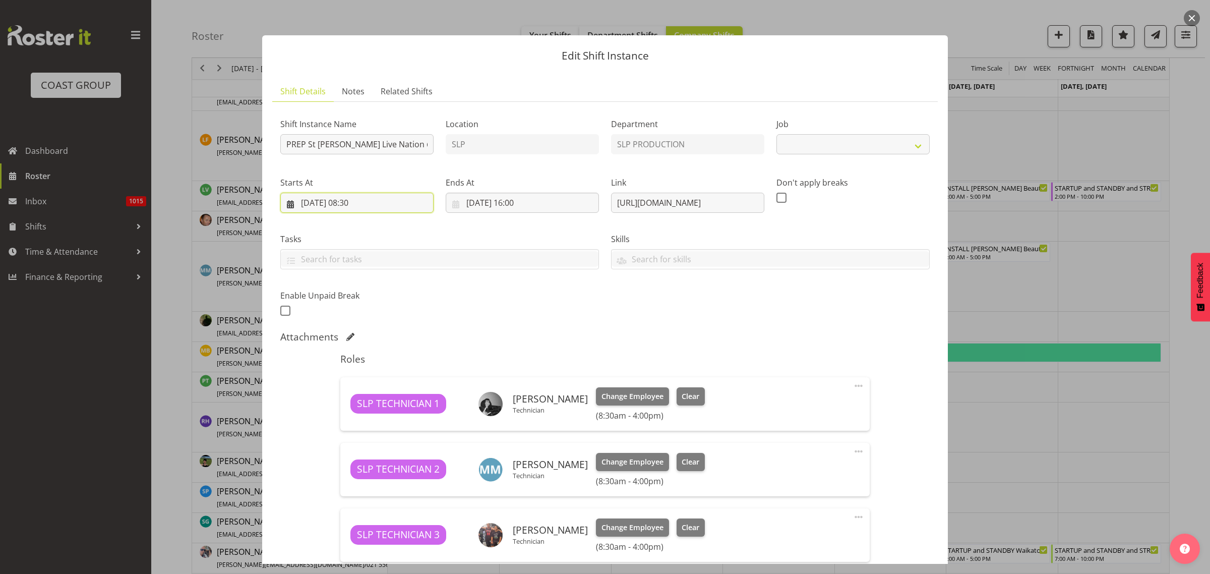
click at [338, 201] on input "03/10/2025, 08:30" at bounding box center [356, 203] width 153 height 20
select select "10432"
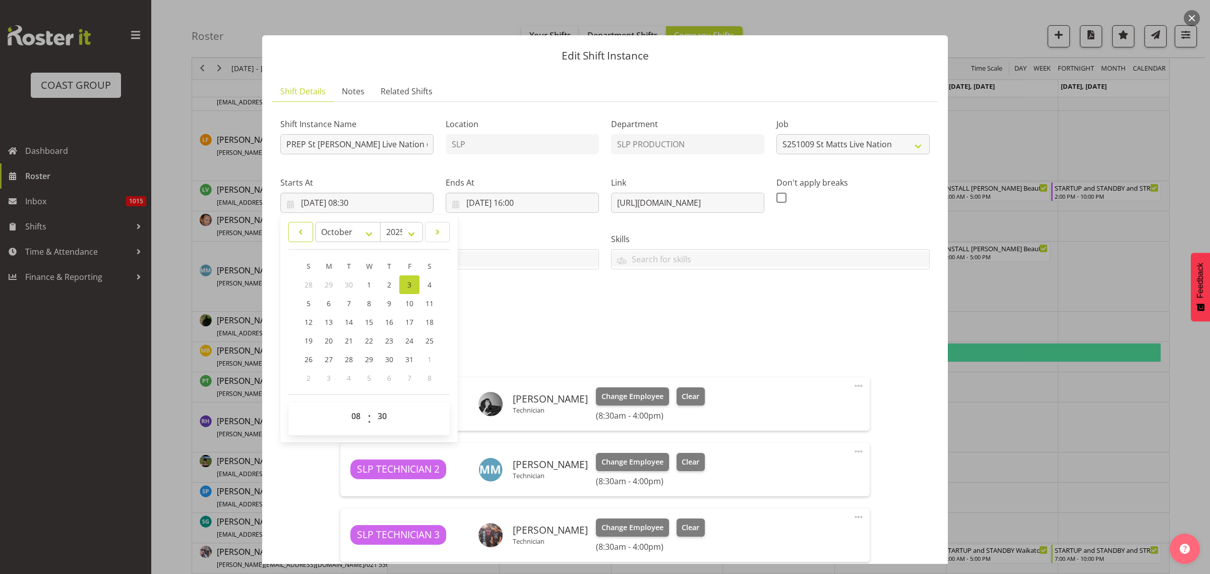
click at [305, 240] on link at bounding box center [300, 232] width 25 height 20
select select "8"
click at [347, 361] on span "30" at bounding box center [348, 361] width 8 height 10
type input "30/09/2025, 08:30"
click at [516, 205] on input "03/10/2025, 16:00" at bounding box center [522, 203] width 153 height 20
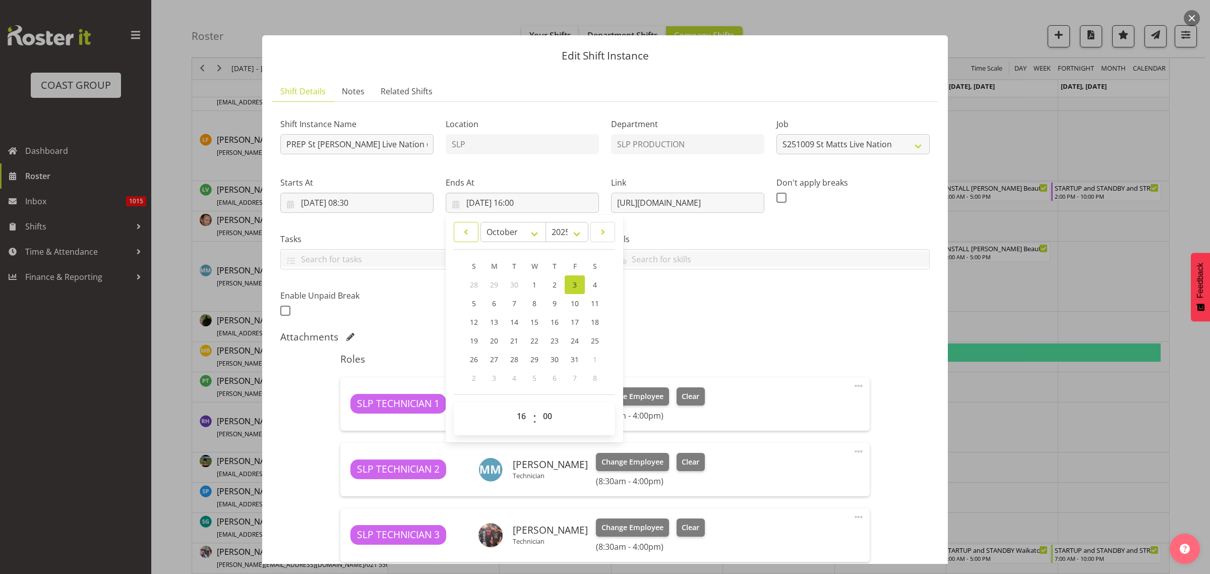
click at [465, 231] on span at bounding box center [466, 232] width 12 height 12
select select "8"
click at [512, 357] on span "30" at bounding box center [514, 361] width 8 height 10
type input "30/09/2025, 16:00"
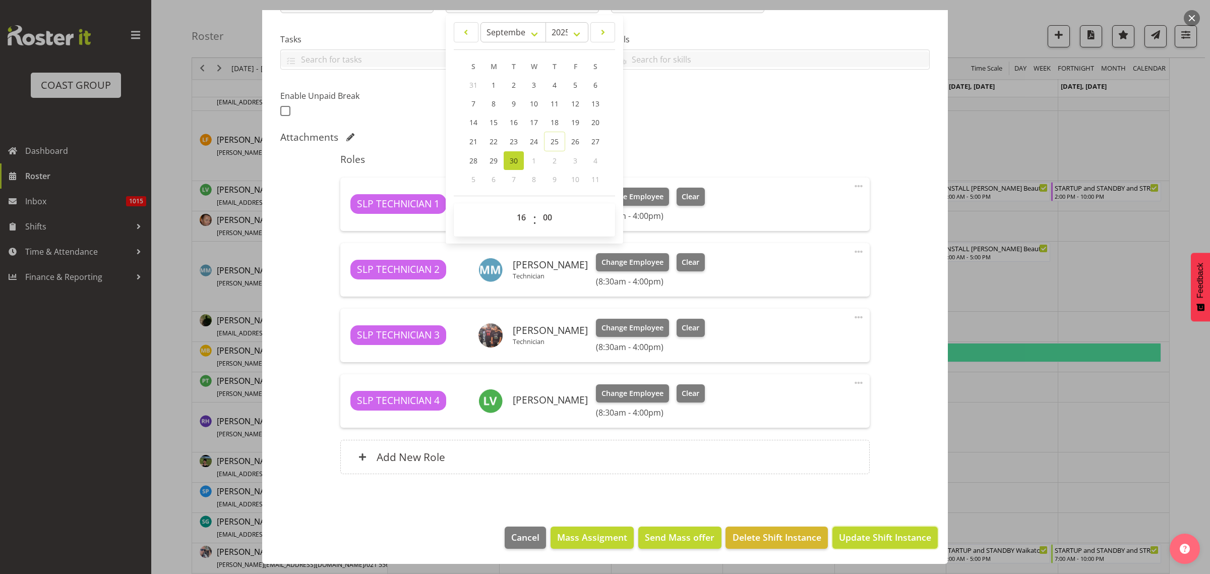
click at [883, 539] on span "Update Shift Instance" at bounding box center [885, 537] width 92 height 13
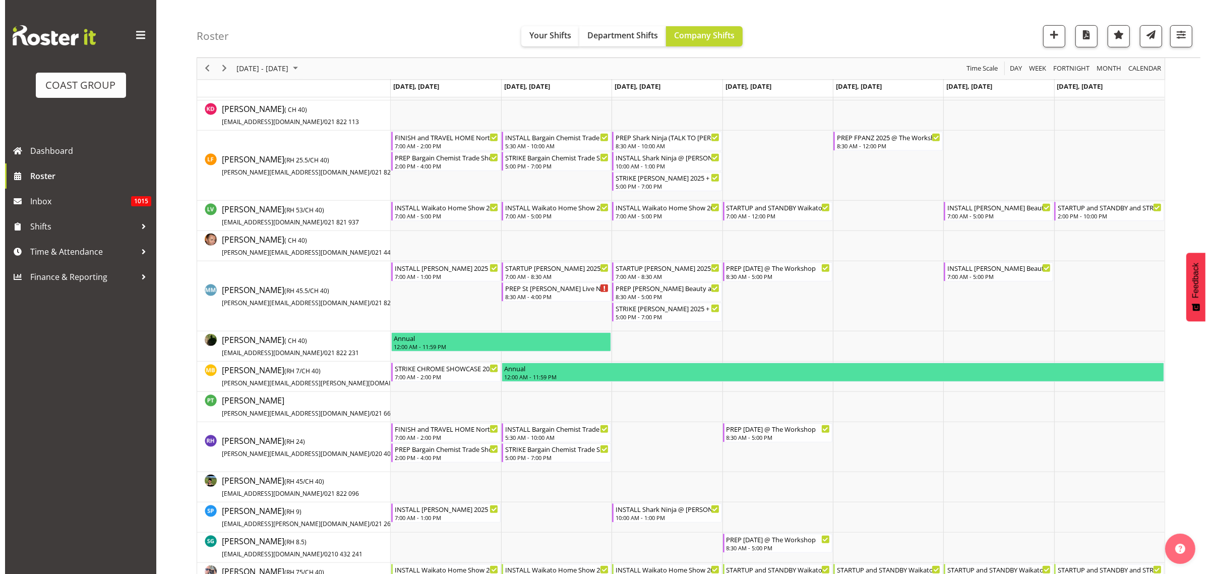
scroll to position [0, 0]
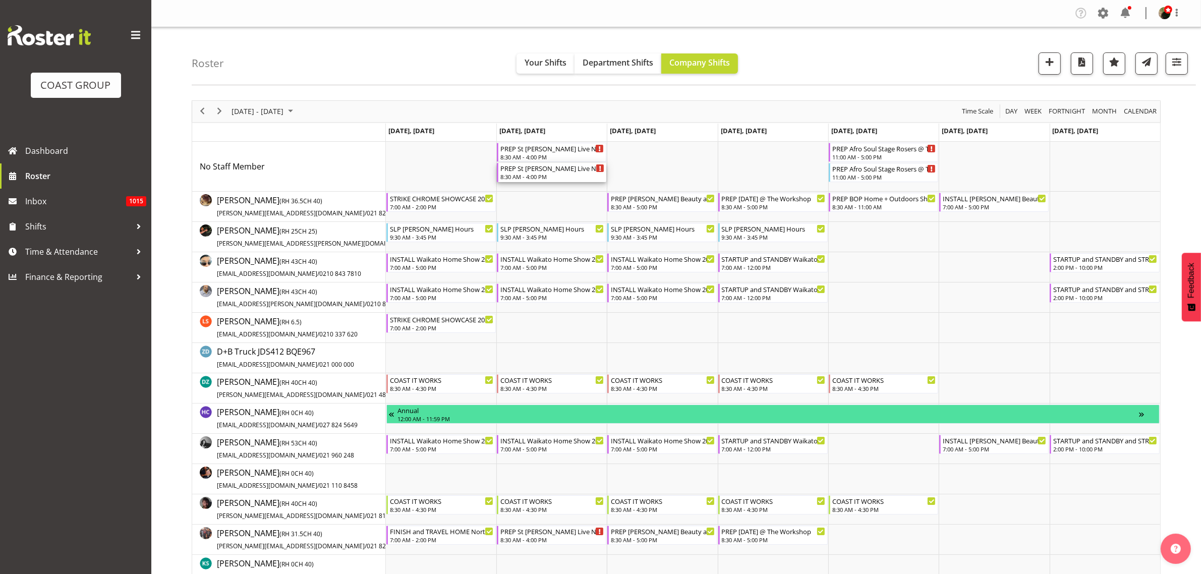
click at [536, 177] on div "8:30 AM - 4:00 PM" at bounding box center [552, 176] width 104 height 8
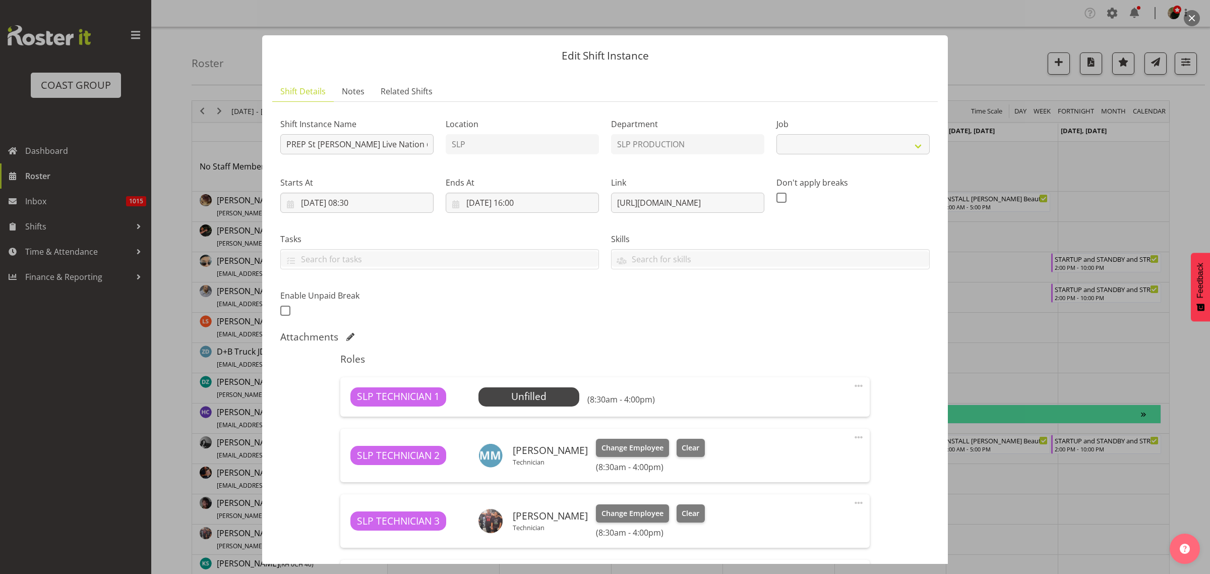
select select "10432"
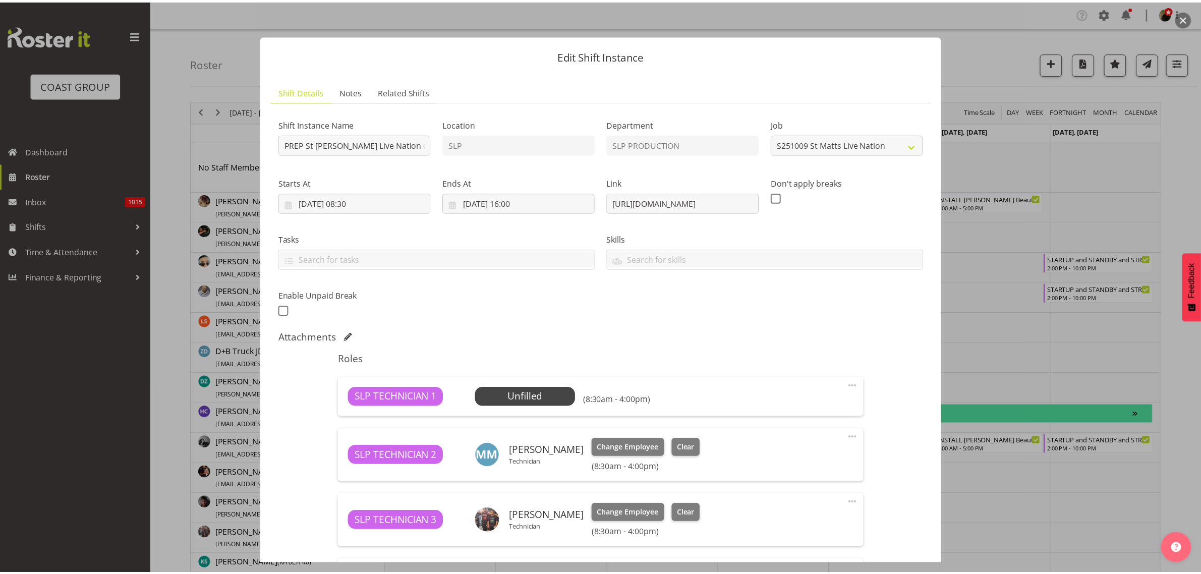
scroll to position [126, 0]
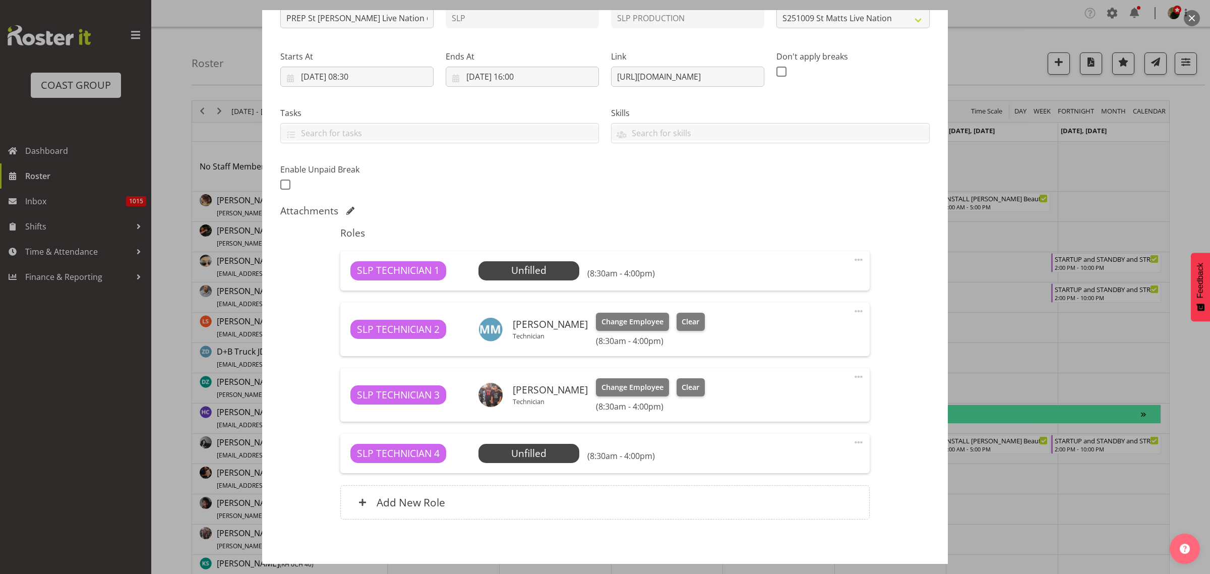
click at [0, 0] on span "Select Employee" at bounding box center [0, 0] width 0 height 0
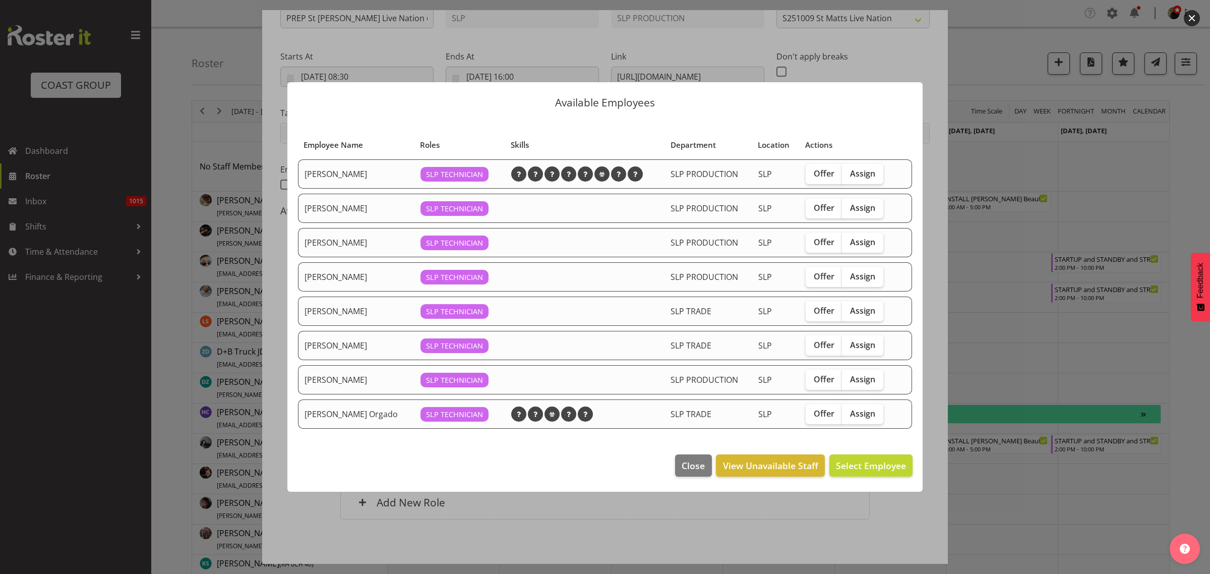
click at [859, 172] on span "Assign" at bounding box center [862, 173] width 25 height 10
click at [849, 172] on input "Assign" at bounding box center [845, 173] width 7 height 7
checkbox input "true"
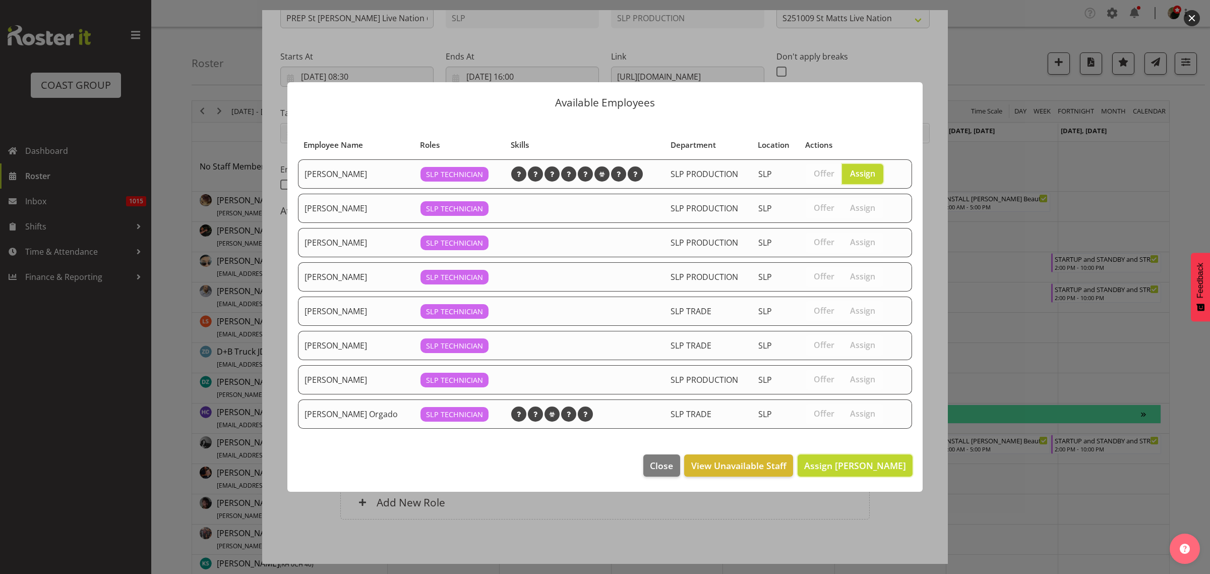
click at [876, 467] on span "Assign Aaron Grant" at bounding box center [855, 465] width 102 height 12
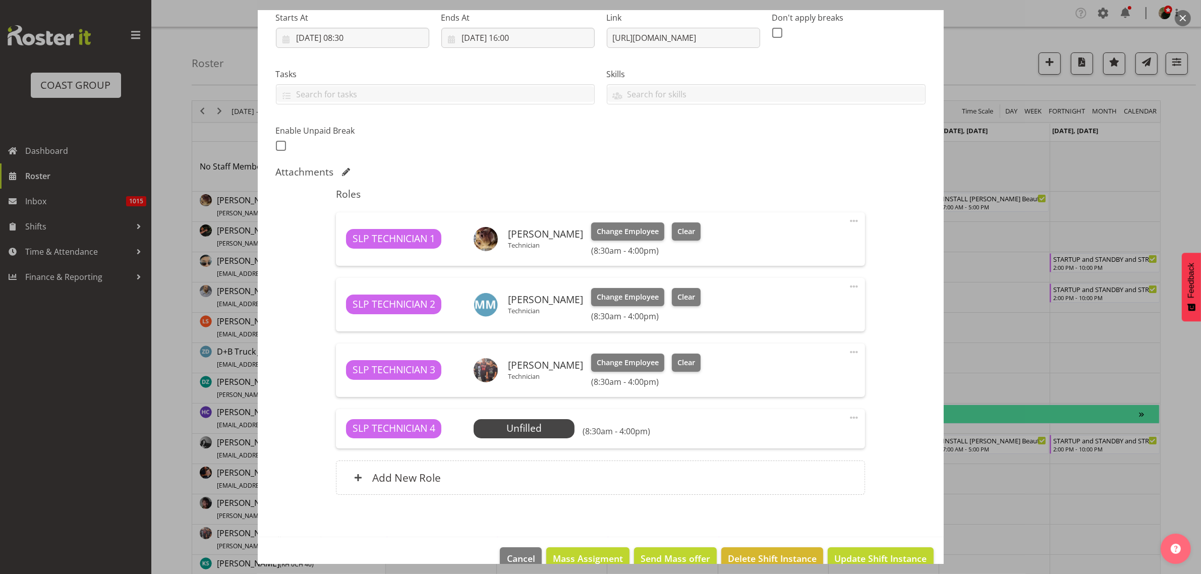
scroll to position [186, 0]
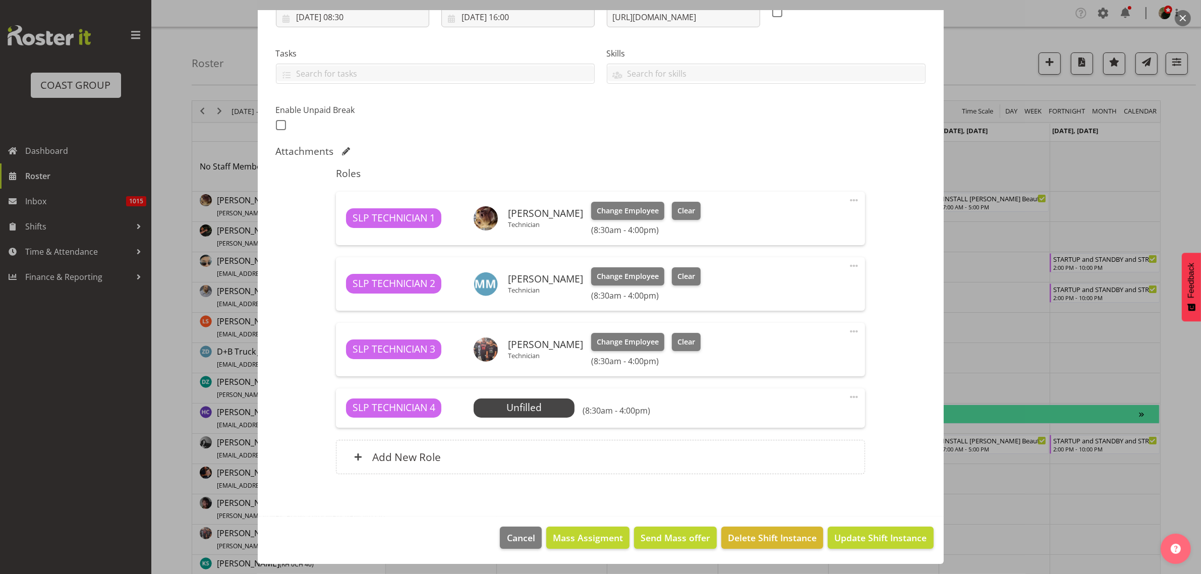
click at [0, 0] on span "Select Employee" at bounding box center [0, 0] width 0 height 0
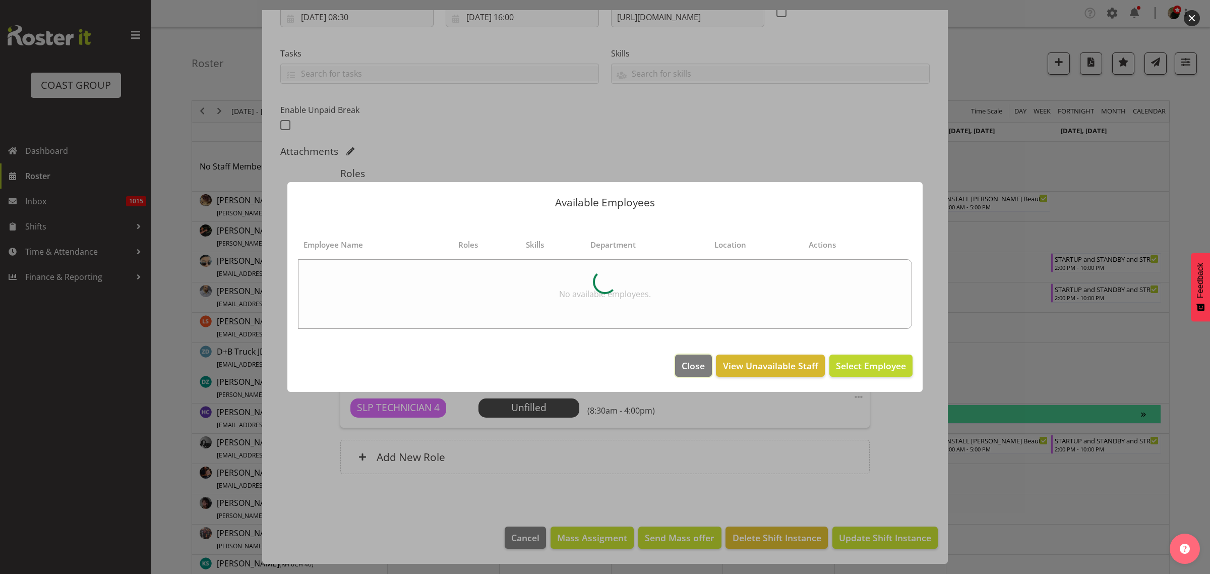
click at [696, 372] on span "Close" at bounding box center [693, 365] width 23 height 13
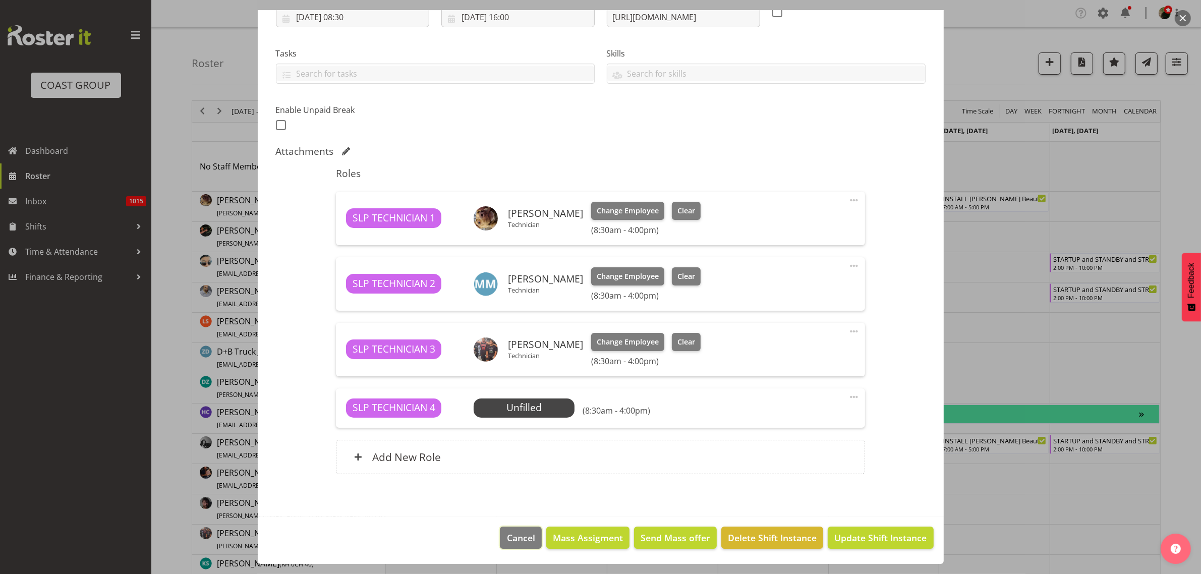
click at [523, 536] on span "Cancel" at bounding box center [521, 537] width 28 height 13
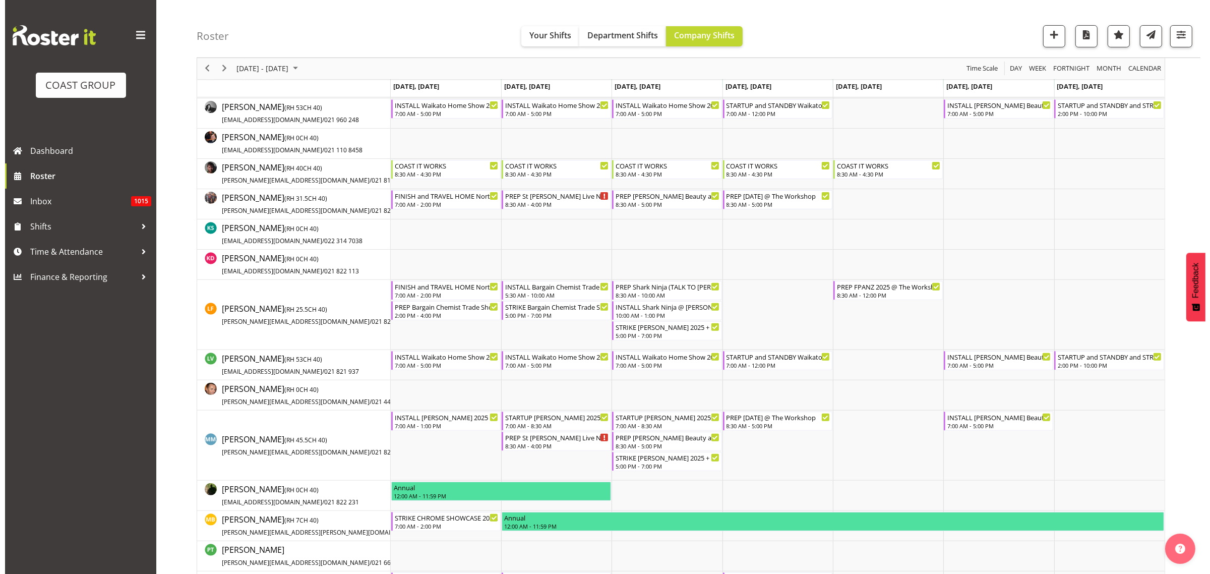
scroll to position [315, 0]
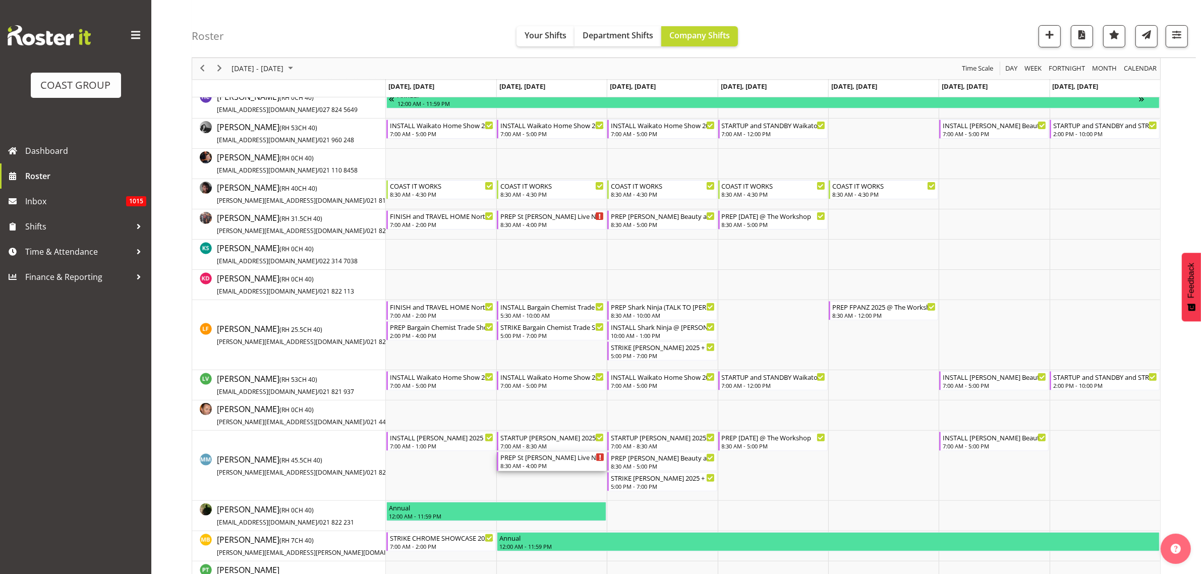
click at [536, 462] on div "8:30 AM - 4:00 PM" at bounding box center [552, 465] width 104 height 8
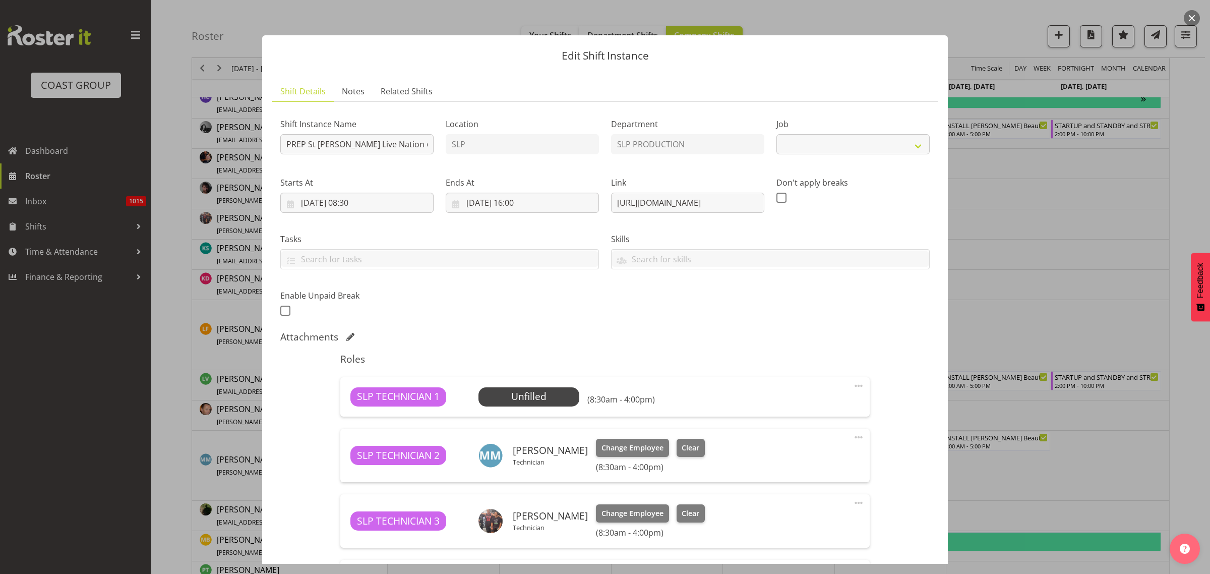
select select "10432"
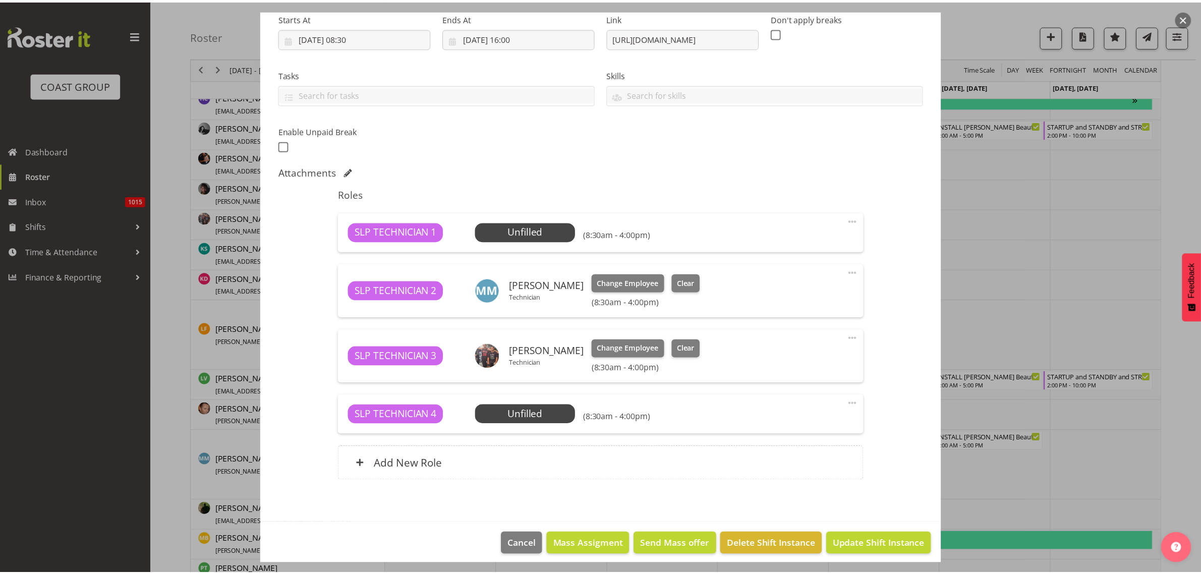
scroll to position [172, 0]
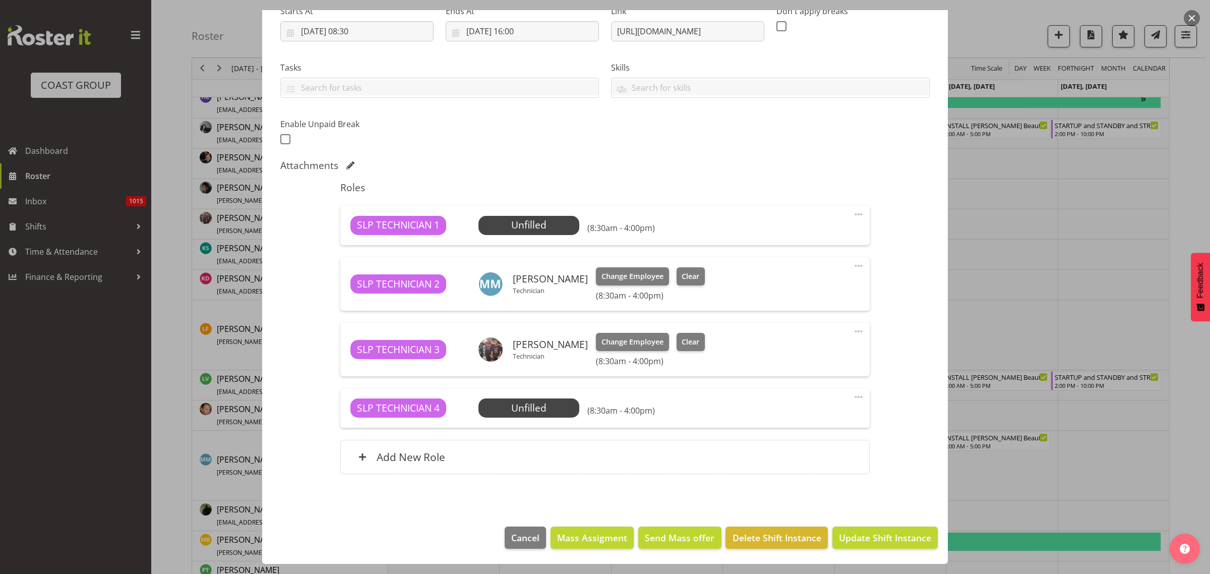
click at [0, 0] on span "Select Employee" at bounding box center [0, 0] width 0 height 0
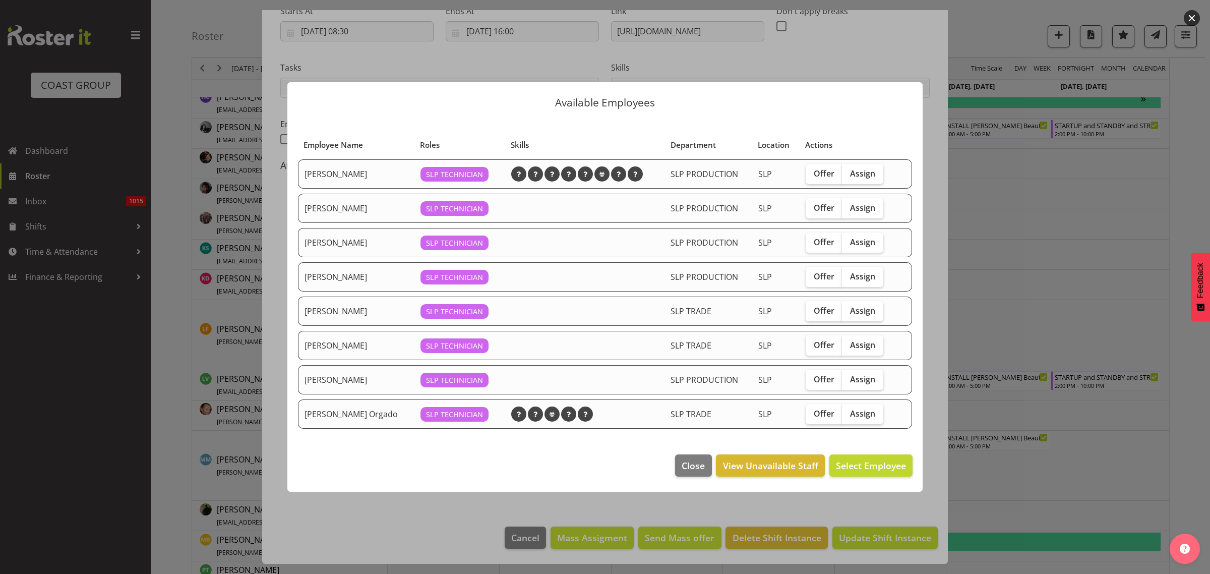
click at [864, 169] on span "Assign" at bounding box center [862, 173] width 25 height 10
click at [849, 170] on input "Assign" at bounding box center [845, 173] width 7 height 7
checkbox input "true"
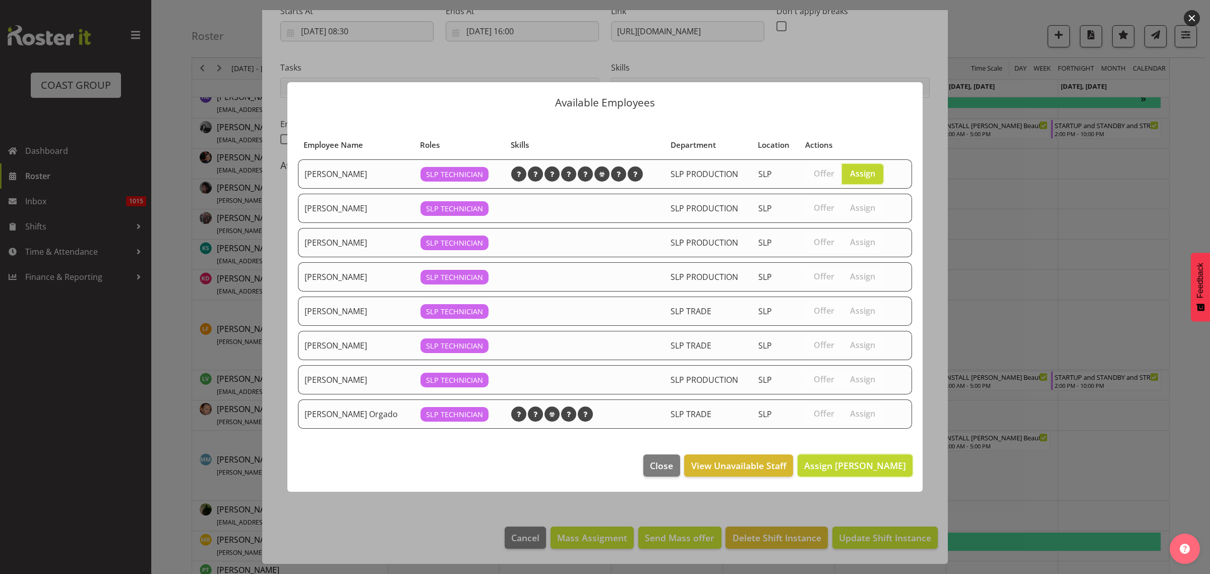
click at [851, 458] on button "Assign Aaron Grant" at bounding box center [855, 465] width 115 height 22
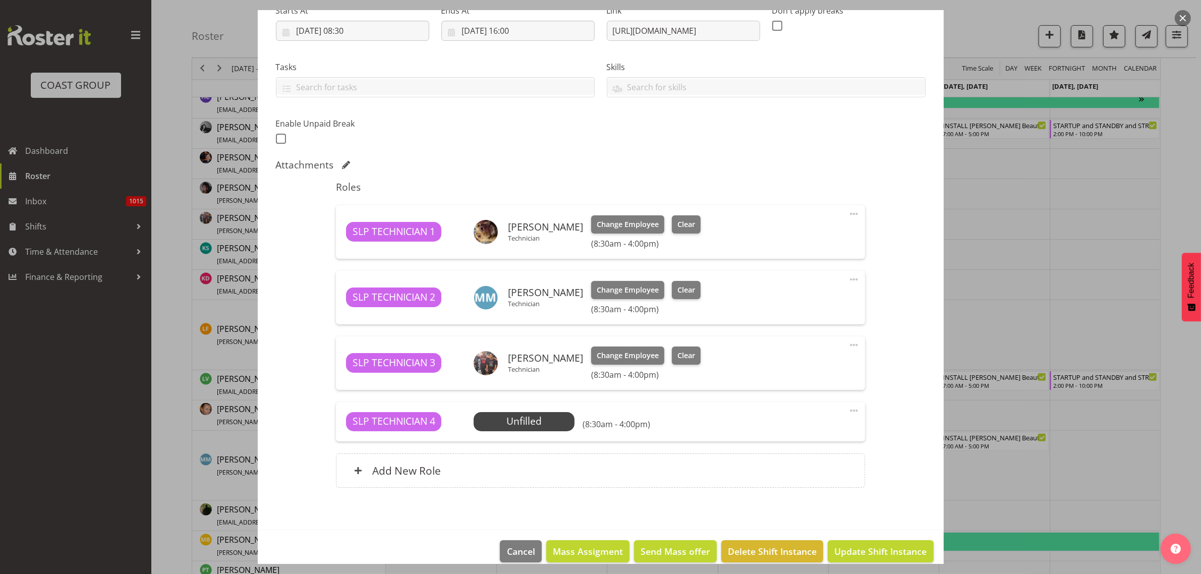
click at [0, 0] on span "Select Employee" at bounding box center [0, 0] width 0 height 0
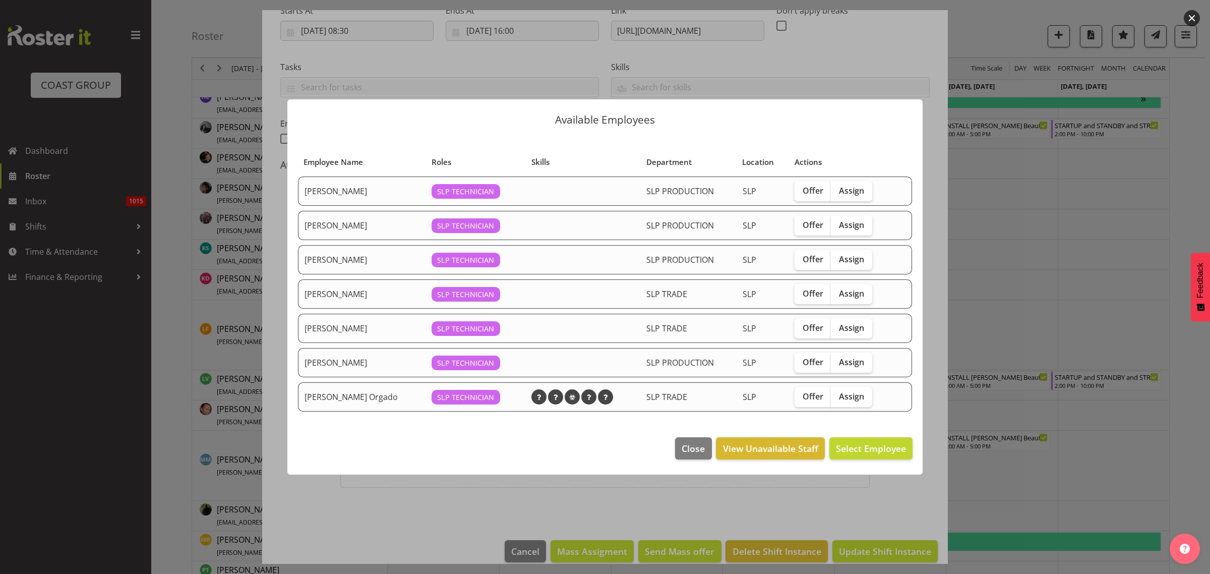
click at [860, 404] on label "Assign" at bounding box center [851, 397] width 41 height 20
click at [838, 399] on input "Assign" at bounding box center [834, 396] width 7 height 7
checkbox input "true"
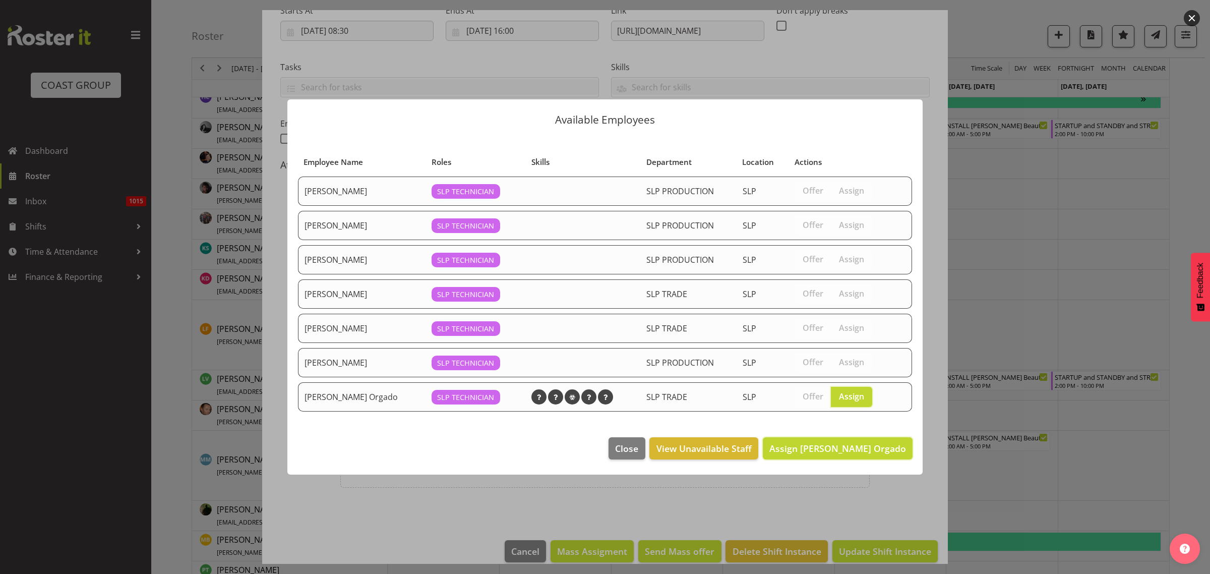
click at [856, 442] on span "Assign Wiliam Cordeiro Orgado" at bounding box center [838, 448] width 137 height 13
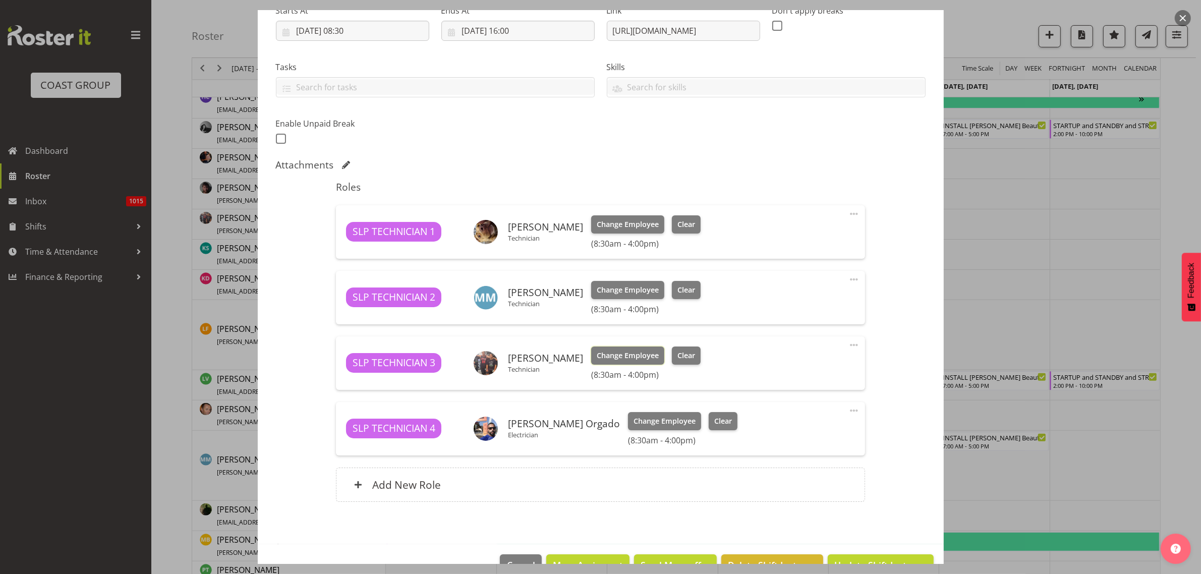
click at [628, 357] on span "Change Employee" at bounding box center [628, 355] width 62 height 11
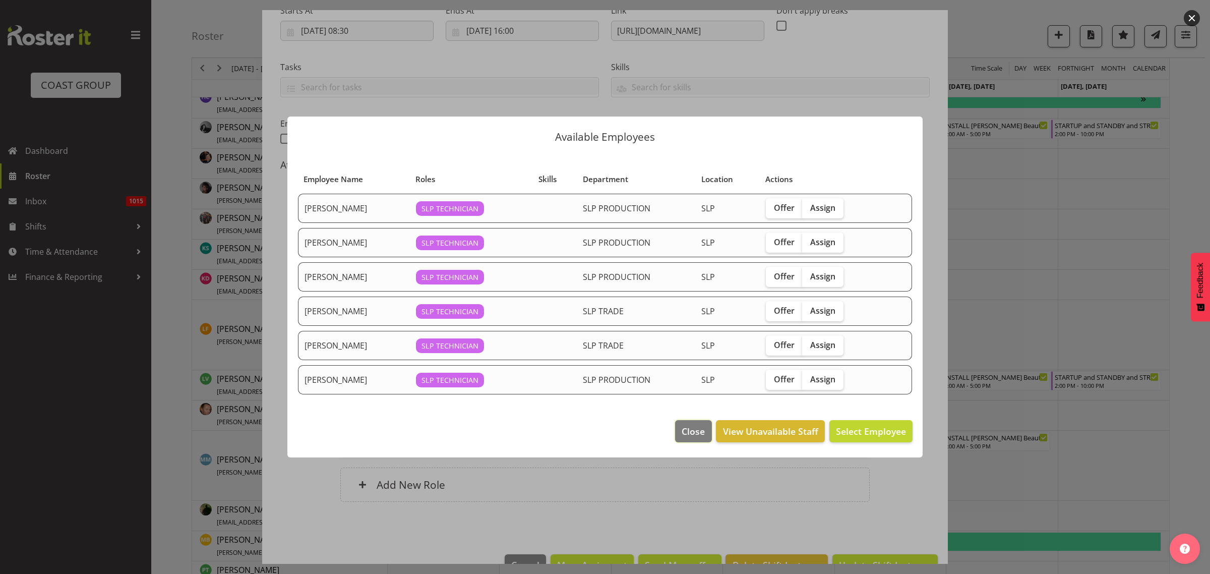
click at [696, 439] on button "Close" at bounding box center [693, 431] width 36 height 22
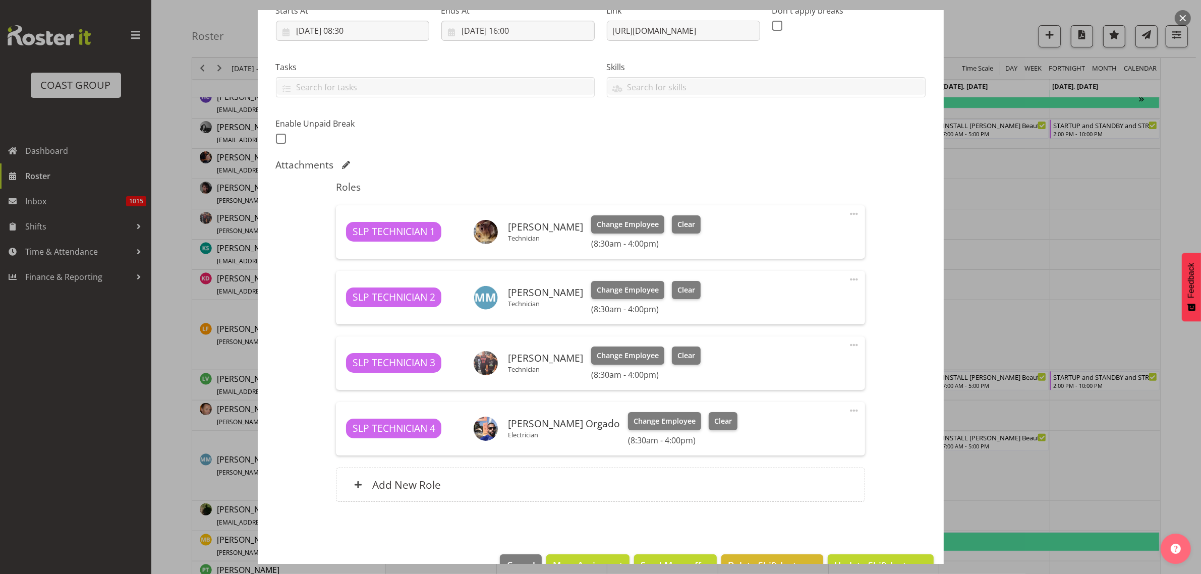
click at [848, 344] on span at bounding box center [854, 345] width 12 height 12
click at [808, 407] on link "Delete" at bounding box center [811, 403] width 97 height 18
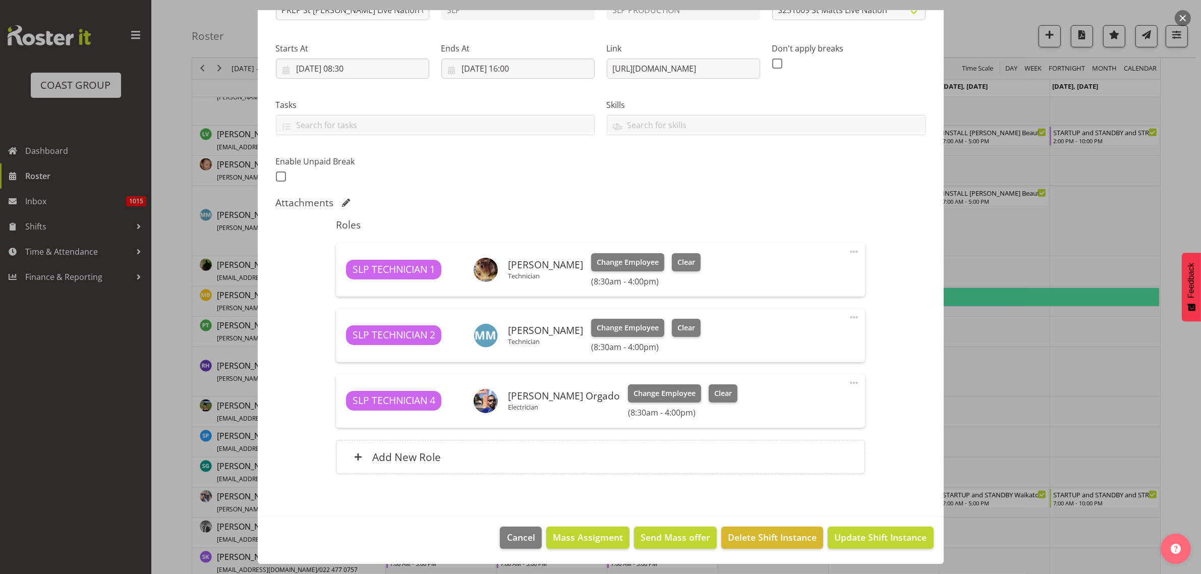
scroll to position [567, 0]
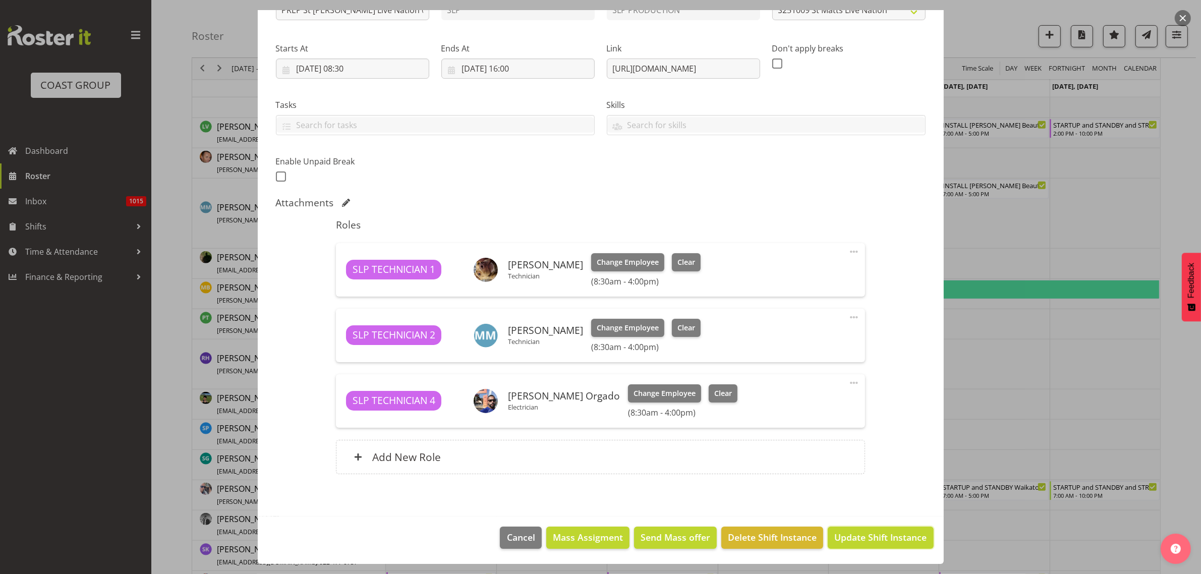
click at [845, 542] on span "Update Shift Instance" at bounding box center [880, 537] width 92 height 13
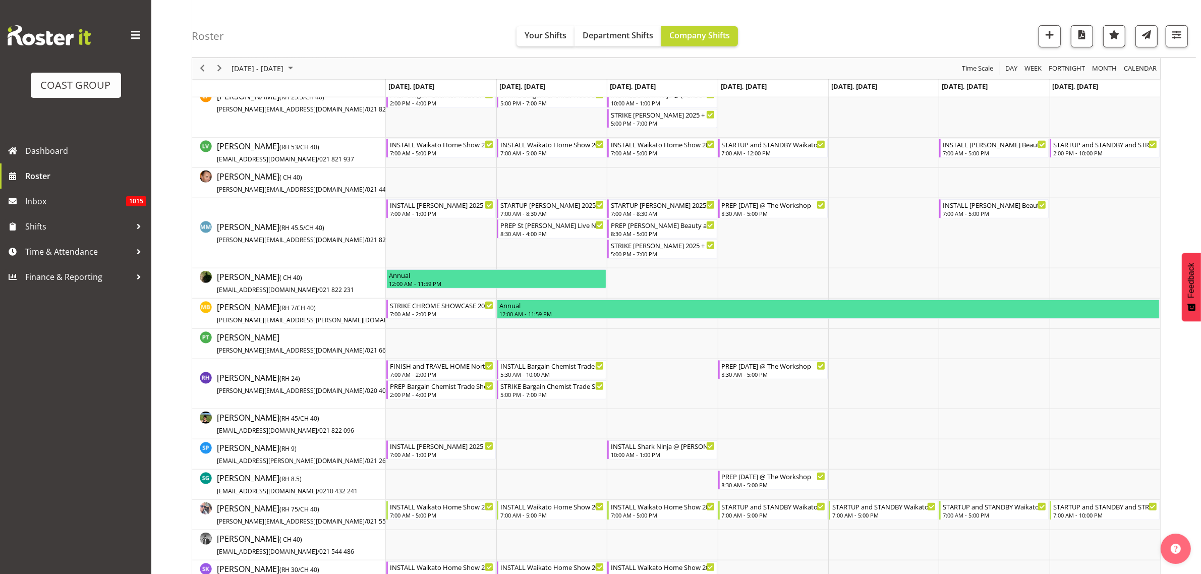
scroll to position [0, 0]
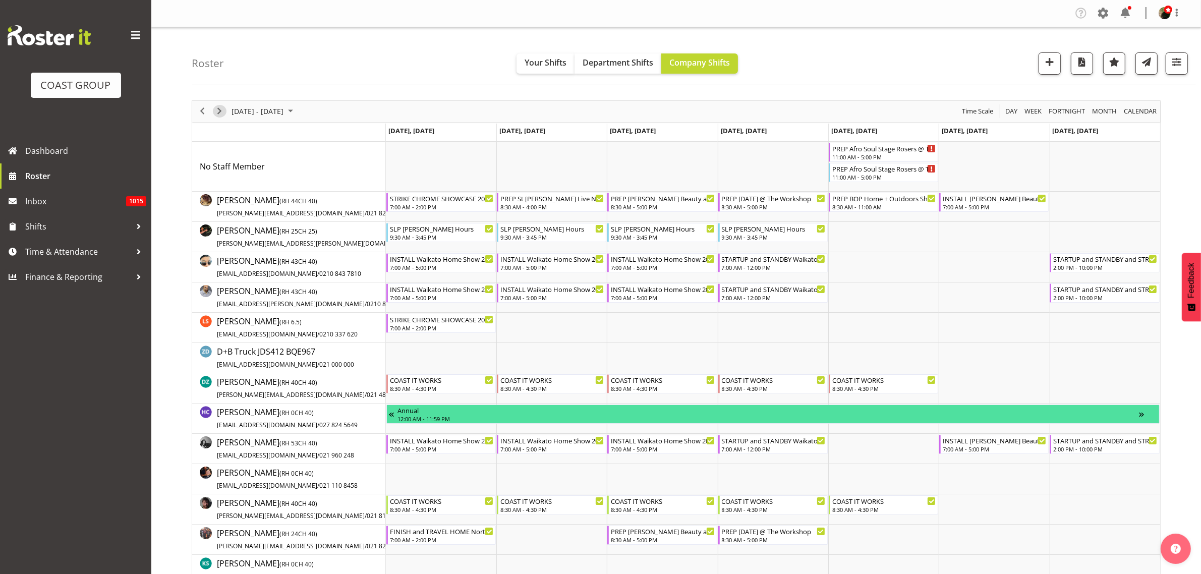
drag, startPoint x: 220, startPoint y: 110, endPoint x: 281, endPoint y: 111, distance: 61.0
click at [220, 110] on span "Next" at bounding box center [219, 111] width 12 height 13
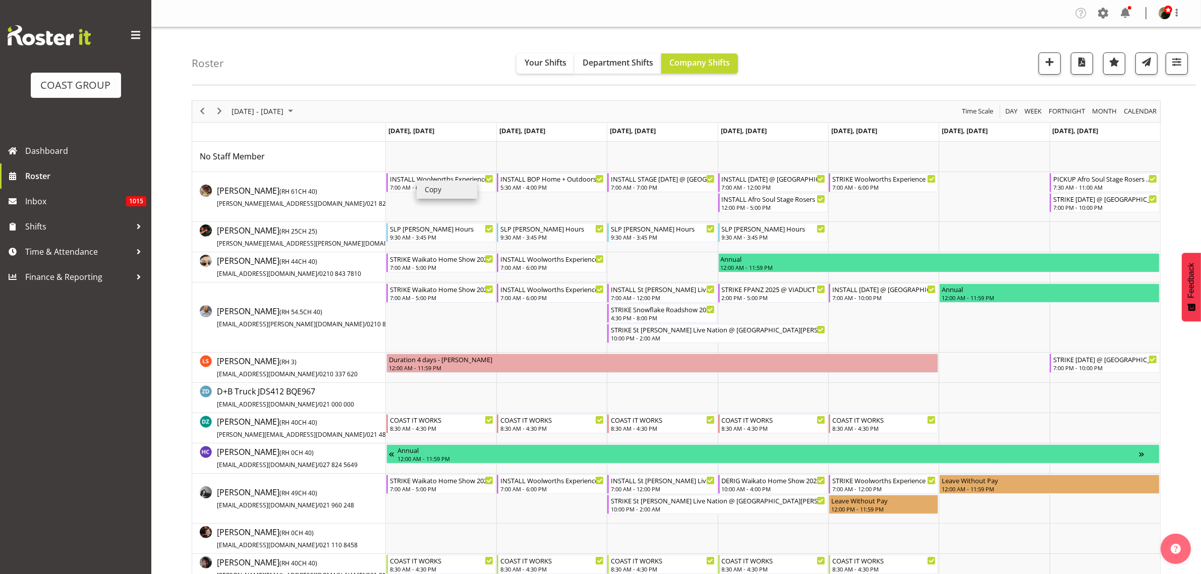
click at [439, 187] on li "Copy" at bounding box center [447, 190] width 61 height 18
click at [204, 113] on span "Previous" at bounding box center [202, 111] width 12 height 13
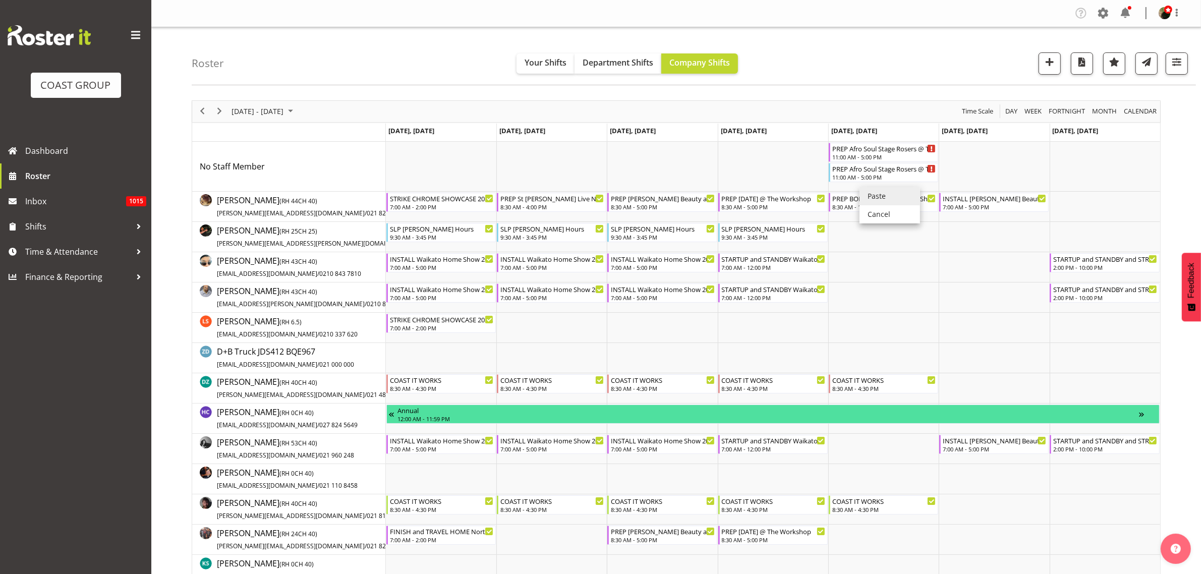
click at [882, 196] on li "Paste" at bounding box center [889, 196] width 61 height 18
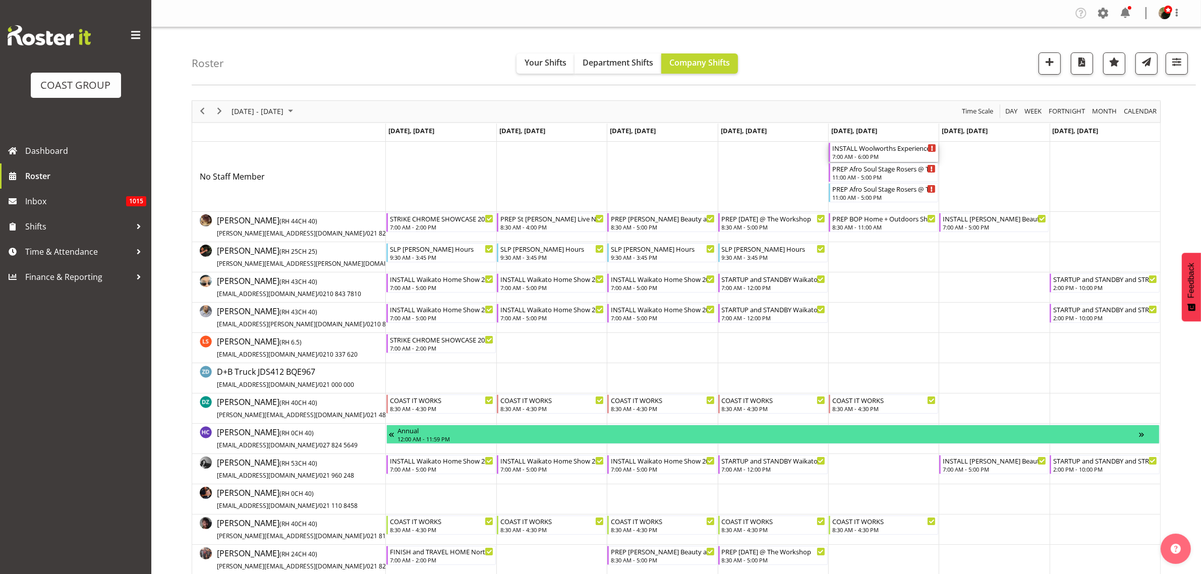
click at [860, 154] on div "7:00 AM - 6:00 PM" at bounding box center [884, 156] width 104 height 8
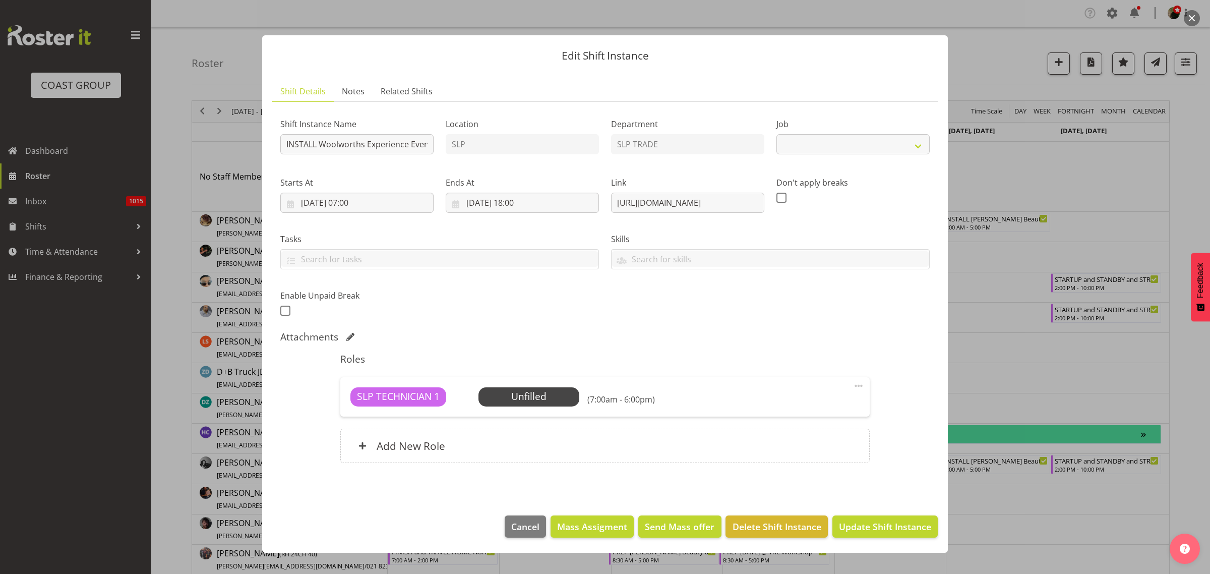
select select "10501"
click at [422, 449] on h6 "Add New Role" at bounding box center [411, 445] width 69 height 13
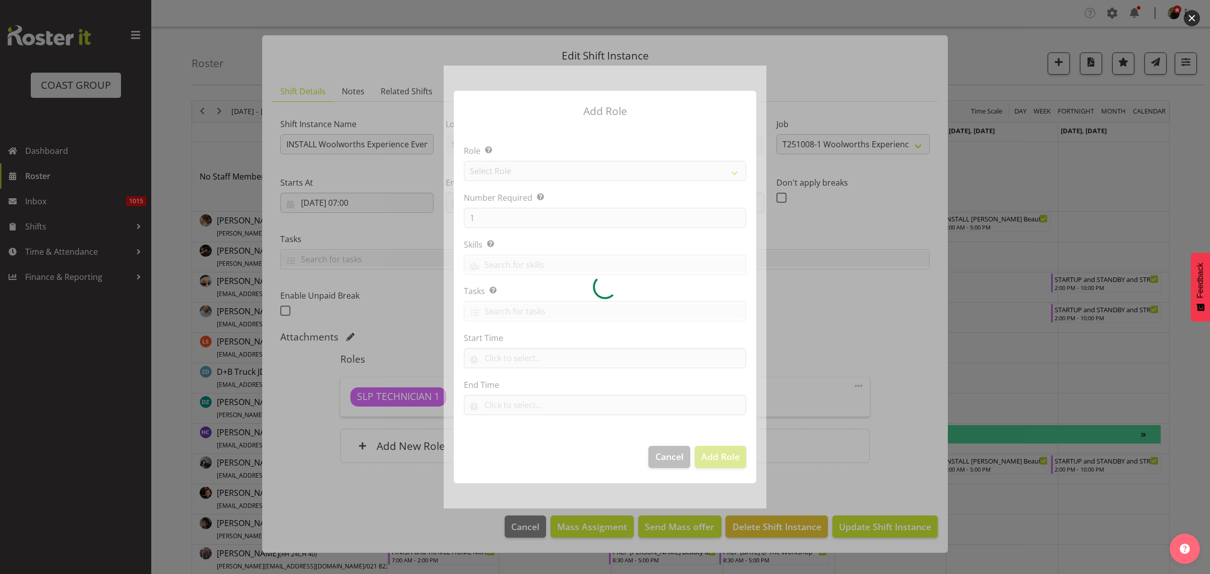
click at [547, 174] on div at bounding box center [605, 287] width 323 height 442
click at [539, 172] on div at bounding box center [605, 287] width 323 height 442
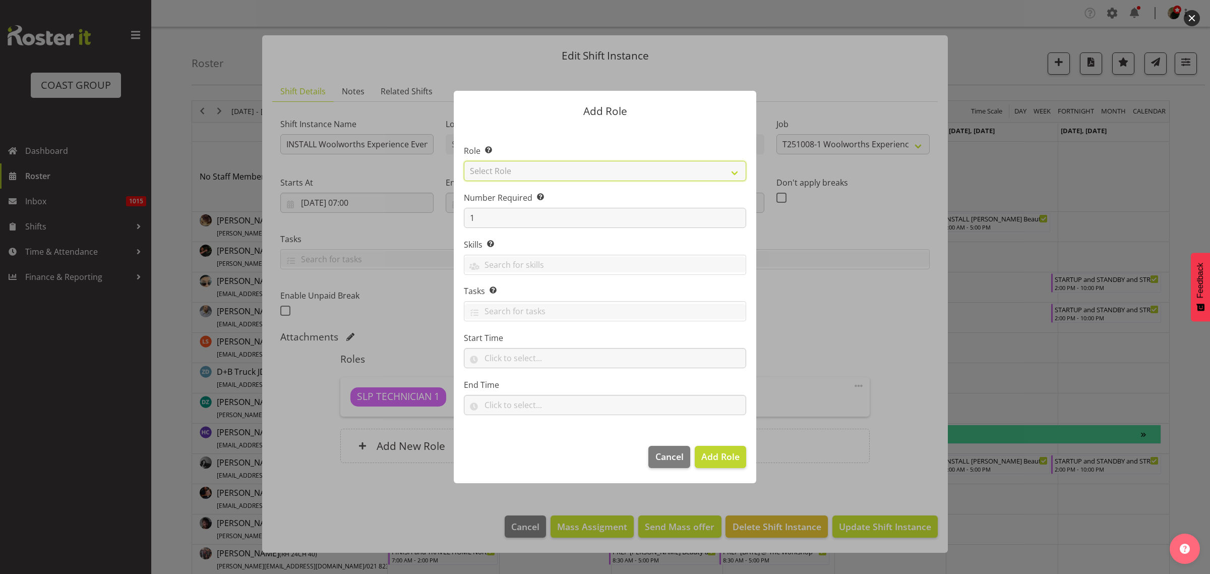
click at [560, 167] on select "Select Role ACCOUNT MANAGER ACCOUNT MANAGER DW ACCOUNTS AKL DIANNA VEHICLES AKL…" at bounding box center [605, 171] width 282 height 20
select select "123"
click at [464, 161] on select "Select Role ACCOUNT MANAGER ACCOUNT MANAGER DW ACCOUNTS AKL DIANNA VEHICLES AKL…" at bounding box center [605, 171] width 282 height 20
drag, startPoint x: 509, startPoint y: 210, endPoint x: 288, endPoint y: 190, distance: 222.3
click at [288, 190] on div "Add Role Role Select the role you wish to add to the shift. ACCOUNT MANAGER ACC…" at bounding box center [605, 287] width 1210 height 574
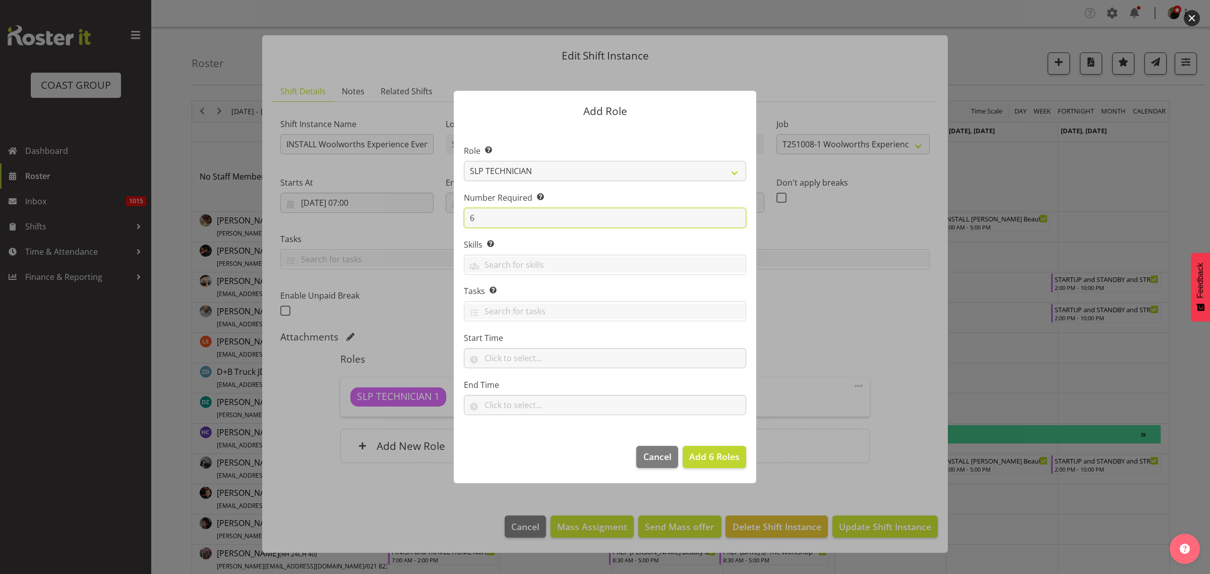
type input "6"
click at [705, 455] on span "Add 6 Roles" at bounding box center [714, 456] width 50 height 12
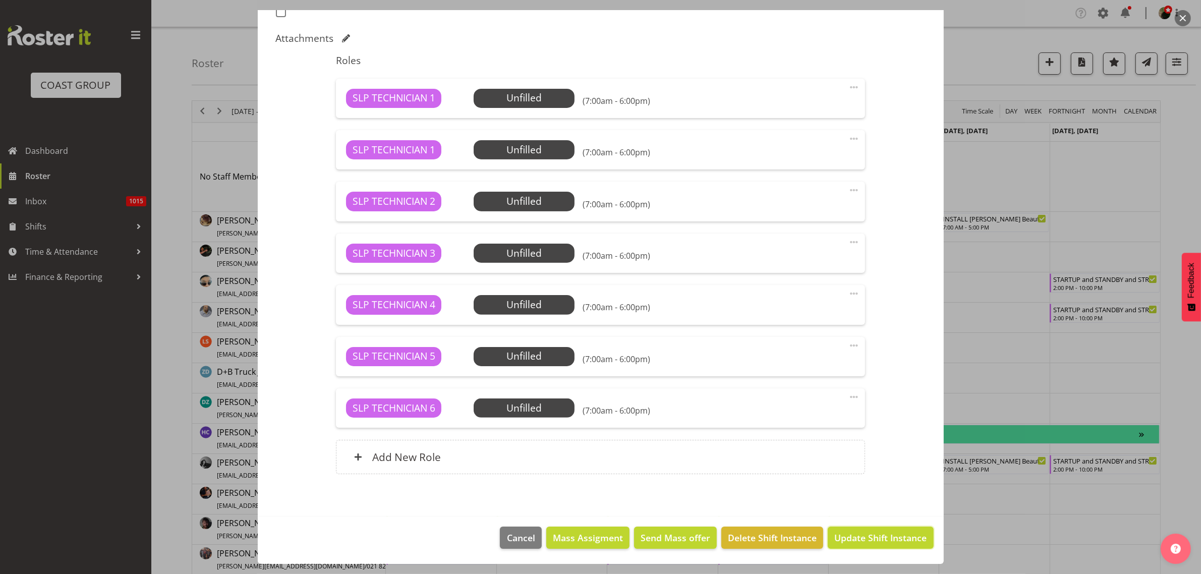
click at [892, 539] on span "Update Shift Instance" at bounding box center [880, 537] width 92 height 13
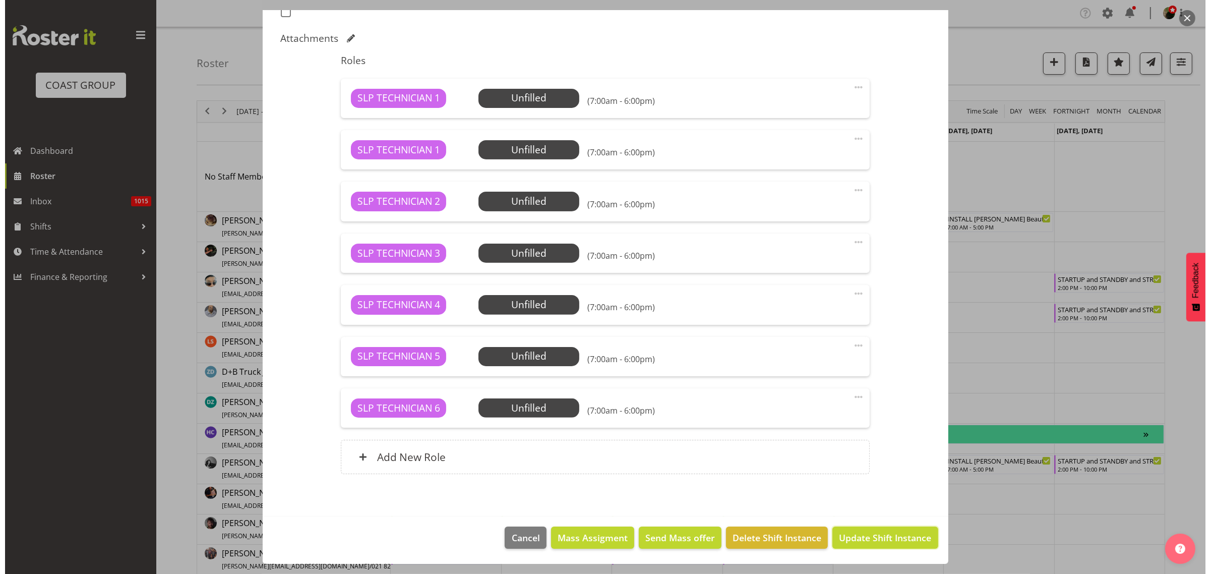
scroll to position [258, 0]
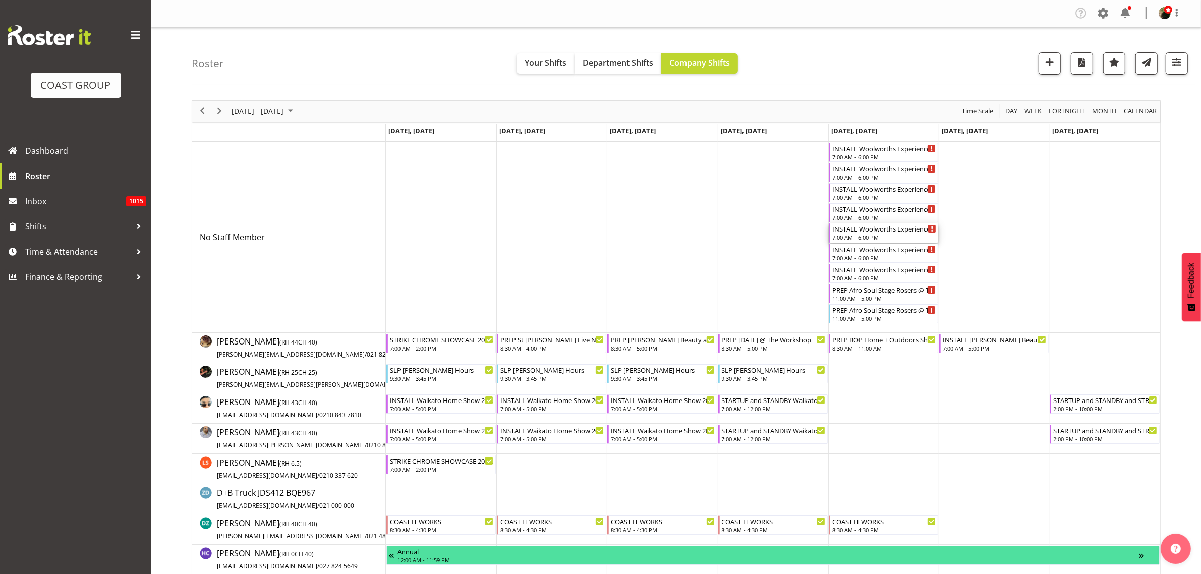
click at [893, 240] on div "7:00 AM - 6:00 PM" at bounding box center [884, 237] width 104 height 8
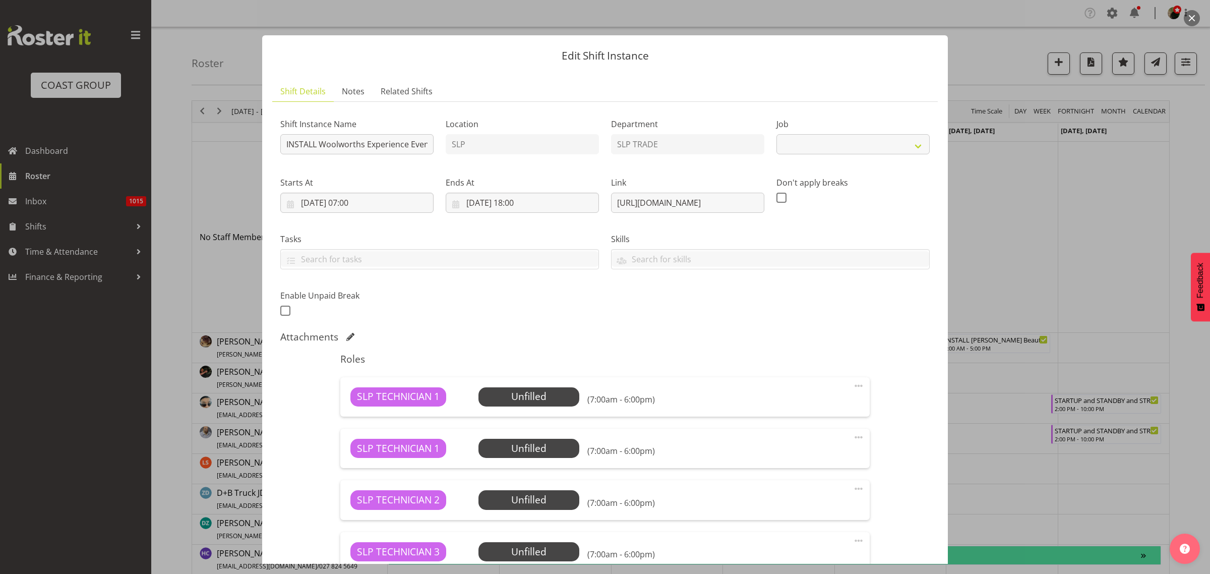
select select "10501"
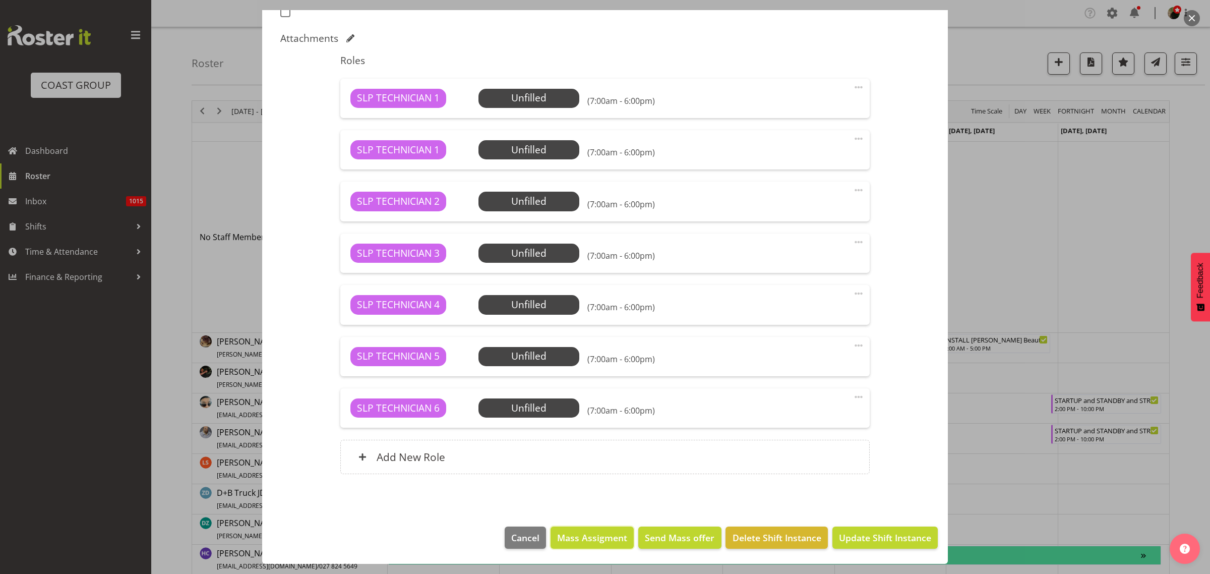
click at [607, 539] on span "Mass Assigment" at bounding box center [592, 537] width 70 height 13
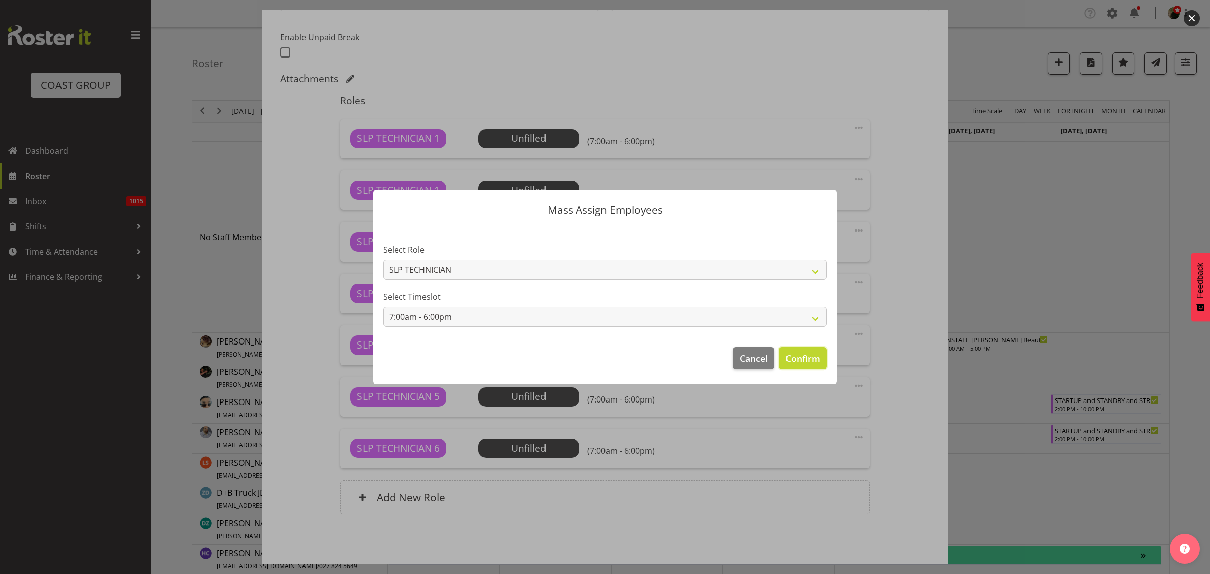
click at [798, 357] on span "Confirm" at bounding box center [803, 358] width 35 height 13
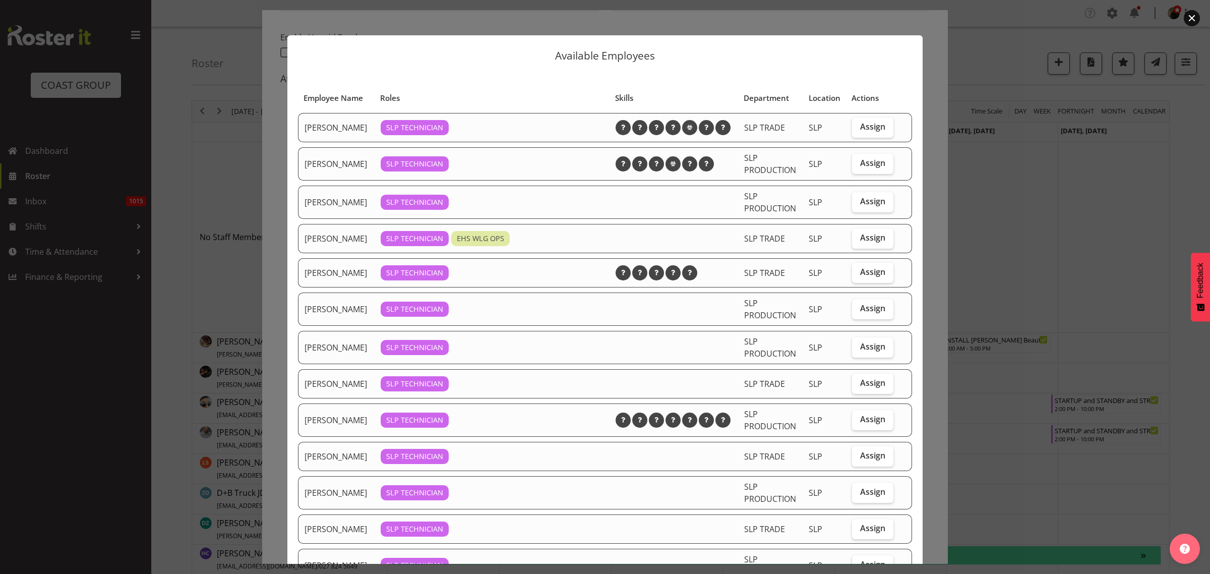
click at [863, 132] on span "Assign" at bounding box center [872, 127] width 25 height 10
click at [859, 130] on input "Assign" at bounding box center [855, 127] width 7 height 7
checkbox input "true"
click at [863, 243] on span "Assign" at bounding box center [872, 238] width 25 height 10
click at [859, 241] on input "Assign" at bounding box center [855, 238] width 7 height 7
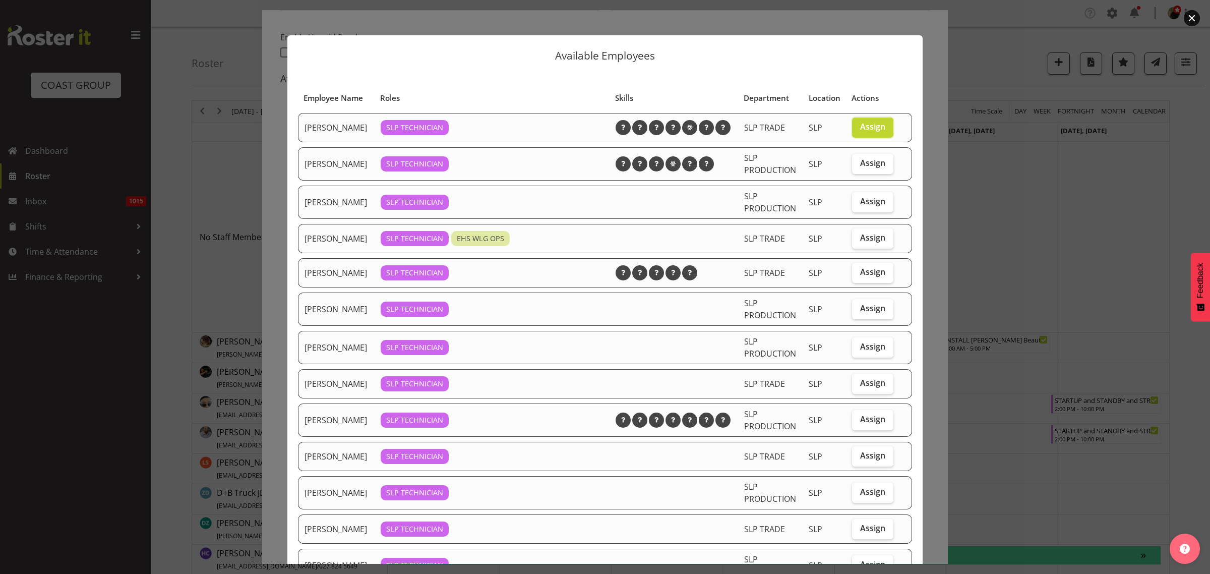
checkbox input "true"
click at [865, 388] on span "Assign" at bounding box center [872, 383] width 25 height 10
click at [859, 386] on input "Assign" at bounding box center [855, 383] width 7 height 7
checkbox input "true"
click at [868, 424] on span "Assign" at bounding box center [872, 419] width 25 height 10
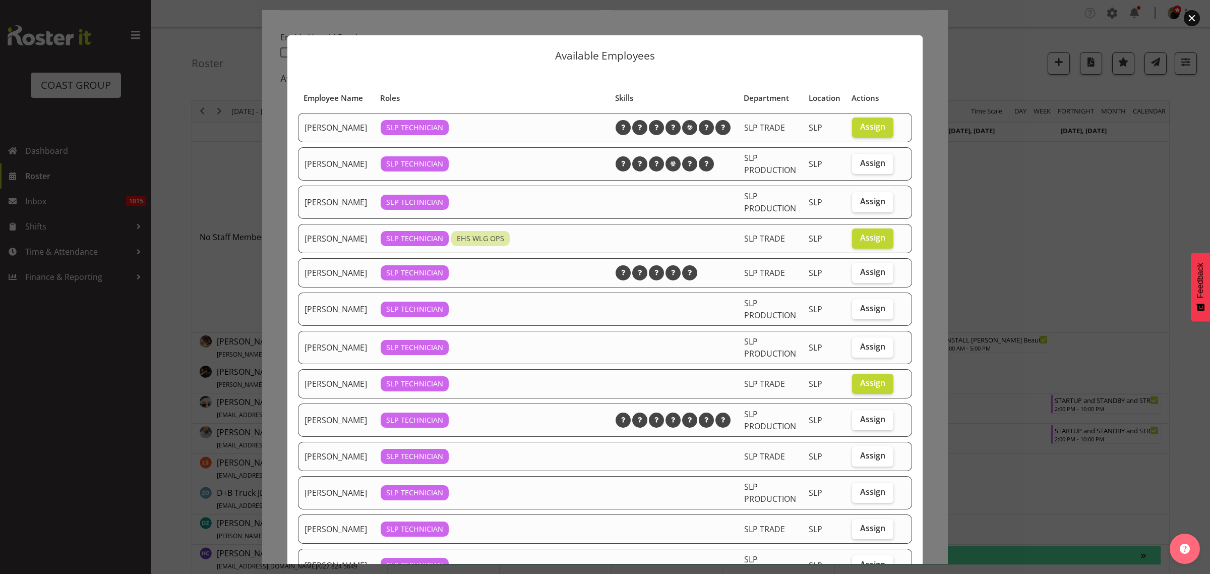
click at [859, 423] on input "Assign" at bounding box center [855, 419] width 7 height 7
checkbox input "true"
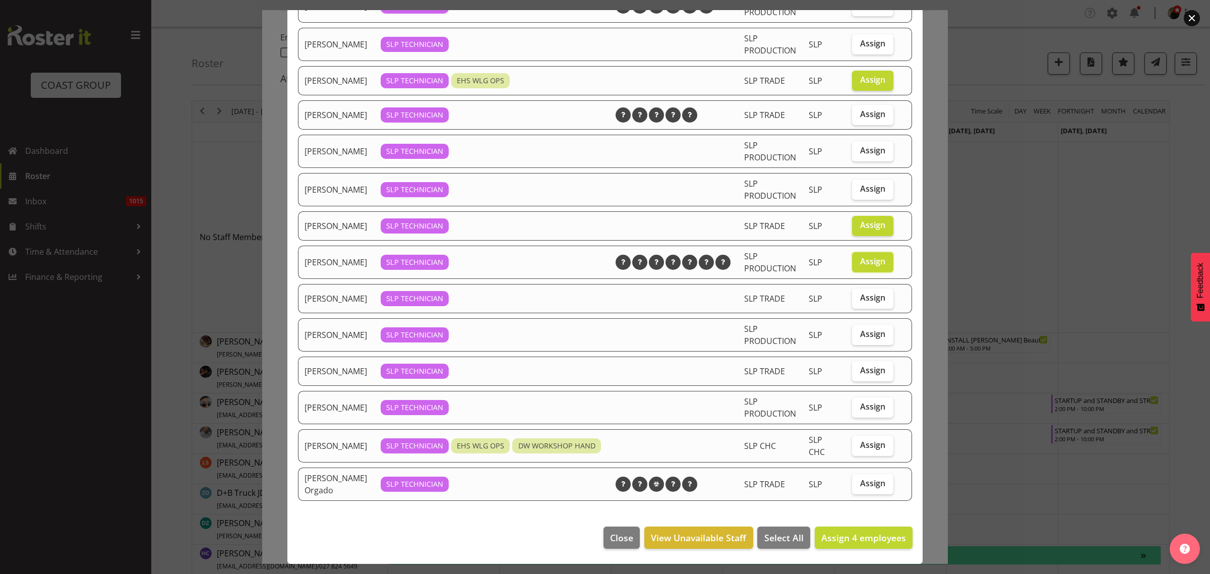
scroll to position [189, 0]
click at [860, 487] on span "Assign" at bounding box center [872, 483] width 25 height 10
click at [858, 487] on input "Assign" at bounding box center [855, 483] width 7 height 7
checkbox input "true"
click at [862, 329] on span "Assign" at bounding box center [872, 334] width 25 height 10
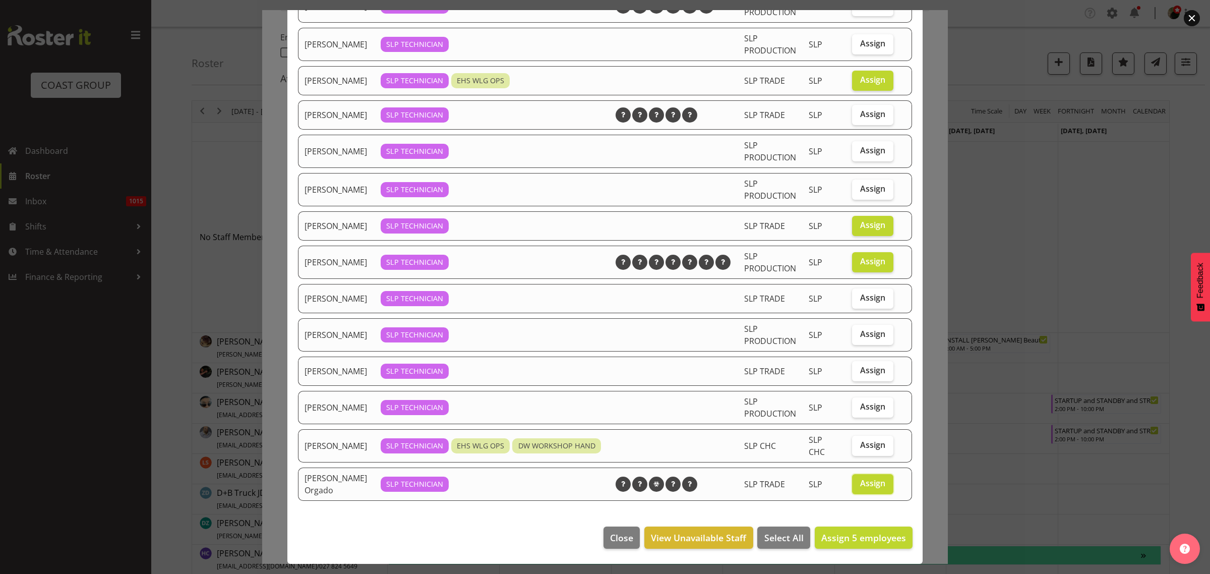
click at [859, 331] on input "Assign" at bounding box center [855, 334] width 7 height 7
checkbox input "true"
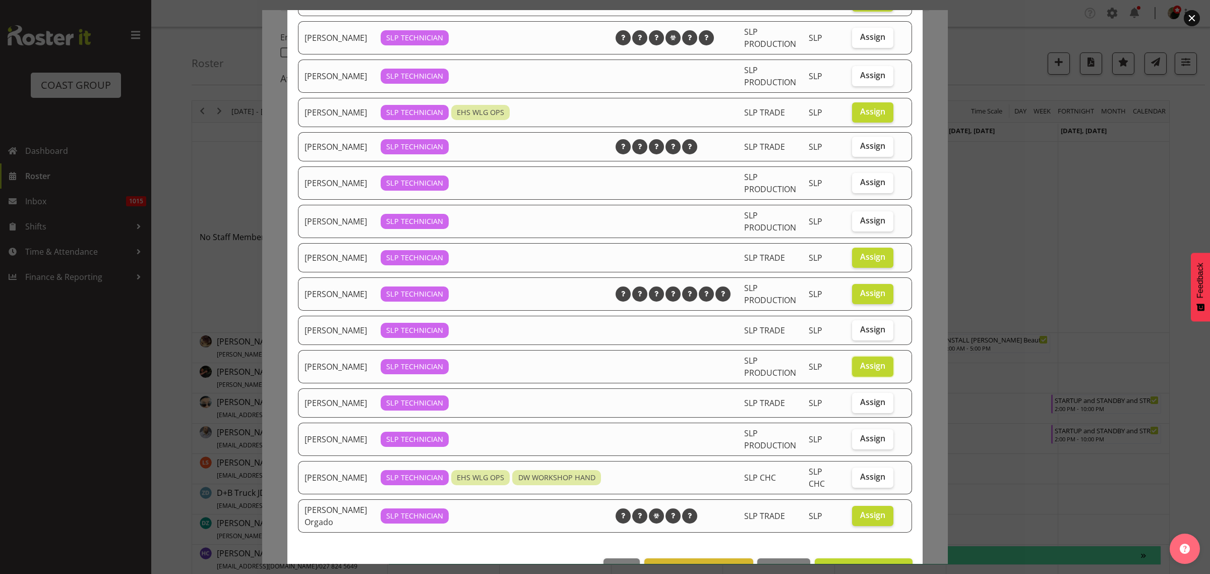
scroll to position [63, 0]
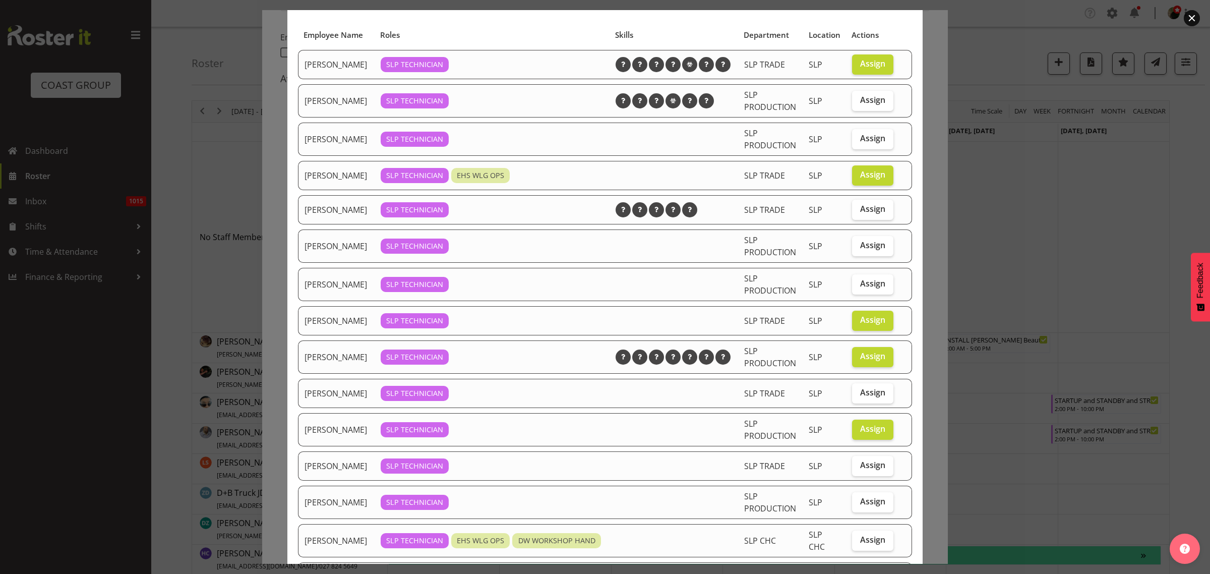
click at [863, 105] on span "Assign" at bounding box center [872, 100] width 25 height 10
click at [859, 103] on input "Assign" at bounding box center [855, 100] width 7 height 7
checkbox input "true"
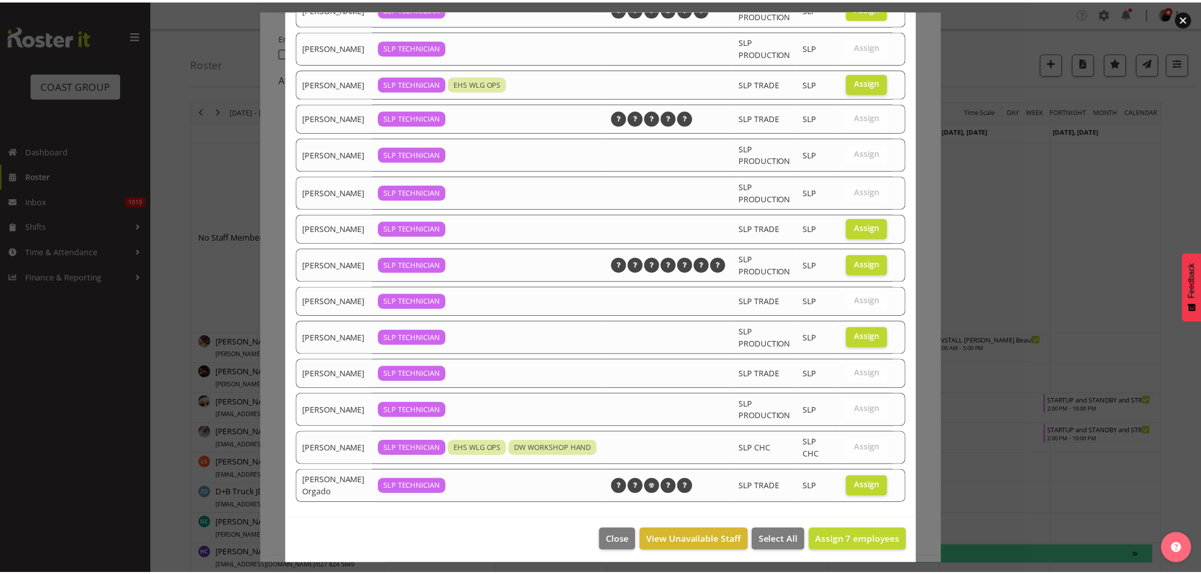
scroll to position [197, 0]
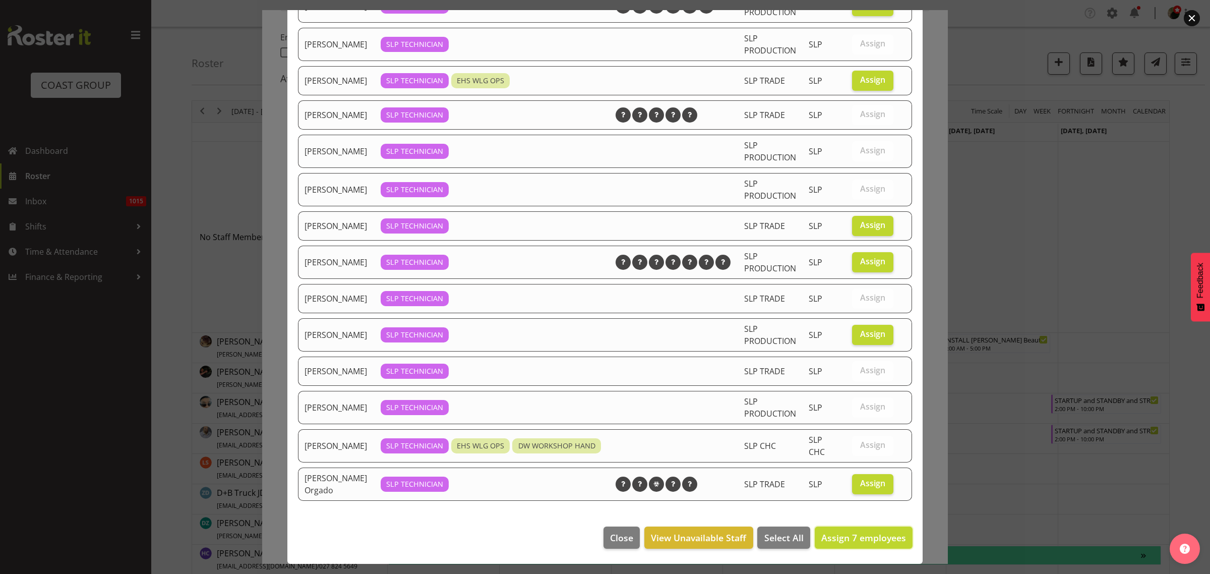
click at [845, 536] on span "Assign 7 employees" at bounding box center [864, 538] width 85 height 12
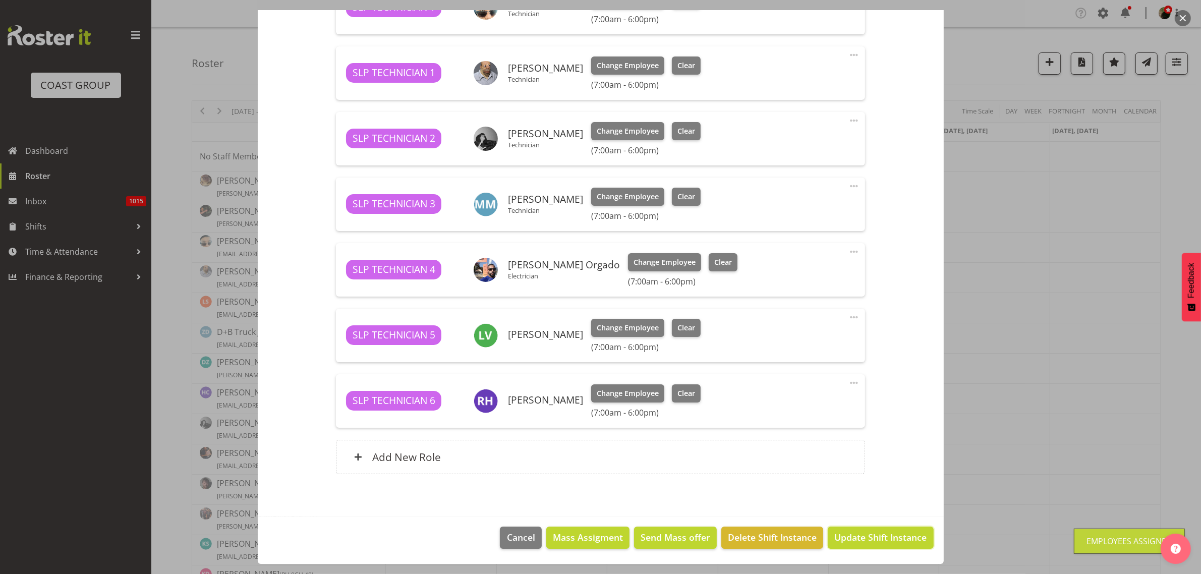
click at [849, 538] on span "Update Shift Instance" at bounding box center [880, 537] width 92 height 13
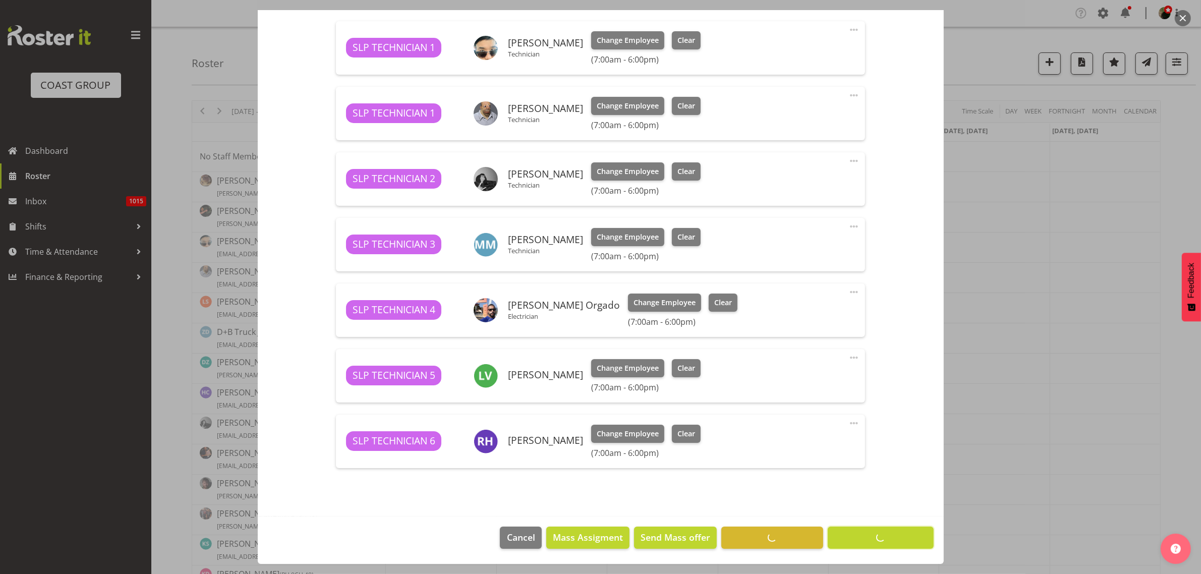
scroll to position [356, 0]
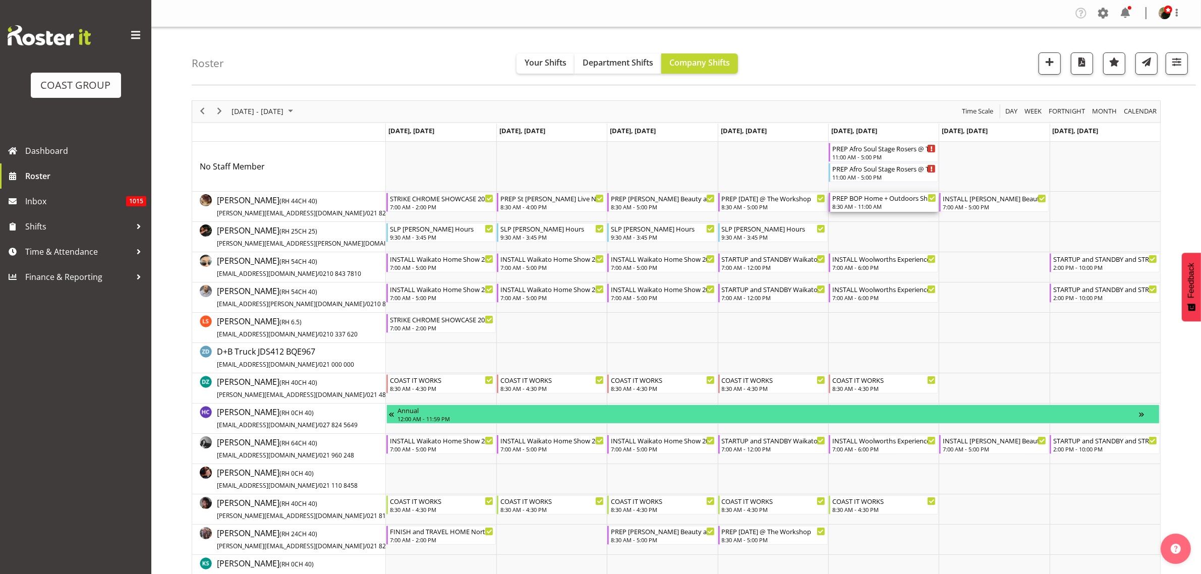
click at [864, 201] on div "PREP BOP Home + Outdoors Show 25 @ The Workshop" at bounding box center [884, 198] width 104 height 10
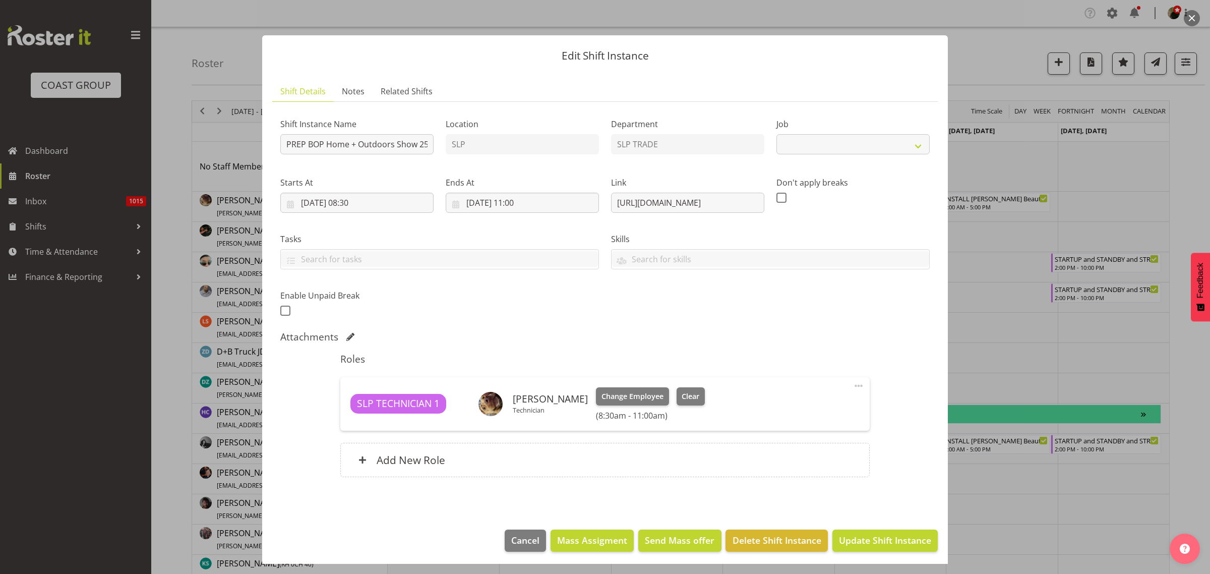
select select "10586"
click at [521, 206] on input "03/10/2025, 11:00" at bounding box center [522, 203] width 153 height 20
click at [518, 418] on select "00 01 02 03 04 05 06 07 08 09 10 11 12 13 14 15 16 17 18 19 20 21 22 23" at bounding box center [522, 416] width 23 height 20
select select "10"
click at [511, 406] on select "00 01 02 03 04 05 06 07 08 09 10 11 12 13 14 15 16 17 18 19 20 21 22 23" at bounding box center [522, 416] width 23 height 20
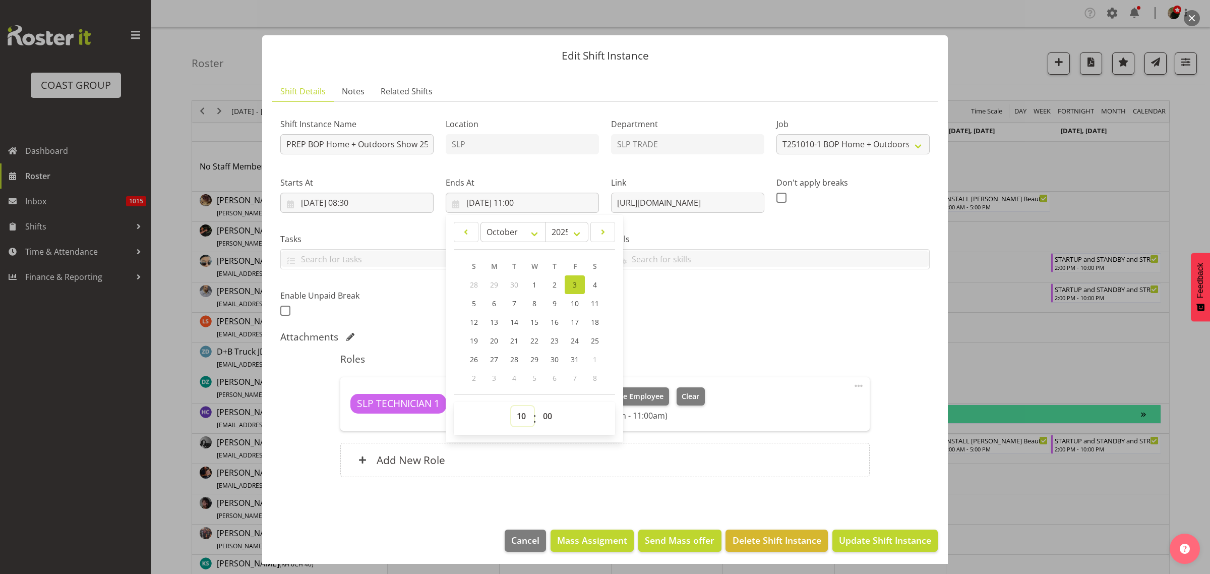
type input "03/10/2025, 10:00"
click at [898, 543] on span "Update Shift Instance" at bounding box center [885, 540] width 92 height 13
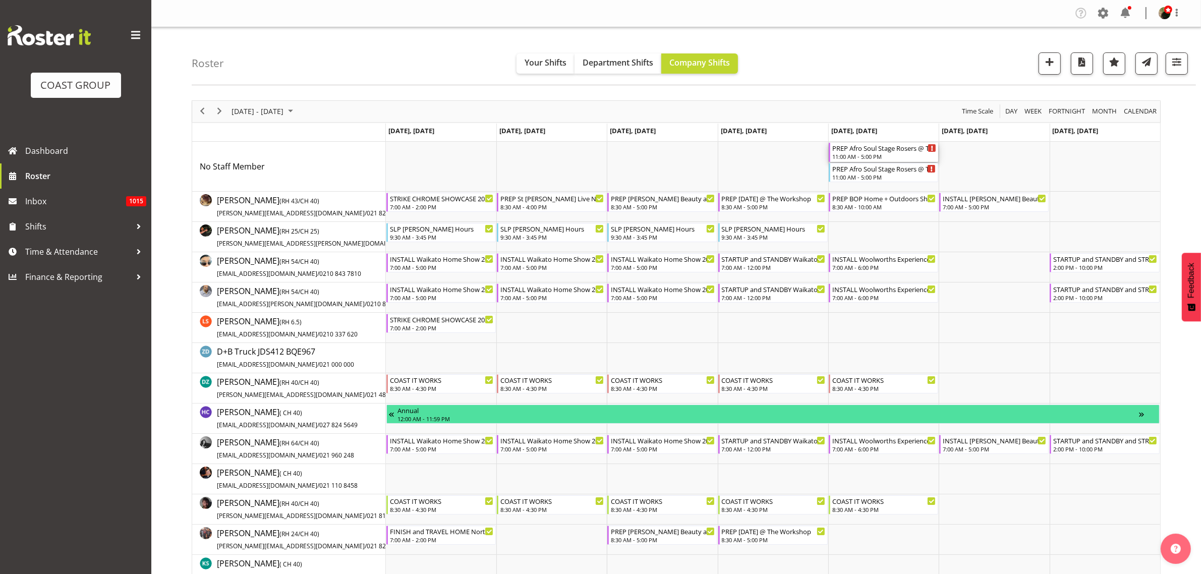
click at [856, 152] on div "PREP Afro Soul Stage Rosers @ The Workshop" at bounding box center [884, 148] width 104 height 10
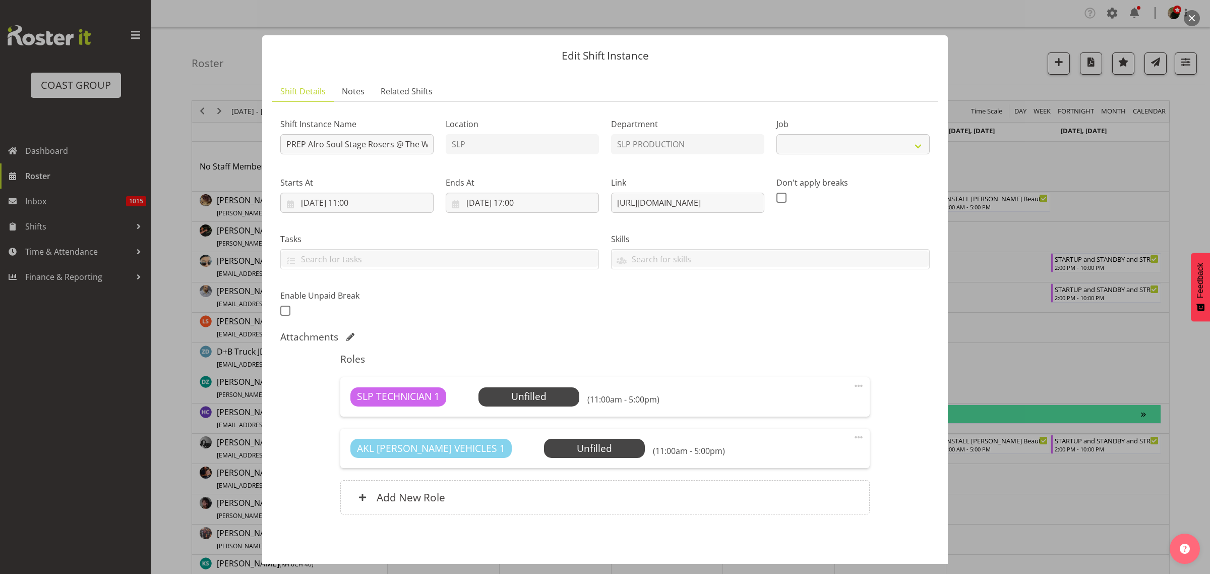
select select "10713"
click at [378, 199] on input "03/10/2025, 11:00" at bounding box center [356, 203] width 153 height 20
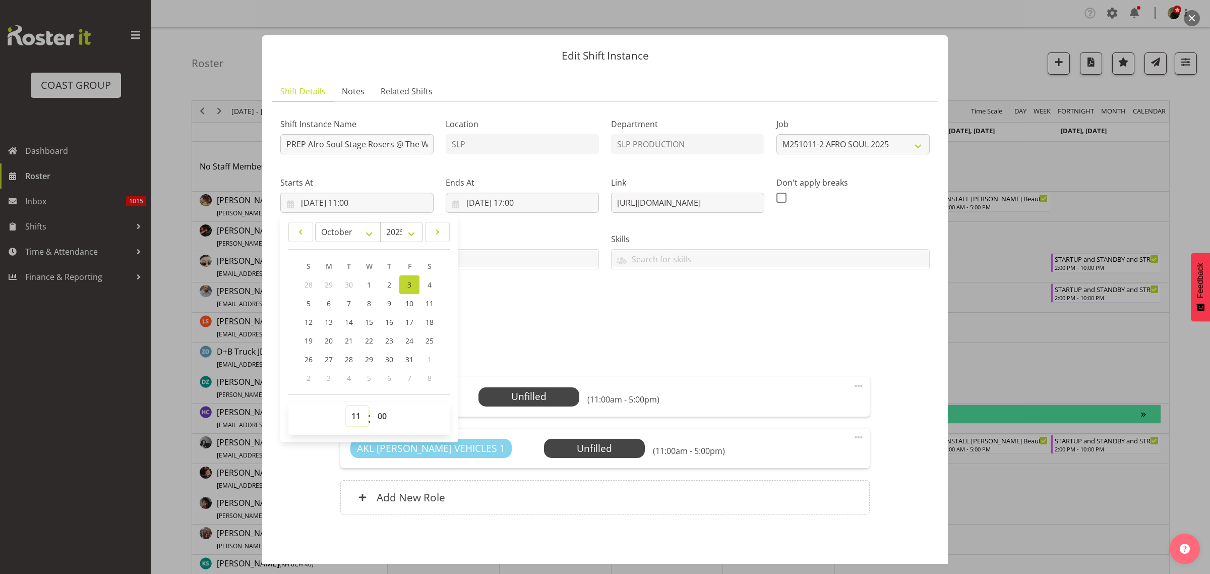
drag, startPoint x: 358, startPoint y: 418, endPoint x: 358, endPoint y: 410, distance: 8.1
click at [358, 418] on select "00 01 02 03 04 05 06 07 08 09 10 11 12 13 14 15 16 17 18 19 20 21 22 23" at bounding box center [357, 416] width 23 height 20
select select "10"
click at [346, 406] on select "00 01 02 03 04 05 06 07 08 09 10 11 12 13 14 15 16 17 18 19 20 21 22 23" at bounding box center [357, 416] width 23 height 20
type input "03/10/2025, 10:00"
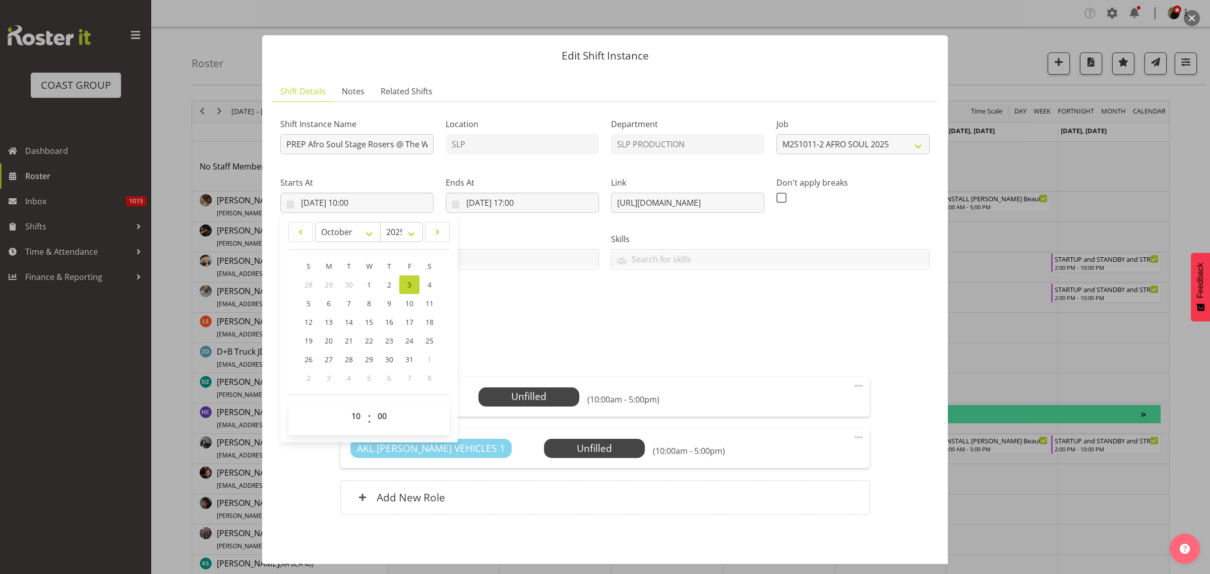
click at [0, 0] on span "Select Employee" at bounding box center [0, 0] width 0 height 0
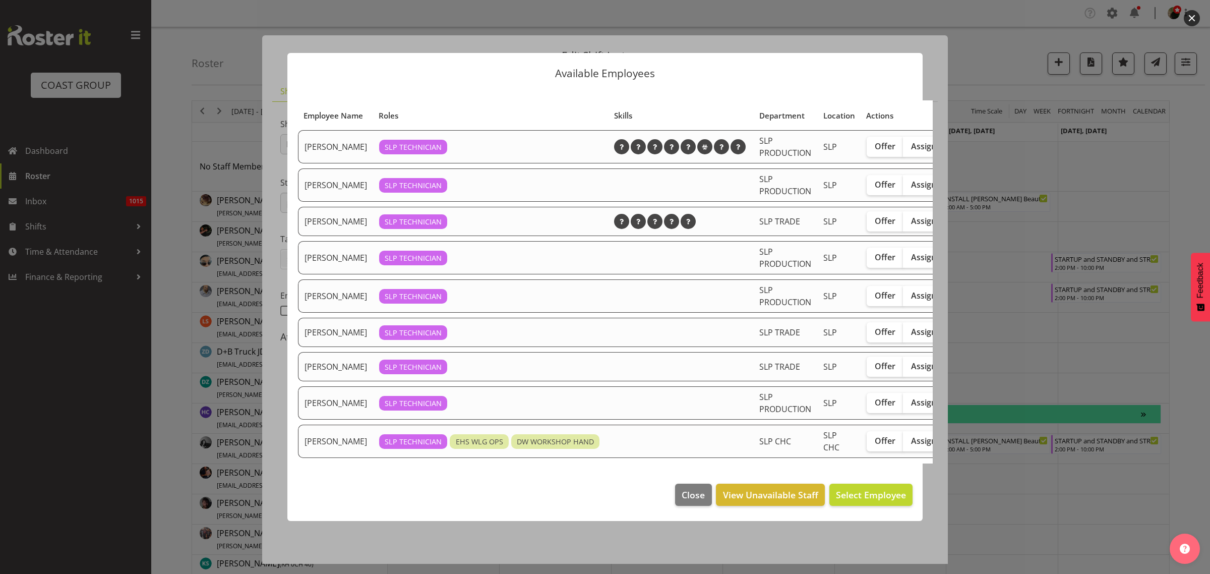
click at [911, 147] on span "Assign" at bounding box center [923, 146] width 25 height 10
click at [908, 147] on input "Assign" at bounding box center [906, 146] width 7 height 7
checkbox input "true"
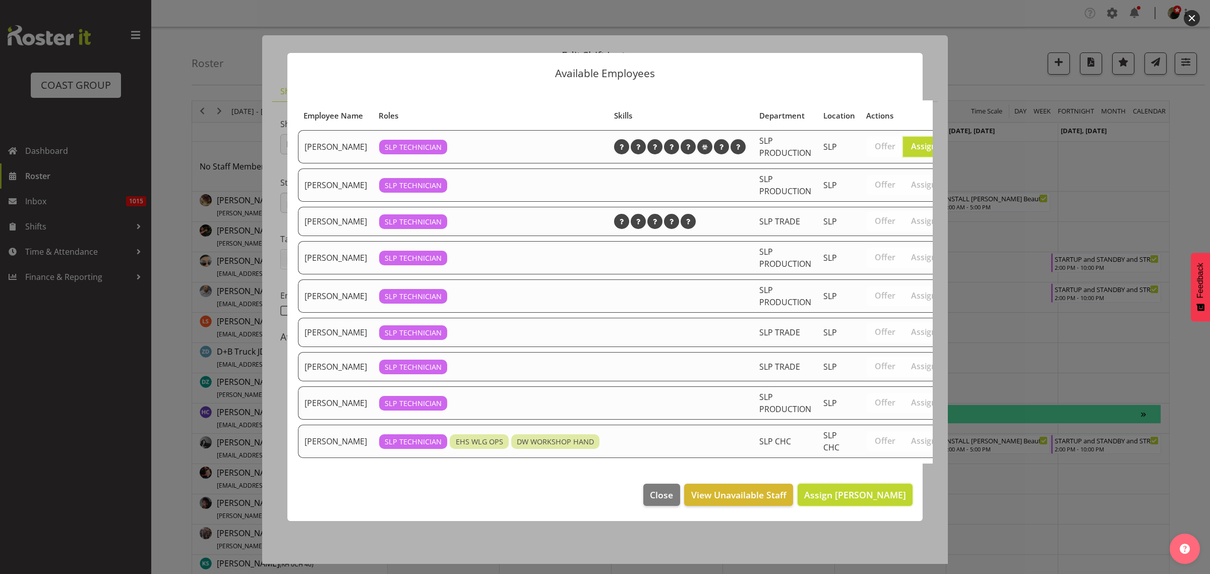
click at [851, 506] on button "Assign Aaron Grant" at bounding box center [855, 495] width 115 height 22
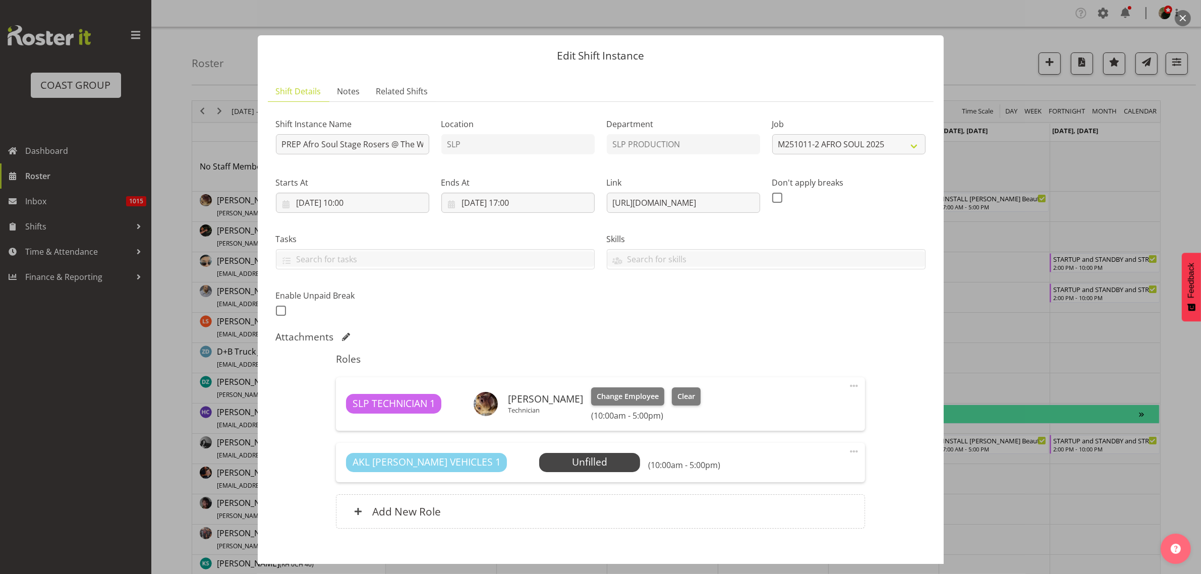
click at [848, 452] on span at bounding box center [854, 451] width 12 height 12
click at [805, 505] on link "Delete" at bounding box center [811, 510] width 97 height 18
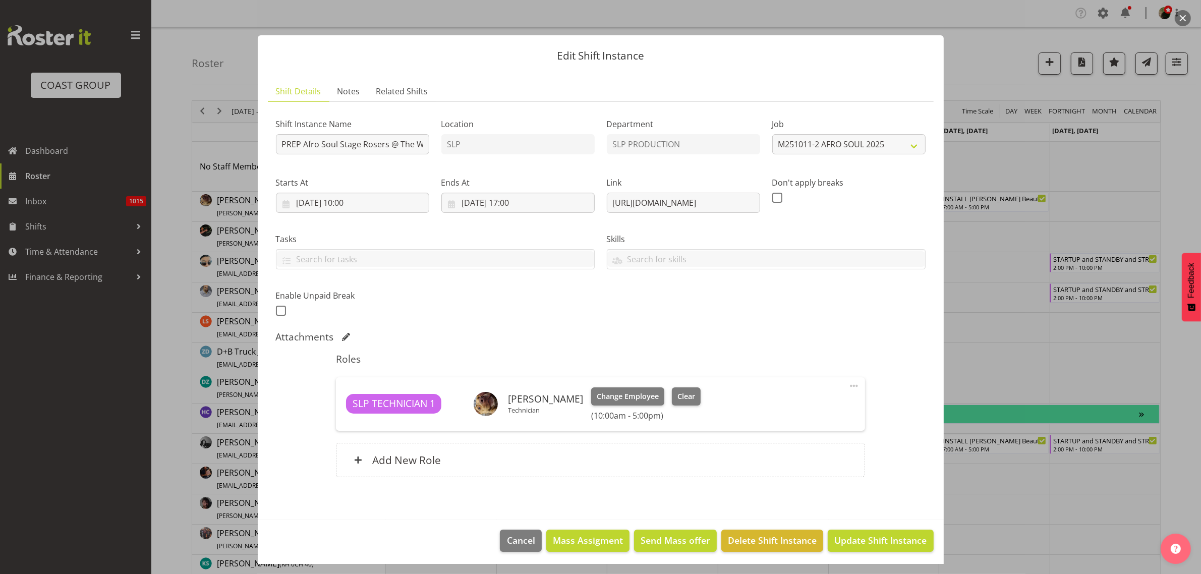
click at [476, 457] on div "Add New Role" at bounding box center [600, 460] width 529 height 34
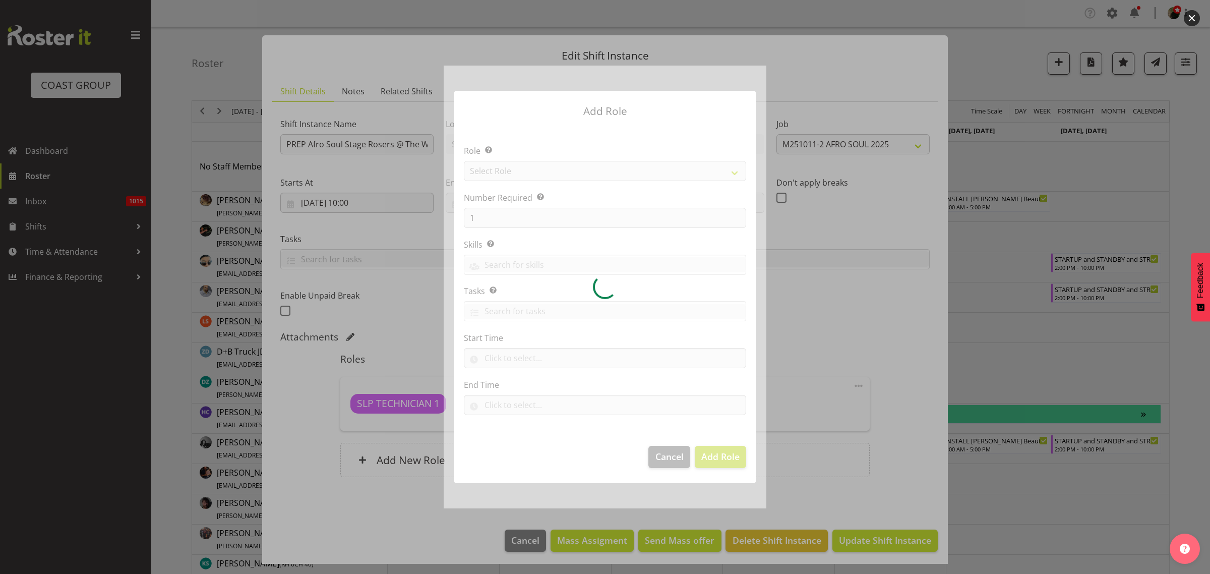
click at [534, 171] on div at bounding box center [605, 287] width 323 height 442
click at [535, 172] on div at bounding box center [605, 287] width 323 height 442
click at [540, 167] on div at bounding box center [605, 287] width 323 height 442
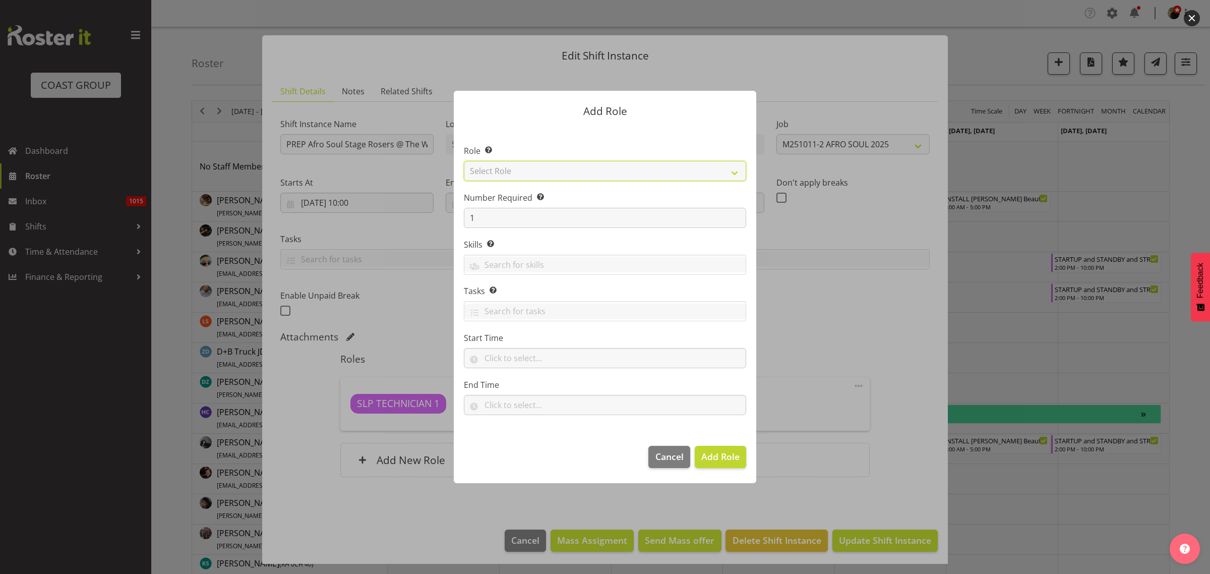
click at [546, 165] on select "Select Role ACCOUNT MANAGER ACCOUNT MANAGER DW ACCOUNTS AKL DIANNA VEHICLES AKL…" at bounding box center [605, 171] width 282 height 20
select select "123"
click at [464, 161] on select "Select Role ACCOUNT MANAGER ACCOUNT MANAGER DW ACCOUNTS AKL DIANNA VEHICLES AKL…" at bounding box center [605, 171] width 282 height 20
click at [736, 454] on span "Add Role" at bounding box center [721, 456] width 38 height 12
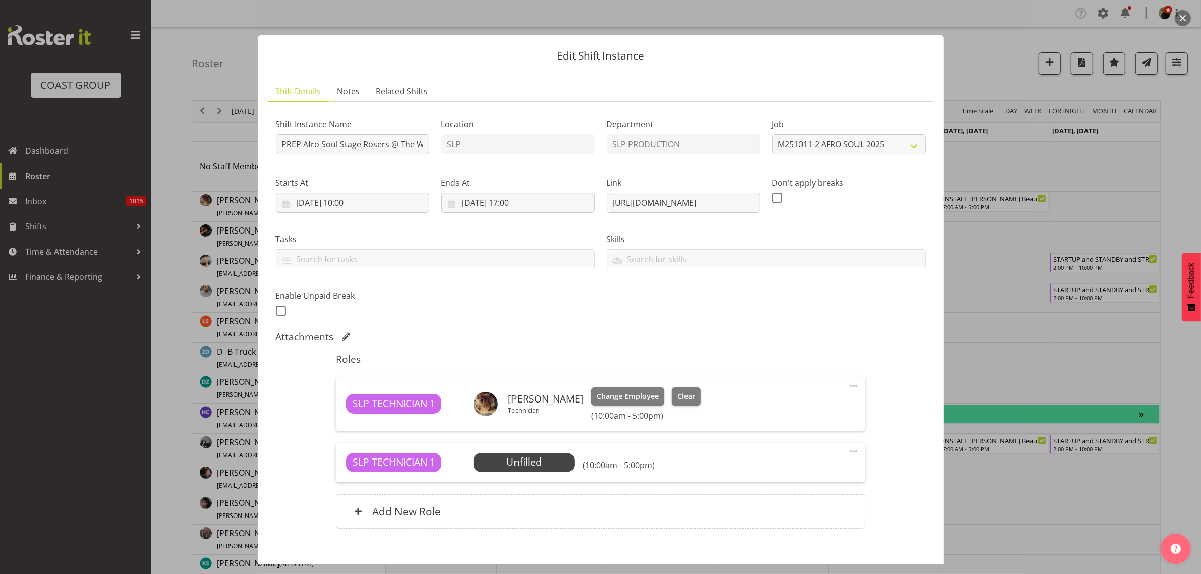
click at [0, 0] on span "Select Employee" at bounding box center [0, 0] width 0 height 0
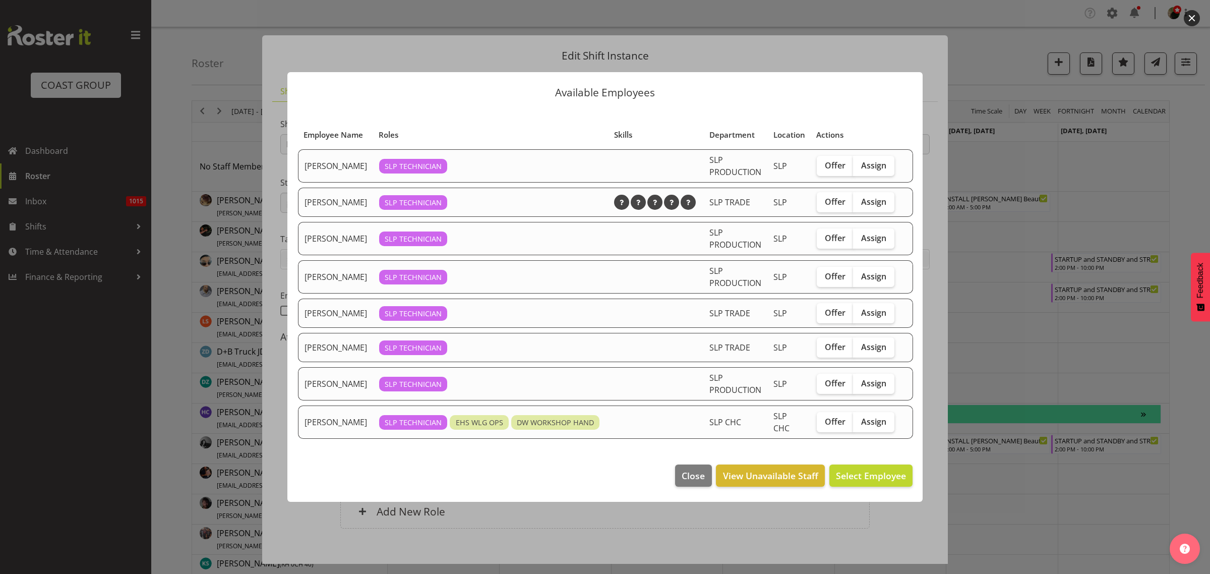
click at [863, 204] on span "Assign" at bounding box center [873, 202] width 25 height 10
click at [860, 204] on input "Assign" at bounding box center [856, 201] width 7 height 7
checkbox input "true"
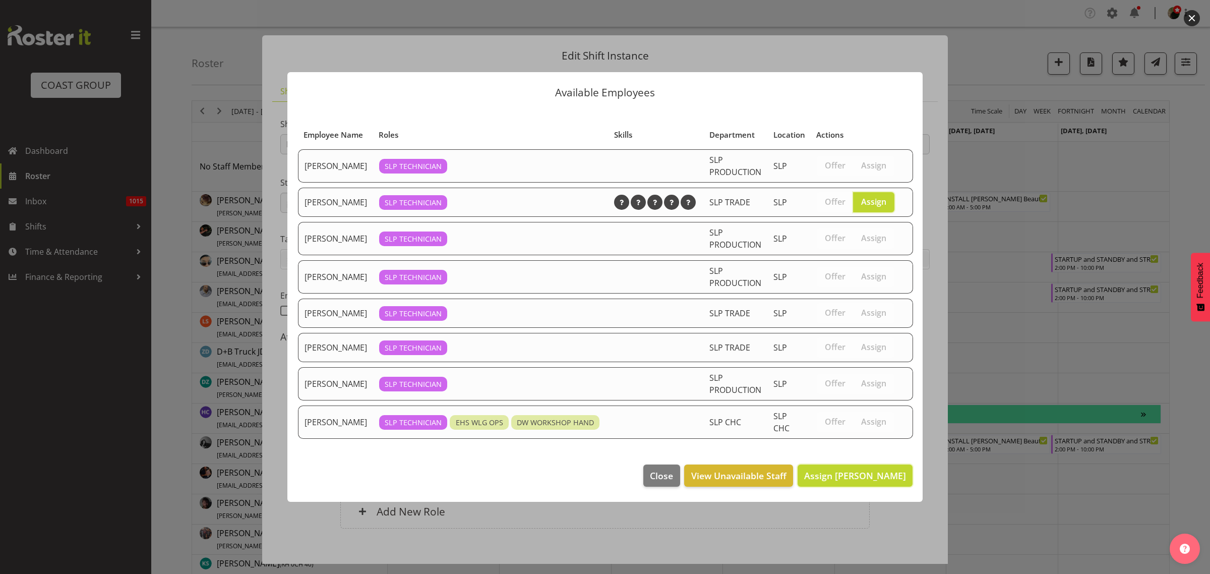
click at [861, 482] on span "Assign Jesse Hawira" at bounding box center [855, 476] width 102 height 12
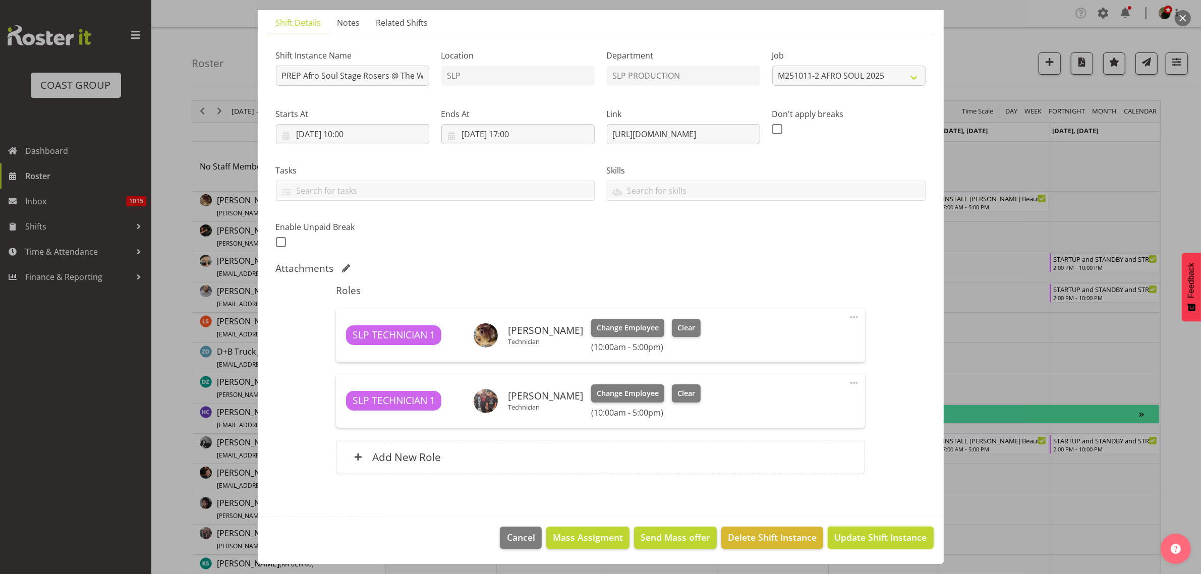
click at [872, 539] on span "Update Shift Instance" at bounding box center [880, 537] width 92 height 13
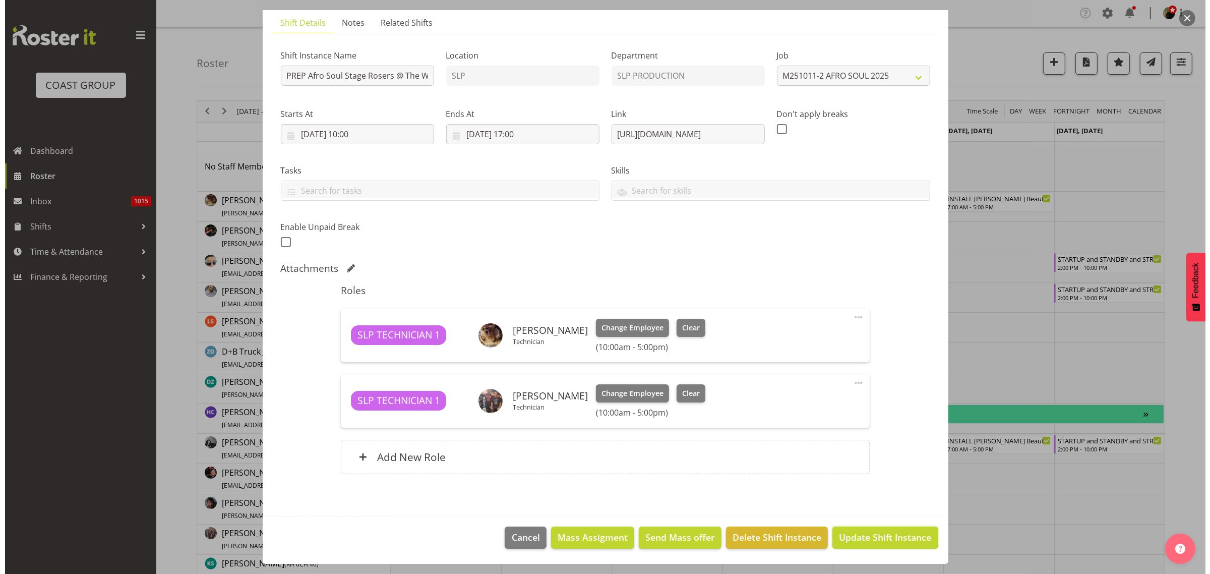
scroll to position [28, 0]
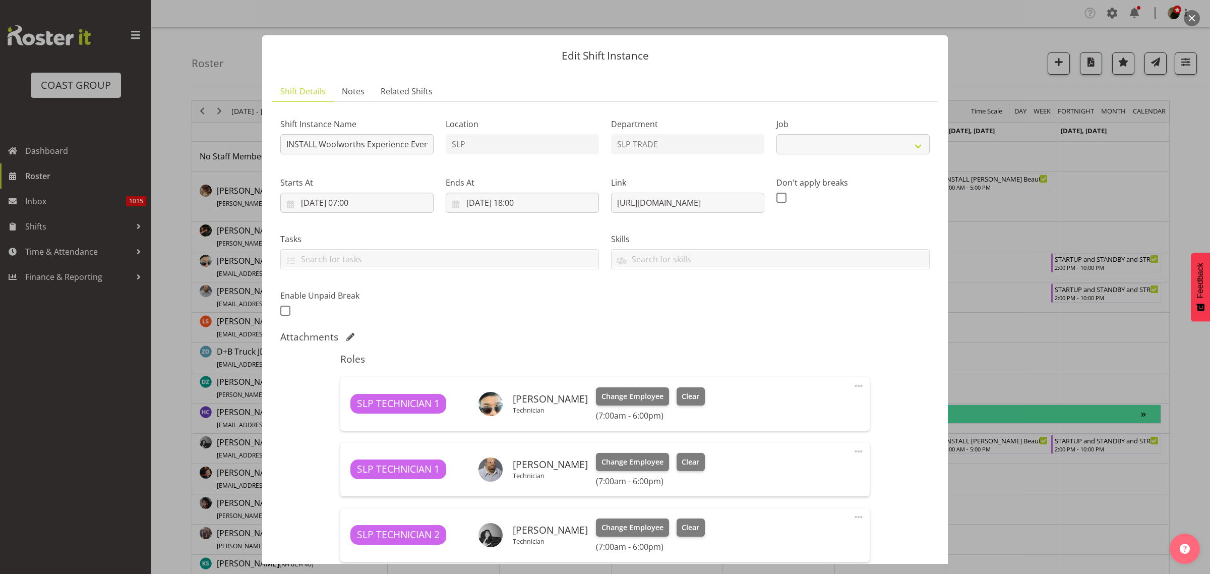
select select "10501"
drag, startPoint x: 608, startPoint y: 200, endPoint x: 932, endPoint y: 184, distance: 323.7
click at [948, 183] on div "Edit Shift Instance Shift Details Notes Related Shifts Shift Instance Name INST…" at bounding box center [605, 287] width 706 height 554
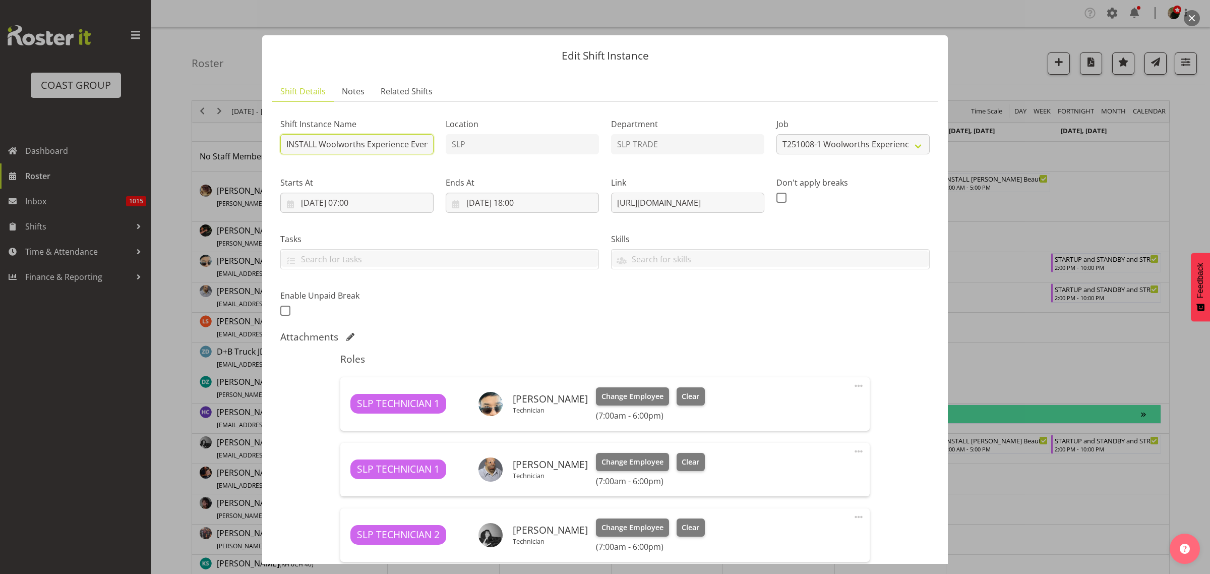
click at [320, 144] on input "INSTALL Woolworths Experience Event 2025 @ [GEOGRAPHIC_DATA]" at bounding box center [356, 144] width 153 height 20
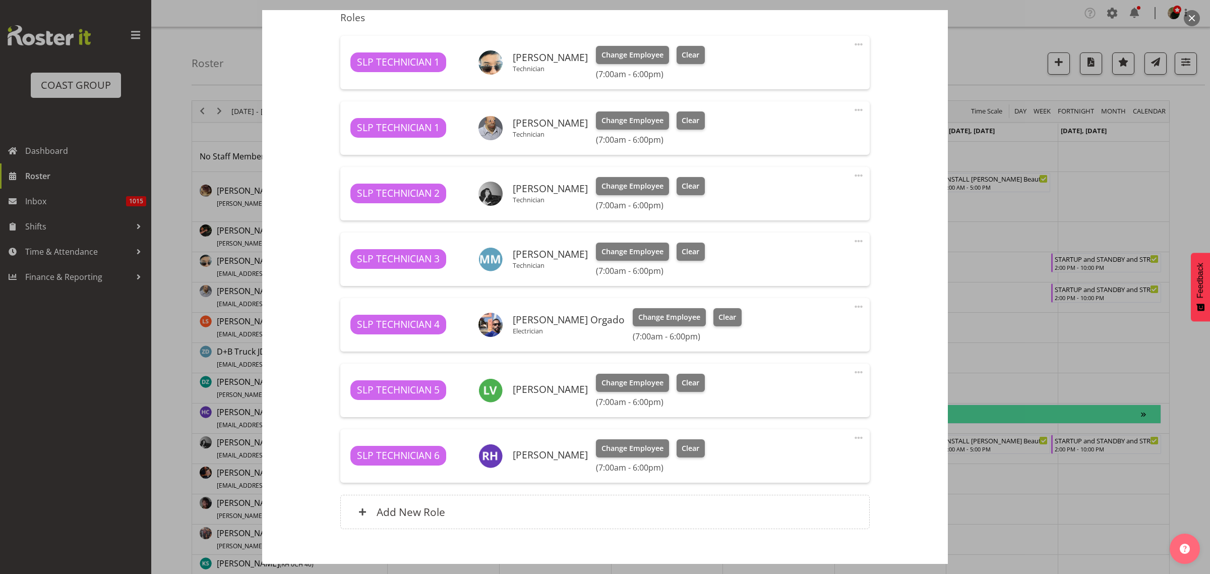
scroll to position [378, 0]
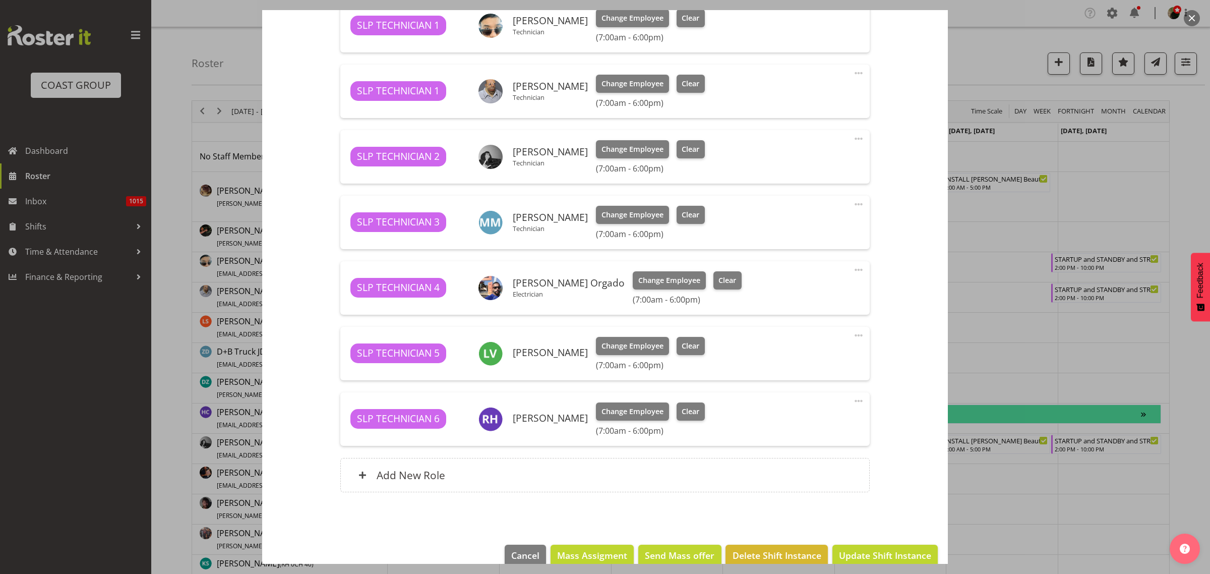
type input "INSTALL TRADESHOW POWER AND LIGHTING AND BANNERS Woolworths Experience Event 20…"
click at [886, 558] on span "Update Shift Instance" at bounding box center [885, 555] width 92 height 13
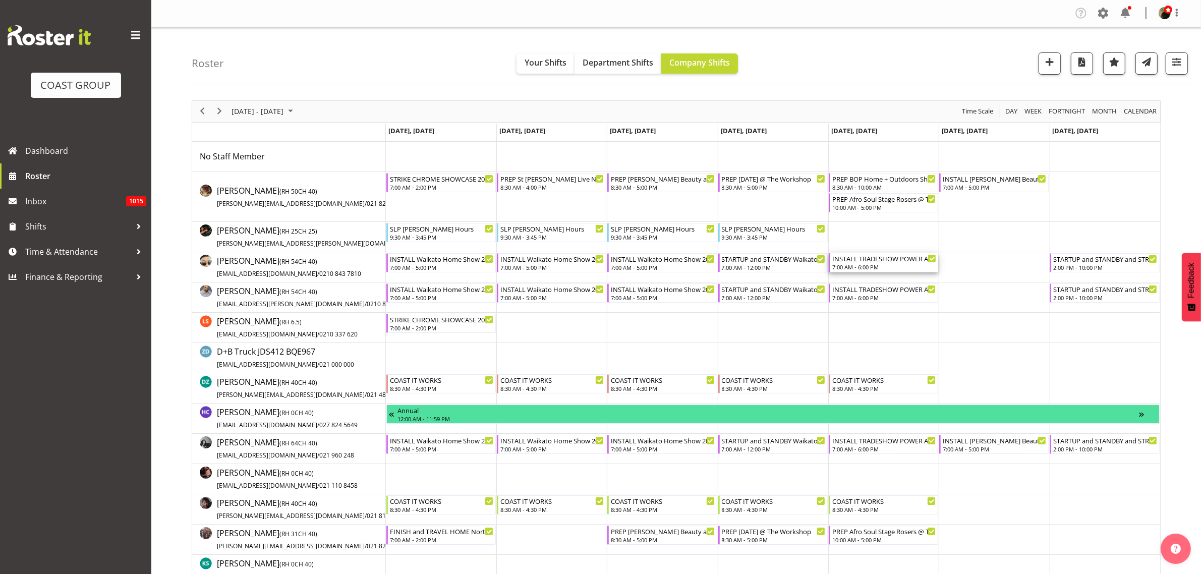
click at [891, 263] on div "INSTALL TRADESHOW POWER AND LIGHTING AND BANNERS Woolworths Experience Event 20…" at bounding box center [884, 258] width 104 height 10
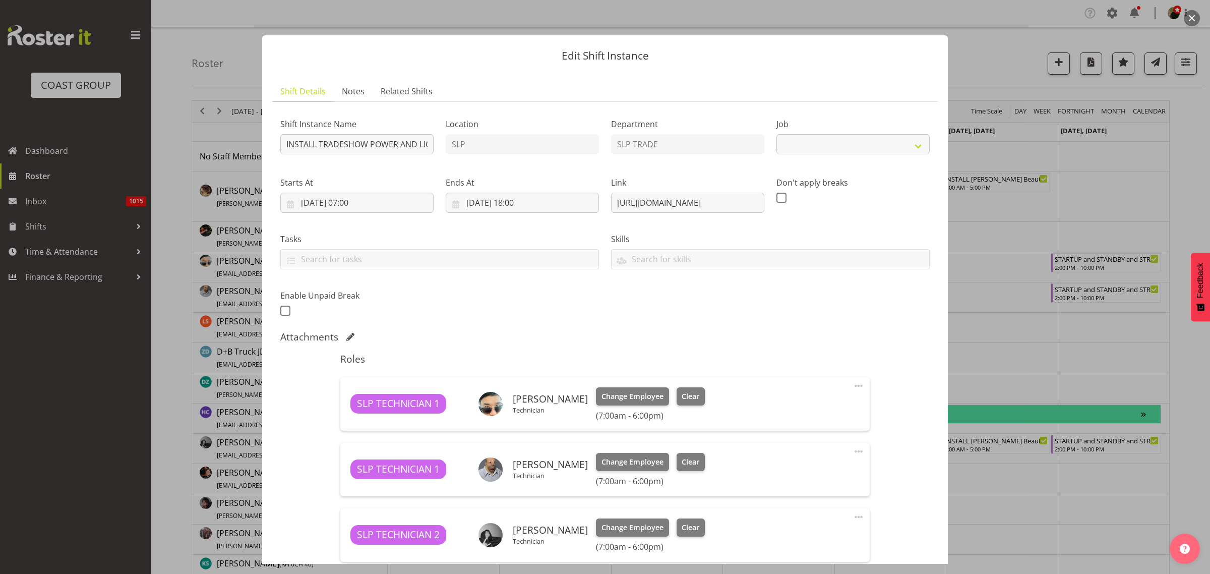
select select "10501"
drag, startPoint x: 321, startPoint y: 145, endPoint x: 359, endPoint y: 150, distance: 38.7
click at [359, 150] on input "INSTALL TRADESHOW POWER AND LIGHTING AND BANNERS Woolworths Experience Event 20…" at bounding box center [356, 144] width 153 height 20
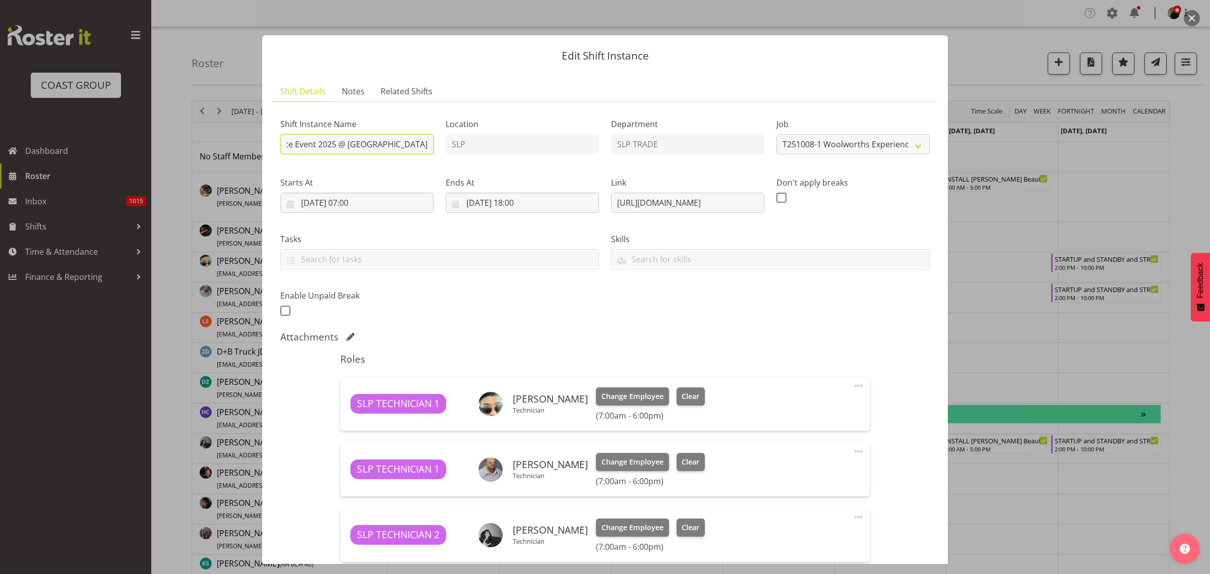
click at [328, 146] on input "INSTALL Woolworths Experience Event 2025 @ Auckland Showgrounds" at bounding box center [356, 144] width 153 height 20
paste input "TRADESHOW POWER AND LIGHTING AND BANNERS"
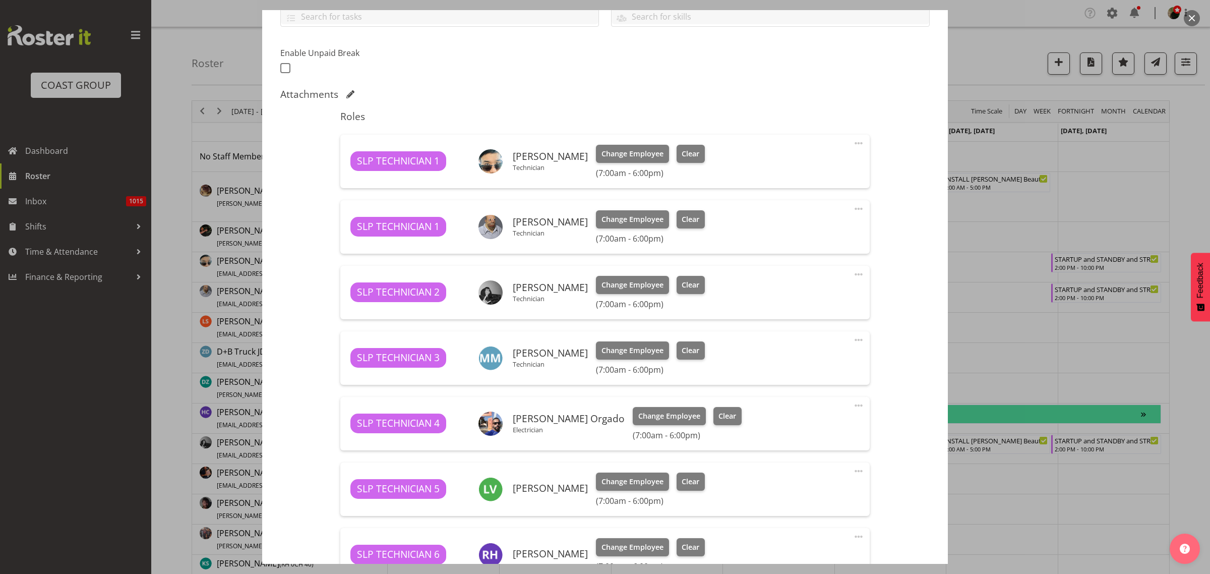
scroll to position [396, 0]
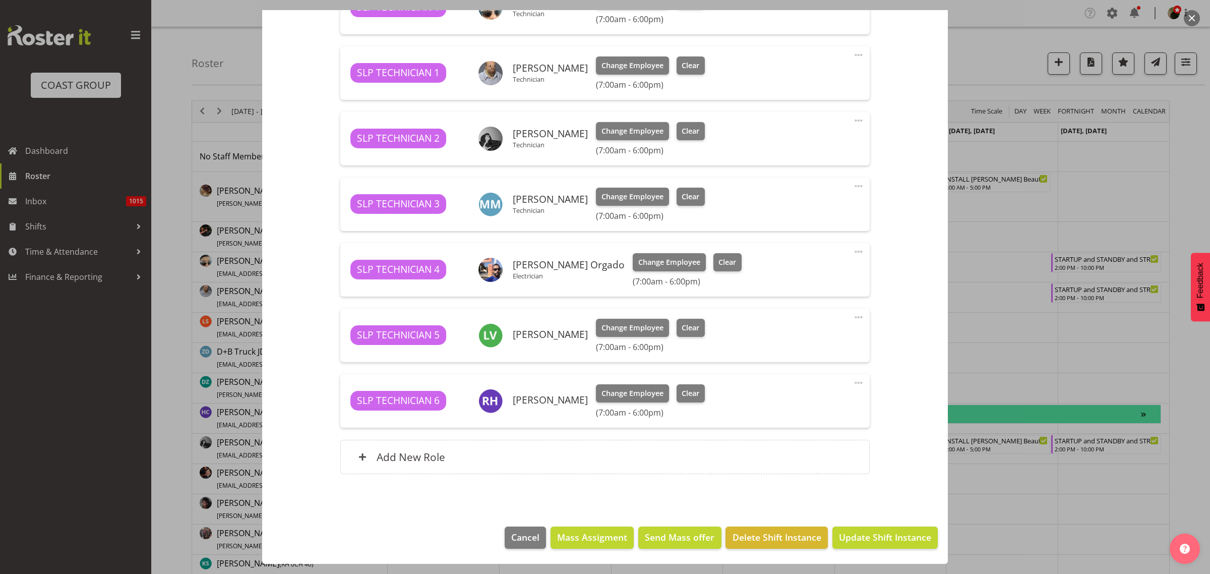
type input "INSTALL Woolworths Experience Event 2025 TRADESHOW POWER AND LIGHTING AND BANNE…"
click at [871, 536] on span "Update Shift Instance" at bounding box center [885, 537] width 92 height 13
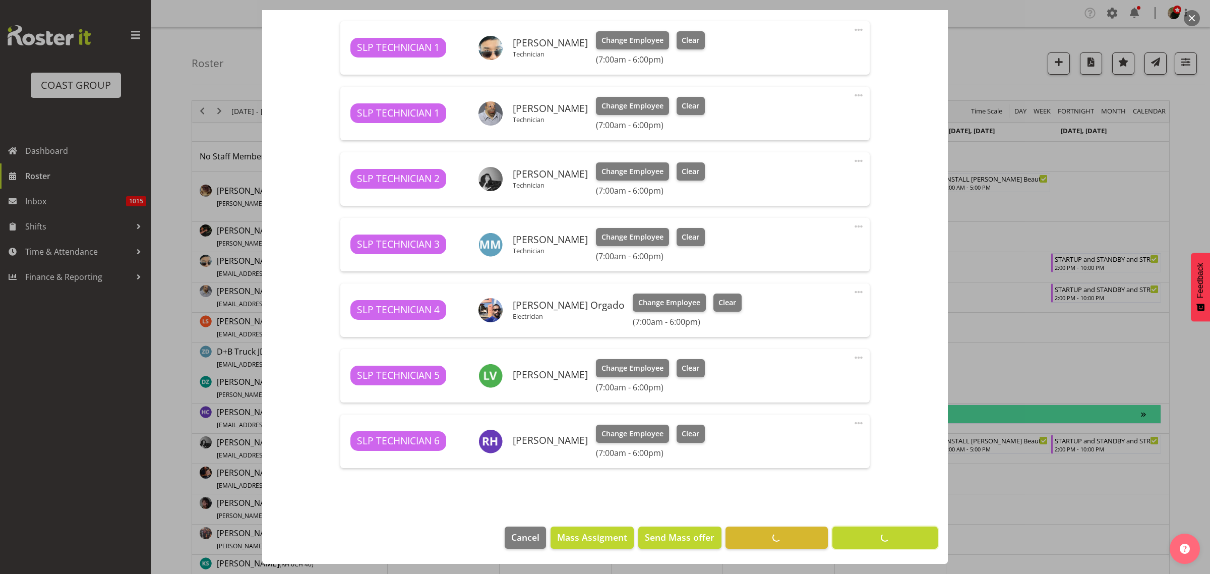
scroll to position [356, 0]
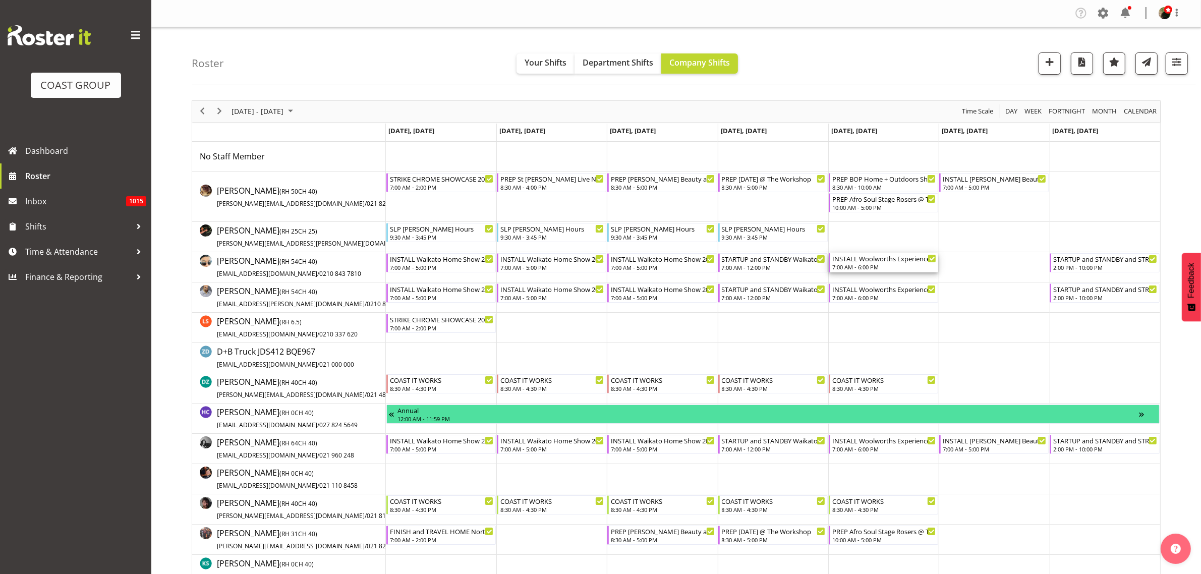
click at [856, 265] on div "7:00 AM - 6:00 PM" at bounding box center [884, 267] width 104 height 8
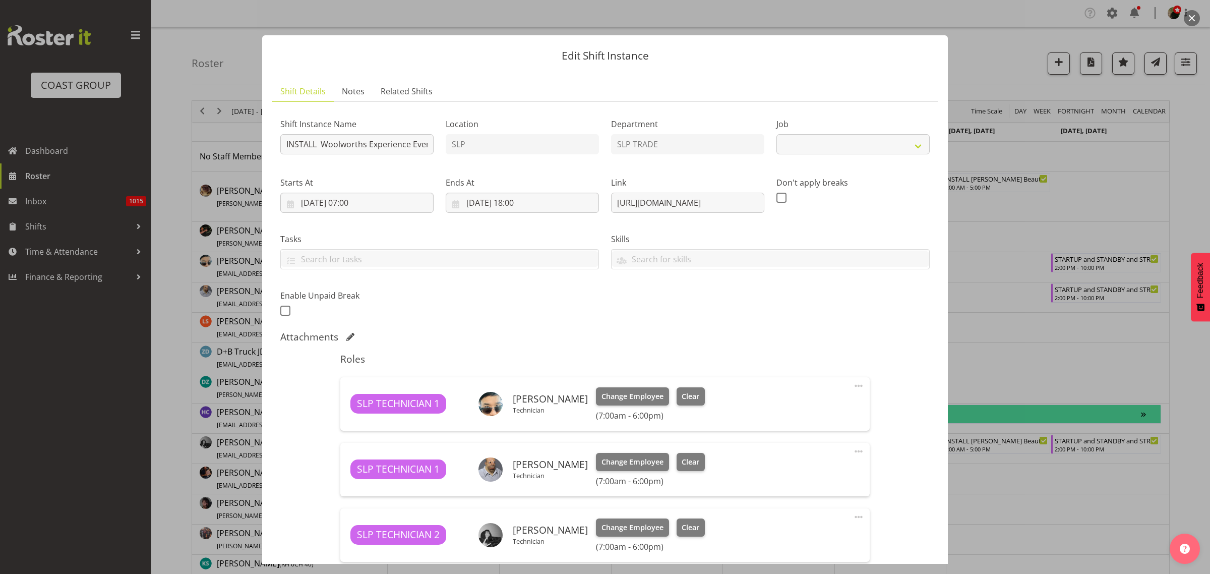
select select "10501"
drag, startPoint x: 607, startPoint y: 203, endPoint x: 976, endPoint y: 183, distance: 370.3
click at [976, 183] on div "Edit Shift Instance Shift Details Notes Related Shifts Shift Instance Name INST…" at bounding box center [605, 287] width 1210 height 574
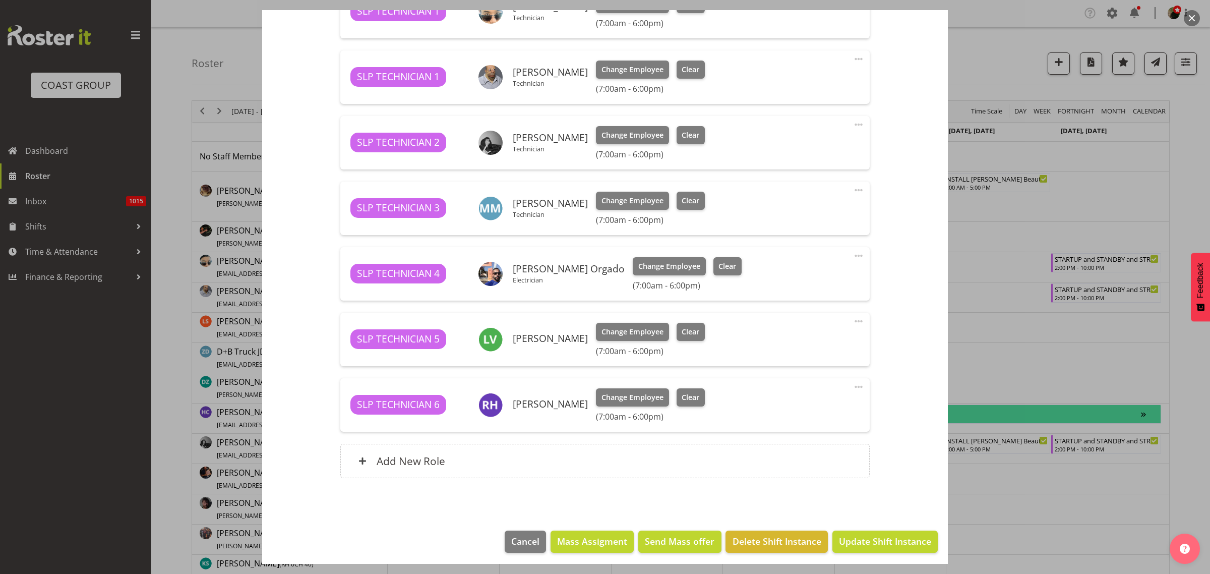
scroll to position [396, 0]
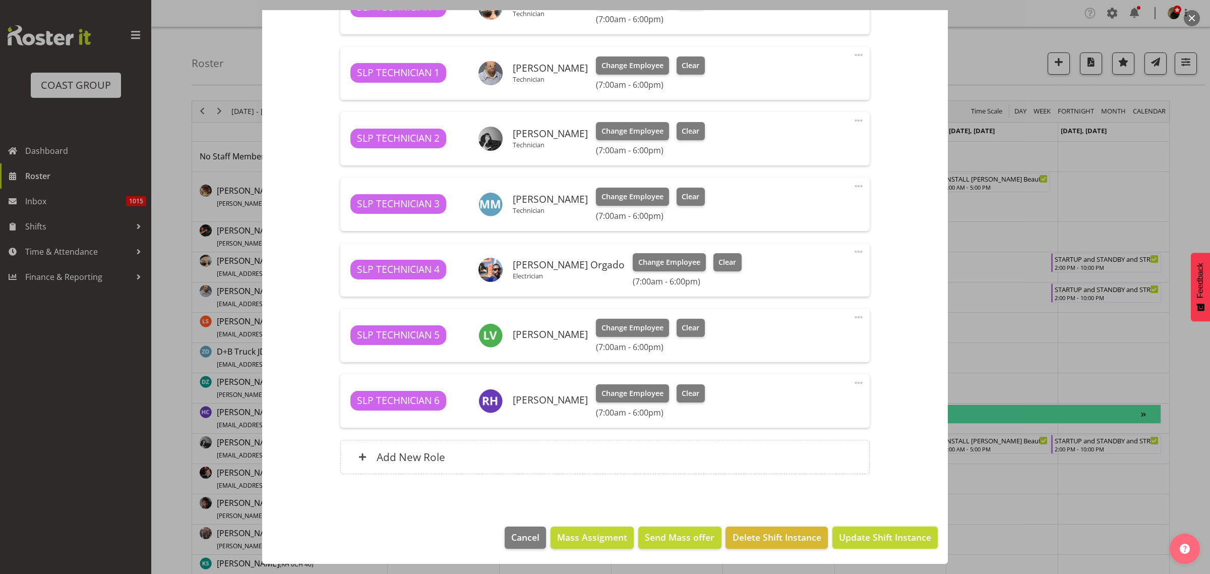
click at [890, 537] on span "Update Shift Instance" at bounding box center [885, 537] width 92 height 13
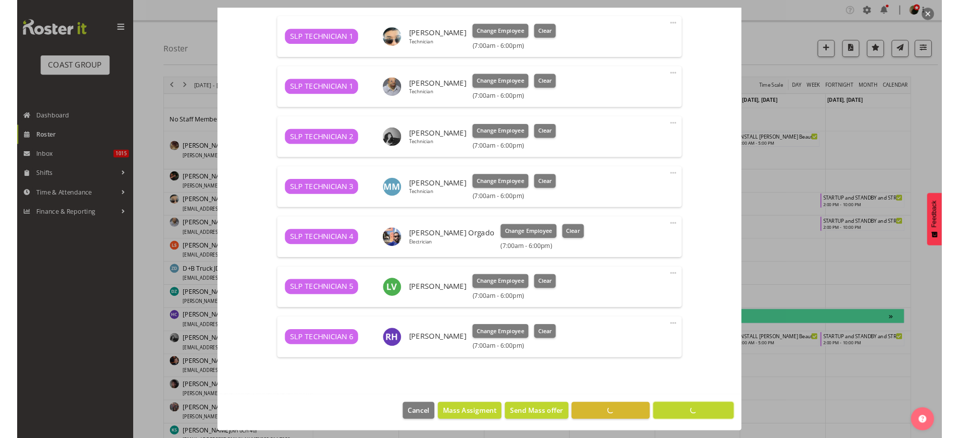
scroll to position [356, 0]
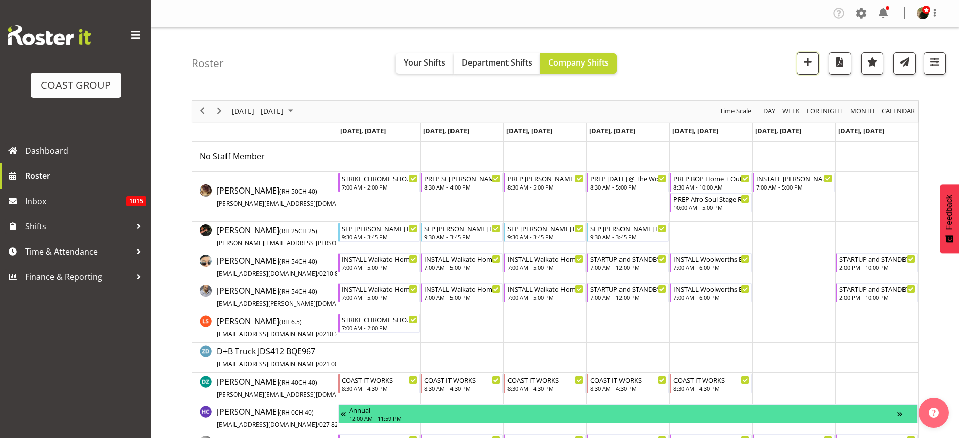
click at [807, 62] on span "button" at bounding box center [807, 61] width 13 height 13
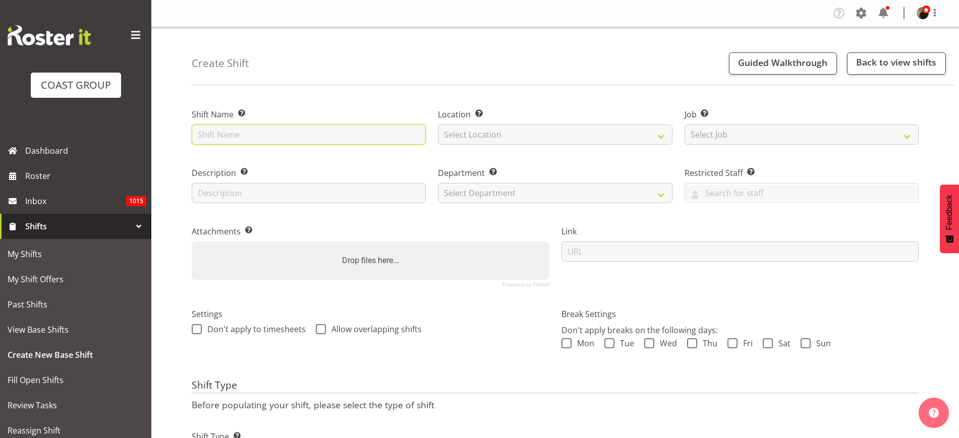
click at [259, 134] on input "text" at bounding box center [309, 135] width 234 height 20
click at [240, 131] on input "text" at bounding box center [309, 135] width 234 height 20
paste input "South East Asia Festival"
type input "[GEOGRAPHIC_DATA] Festival @ [GEOGRAPHIC_DATA] 6"
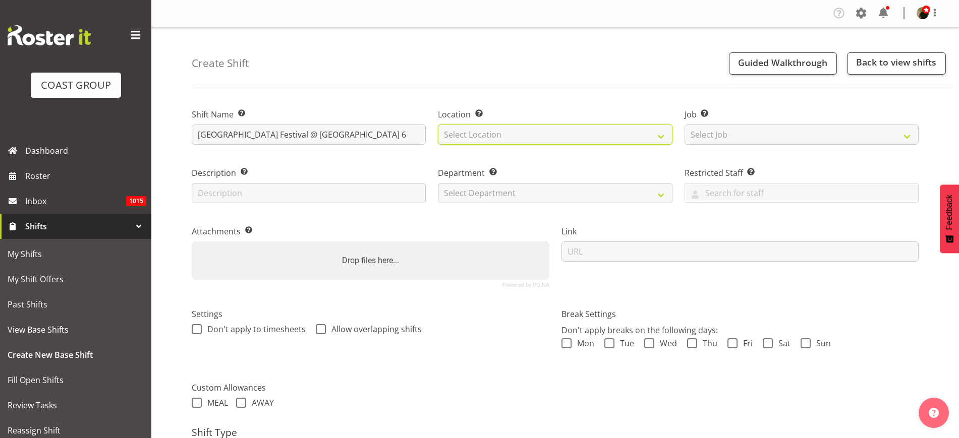
select select "31"
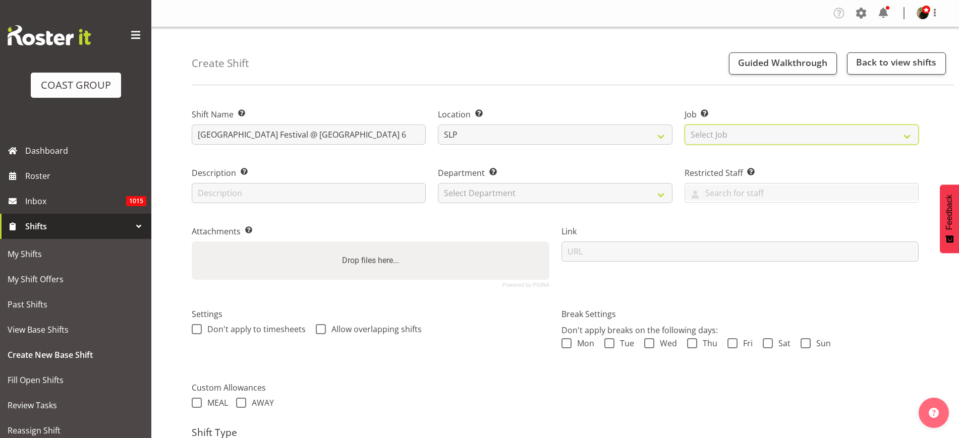
click at [763, 134] on select "Select Job Create new job 1 Carlton Events 1 [PERSON_NAME][GEOGRAPHIC_DATA] 1 […" at bounding box center [801, 135] width 234 height 20
select select "0"
click at [684, 125] on select "Select Job Create new job 1 Carlton Events 1 [PERSON_NAME][GEOGRAPHIC_DATA] 1 […" at bounding box center [801, 135] width 234 height 20
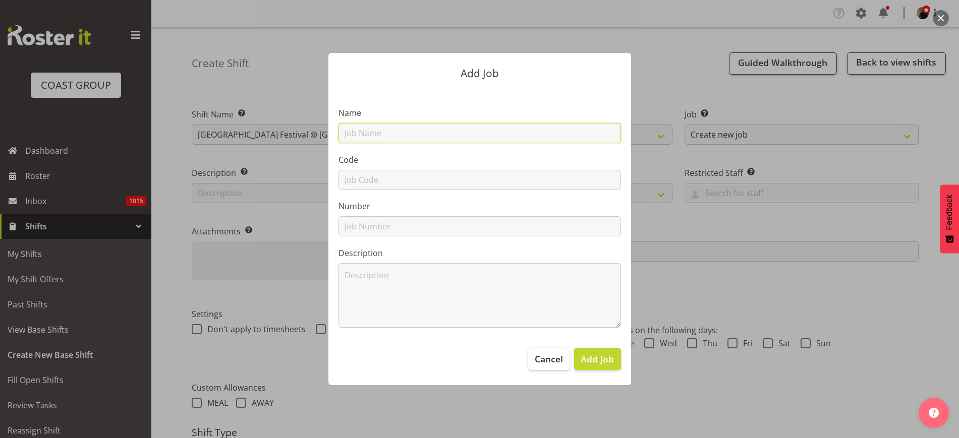
click at [455, 125] on input "text" at bounding box center [479, 133] width 282 height 20
click at [455, 125] on input "T251011-5" at bounding box center [479, 133] width 282 height 20
paste input "South East Asia Festival"
type input "T251011-5 South East Asia Festival"
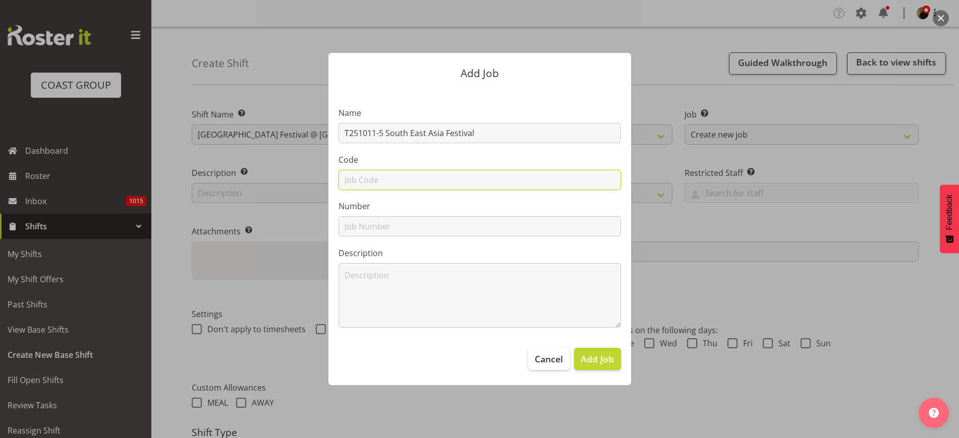
click at [394, 177] on input "text" at bounding box center [479, 180] width 282 height 20
type input "T251011-5"
click at [598, 362] on span "Add Job" at bounding box center [597, 359] width 33 height 13
select select
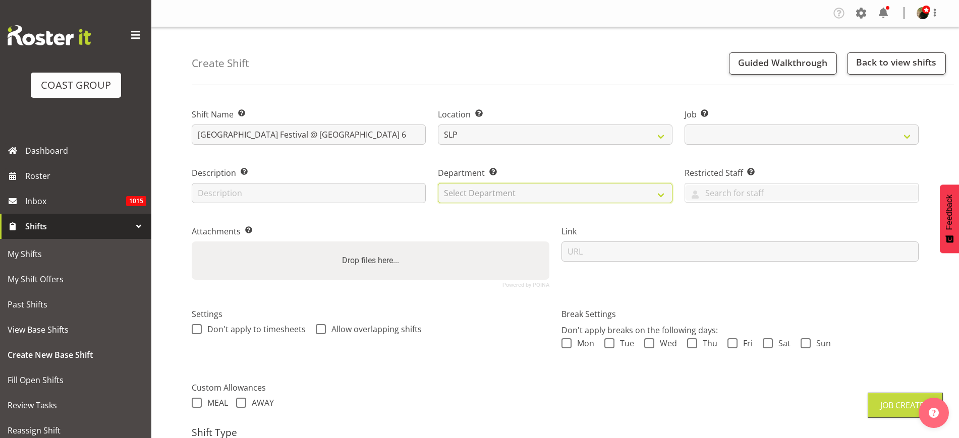
click at [526, 194] on select "Select Department CARLTON EVENTS Carlton Hamilton Carlton Wellington DW AKL DW …" at bounding box center [555, 193] width 234 height 20
select select "10723"
select select "23"
click at [438, 183] on select "Select Department CARLTON EVENTS Carlton Hamilton Carlton Wellington DW AKL DW …" at bounding box center [555, 193] width 234 height 20
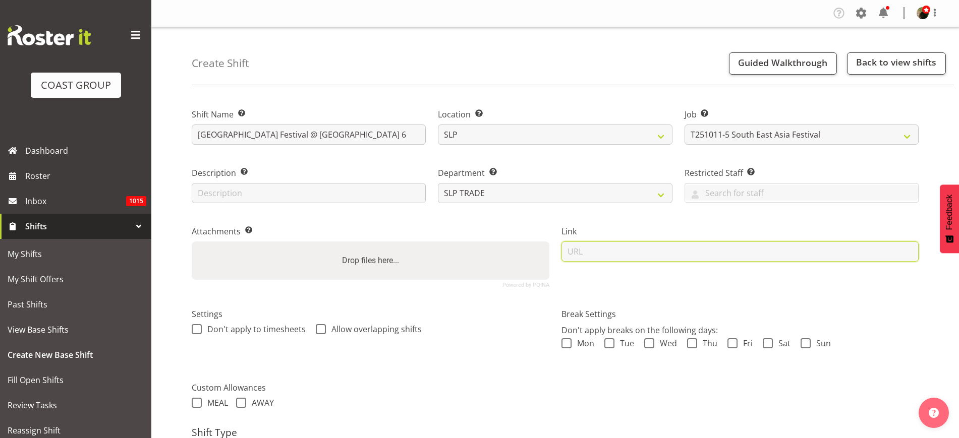
click at [604, 253] on input "url" at bounding box center [740, 252] width 358 height 20
paste input "[URL][DOMAIN_NAME]"
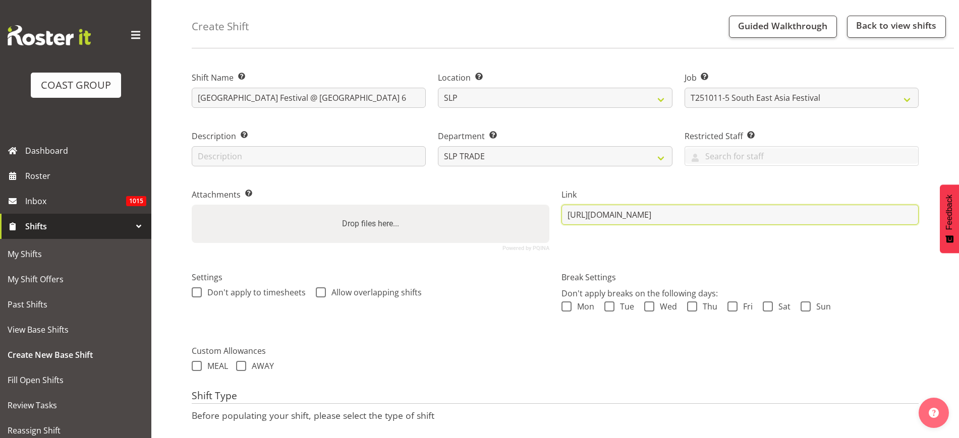
scroll to position [109, 0]
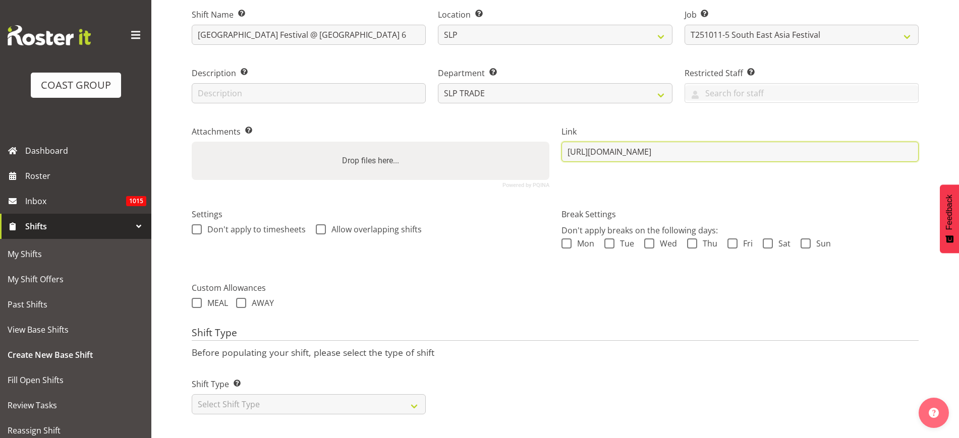
type input "[URL][DOMAIN_NAME]"
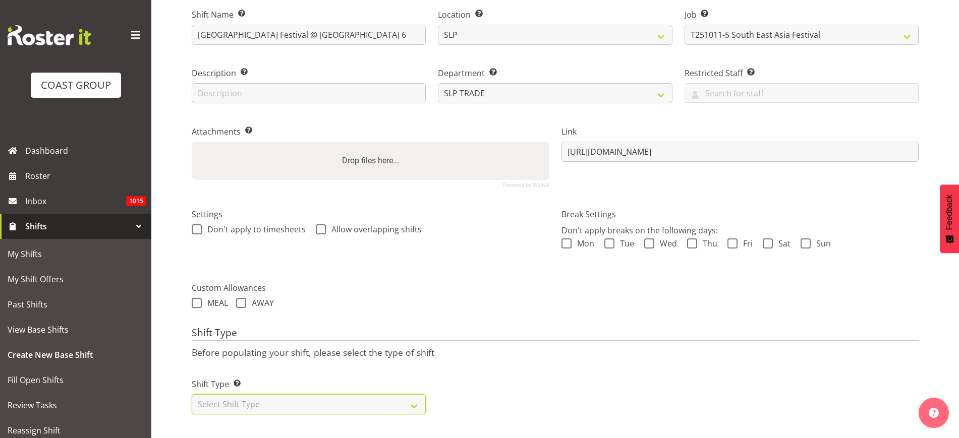
click at [237, 398] on select "Select Shift Type One Off Shift Recurring Shift Rotating Shift" at bounding box center [309, 404] width 234 height 20
select select "recurring"
click at [192, 394] on select "Select Shift Type One Off Shift Recurring Shift Rotating Shift" at bounding box center [309, 404] width 234 height 20
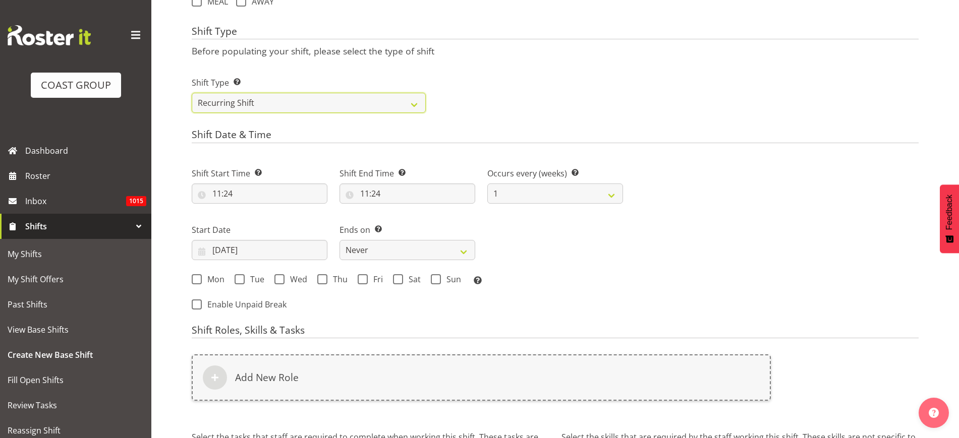
scroll to position [425, 0]
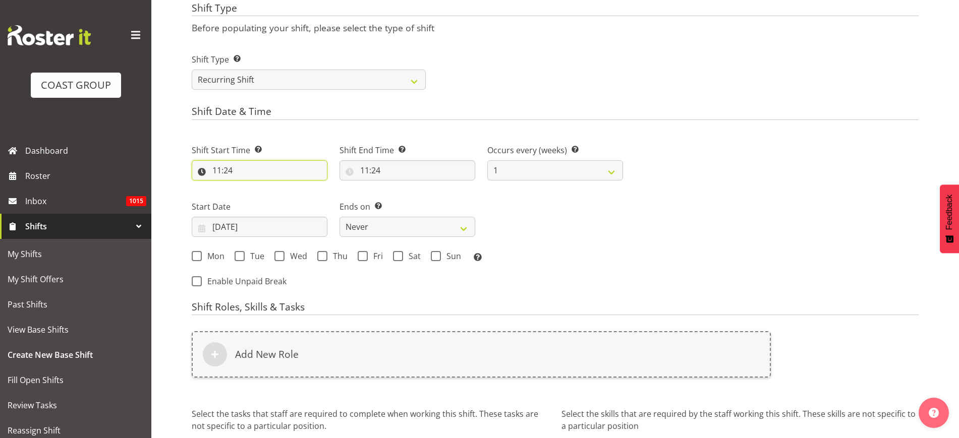
click at [245, 171] on input "11:24" at bounding box center [260, 170] width 136 height 20
select select "0"
type input "00:24"
select select "7"
type input "07:24"
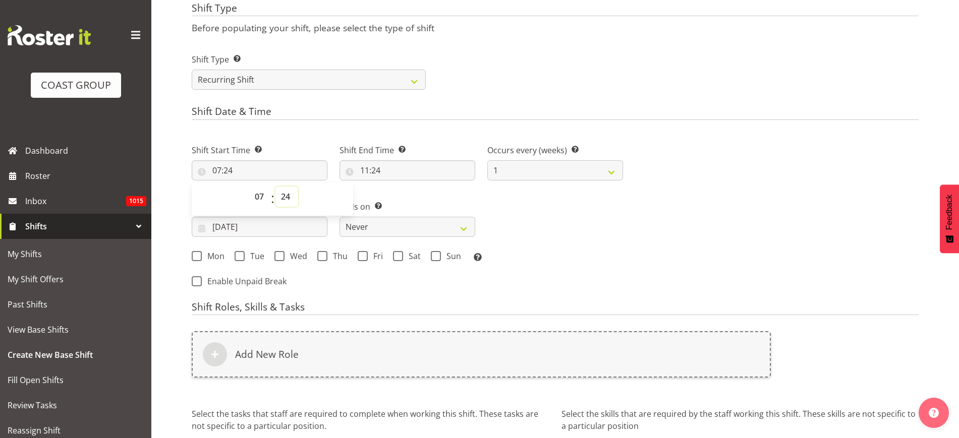
select select "0"
type input "07:00"
select select "8"
type input "08:00"
click at [395, 168] on input "11:24" at bounding box center [407, 170] width 136 height 20
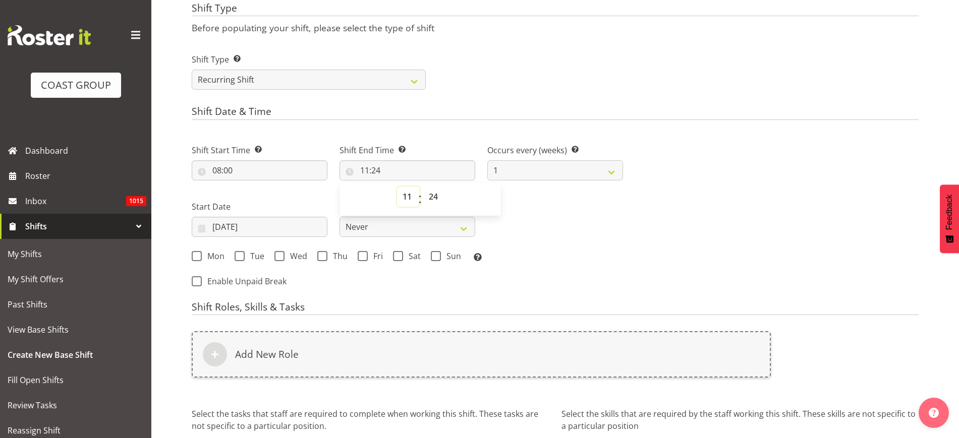
click at [407, 196] on select "00 01 02 03 04 05 06 07 08 09 10 11 12 13 14 15 16 17 18 19 20 21 22 23" at bounding box center [408, 197] width 23 height 20
select select "17"
click at [397, 187] on select "00 01 02 03 04 05 06 07 08 09 10 11 12 13 14 15 16 17 18 19 20 21 22 23" at bounding box center [408, 197] width 23 height 20
type input "17:24"
select select "0"
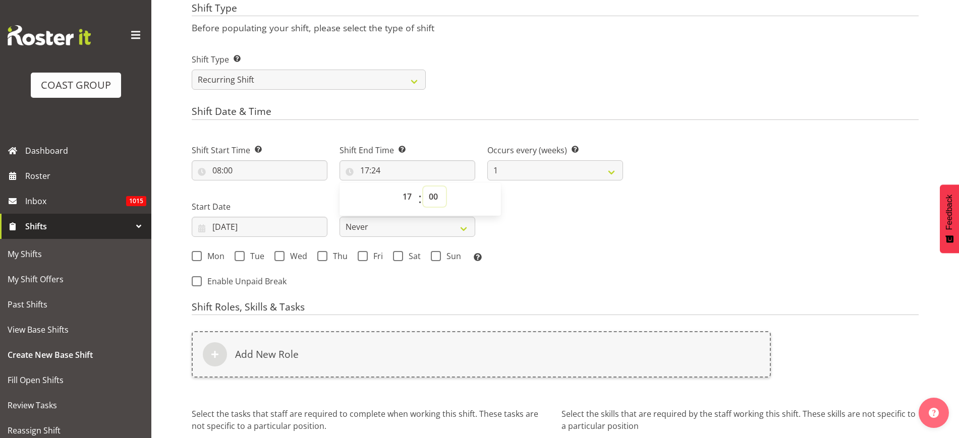
type input "17:00"
click at [238, 223] on input "25/09/2025" at bounding box center [260, 227] width 136 height 20
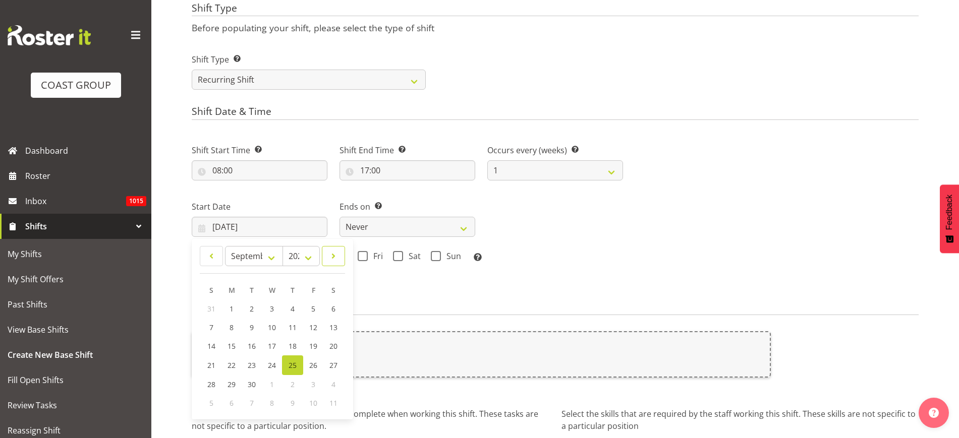
click at [337, 259] on span at bounding box center [333, 256] width 10 height 12
click at [209, 255] on span at bounding box center [211, 256] width 10 height 12
select select "9"
click at [292, 324] on span "9" at bounding box center [293, 328] width 4 height 10
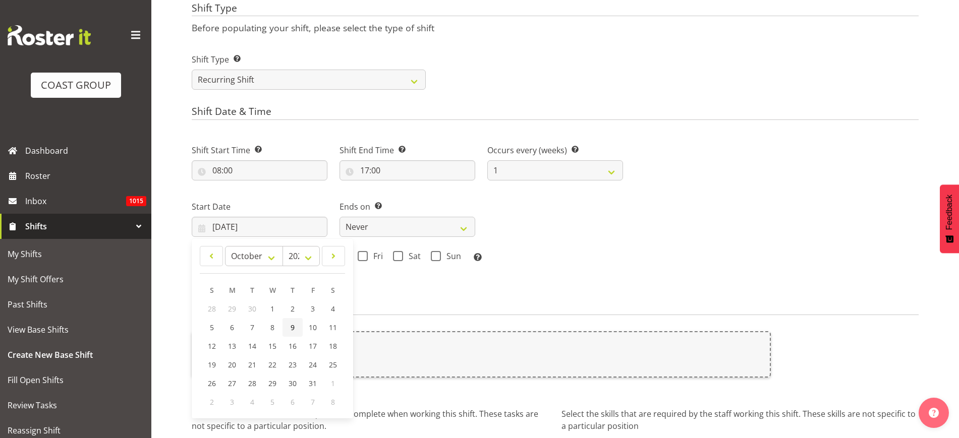
type input "09/10/2025"
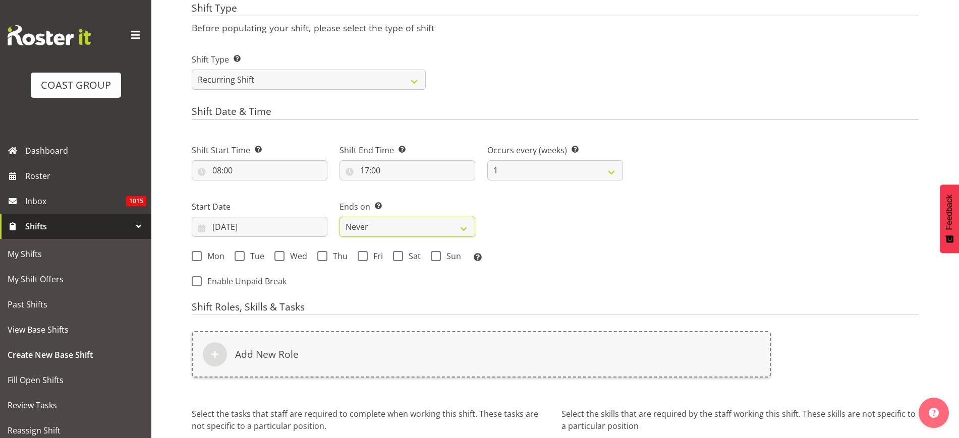
click at [369, 228] on select "Never On Date" at bounding box center [407, 227] width 136 height 20
select select "date"
click at [339, 217] on select "Never On Date" at bounding box center [407, 227] width 136 height 20
select select "8"
select select "2025"
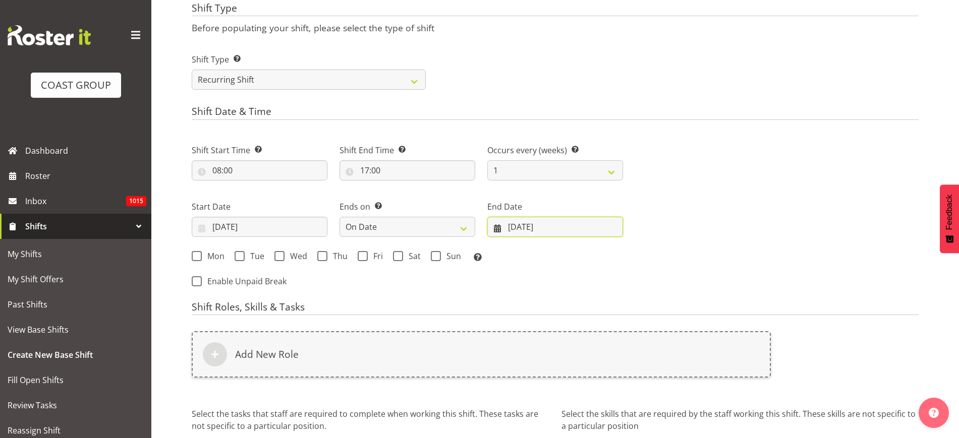
click at [530, 228] on input "25/09/2025" at bounding box center [555, 227] width 136 height 20
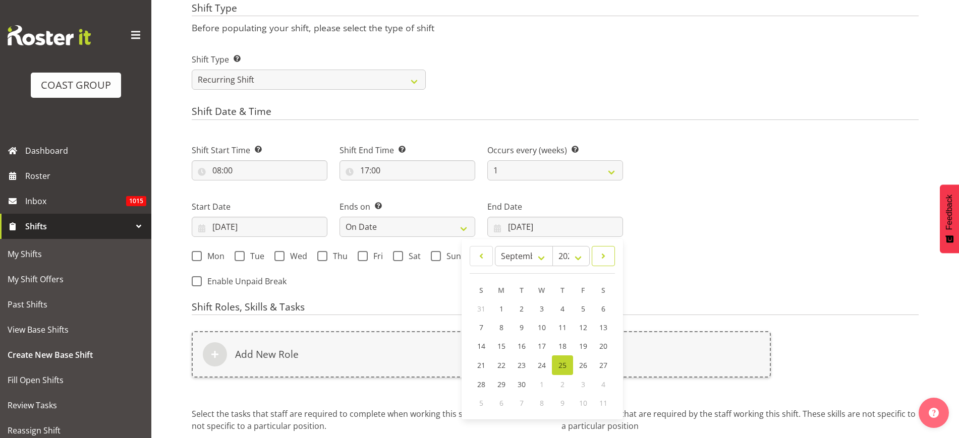
click at [605, 257] on span at bounding box center [603, 256] width 10 height 12
select select "9"
click at [486, 348] on link "12" at bounding box center [482, 346] width 20 height 19
type input "12/10/2025"
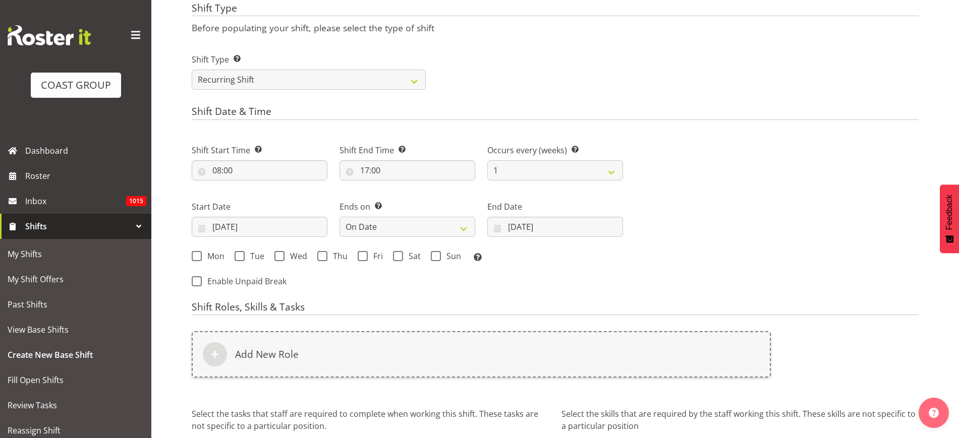
click at [206, 254] on span "Mon" at bounding box center [213, 256] width 23 height 10
click at [198, 254] on input "Mon" at bounding box center [195, 256] width 7 height 7
checkbox input "true"
click at [251, 256] on span "Tue" at bounding box center [255, 256] width 20 height 10
click at [241, 256] on input "Tue" at bounding box center [238, 256] width 7 height 7
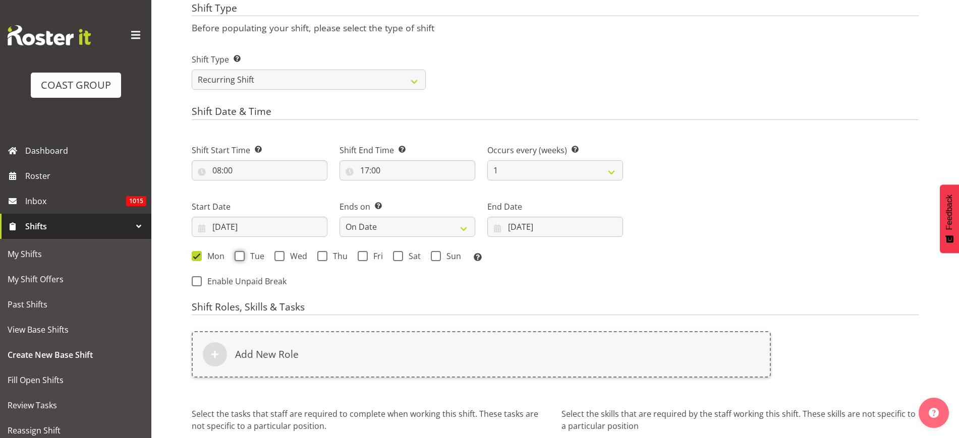
checkbox input "true"
click at [289, 259] on span "Wed" at bounding box center [295, 256] width 23 height 10
click at [281, 259] on input "Wed" at bounding box center [277, 256] width 7 height 7
checkbox input "true"
click at [324, 256] on span at bounding box center [322, 256] width 10 height 10
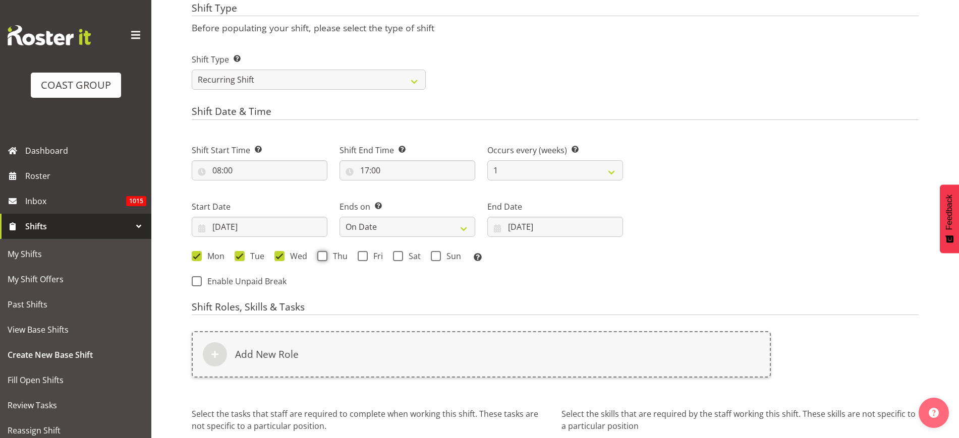
click at [324, 256] on input "Thu" at bounding box center [320, 256] width 7 height 7
checkbox input "true"
click at [371, 260] on span "Fri" at bounding box center [375, 256] width 15 height 10
click at [364, 259] on input "Fri" at bounding box center [361, 256] width 7 height 7
checkbox input "true"
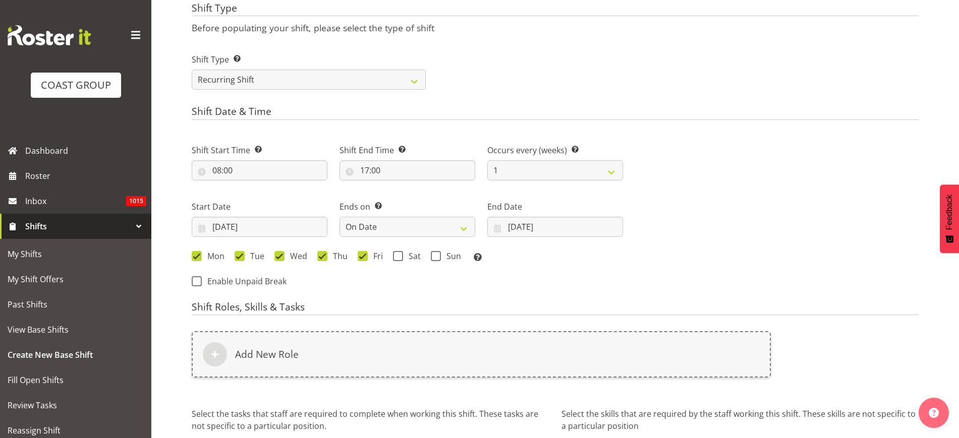
click at [401, 253] on span at bounding box center [398, 256] width 10 height 10
click at [399, 253] on input "Sat" at bounding box center [396, 256] width 7 height 7
checkbox input "true"
click at [441, 258] on span "Sun" at bounding box center [451, 256] width 20 height 10
click at [437, 258] on input "Sun" at bounding box center [434, 256] width 7 height 7
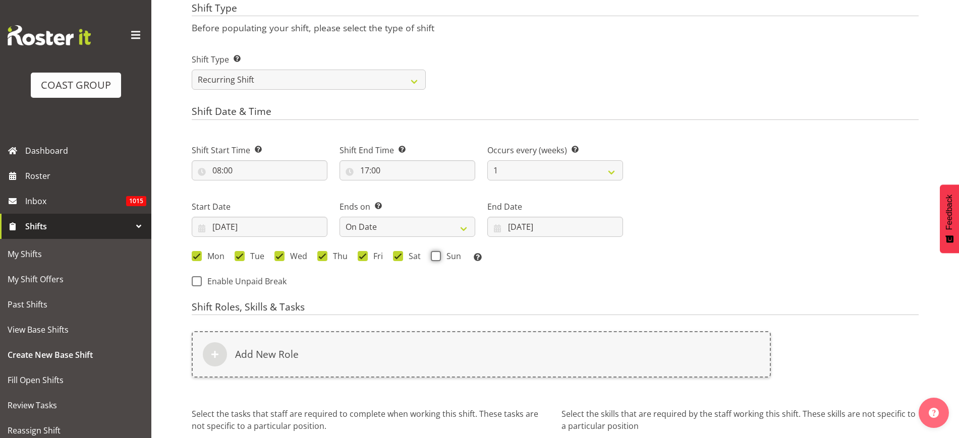
checkbox input "true"
click at [337, 346] on div "Add New Role" at bounding box center [481, 354] width 579 height 46
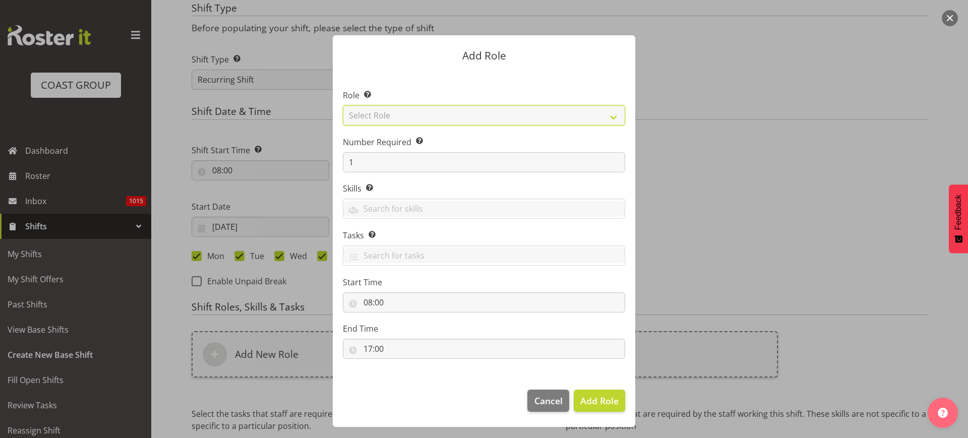
click at [448, 112] on select "Select Role ACCOUNT MANAGER ACCOUNT MANAGER DW ACCOUNTS [PERSON_NAME] VEHICLES …" at bounding box center [484, 115] width 282 height 20
select select "123"
click at [343, 105] on select "Select Role ACCOUNT MANAGER ACCOUNT MANAGER DW ACCOUNTS [PERSON_NAME] VEHICLES …" at bounding box center [484, 115] width 282 height 20
drag, startPoint x: 354, startPoint y: 155, endPoint x: 278, endPoint y: 153, distance: 75.7
click at [280, 153] on form "Add Role Role Select the role you wish to add to the shift. ACCOUNT MANAGER ACC…" at bounding box center [484, 219] width 484 height 418
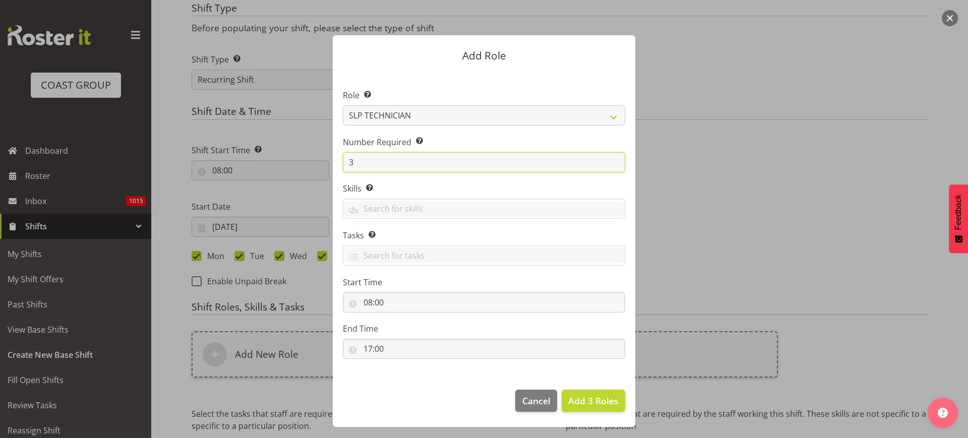
type input "3"
click at [595, 396] on span "Add 3 Roles" at bounding box center [593, 401] width 50 height 12
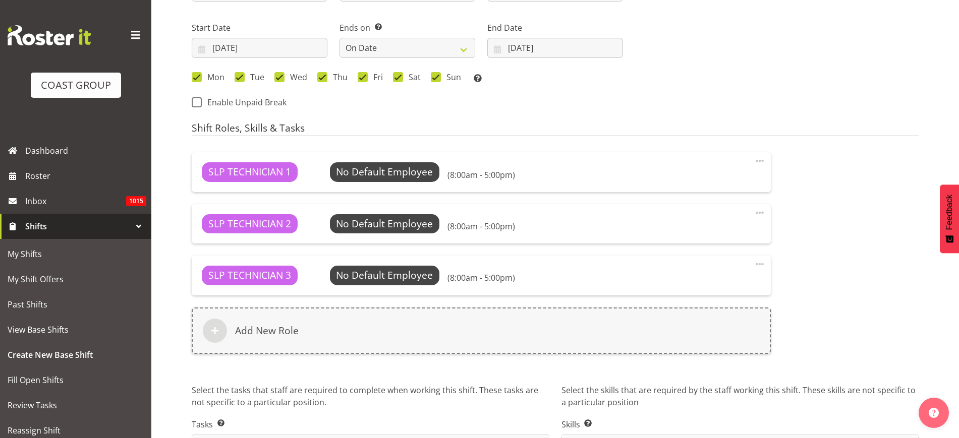
scroll to position [672, 0]
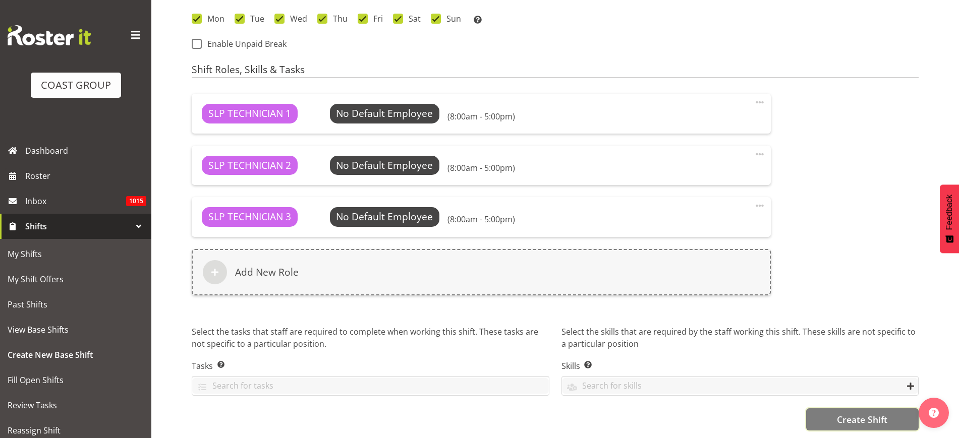
click at [887, 413] on span "Create Shift" at bounding box center [862, 419] width 50 height 13
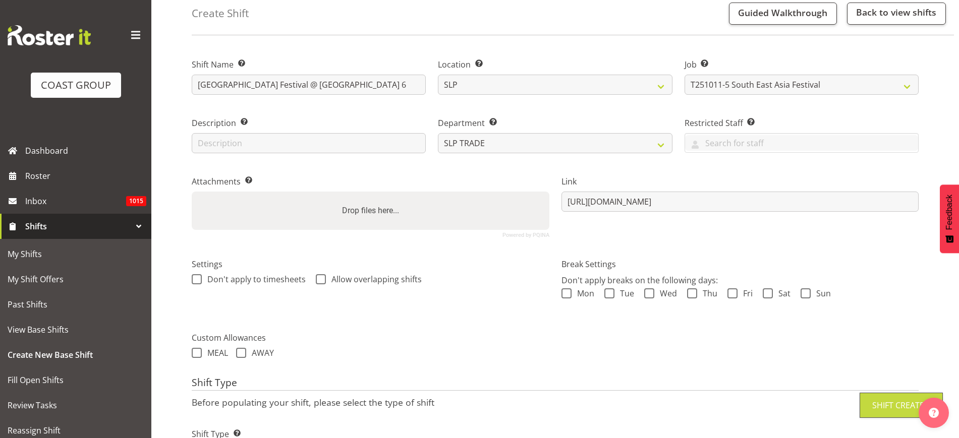
scroll to position [0, 0]
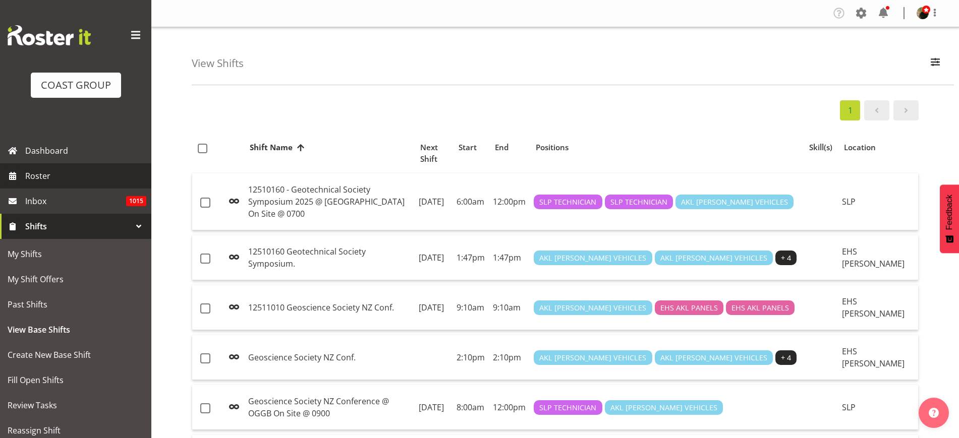
click at [35, 181] on span "Roster" at bounding box center [85, 175] width 121 height 15
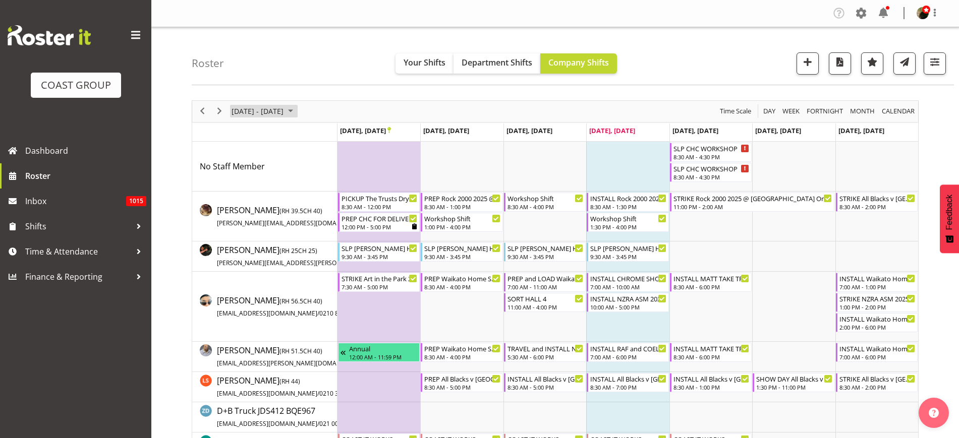
click at [270, 111] on span "[DATE] - [DATE]" at bounding box center [257, 111] width 54 height 13
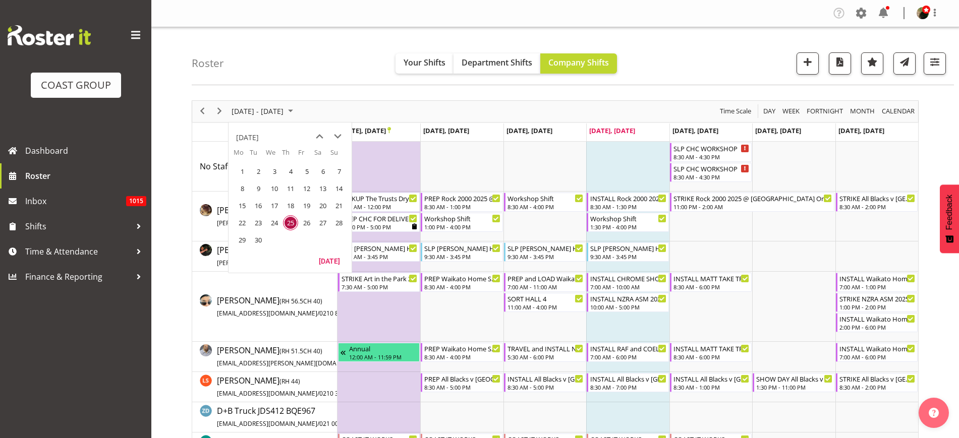
click at [335, 132] on span "next month" at bounding box center [338, 137] width 18 height 18
click at [293, 189] on span "9" at bounding box center [290, 188] width 15 height 15
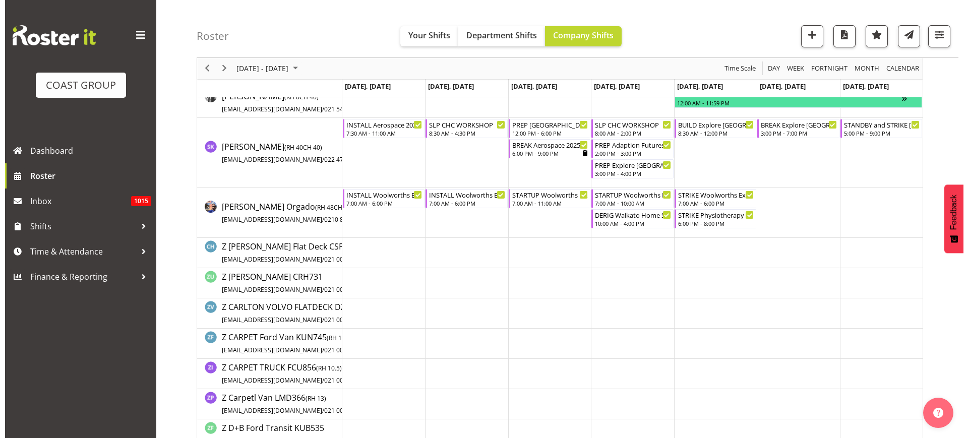
scroll to position [1237, 0]
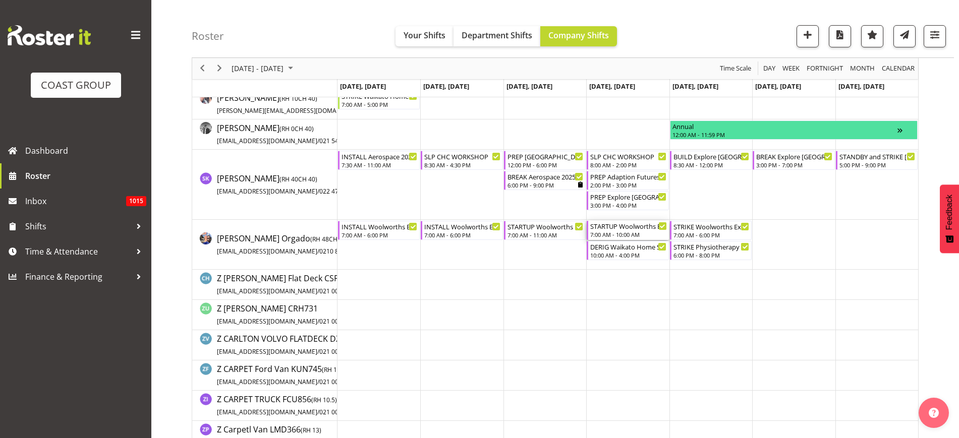
click at [622, 230] on div "STARTUP Woolworths Experience Event 2025 @ [GEOGRAPHIC_DATA] Showgrounds 7:00 A…" at bounding box center [628, 230] width 76 height 19
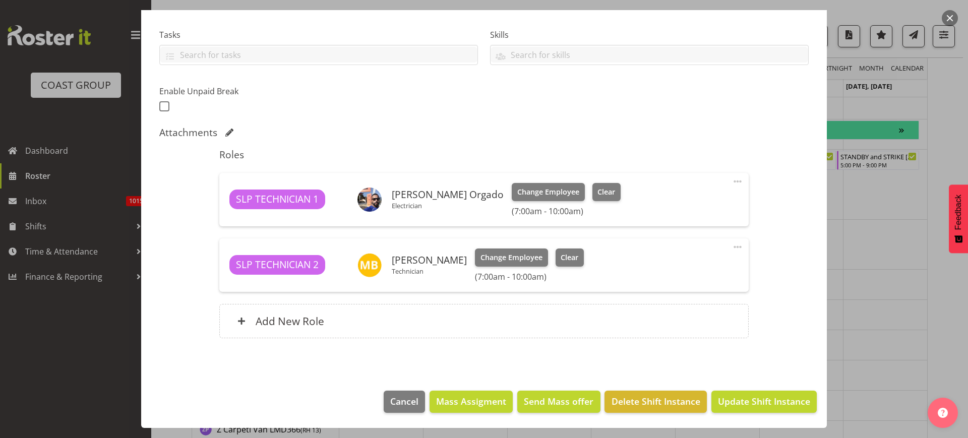
select select "10501"
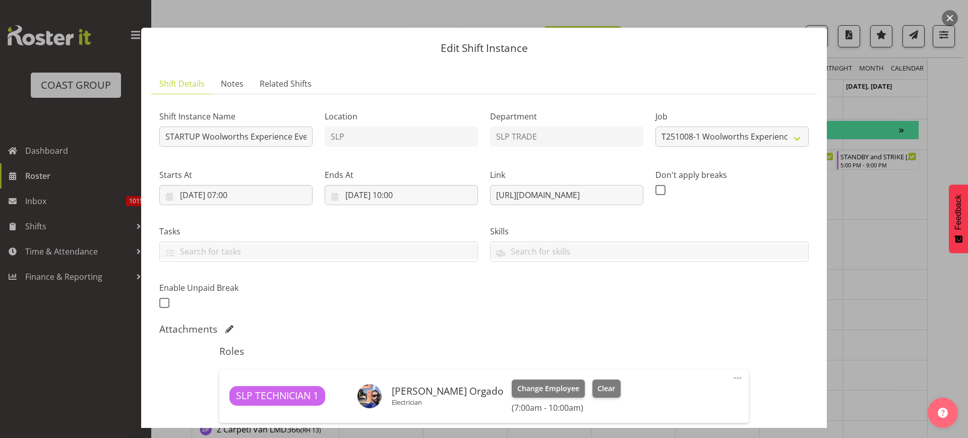
scroll to position [0, 0]
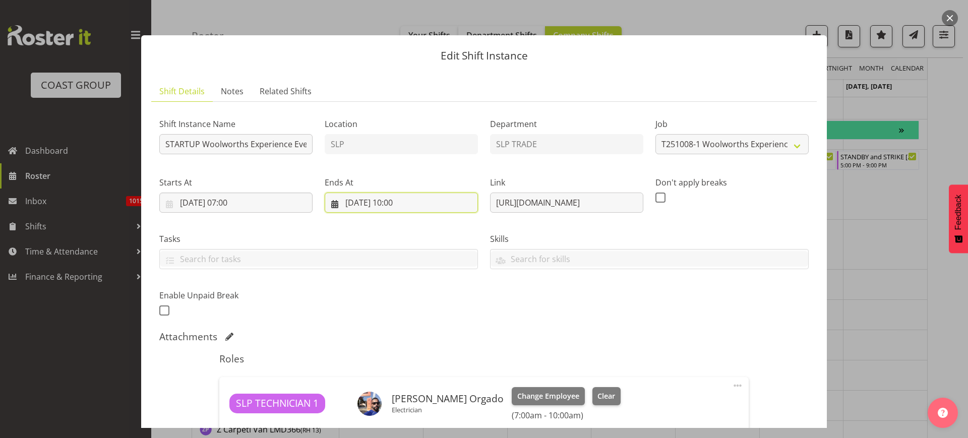
click at [395, 206] on input "[DATE] 10:00" at bounding box center [401, 203] width 153 height 20
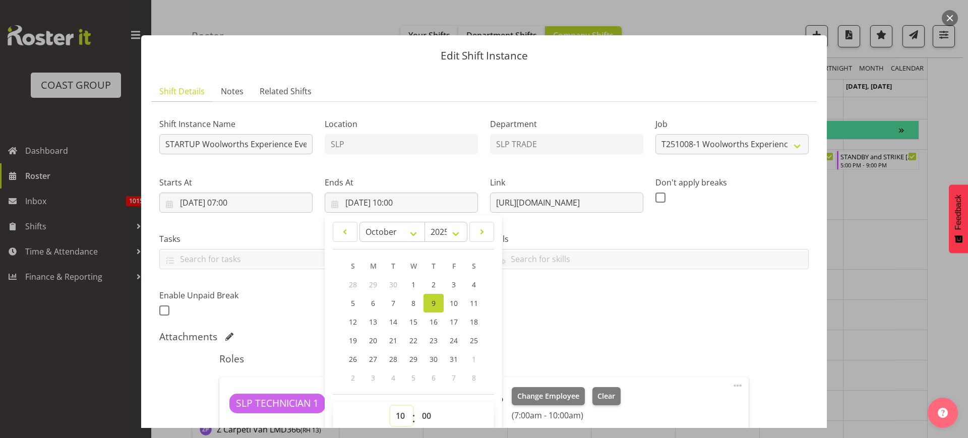
click at [400, 415] on select "00 01 02 03 04 05 06 07 08 09 10 11 12 13 14 15 16 17 18 19 20 21 22 23" at bounding box center [401, 416] width 23 height 20
select select "8"
click at [390, 406] on select "00 01 02 03 04 05 06 07 08 09 10 11 12 13 14 15 16 17 18 19 20 21 22 23" at bounding box center [401, 416] width 23 height 20
type input "09/10/2025, 08:00"
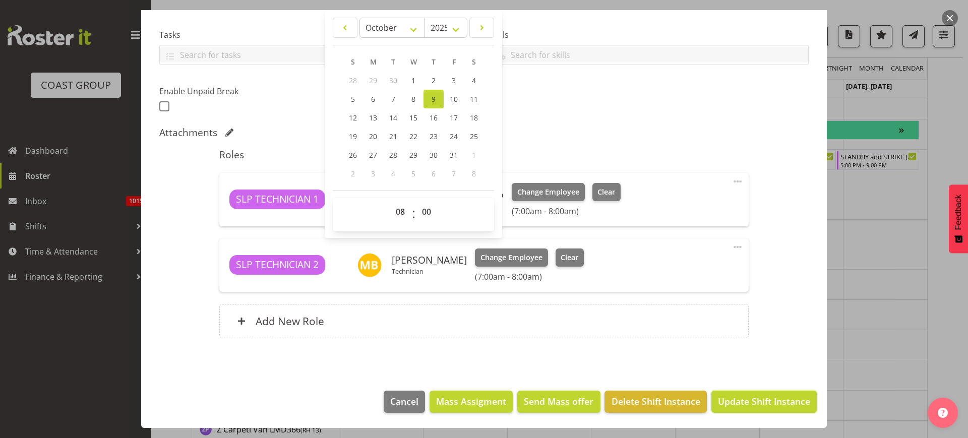
click at [754, 400] on span "Update Shift Instance" at bounding box center [764, 401] width 92 height 13
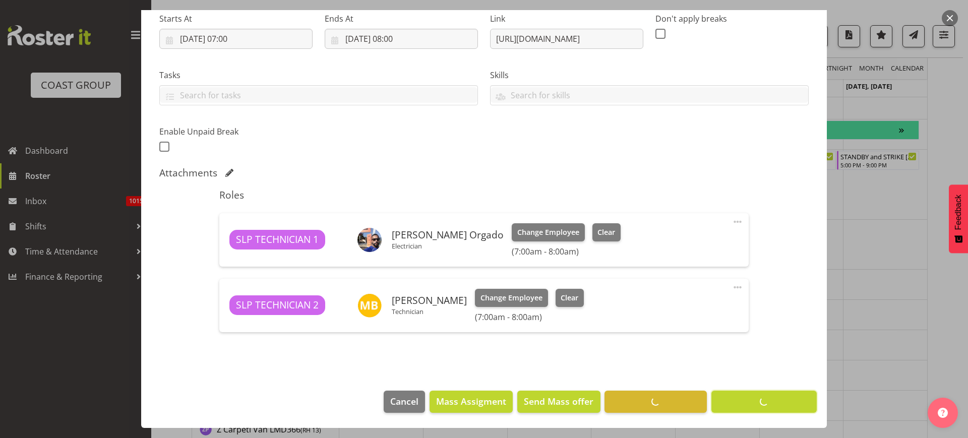
scroll to position [164, 0]
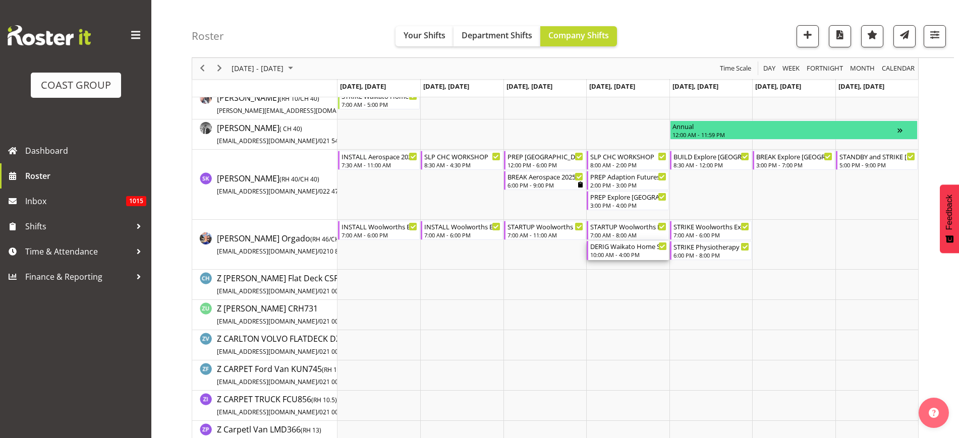
click at [599, 252] on div "10:00 AM - 4:00 PM" at bounding box center [628, 255] width 76 height 8
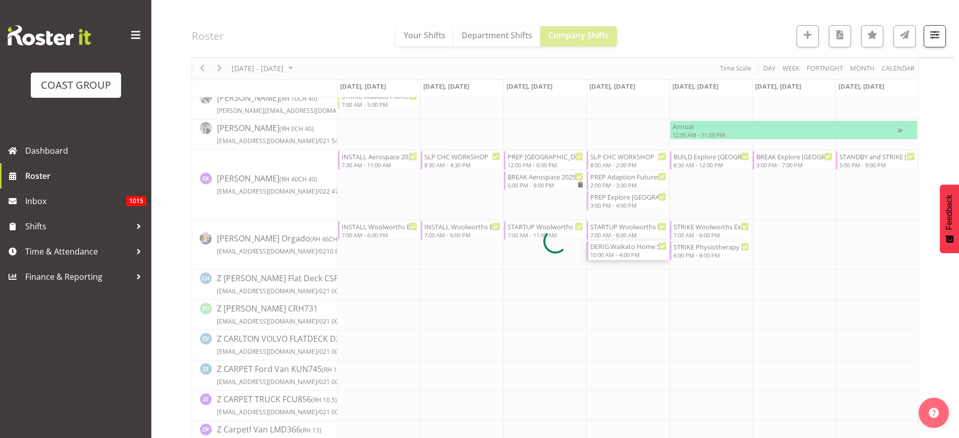
select select
select select "9"
select select "2025"
select select "10"
select select "9"
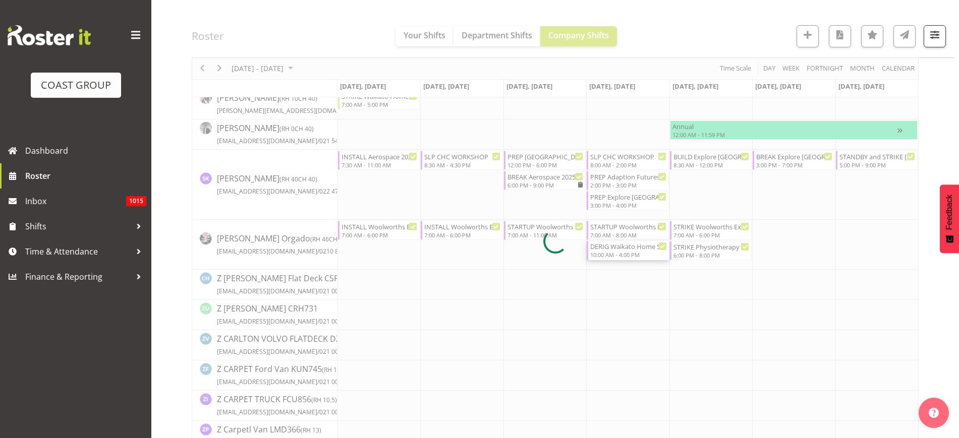
select select "2025"
select select "16"
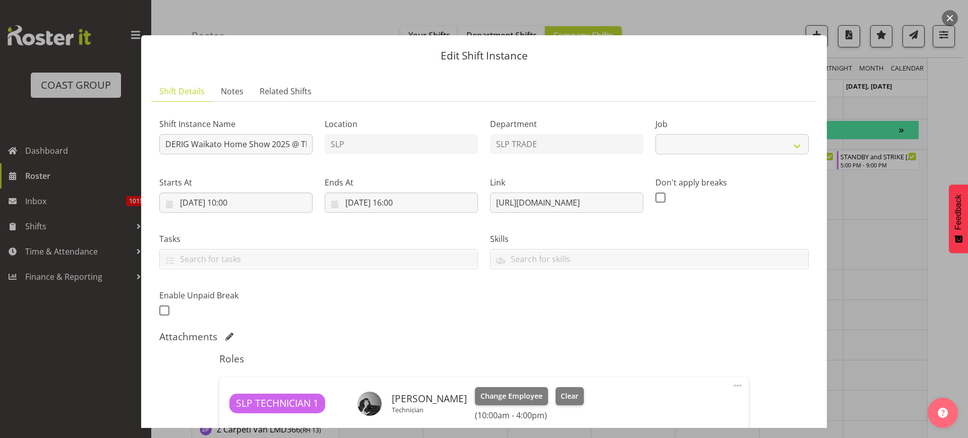
select select "9156"
click at [403, 204] on input "09/10/2025, 16:00" at bounding box center [401, 203] width 153 height 20
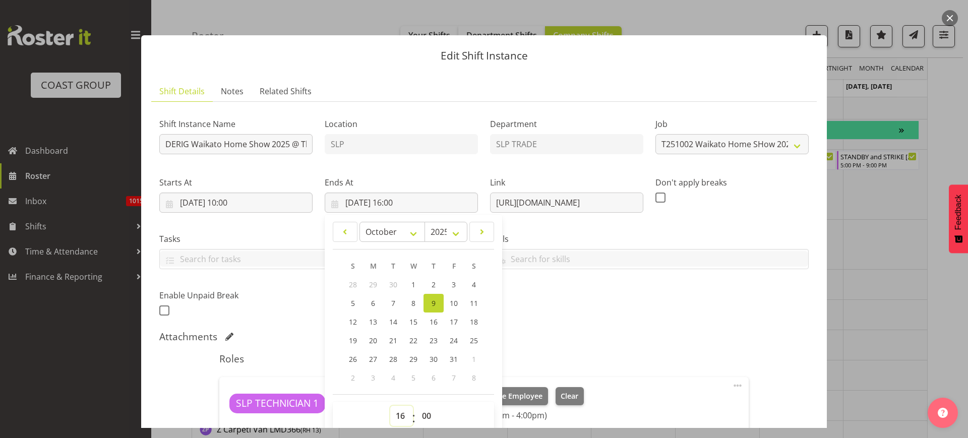
click at [400, 412] on select "00 01 02 03 04 05 06 07 08 09 10 11 12 13 14 15 16 17 18 19 20 21 22 23" at bounding box center [401, 416] width 23 height 20
select select "17"
click at [390, 406] on select "00 01 02 03 04 05 06 07 08 09 10 11 12 13 14 15 16 17 18 19 20 21 22 23" at bounding box center [401, 416] width 23 height 20
type input "09/10/2025, 17:00"
click at [223, 202] on input "09/10/2025, 10:00" at bounding box center [235, 203] width 153 height 20
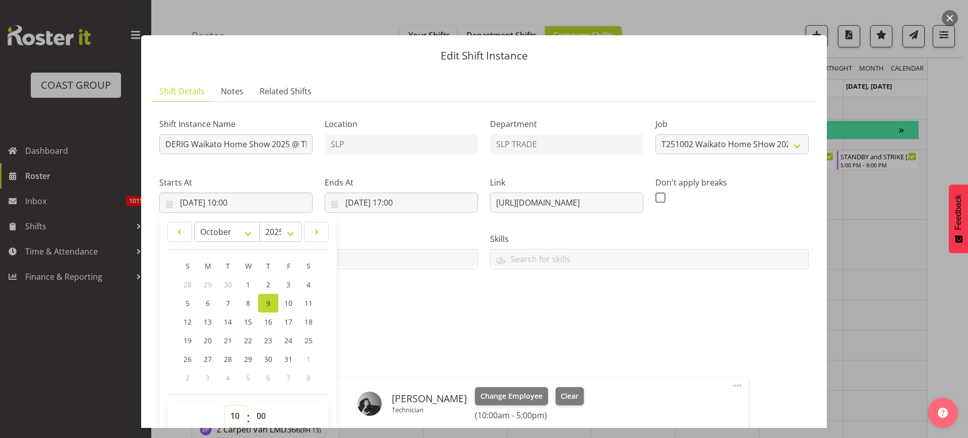
click at [236, 415] on select "00 01 02 03 04 05 06 07 08 09 10 11 12 13 14 15 16 17 18 19 20 21 22 23" at bounding box center [236, 416] width 23 height 20
select select "14"
click at [225, 406] on select "00 01 02 03 04 05 06 07 08 09 10 11 12 13 14 15 16 17 18 19 20 21 22 23" at bounding box center [236, 416] width 23 height 20
type input "09/10/2025, 14:00"
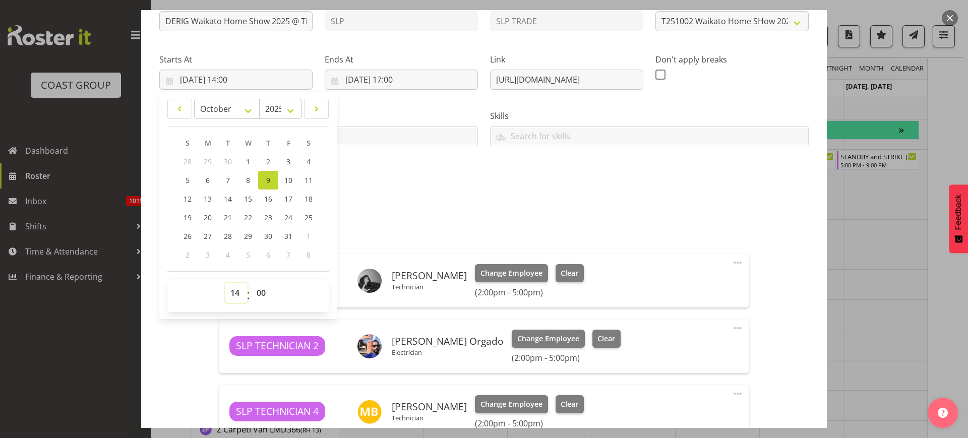
scroll to position [270, 0]
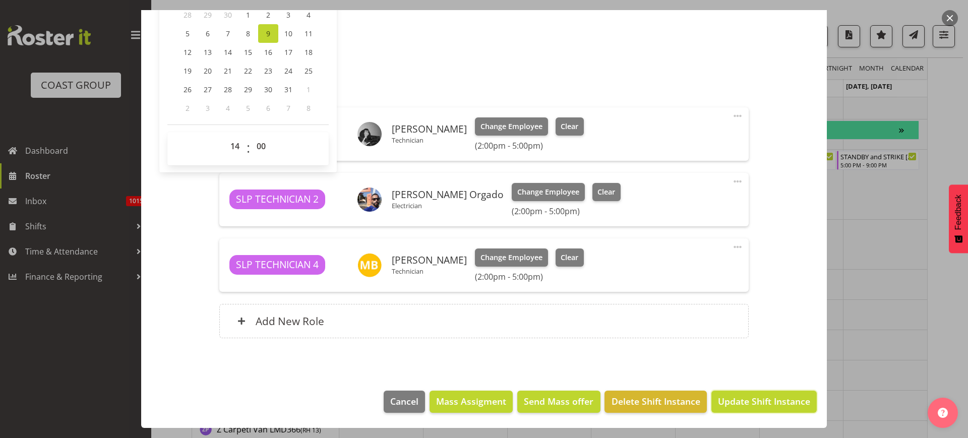
click at [747, 397] on span "Update Shift Instance" at bounding box center [764, 401] width 92 height 13
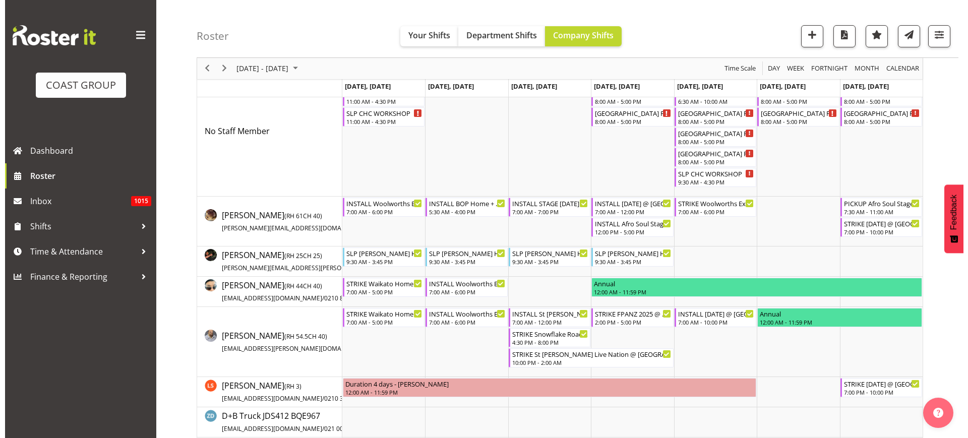
scroll to position [0, 0]
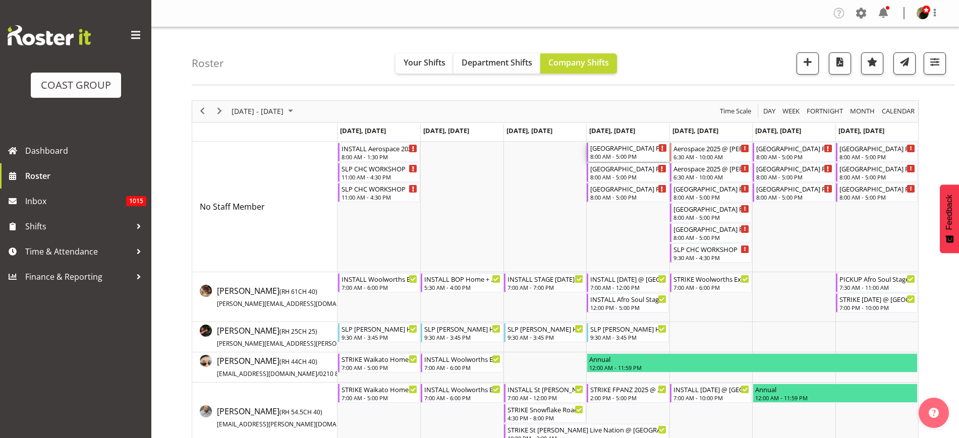
click at [609, 157] on div "8:00 AM - 5:00 PM" at bounding box center [628, 156] width 76 height 8
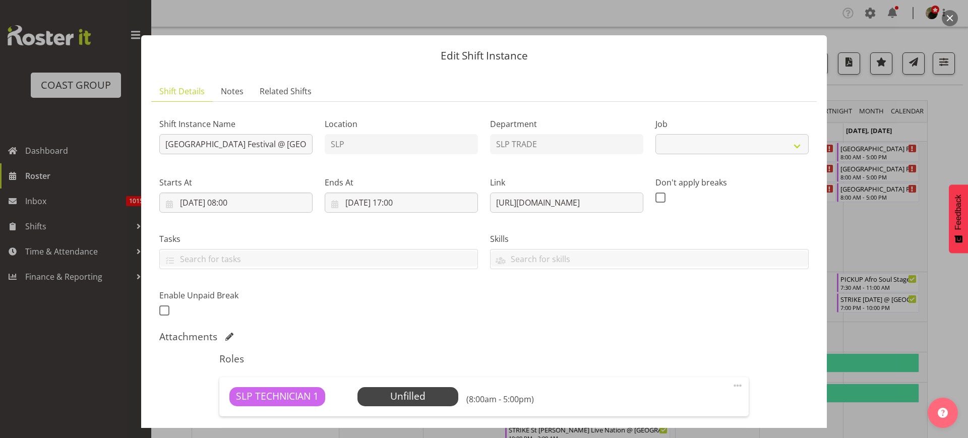
select select "10723"
click at [162, 144] on input "South East Asia Festival @ Auckland Showgrounds Hall 6" at bounding box center [235, 144] width 153 height 20
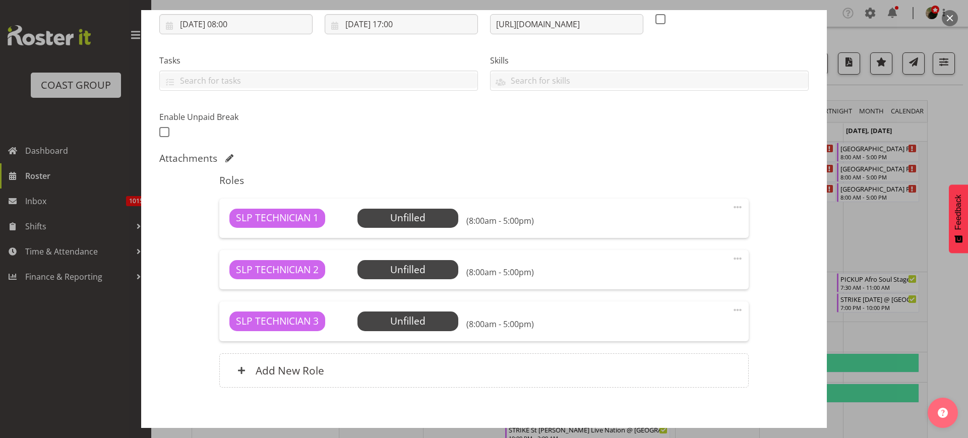
scroll to position [228, 0]
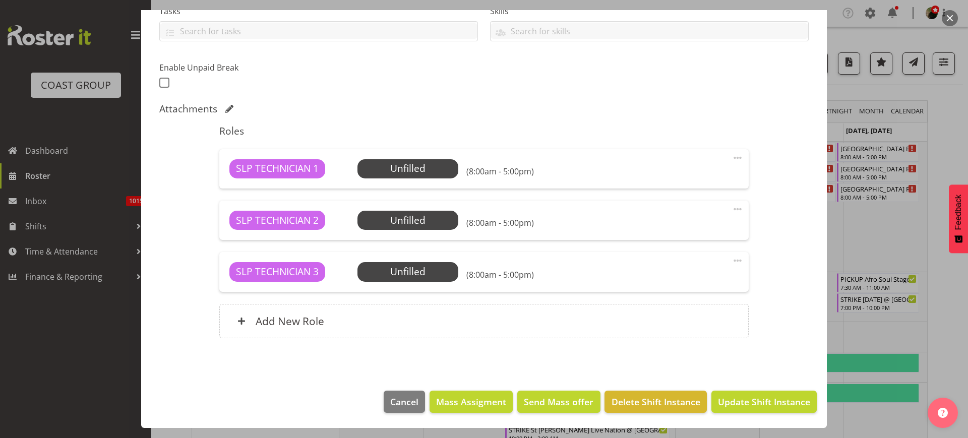
type input "INSTALL [GEOGRAPHIC_DATA] Festival @ [GEOGRAPHIC_DATA] 6"
click at [468, 404] on span "Mass Assigment" at bounding box center [471, 401] width 70 height 13
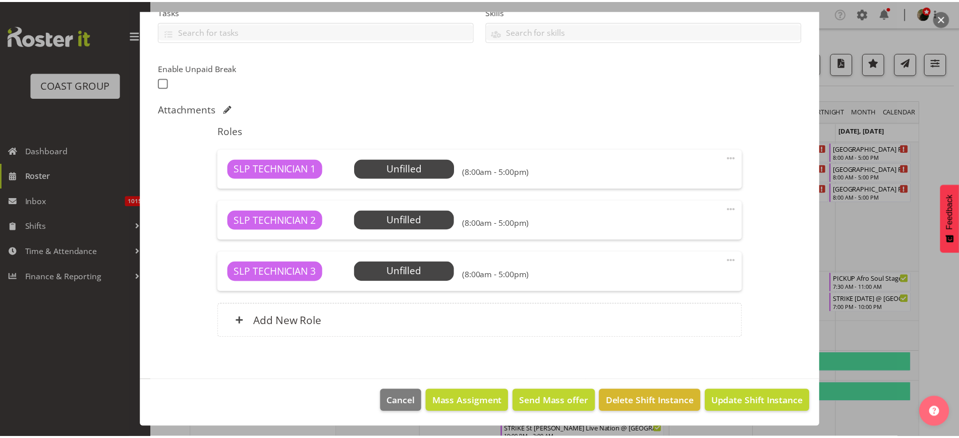
scroll to position [188, 0]
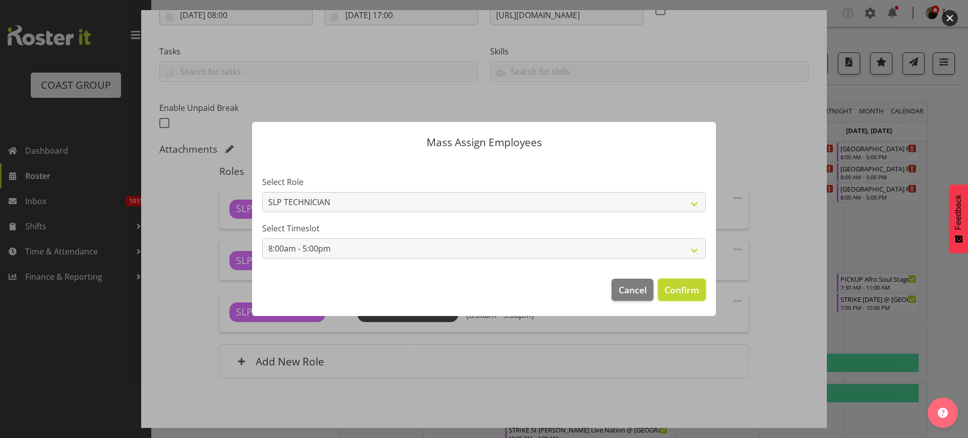
click at [687, 287] on span "Confirm" at bounding box center [682, 289] width 35 height 13
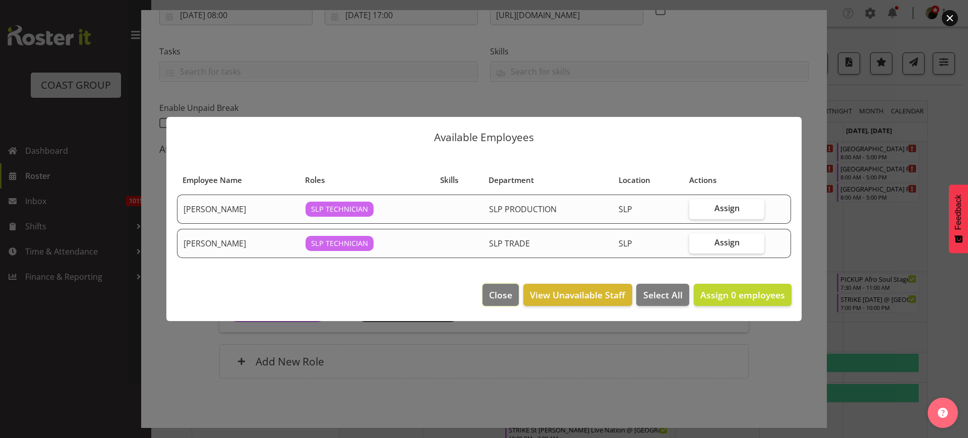
click at [502, 297] on span "Close" at bounding box center [500, 294] width 23 height 13
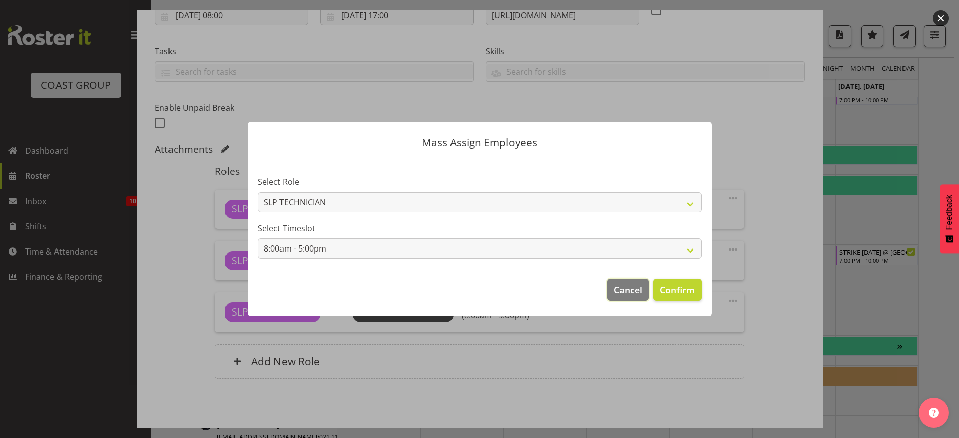
click at [632, 286] on span "Cancel" at bounding box center [628, 289] width 28 height 13
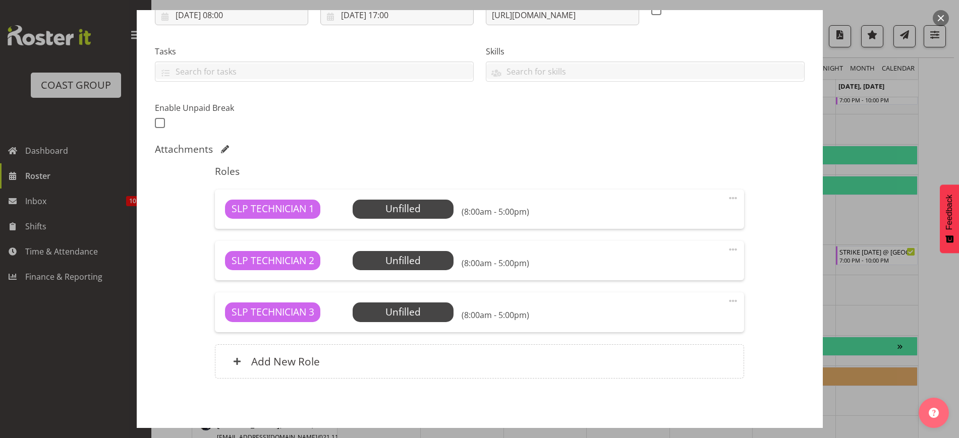
scroll to position [189, 0]
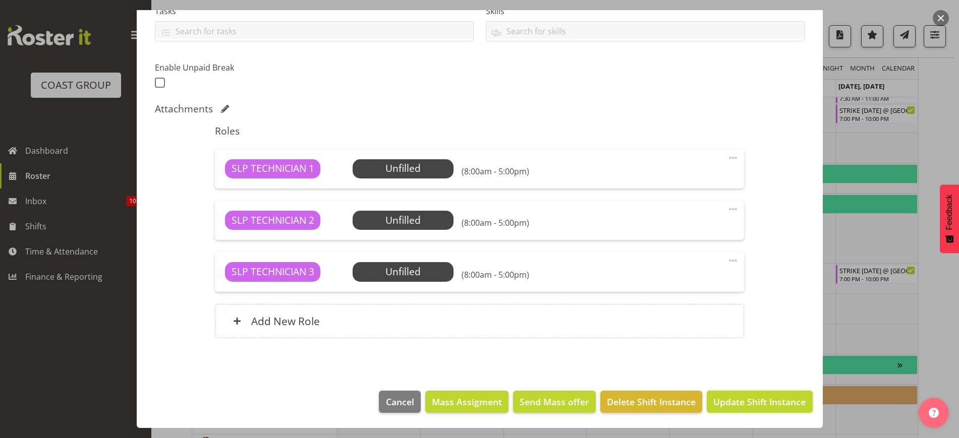
click at [768, 403] on span "Update Shift Instance" at bounding box center [759, 401] width 92 height 13
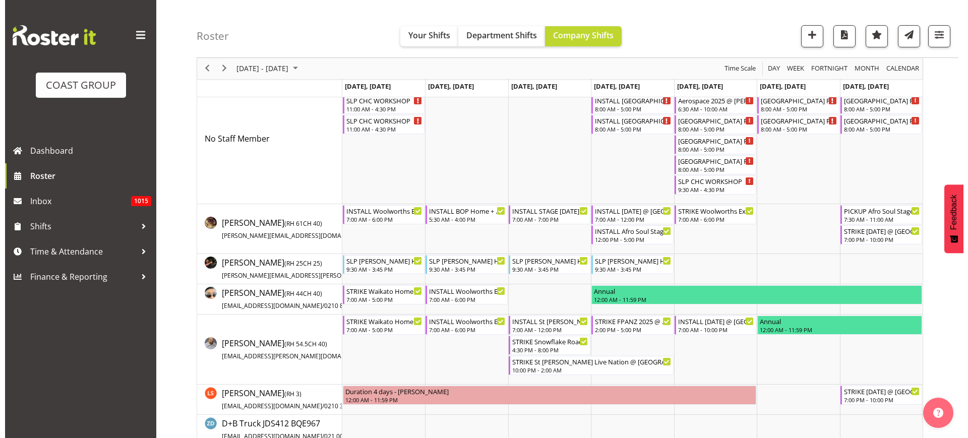
scroll to position [0, 0]
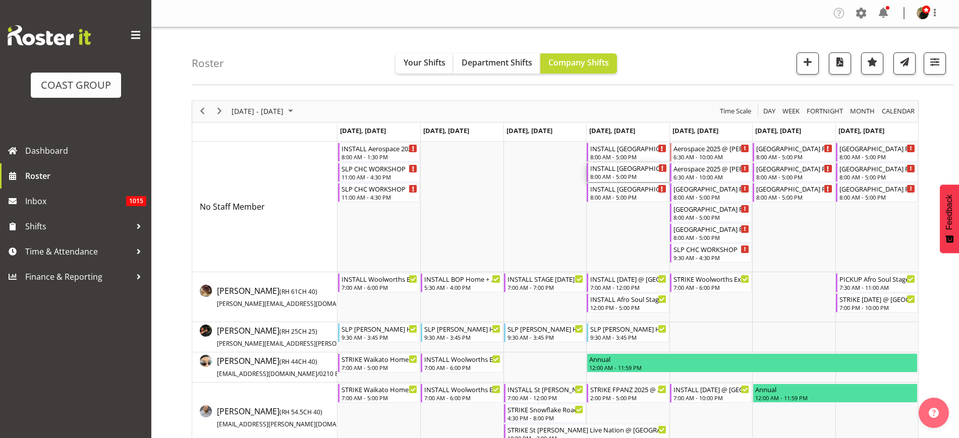
click at [610, 166] on div "INSTALL [GEOGRAPHIC_DATA] Festival @ [GEOGRAPHIC_DATA] 6" at bounding box center [628, 168] width 76 height 10
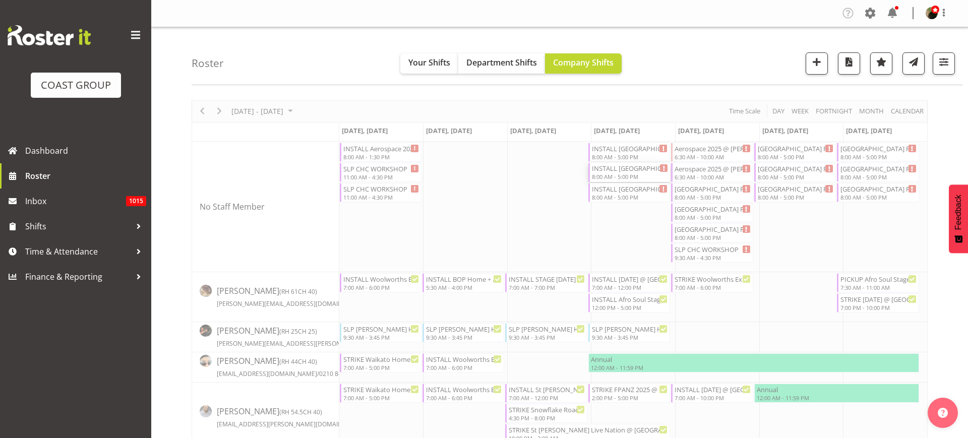
select select
select select "9"
select select "2025"
select select "17"
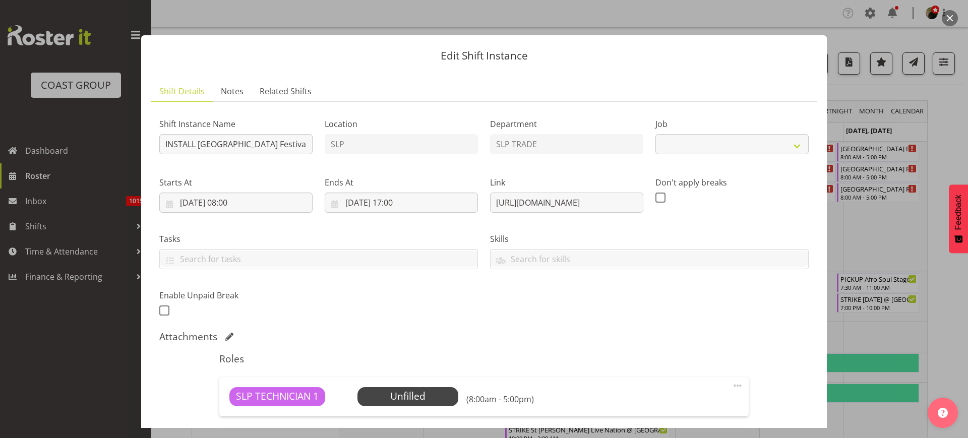
select select "10723"
click at [401, 204] on input "09/10/2025, 17:00" at bounding box center [401, 203] width 153 height 20
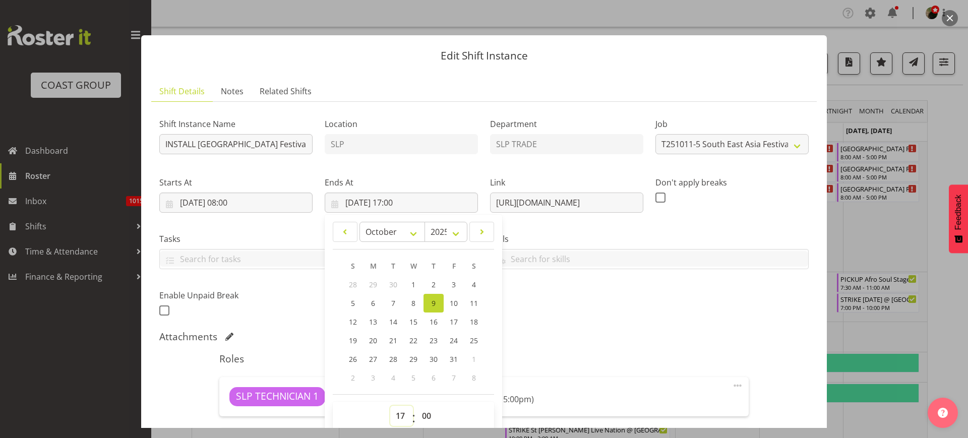
click at [398, 414] on select "00 01 02 03 04 05 06 07 08 09 10 11 12 13 14 15 16 17 18 19 20 21 22 23" at bounding box center [401, 416] width 23 height 20
select select "14"
click at [390, 406] on select "00 01 02 03 04 05 06 07 08 09 10 11 12 13 14 15 16 17 18 19 20 21 22 23" at bounding box center [401, 416] width 23 height 20
type input "09/10/2025, 14:00"
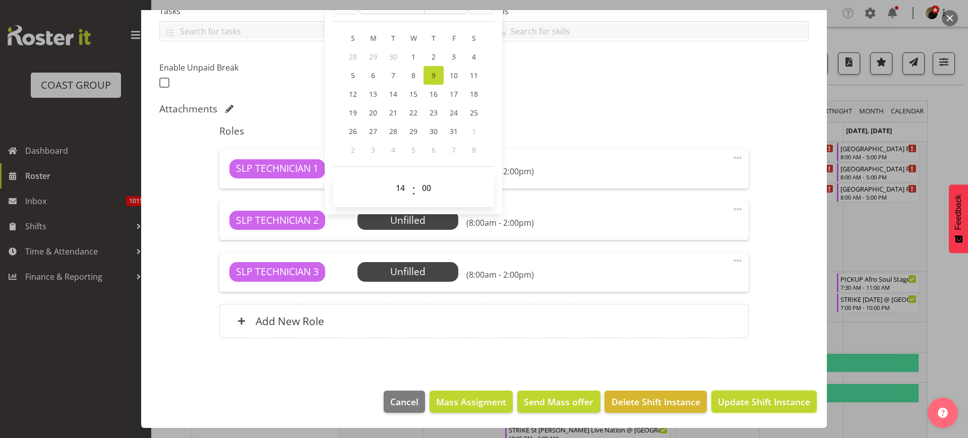
click at [739, 401] on span "Update Shift Instance" at bounding box center [764, 401] width 92 height 13
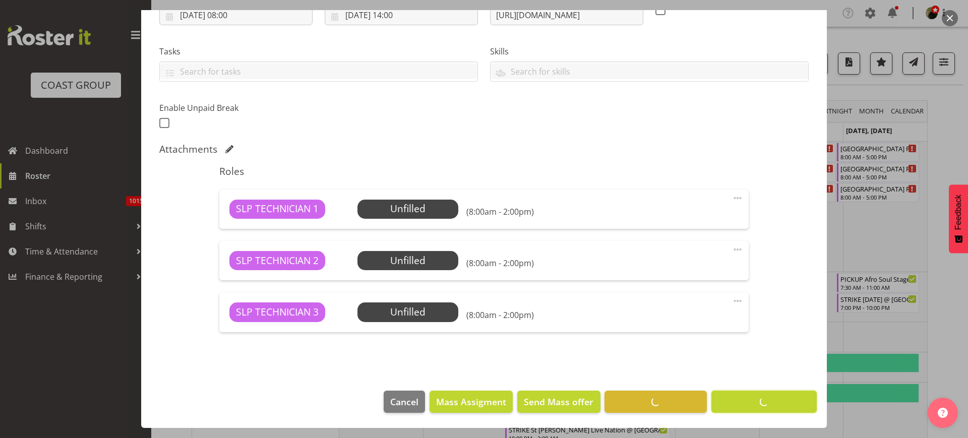
scroll to position [188, 0]
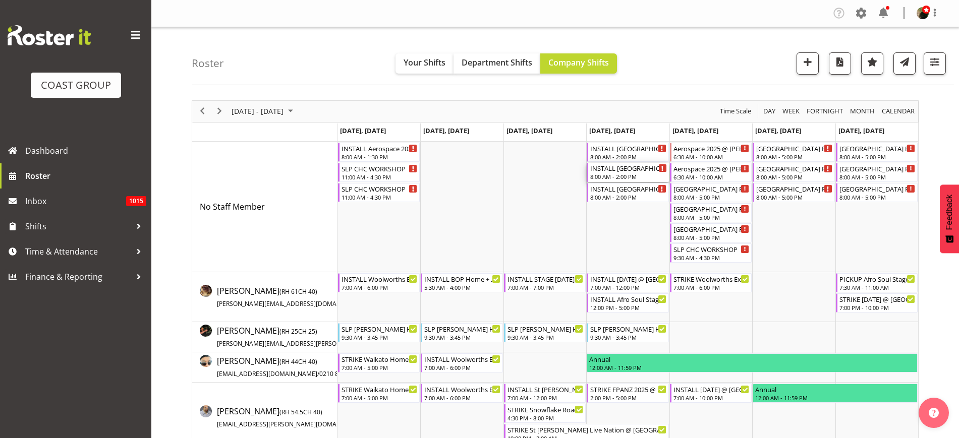
click at [617, 166] on div "INSTALL [GEOGRAPHIC_DATA] Festival @ [GEOGRAPHIC_DATA] 6" at bounding box center [628, 168] width 76 height 10
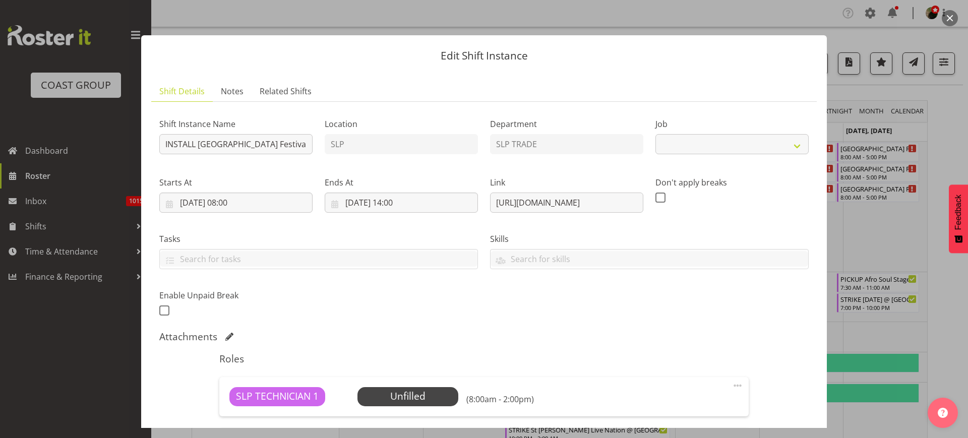
select select "10723"
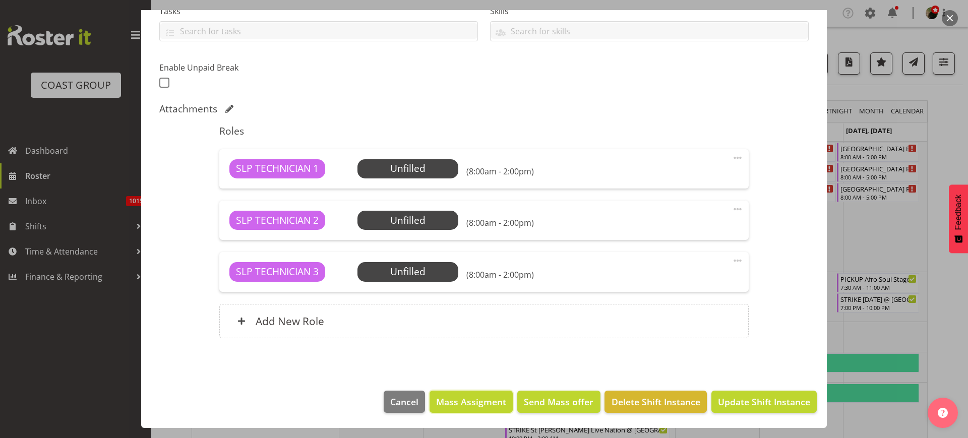
click at [465, 397] on span "Mass Assigment" at bounding box center [471, 401] width 70 height 13
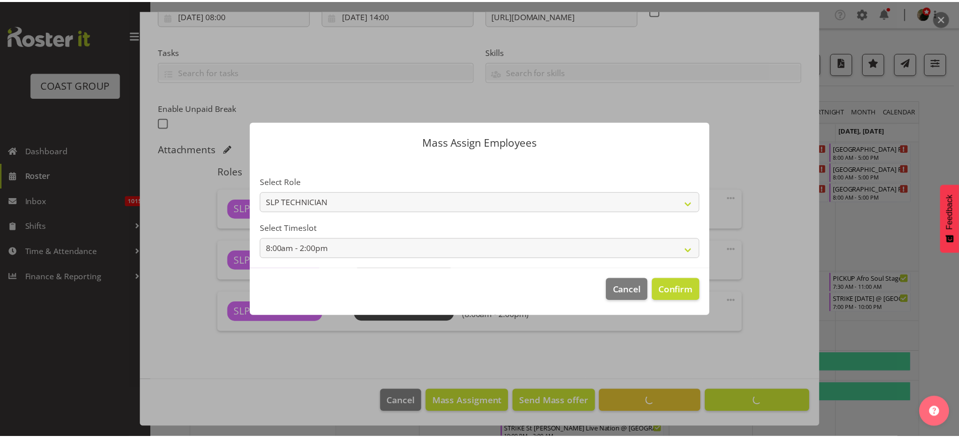
scroll to position [188, 0]
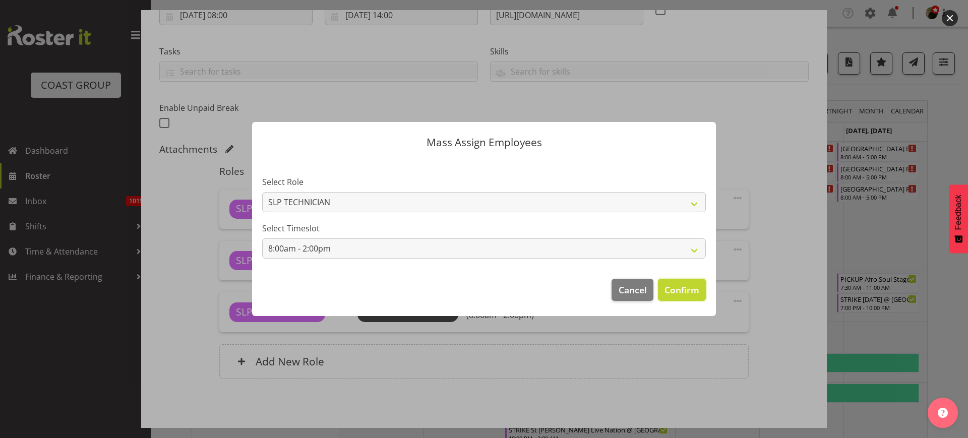
click at [687, 288] on span "Confirm" at bounding box center [682, 289] width 35 height 13
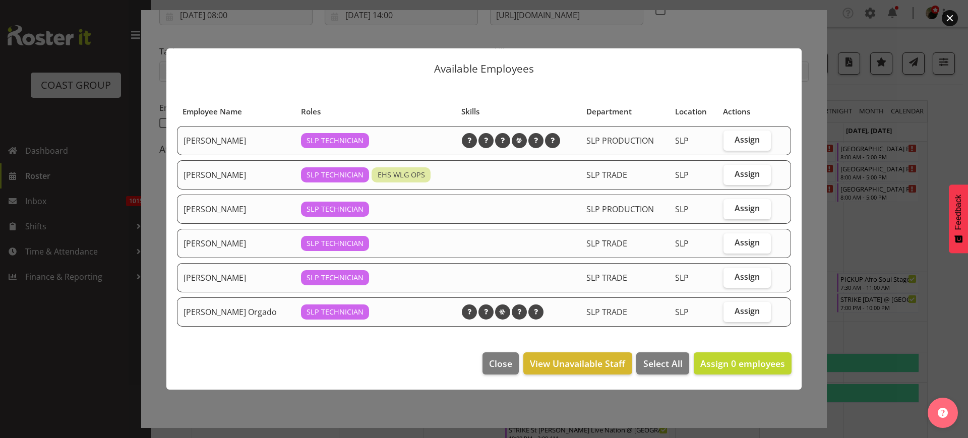
click at [746, 175] on span "Assign" at bounding box center [747, 174] width 25 height 10
click at [730, 175] on input "Assign" at bounding box center [727, 174] width 7 height 7
checkbox input "true"
click at [752, 244] on span "Assign" at bounding box center [747, 243] width 25 height 10
click at [730, 244] on input "Assign" at bounding box center [727, 243] width 7 height 7
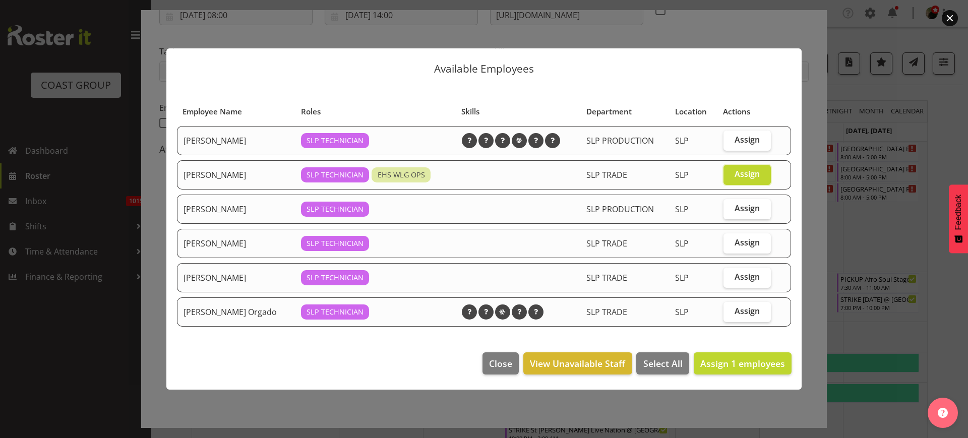
checkbox input "true"
click at [759, 311] on span "Assign" at bounding box center [747, 311] width 25 height 10
click at [730, 311] on input "Assign" at bounding box center [727, 311] width 7 height 7
checkbox input "true"
click at [758, 366] on span "Assign 3 employees" at bounding box center [743, 364] width 85 height 12
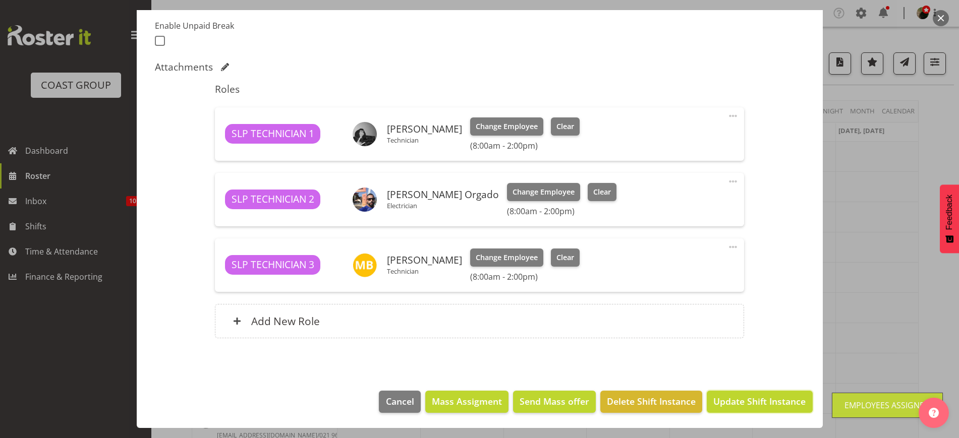
click at [750, 401] on span "Update Shift Instance" at bounding box center [759, 401] width 92 height 13
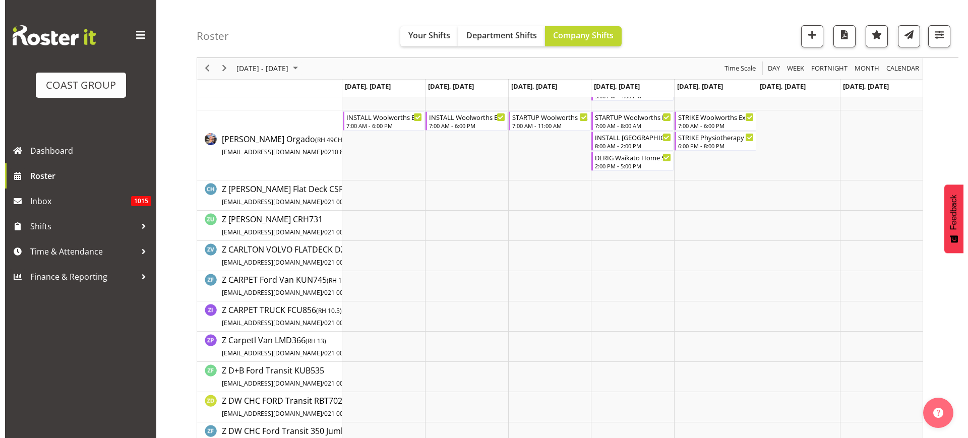
scroll to position [1324, 0]
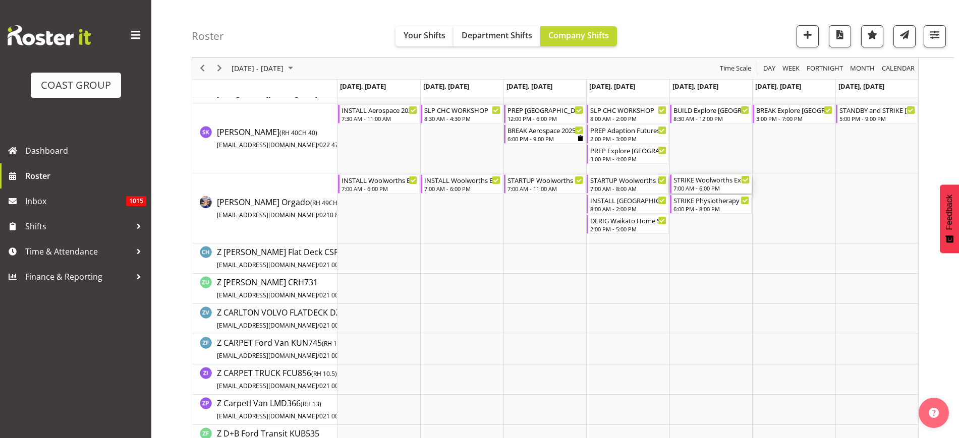
click at [701, 185] on div "7:00 AM - 6:00 PM" at bounding box center [711, 188] width 76 height 8
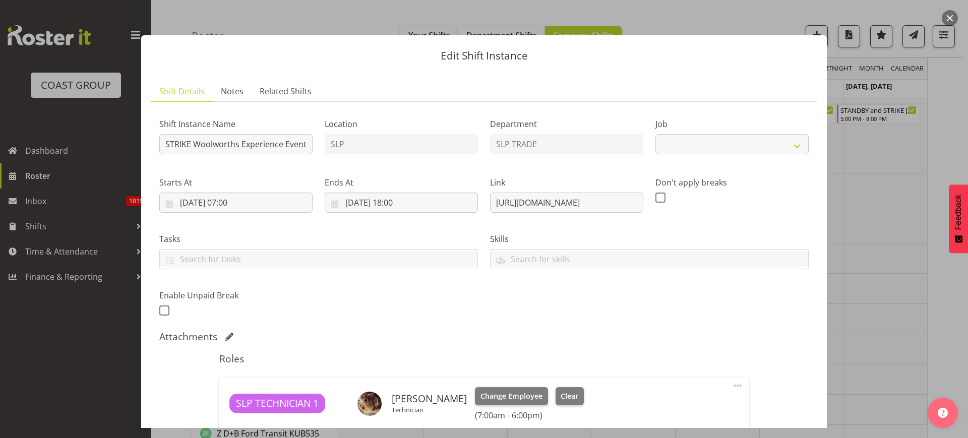
select select "10501"
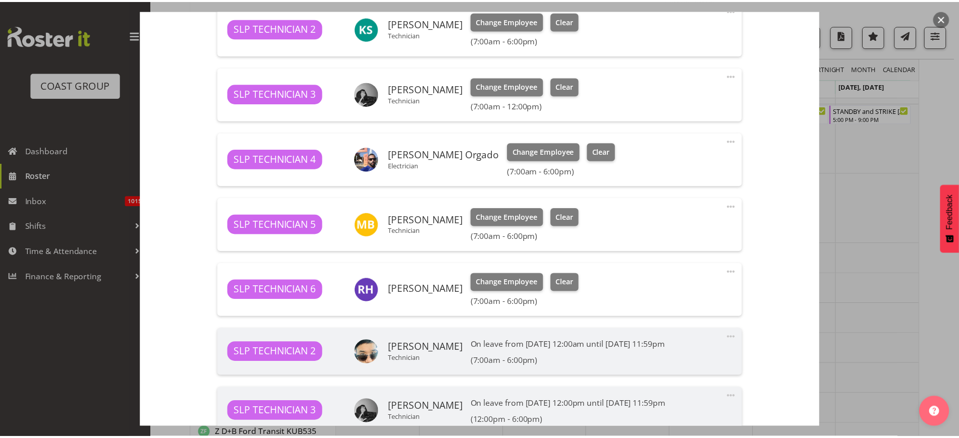
scroll to position [586, 0]
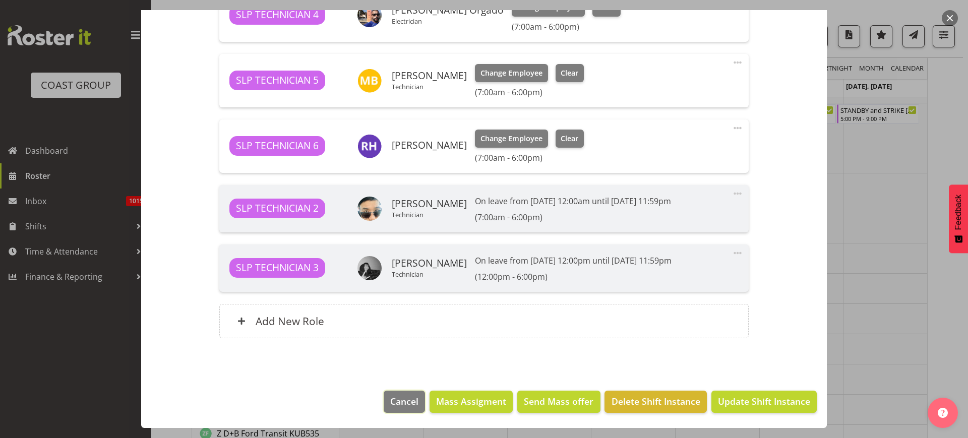
click at [399, 402] on span "Cancel" at bounding box center [404, 401] width 28 height 13
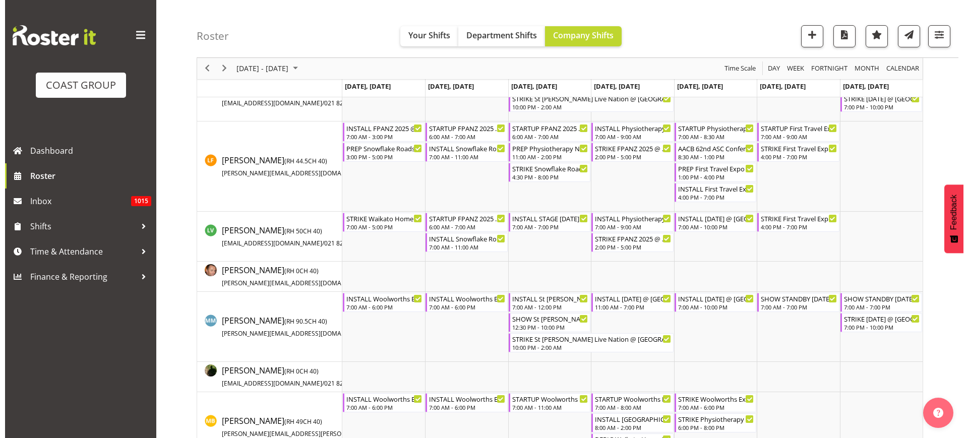
scroll to position [630, 0]
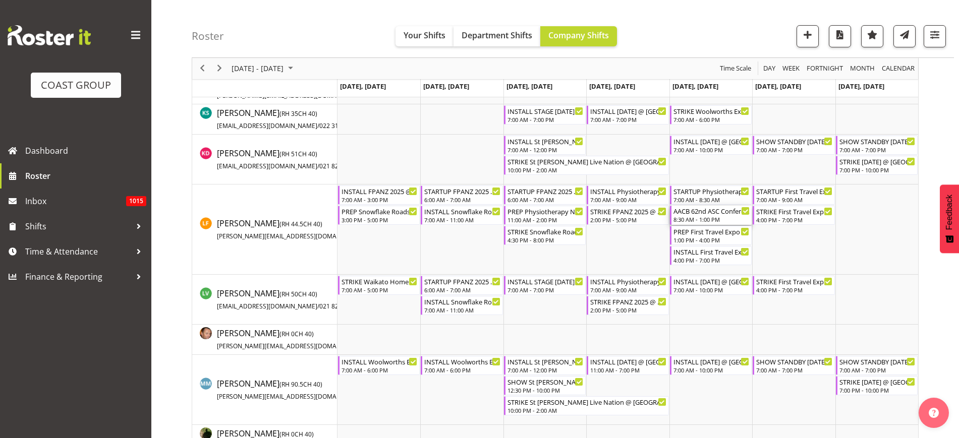
click at [707, 216] on div "8:30 AM - 1:00 PM" at bounding box center [711, 219] width 76 height 8
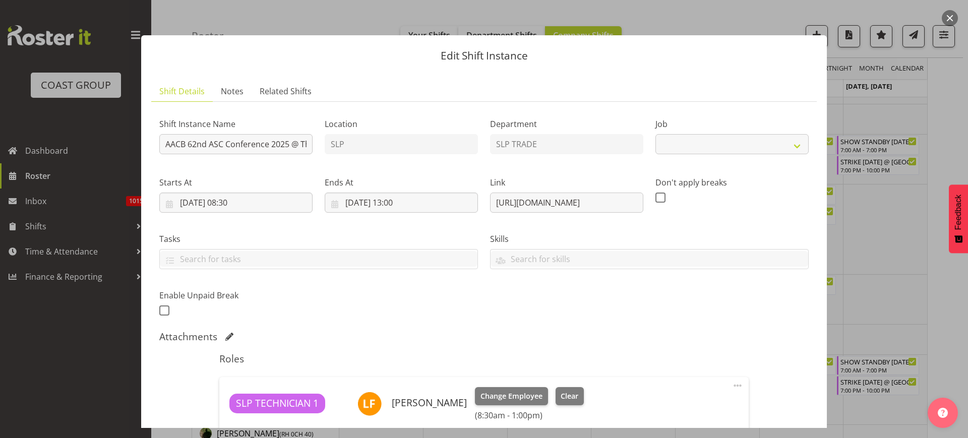
select select "10622"
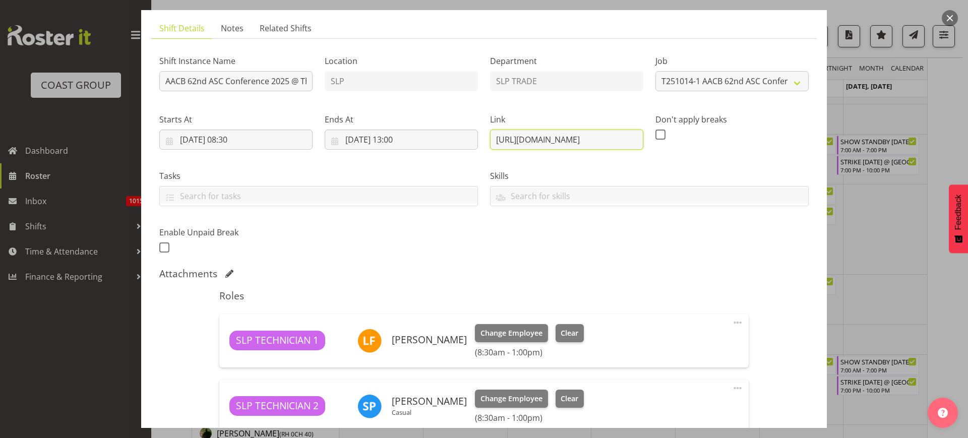
scroll to position [0, 159]
drag, startPoint x: 491, startPoint y: 139, endPoint x: 649, endPoint y: 139, distance: 157.4
click at [825, 135] on div "Edit Shift Instance Shift Details Notes Related Shifts Shift Instance Name AACB…" at bounding box center [484, 156] width 706 height 418
click at [164, 81] on input "AACB 62nd ASC Conference 2025 @ The Workshop" at bounding box center [235, 81] width 153 height 20
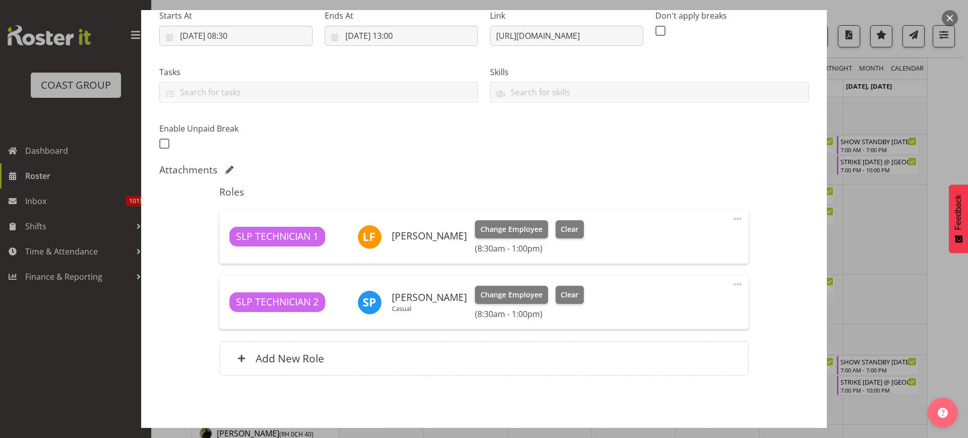
scroll to position [204, 0]
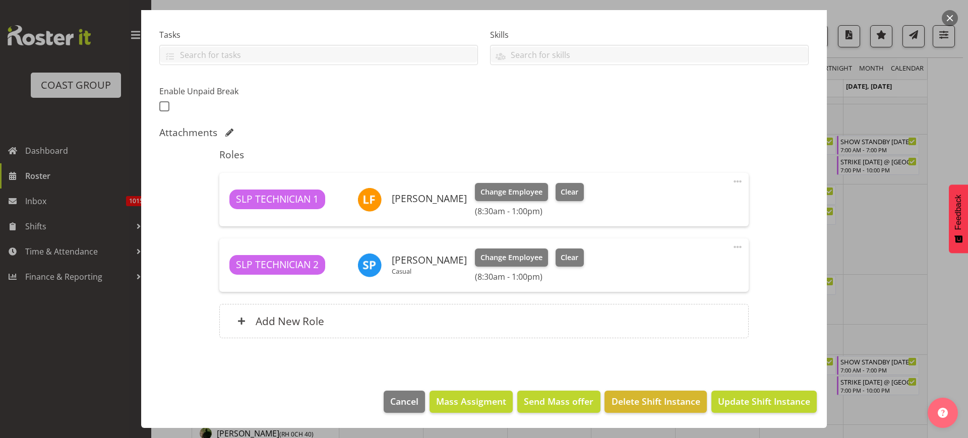
type input "PREP AACB 62nd ASC Conference 2025 @ The Workshop"
click at [781, 399] on span "Update Shift Instance" at bounding box center [764, 401] width 92 height 13
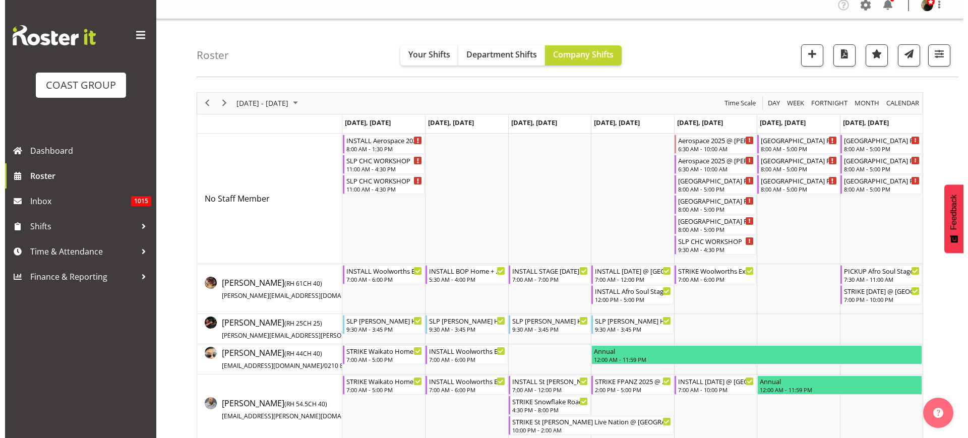
scroll to position [0, 0]
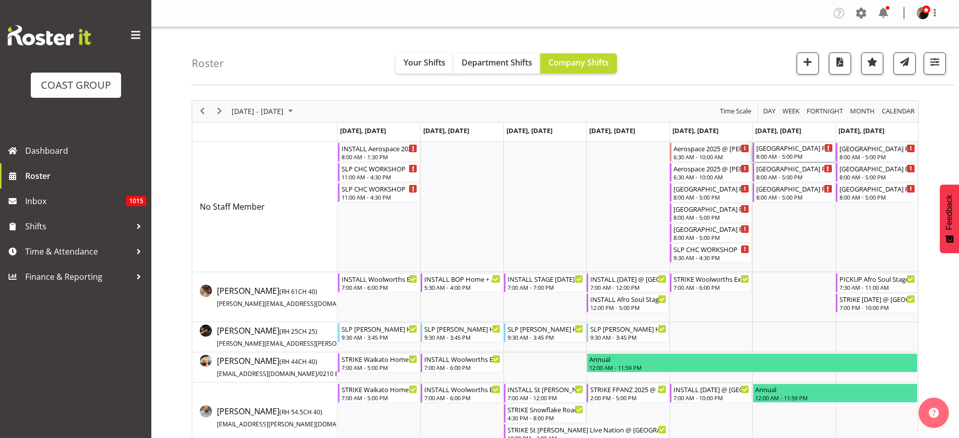
click at [790, 146] on div "South East Asia Festival @ Auckland Showgrounds Hall 6" at bounding box center [794, 148] width 76 height 10
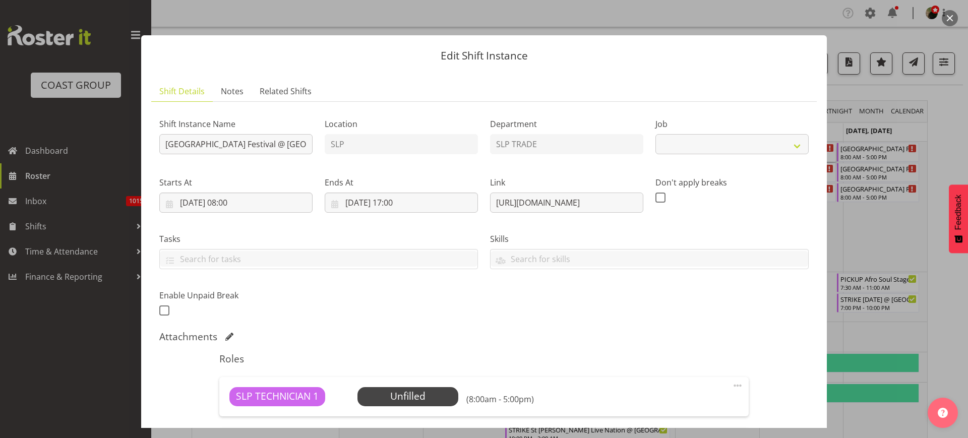
select select "10723"
click at [162, 143] on input "South East Asia Festival @ Auckland Showgrounds Hall 6" at bounding box center [235, 144] width 153 height 20
type input "STARTUP [GEOGRAPHIC_DATA] Festival @ [GEOGRAPHIC_DATA] 6"
click at [384, 200] on input "11/10/2025, 17:00" at bounding box center [401, 203] width 153 height 20
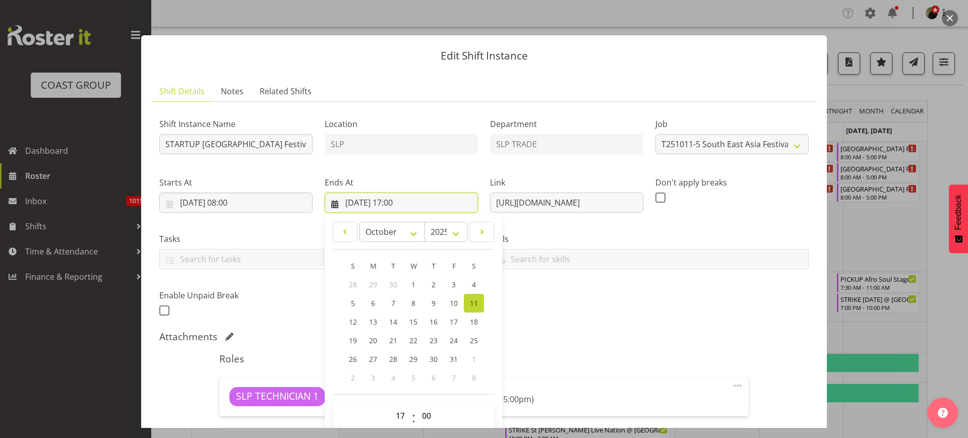
click at [379, 199] on input "11/10/2025, 17:00" at bounding box center [401, 203] width 153 height 20
click at [392, 198] on input "11/10/2025, 17:00" at bounding box center [401, 203] width 153 height 20
click at [397, 417] on select "00 01 02 03 04 05 06 07 08 09 10 11 12 13 14 15 16 17 18 19 20 21 22 23" at bounding box center [401, 416] width 23 height 20
select select "10"
click at [390, 406] on select "00 01 02 03 04 05 06 07 08 09 10 11 12 13 14 15 16 17 18 19 20 21 22 23" at bounding box center [401, 416] width 23 height 20
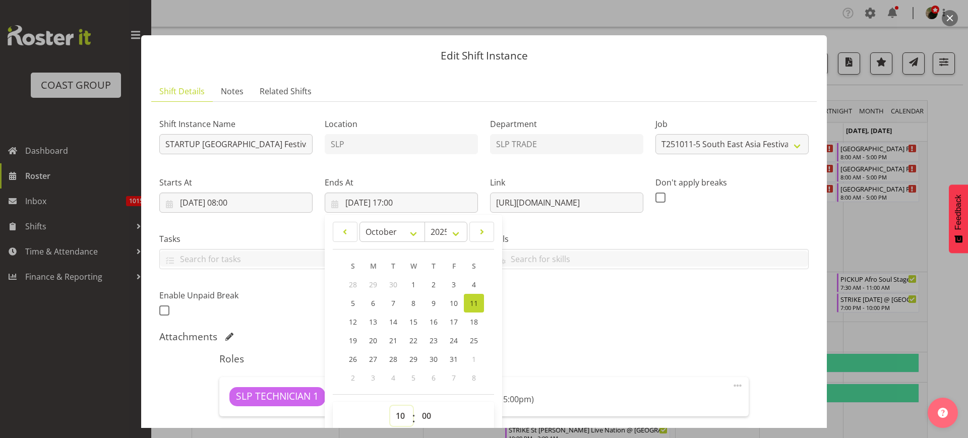
type input "11/10/2025, 10:00"
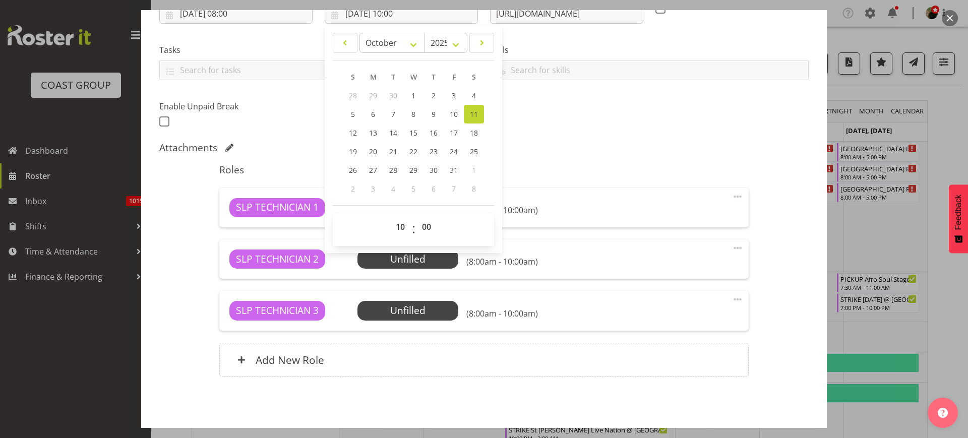
click at [732, 301] on span at bounding box center [738, 300] width 12 height 12
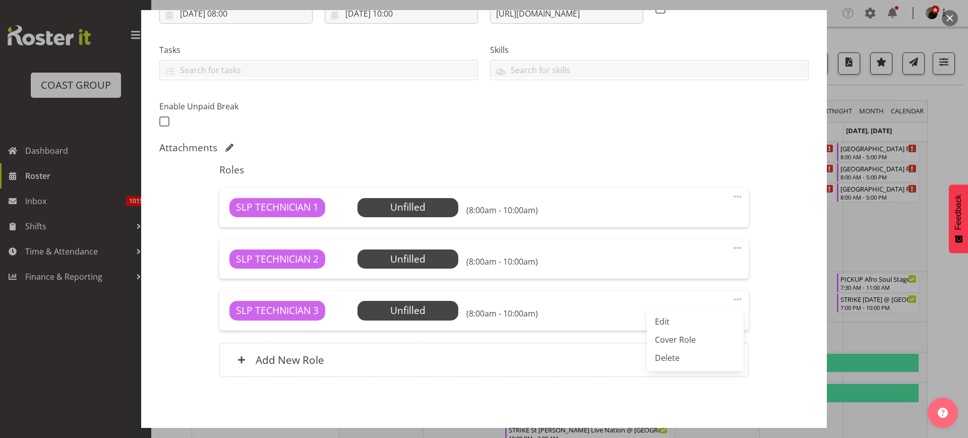
click at [677, 362] on link "Delete" at bounding box center [695, 358] width 97 height 18
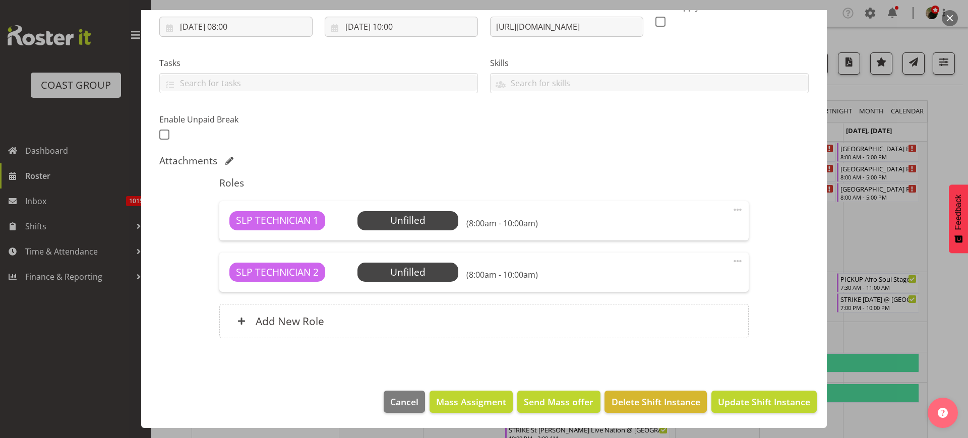
click at [0, 0] on span "Select Employee" at bounding box center [0, 0] width 0 height 0
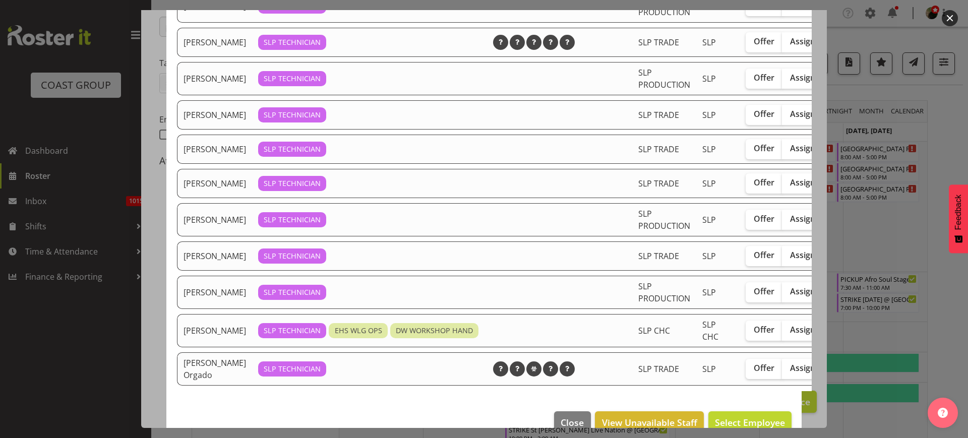
scroll to position [228, 0]
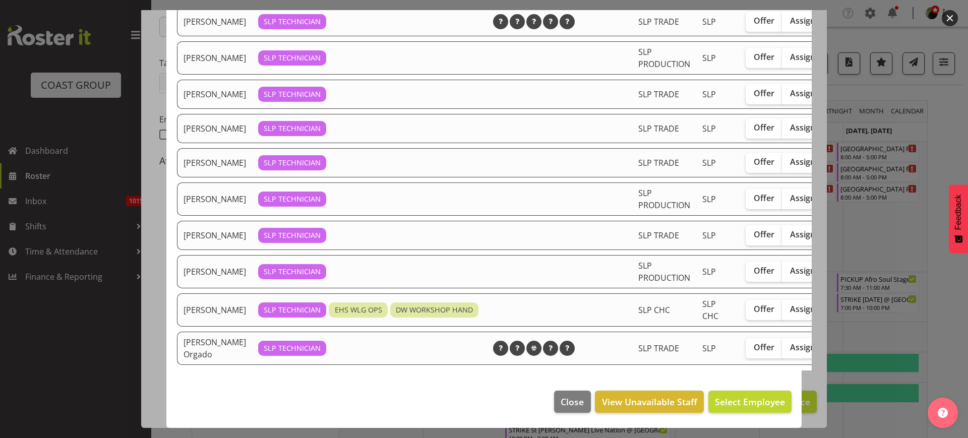
click at [790, 342] on span "Assign" at bounding box center [802, 347] width 25 height 10
click at [784, 344] on input "Assign" at bounding box center [785, 347] width 7 height 7
checkbox input "true"
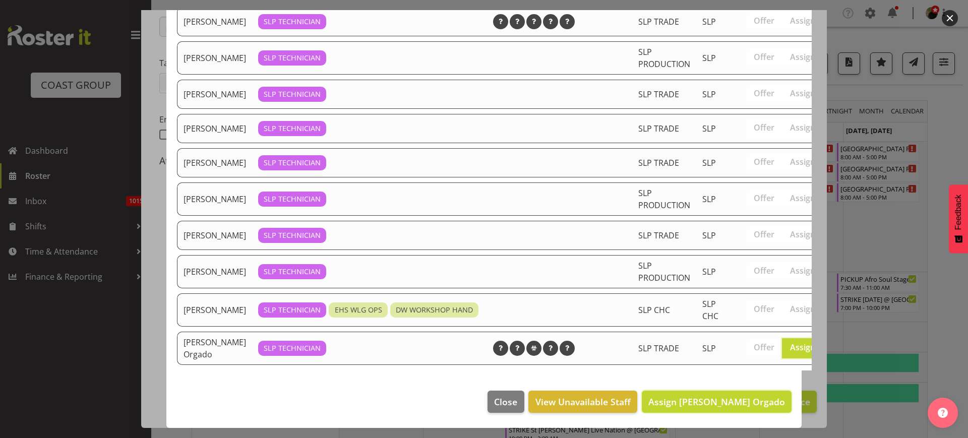
click at [741, 400] on button "Assign Wiliam Cordeiro Orgado" at bounding box center [717, 402] width 150 height 22
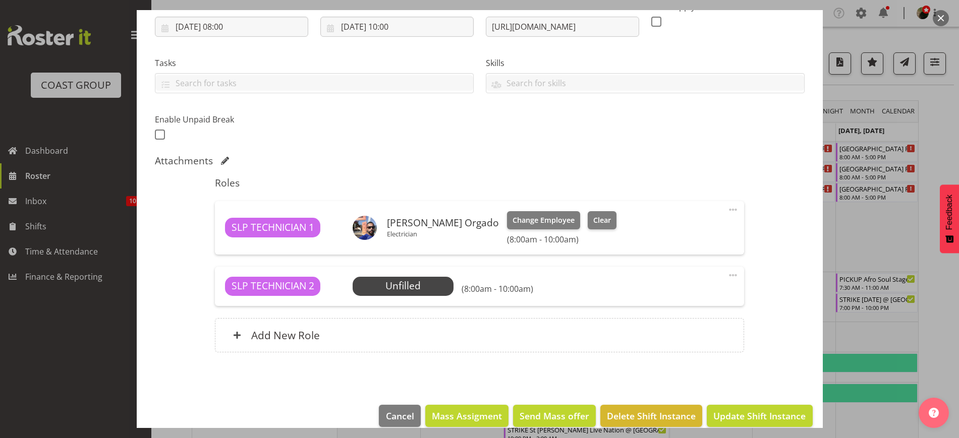
click at [0, 0] on span "Select Employee" at bounding box center [0, 0] width 0 height 0
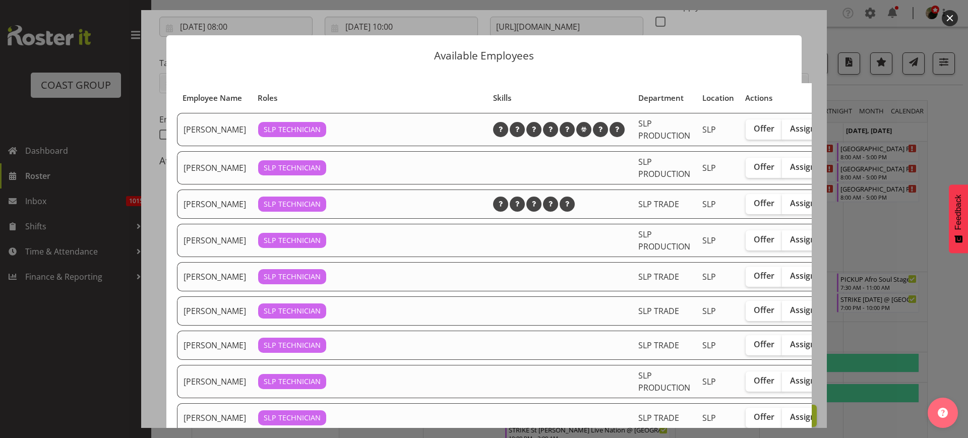
click at [790, 315] on span "Assign" at bounding box center [802, 310] width 25 height 10
click at [789, 314] on input "Assign" at bounding box center [785, 310] width 7 height 7
checkbox input "true"
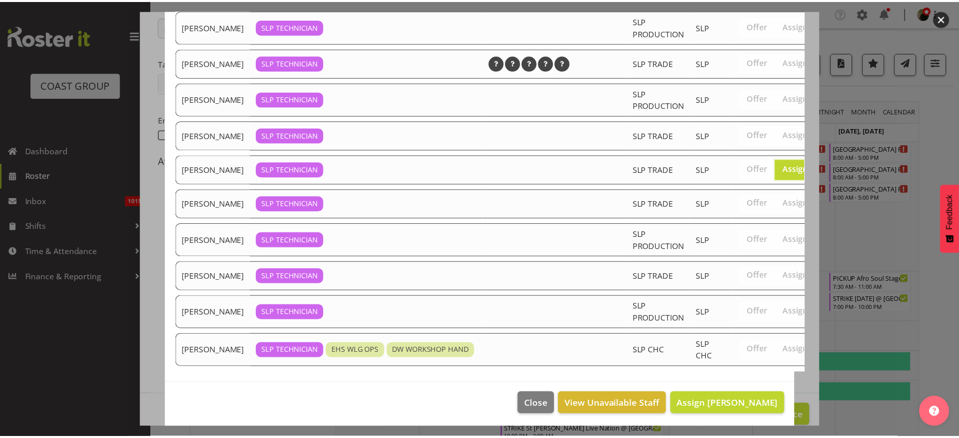
scroll to position [178, 0]
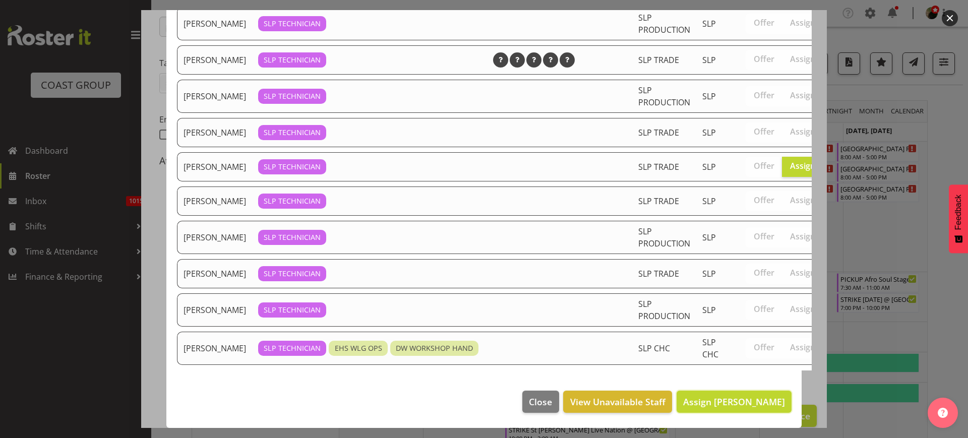
click at [736, 396] on span "Assign Michel Bonette" at bounding box center [734, 402] width 102 height 12
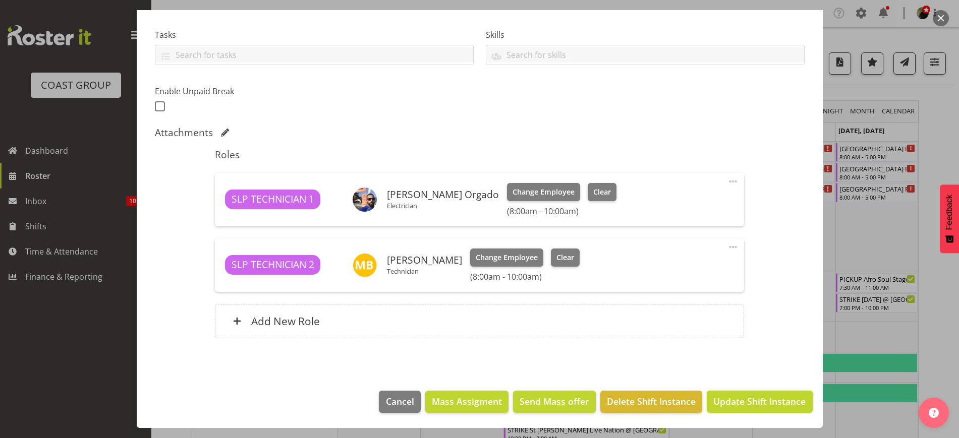
click at [739, 397] on span "Update Shift Instance" at bounding box center [759, 401] width 92 height 13
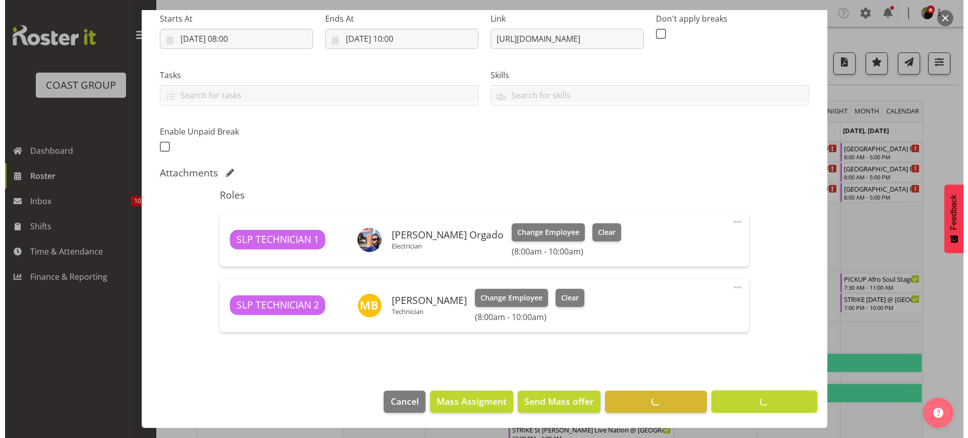
scroll to position [164, 0]
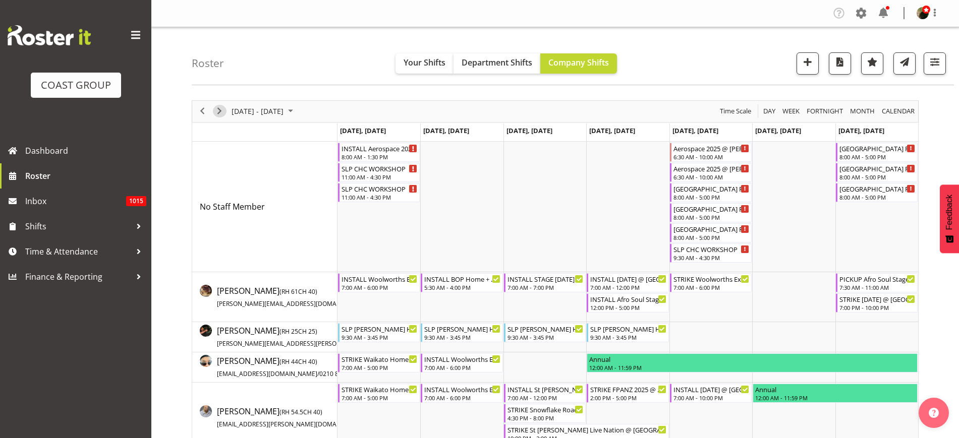
click at [220, 113] on span "Next" at bounding box center [219, 111] width 12 height 13
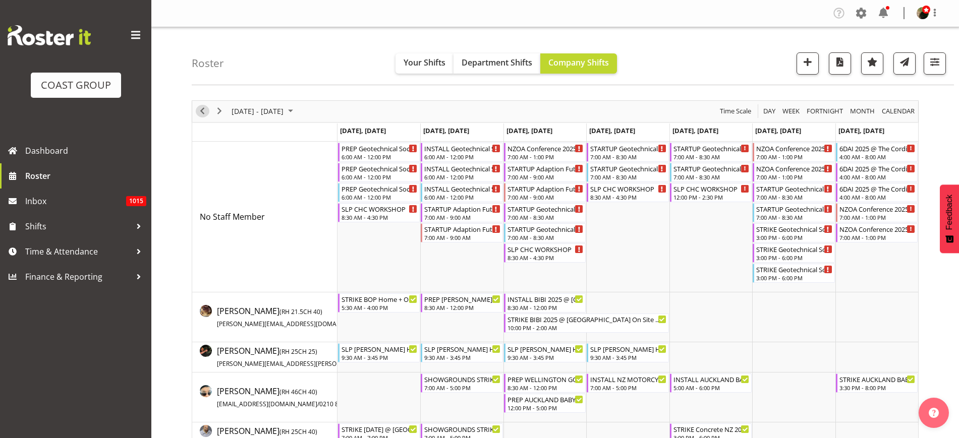
click at [203, 110] on span "Previous" at bounding box center [202, 111] width 12 height 13
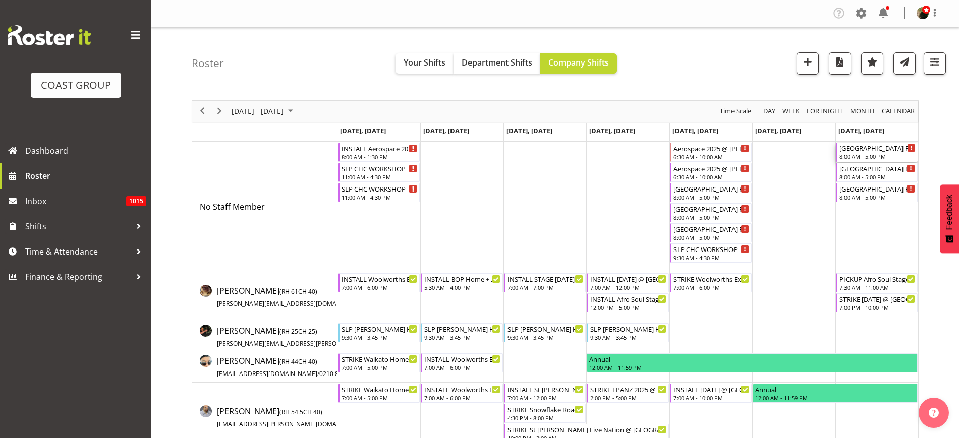
click at [868, 154] on div "8:00 AM - 5:00 PM" at bounding box center [877, 156] width 76 height 8
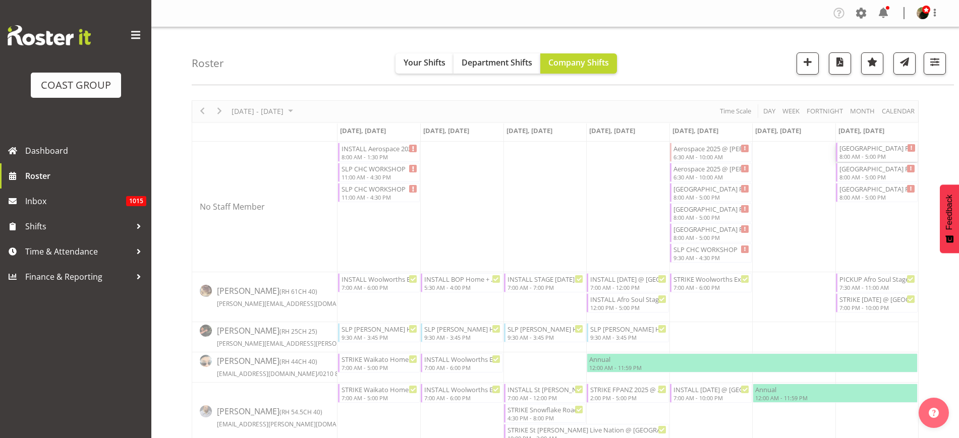
select select
select select "9"
select select "2025"
select select "17"
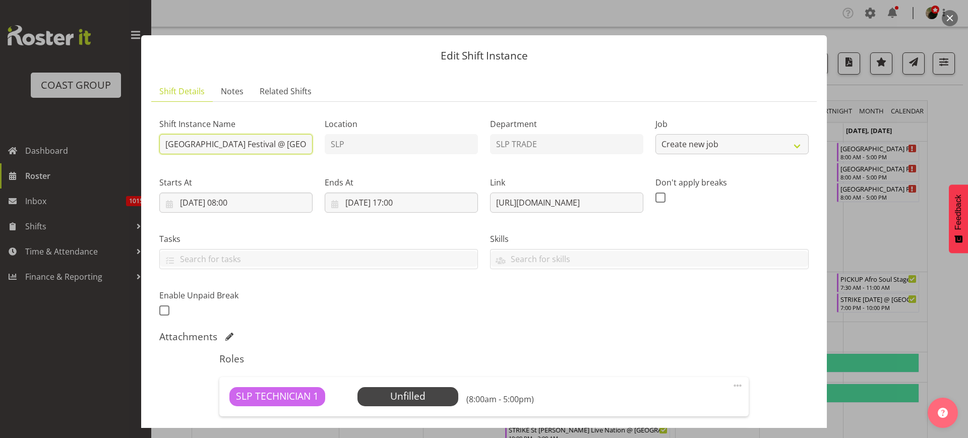
select select "10723"
click at [161, 143] on input "South East Asia Festival @ Auckland Showgrounds Hall 6" at bounding box center [235, 144] width 153 height 20
type input "STARTUP [GEOGRAPHIC_DATA] Festival @ [GEOGRAPHIC_DATA] 6"
click at [412, 206] on input "12/10/2025, 17:00" at bounding box center [401, 203] width 153 height 20
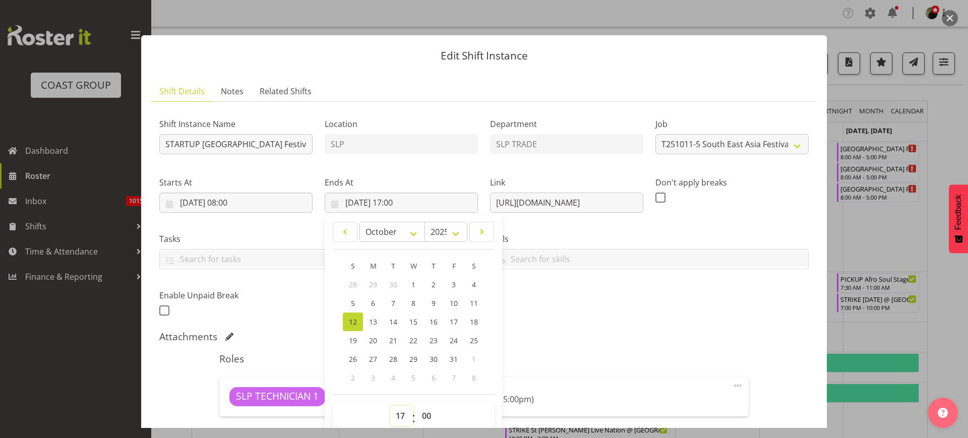
click at [396, 416] on select "00 01 02 03 04 05 06 07 08 09 10 11 12 13 14 15 16 17 18 19 20 21 22 23" at bounding box center [401, 416] width 23 height 20
select select "10"
click at [390, 406] on select "00 01 02 03 04 05 06 07 08 09 10 11 12 13 14 15 16 17 18 19 20 21 22 23" at bounding box center [401, 416] width 23 height 20
type input "12/10/2025, 10:00"
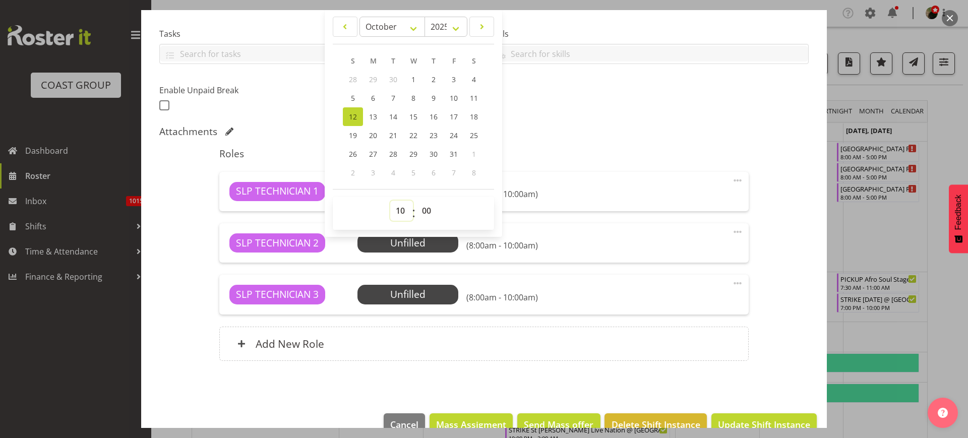
scroll to position [228, 0]
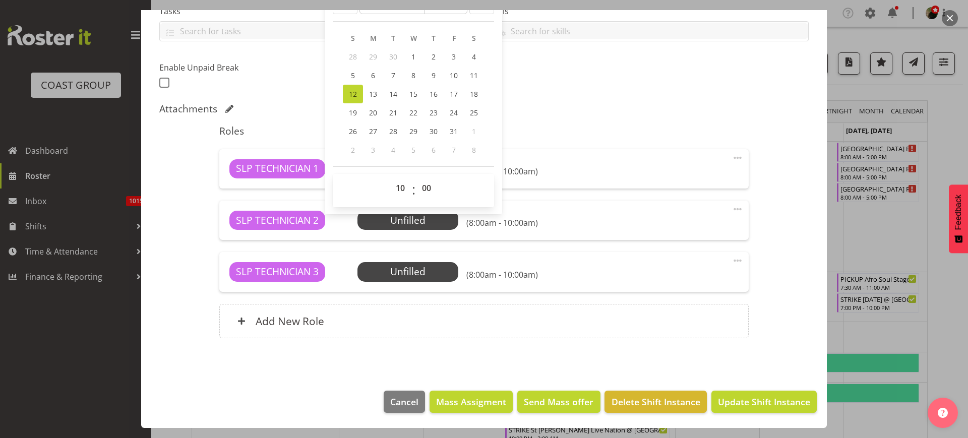
click at [732, 259] on span at bounding box center [738, 261] width 12 height 12
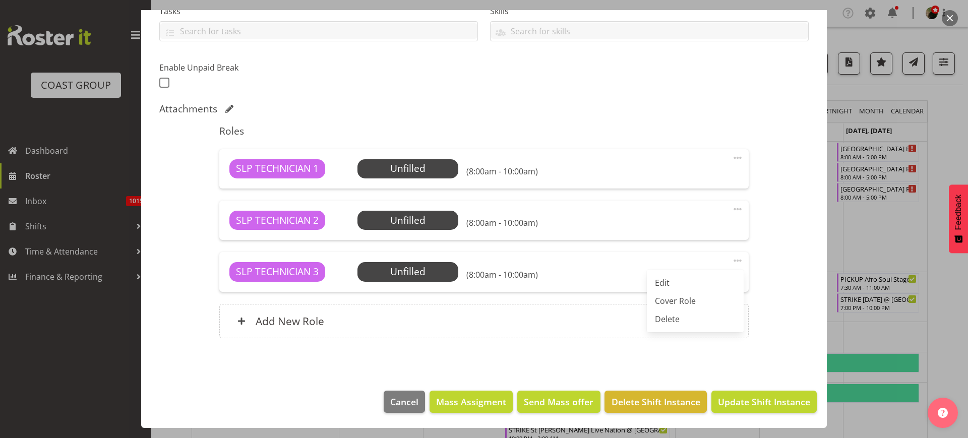
click at [702, 322] on link "Delete" at bounding box center [695, 319] width 97 height 18
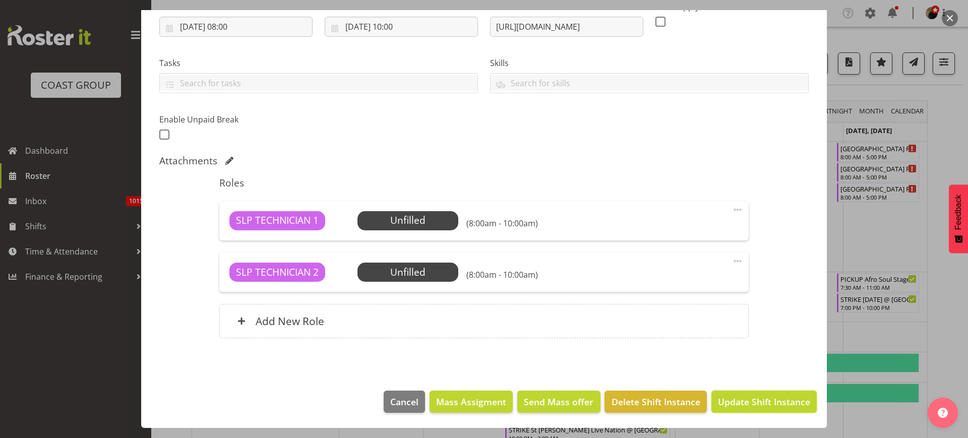
click at [751, 403] on span "Update Shift Instance" at bounding box center [764, 401] width 92 height 13
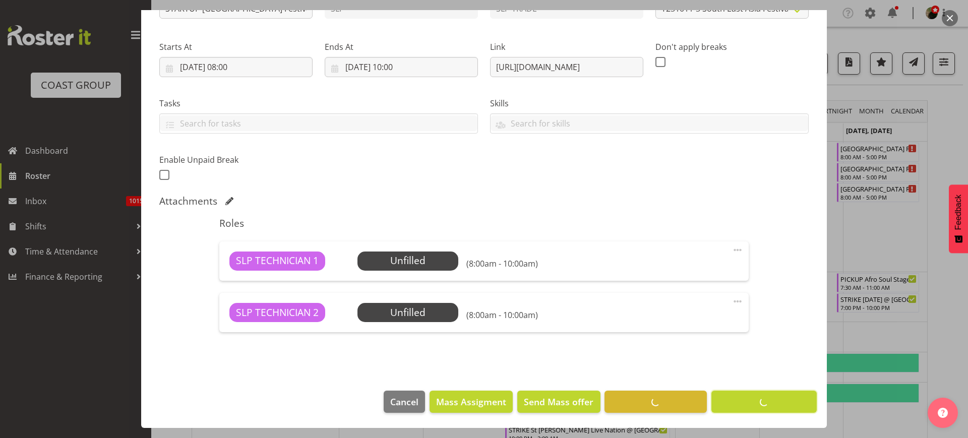
scroll to position [136, 0]
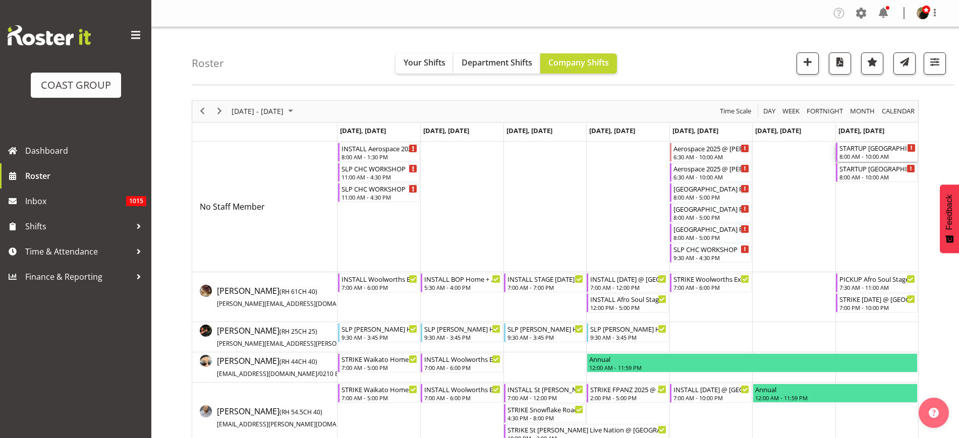
click at [858, 153] on div "8:00 AM - 10:00 AM" at bounding box center [877, 156] width 76 height 8
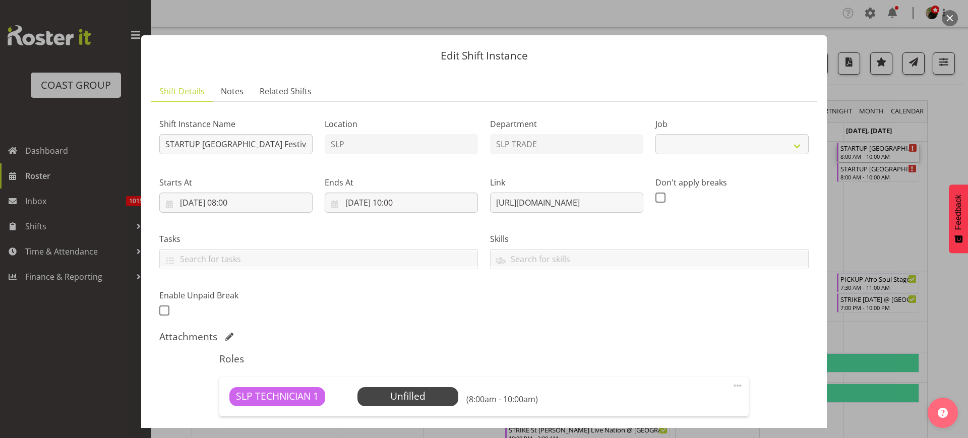
select select "10723"
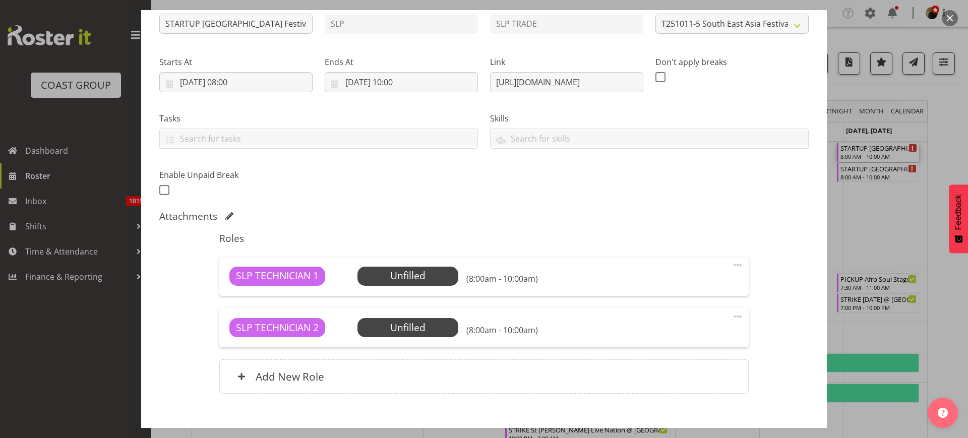
scroll to position [176, 0]
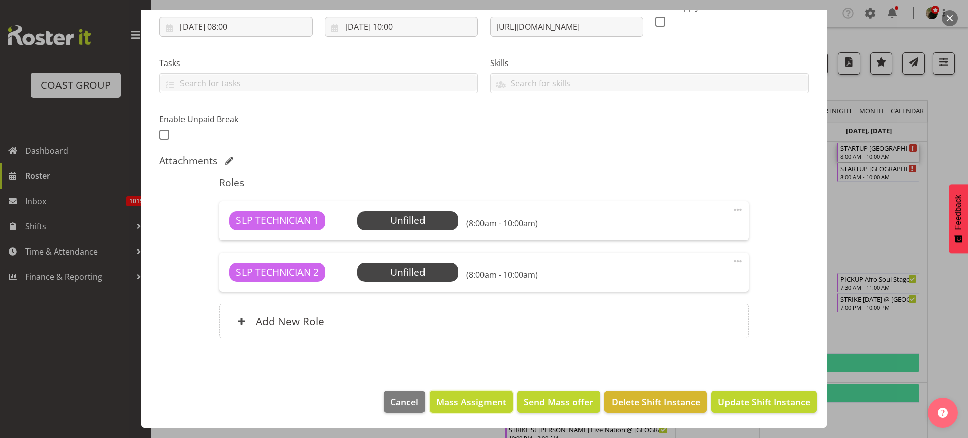
click at [453, 405] on span "Mass Assigment" at bounding box center [471, 401] width 70 height 13
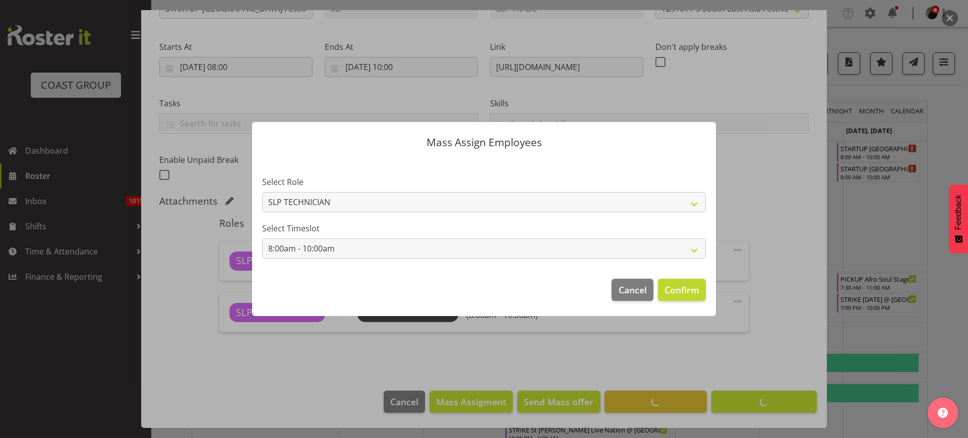
scroll to position [136, 0]
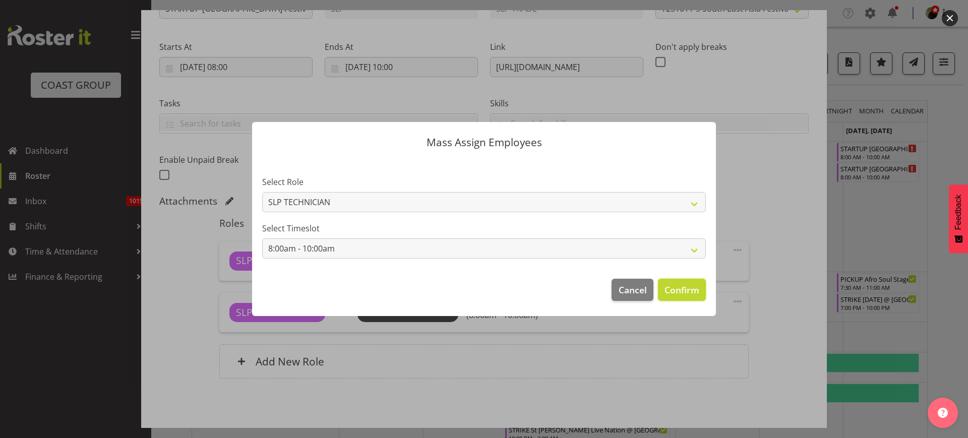
click at [684, 291] on span "Confirm" at bounding box center [682, 289] width 35 height 13
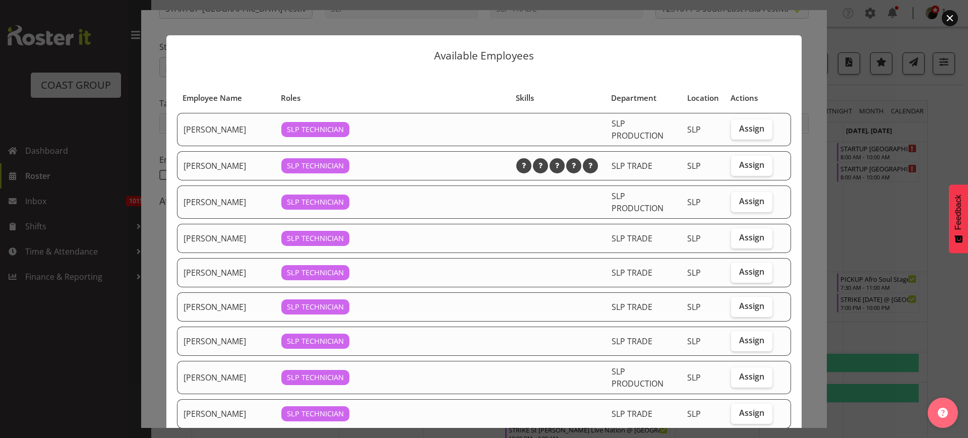
click at [746, 307] on span "Assign" at bounding box center [751, 306] width 25 height 10
click at [738, 307] on input "Assign" at bounding box center [734, 306] width 7 height 7
checkbox input "true"
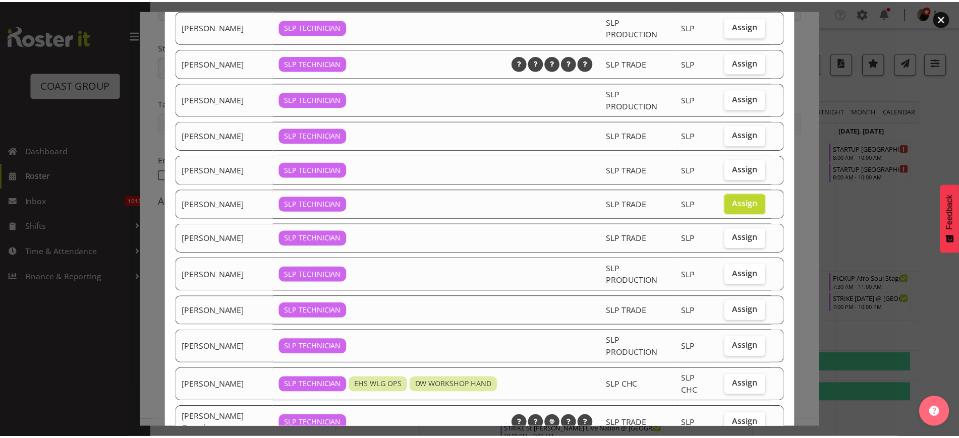
scroll to position [179, 0]
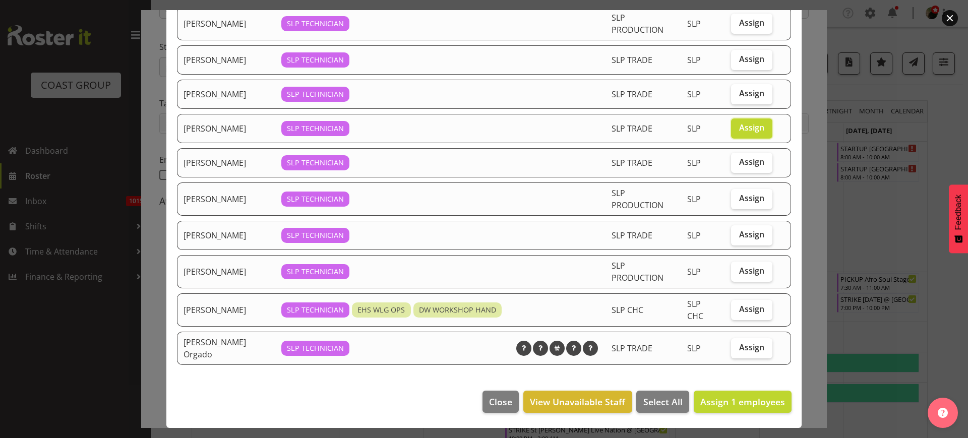
click at [736, 354] on label "Assign" at bounding box center [751, 348] width 41 height 20
click at [736, 351] on input "Assign" at bounding box center [734, 347] width 7 height 7
checkbox input "true"
click at [731, 407] on span "Assign 2 employees" at bounding box center [743, 402] width 85 height 12
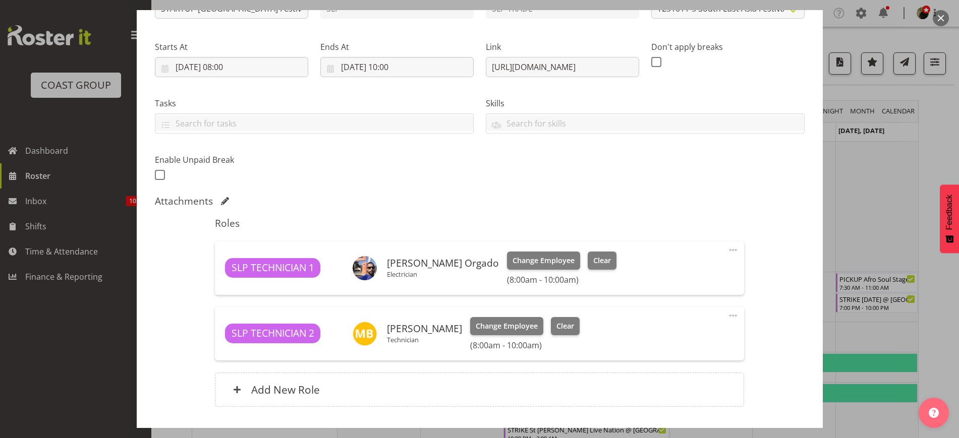
scroll to position [315, 0]
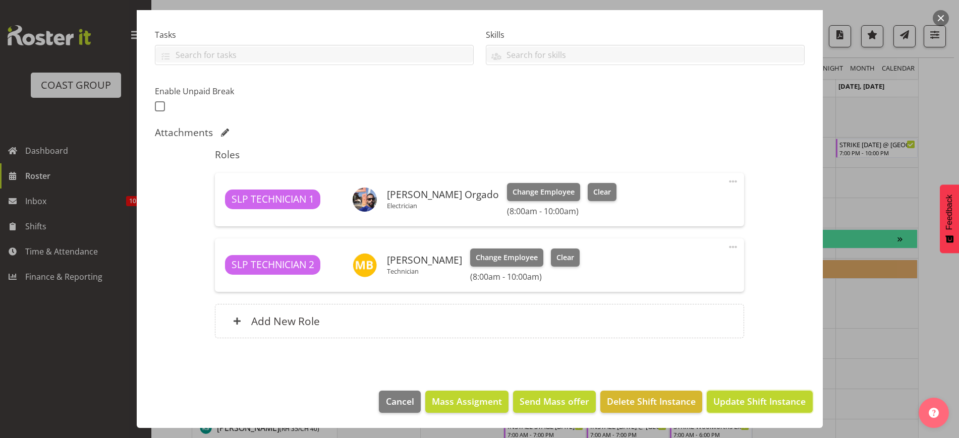
click at [749, 404] on span "Update Shift Instance" at bounding box center [759, 401] width 92 height 13
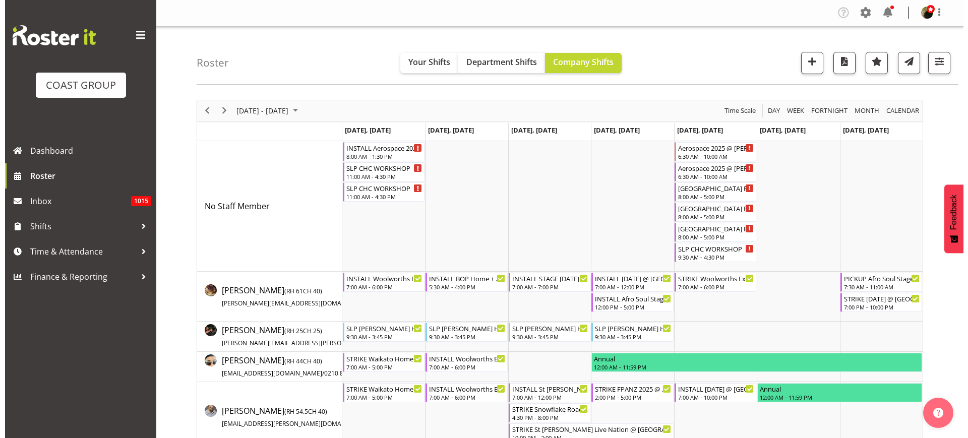
scroll to position [0, 0]
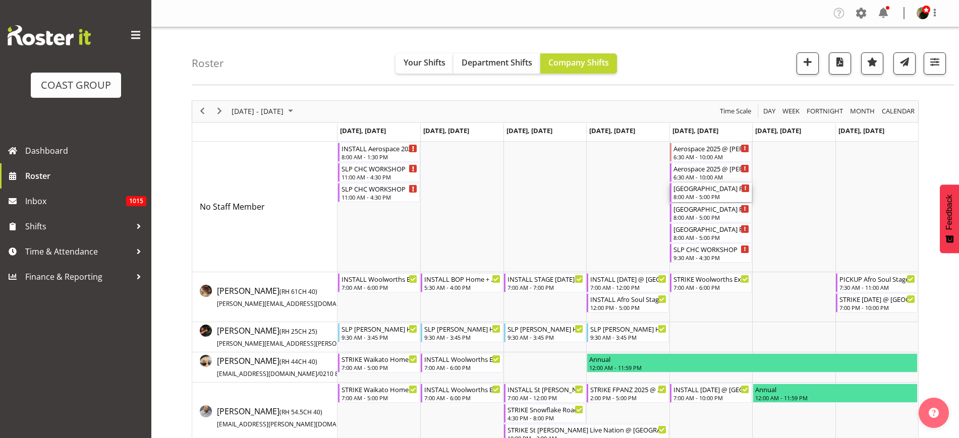
click at [682, 196] on div "8:00 AM - 5:00 PM" at bounding box center [711, 197] width 76 height 8
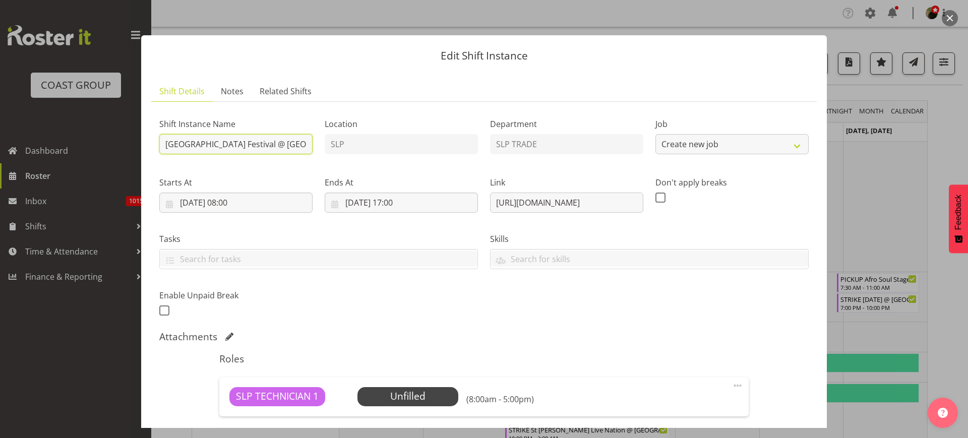
select select "10723"
click at [162, 143] on input "South East Asia Festival @ Auckland Showgrounds Hall 6" at bounding box center [235, 144] width 153 height 20
type input "STRIKE [GEOGRAPHIC_DATA] Festival @ [GEOGRAPHIC_DATA] 6"
click at [237, 200] on input "10/10/2025, 08:00" at bounding box center [235, 203] width 153 height 20
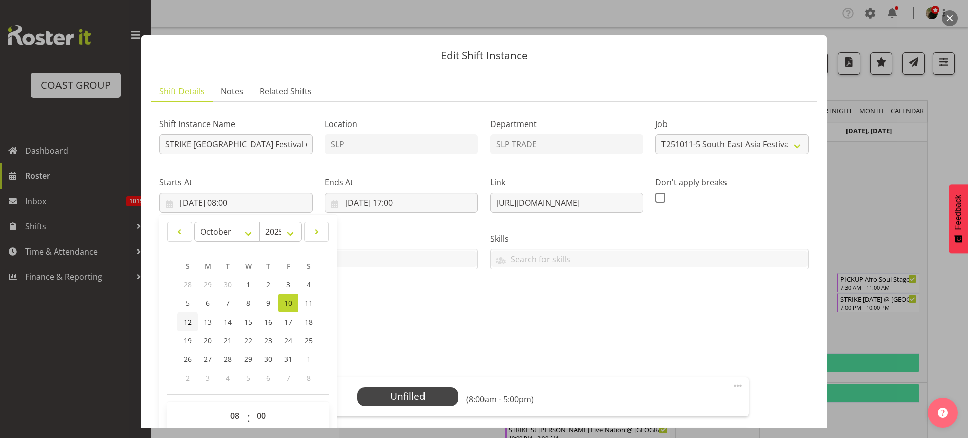
click at [190, 325] on span "12" at bounding box center [188, 322] width 8 height 10
type input "12/10/2025, 08:00"
click at [231, 416] on select "00 01 02 03 04 05 06 07 08 09 10 11 12 13 14 15 16 17 18 19 20 21 22 23" at bounding box center [236, 416] width 23 height 20
select select "18"
click at [225, 406] on select "00 01 02 03 04 05 06 07 08 09 10 11 12 13 14 15 16 17 18 19 20 21 22 23" at bounding box center [236, 416] width 23 height 20
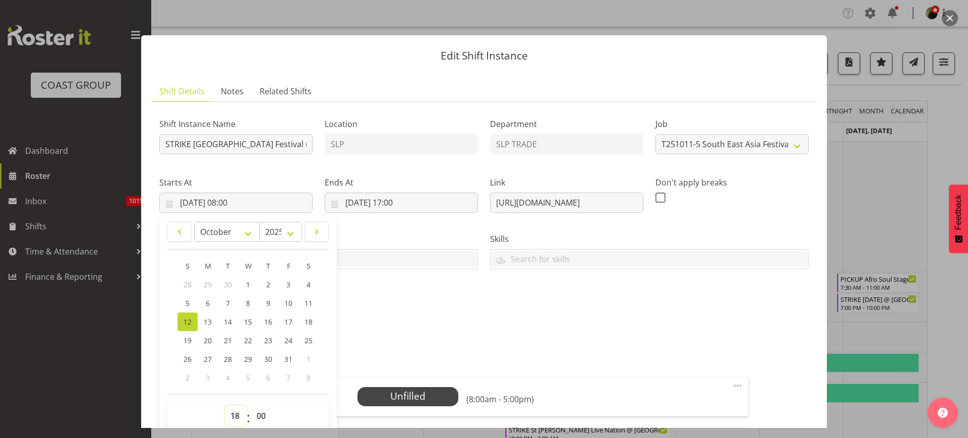
type input "12/10/2025, 18:00"
click at [373, 200] on input "10/10/2025, 17:00" at bounding box center [401, 203] width 153 height 20
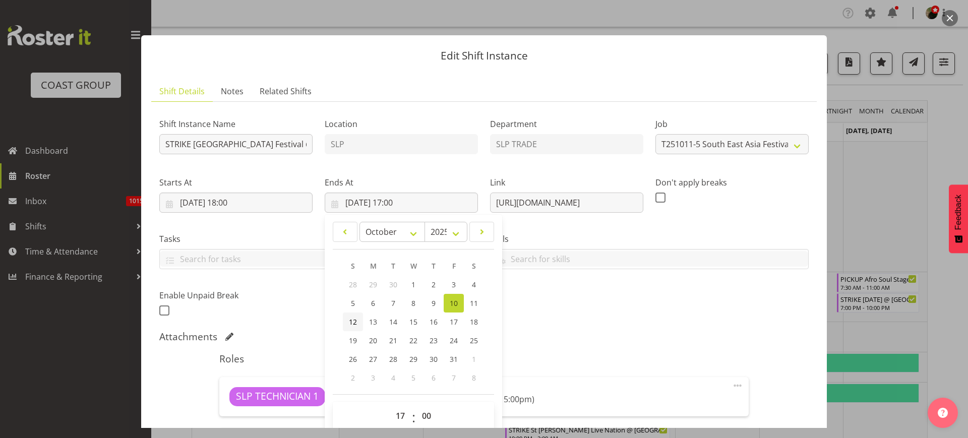
click at [352, 324] on span "12" at bounding box center [353, 322] width 8 height 10
type input "12/10/2025, 17:00"
click at [393, 415] on select "00 01 02 03 04 05 06 07 08 09 10 11 12 13 14 15 16 17 18 19 20 21 22 23" at bounding box center [401, 416] width 23 height 20
select select "20"
click at [390, 406] on select "00 01 02 03 04 05 06 07 08 09 10 11 12 13 14 15 16 17 18 19 20 21 22 23" at bounding box center [401, 416] width 23 height 20
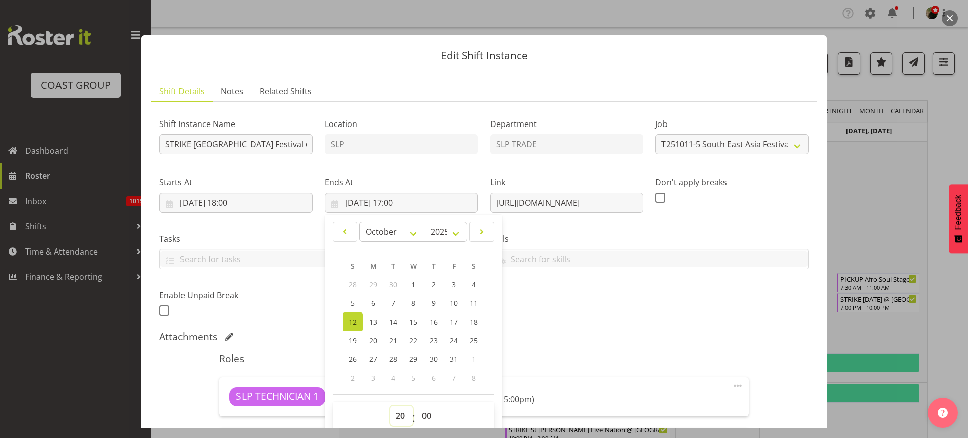
type input "12/10/2025, 20:00"
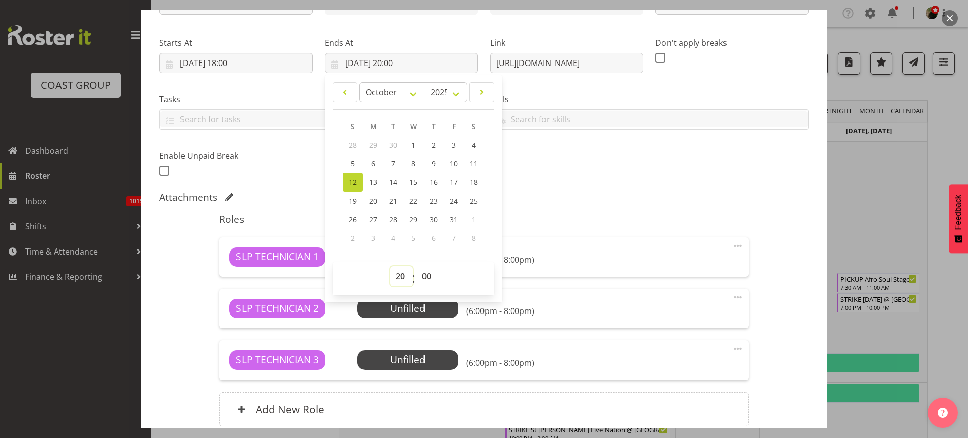
scroll to position [228, 0]
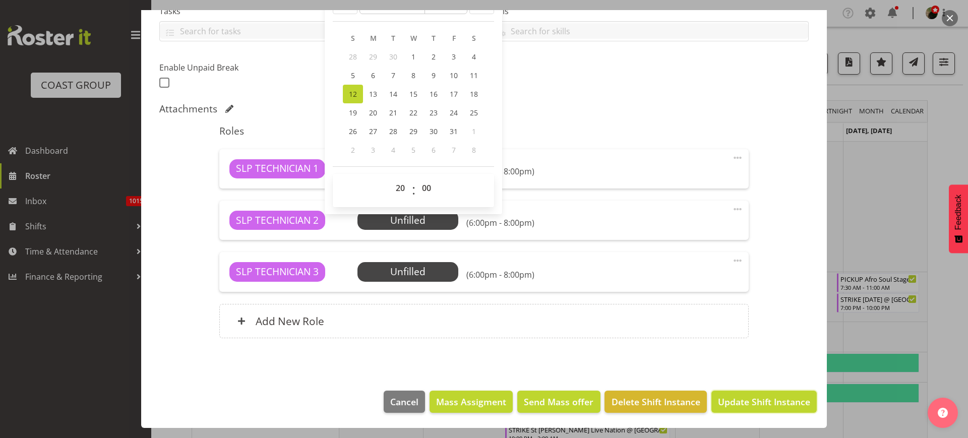
click at [767, 401] on span "Update Shift Instance" at bounding box center [764, 401] width 92 height 13
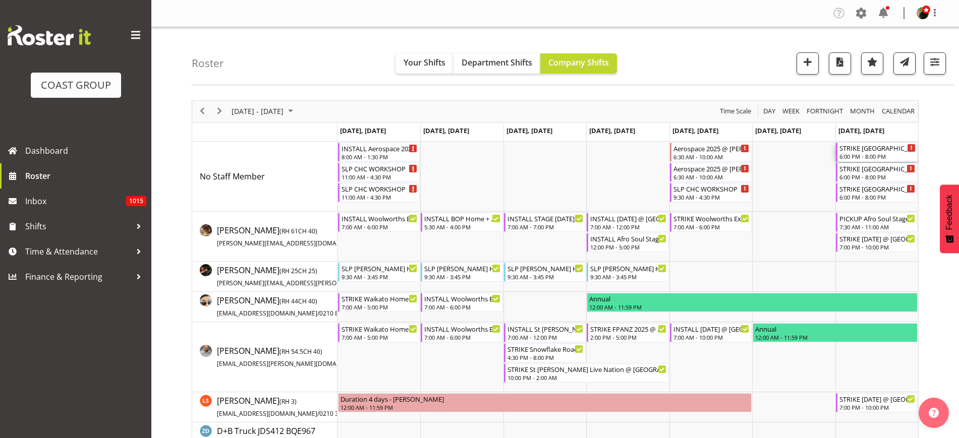
click at [864, 151] on div "STRIKE [GEOGRAPHIC_DATA] Festival @ [GEOGRAPHIC_DATA] 6" at bounding box center [877, 148] width 76 height 10
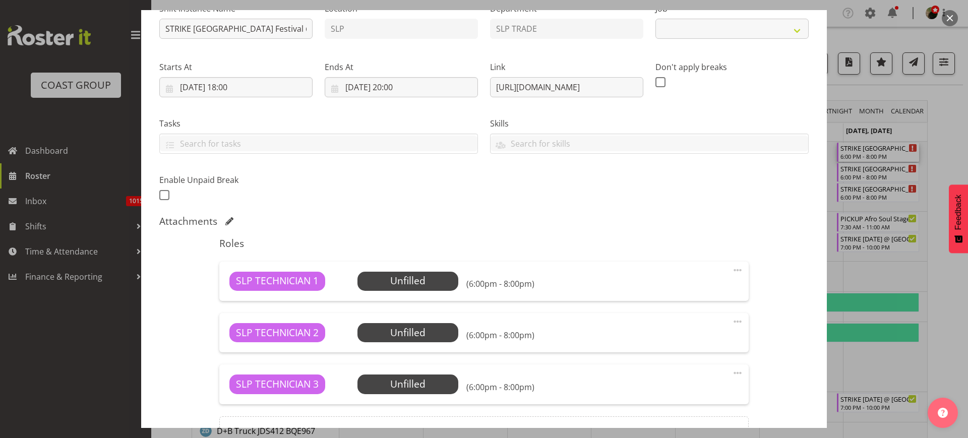
select select "10723"
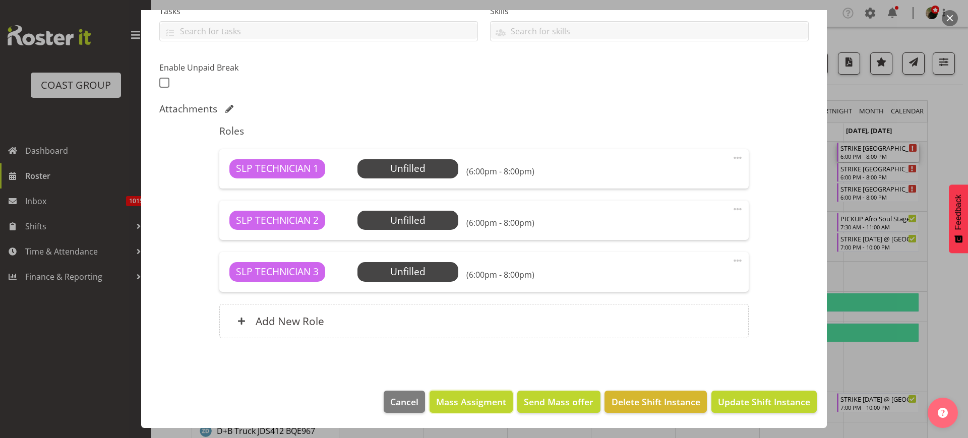
click at [483, 402] on span "Mass Assigment" at bounding box center [471, 401] width 70 height 13
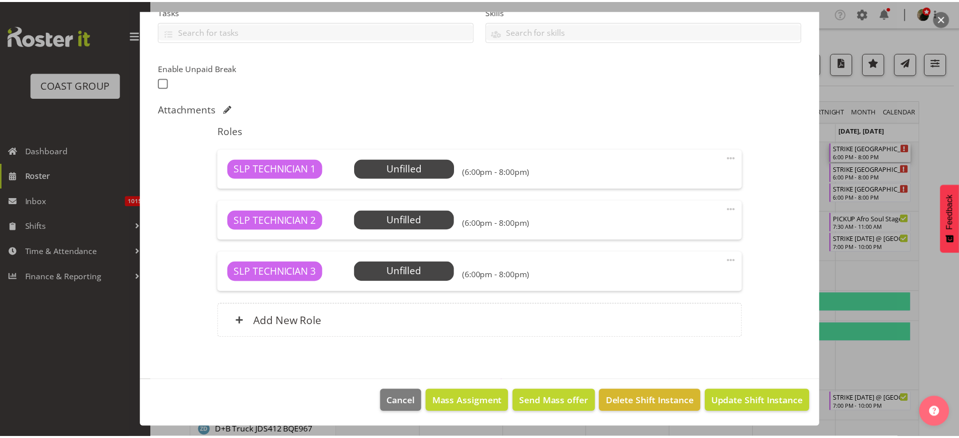
scroll to position [188, 0]
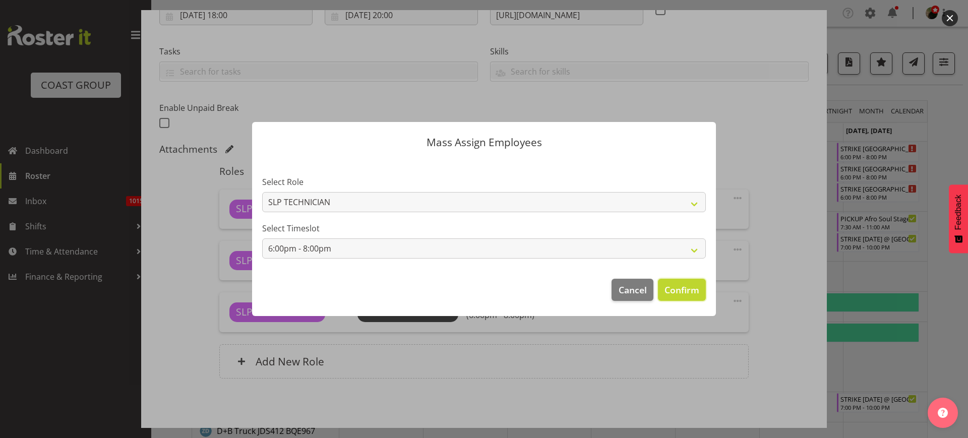
click at [681, 289] on span "Confirm" at bounding box center [682, 289] width 35 height 13
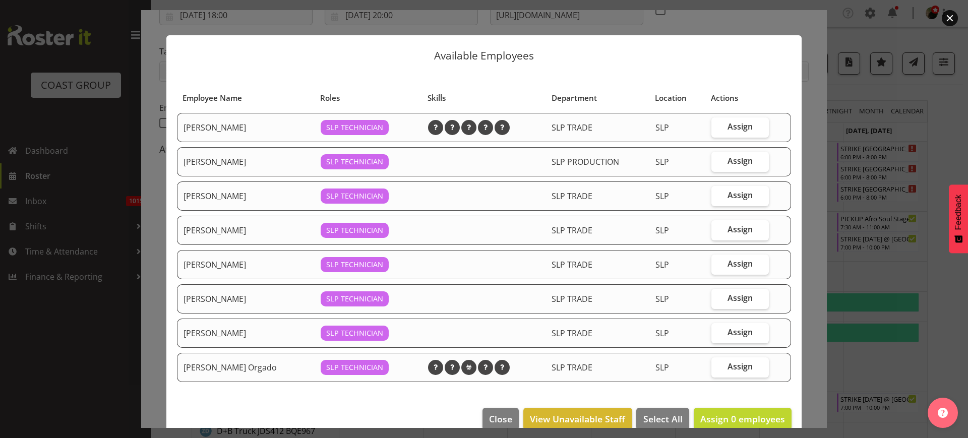
click at [738, 369] on span "Assign" at bounding box center [740, 367] width 25 height 10
click at [718, 369] on input "Assign" at bounding box center [715, 367] width 7 height 7
checkbox input "true"
click at [730, 260] on span "Assign" at bounding box center [740, 264] width 25 height 10
click at [718, 261] on input "Assign" at bounding box center [715, 264] width 7 height 7
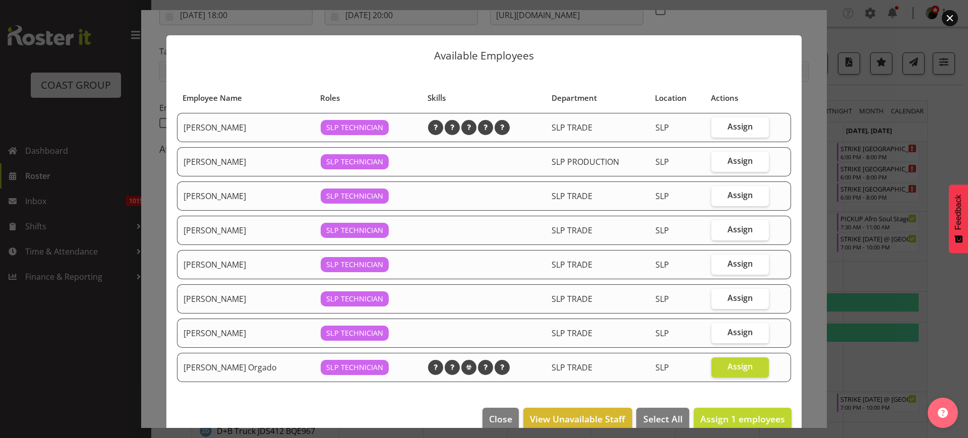
checkbox input "true"
click at [730, 230] on span "Assign" at bounding box center [740, 229] width 25 height 10
click at [718, 230] on input "Assign" at bounding box center [715, 229] width 7 height 7
checkbox input "true"
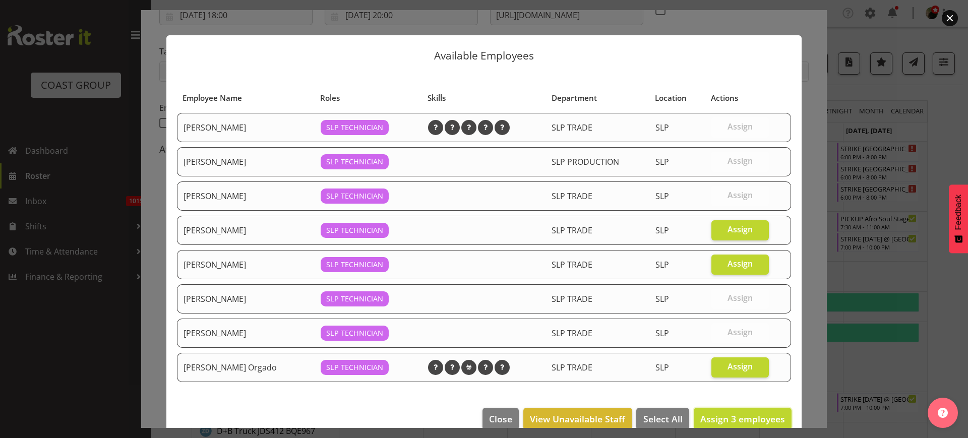
click at [727, 413] on span "Assign 3 employees" at bounding box center [743, 419] width 85 height 12
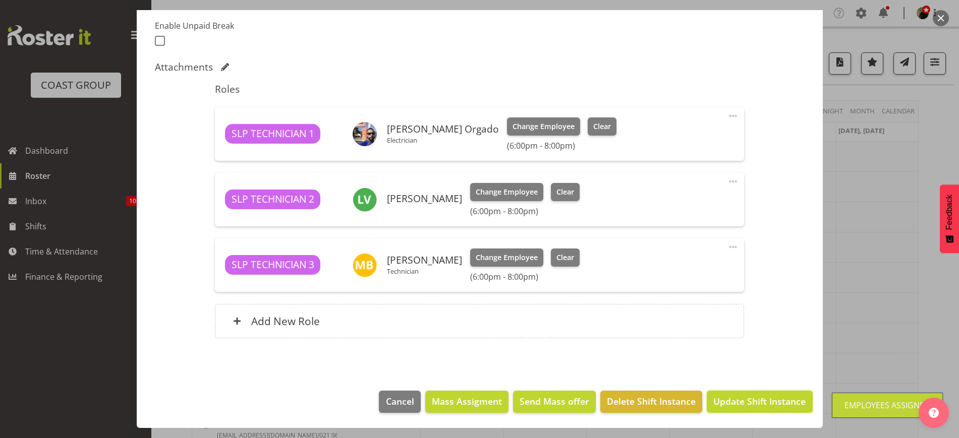
click at [735, 398] on span "Update Shift Instance" at bounding box center [759, 401] width 92 height 13
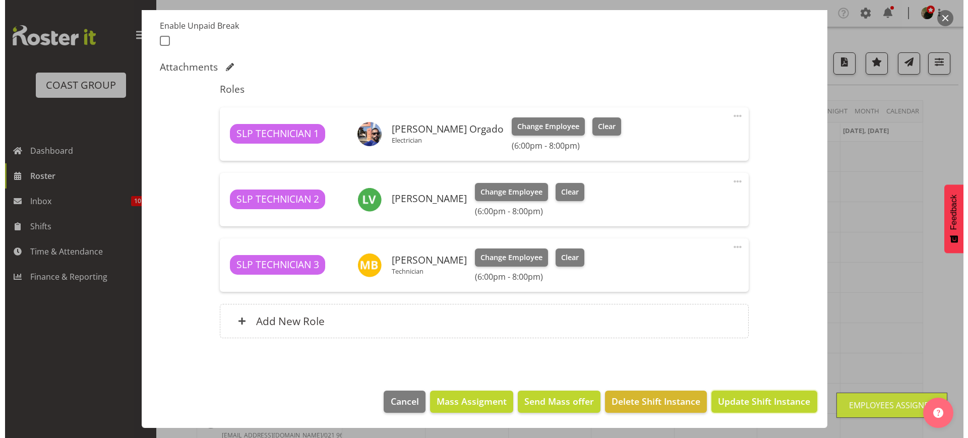
scroll to position [229, 0]
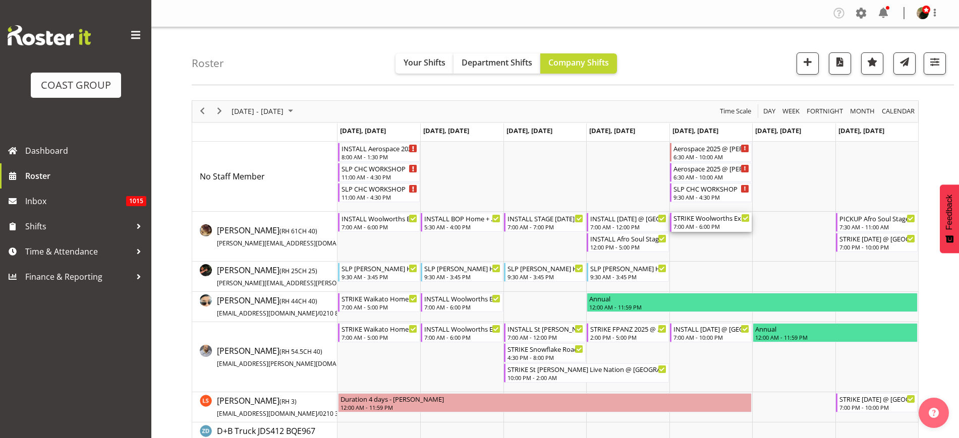
click at [702, 218] on div "STRIKE Woolworths Experience Event 2025 @ Auckland Showgrounds" at bounding box center [711, 218] width 76 height 10
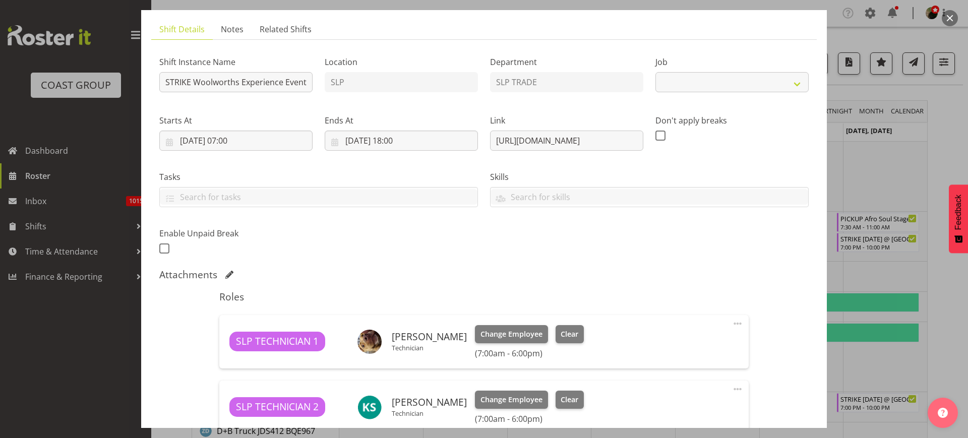
select select "10501"
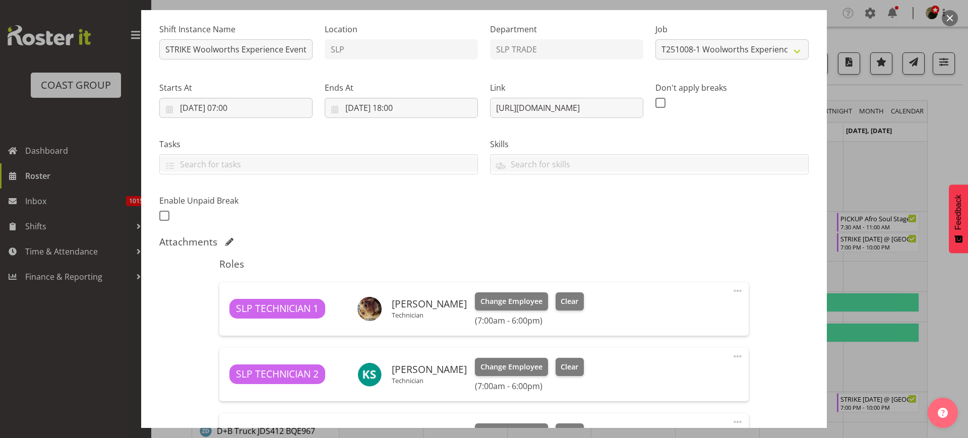
scroll to position [18, 0]
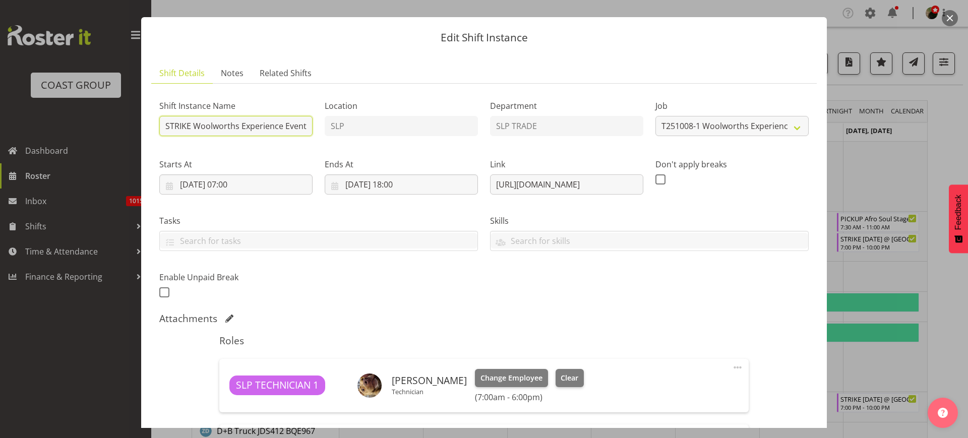
click at [300, 128] on input "STRIKE Woolworths Experience Event 2025 @ Auckland Showgrounds" at bounding box center [235, 126] width 153 height 20
type input "STRIKE Woolworths Experience Event 2025 (HALLS 1 + 2 FIRST PLEASE)@ [GEOGRAPHIC…"
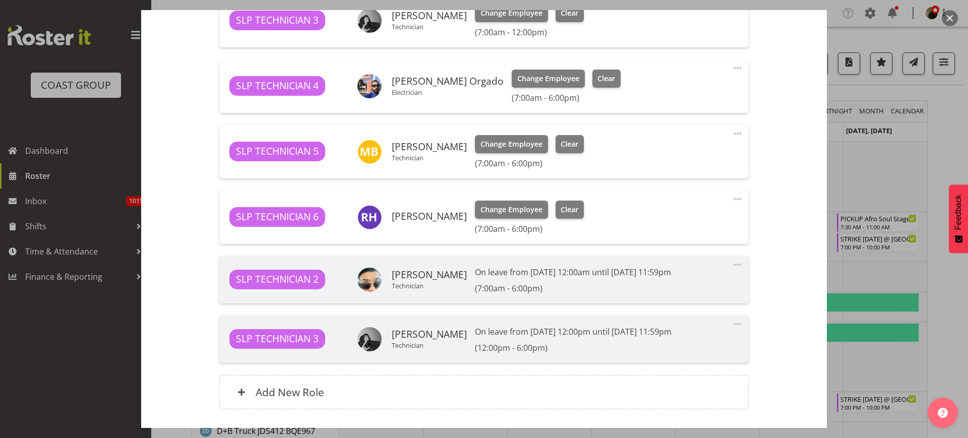
scroll to position [586, 0]
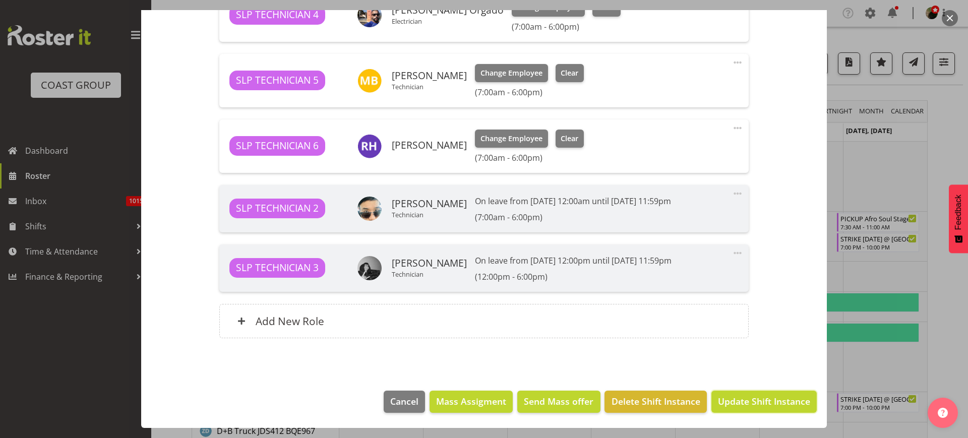
click at [736, 404] on span "Update Shift Instance" at bounding box center [764, 401] width 92 height 13
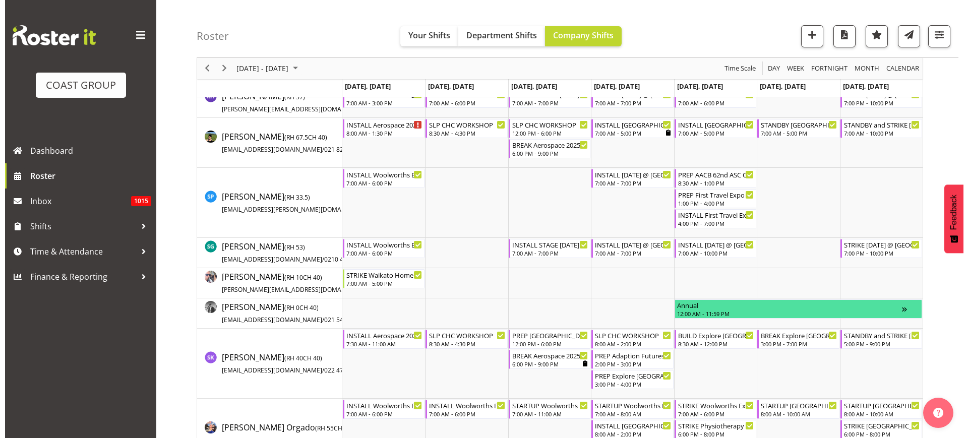
scroll to position [1009, 0]
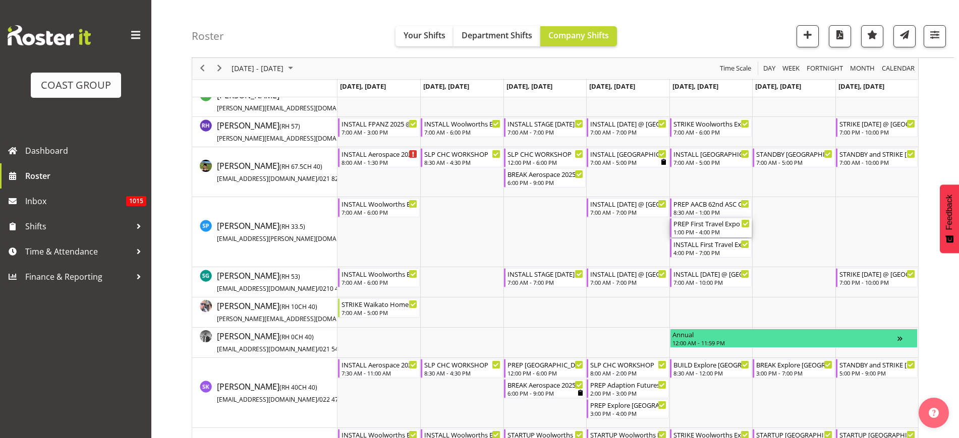
click at [701, 231] on div "1:00 PM - 4:00 PM" at bounding box center [711, 232] width 76 height 8
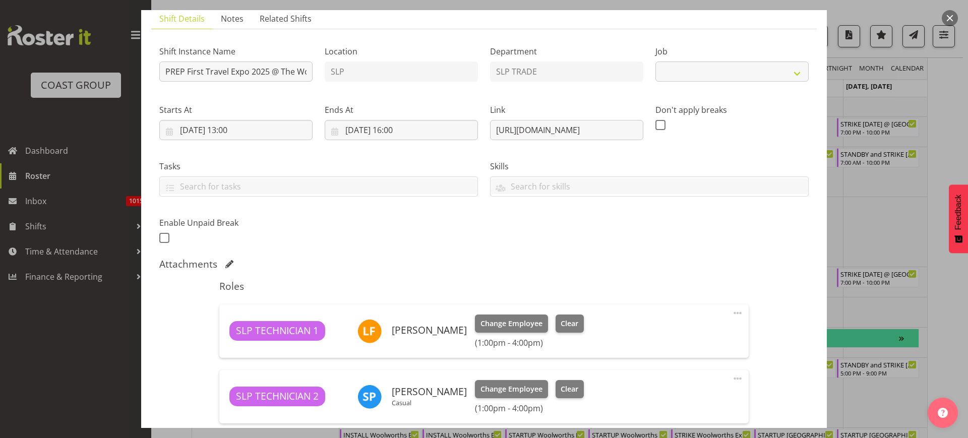
scroll to position [270, 0]
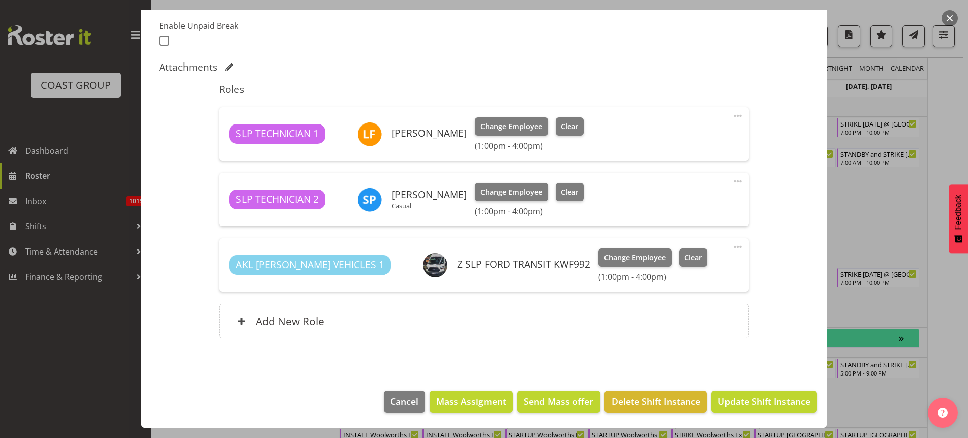
select select "10652"
click at [732, 183] on span at bounding box center [738, 182] width 12 height 12
click at [680, 240] on link "Delete" at bounding box center [695, 240] width 97 height 18
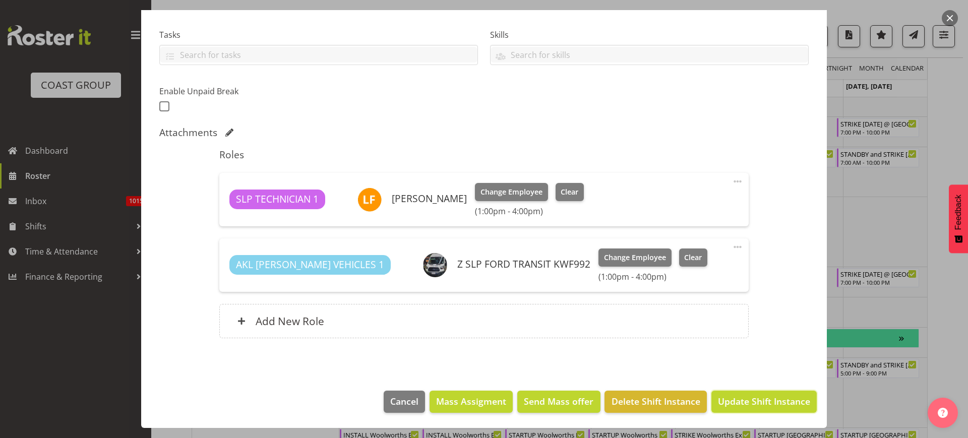
click at [743, 399] on span "Update Shift Instance" at bounding box center [764, 401] width 92 height 13
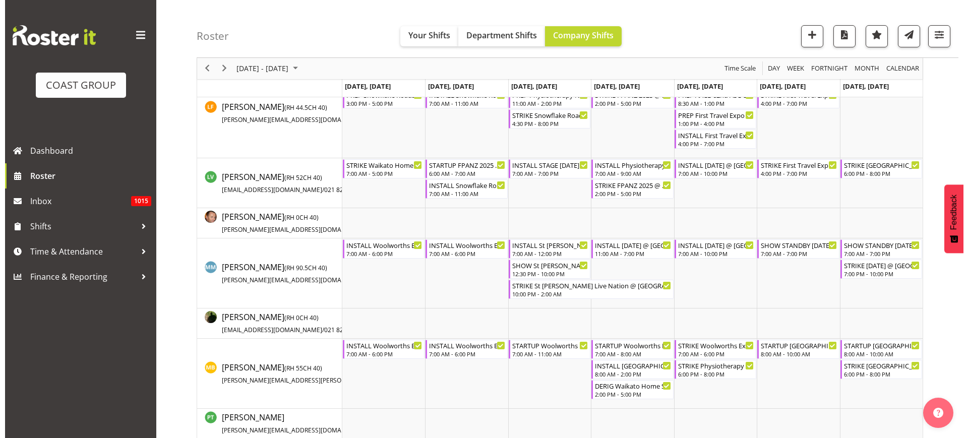
scroll to position [604, 0]
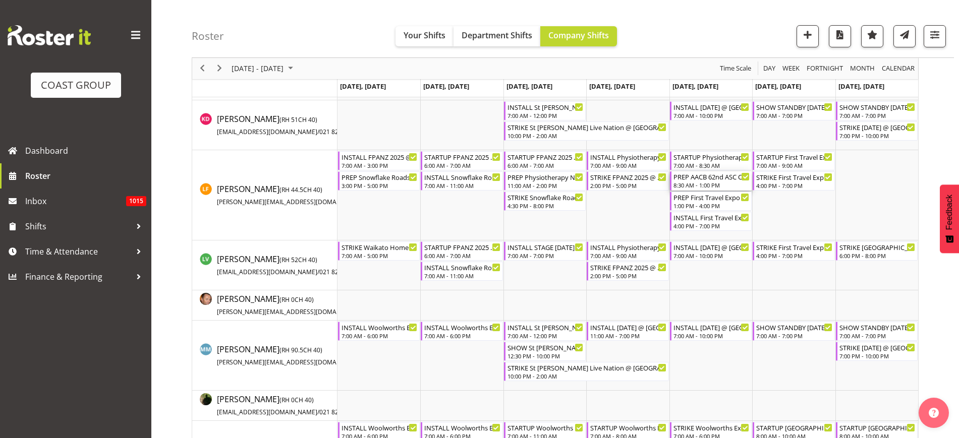
click at [704, 175] on div "PREP AACB 62nd ASC Conference 2025 @ The Workshop" at bounding box center [711, 176] width 76 height 10
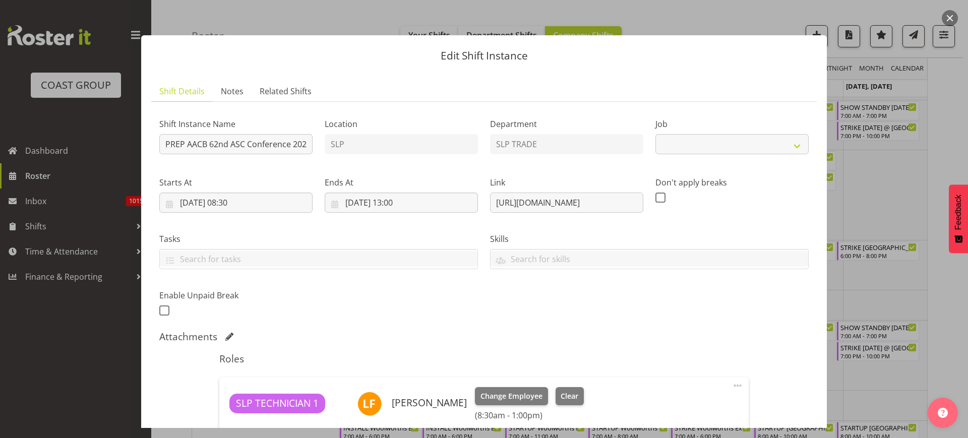
select select "10622"
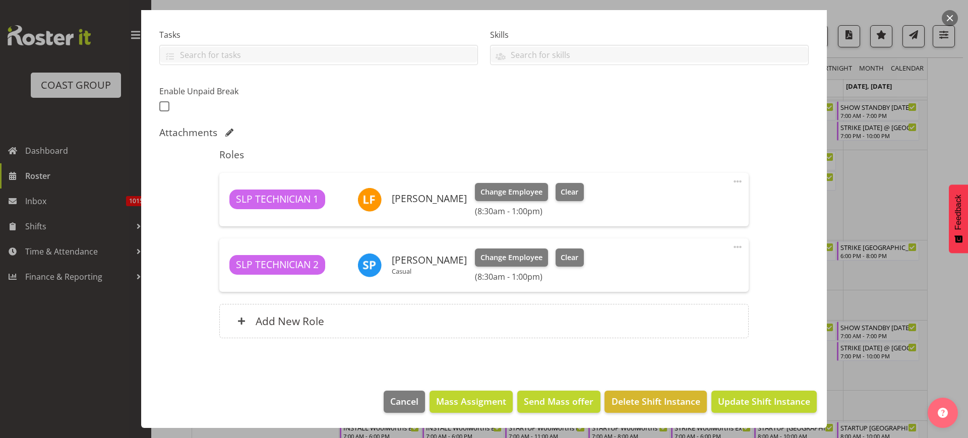
click at [732, 247] on span at bounding box center [738, 247] width 12 height 12
click at [670, 307] on link "Delete" at bounding box center [695, 306] width 97 height 18
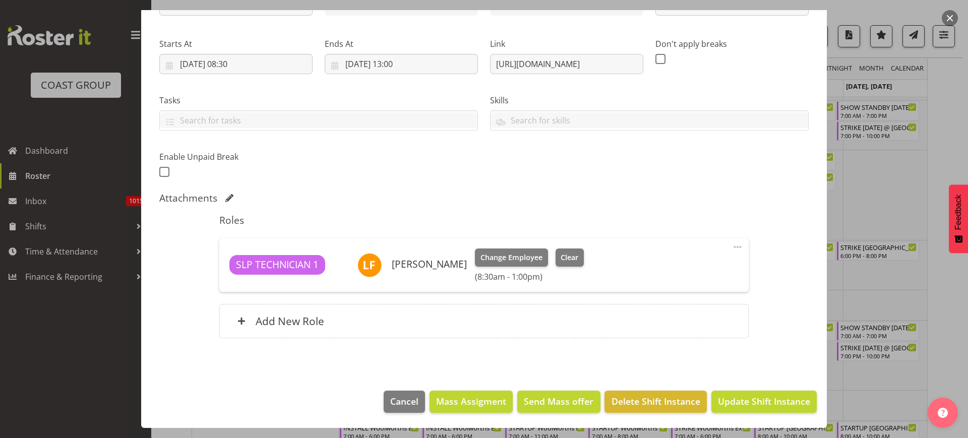
scroll to position [139, 0]
click at [737, 404] on span "Update Shift Instance" at bounding box center [764, 401] width 92 height 13
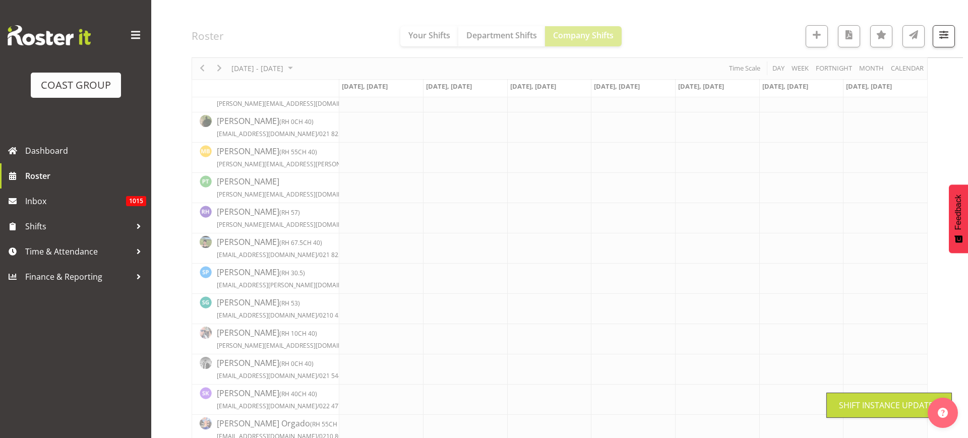
scroll to position [465, 0]
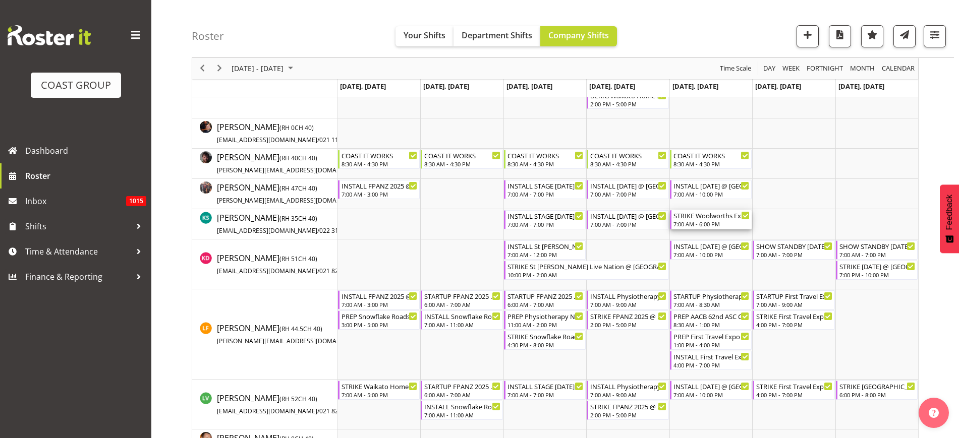
click at [702, 220] on div "STRIKE Woolworths Experience Event 2025 (HALLS 1 + 2 FIRST PLEASE)@ Auckland Sh…" at bounding box center [711, 219] width 76 height 19
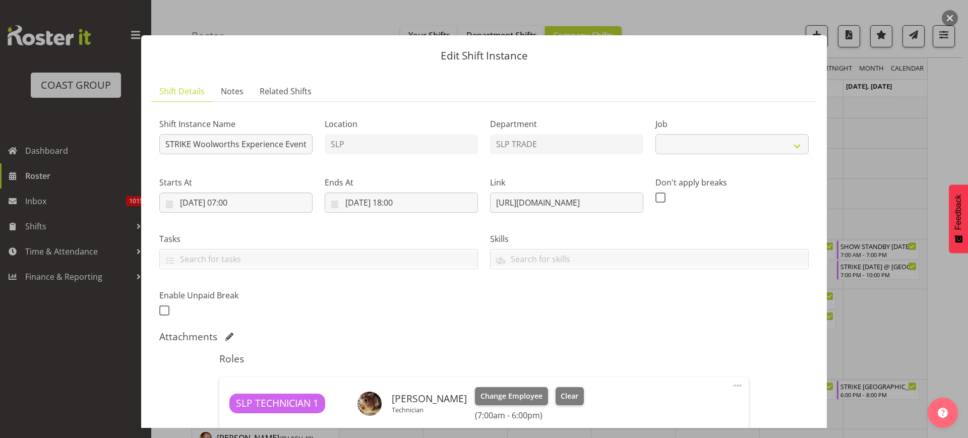
select select "10501"
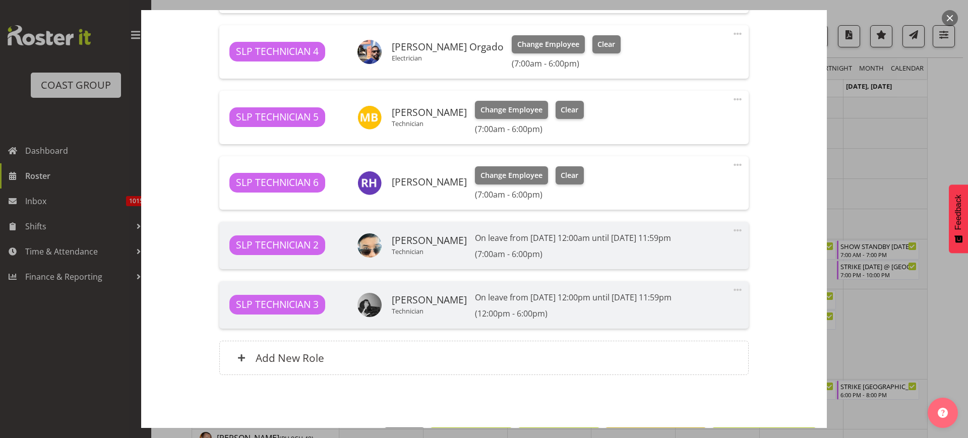
scroll to position [567, 0]
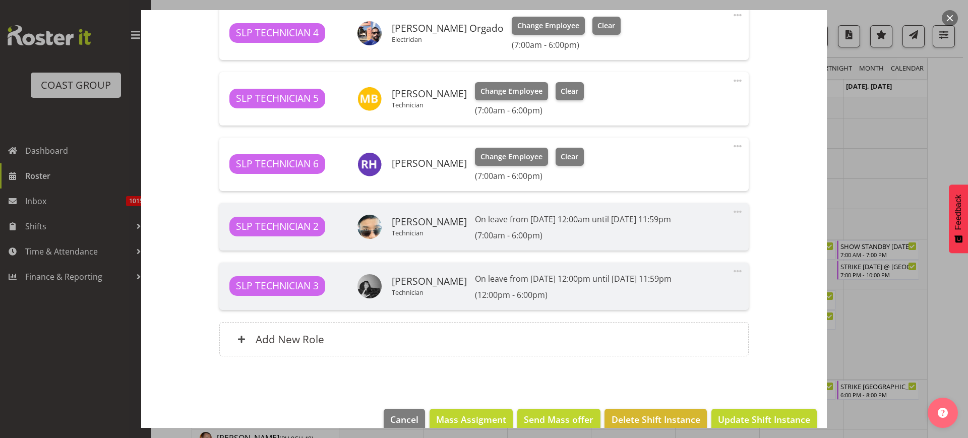
click at [403, 331] on div "Add New Role" at bounding box center [483, 339] width 529 height 34
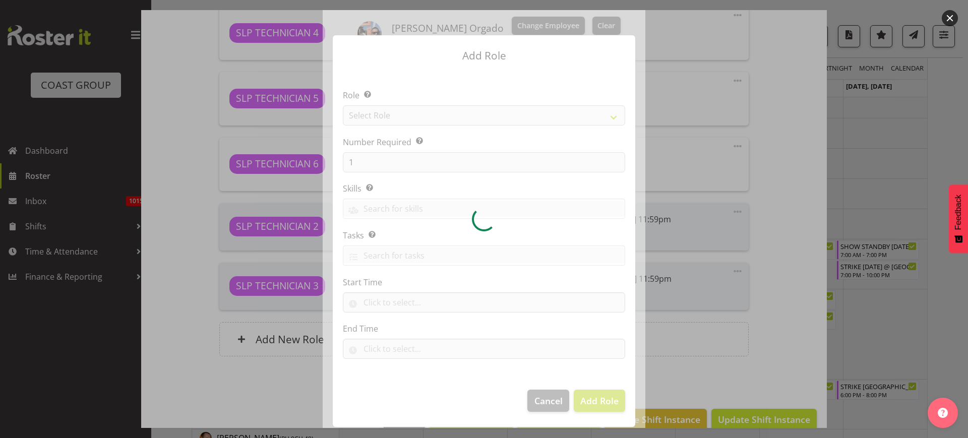
click at [444, 115] on div at bounding box center [484, 219] width 323 height 418
click at [445, 115] on div at bounding box center [484, 219] width 323 height 418
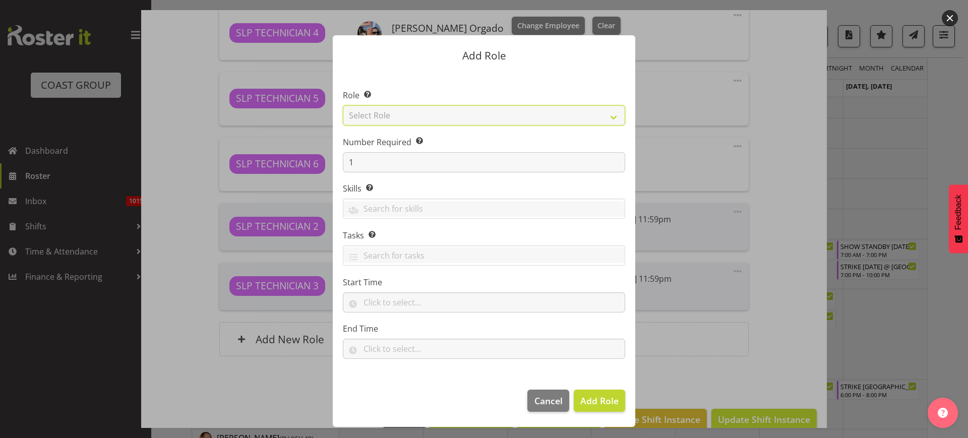
click at [443, 115] on select "Select Role ACCOUNT MANAGER ACCOUNT MANAGER DW ACCOUNTS AKL DIANNA VEHICLES AKL…" at bounding box center [484, 115] width 282 height 20
select select "123"
click at [343, 105] on select "Select Role ACCOUNT MANAGER ACCOUNT MANAGER DW ACCOUNTS AKL DIANNA VEHICLES AKL…" at bounding box center [484, 115] width 282 height 20
click at [604, 398] on span "Add Role" at bounding box center [600, 401] width 38 height 12
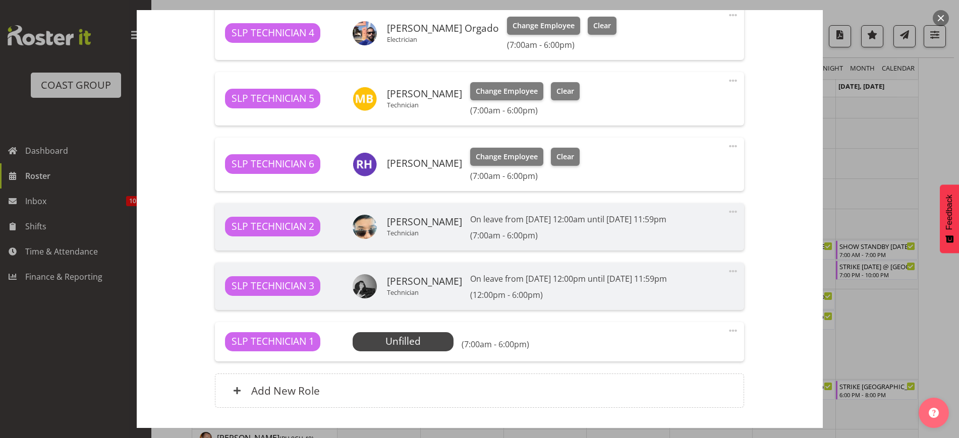
click at [727, 328] on span at bounding box center [733, 331] width 12 height 12
click at [660, 351] on link "Edit" at bounding box center [690, 353] width 97 height 18
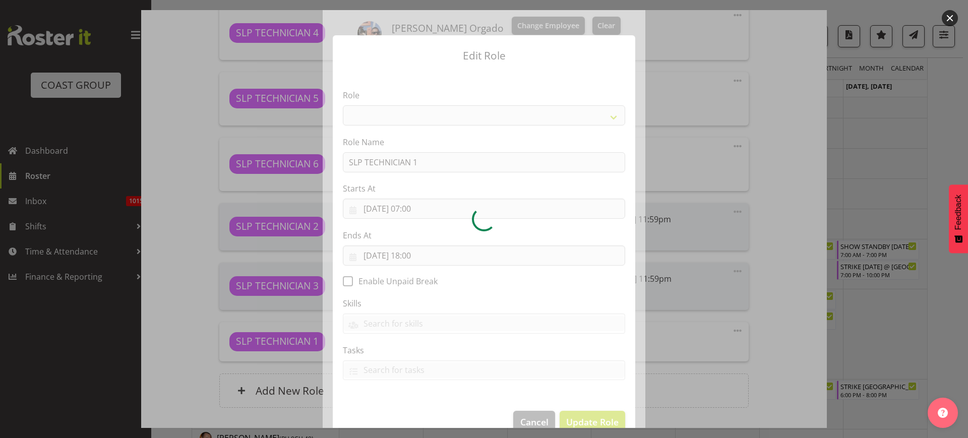
select select "123"
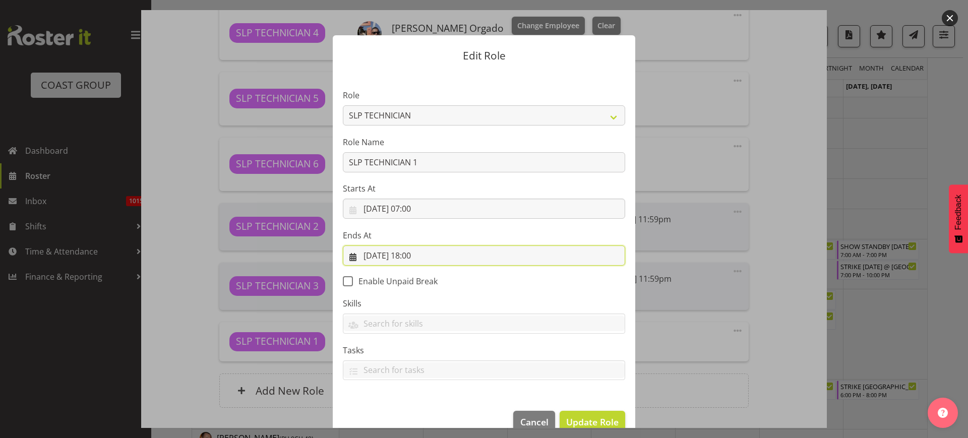
click at [411, 255] on input "10/10/2025, 18:00" at bounding box center [484, 256] width 282 height 20
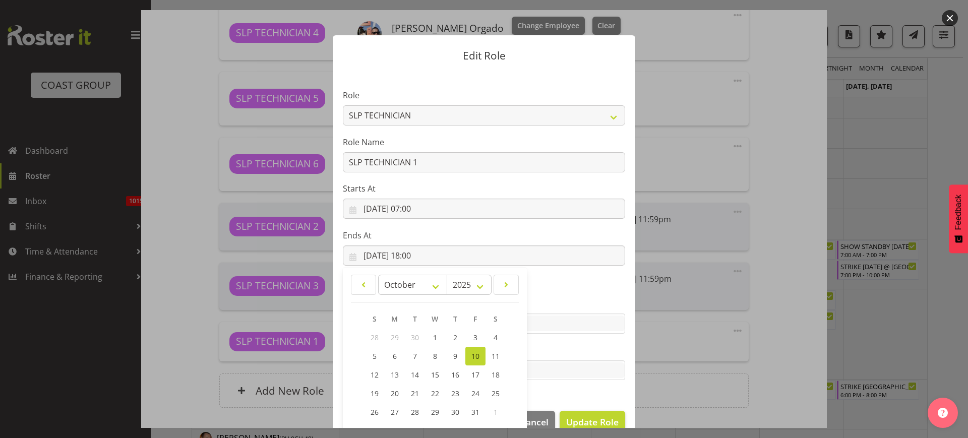
click at [593, 292] on section "Role ACCOUNT MANAGER ACCOUNT MANAGER DW ACCOUNTS AKL DIANNA VEHICLES AKL RYMER …" at bounding box center [484, 236] width 303 height 330
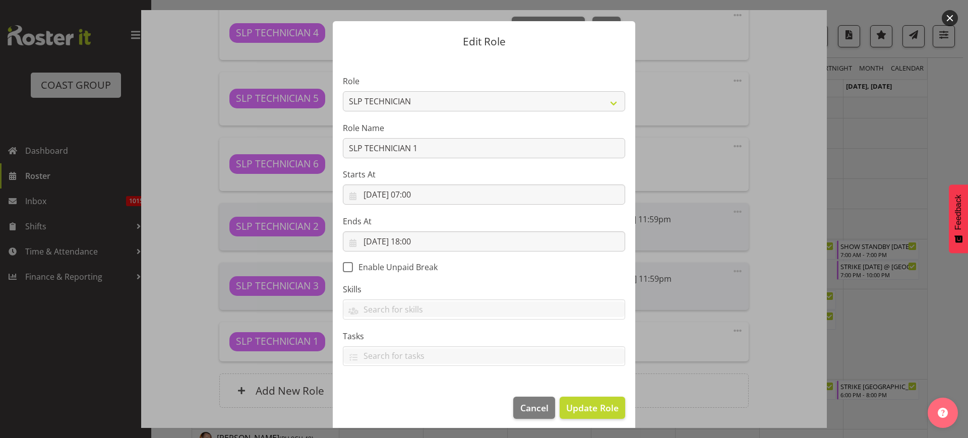
scroll to position [20, 0]
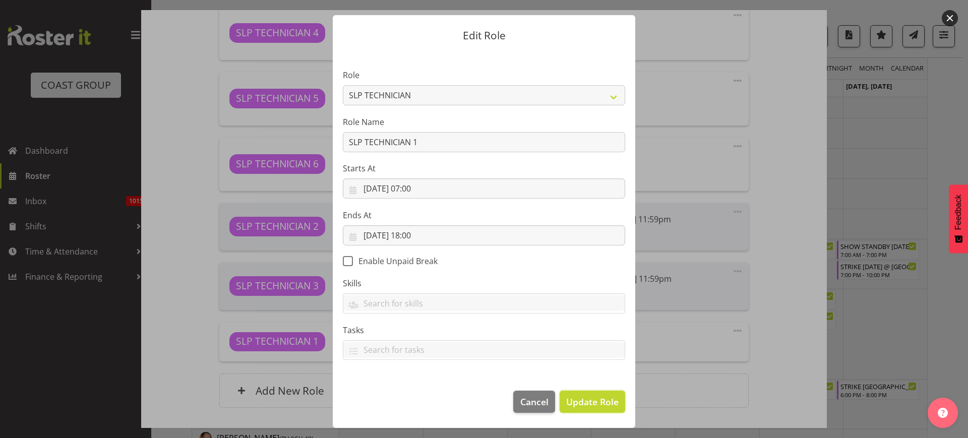
click at [594, 398] on span "Update Role" at bounding box center [592, 401] width 52 height 13
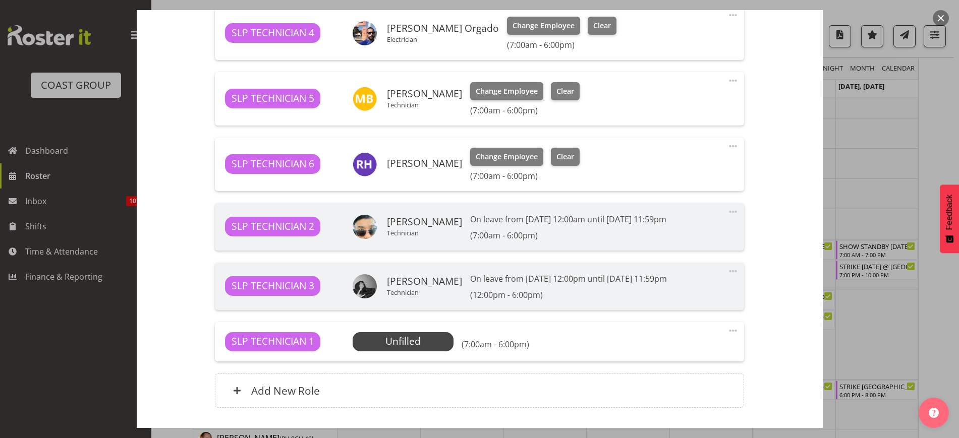
click at [0, 0] on span "Select Employee" at bounding box center [0, 0] width 0 height 0
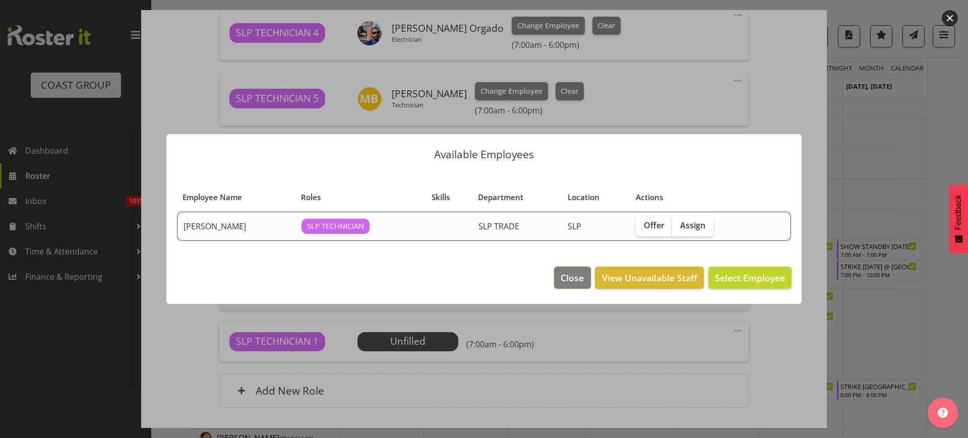
click at [562, 274] on span "Close" at bounding box center [572, 277] width 23 height 13
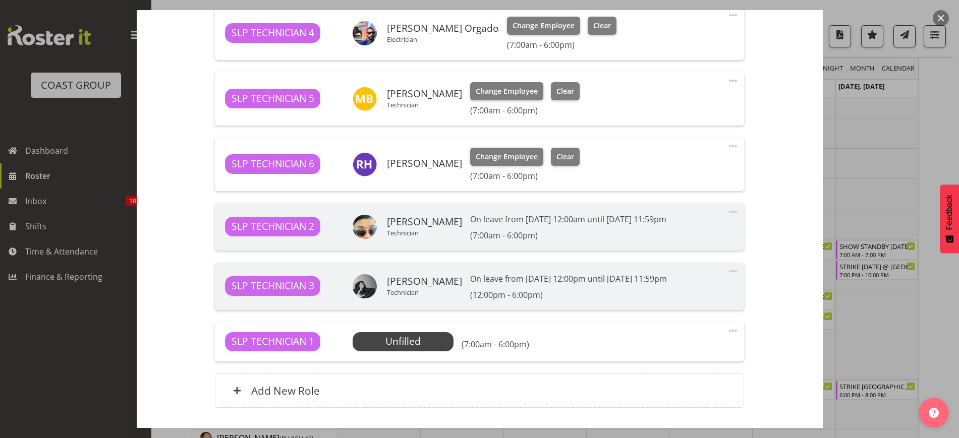
click at [727, 331] on span at bounding box center [733, 331] width 12 height 12
click at [670, 351] on link "Edit" at bounding box center [690, 353] width 97 height 18
select select "9"
select select "2025"
select select "18"
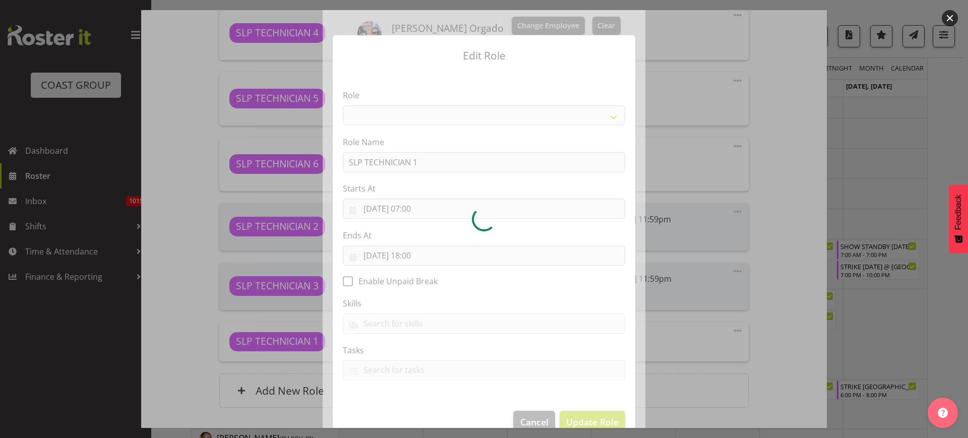
select select "123"
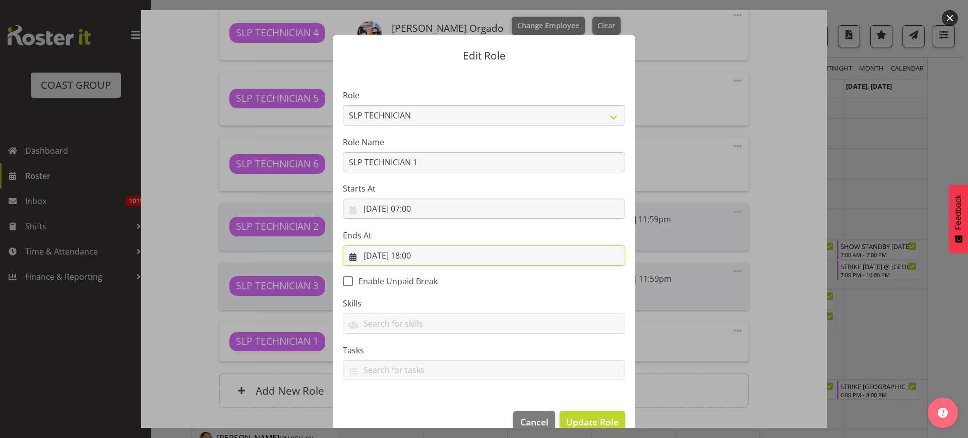
click at [418, 258] on input "10/10/2025, 18:00" at bounding box center [484, 256] width 282 height 20
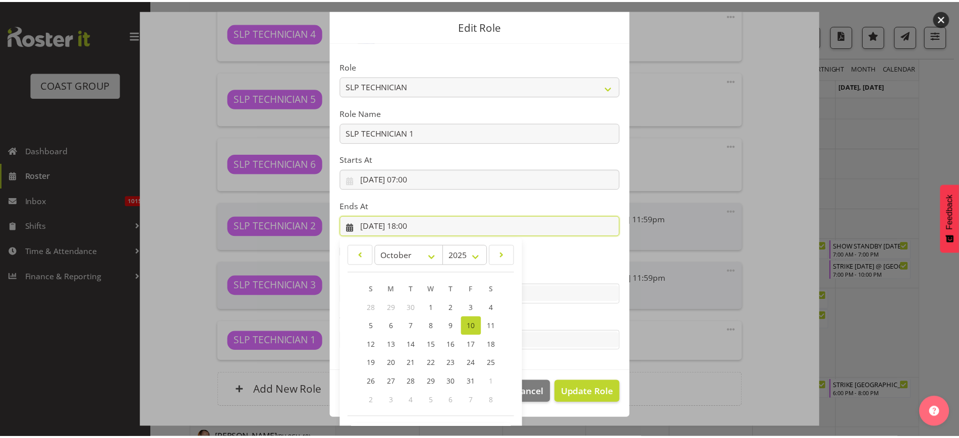
scroll to position [67, 0]
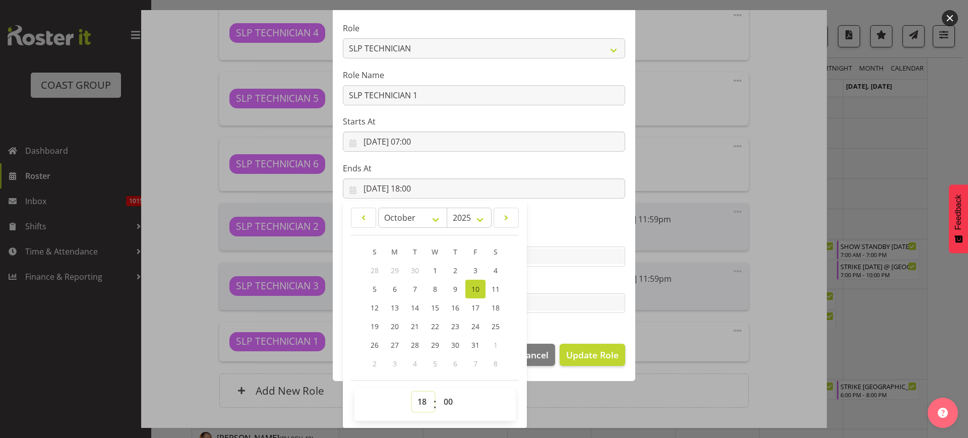
click at [416, 400] on select "00 01 02 03 04 05 06 07 08 09 10 11 12 13 14 15 16 17 18 19 20 21 22 23" at bounding box center [423, 402] width 23 height 20
select select "16"
click at [412, 392] on select "00 01 02 03 04 05 06 07 08 09 10 11 12 13 14 15 16 17 18 19 20 21 22 23" at bounding box center [423, 402] width 23 height 20
type input "10/10/2025, 16:00"
click at [583, 354] on span "Update Role" at bounding box center [592, 355] width 52 height 13
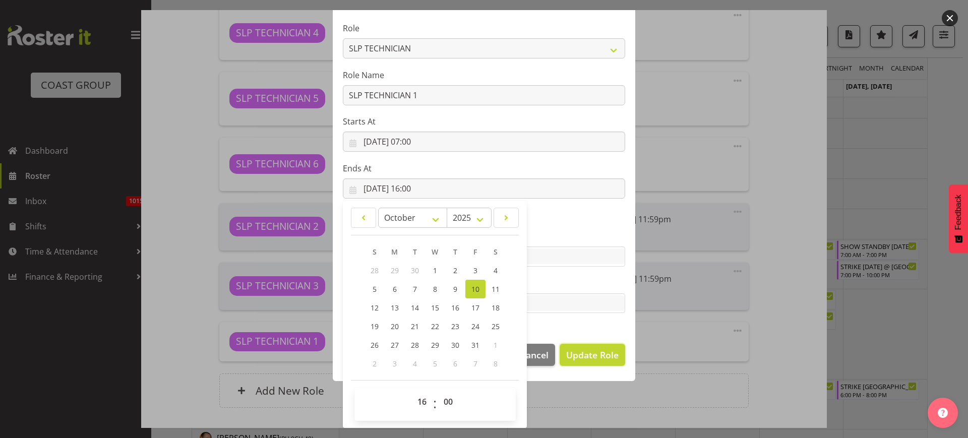
select select
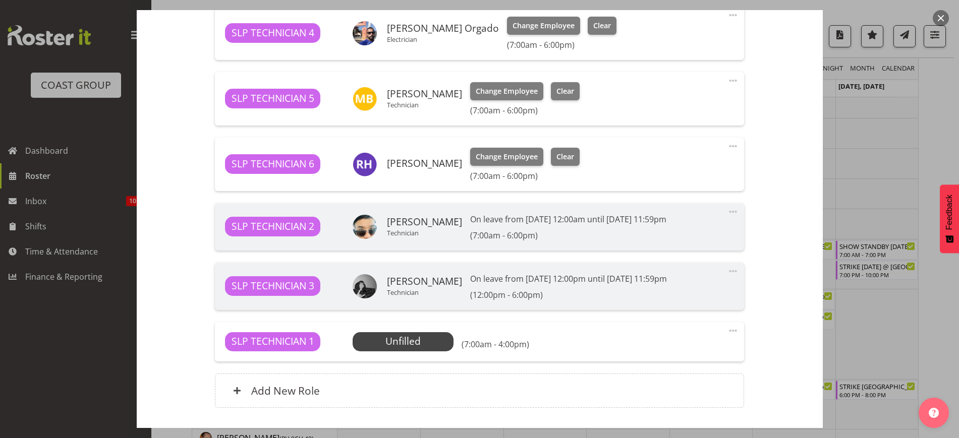
click at [0, 0] on span "Select Employee" at bounding box center [0, 0] width 0 height 0
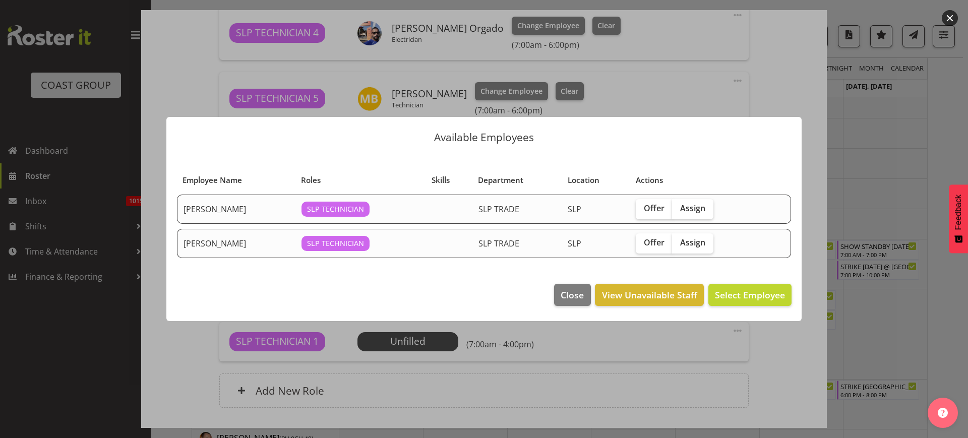
click at [703, 246] on span "Assign" at bounding box center [692, 243] width 25 height 10
click at [679, 246] on input "Assign" at bounding box center [675, 243] width 7 height 7
checkbox input "true"
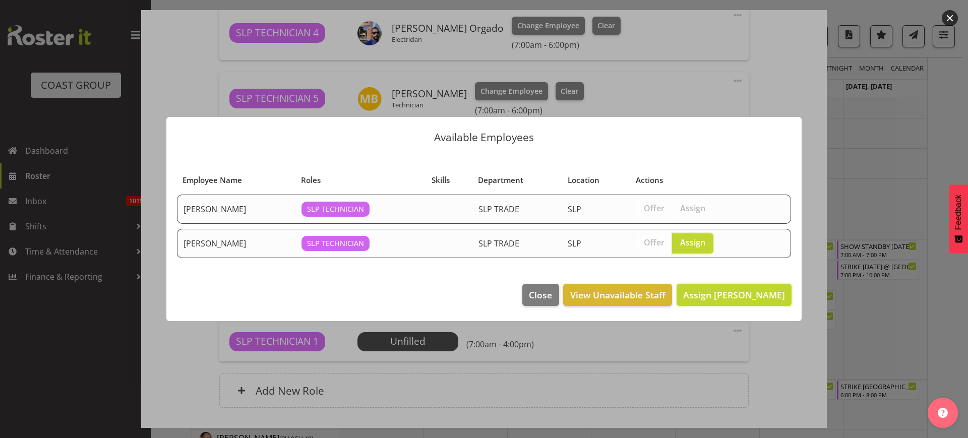
click at [741, 296] on span "Assign Sam Preecharujiroj" at bounding box center [734, 295] width 102 height 12
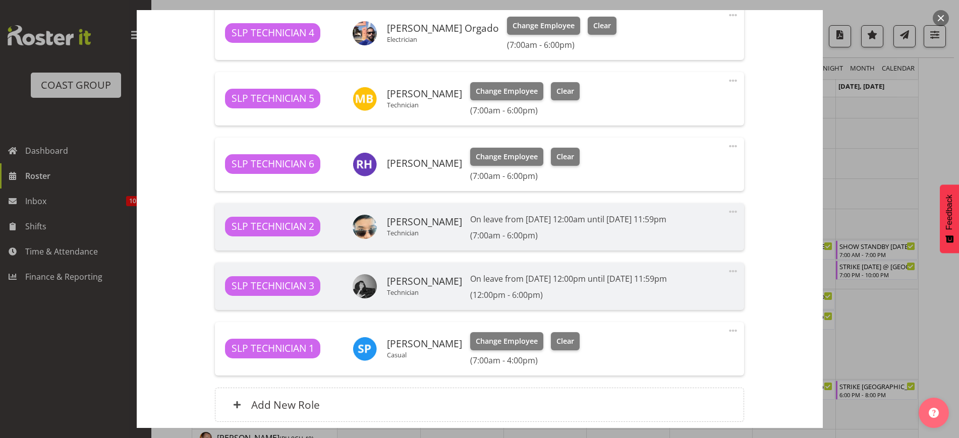
scroll to position [651, 0]
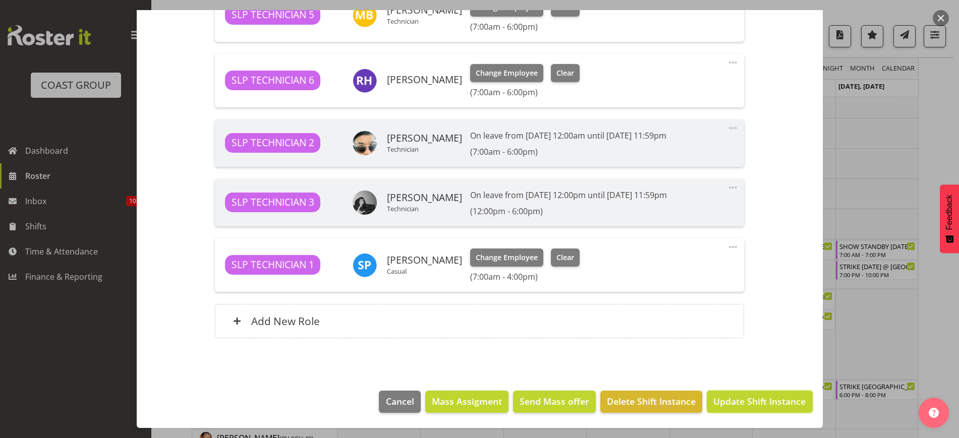
click at [731, 404] on span "Update Shift Instance" at bounding box center [759, 401] width 92 height 13
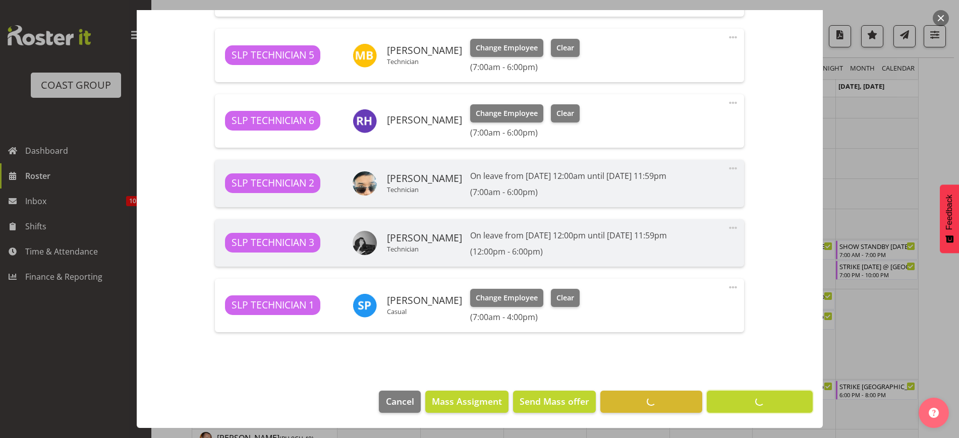
scroll to position [366, 0]
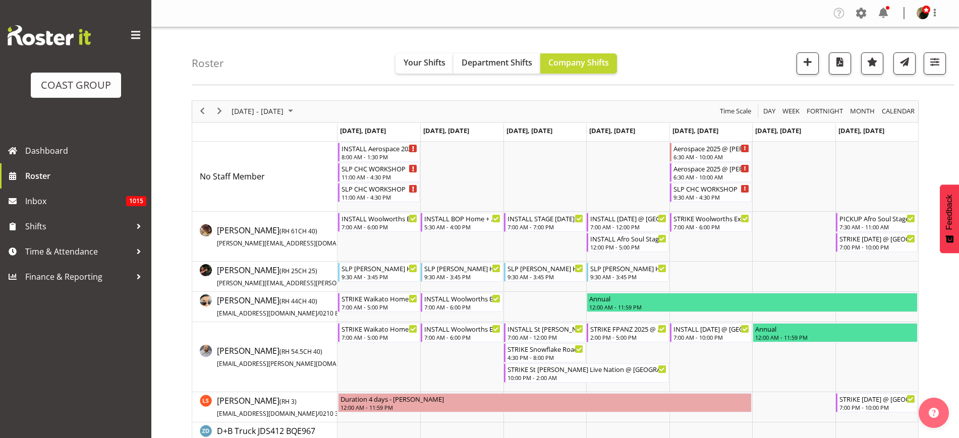
scroll to position [366, 0]
